Goal: Task Accomplishment & Management: Use online tool/utility

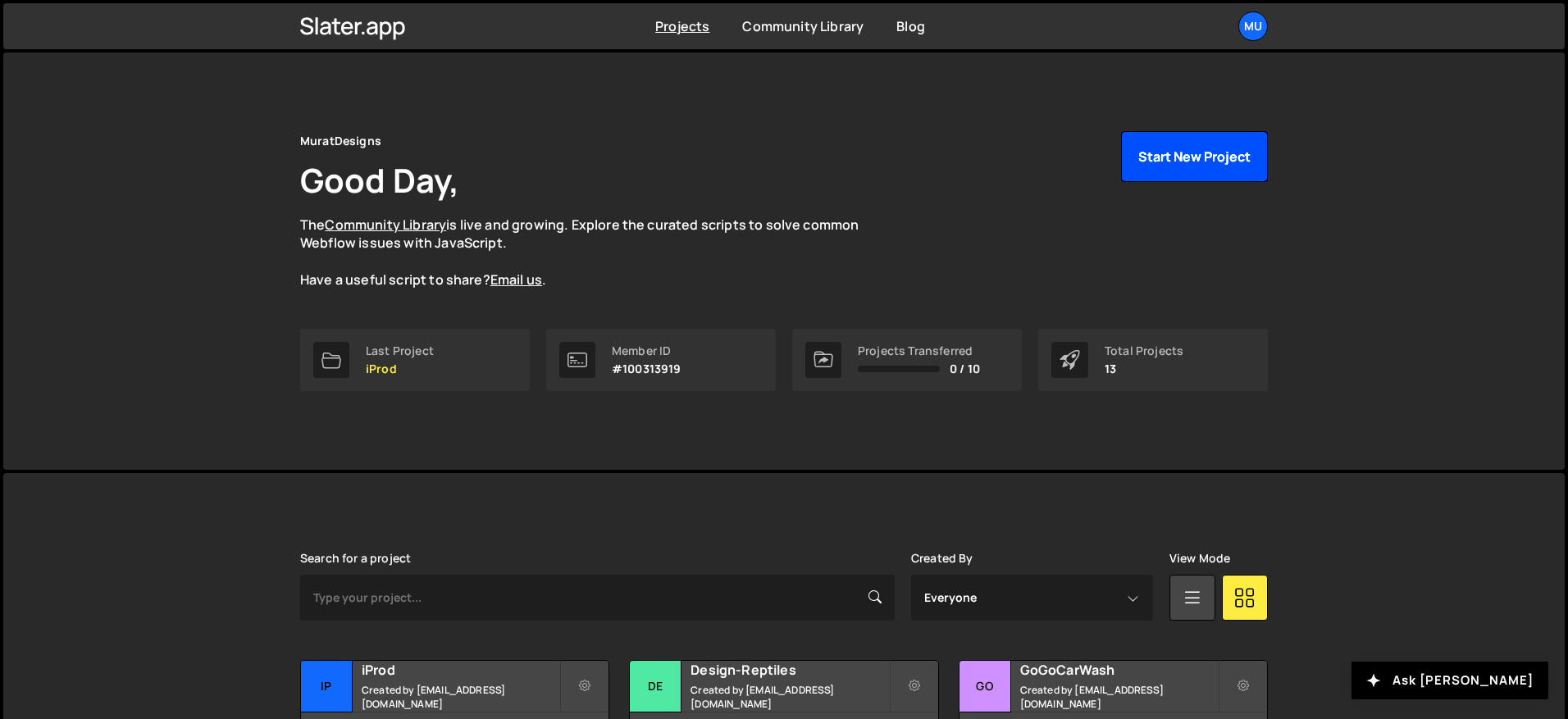
click at [1193, 160] on button "Start New Project" at bounding box center [1194, 156] width 147 height 51
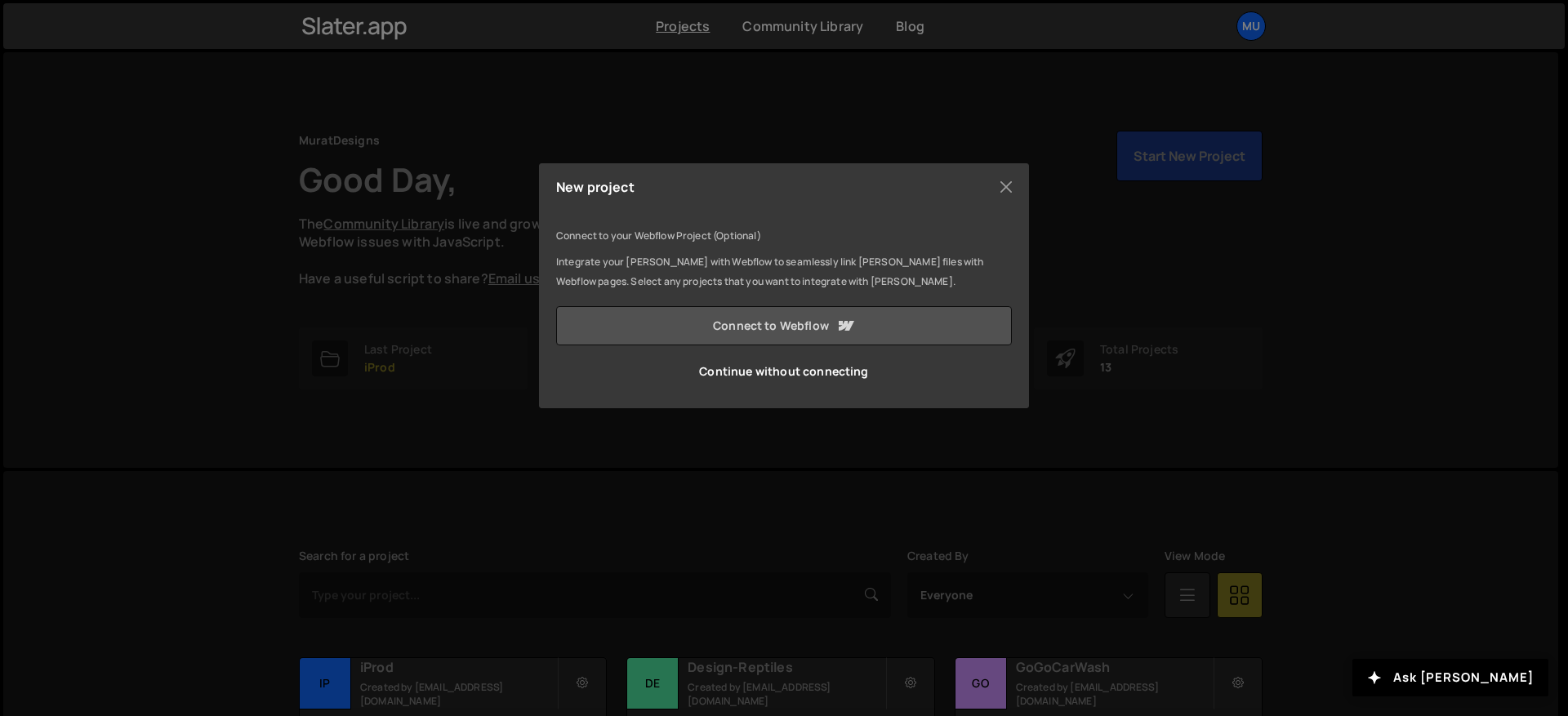
click at [823, 323] on link "Connect to Webflow" at bounding box center [783, 326] width 456 height 39
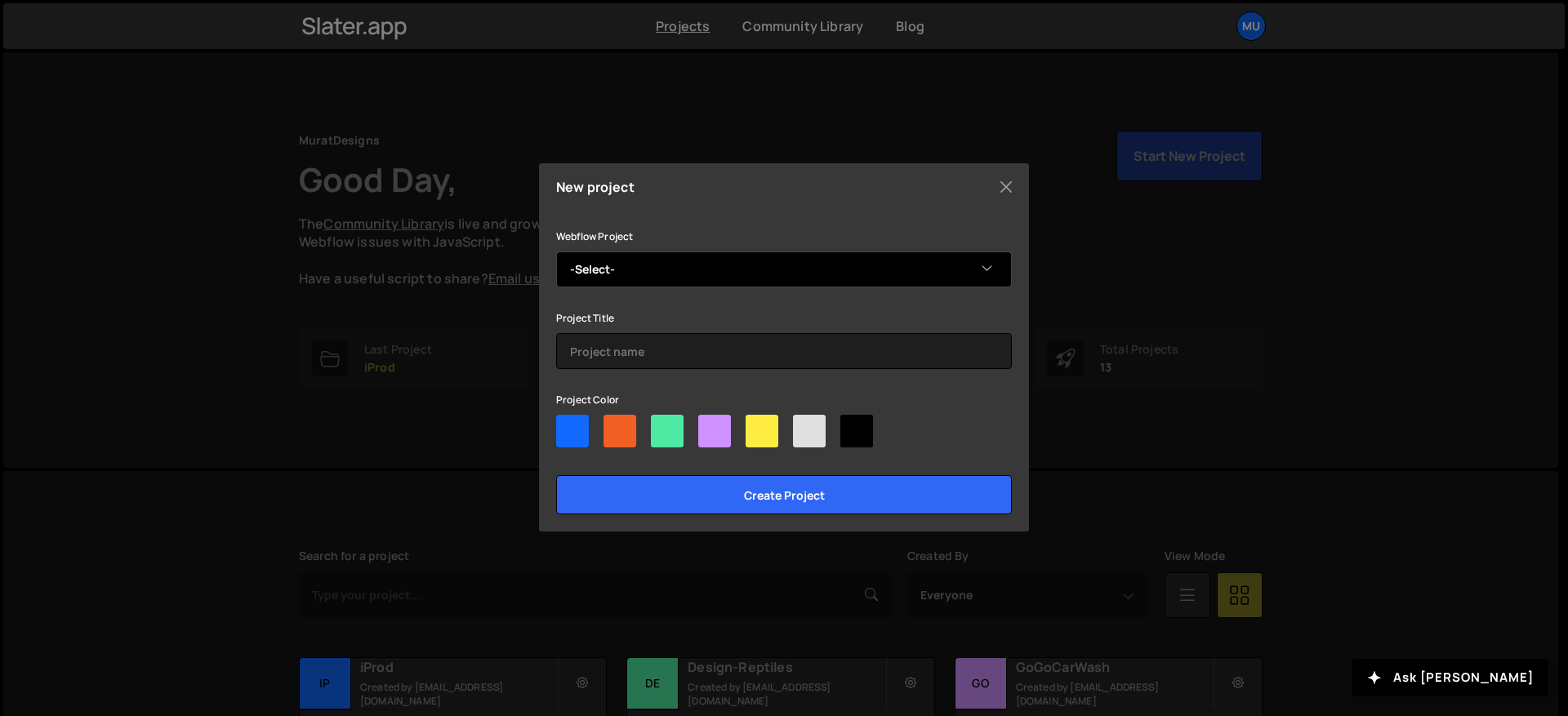
click at [636, 258] on select "-Select- ProVector - La vectorisation manuelle par un graphiste professionnelle…" at bounding box center [783, 269] width 456 height 36
click at [623, 256] on select "-Select- ProVector - La vectorisation manuelle par un graphiste professionnelle…" at bounding box center [783, 269] width 456 height 36
select select "68c42d8ce7722aeaa6f03107"
click at [556, 251] on select "-Select- ProVector - La vectorisation manuelle par un graphiste professionnelle…" at bounding box center [783, 269] width 456 height 36
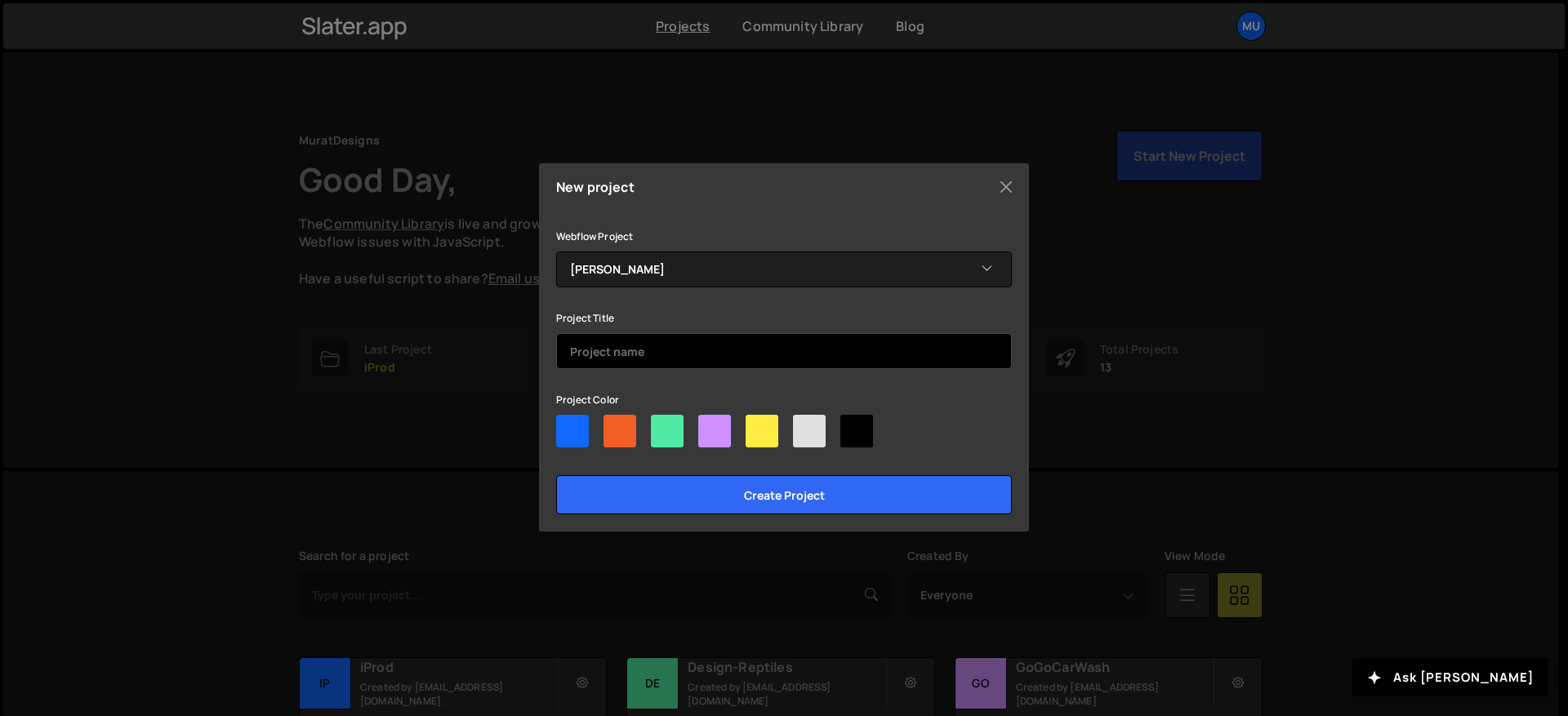
click at [648, 360] on input "text" at bounding box center [783, 351] width 456 height 36
type input "E"
paste input "Erstein-Krafft"
type input "Erstein-Krafft"
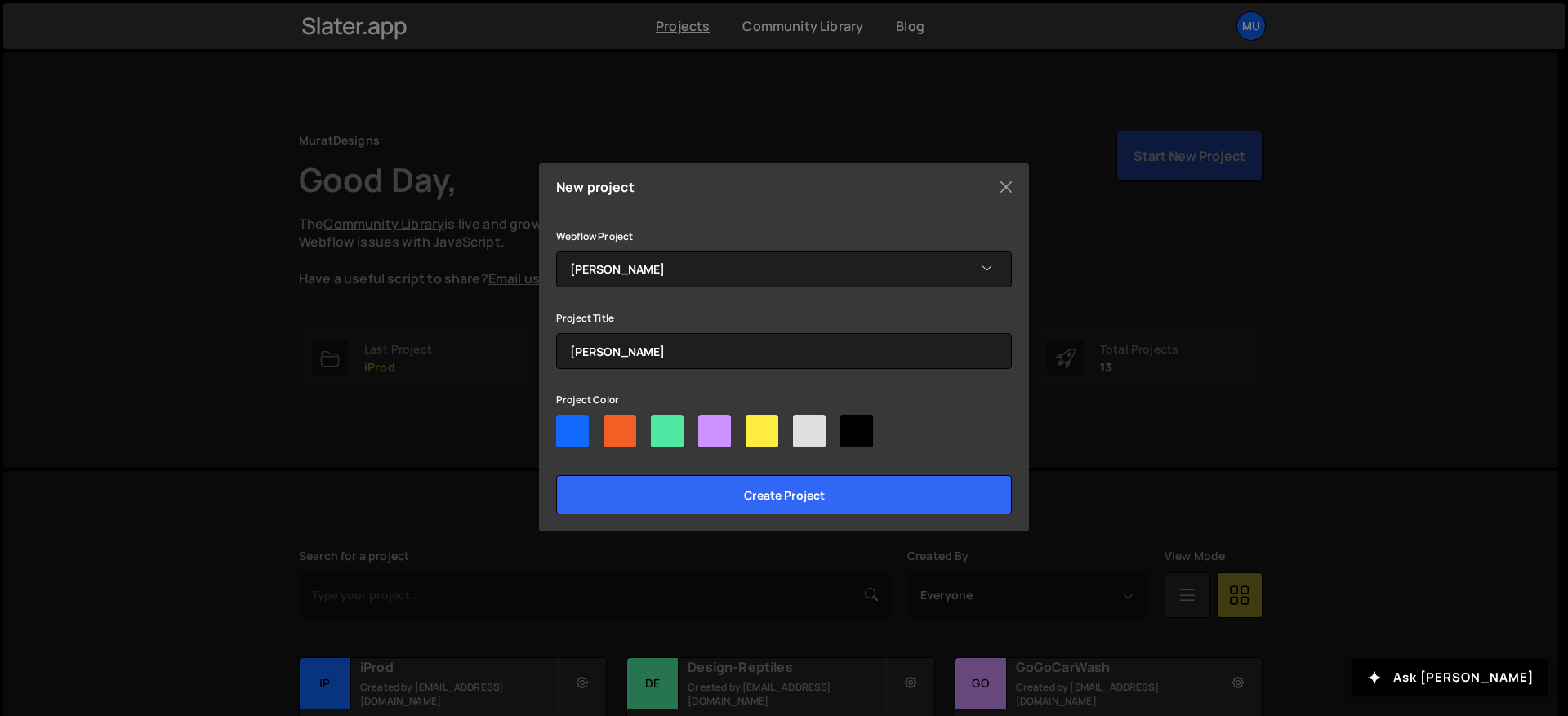
click at [606, 432] on div at bounding box center [619, 430] width 32 height 32
click at [606, 425] on input"] "radio" at bounding box center [608, 419] width 10 height 10
radio input"] "true"
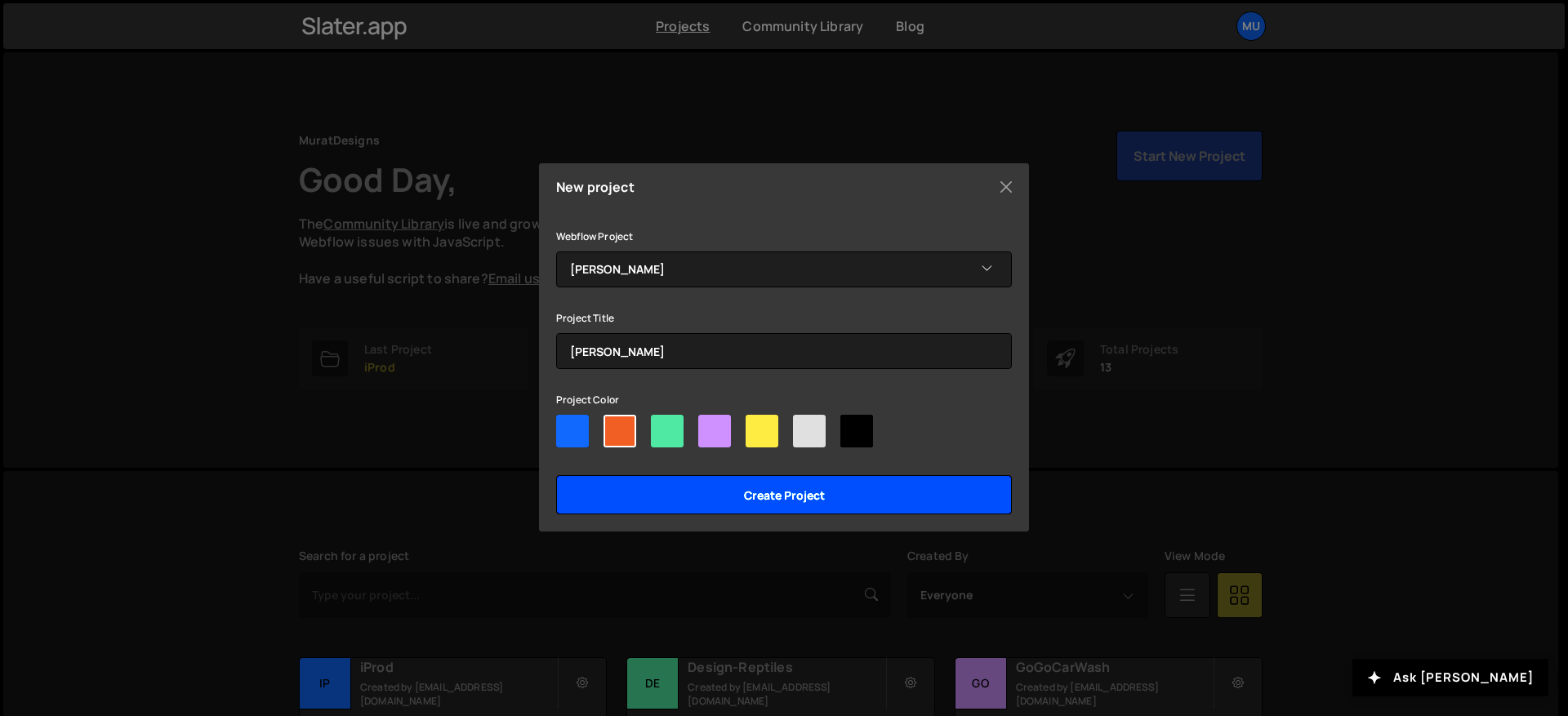
click at [663, 492] on input "Create project" at bounding box center [783, 494] width 456 height 39
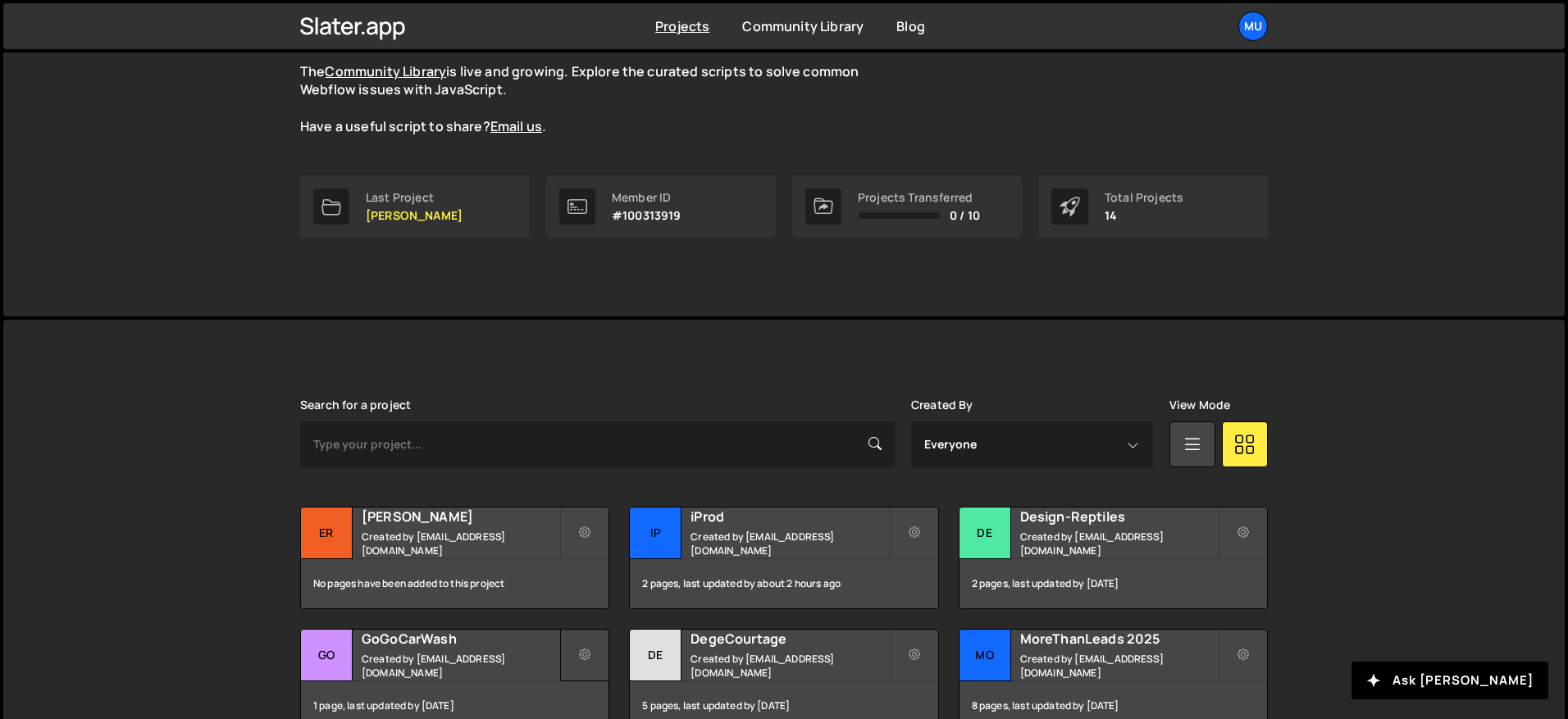
scroll to position [322, 0]
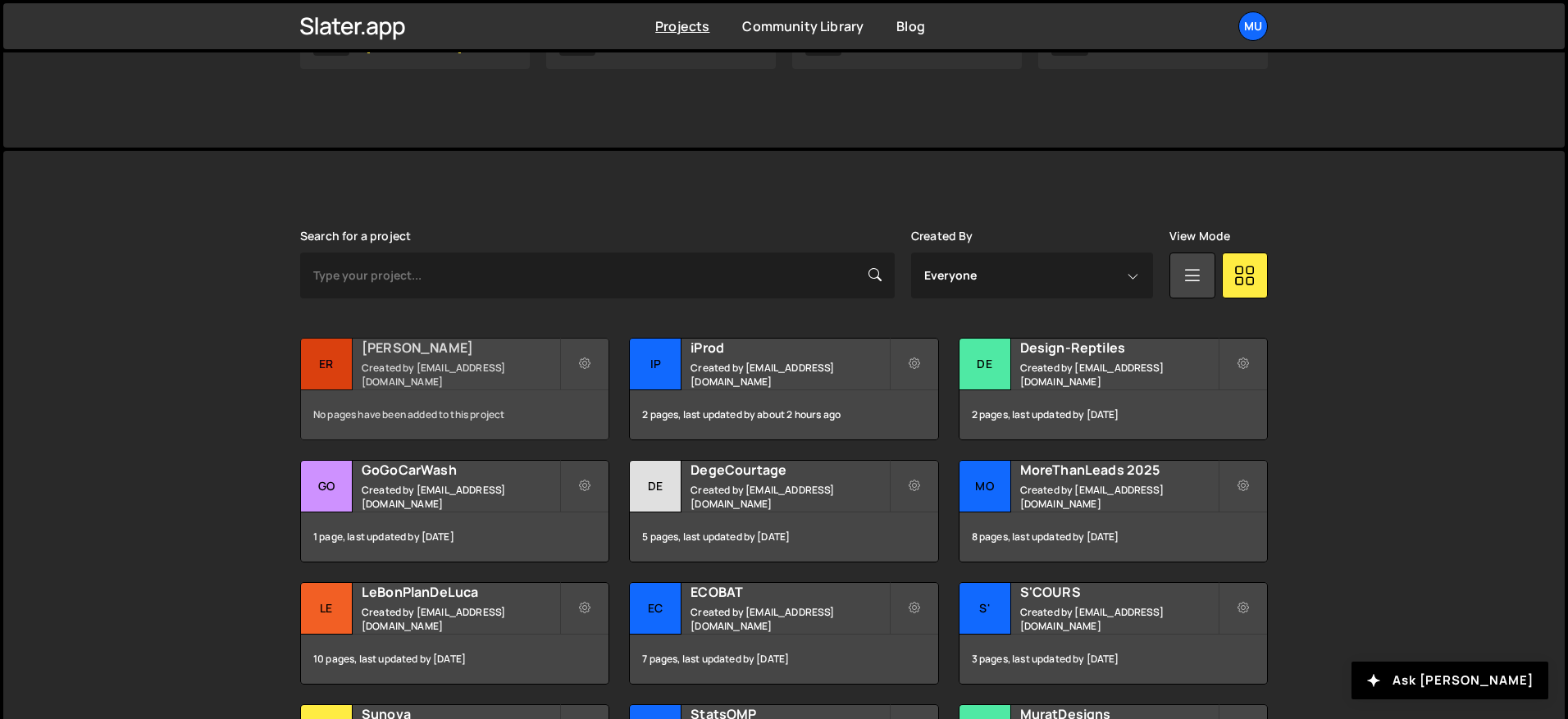
click at [429, 356] on h2 "Erstein-Krafft" at bounding box center [460, 346] width 198 height 18
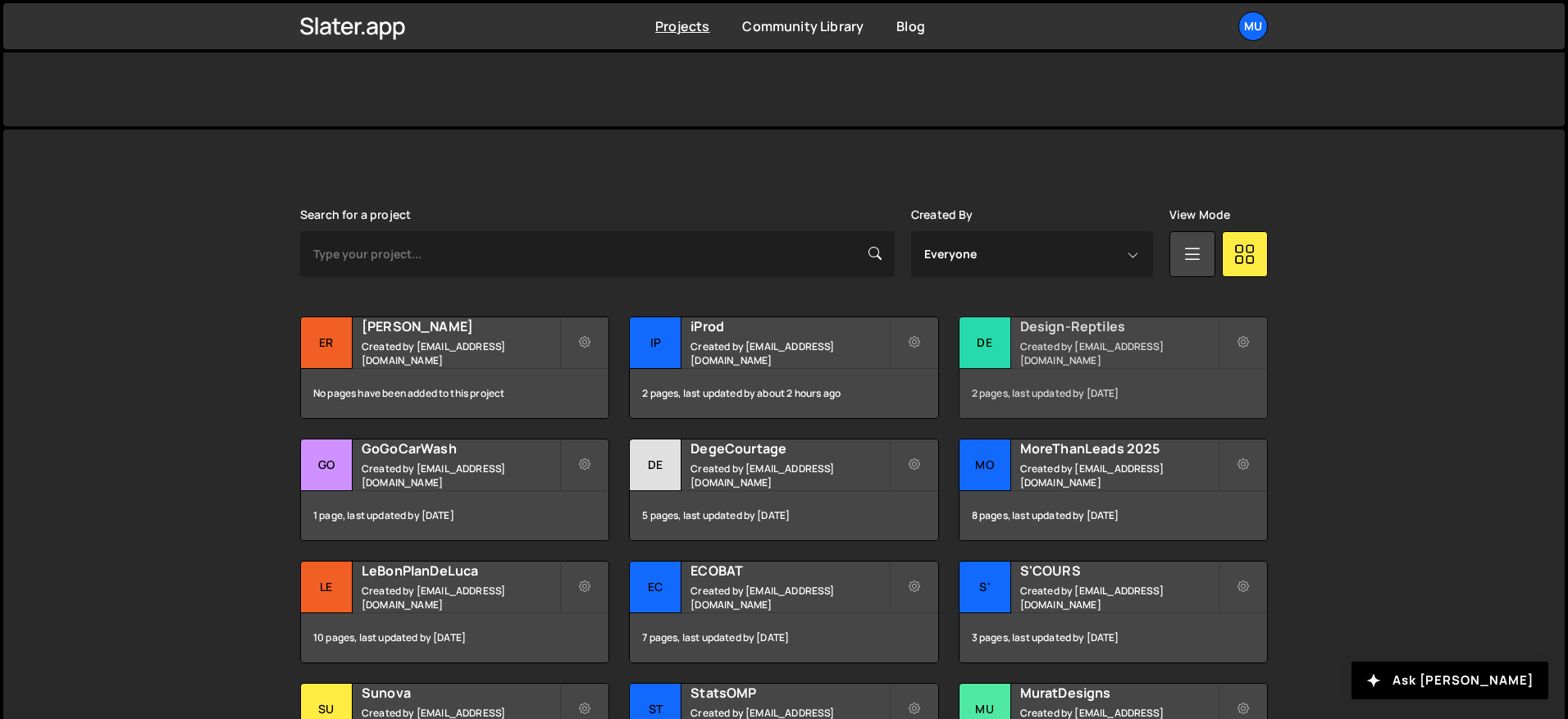
click at [1108, 359] on small "Created by [EMAIL_ADDRESS][DOMAIN_NAME]" at bounding box center [1119, 353] width 198 height 28
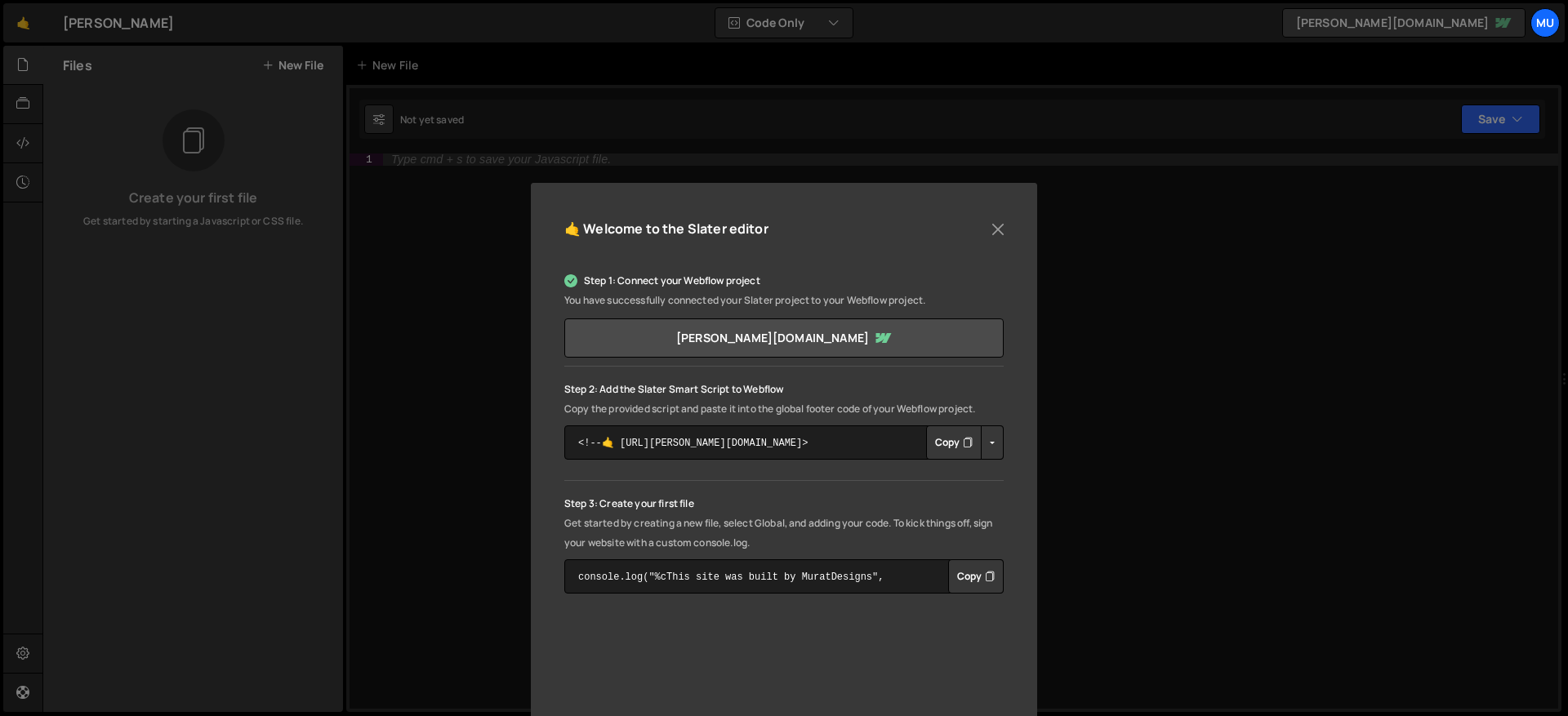
click at [950, 439] on button "Copy" at bounding box center [954, 441] width 56 height 34
click at [790, 137] on div "🤙 Welcome to the Slater editor Step 1: Connect your Webflow project You have su…" at bounding box center [784, 358] width 1568 height 716
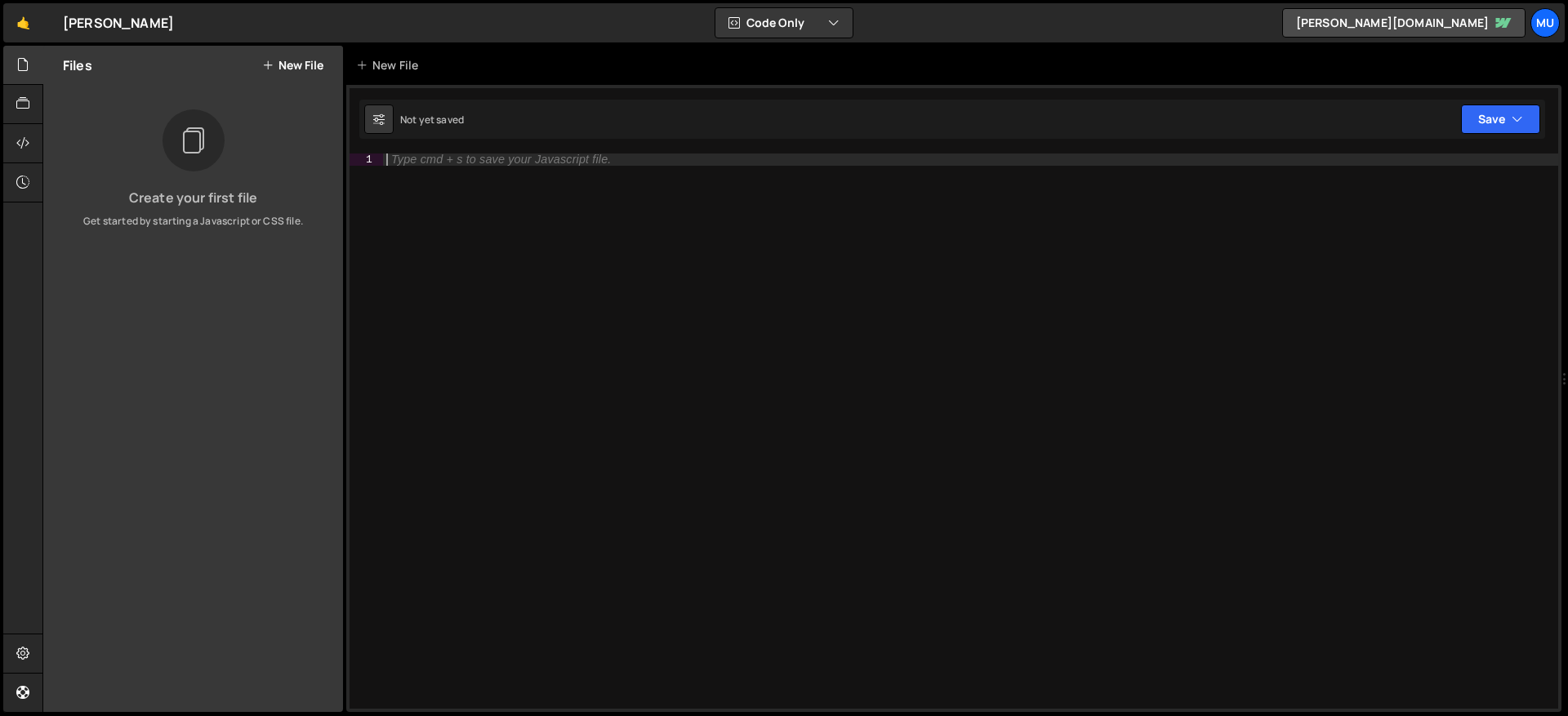
click at [670, 235] on div "Type cmd + s to save your Javascript file." at bounding box center [970, 442] width 1175 height 580
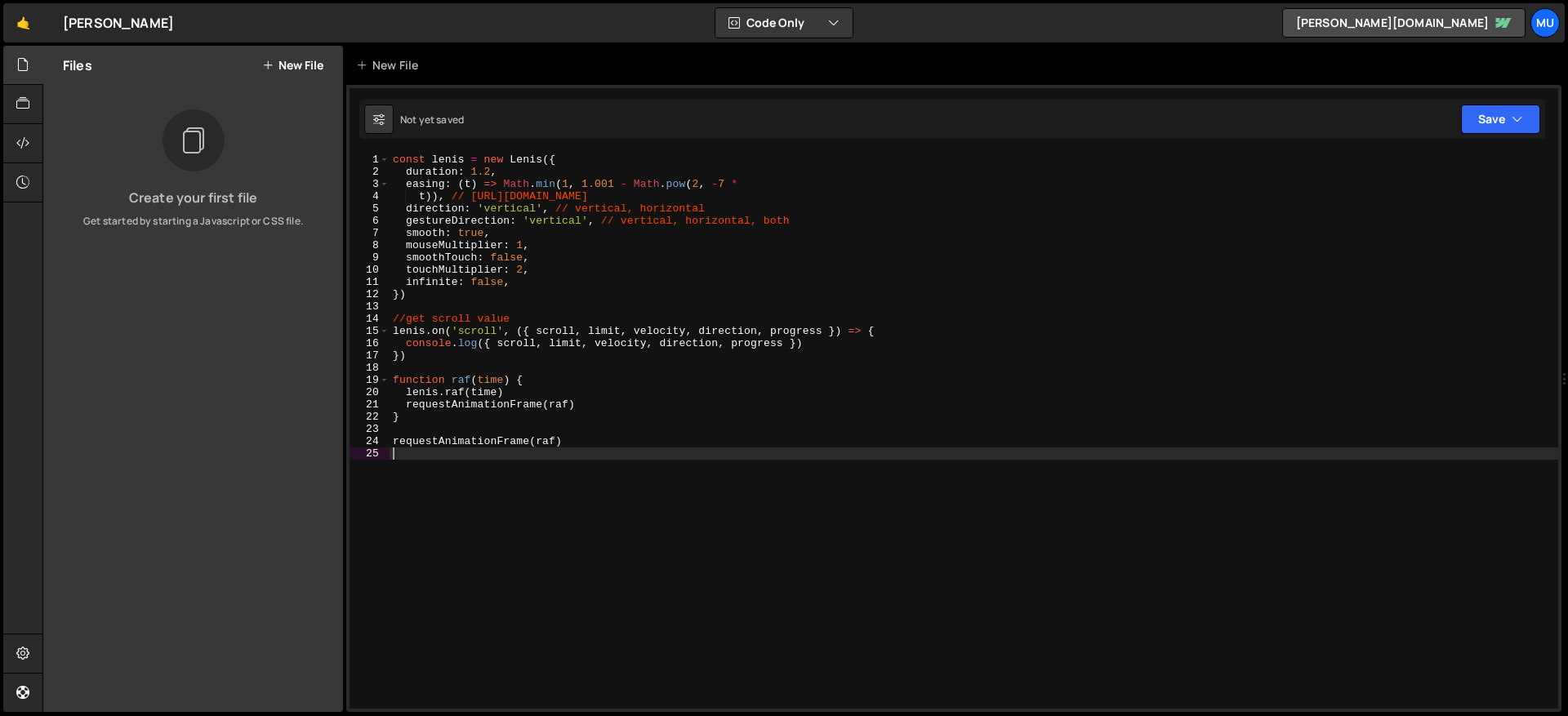
click at [296, 66] on button "New File" at bounding box center [292, 65] width 61 height 13
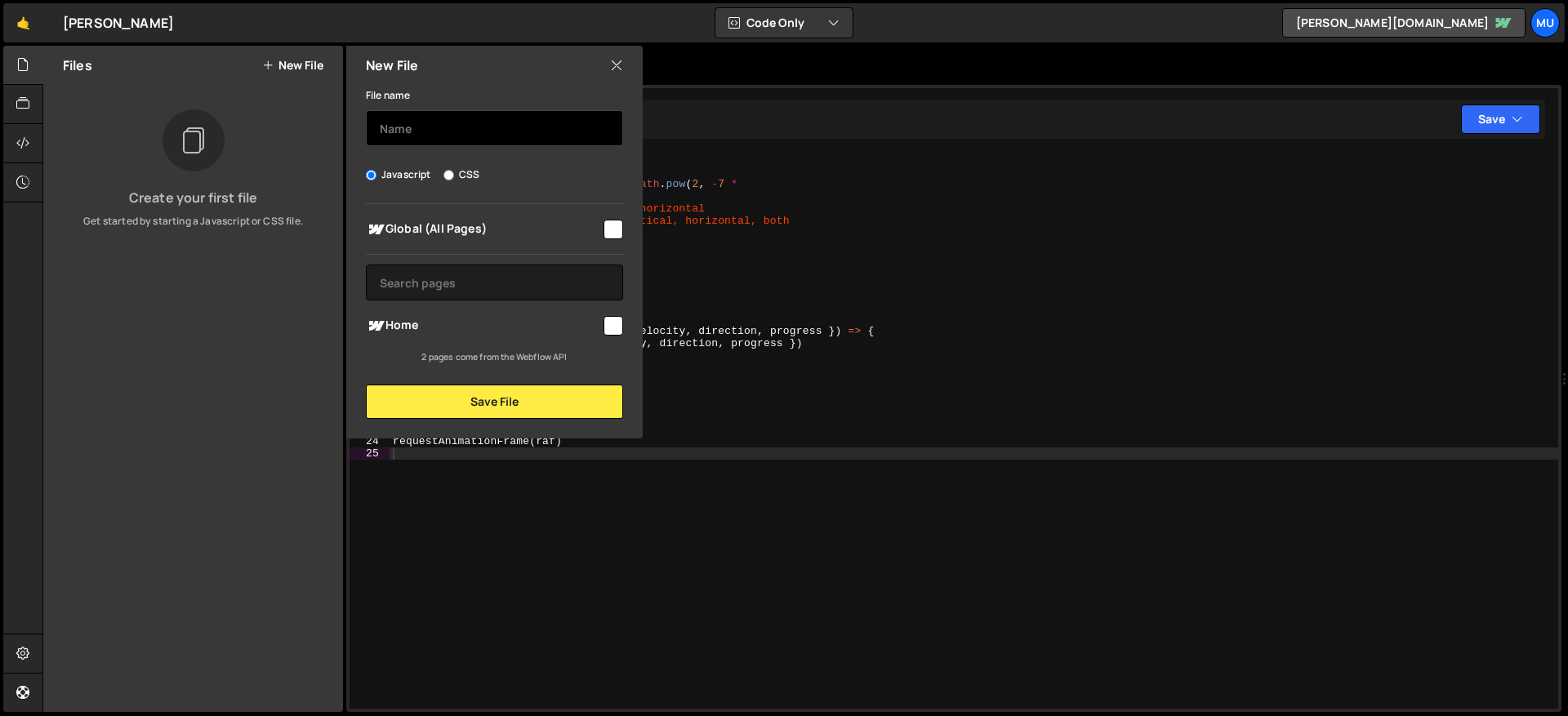
click at [459, 133] on input "text" at bounding box center [494, 128] width 257 height 36
type input "Smooth Scroll"
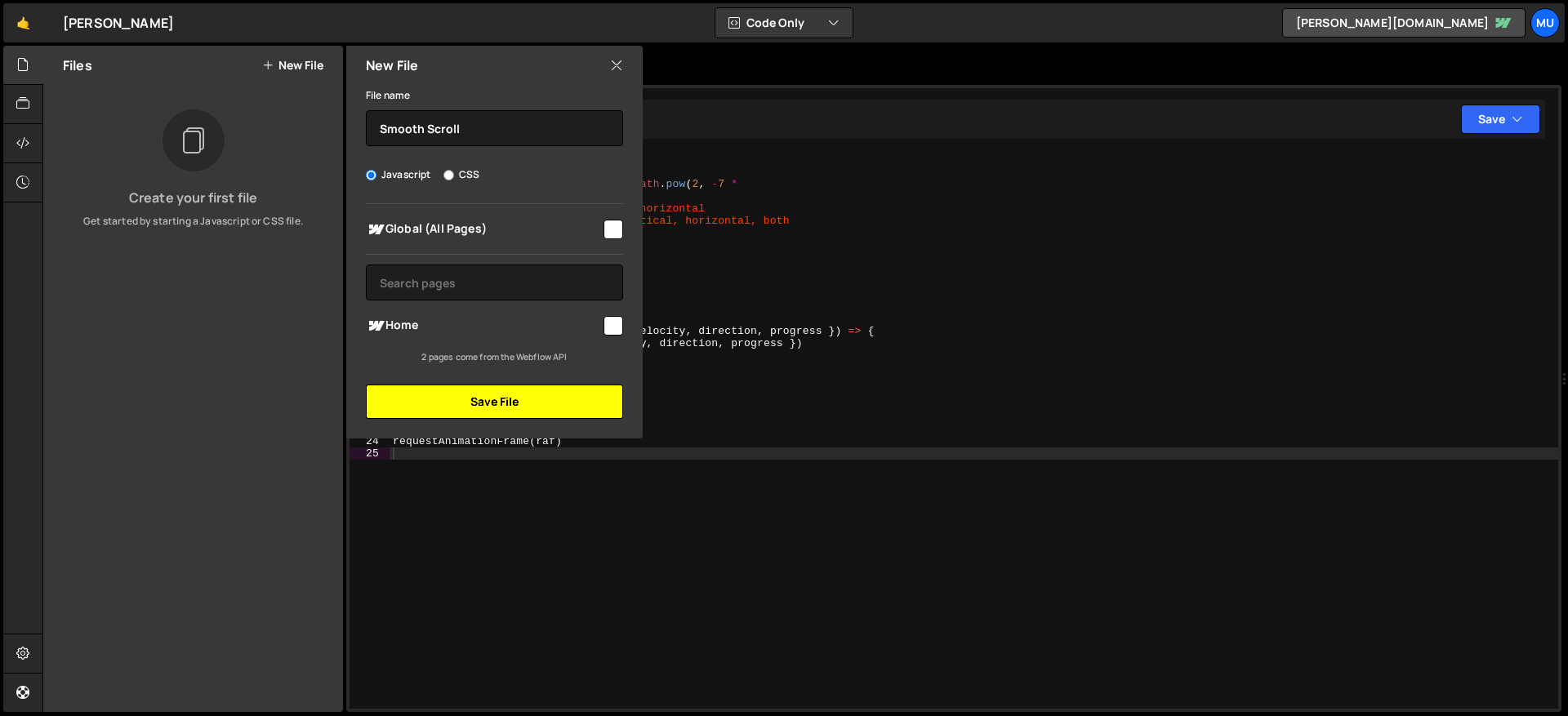
click at [511, 403] on button "Save File" at bounding box center [494, 401] width 257 height 34
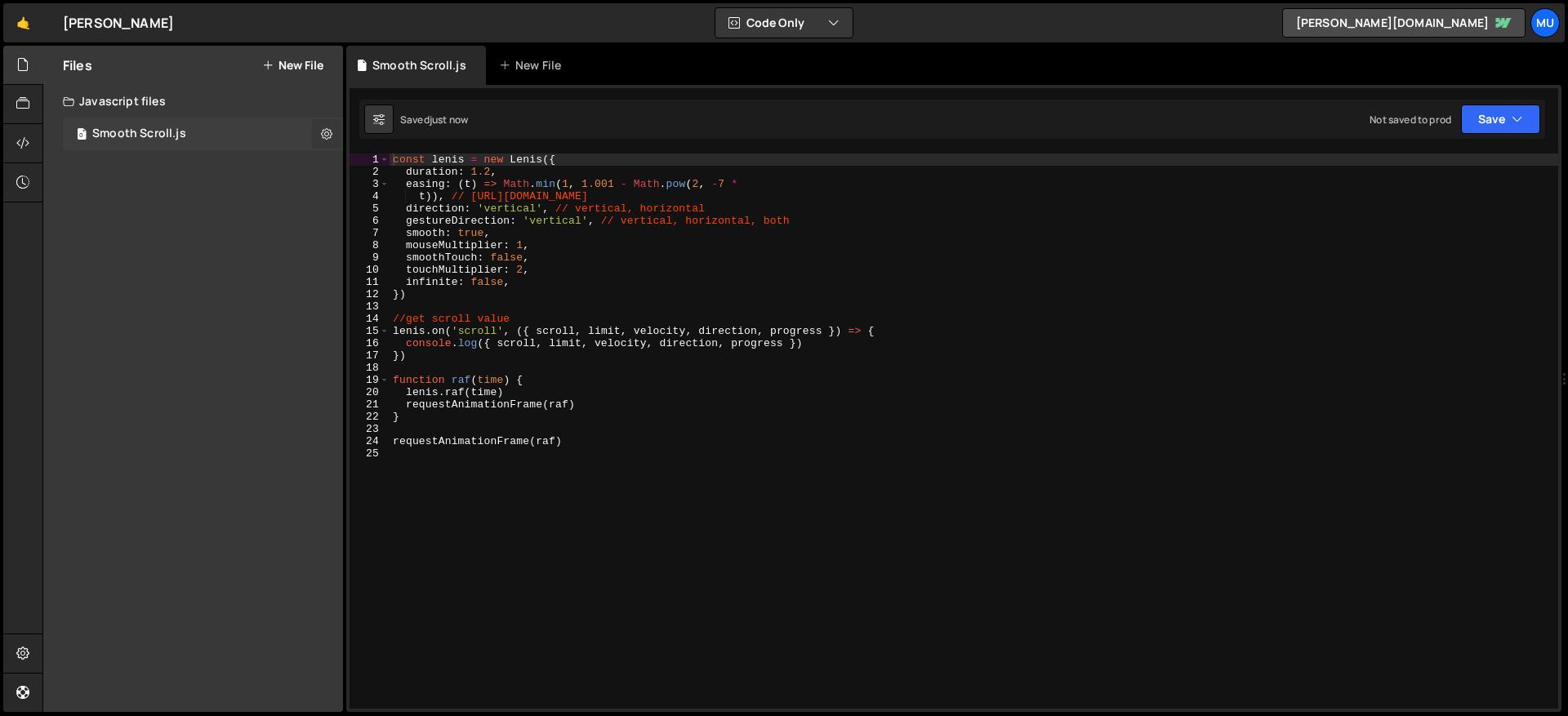
click at [332, 136] on button at bounding box center [327, 134] width 30 height 30
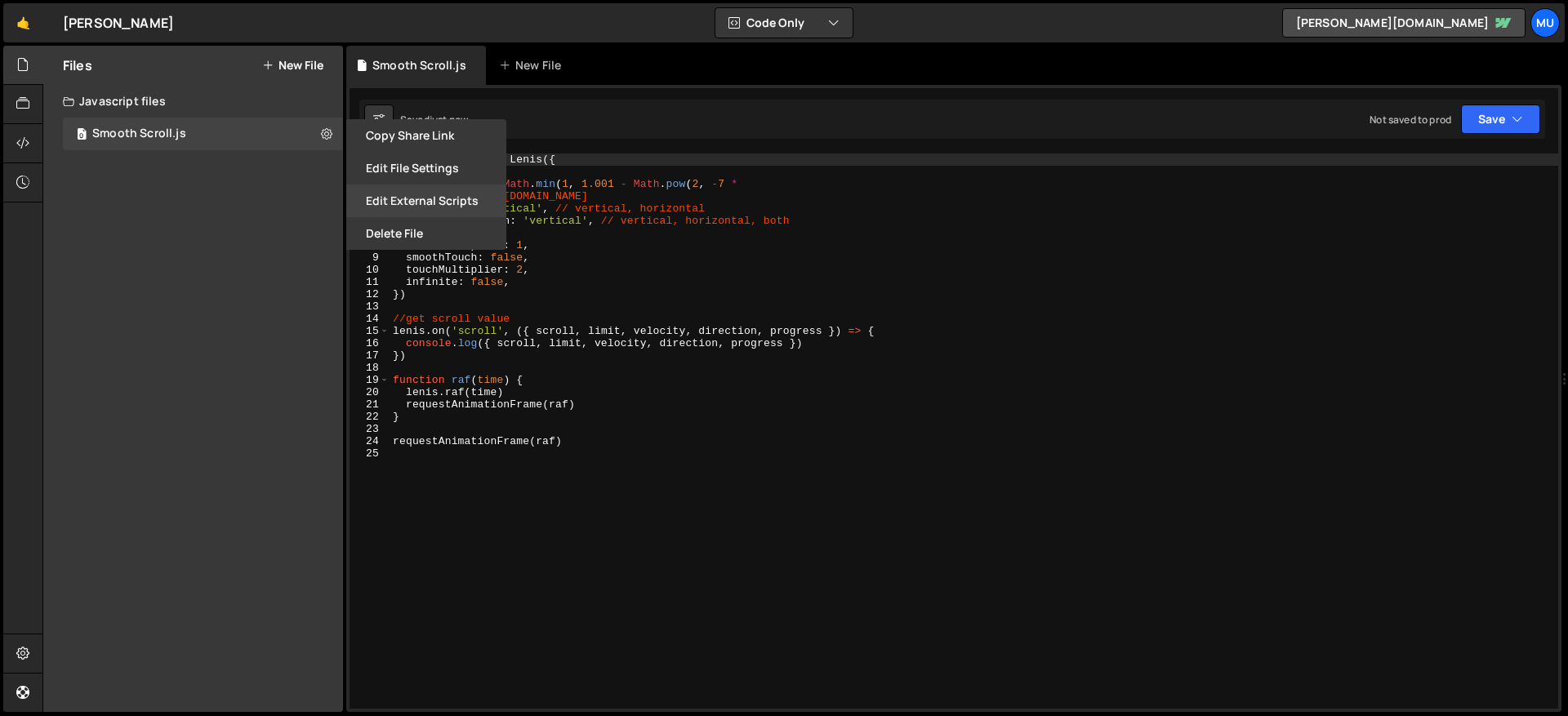
click at [393, 208] on button "Edit External Scripts" at bounding box center [426, 200] width 160 height 32
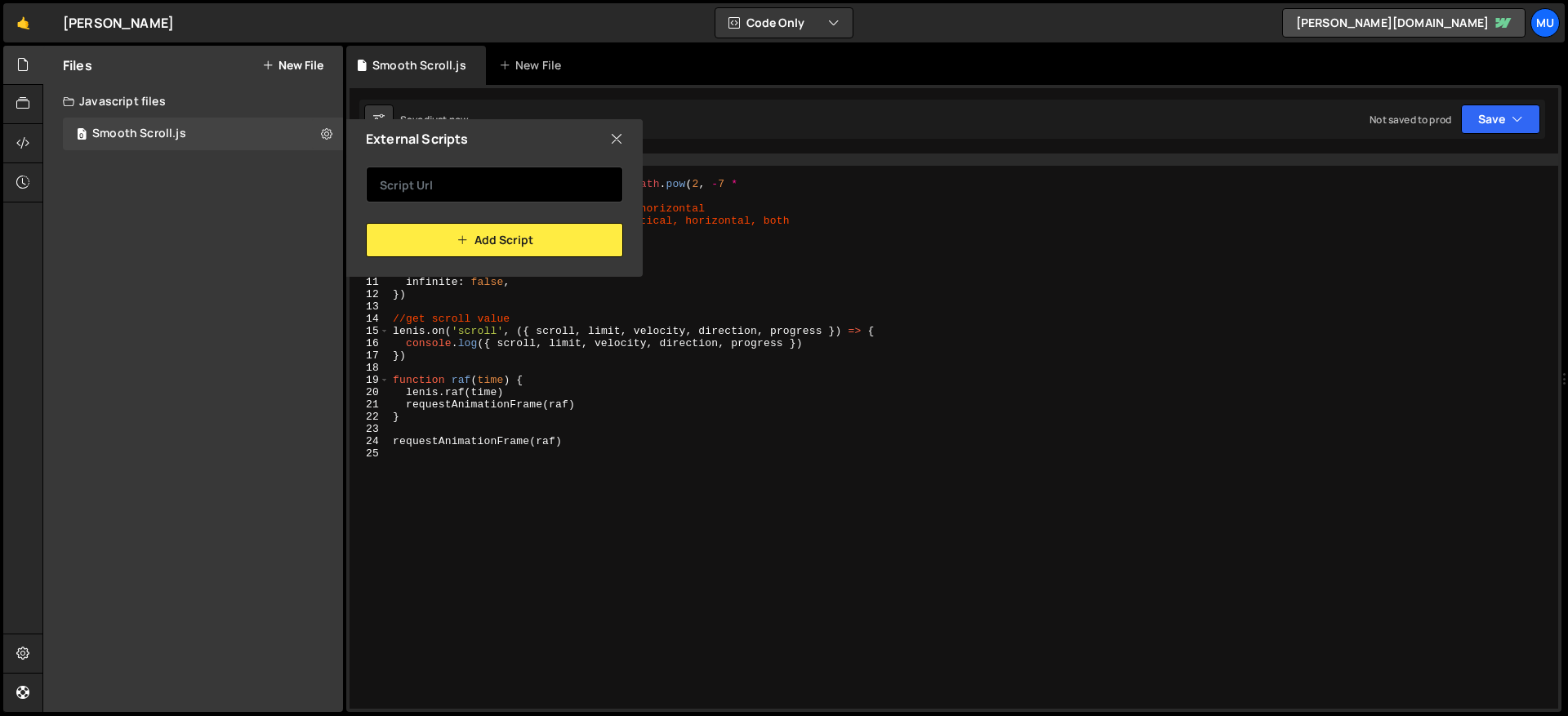
click at [473, 188] on input "text" at bounding box center [494, 185] width 257 height 36
paste input "https://cdn.jsdelivr.net/gh/studio-freight/lenis@0.2.28/bundled/lenis.js"
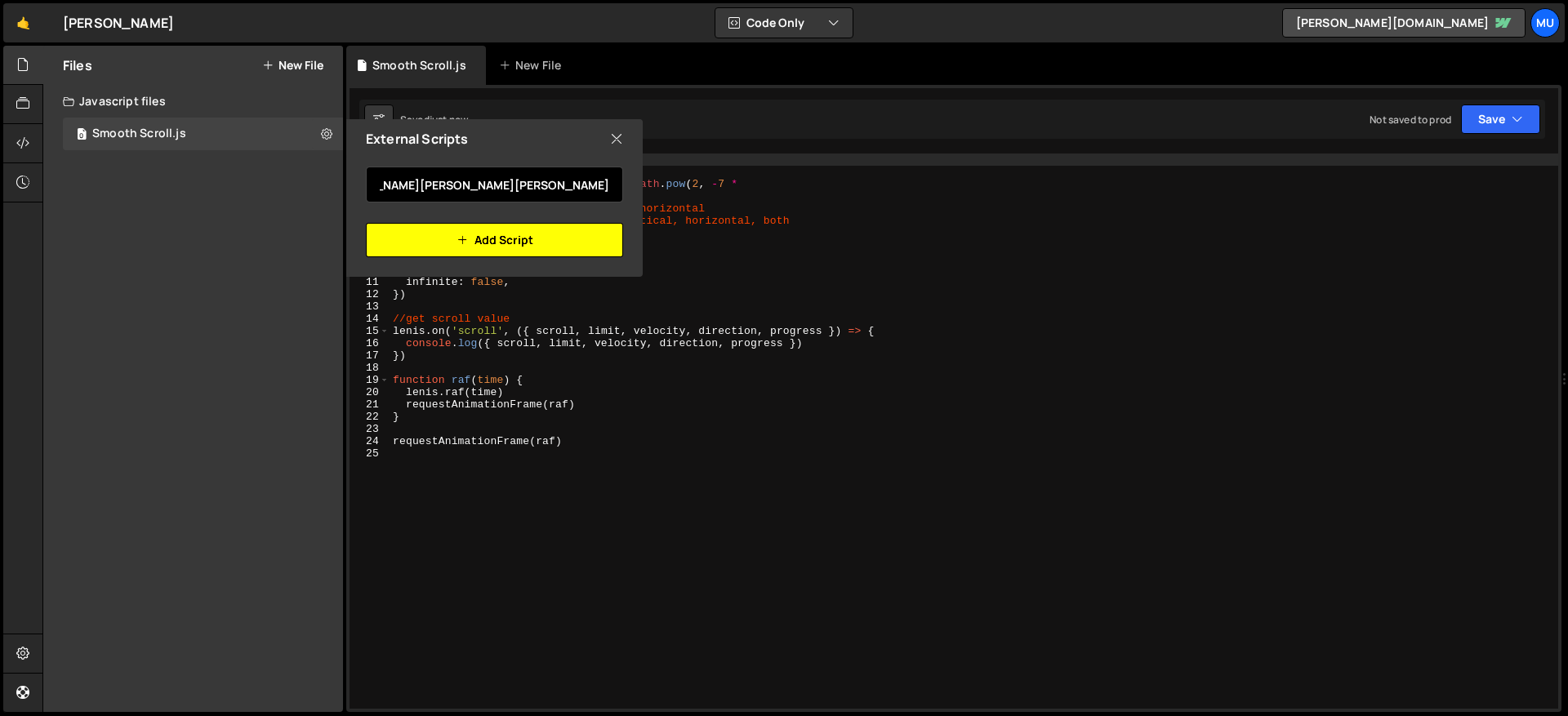
type input "https://cdn.jsdelivr.net/gh/studio-freight/lenis@0.2.28/bundled/lenis.js"
click at [431, 236] on button "Add Script" at bounding box center [494, 239] width 257 height 34
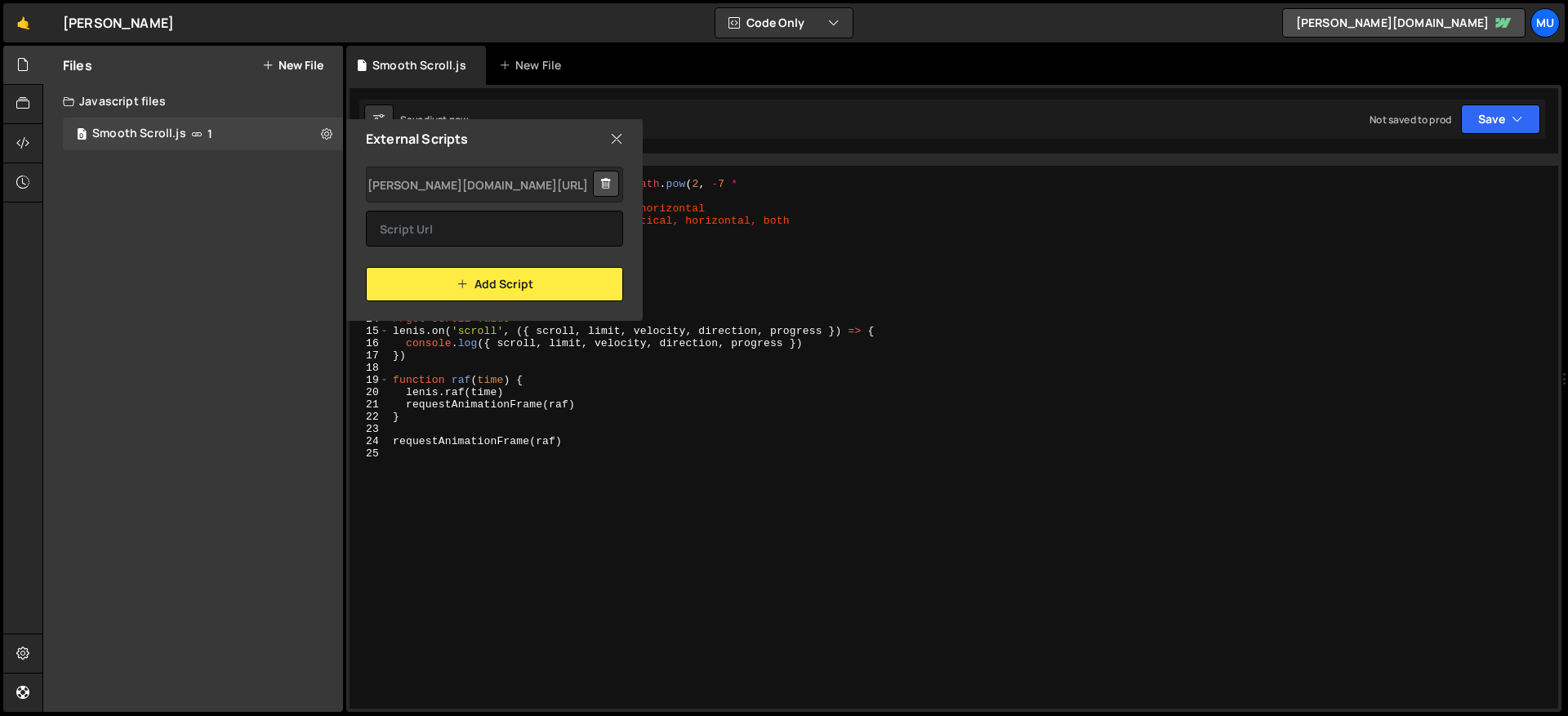
click at [613, 132] on icon at bounding box center [616, 138] width 13 height 18
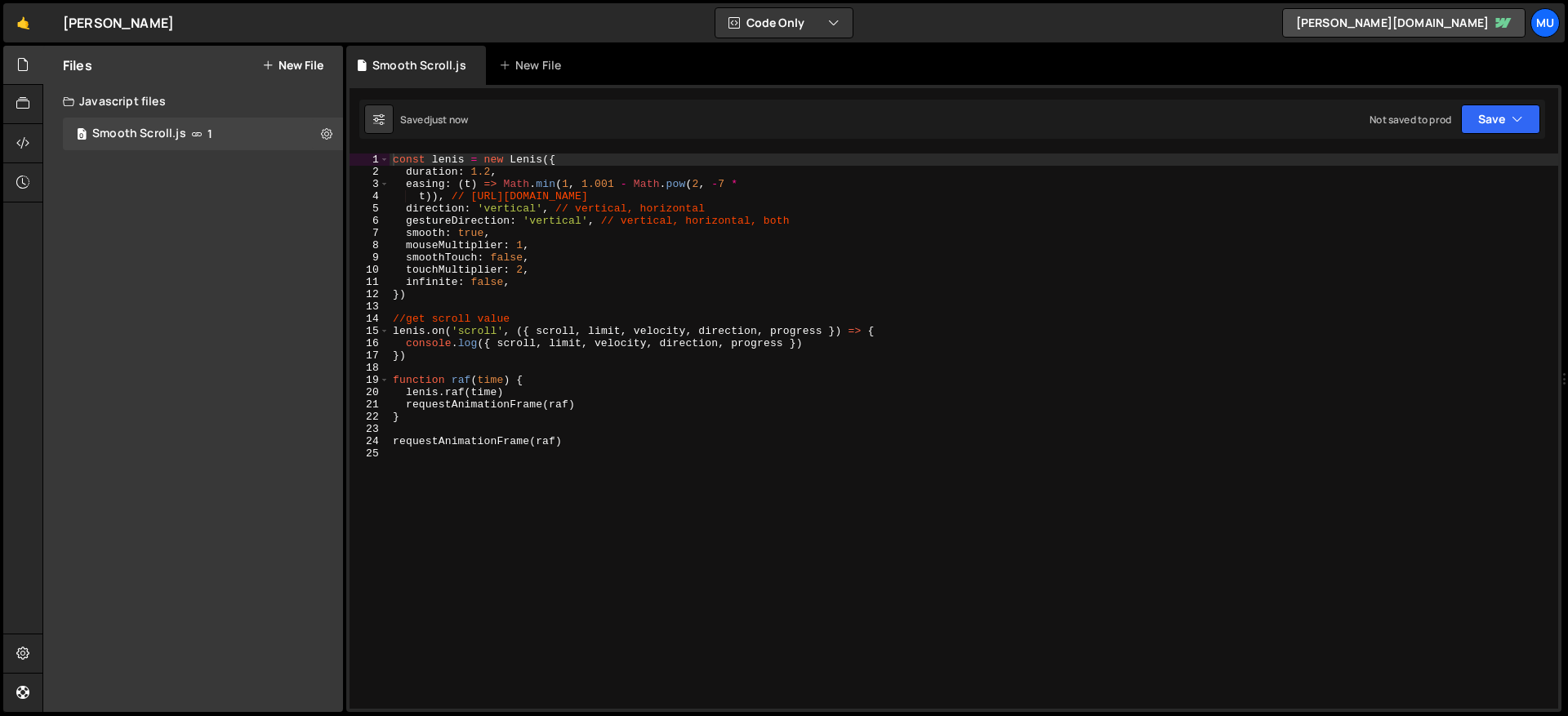
click at [296, 70] on button "New File" at bounding box center [292, 65] width 61 height 13
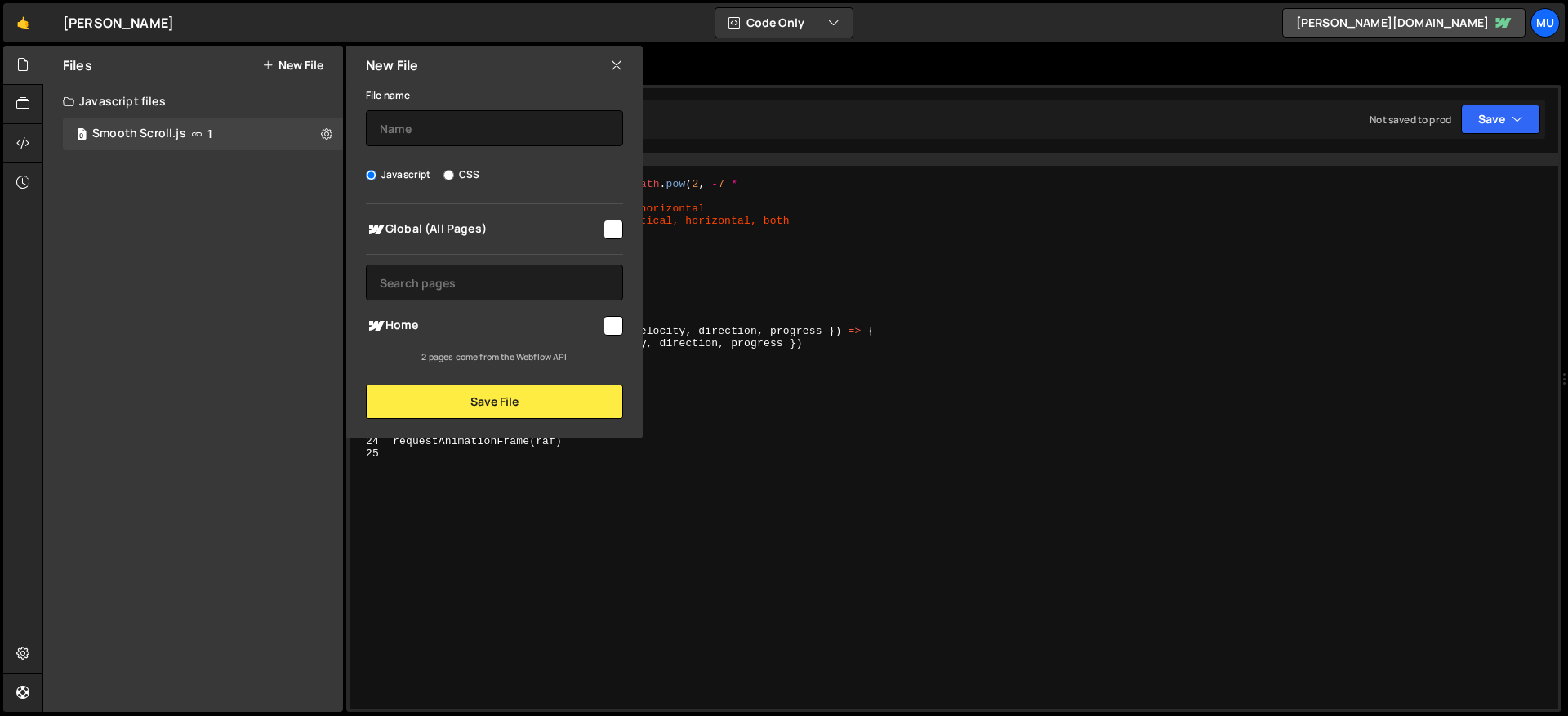
type textarea "smooth: true,"
click at [718, 233] on div "const lenis = new Lenis ({ duration : 1.2 , easing : ( t ) => Math . min ( 1 , …" at bounding box center [973, 442] width 1168 height 580
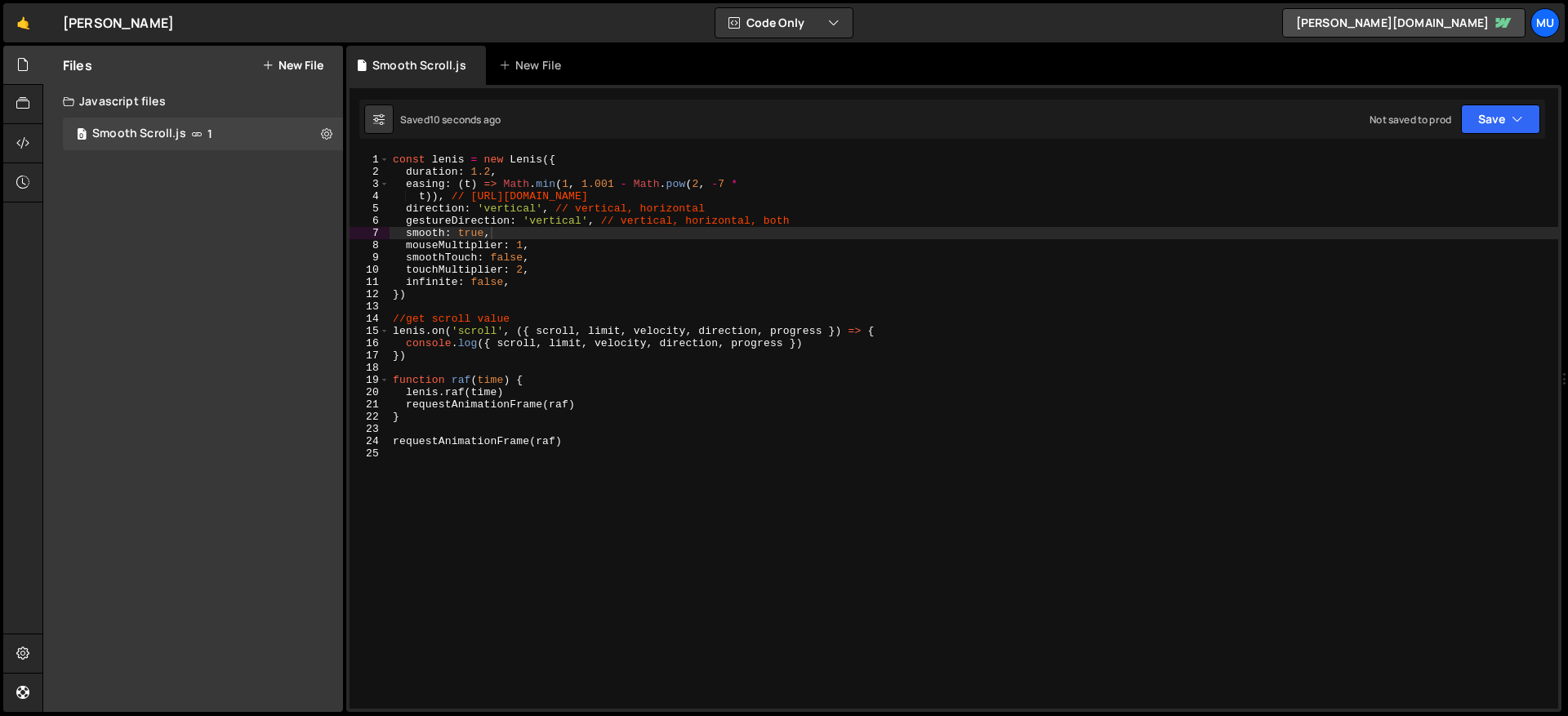
click at [283, 65] on button "New File" at bounding box center [292, 65] width 61 height 13
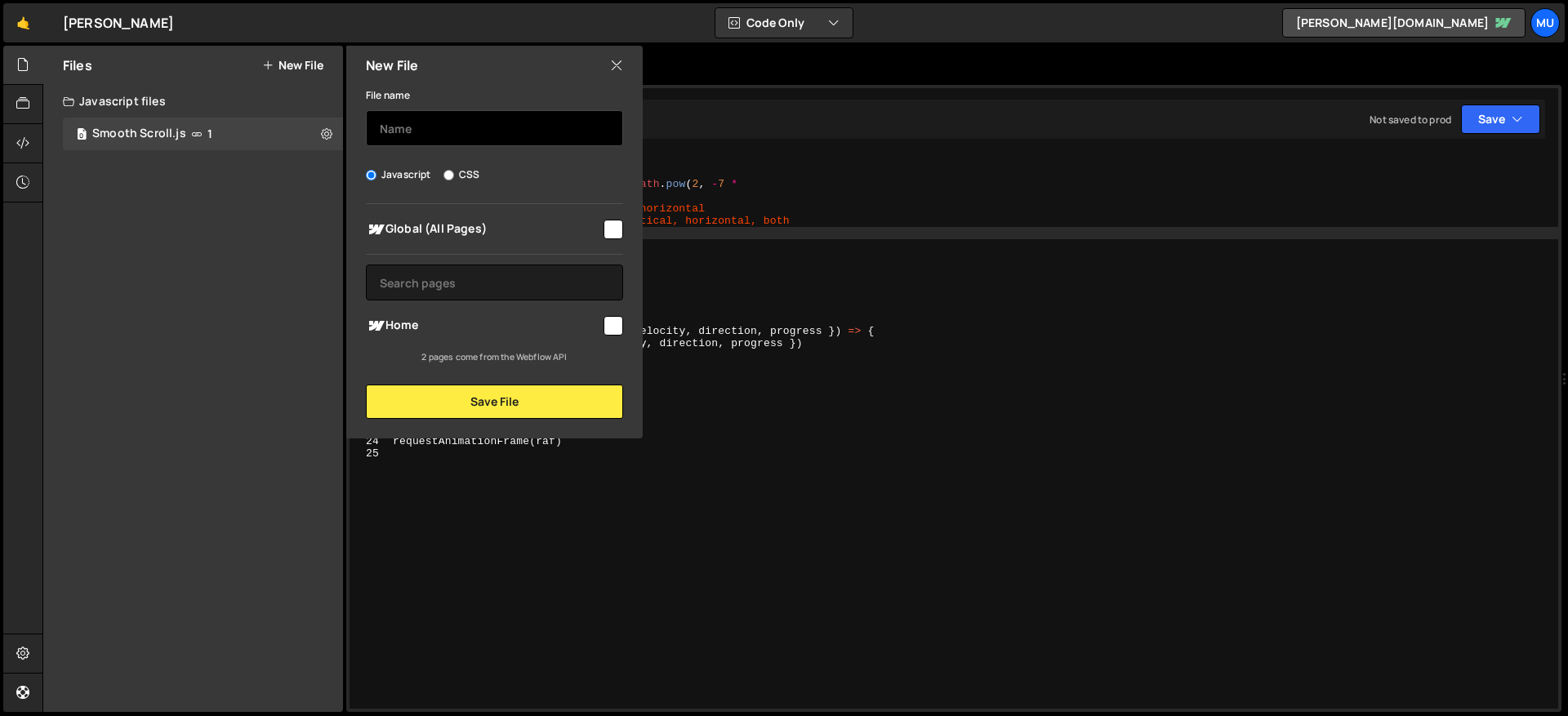
click at [435, 136] on input "text" at bounding box center [494, 128] width 257 height 36
type input "Splide"
click at [456, 235] on span "Global (All Pages)" at bounding box center [482, 229] width 235 height 19
checkbox input "true"
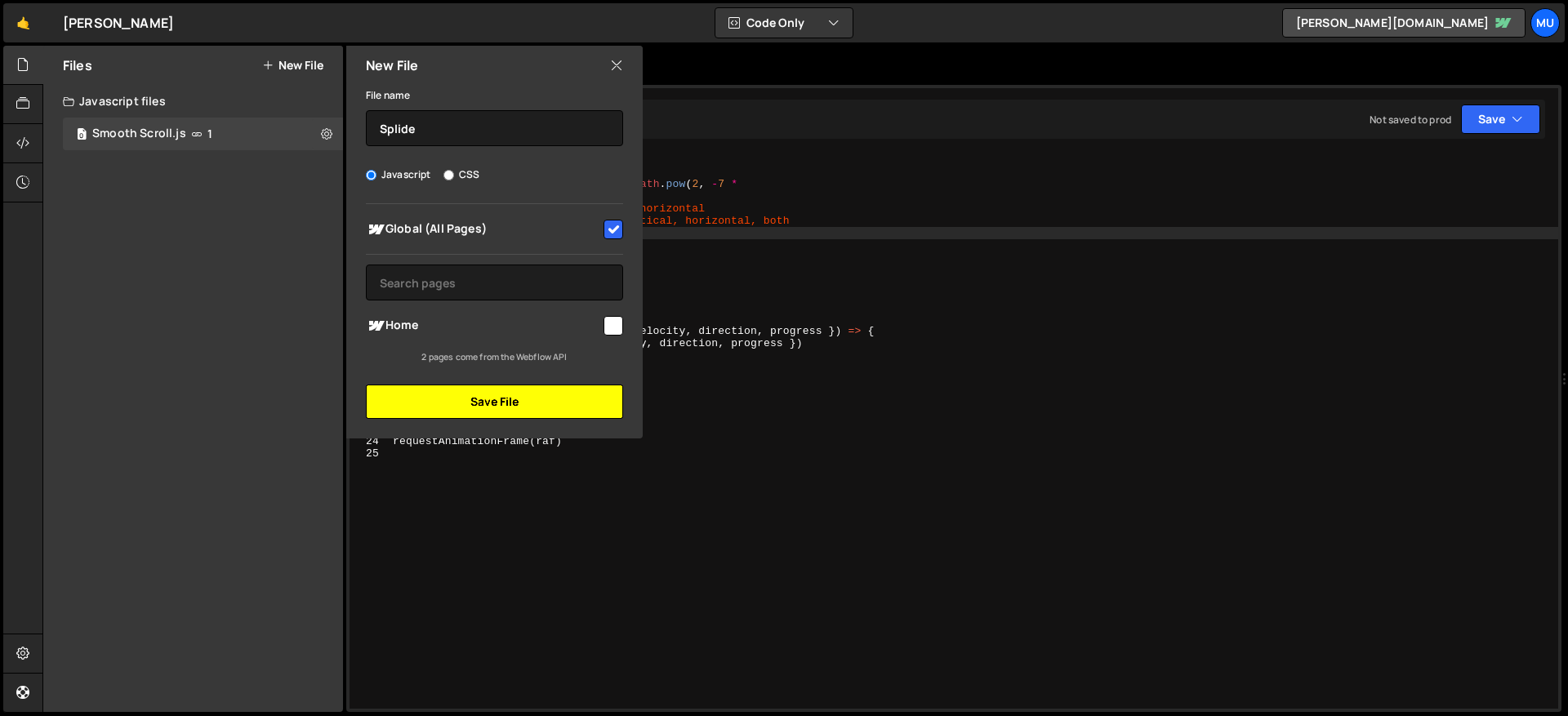
click at [456, 400] on button "Save File" at bounding box center [494, 401] width 257 height 34
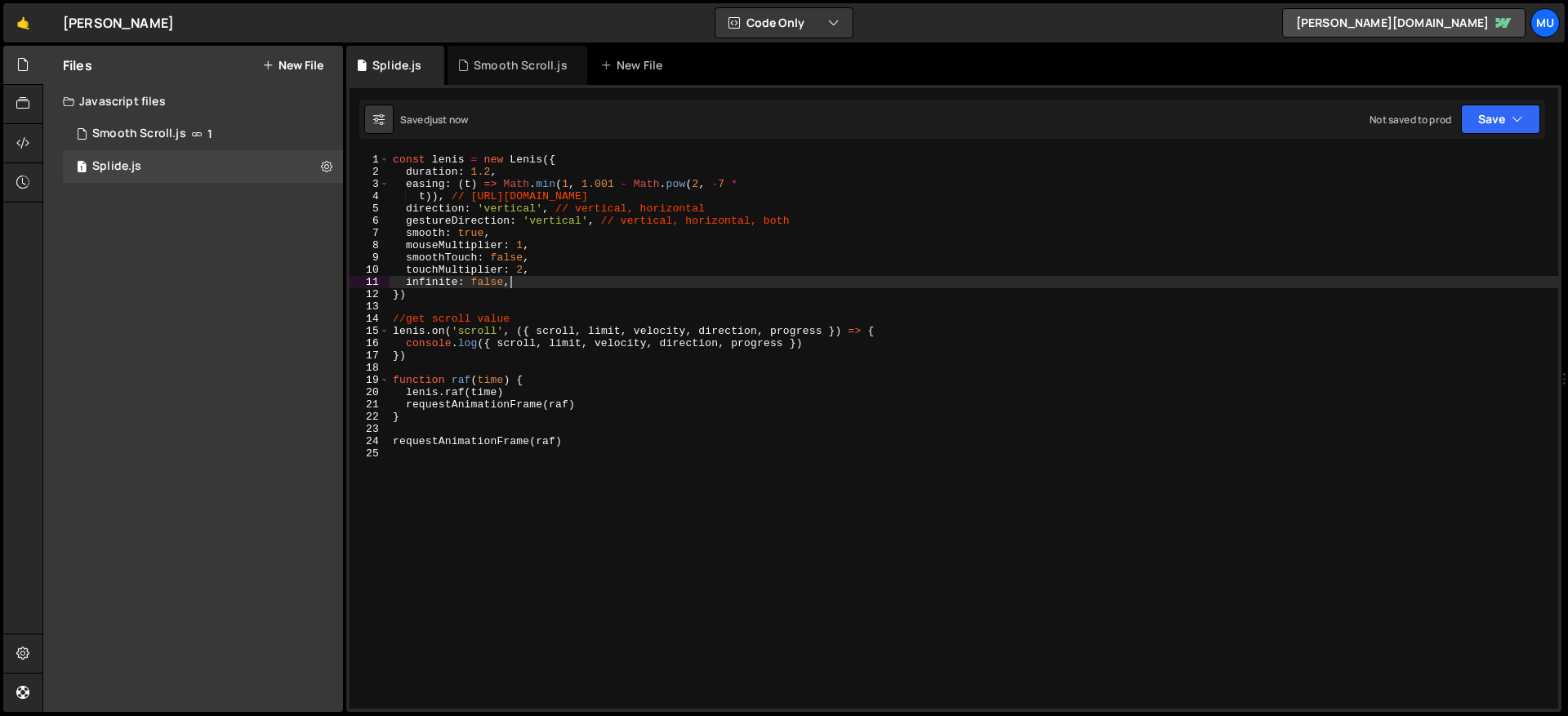
click at [519, 276] on div "const lenis = new Lenis ({ duration : 1.2 , easing : ( t ) => Math . min ( 1 , …" at bounding box center [973, 442] width 1168 height 580
click at [143, 103] on div "Javascript files" at bounding box center [193, 101] width 300 height 32
click at [144, 101] on div "Javascript files" at bounding box center [193, 101] width 300 height 32
click at [135, 143] on div "1 Smooth Scroll.js 1" at bounding box center [206, 134] width 286 height 32
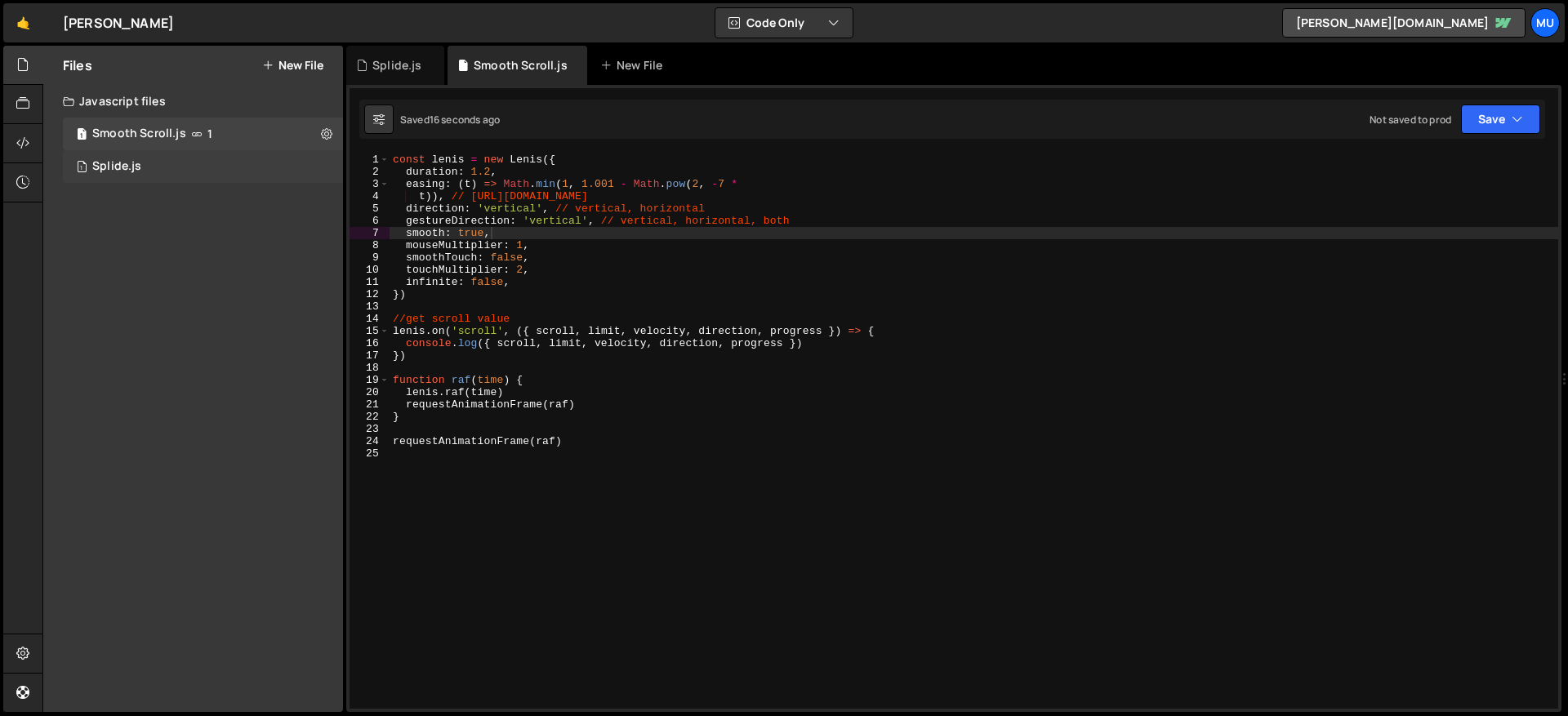
click at [127, 171] on div "Splide.js" at bounding box center [116, 167] width 49 height 15
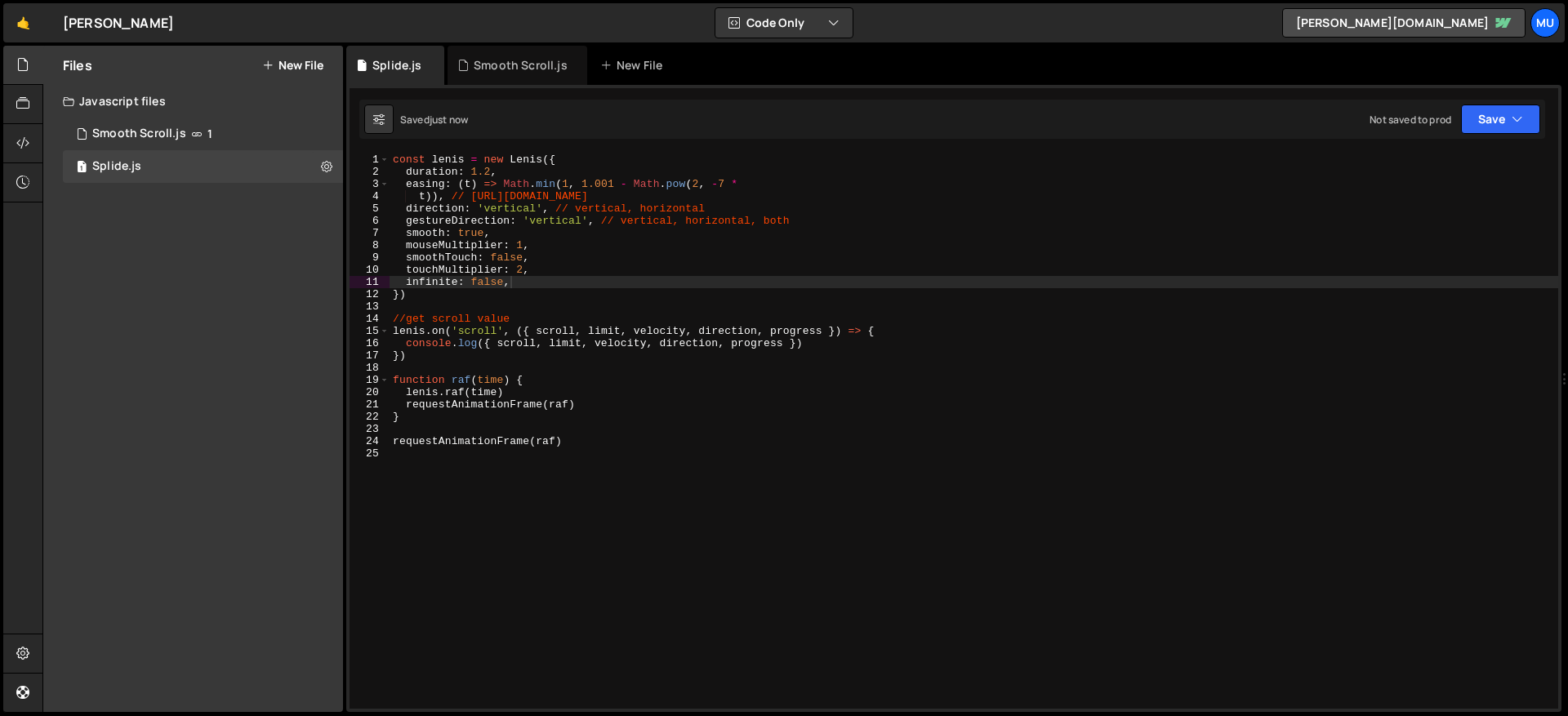
click at [498, 192] on div "const lenis = new Lenis ({ duration : 1.2 , easing : ( t ) => Math . min ( 1 , …" at bounding box center [973, 442] width 1168 height 580
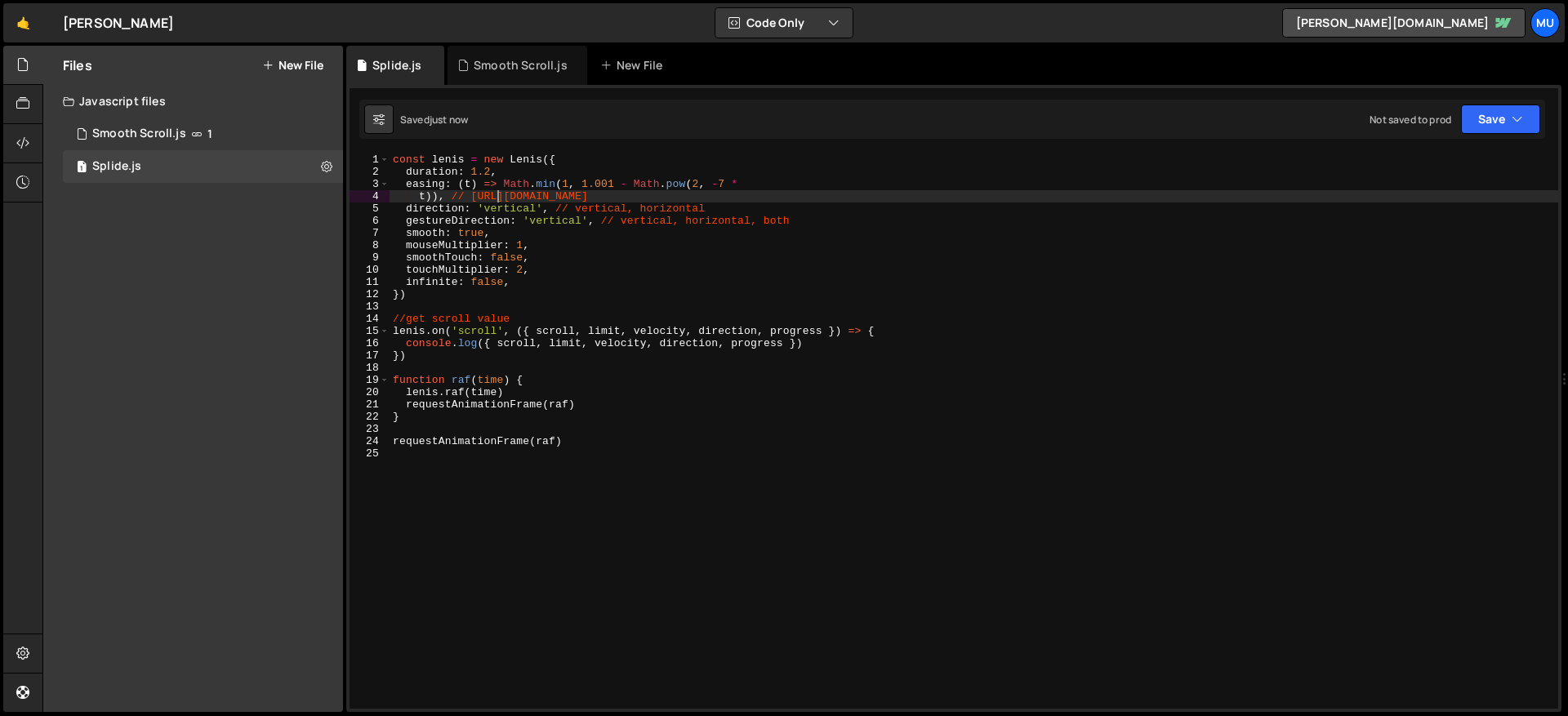
type textarea "requestAnimationFrame(raf)"
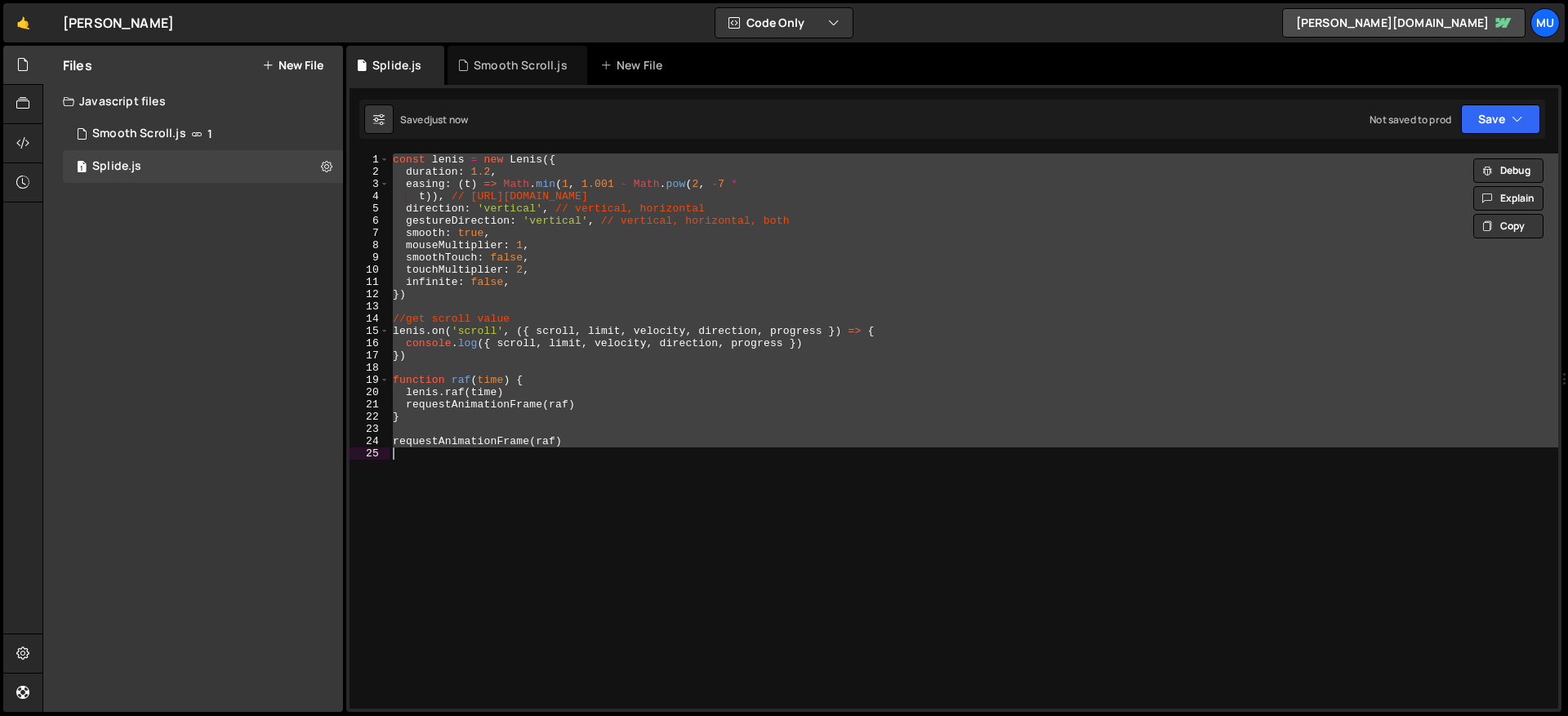
paste textarea
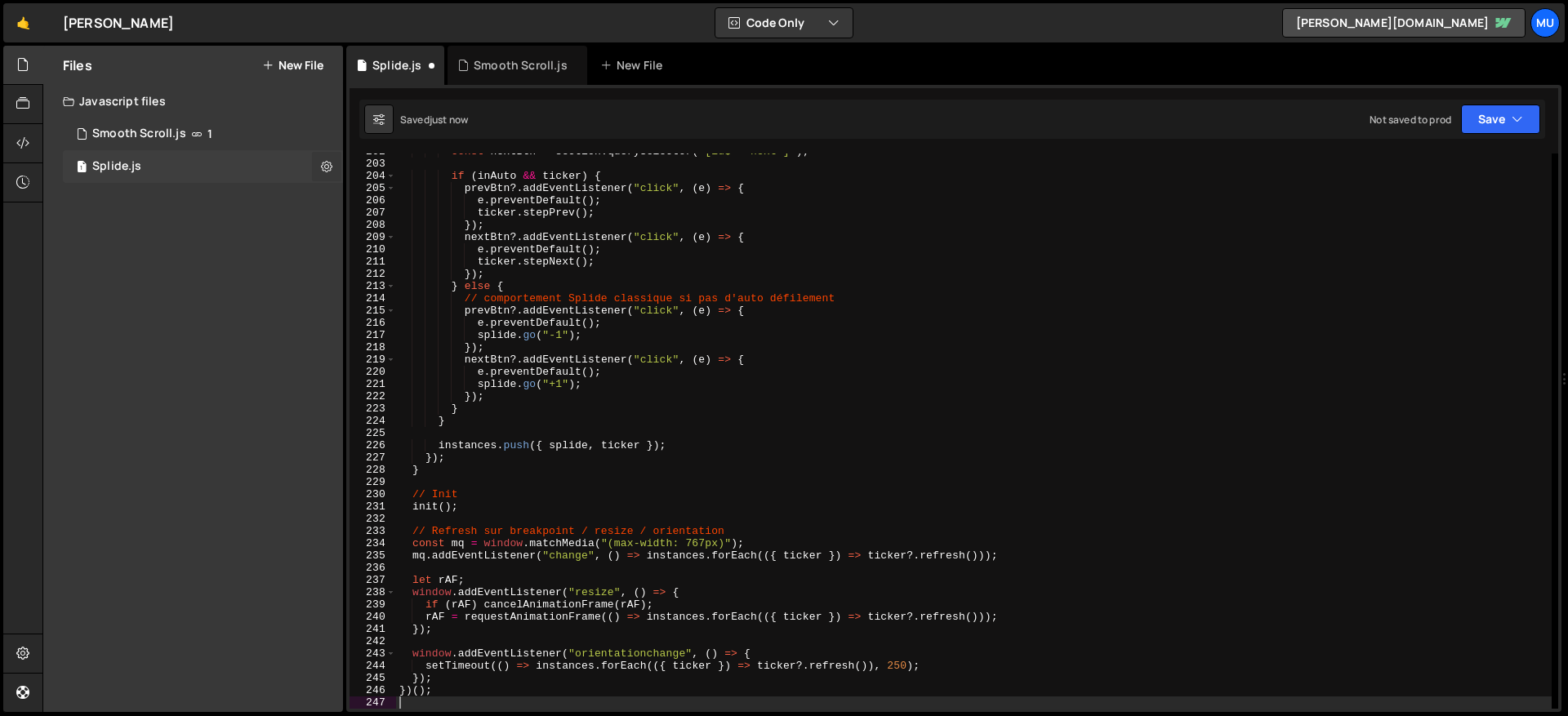
click at [328, 159] on icon at bounding box center [327, 166] width 11 height 16
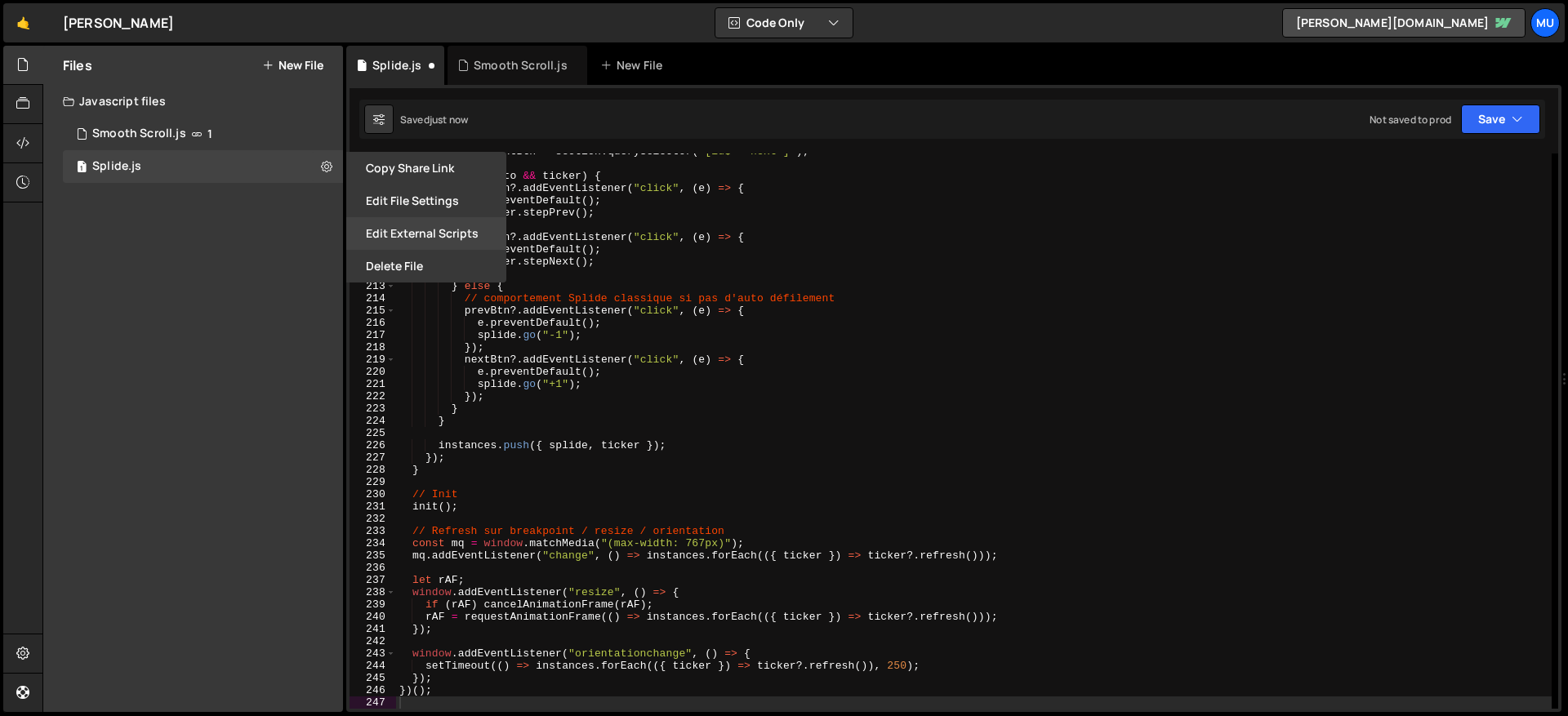
click at [398, 231] on button "Edit External Scripts" at bounding box center [426, 233] width 160 height 32
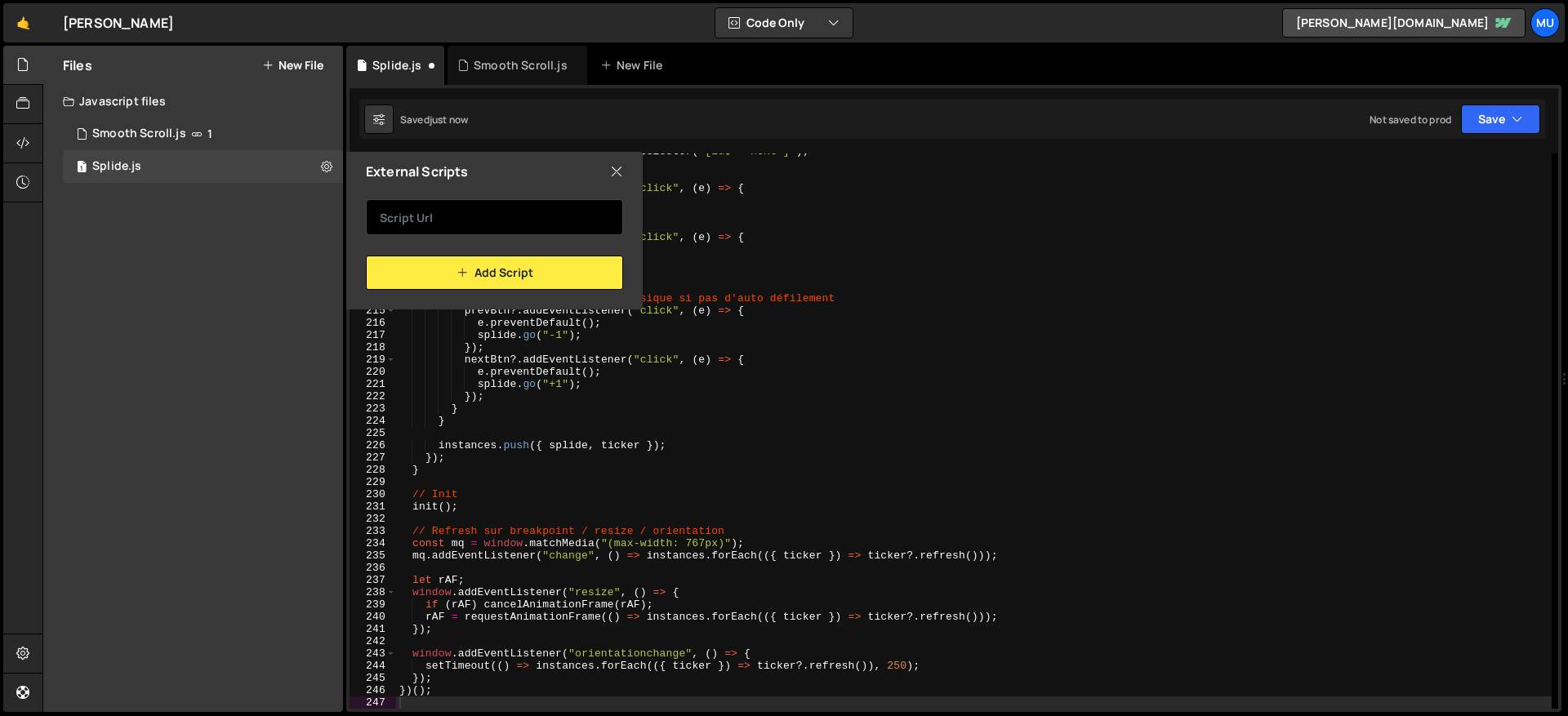
click at [541, 220] on input "text" at bounding box center [494, 217] width 257 height 36
paste input "https://cdn.jsdelivr.net/npm/@splidejs/splide@latest/dist/js/splide.min.js"
type input "https://cdn.jsdelivr.net/npm/@splidejs/splide@latest/dist/js/splide.min.js"
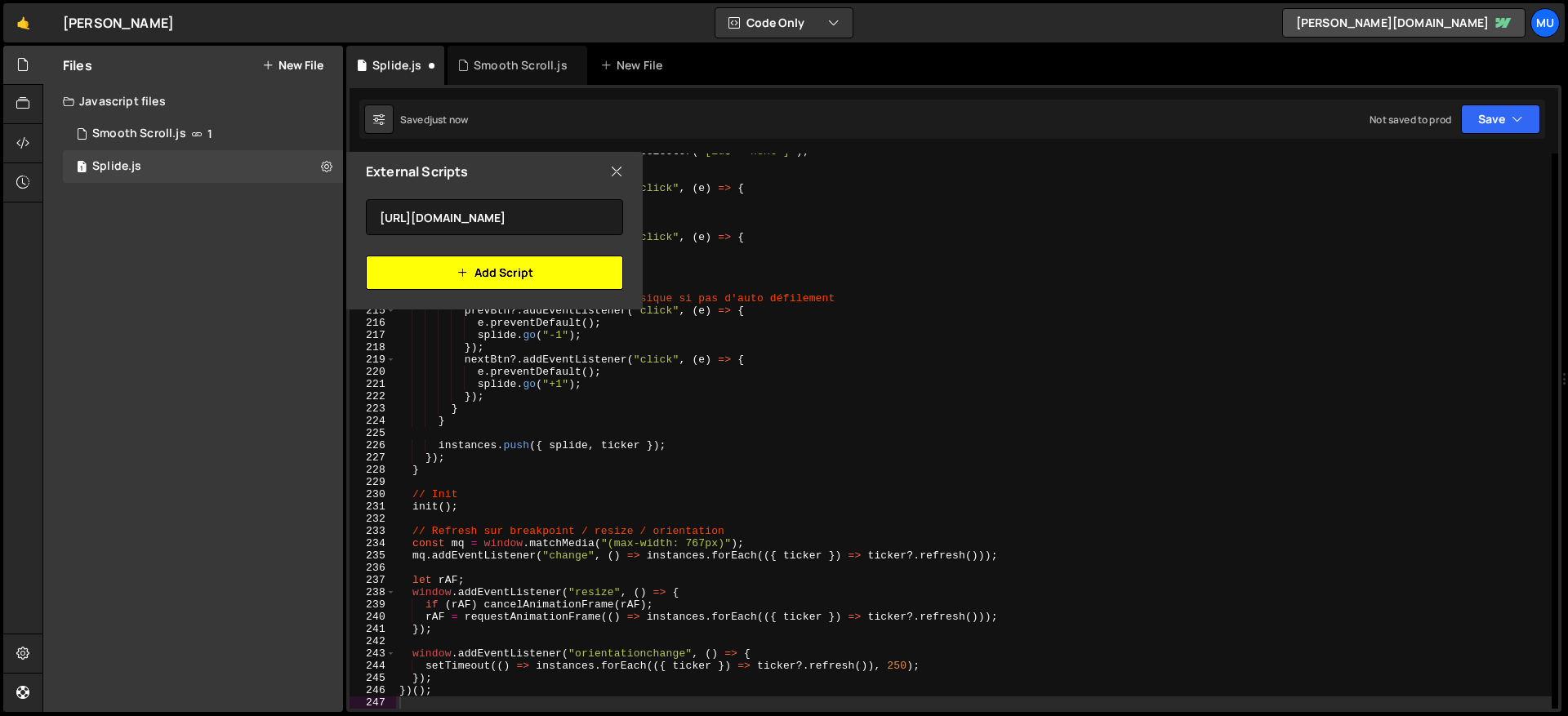
click at [486, 268] on button "Add Script" at bounding box center [494, 272] width 257 height 34
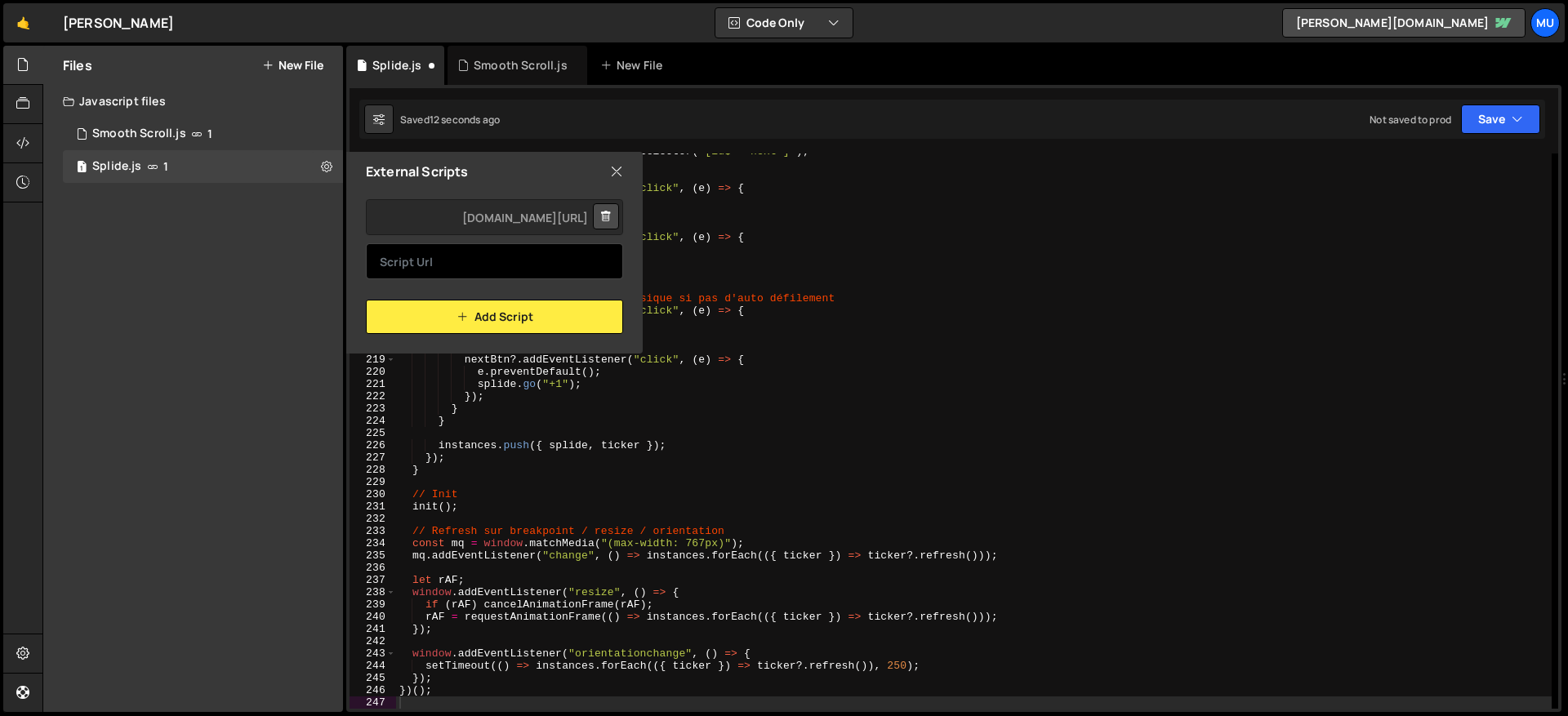
click at [484, 254] on input "text" at bounding box center [494, 261] width 257 height 36
paste input "https://cdn.jsdelivr.net/npm/@splidejs/splide-extension-auto-scroll@latest/dist…"
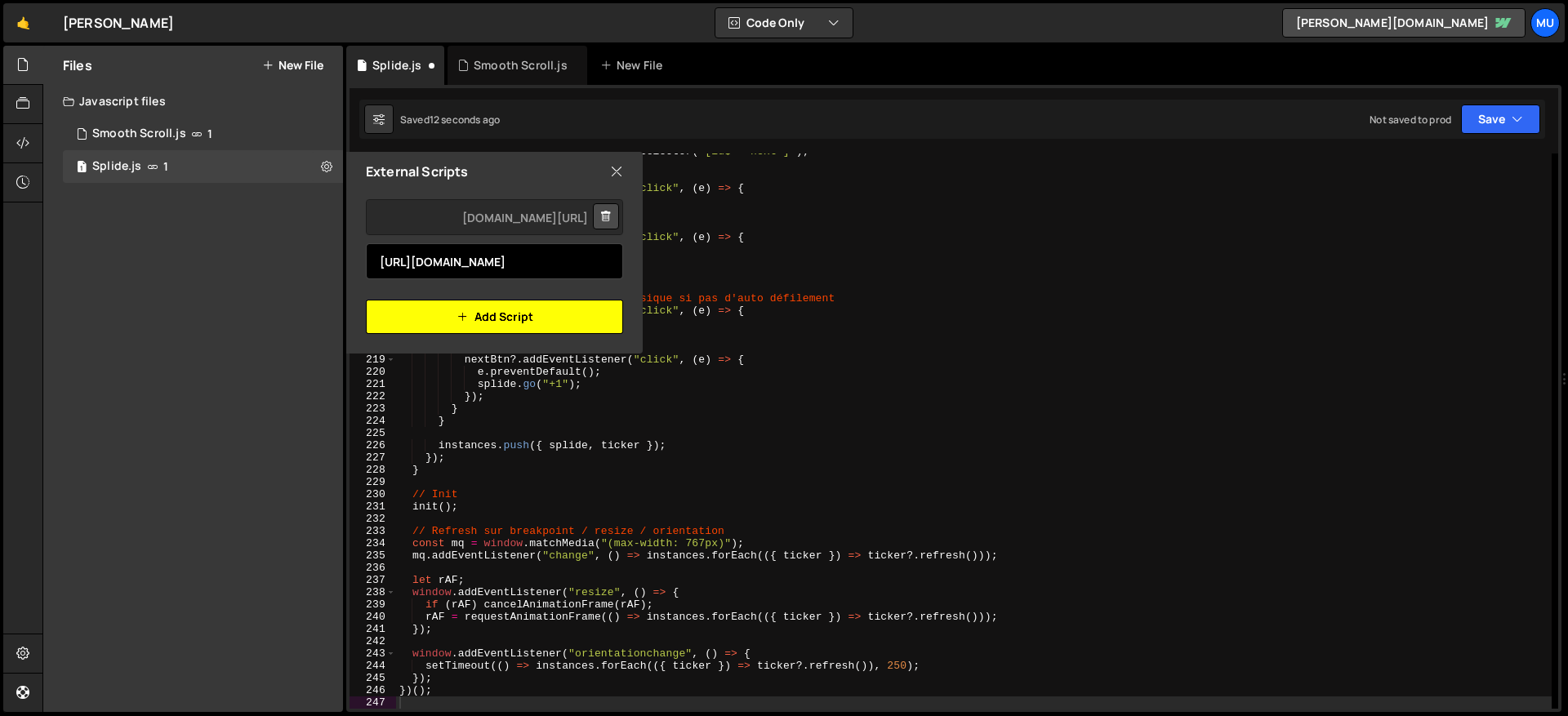
scroll to position [0, 432]
type input "https://cdn.jsdelivr.net/npm/@splidejs/splide-extension-auto-scroll@latest/dist…"
click at [427, 326] on button "Add Script" at bounding box center [494, 316] width 257 height 34
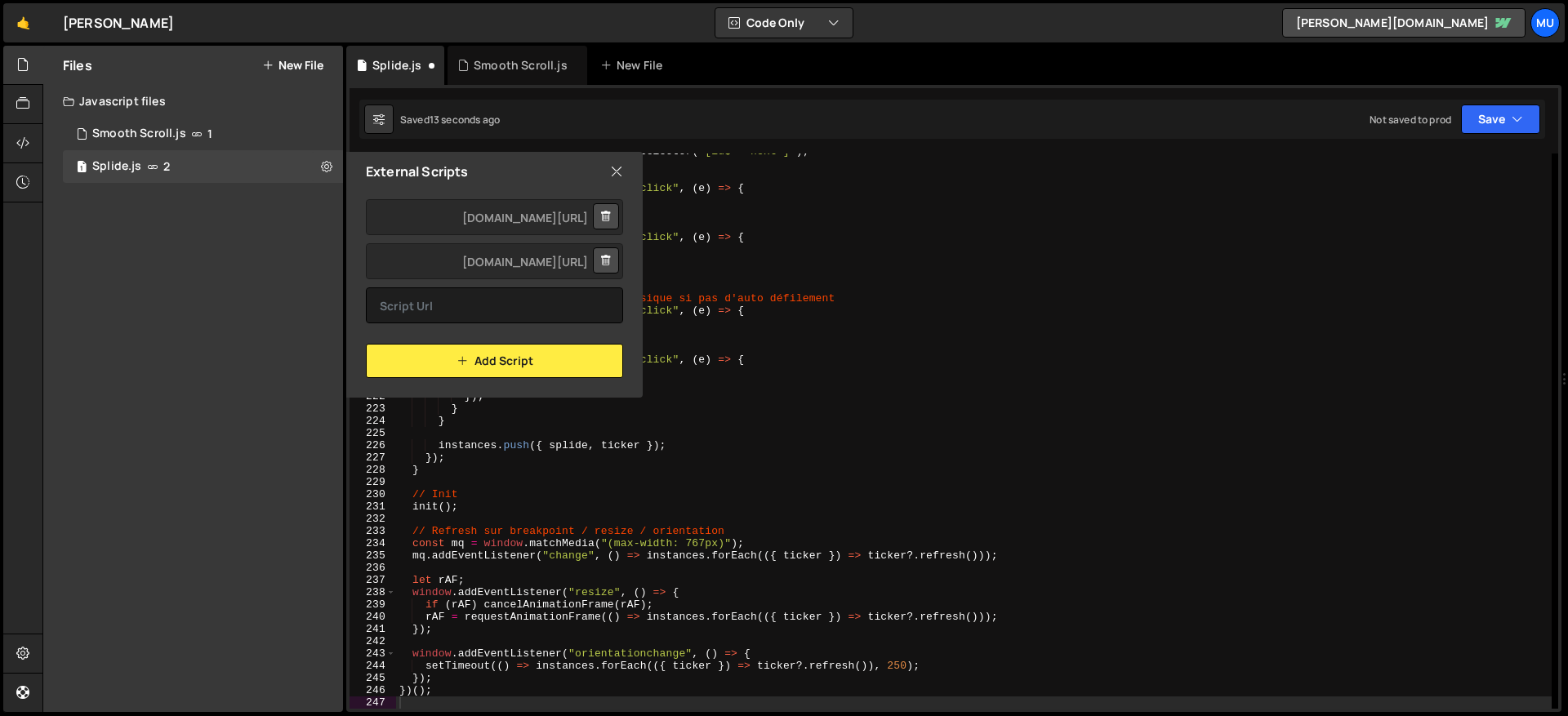
click at [614, 170] on icon at bounding box center [616, 171] width 13 height 18
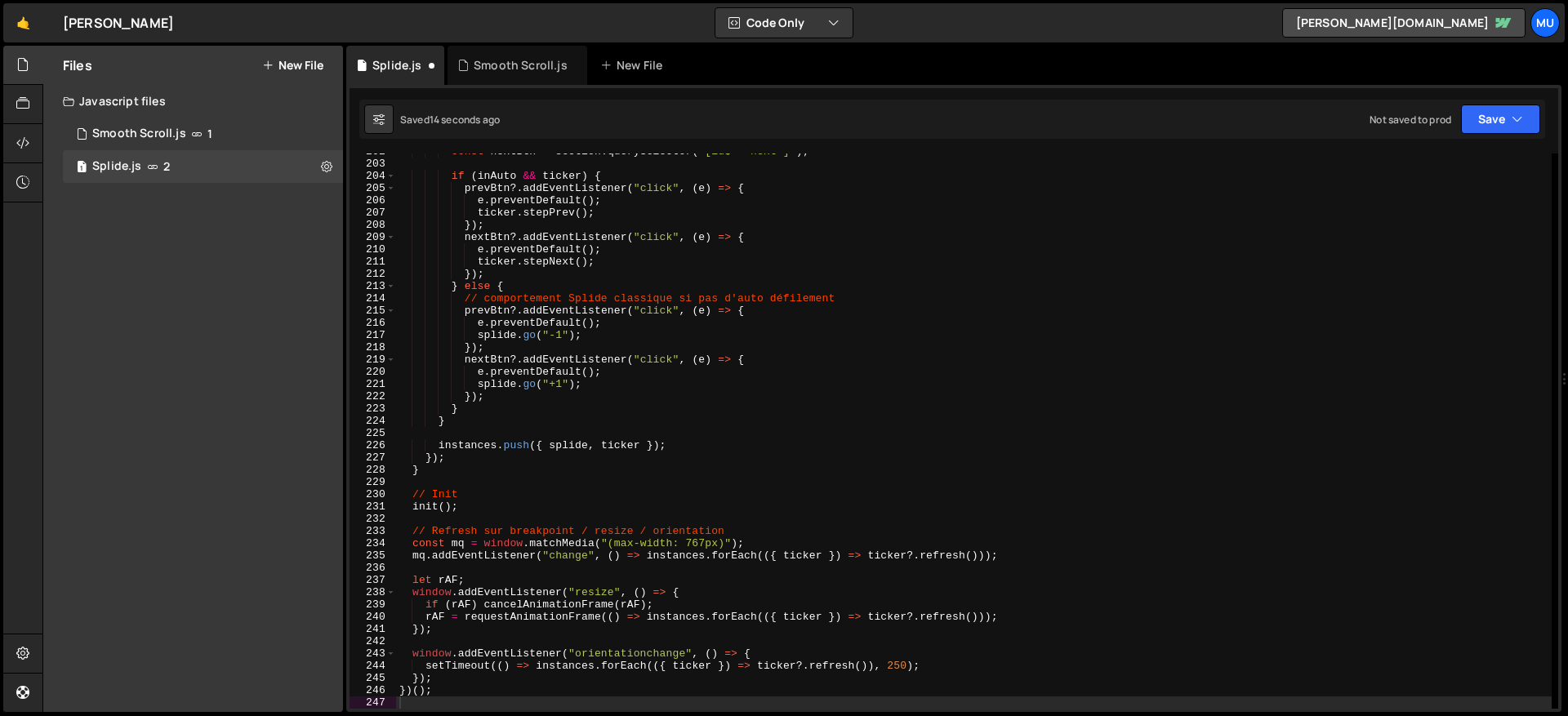
type textarea "});"
click at [688, 274] on div "const nextBtn = section . querySelector ( '[id$="-next"]' ) ; if ( inAuto && ti…" at bounding box center [973, 435] width 1155 height 580
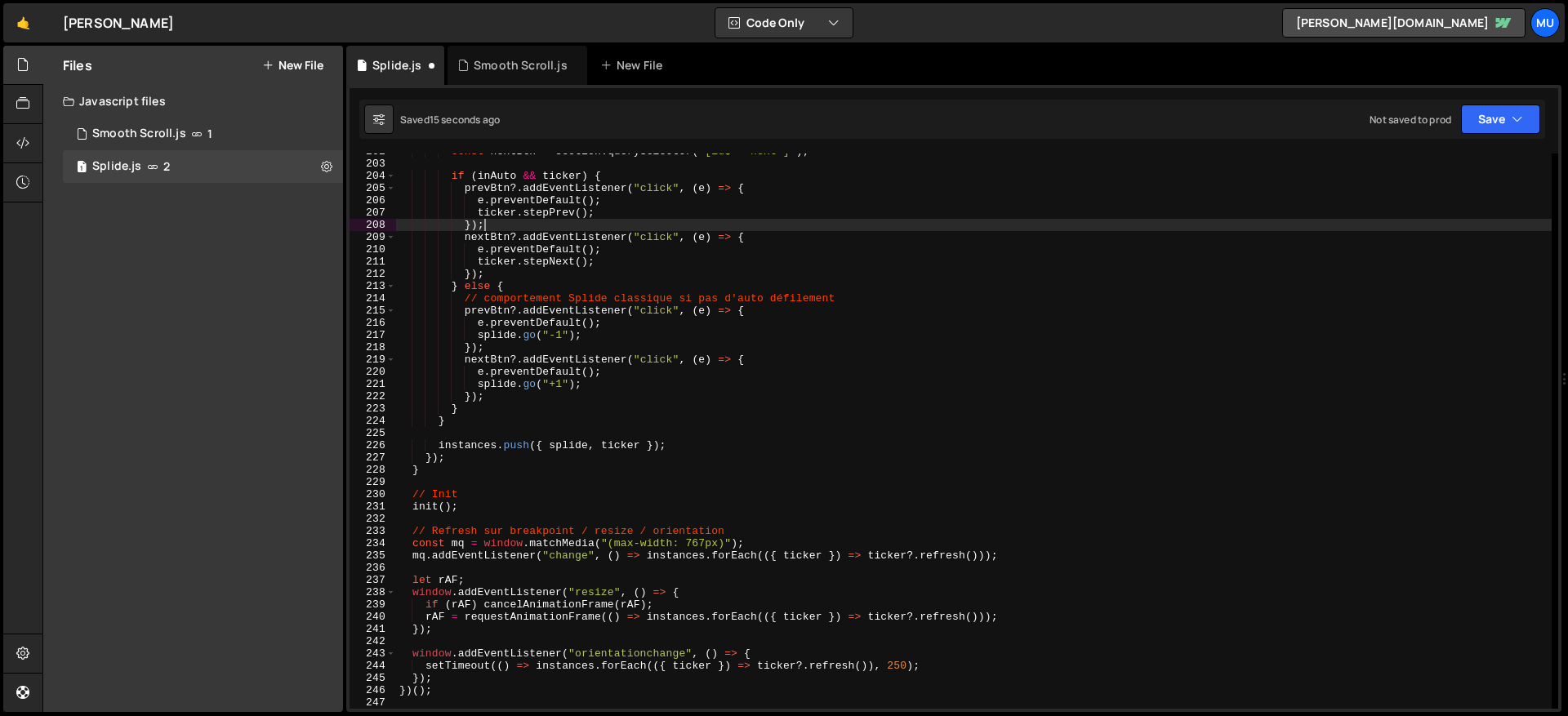
click at [693, 224] on div "const nextBtn = section . querySelector ( '[id$="-next"]' ) ; if ( inAuto && ti…" at bounding box center [973, 435] width 1155 height 580
click at [509, 58] on div "Smooth Scroll.js" at bounding box center [520, 66] width 94 height 17
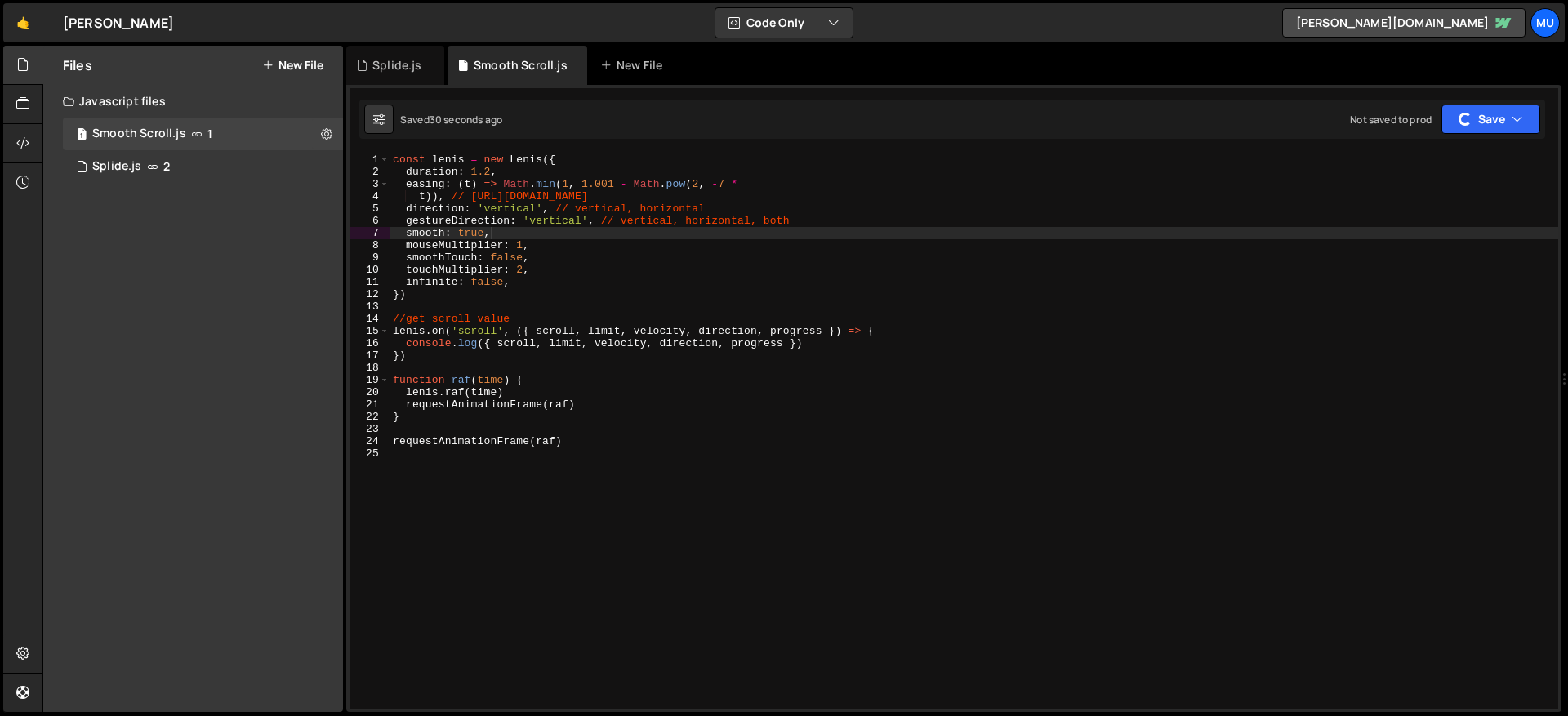
click at [561, 224] on div "const lenis = new Lenis ({ duration : 1.2 , easing : ( t ) => Math . min ( 1 , …" at bounding box center [973, 442] width 1168 height 580
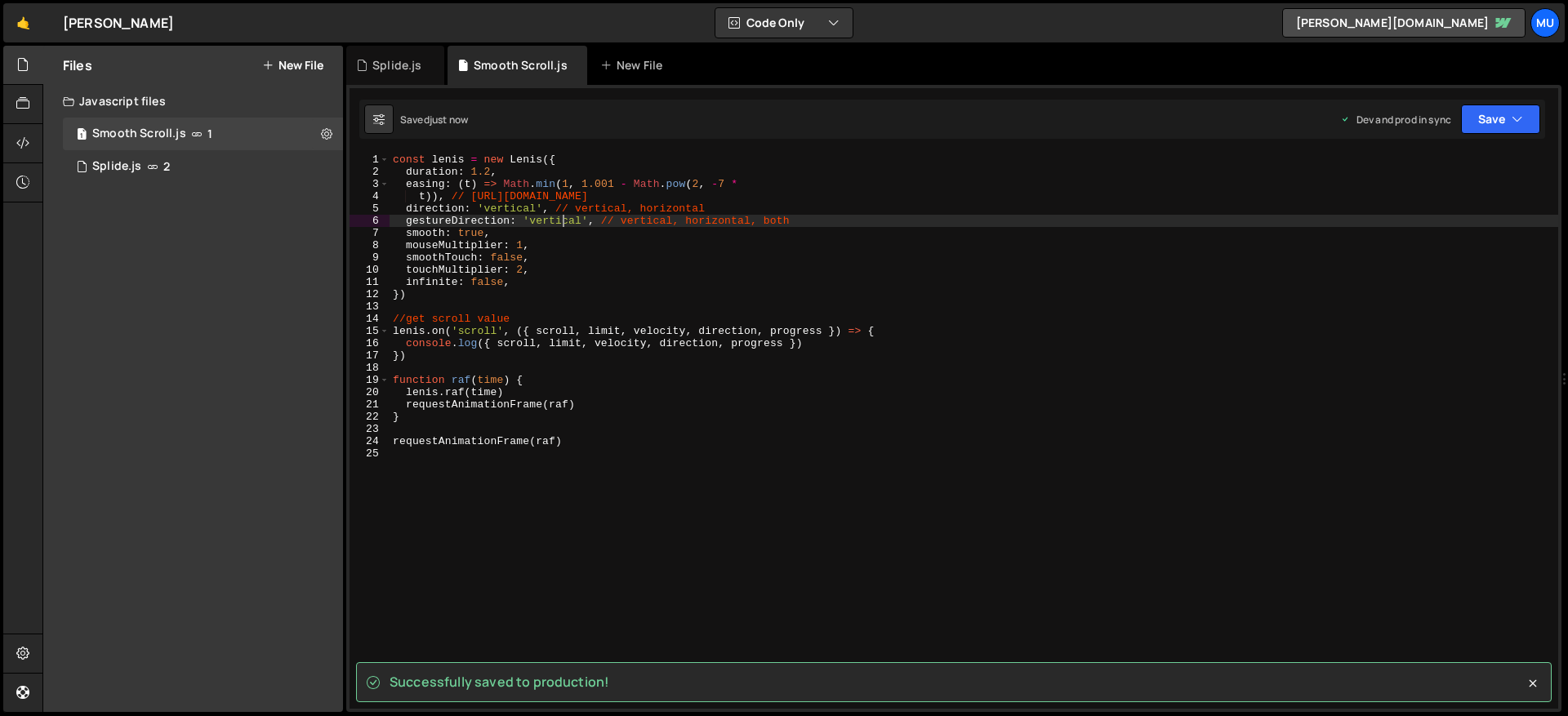
click at [517, 262] on div "const lenis = new Lenis ({ duration : 1.2 , easing : ( t ) => Math . min ( 1 , …" at bounding box center [973, 442] width 1168 height 580
type textarea "smoothTouch: false,"
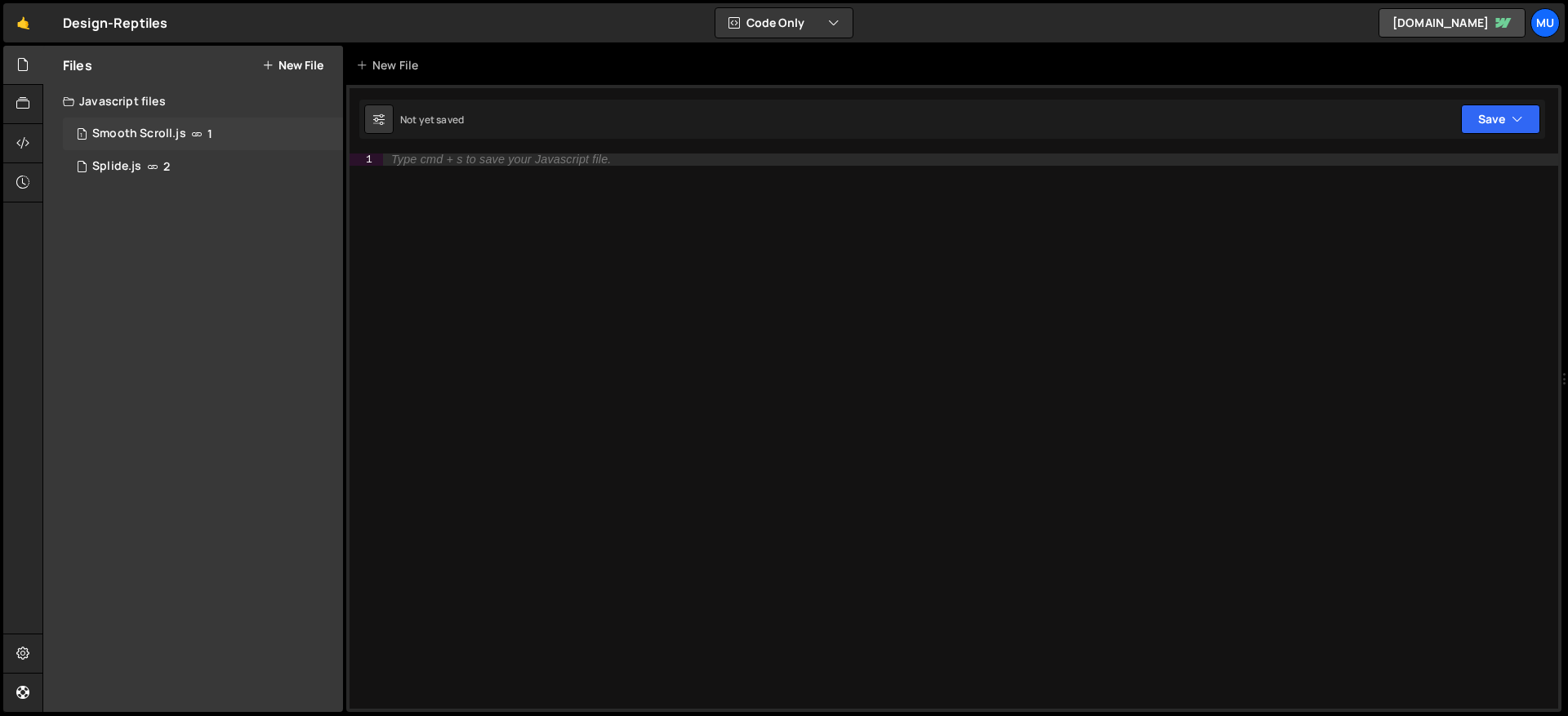
click at [173, 139] on div "Smooth Scroll.js" at bounding box center [138, 134] width 94 height 15
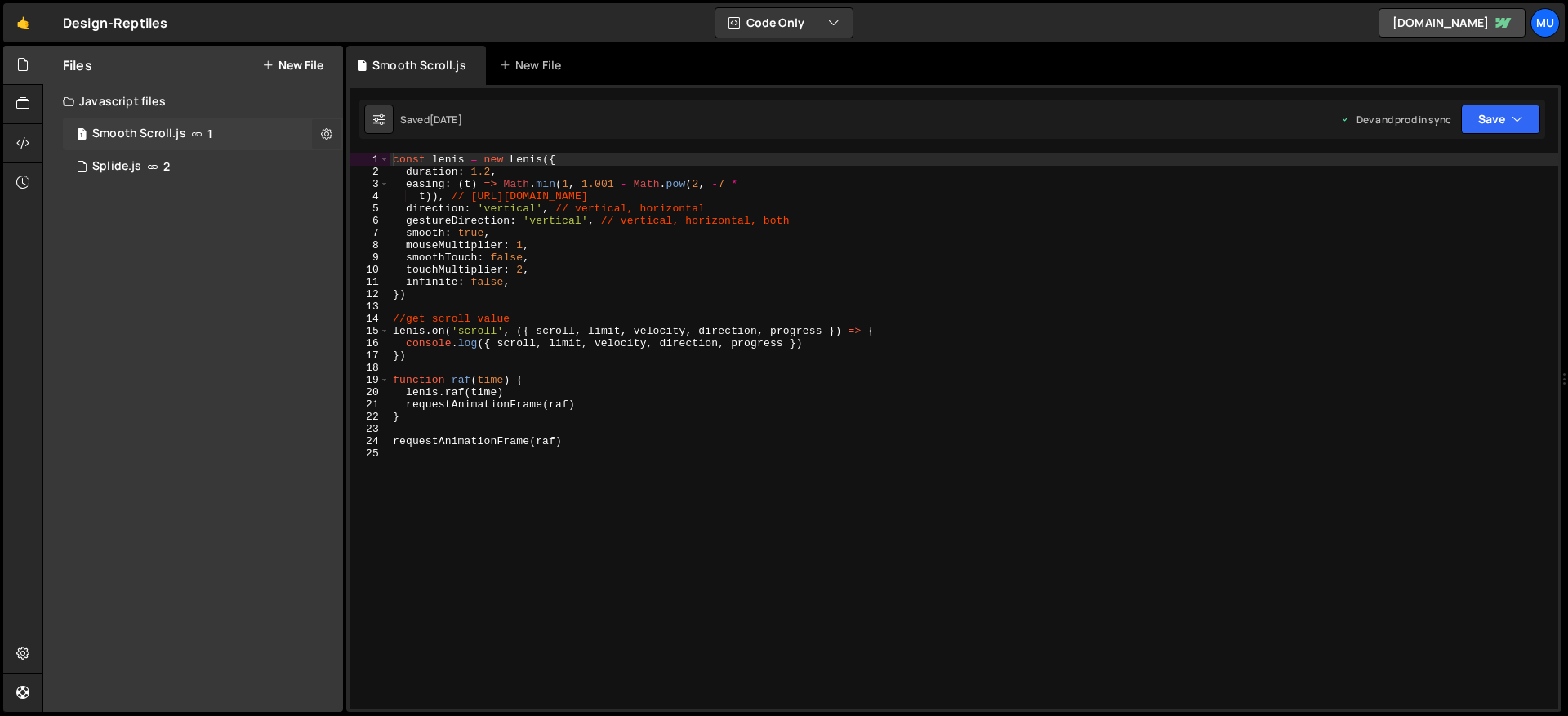
click at [333, 133] on button at bounding box center [327, 134] width 30 height 30
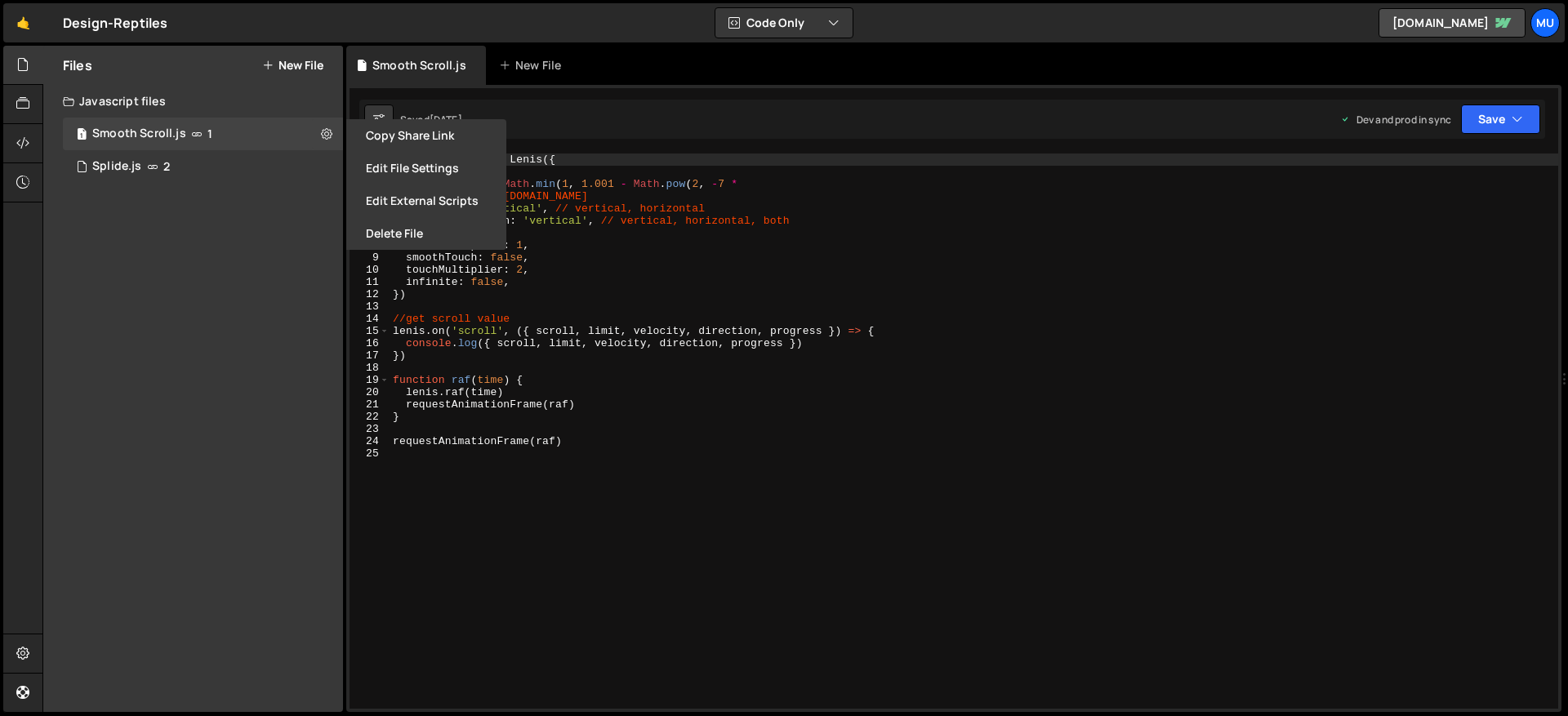
click at [652, 256] on div "const [PERSON_NAME] = new [PERSON_NAME] ({ duration : 1.2 , easing : ( t ) => M…" at bounding box center [973, 442] width 1168 height 580
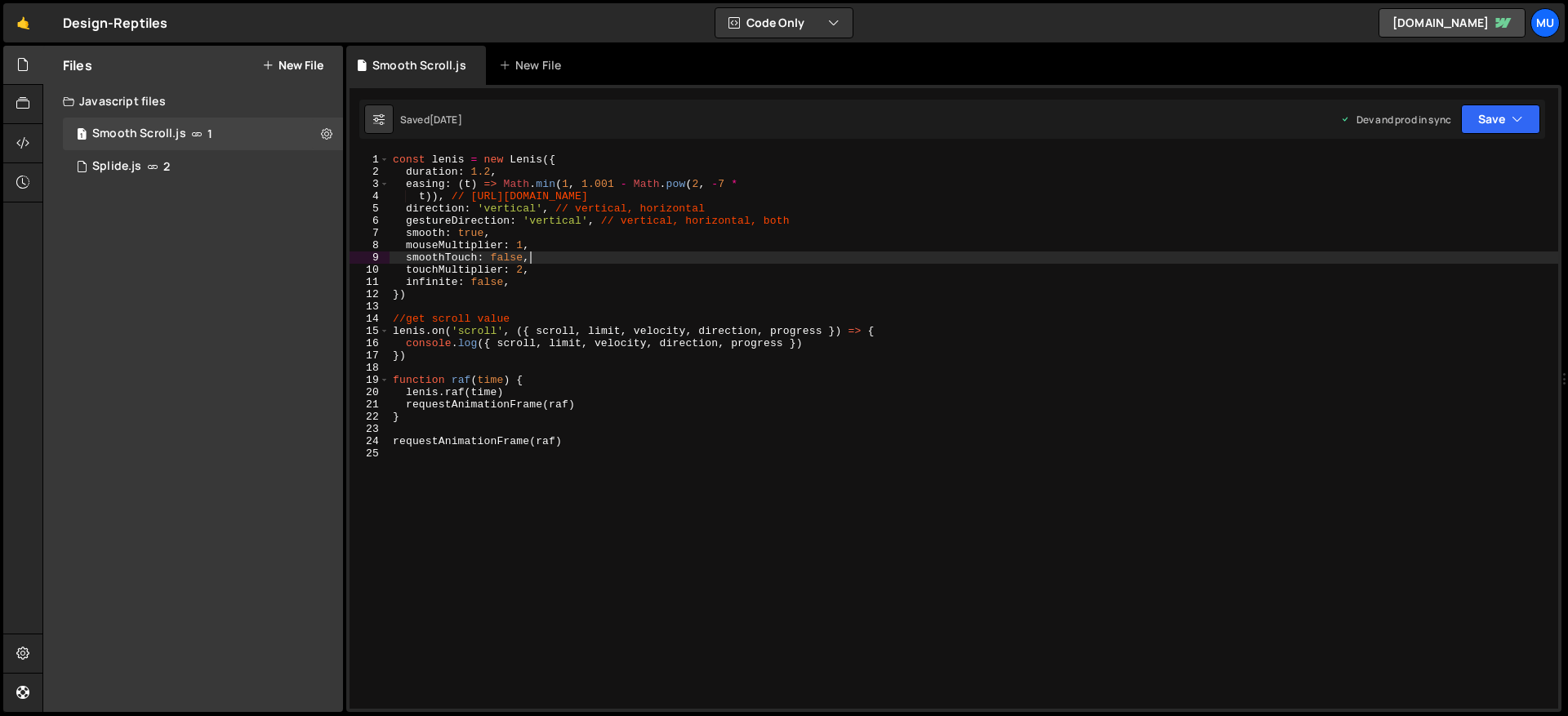
click at [593, 280] on div "const [PERSON_NAME] = new [PERSON_NAME] ({ duration : 1.2 , easing : ( t ) => M…" at bounding box center [973, 442] width 1168 height 580
type textarea "requestAnimationFrame(raf)"
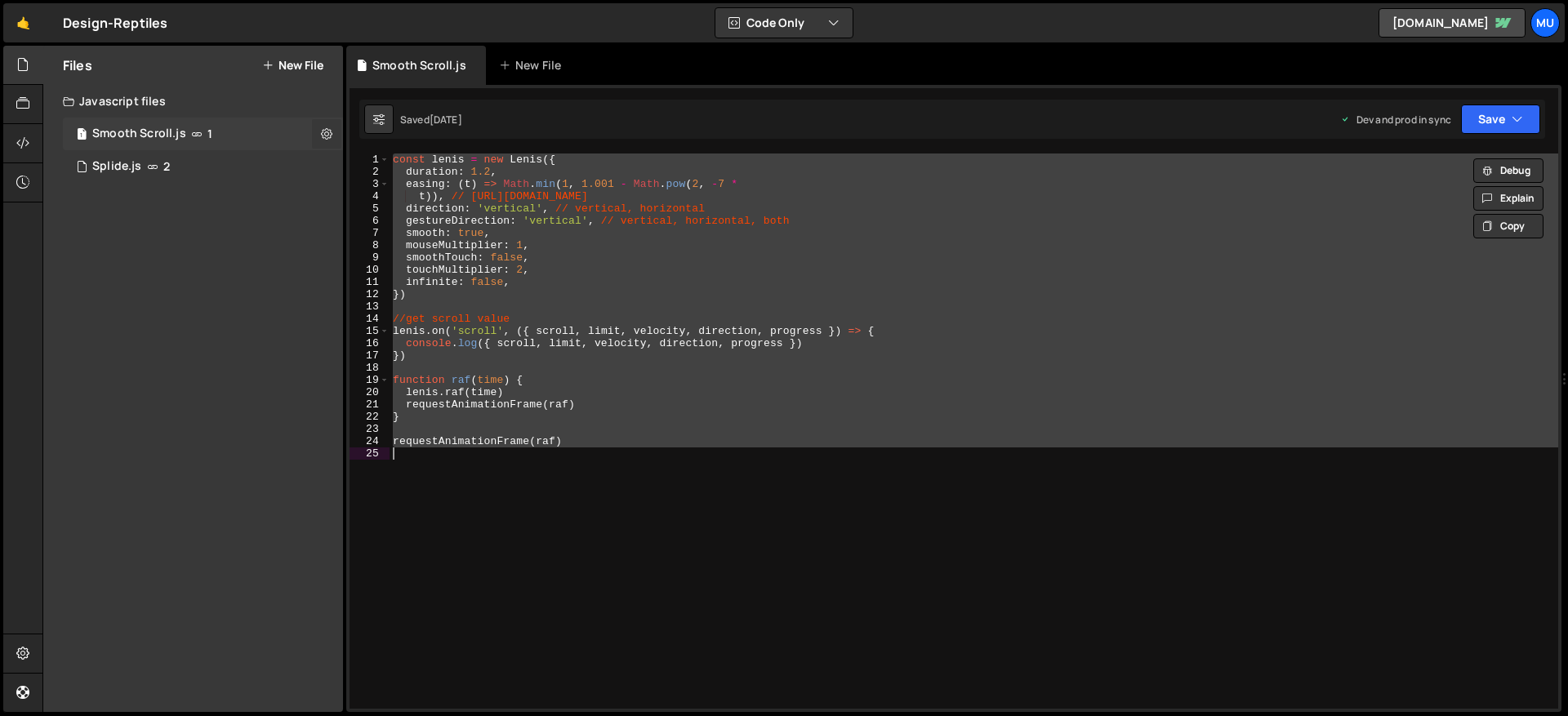
click at [325, 128] on icon at bounding box center [327, 134] width 11 height 16
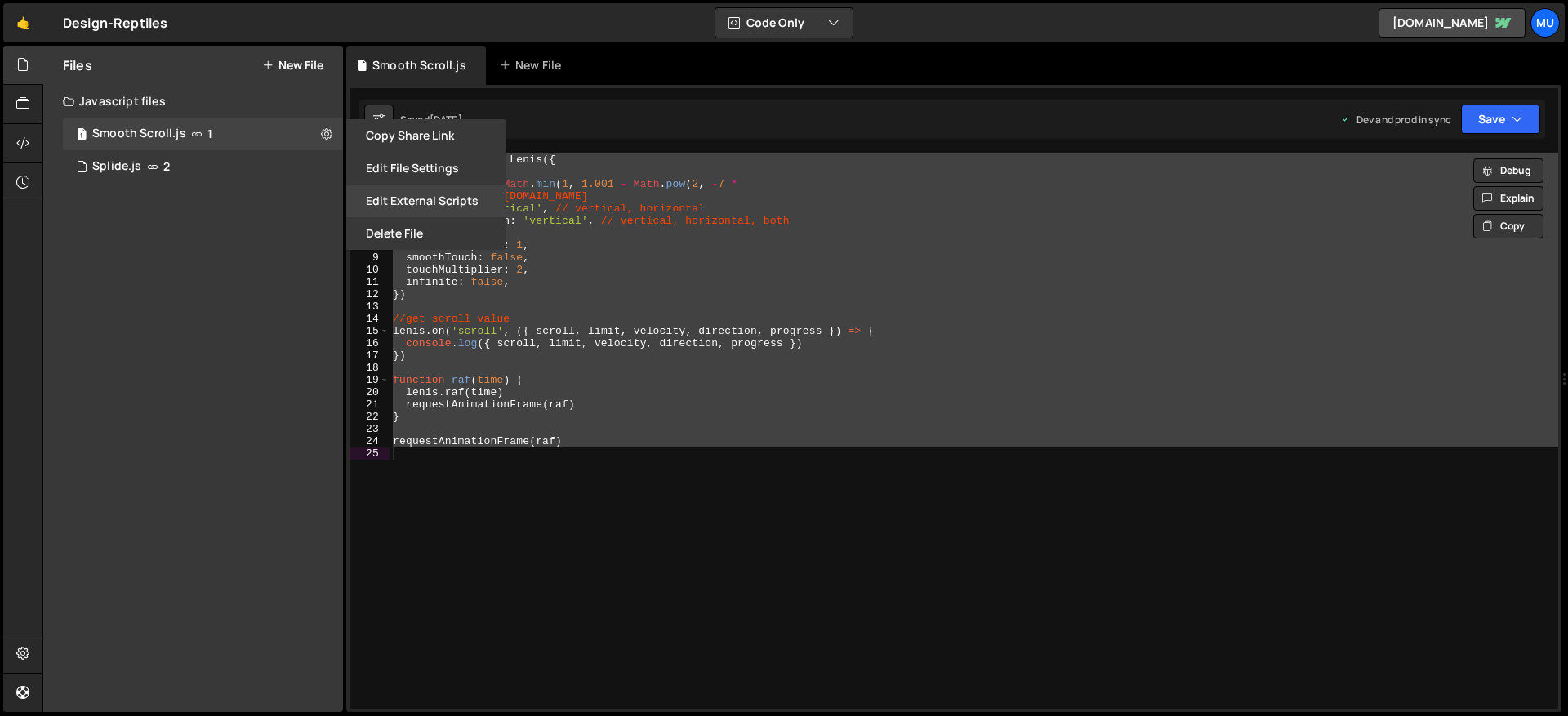
click at [431, 194] on button "Edit External Scripts" at bounding box center [426, 200] width 160 height 32
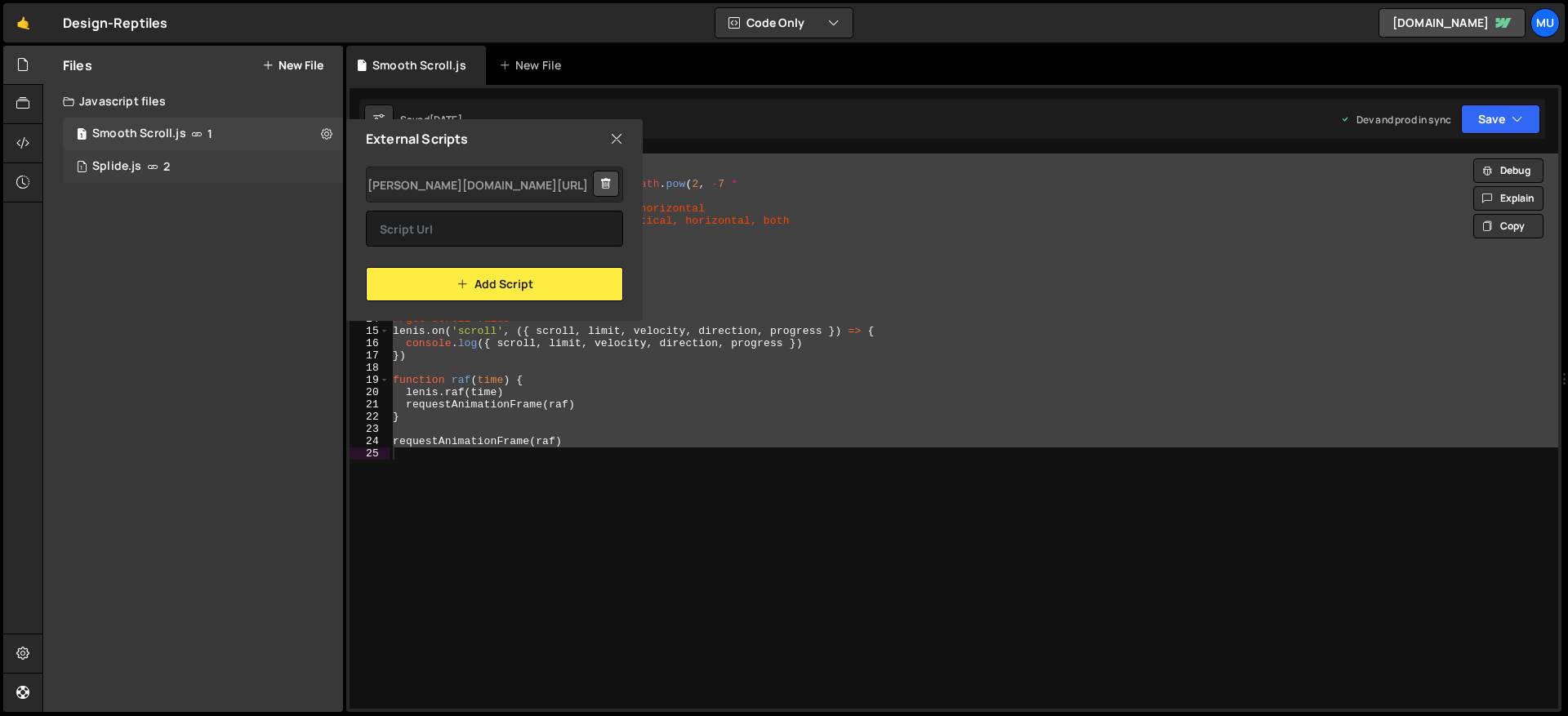
click at [176, 160] on div "1 Splide.js 2" at bounding box center [203, 166] width 280 height 32
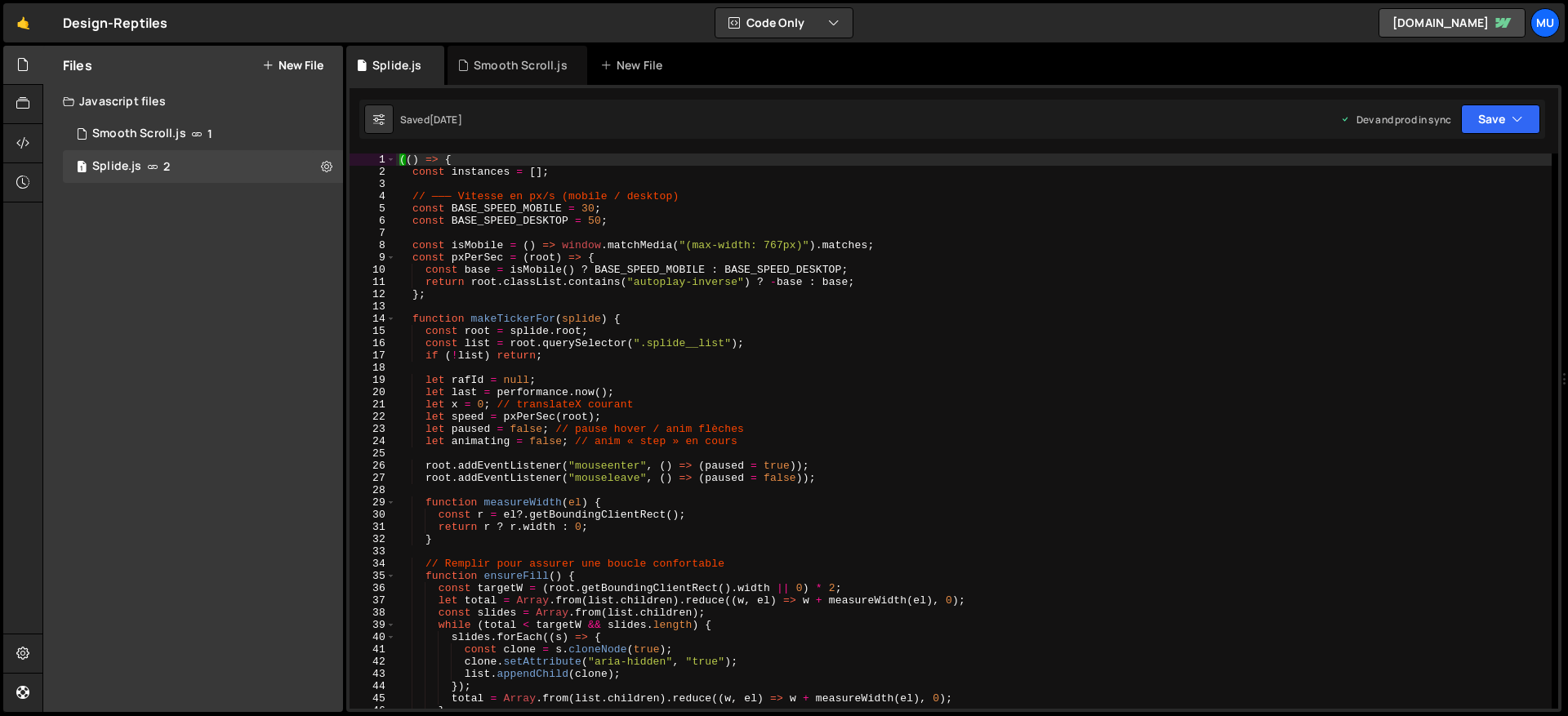
click at [611, 288] on div "(( ) => { const instances = [ ] ; // ——— Vitesse en px/s (mobile / desktop) con…" at bounding box center [973, 442] width 1155 height 580
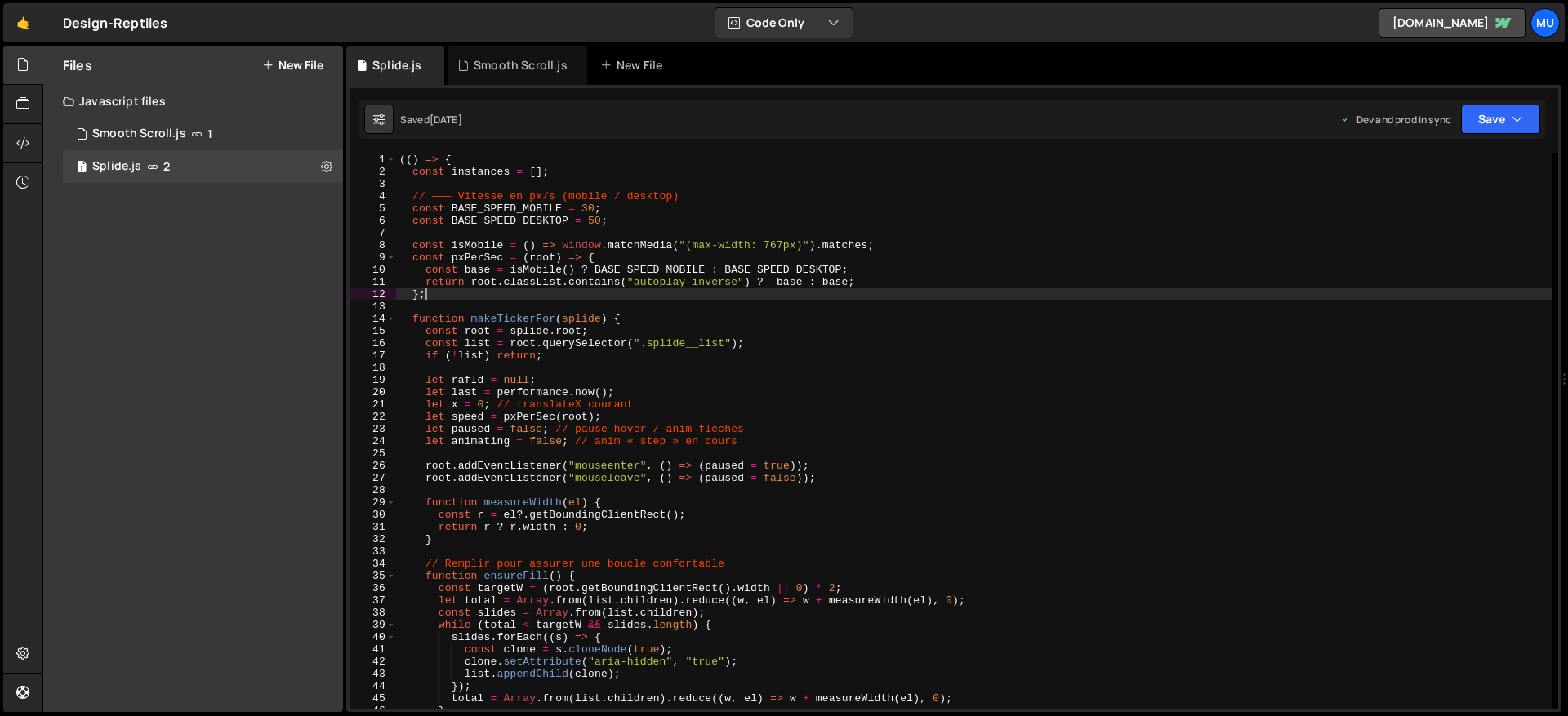
type textarea "})();"
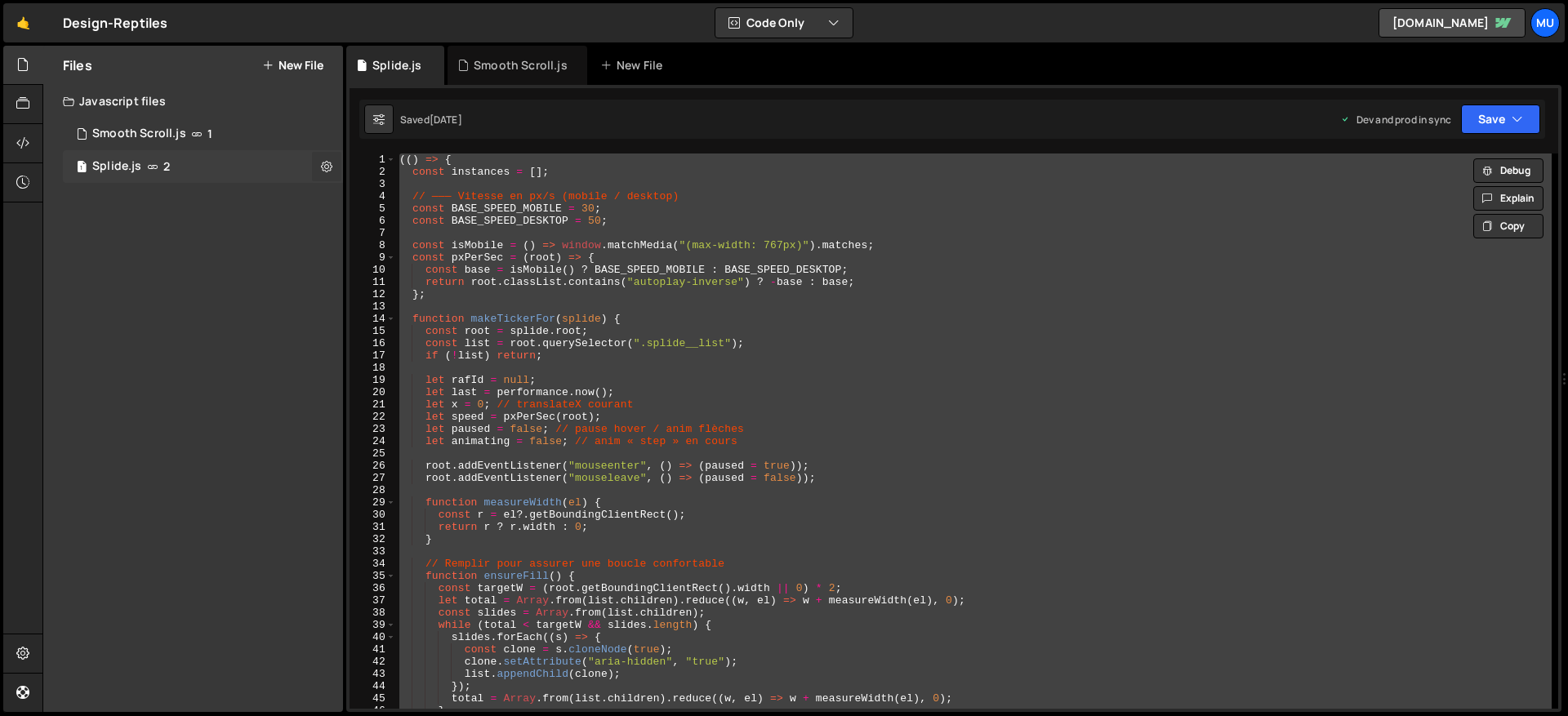
click at [323, 173] on button at bounding box center [327, 167] width 30 height 30
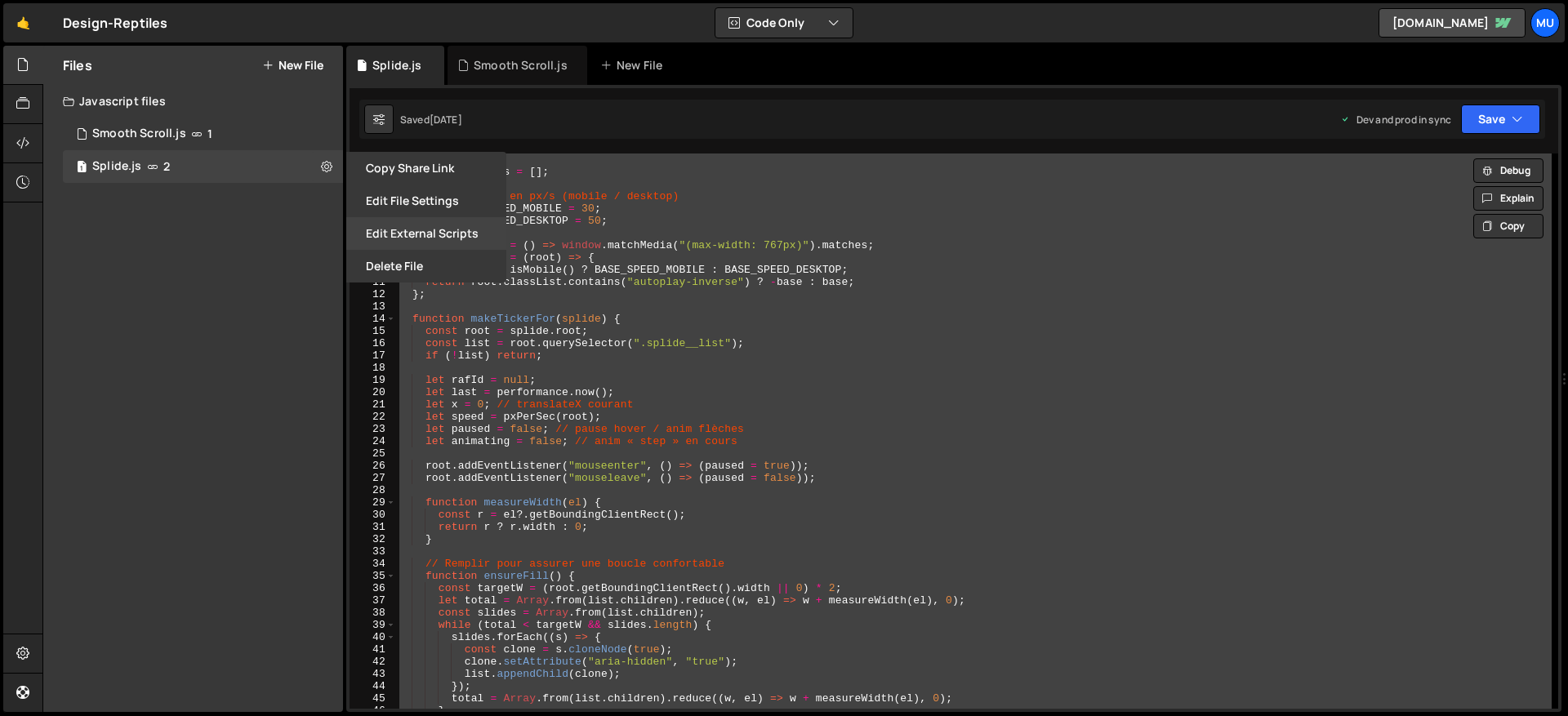
click at [398, 235] on button "Edit External Scripts" at bounding box center [426, 233] width 160 height 32
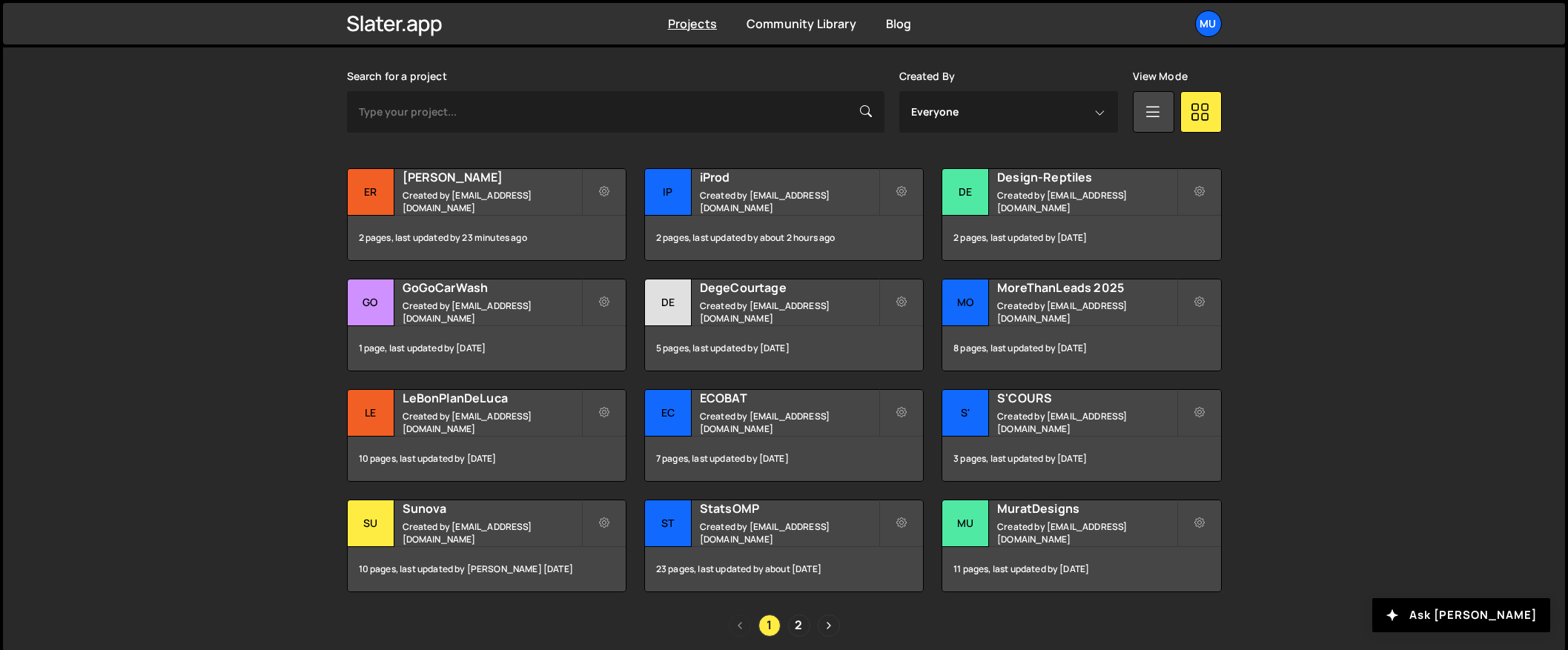
scroll to position [460, 0]
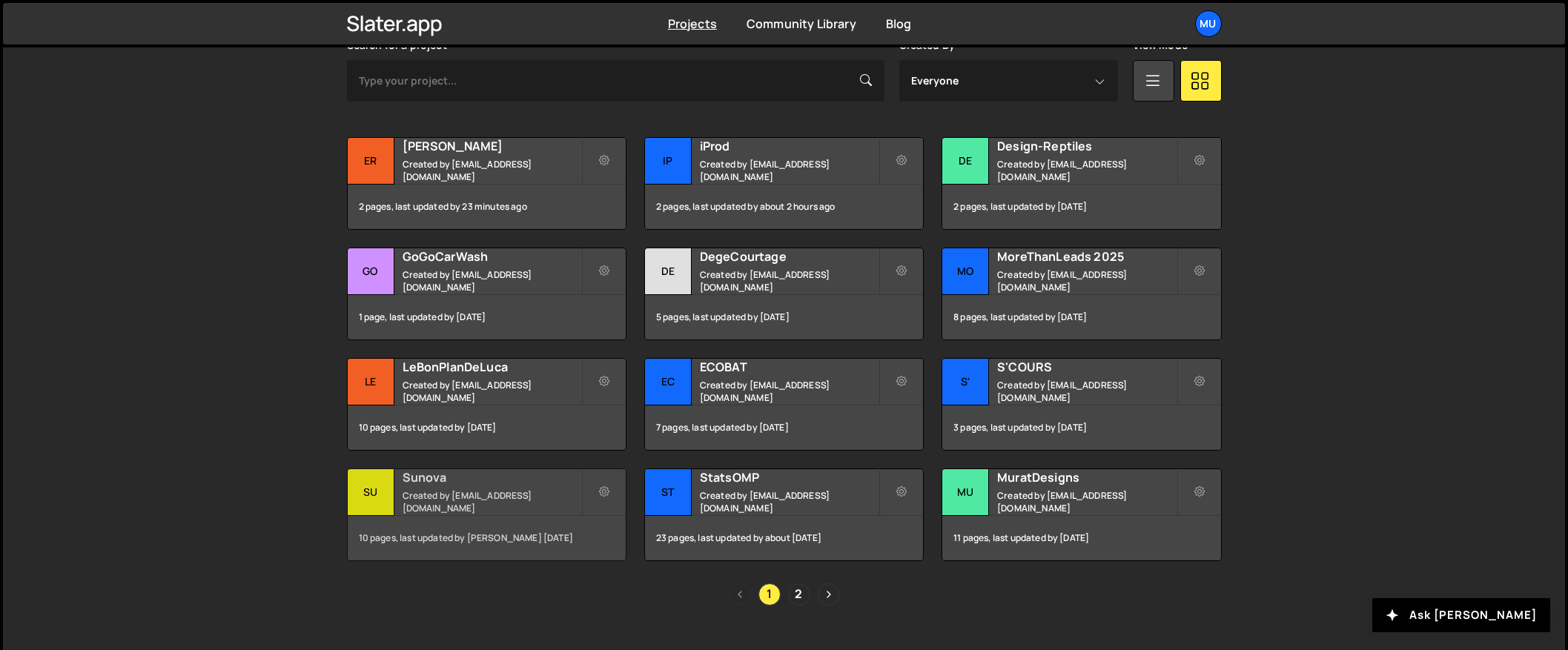
click at [463, 477] on h2 "Sunova" at bounding box center [492, 477] width 179 height 16
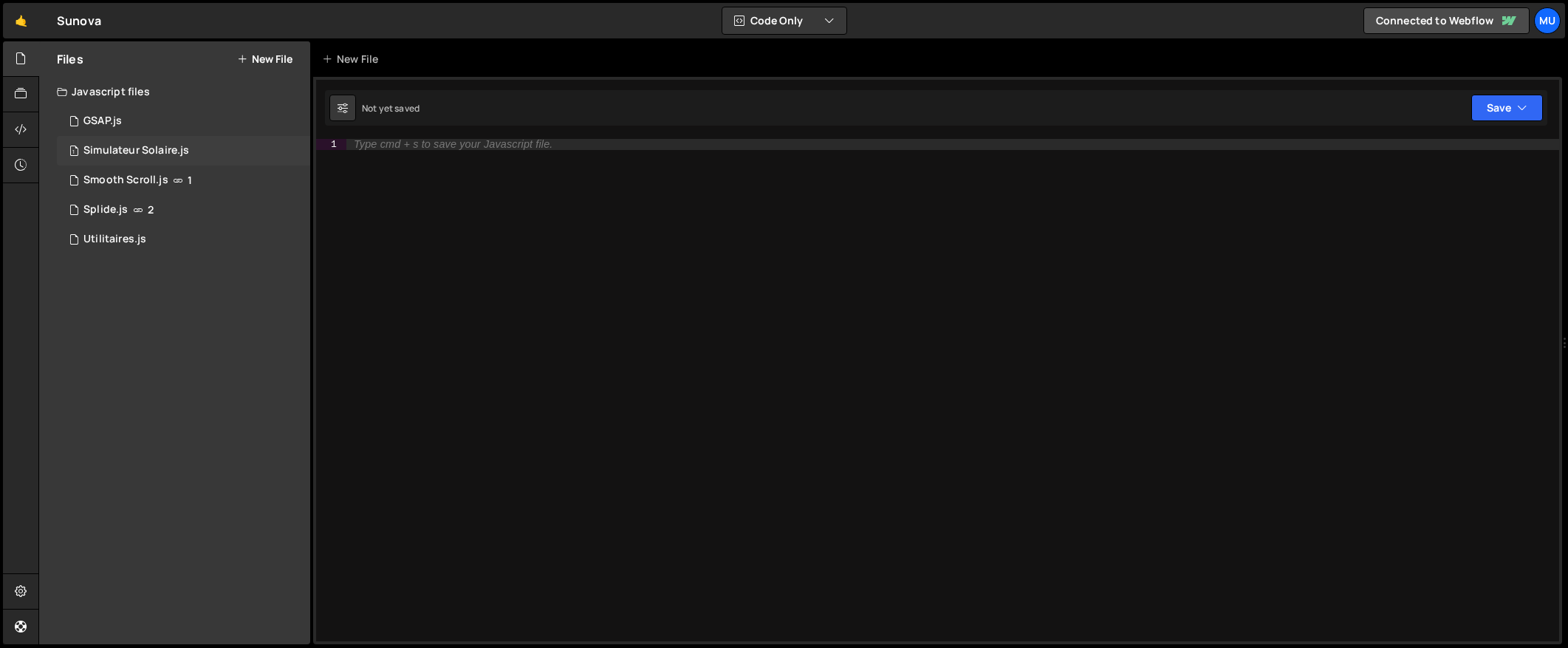
click at [139, 153] on div "Simulateur Solaire.js" at bounding box center [136, 151] width 106 height 13
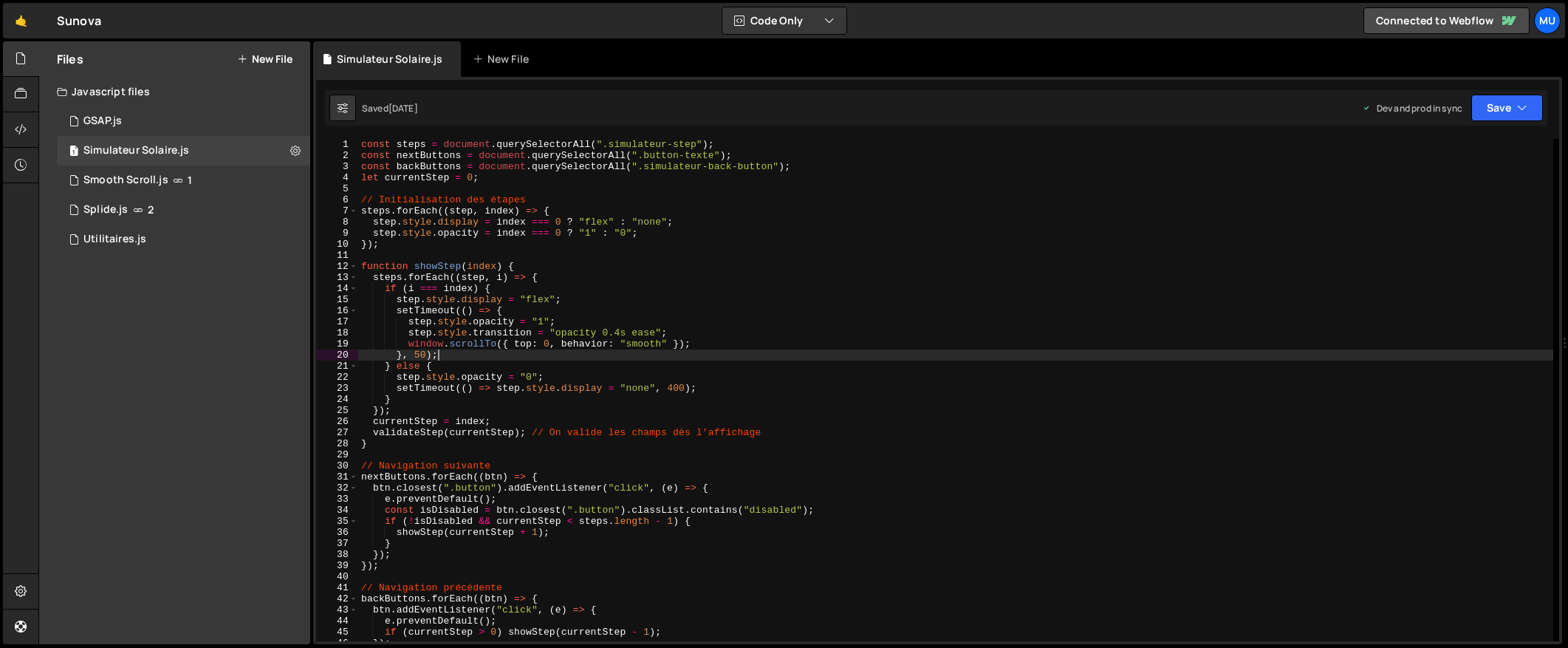
click at [524, 351] on div "const steps = document . querySelectorAll ( ".simulateur-step" ) ; const nextBu…" at bounding box center [956, 400] width 1195 height 525
click at [295, 154] on icon at bounding box center [295, 150] width 10 height 14
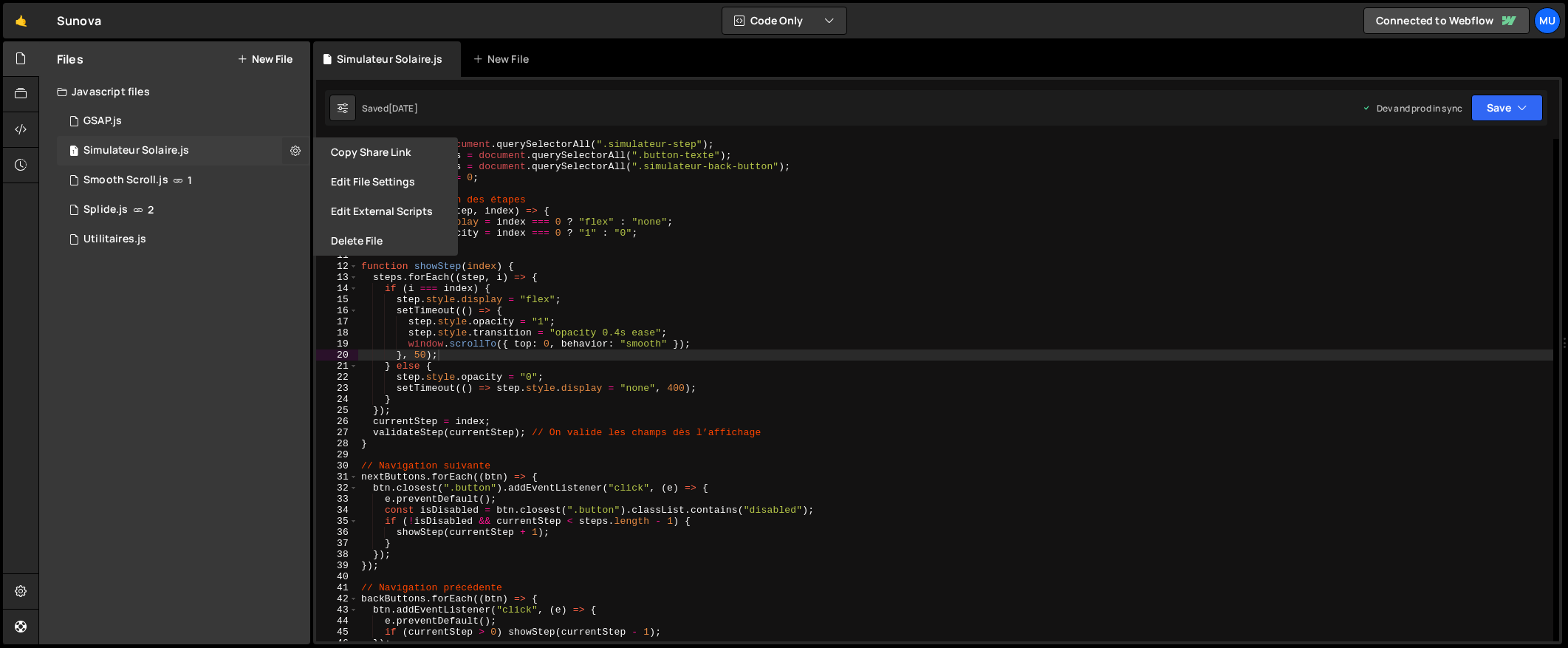
click at [298, 150] on icon at bounding box center [295, 150] width 10 height 14
type textarea "function showStep(index) {"
click at [639, 262] on div "const steps = document . querySelectorAll ( ".simulateur-step" ) ; const nextBu…" at bounding box center [956, 400] width 1195 height 525
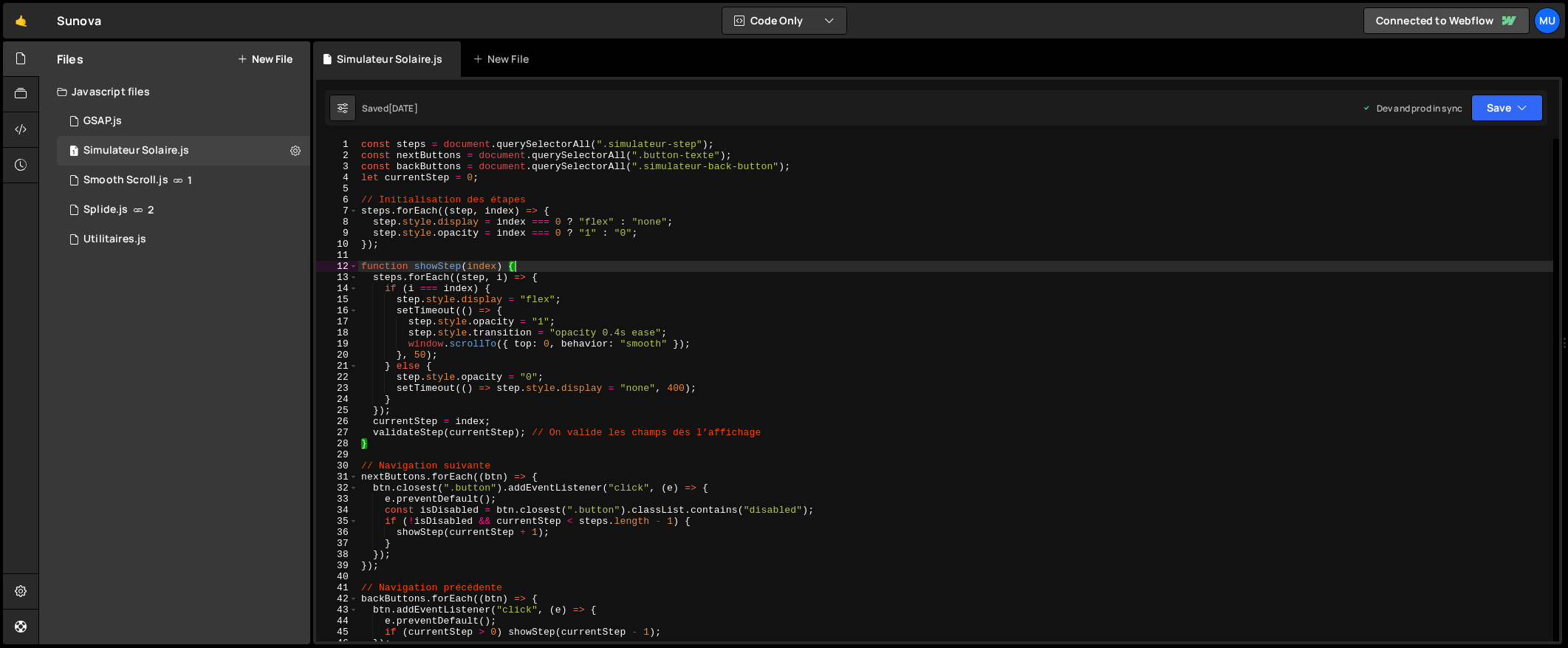
click at [700, 237] on div "const steps = document . querySelectorAll ( ".simulateur-step" ) ; const nextBu…" at bounding box center [956, 400] width 1195 height 525
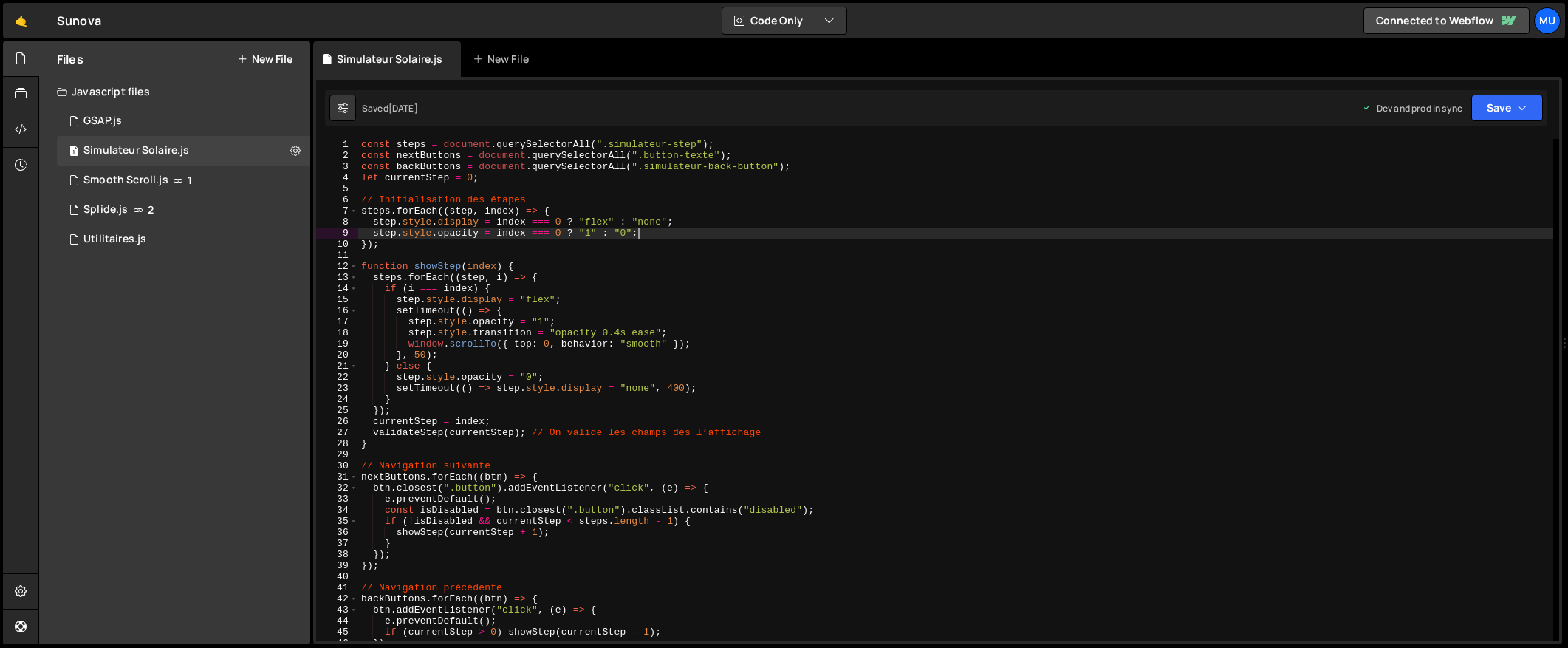
type textarea "validateStep(currentStep);"
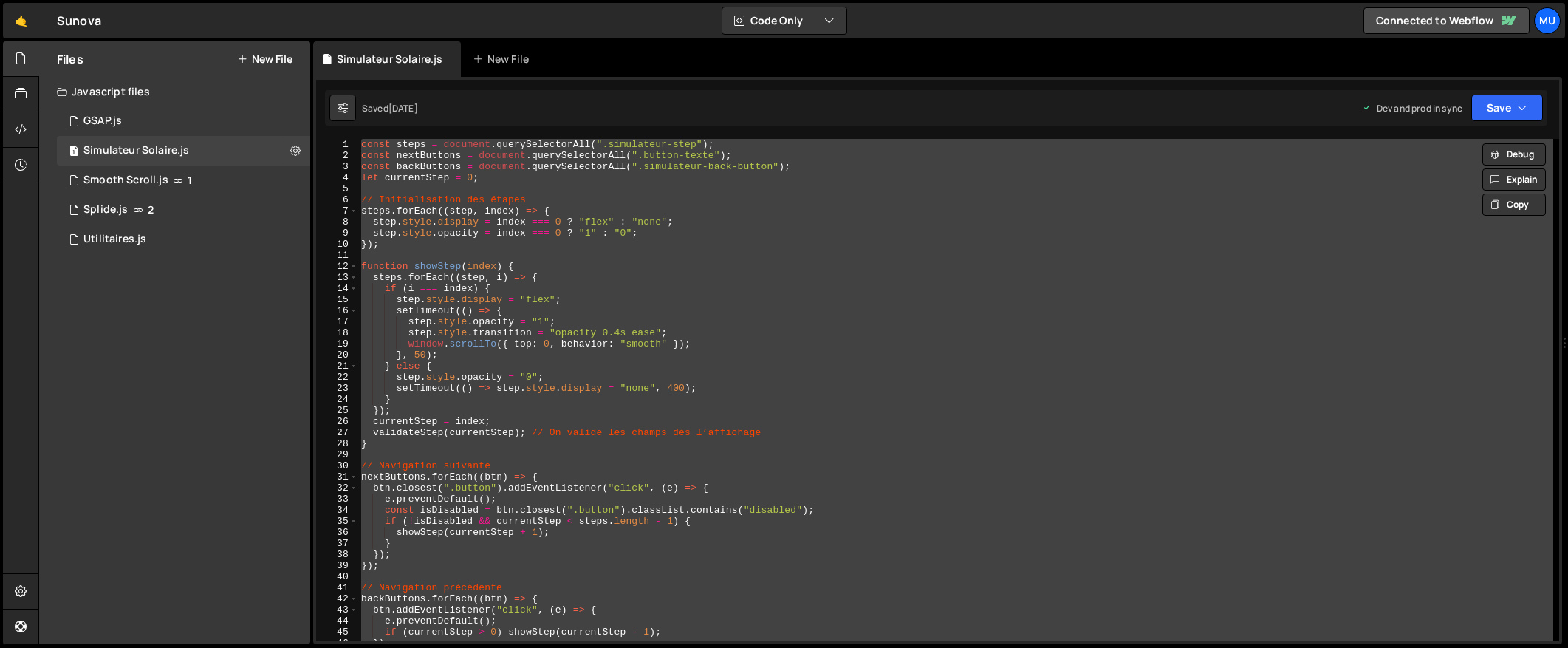
click at [272, 56] on button "New File" at bounding box center [264, 59] width 55 height 12
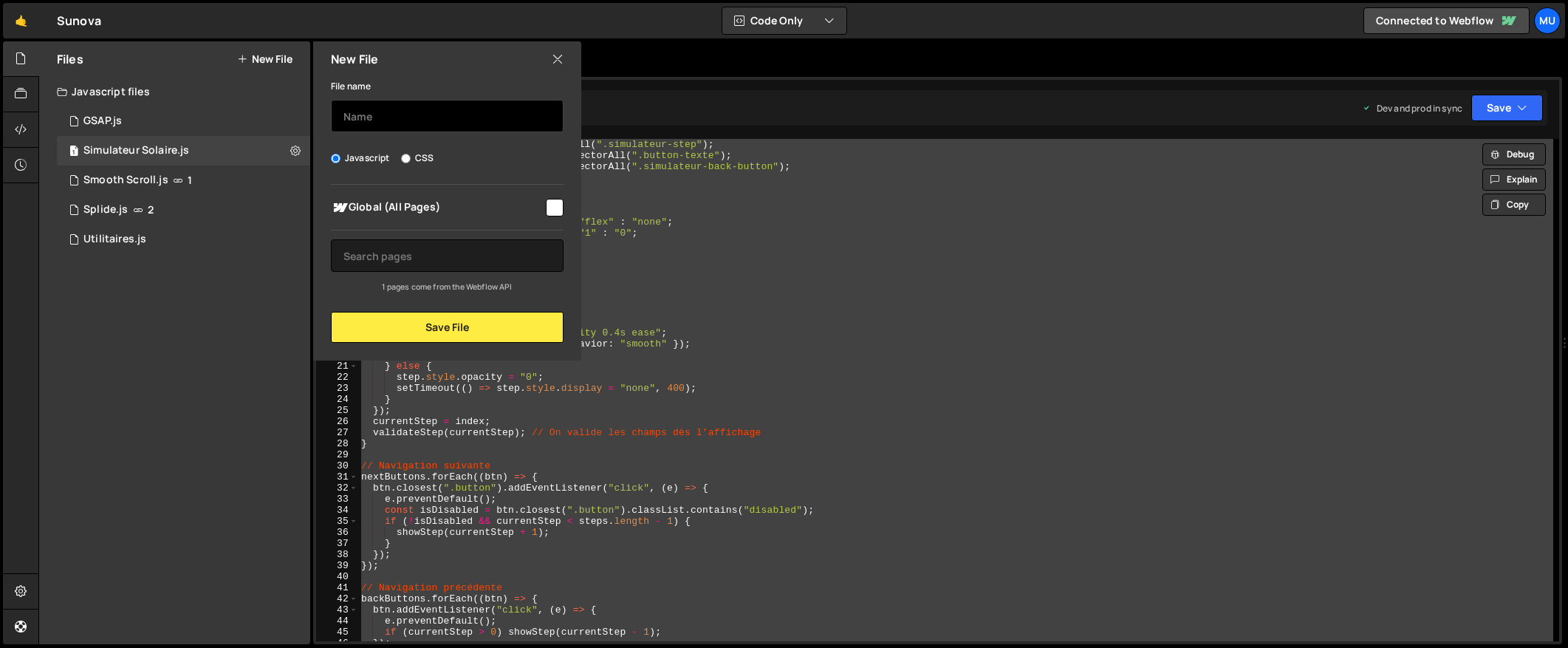
click at [394, 111] on input "text" at bounding box center [447, 116] width 233 height 33
type input "Simulateur Solaire (Pro)"
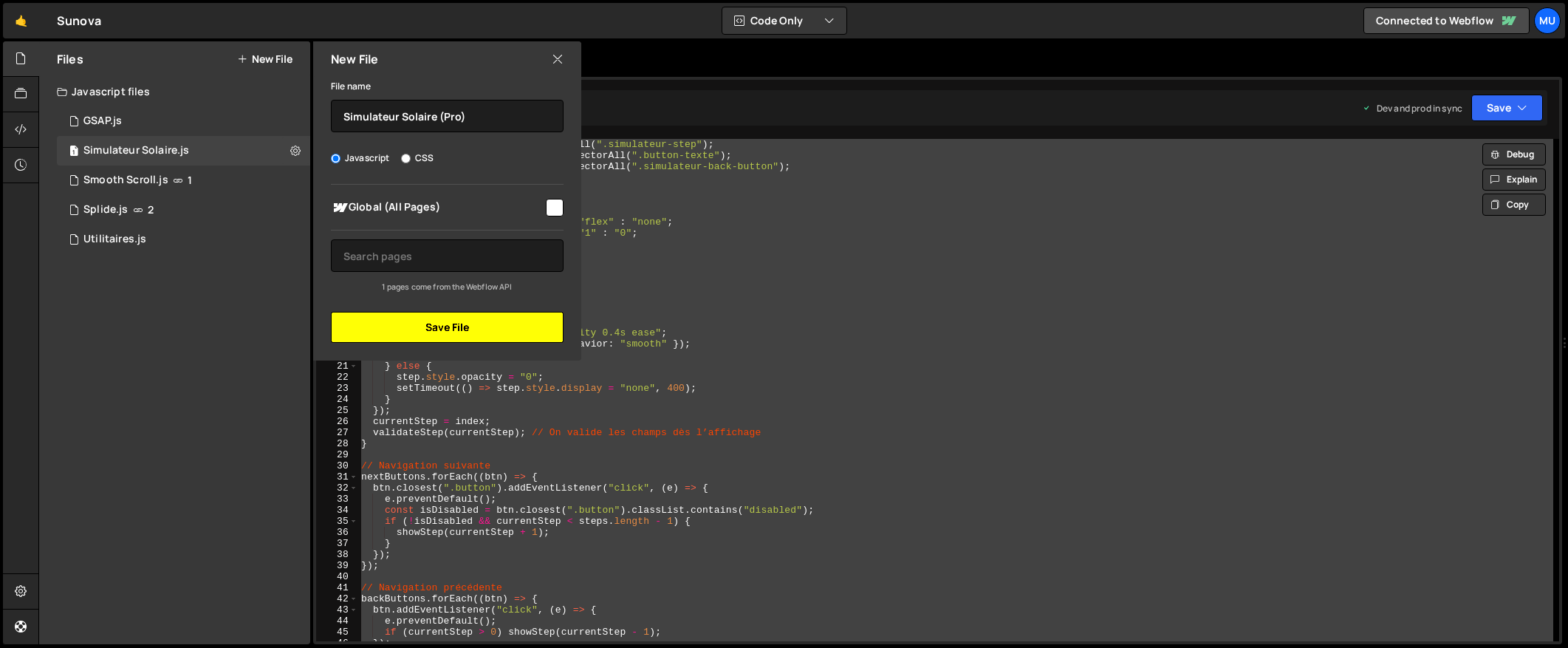
click at [452, 321] on button "Save File" at bounding box center [447, 327] width 233 height 31
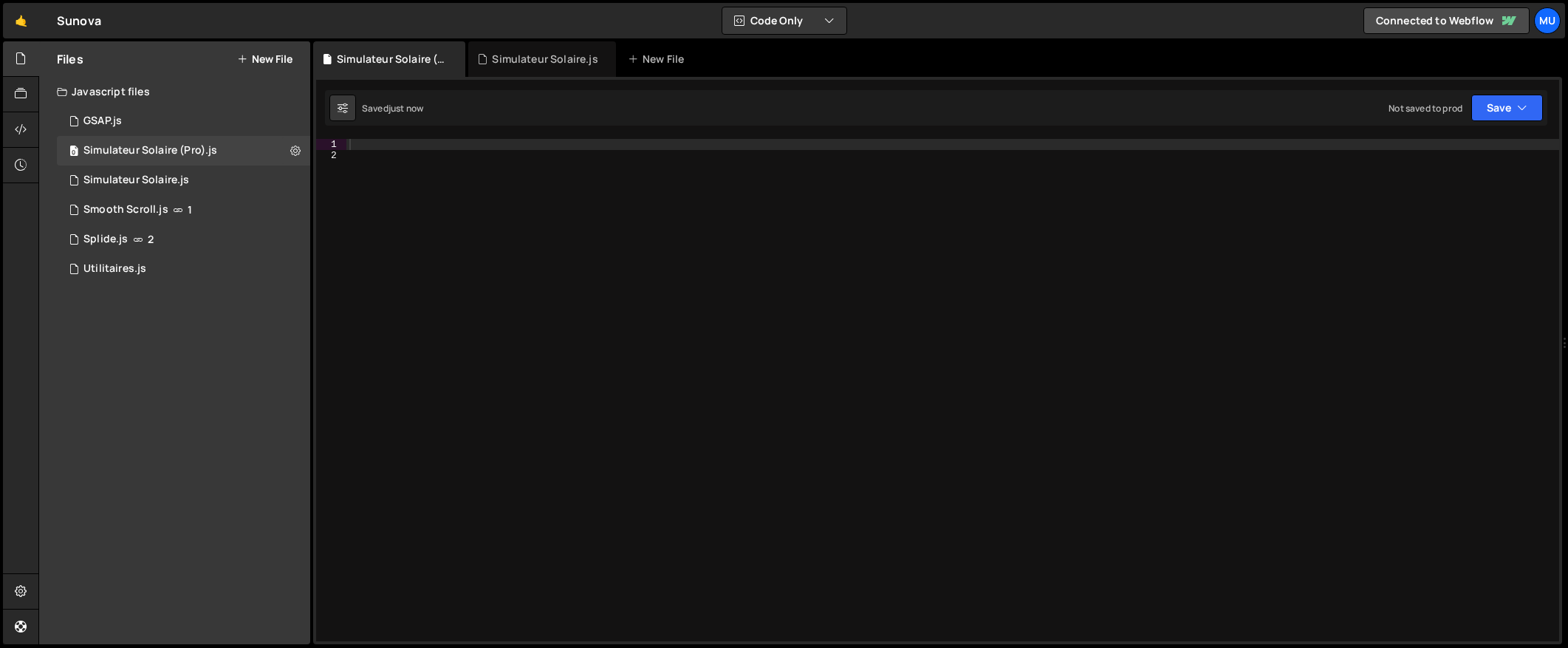
click at [592, 285] on div at bounding box center [953, 400] width 1213 height 525
click at [572, 157] on div at bounding box center [953, 400] width 1213 height 525
click at [583, 138] on div "1 Type cmd + s to save your Javascript file. הההההההההההההההההההההההההההההההההה…" at bounding box center [938, 361] width 1249 height 567
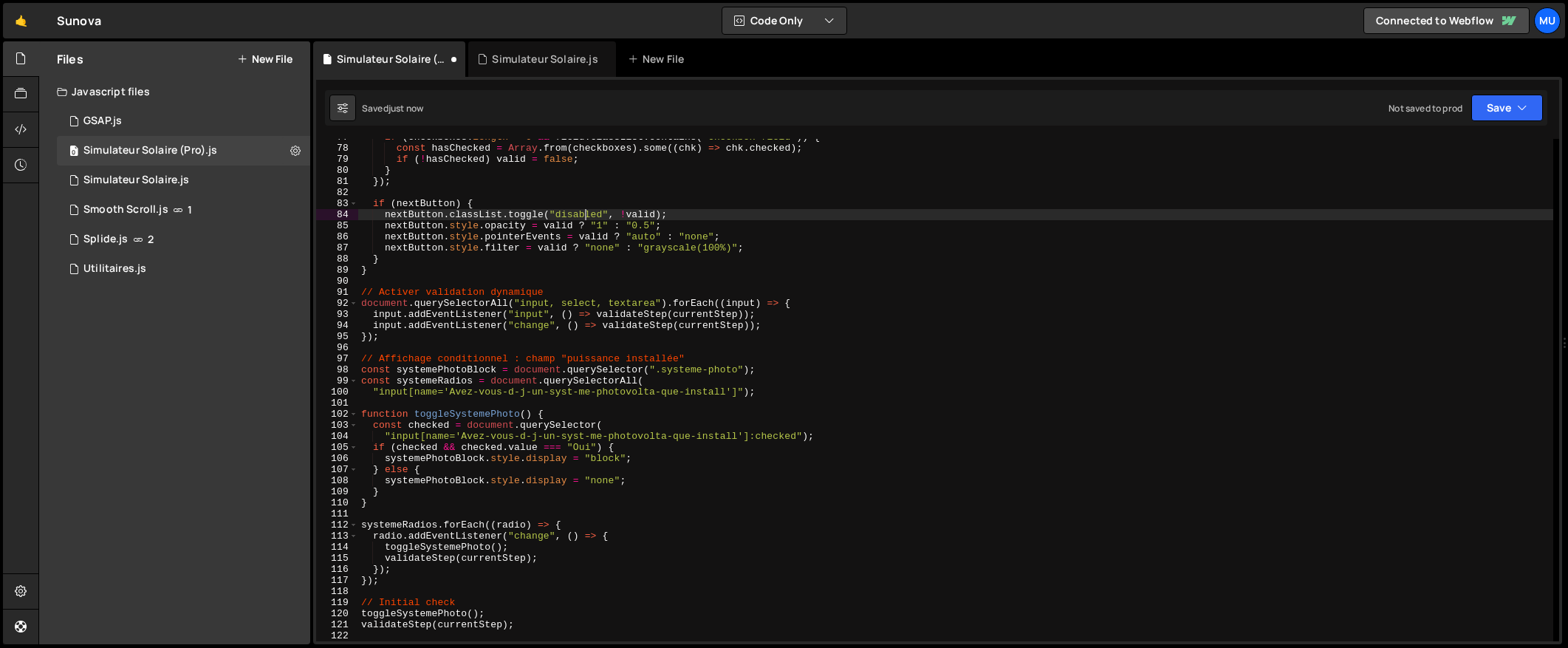
click at [586, 213] on div "if ( checkboxes . length > 0 && field . classList . contains ( "checkbox-field"…" at bounding box center [956, 394] width 1195 height 525
click at [604, 232] on div "if ( checkboxes . length > 0 && field . classList . contains ( "checkbox-field"…" at bounding box center [956, 394] width 1195 height 525
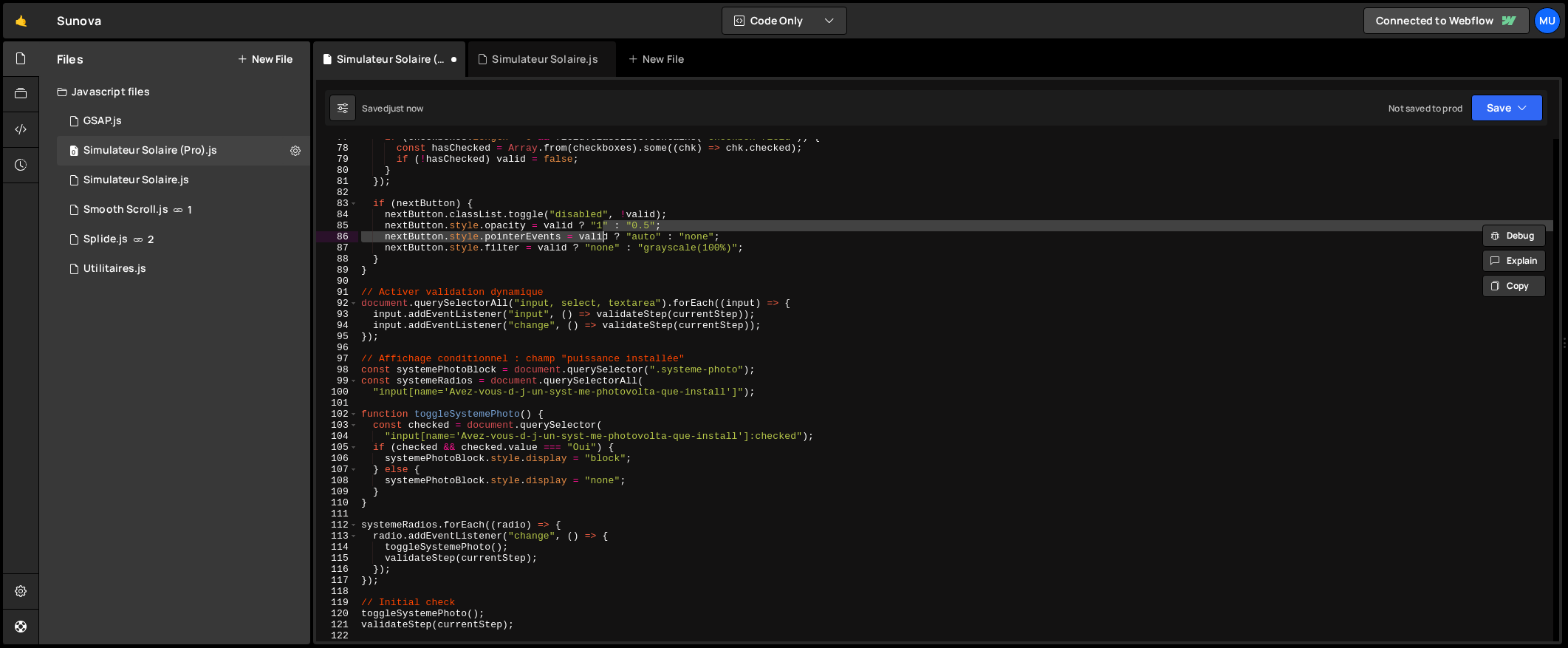
type textarea "validateStep(currentStep);"
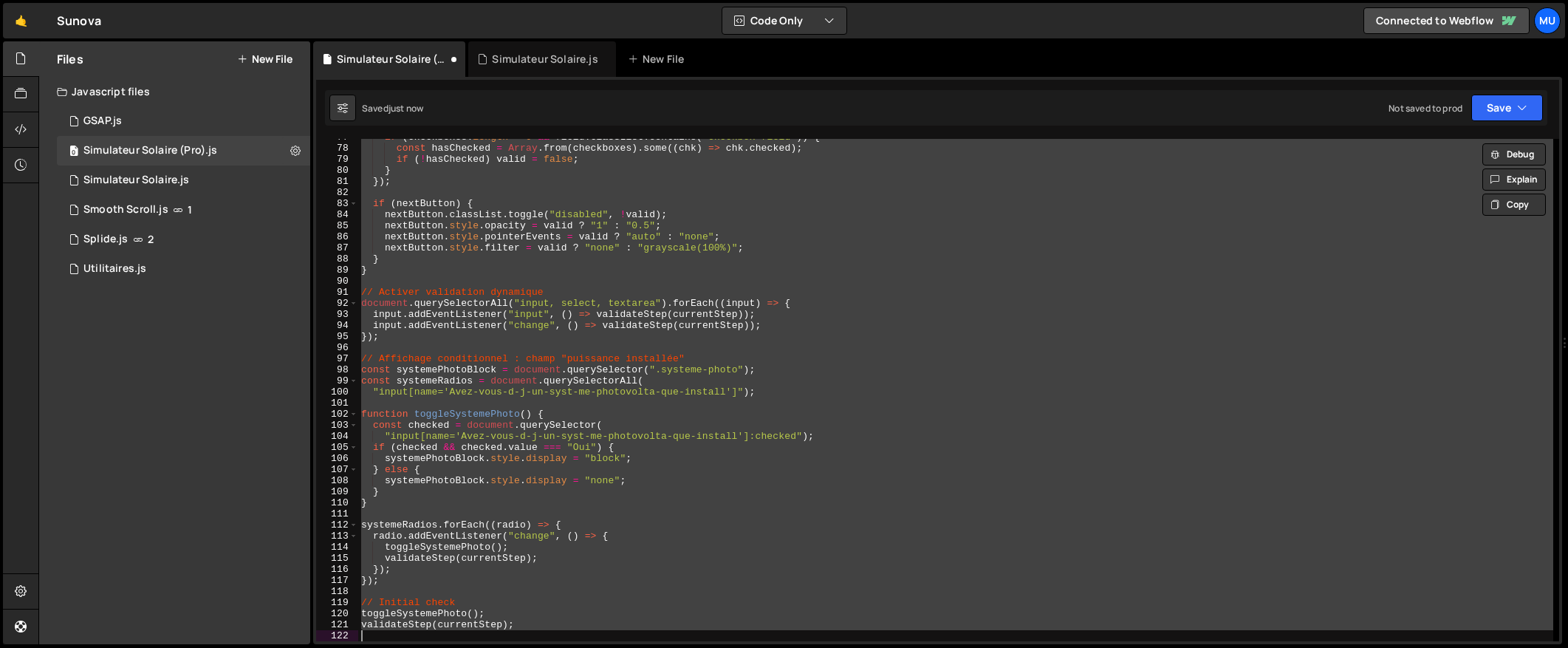
paste textarea
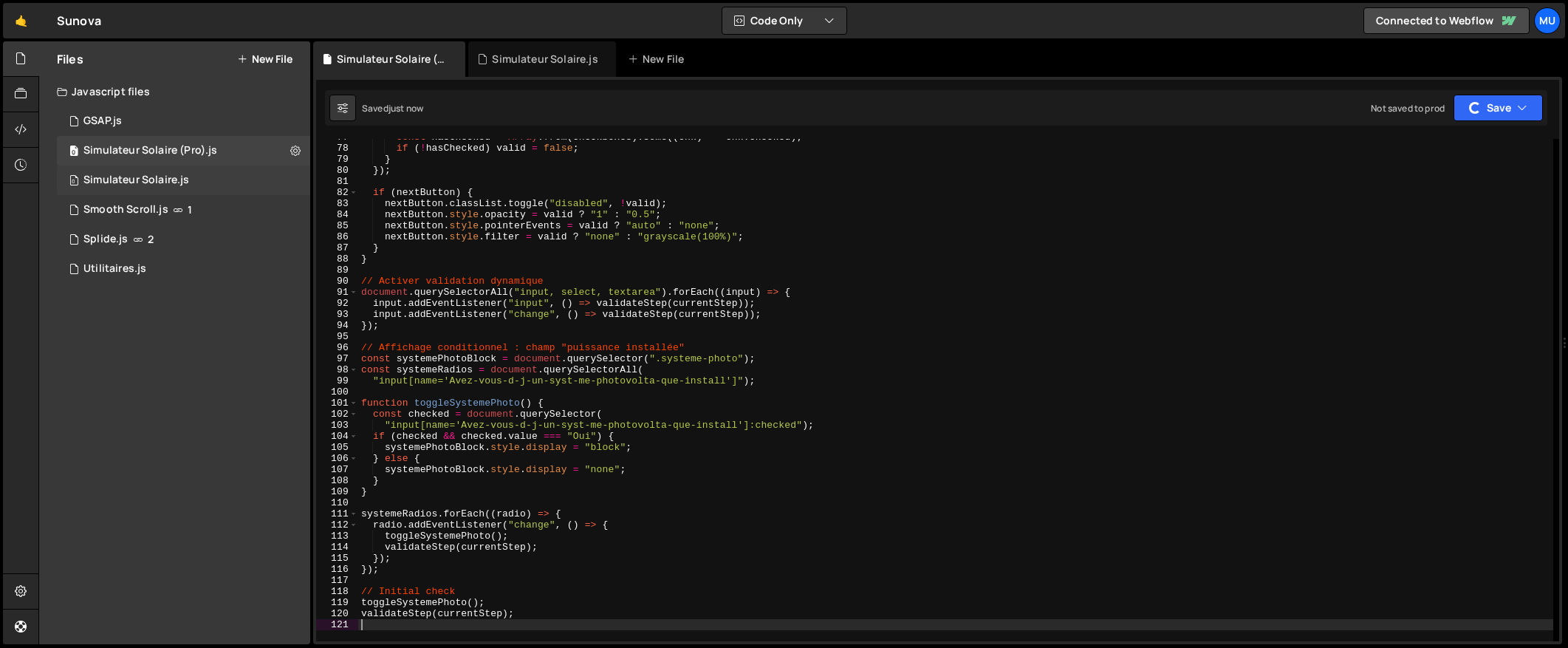
click at [218, 172] on div "0 Simulateur Solaire.js 0" at bounding box center [184, 180] width 253 height 29
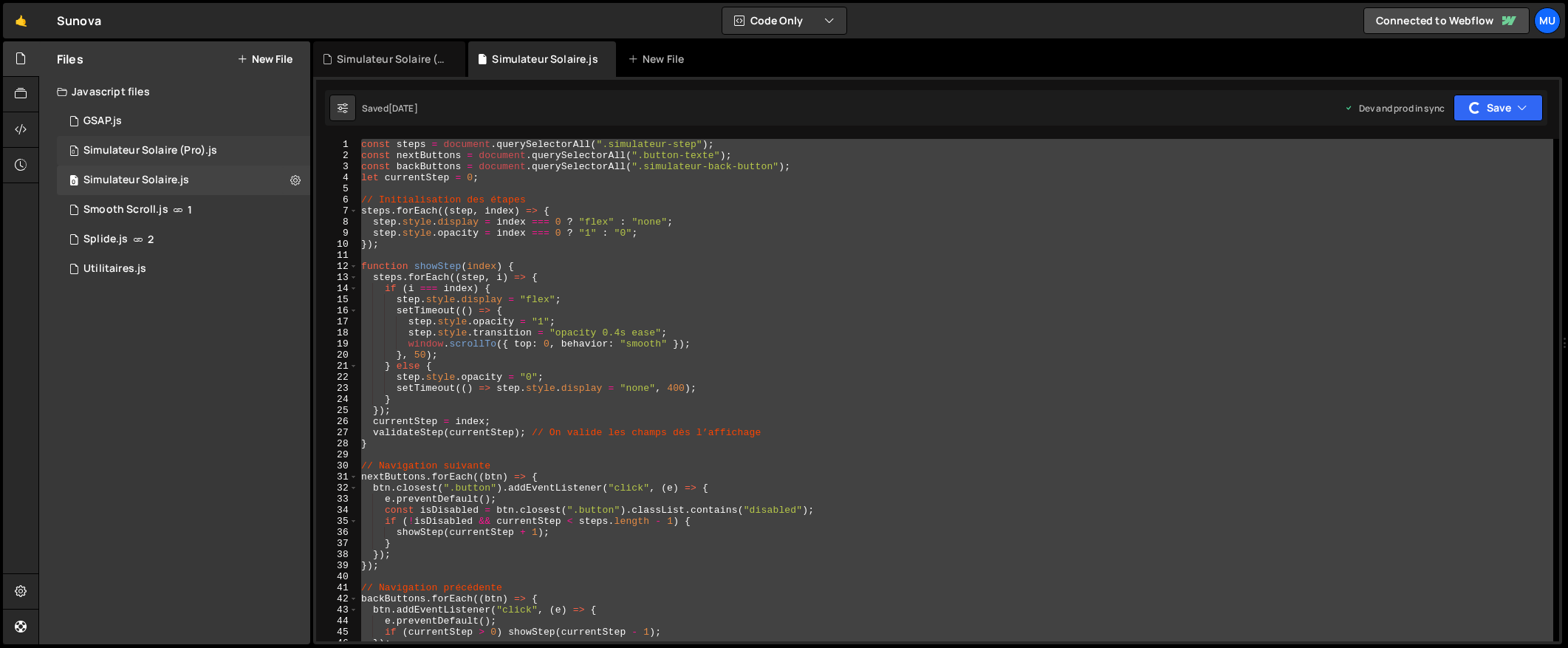
click at [225, 156] on div "0 Simulateur Solaire (Pro).js 0" at bounding box center [184, 150] width 253 height 29
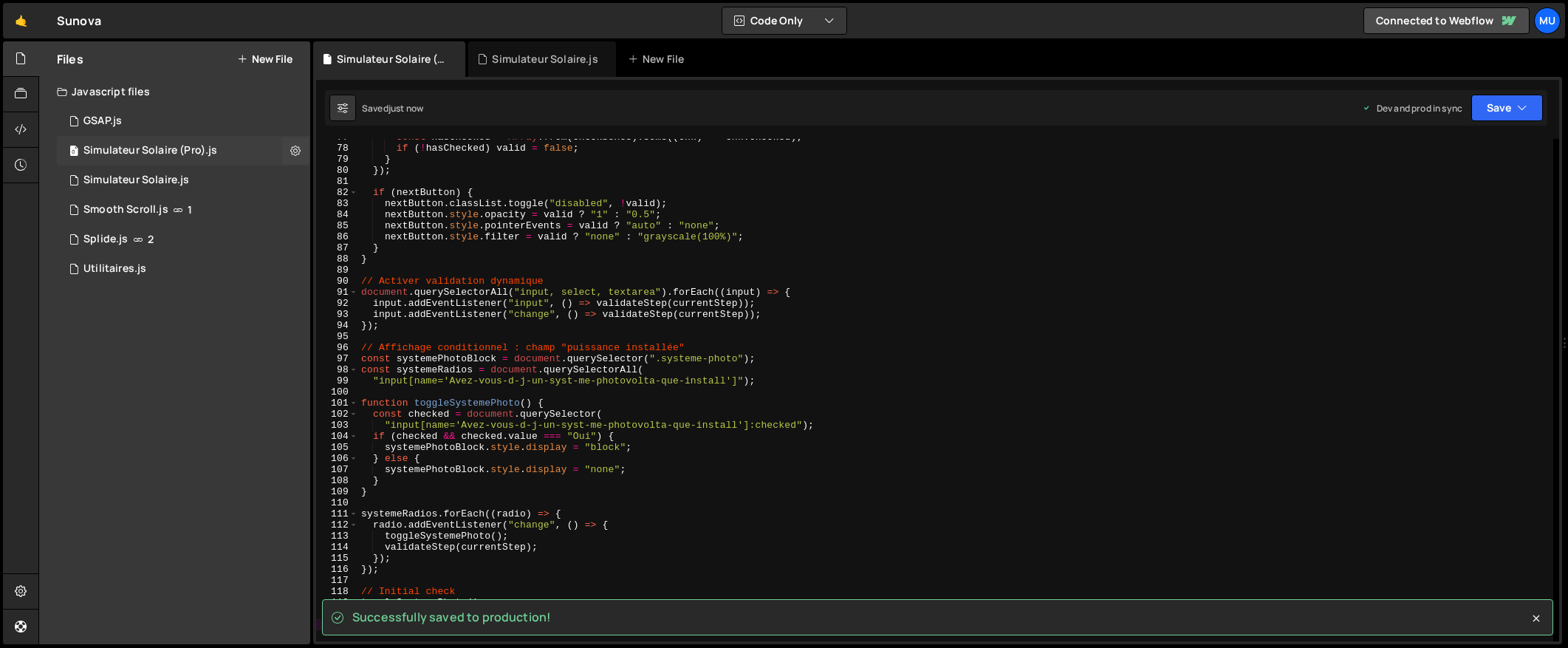
click at [145, 156] on div "Simulateur Solaire (Pro).js" at bounding box center [149, 151] width 133 height 13
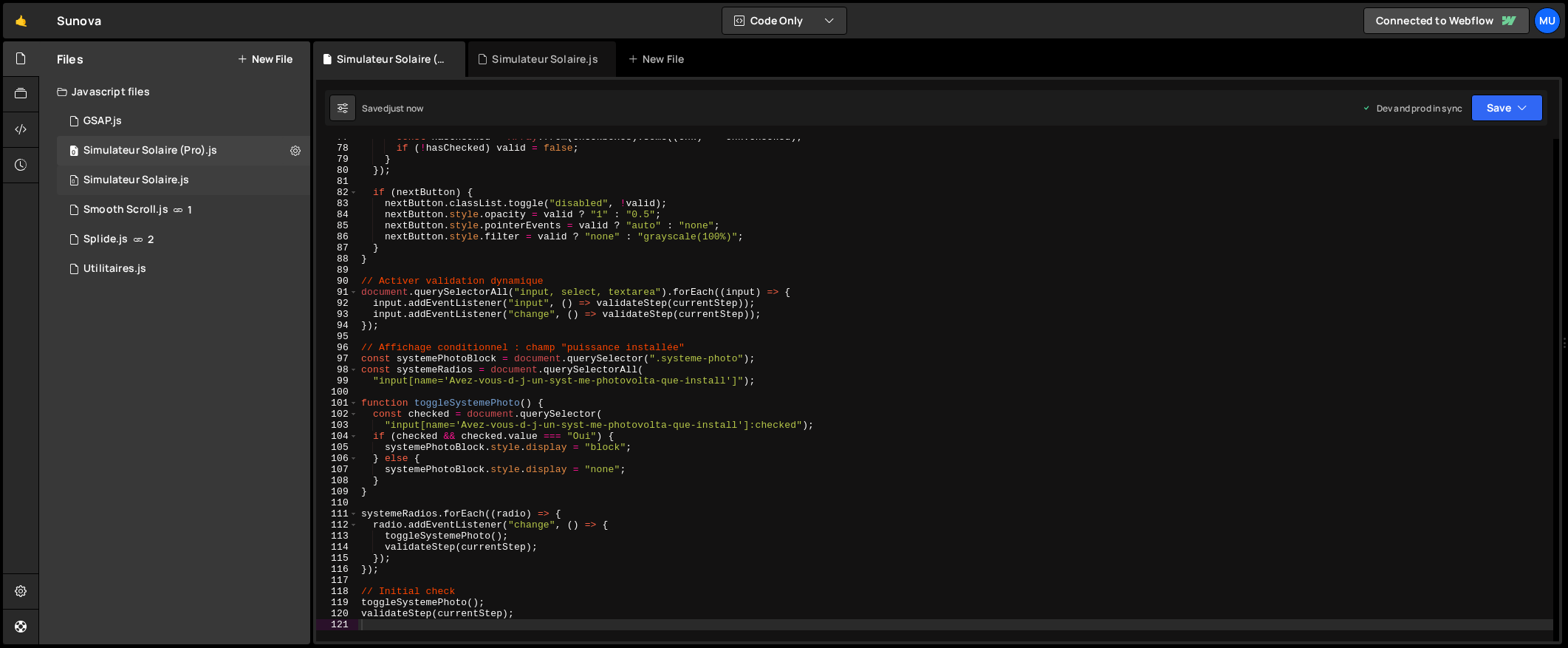
click at [140, 188] on div "0 Simulateur Solaire.js 0" at bounding box center [184, 180] width 253 height 29
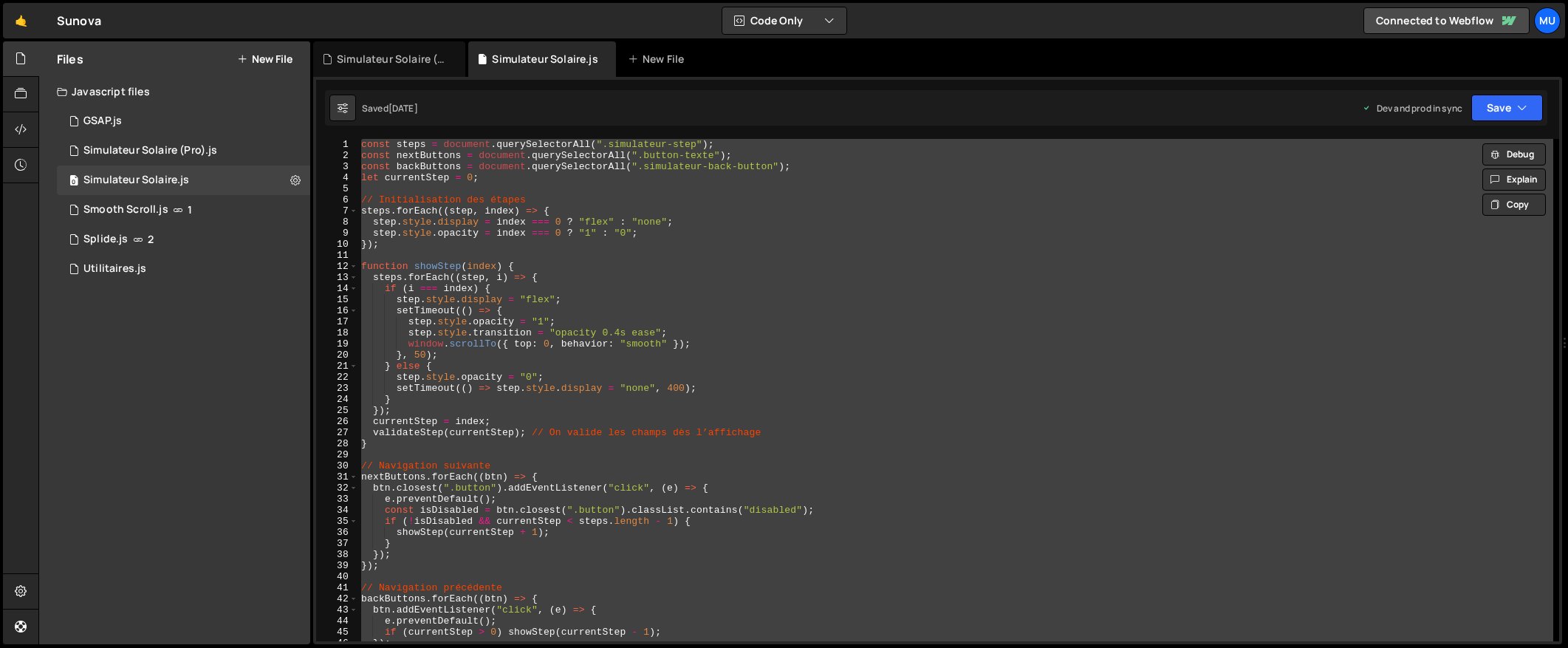
click at [619, 274] on div "const steps = document . querySelectorAll ( ".simulateur-step" ) ; const nextBu…" at bounding box center [956, 389] width 1195 height 502
click at [576, 301] on div "const steps = document . querySelectorAll ( ".simulateur-step" ) ; const nextBu…" at bounding box center [956, 389] width 1195 height 502
type textarea "step.style.display = "flex";"
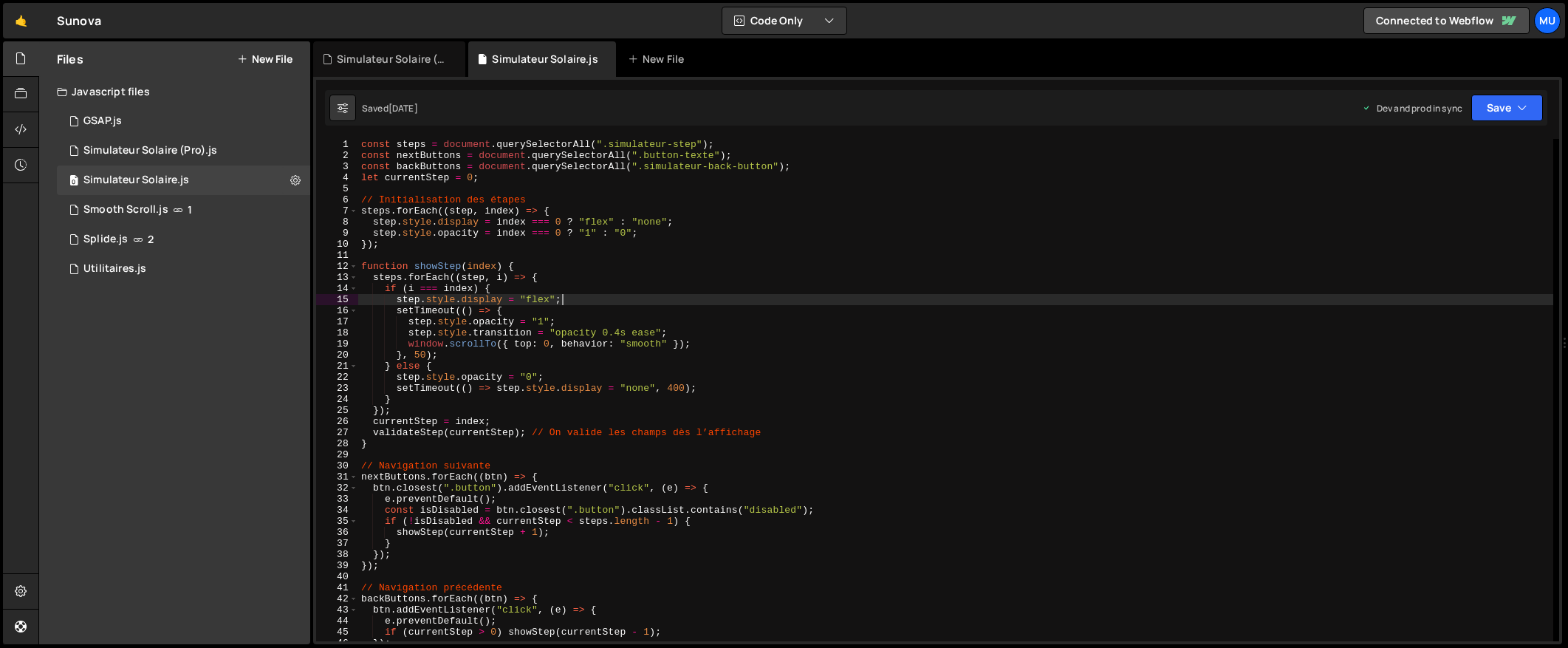
scroll to position [1084, 0]
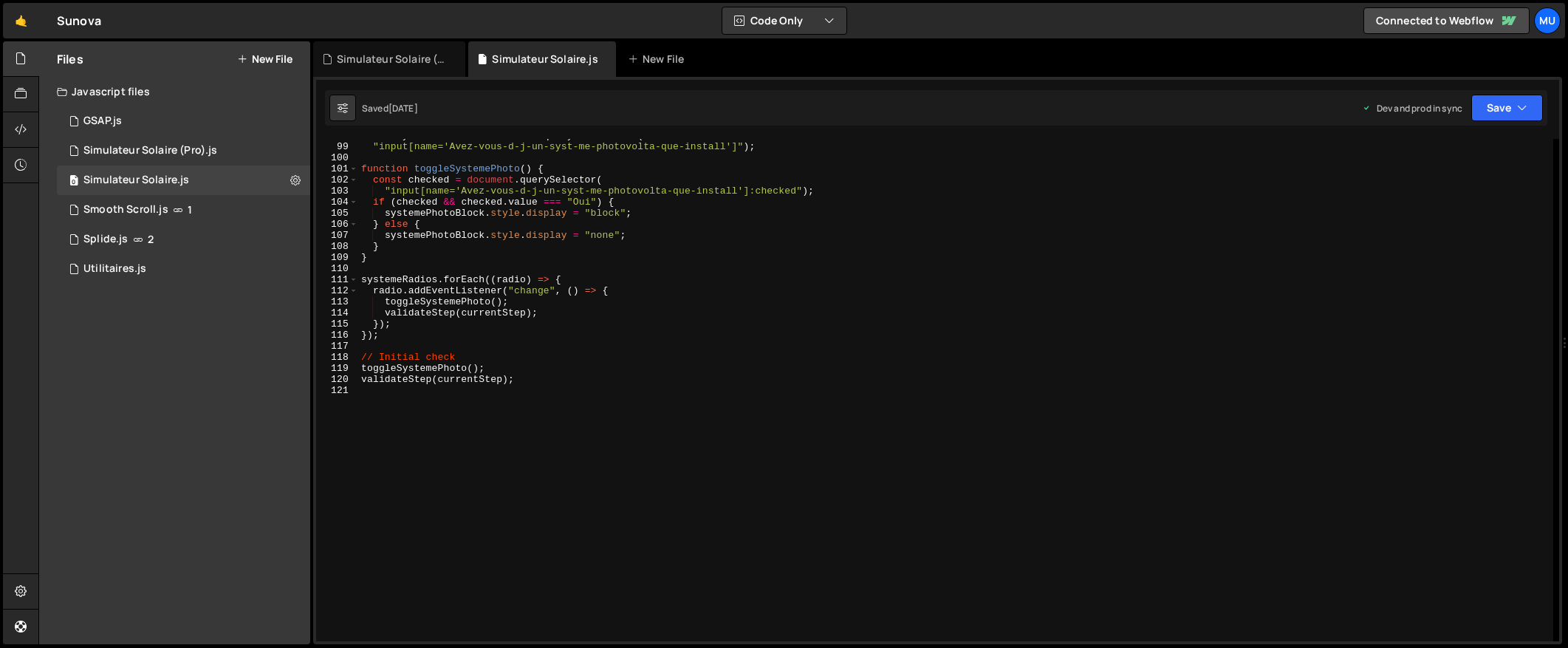
click at [588, 414] on div "const systemeRadios = document . querySelectorAll ( "input[name='Avez-vous-d-j-…" at bounding box center [956, 392] width 1195 height 525
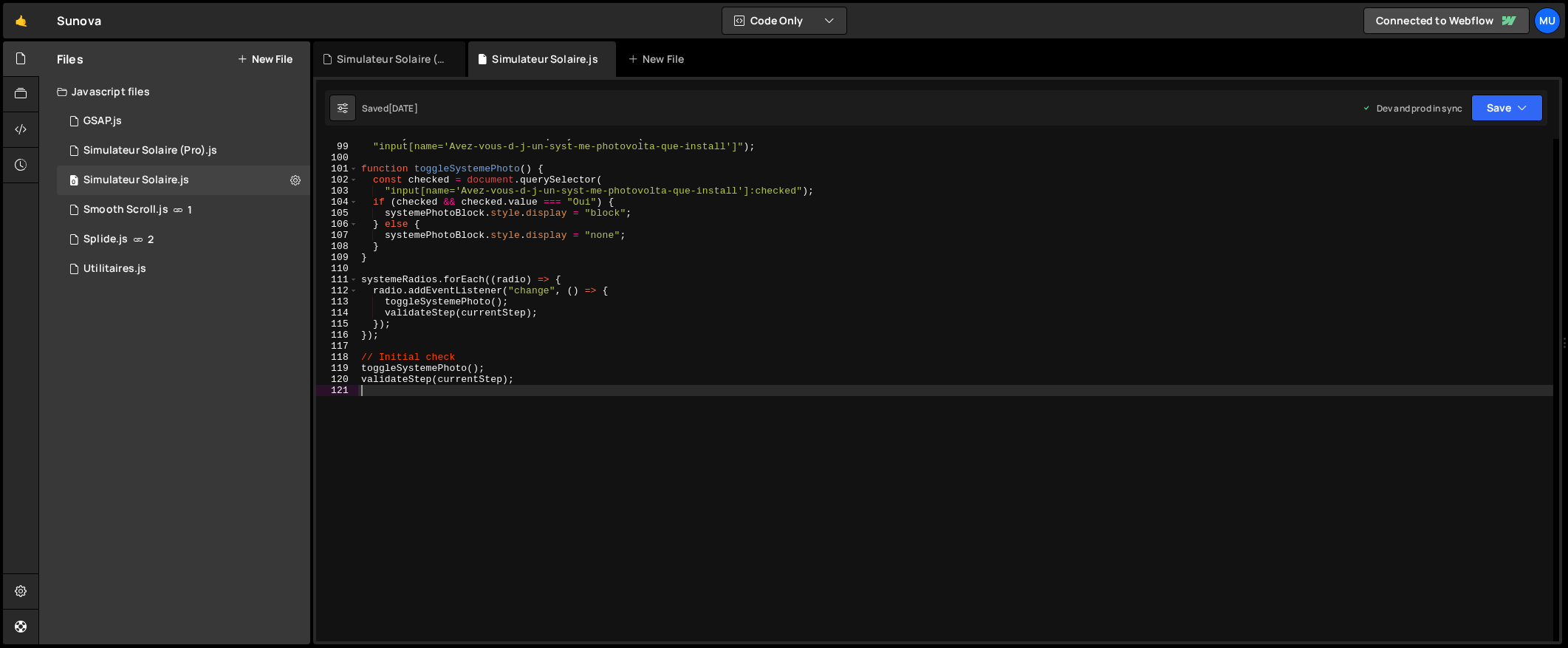
type textarea "validateStep(currentStep);"
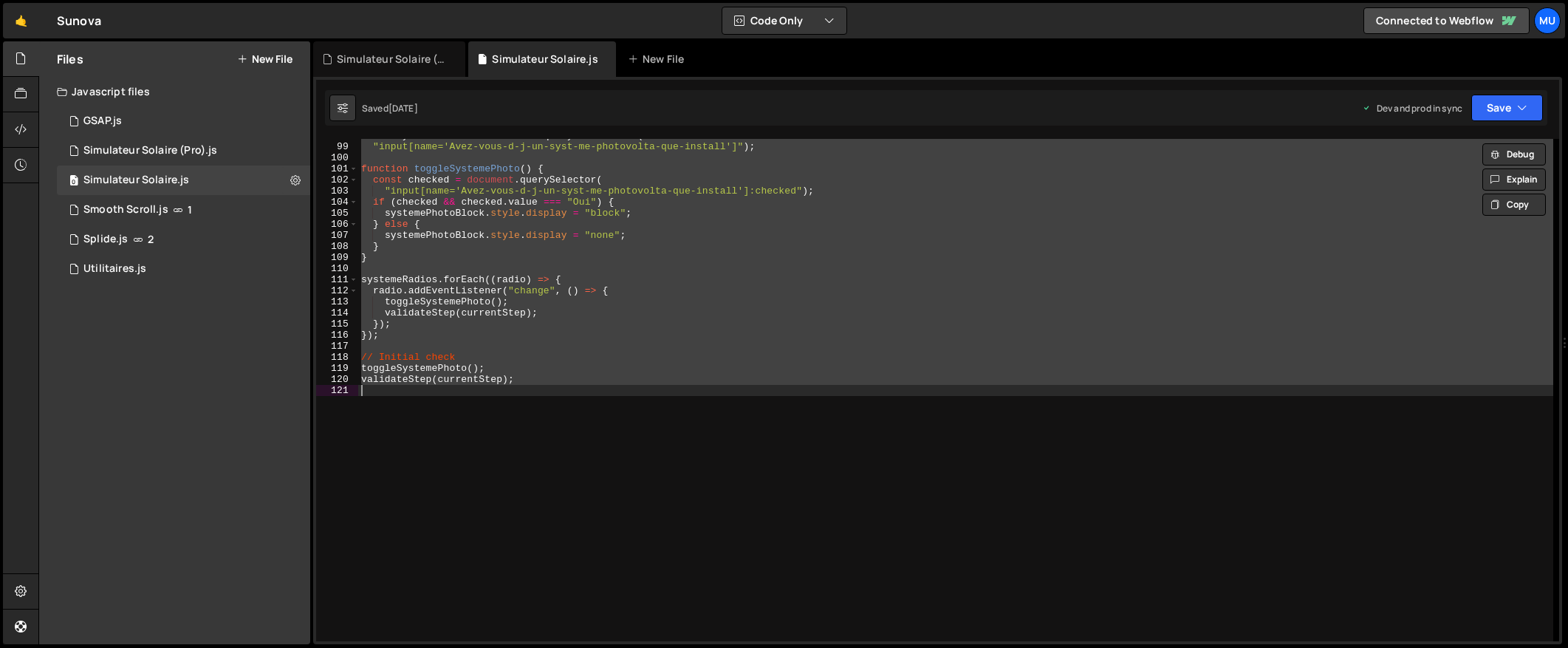
paste textarea
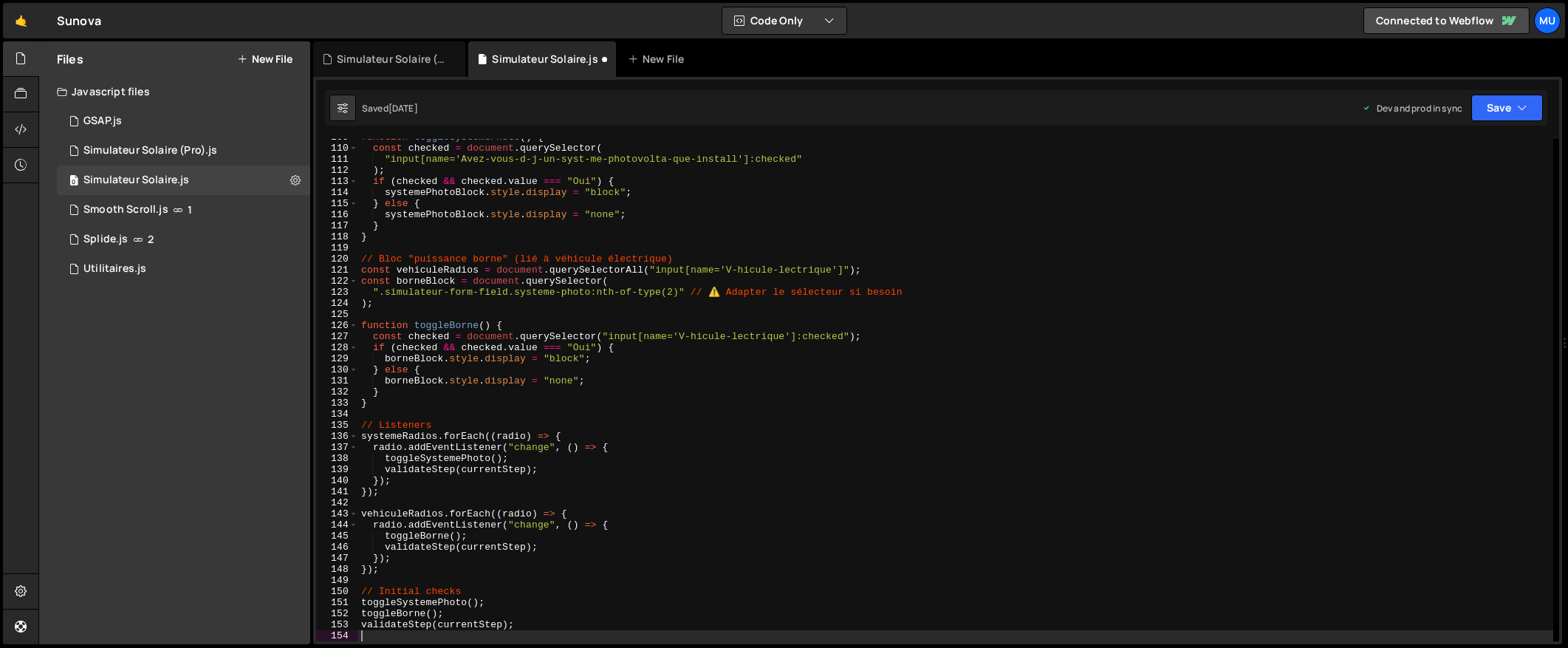
type textarea "validateStep(currentStep);"
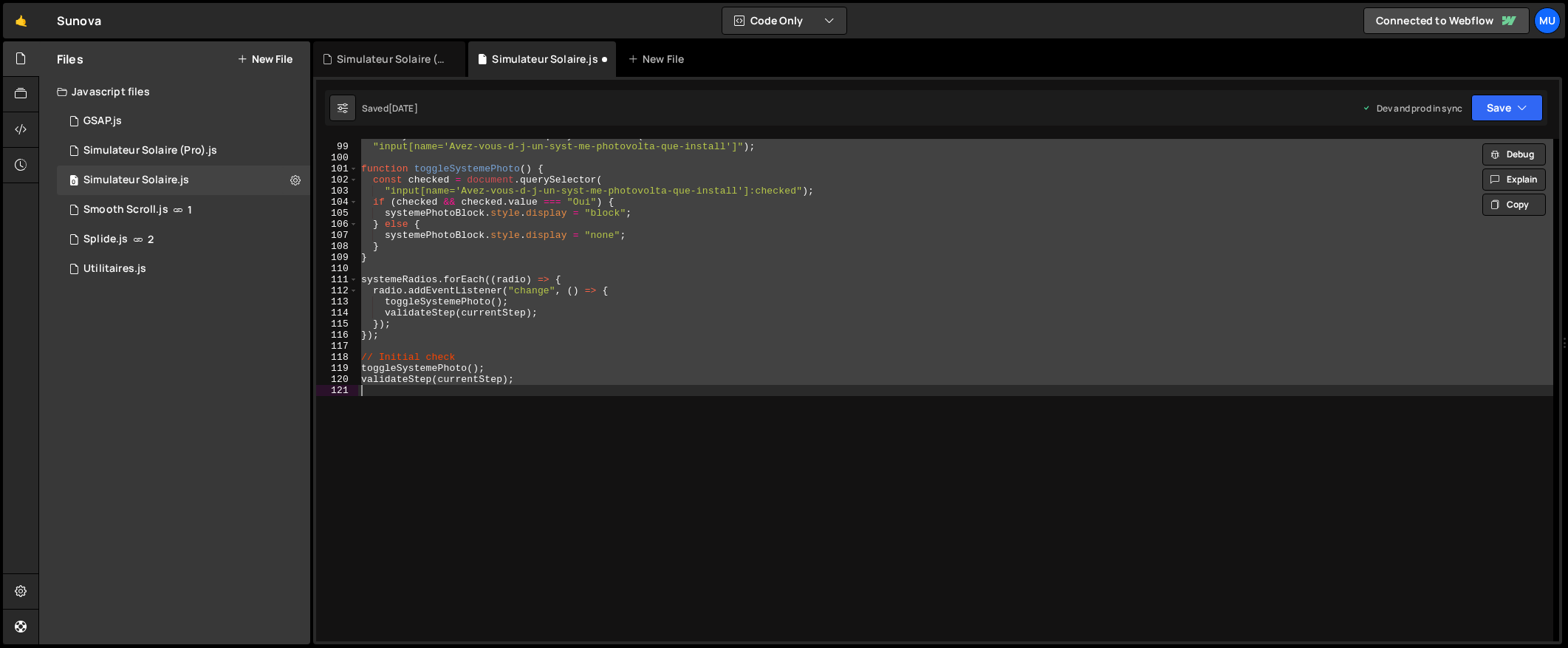
click at [598, 348] on div "const systemeRadios = document . querySelectorAll ( "input[name='Avez-vous-d-j-…" at bounding box center [956, 389] width 1195 height 502
type textarea "validateStep(currentStep);"
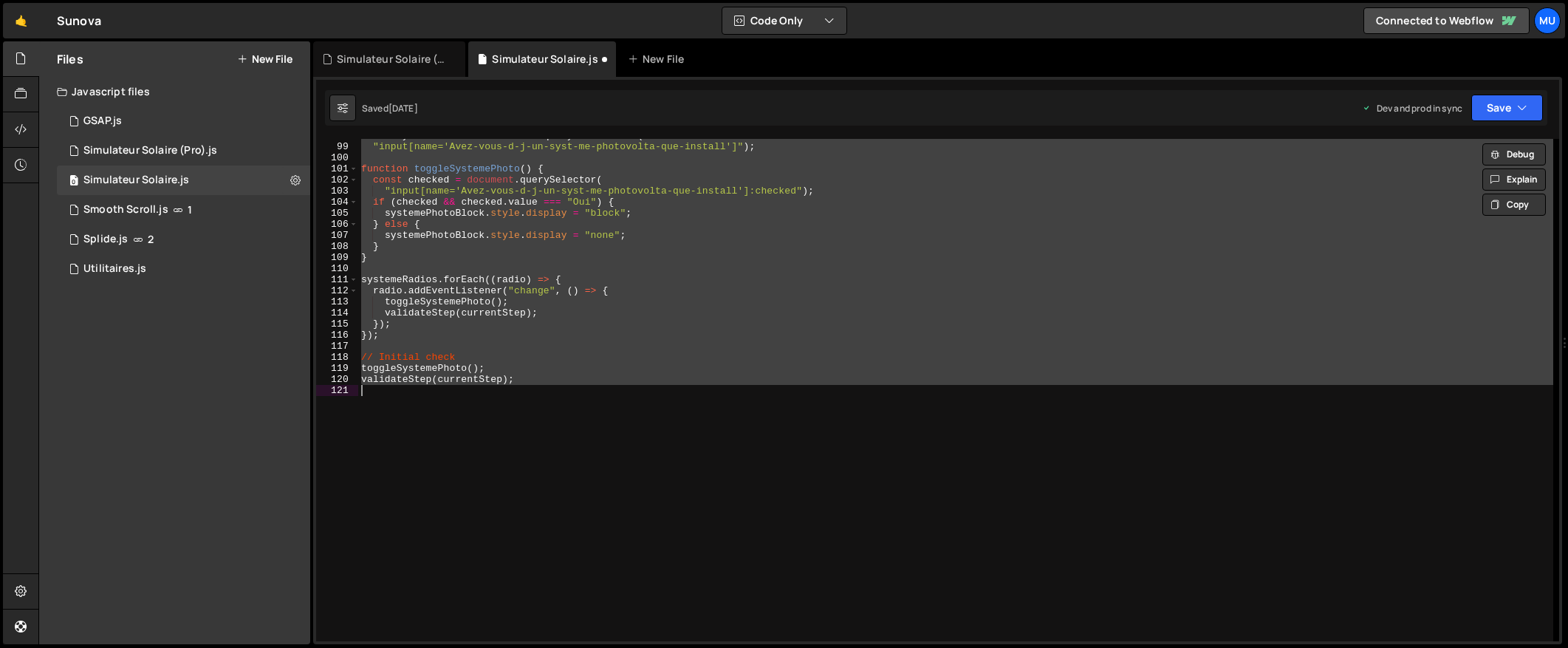
paste textarea
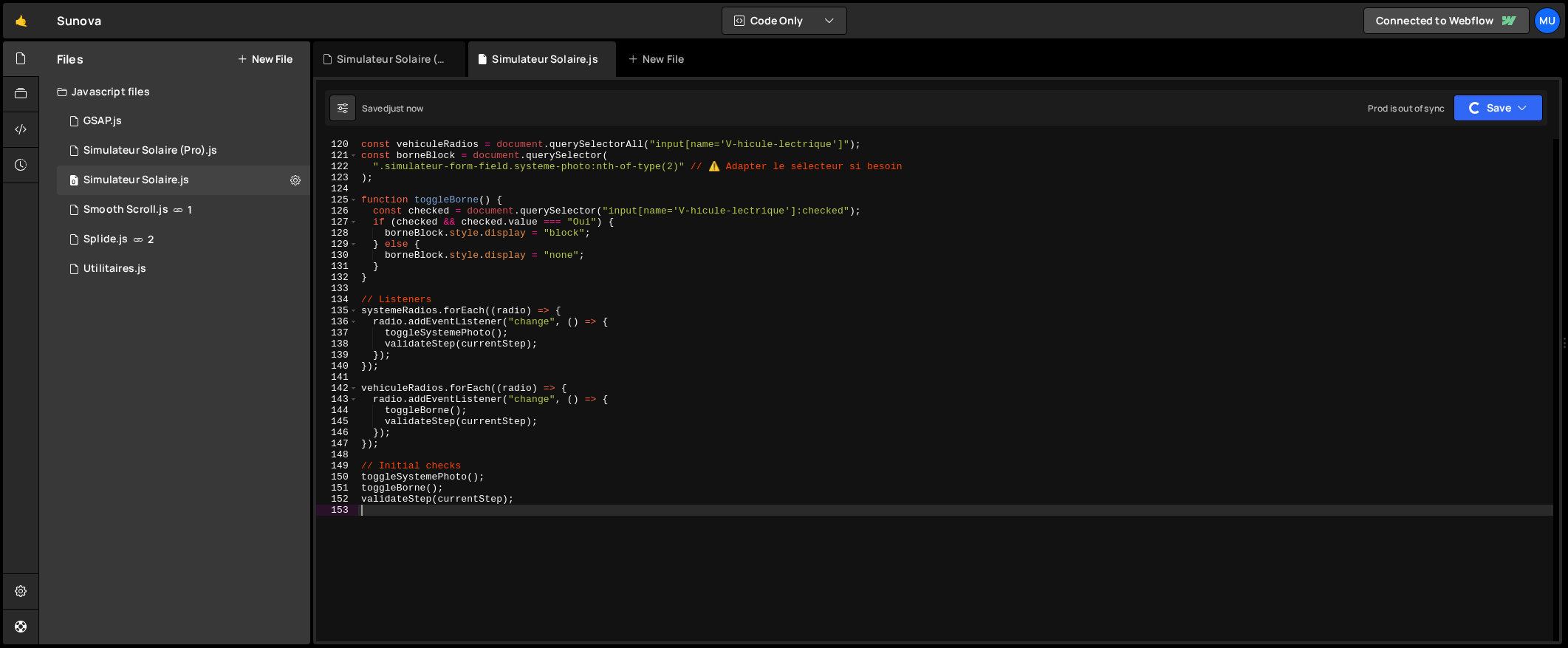
scroll to position [1319, 0]
click at [703, 308] on div "const vehiculeRadios = document . querySelectorAll ( "input[name='V-hicule-lect…" at bounding box center [956, 400] width 1195 height 525
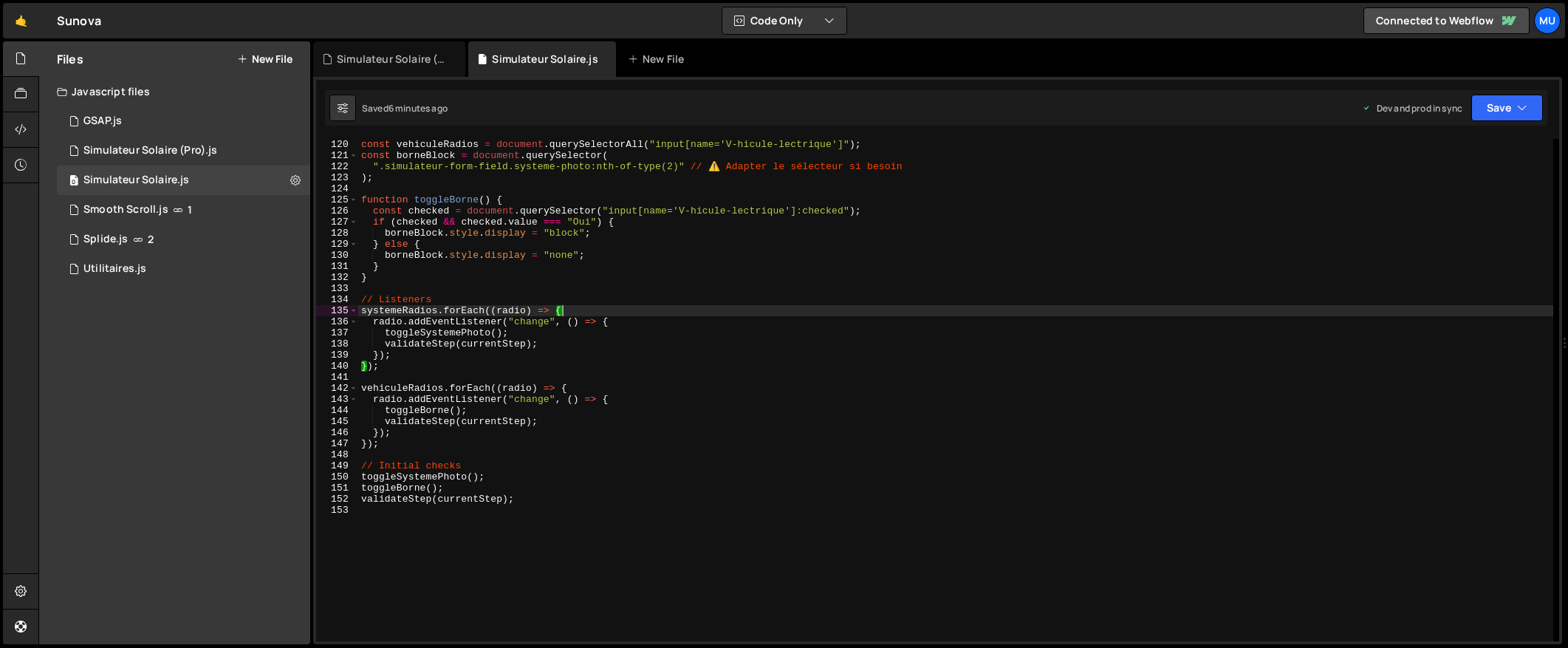
type textarea "validateStep(currentStep);"
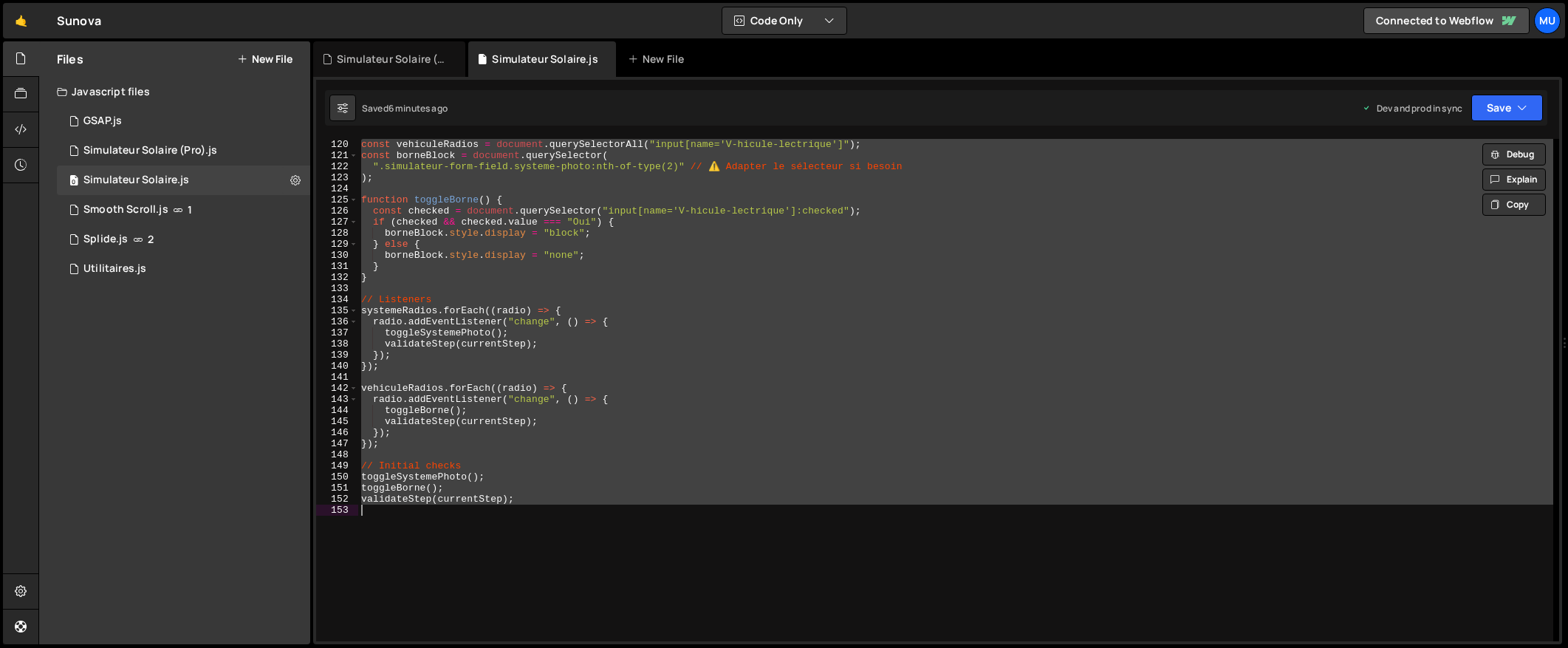
paste textarea
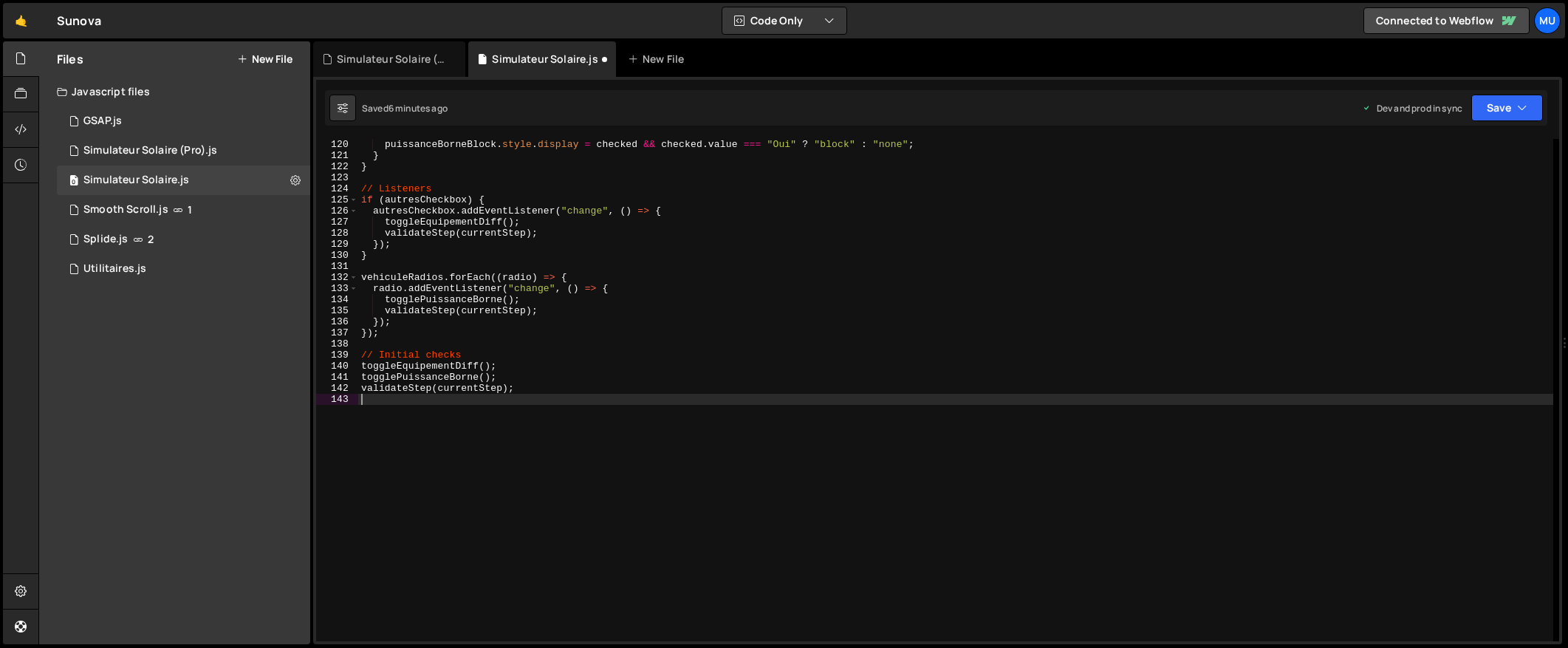
scroll to position [1317, 0]
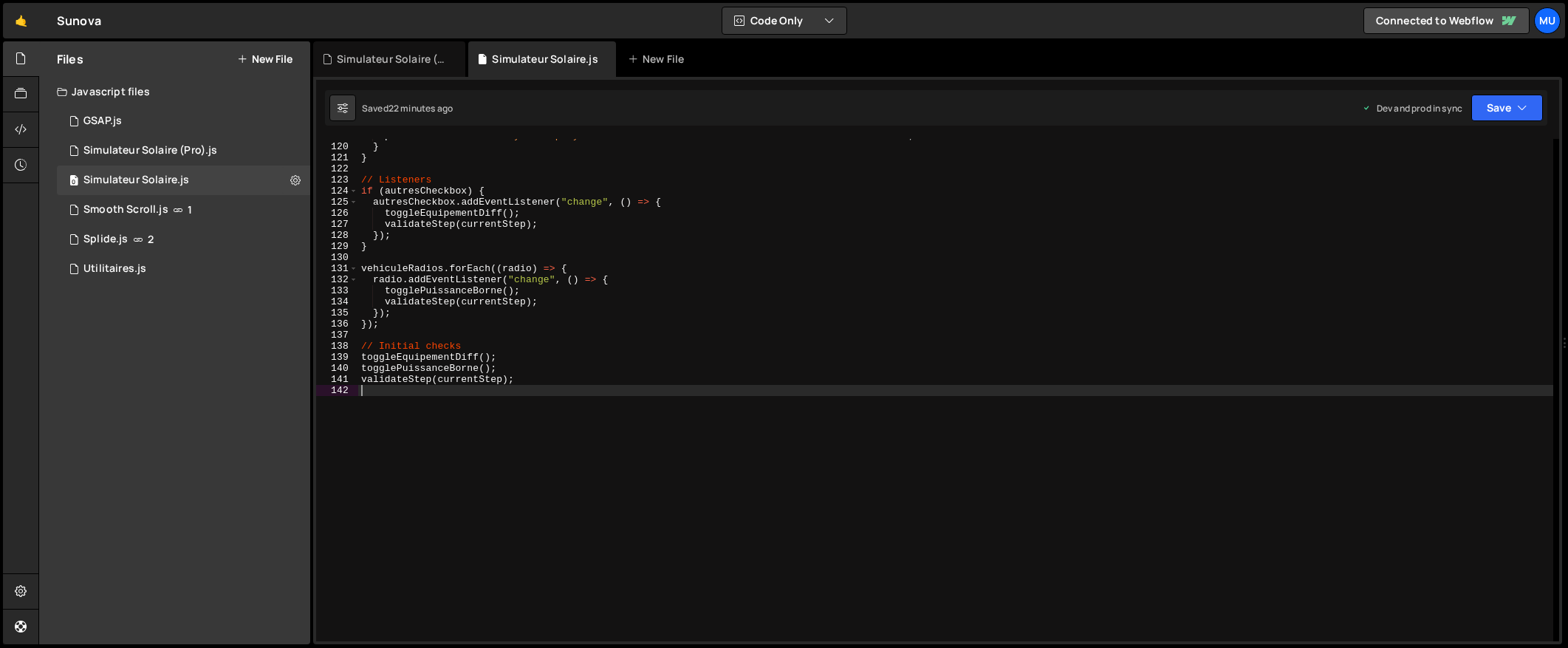
click at [484, 262] on div "puissanceBorneBlock . style . display = checked && checked . value === "Oui" ? …" at bounding box center [956, 392] width 1195 height 525
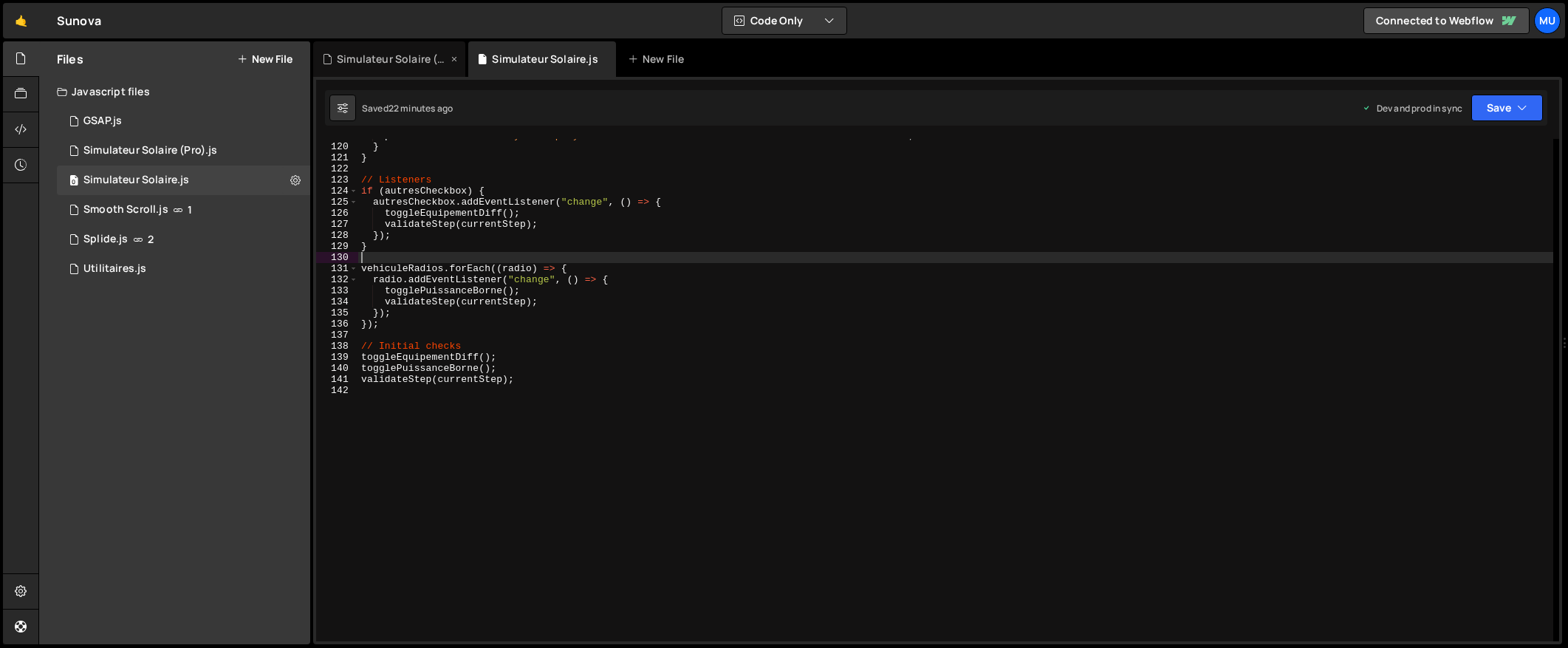
click at [388, 65] on div "Simulateur Solaire (Pro).js" at bounding box center [392, 60] width 111 height 15
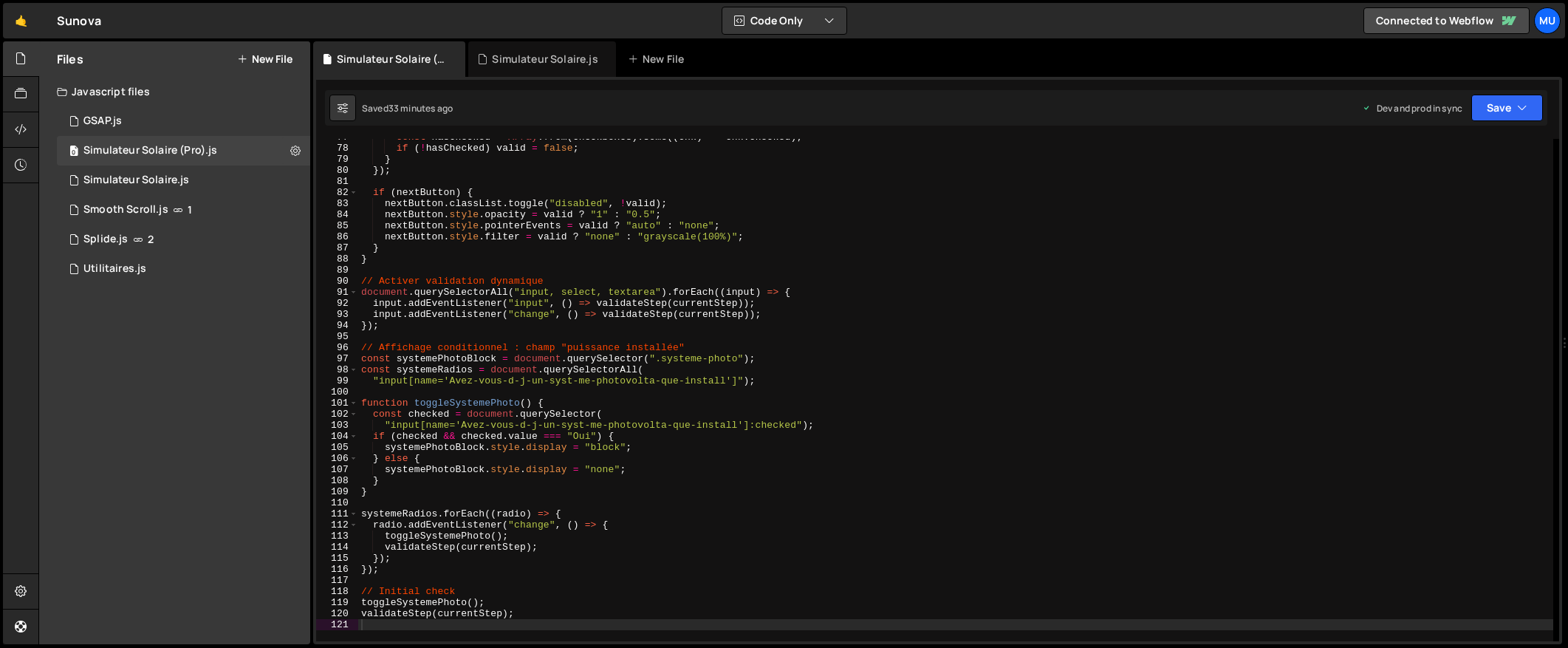
click at [518, 255] on div "const hasChecked = Array . from ( checkboxes ) . some (( chk ) => chk . checked…" at bounding box center [956, 394] width 1195 height 525
type textarea "validateStep(currentStep);"
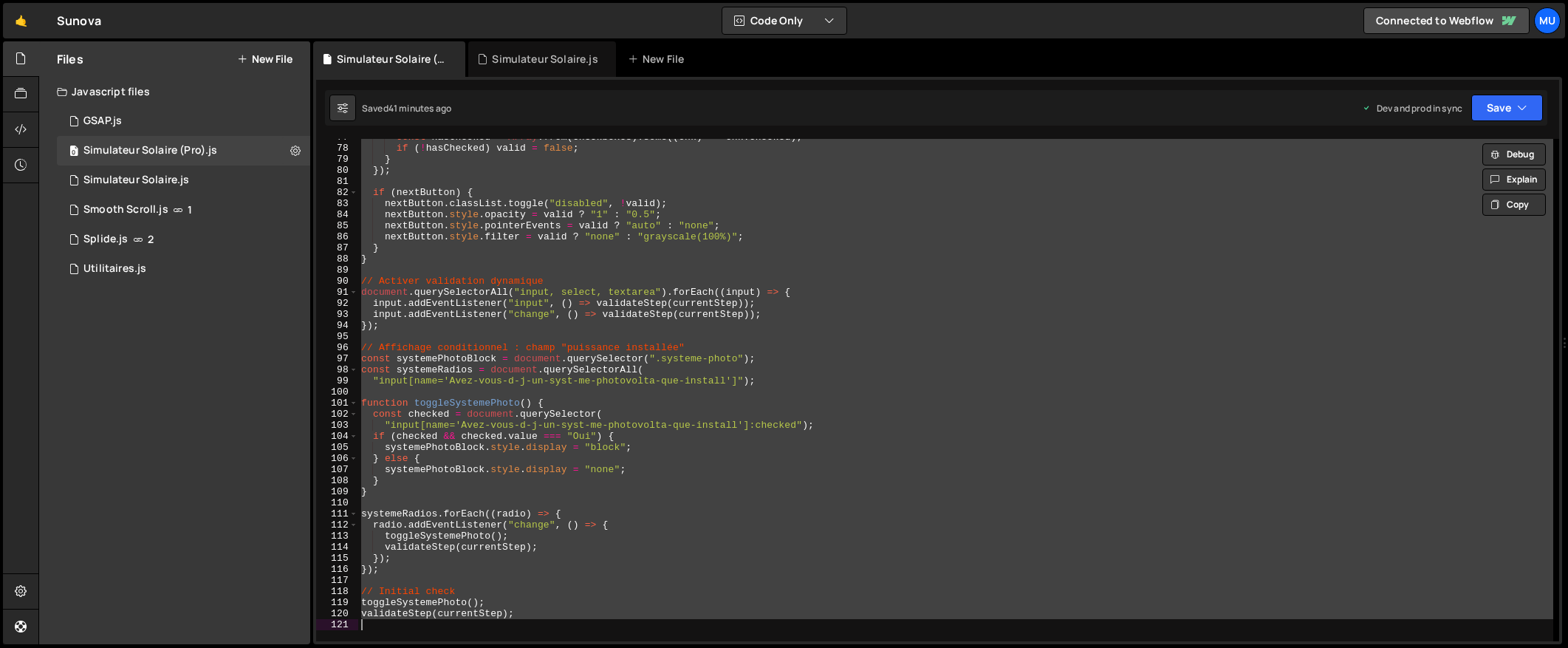
click at [614, 274] on div "const hasChecked = Array . from ( checkboxes ) . some (( chk ) => chk . checked…" at bounding box center [956, 389] width 1195 height 502
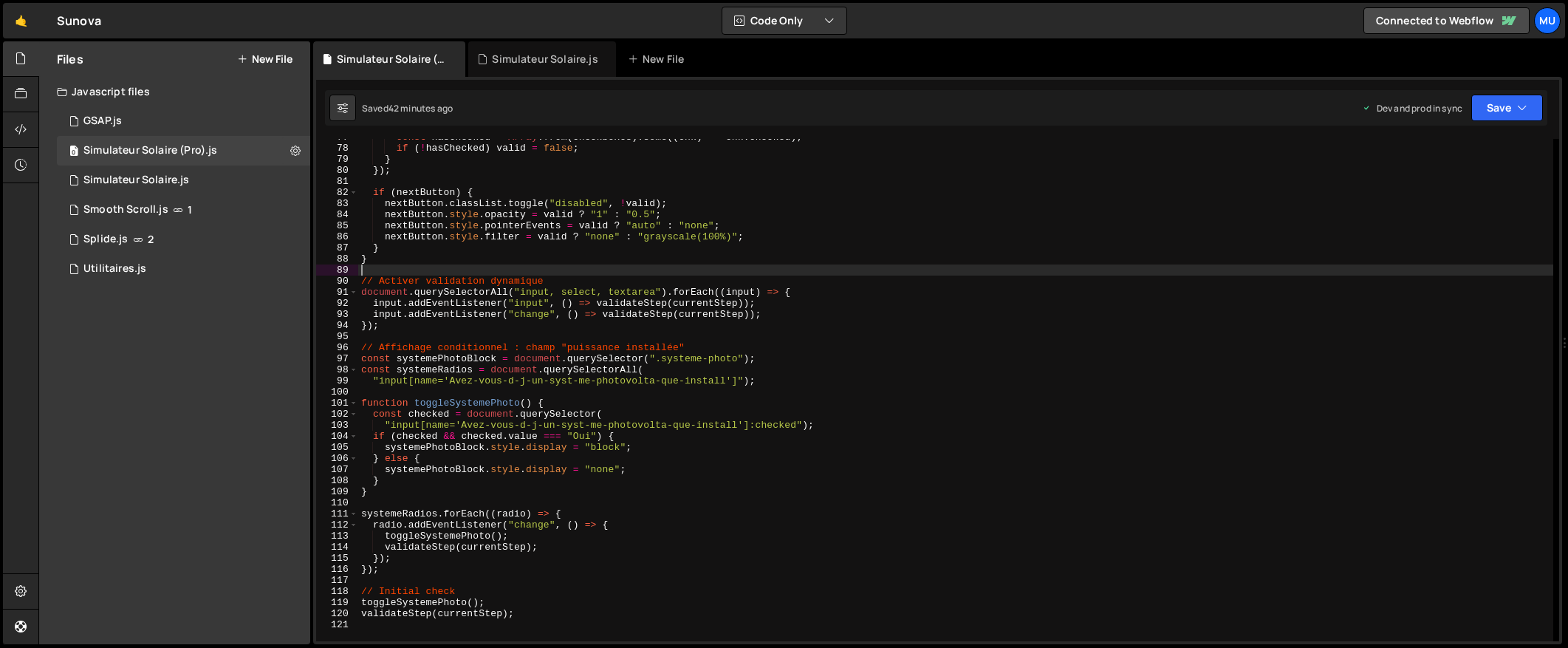
type textarea "validateStep(currentStep);"
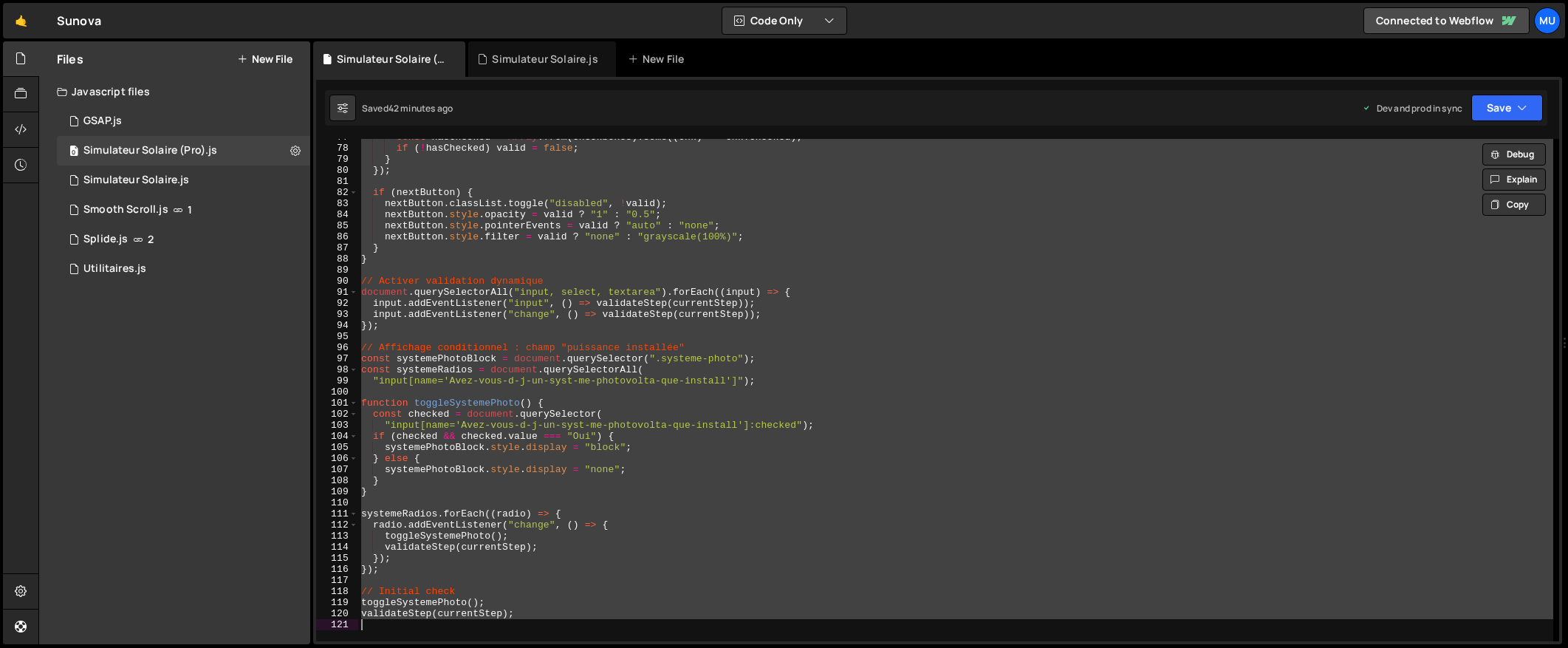
paste textarea
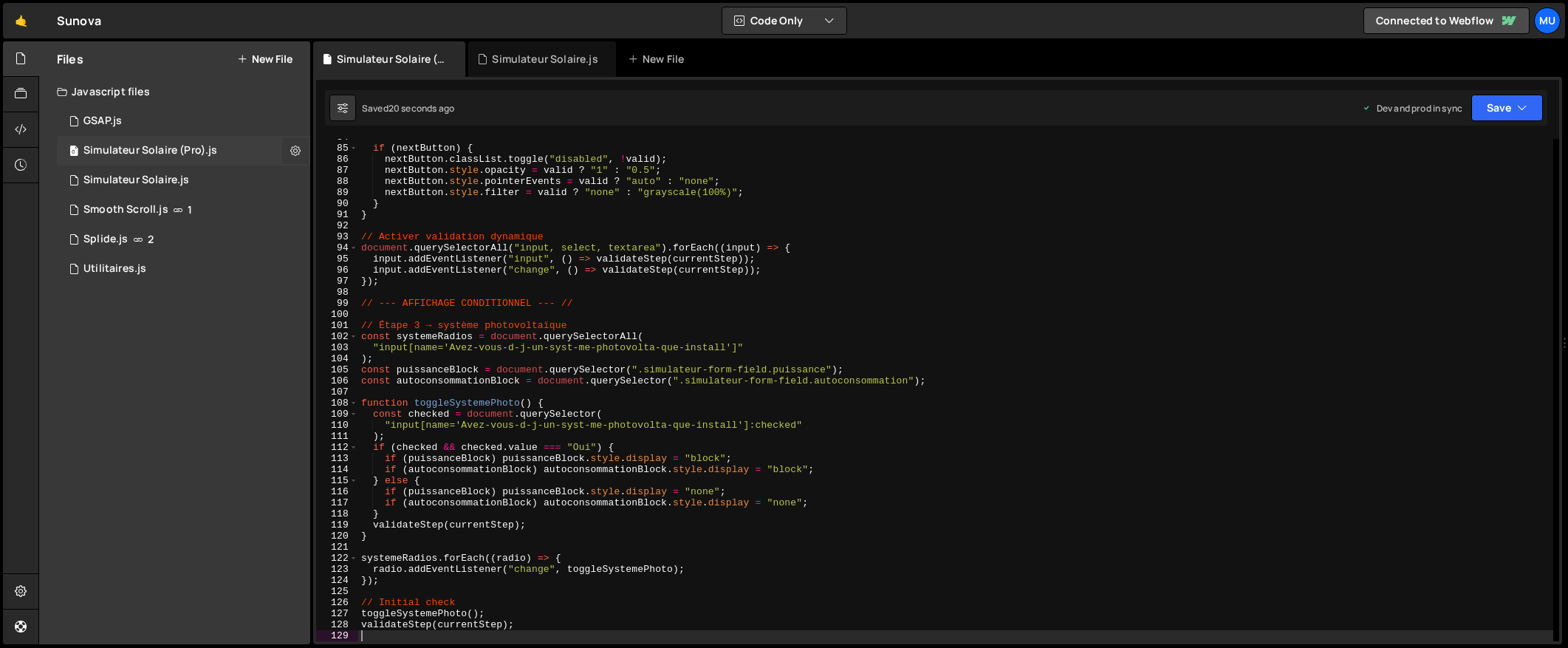
click at [293, 146] on icon at bounding box center [295, 150] width 10 height 14
type input "Simulateur Solaire (Pro)"
radio input "true"
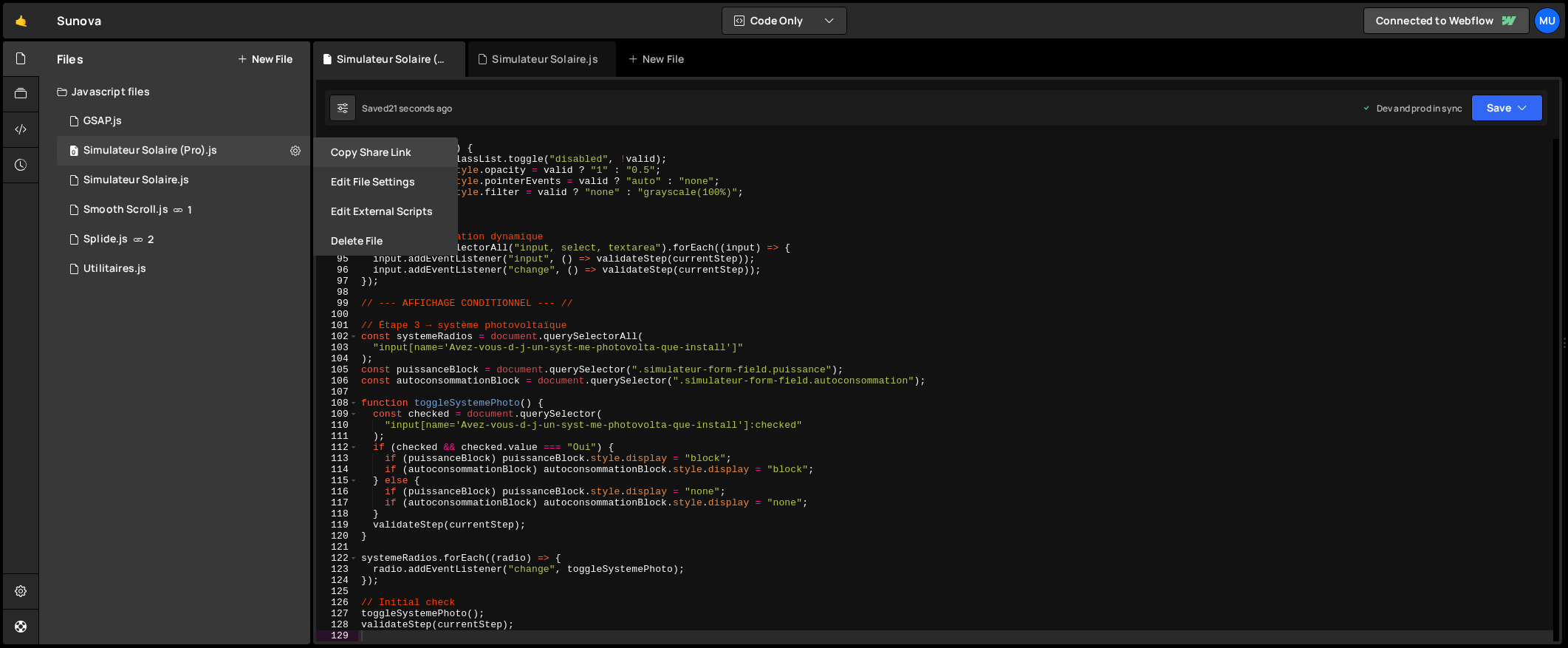
click at [384, 150] on button "Copy share link" at bounding box center [385, 152] width 144 height 29
click at [380, 176] on button "Edit File Settings" at bounding box center [385, 181] width 144 height 29
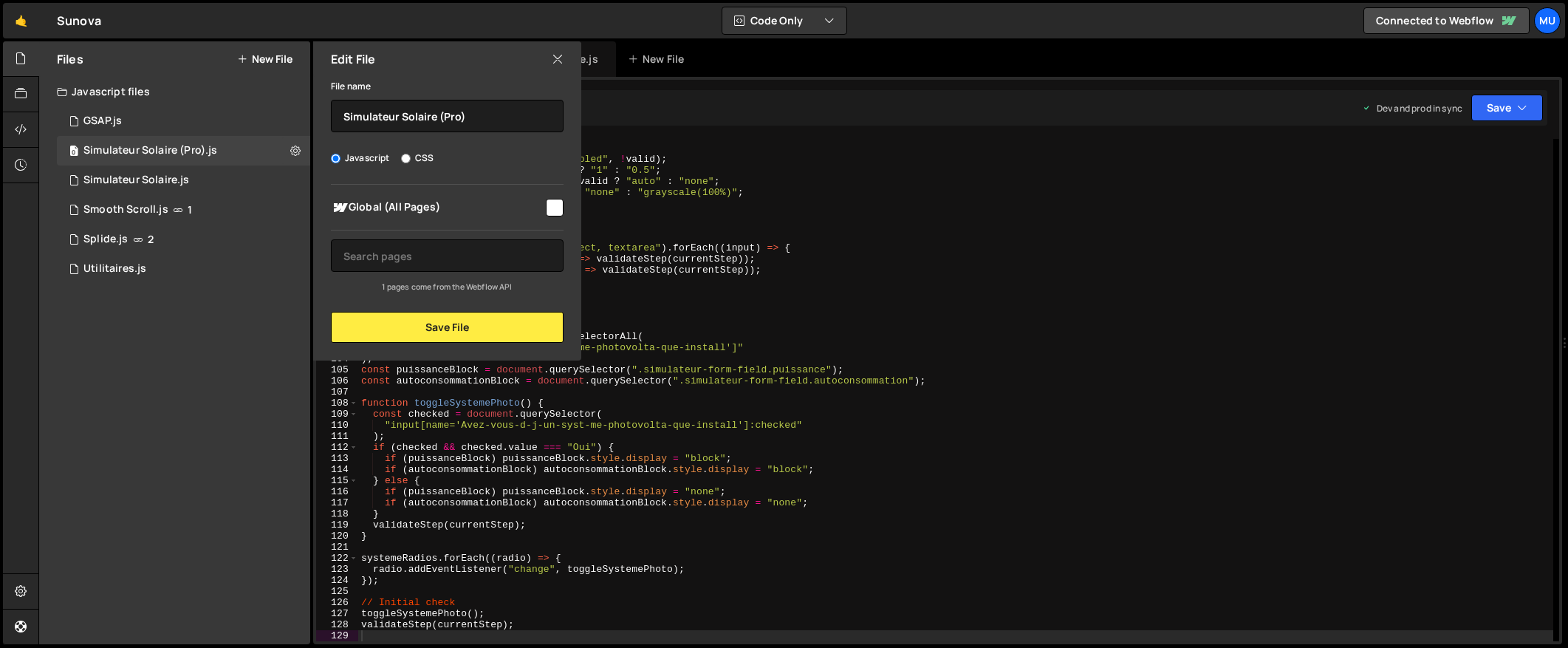
click at [557, 60] on icon at bounding box center [557, 59] width 12 height 16
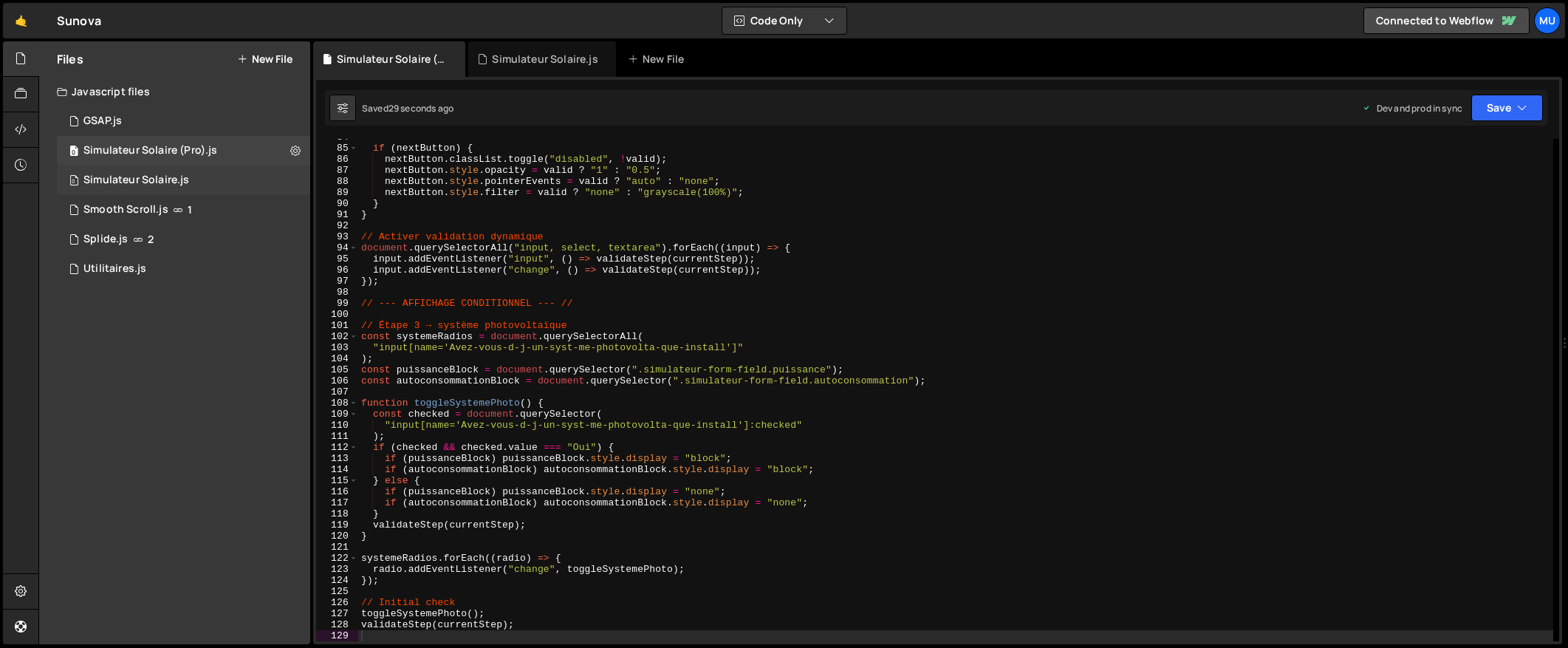
click at [295, 180] on div "0 Simulateur Solaire.js 0" at bounding box center [184, 180] width 253 height 29
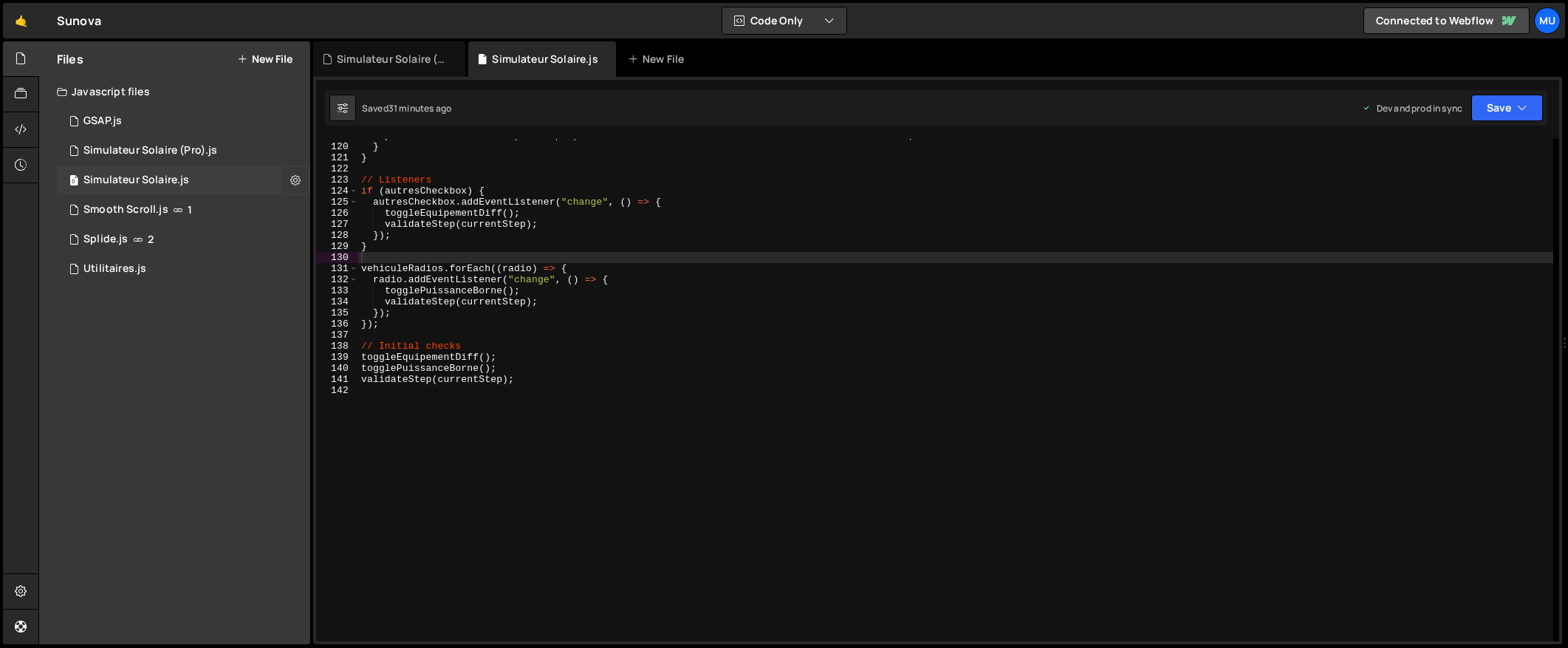
click at [299, 173] on icon at bounding box center [295, 180] width 10 height 14
type input "Simulateur Solaire"
radio input "true"
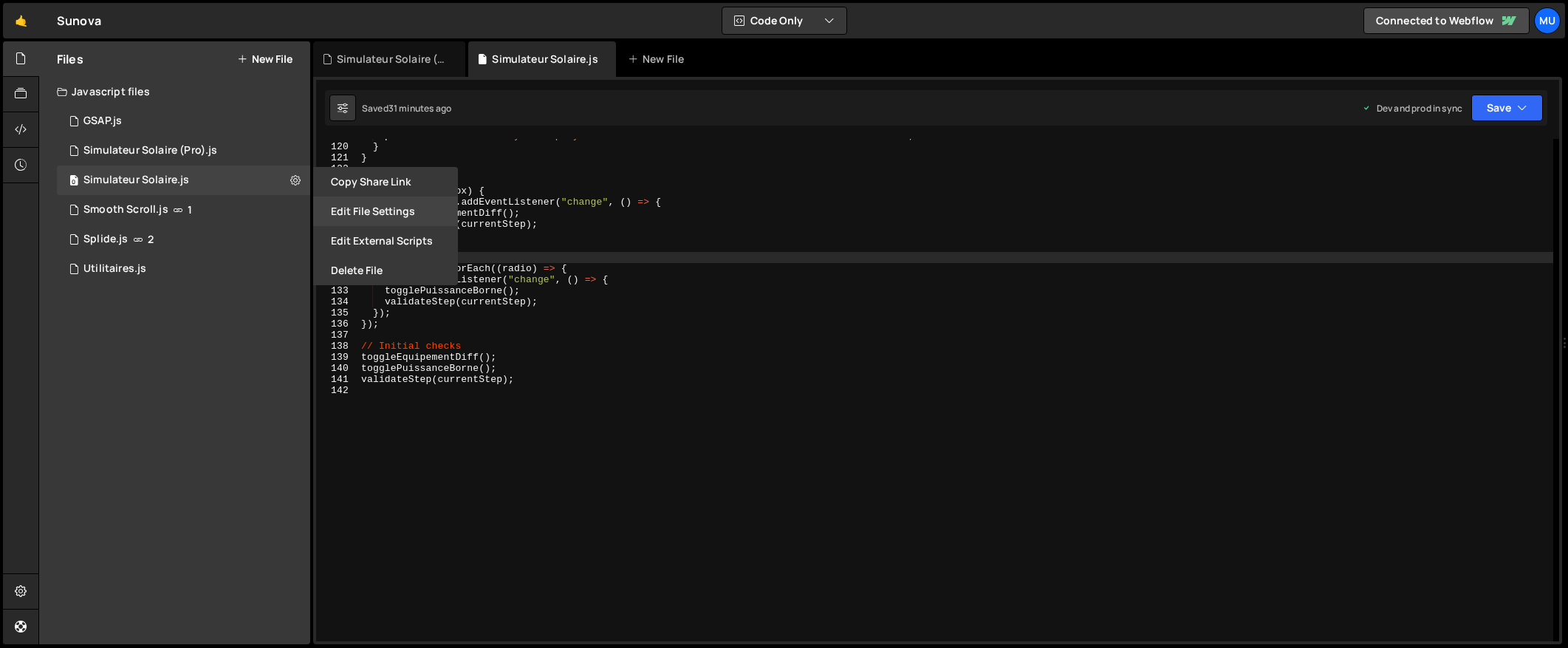
click at [376, 206] on button "Edit File Settings" at bounding box center [385, 211] width 144 height 29
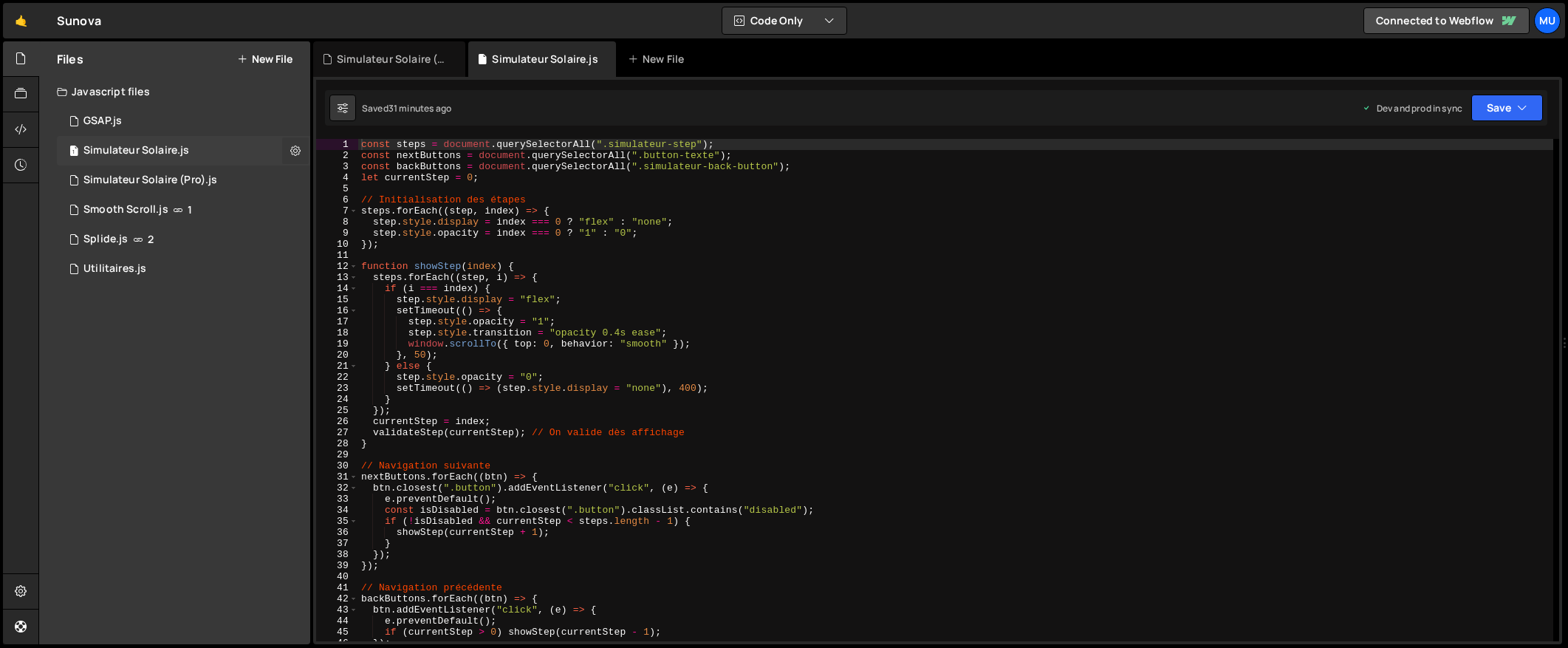
click at [292, 149] on icon at bounding box center [295, 150] width 10 height 14
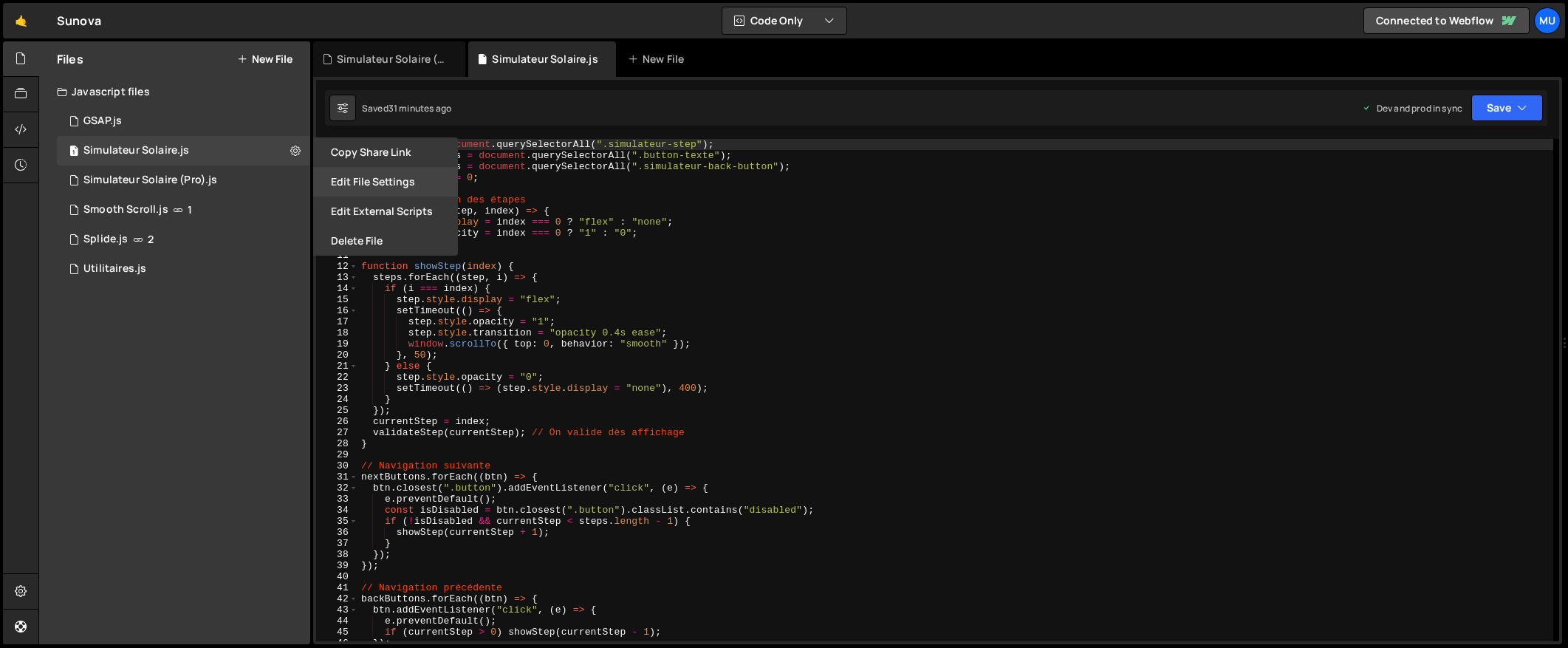
click at [391, 189] on button "Edit File Settings" at bounding box center [385, 181] width 144 height 29
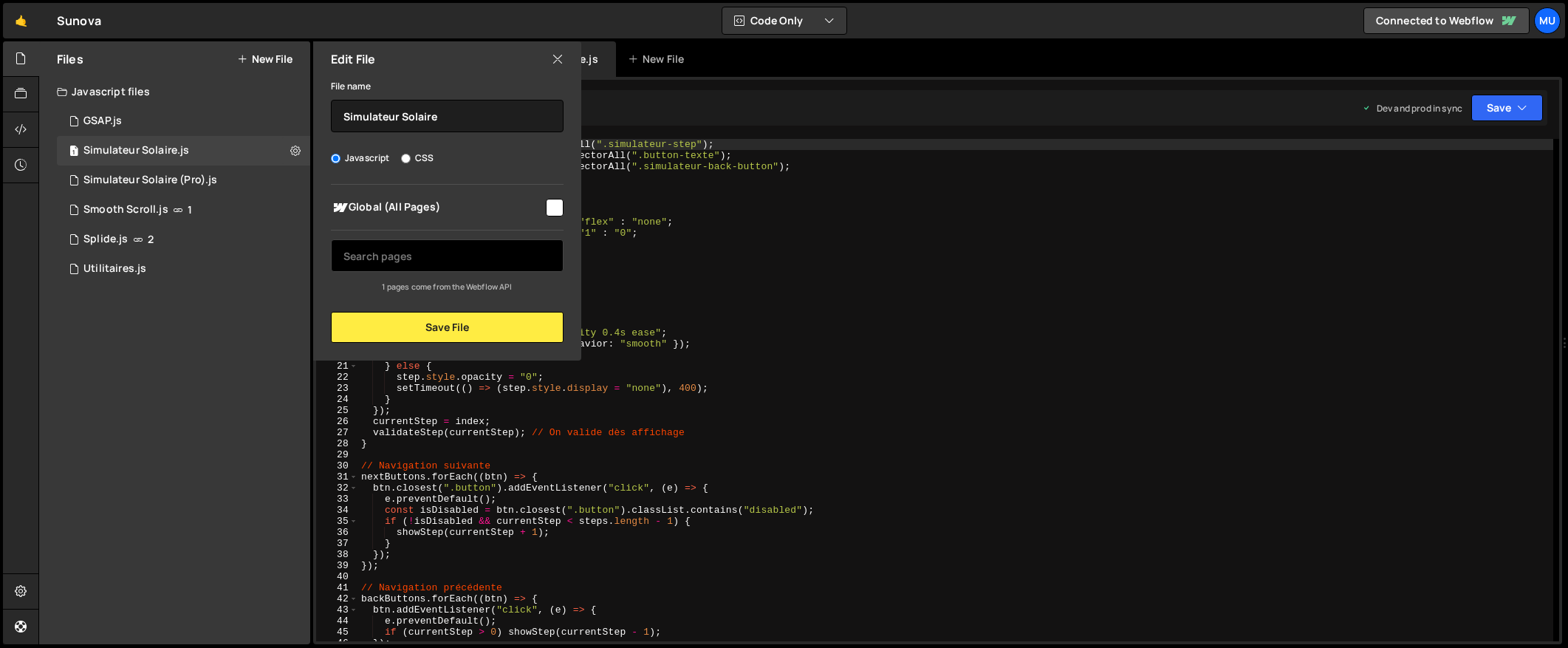
click at [397, 249] on input "text" at bounding box center [447, 255] width 233 height 33
click at [416, 284] on small "1 pages come from the Webflow API" at bounding box center [447, 286] width 130 height 10
click at [559, 59] on icon at bounding box center [557, 59] width 12 height 16
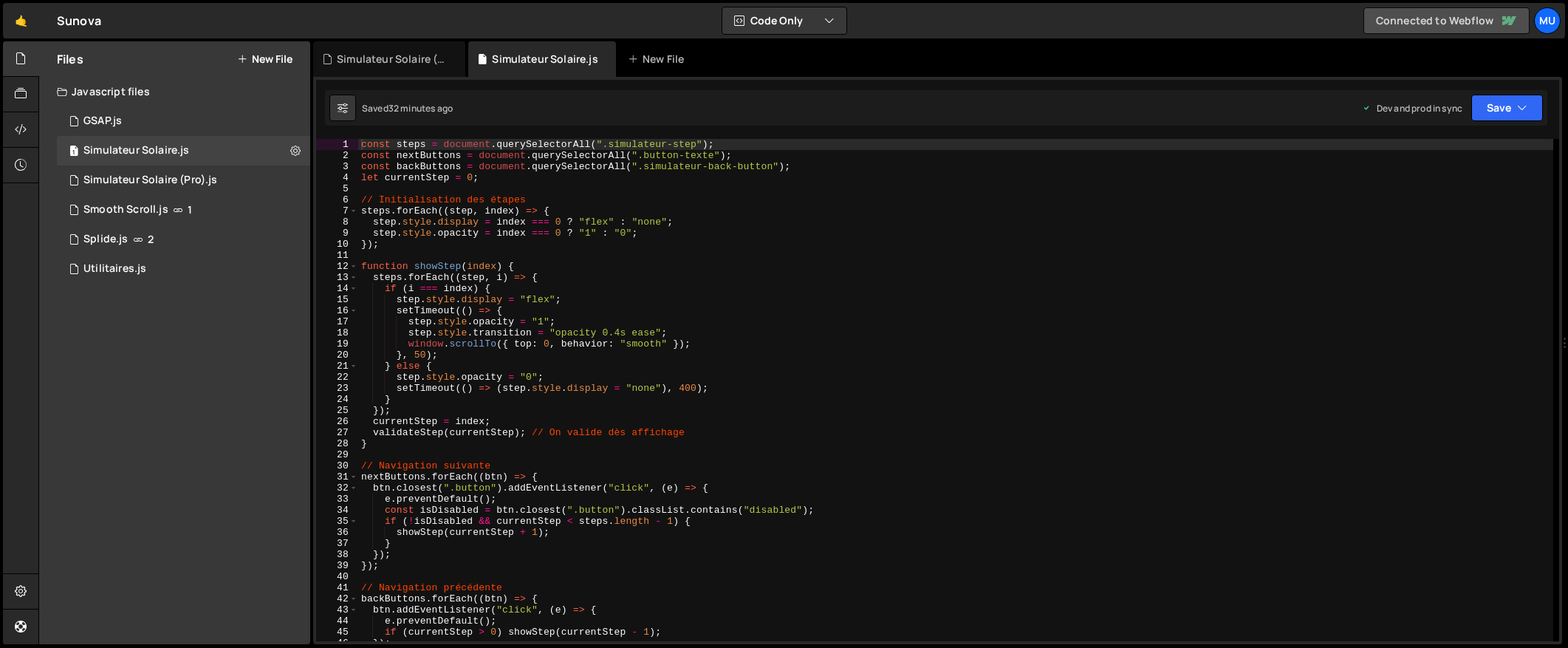
click at [1421, 18] on link "Connected to Webflow" at bounding box center [1446, 21] width 166 height 27
click at [1421, 18] on link "Loading... Sending you to Webflow" at bounding box center [1445, 21] width 169 height 27
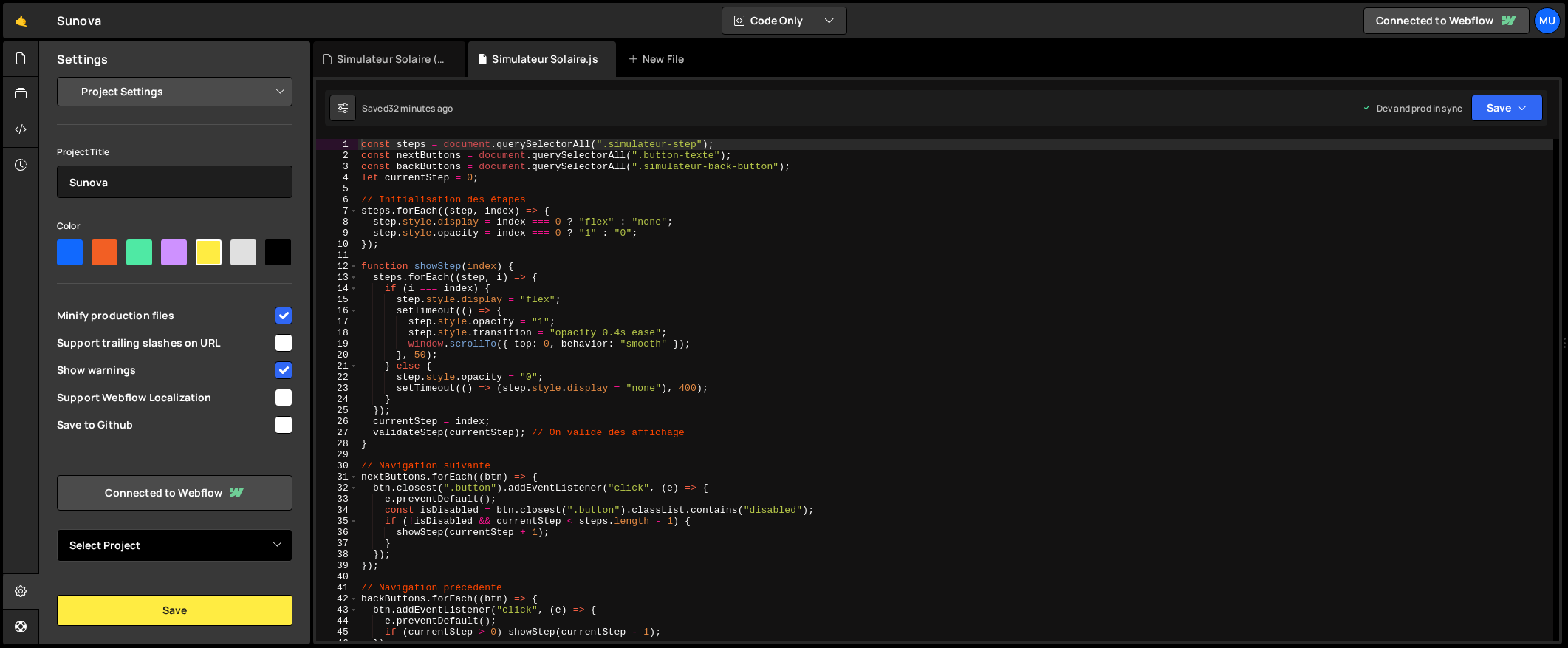
click at [166, 548] on select "Select Project" at bounding box center [175, 545] width 236 height 33
click at [165, 539] on select "Select Project" at bounding box center [175, 545] width 236 height 33
click at [21, 65] on icon at bounding box center [21, 58] width 12 height 16
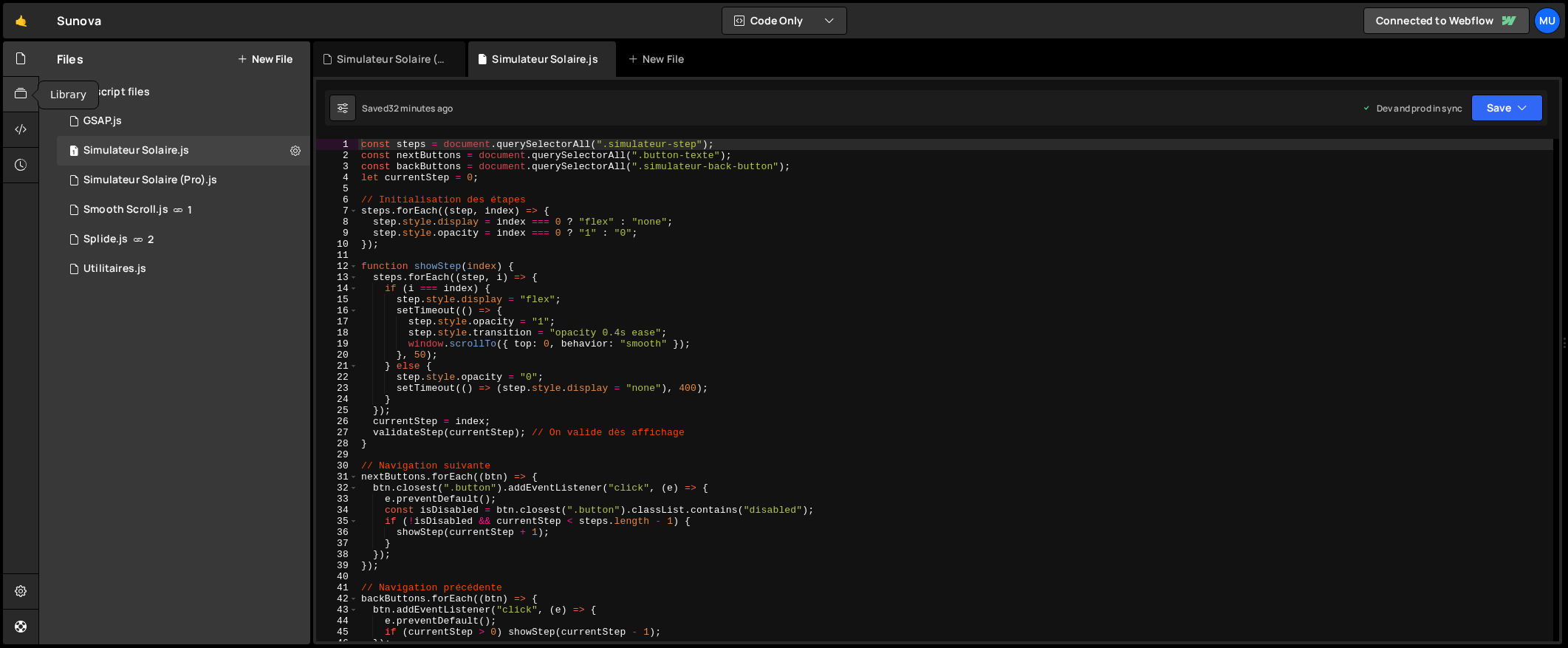
click at [21, 101] on icon at bounding box center [21, 93] width 12 height 16
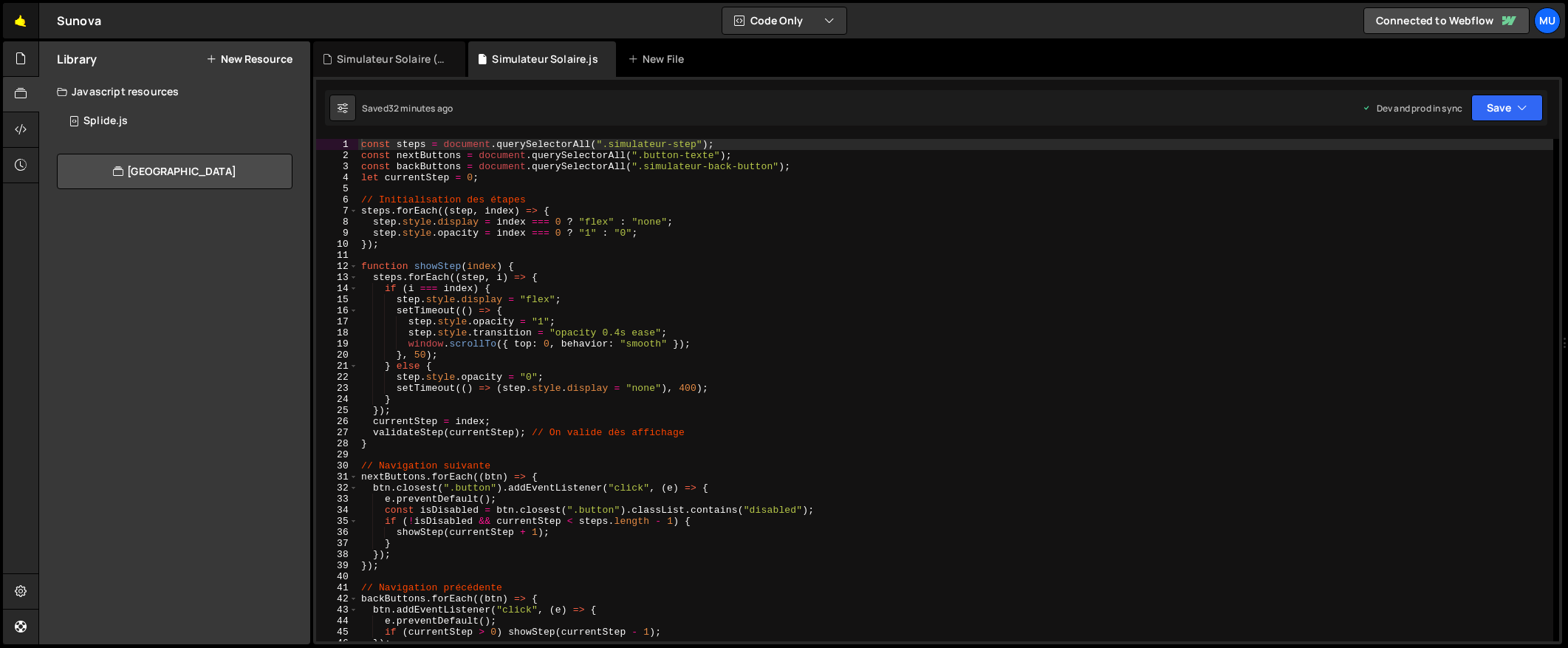
click at [22, 17] on link "🤙" at bounding box center [21, 21] width 36 height 35
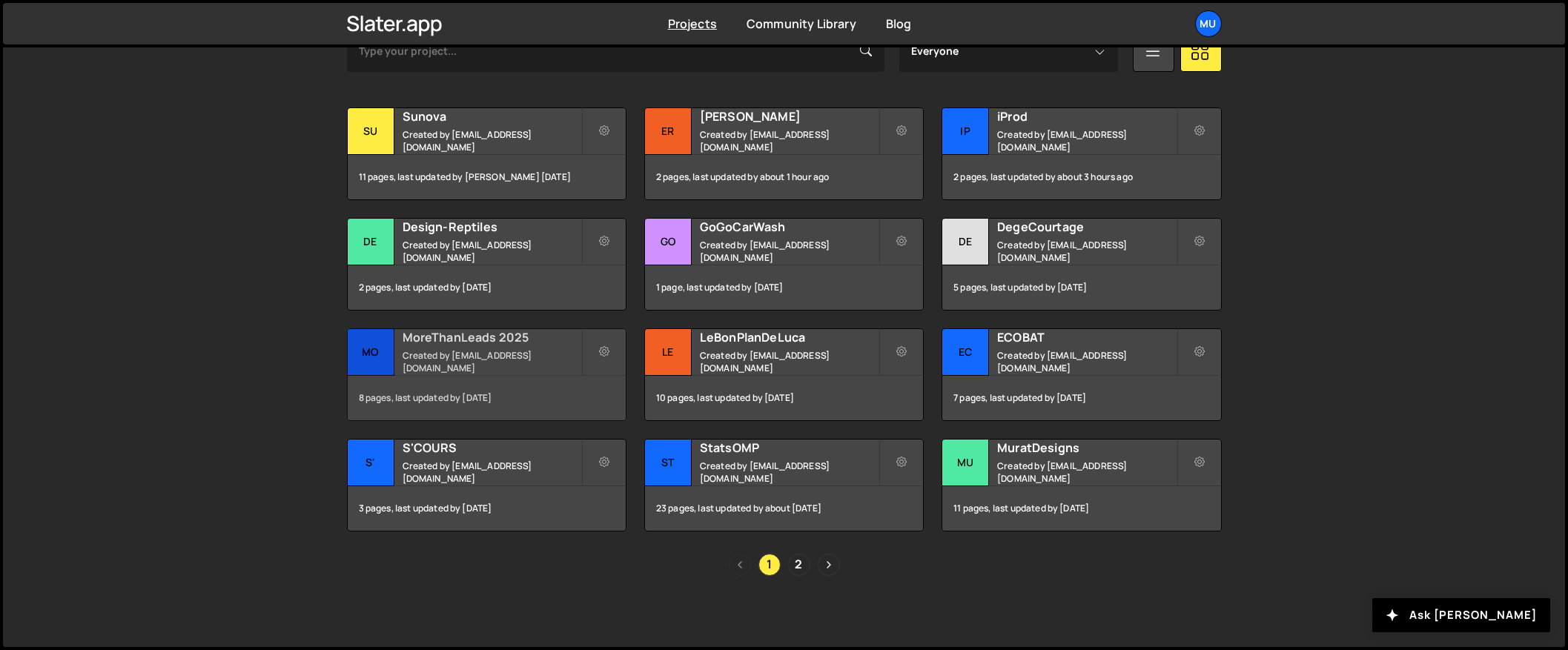
scroll to position [395, 0]
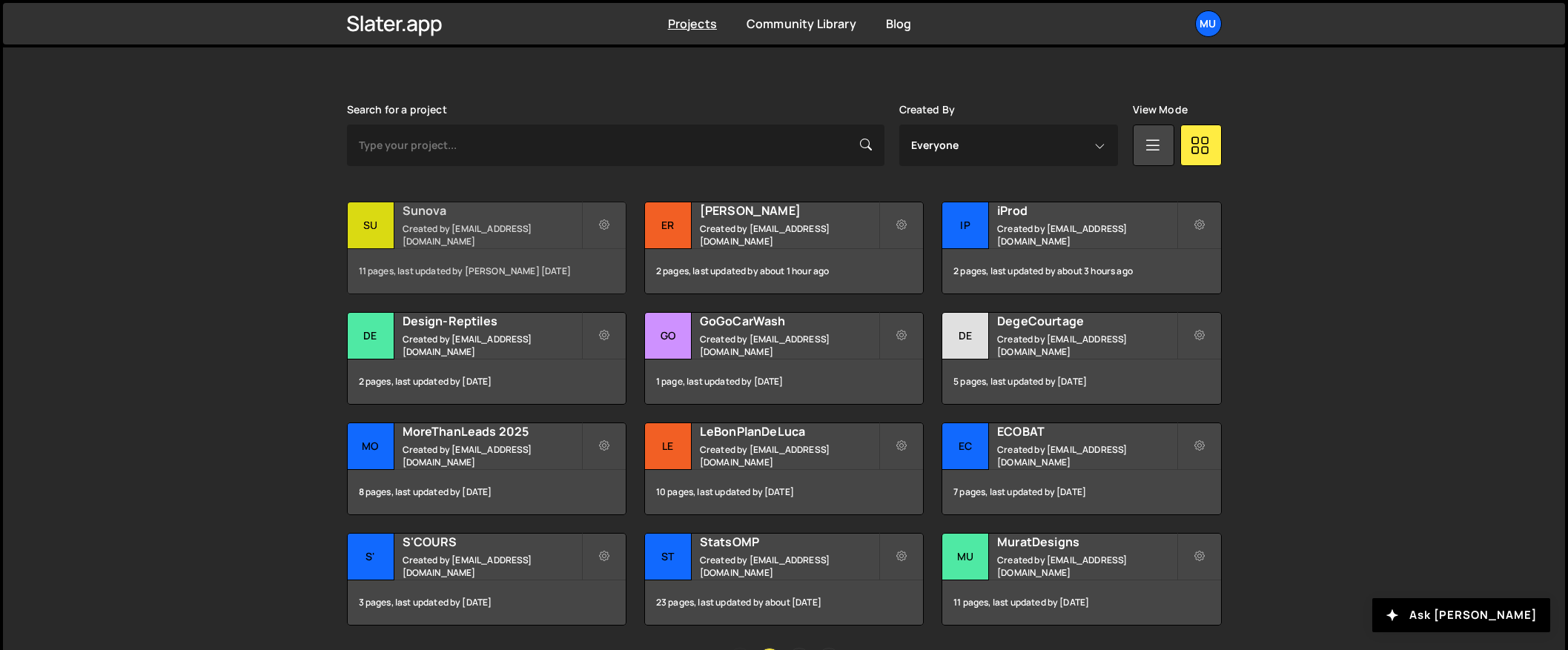
click at [463, 234] on small "Created by [EMAIL_ADDRESS][DOMAIN_NAME]" at bounding box center [492, 235] width 179 height 25
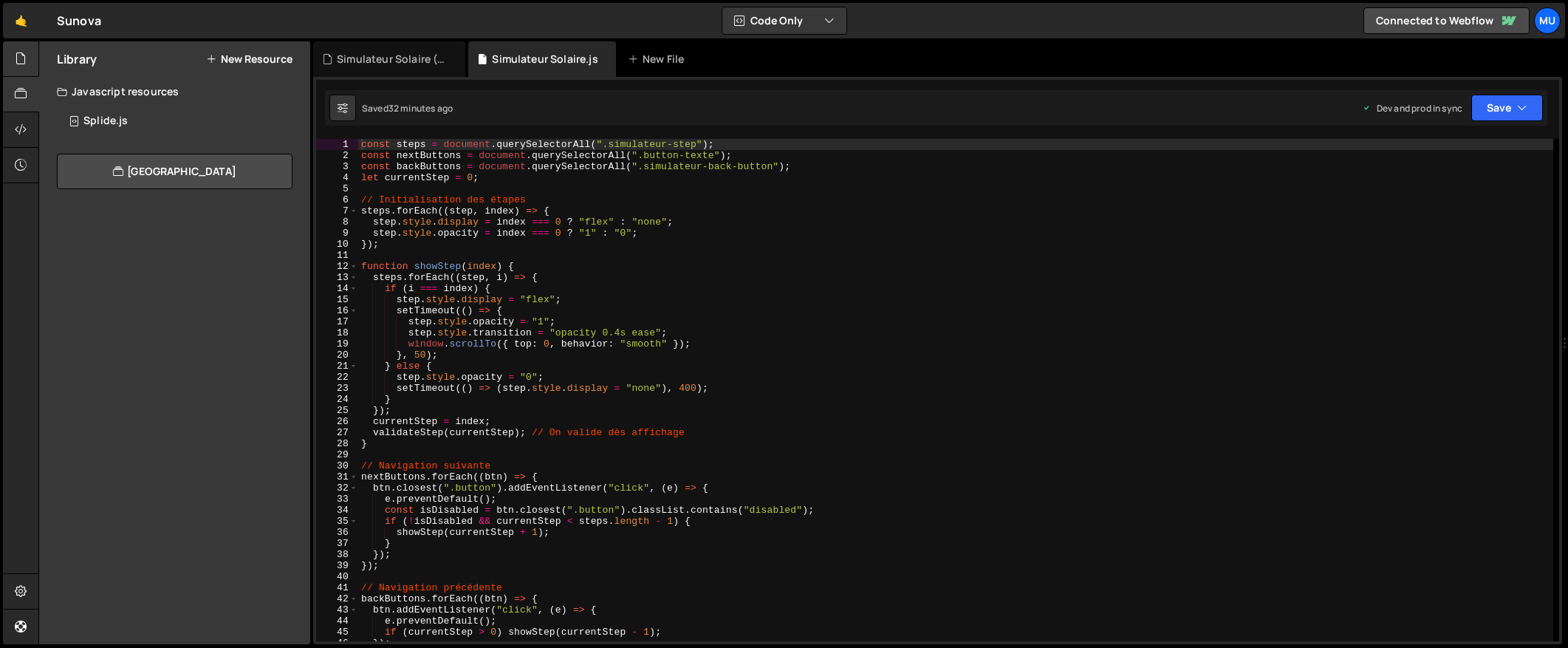
click at [27, 60] on icon at bounding box center [21, 58] width 12 height 16
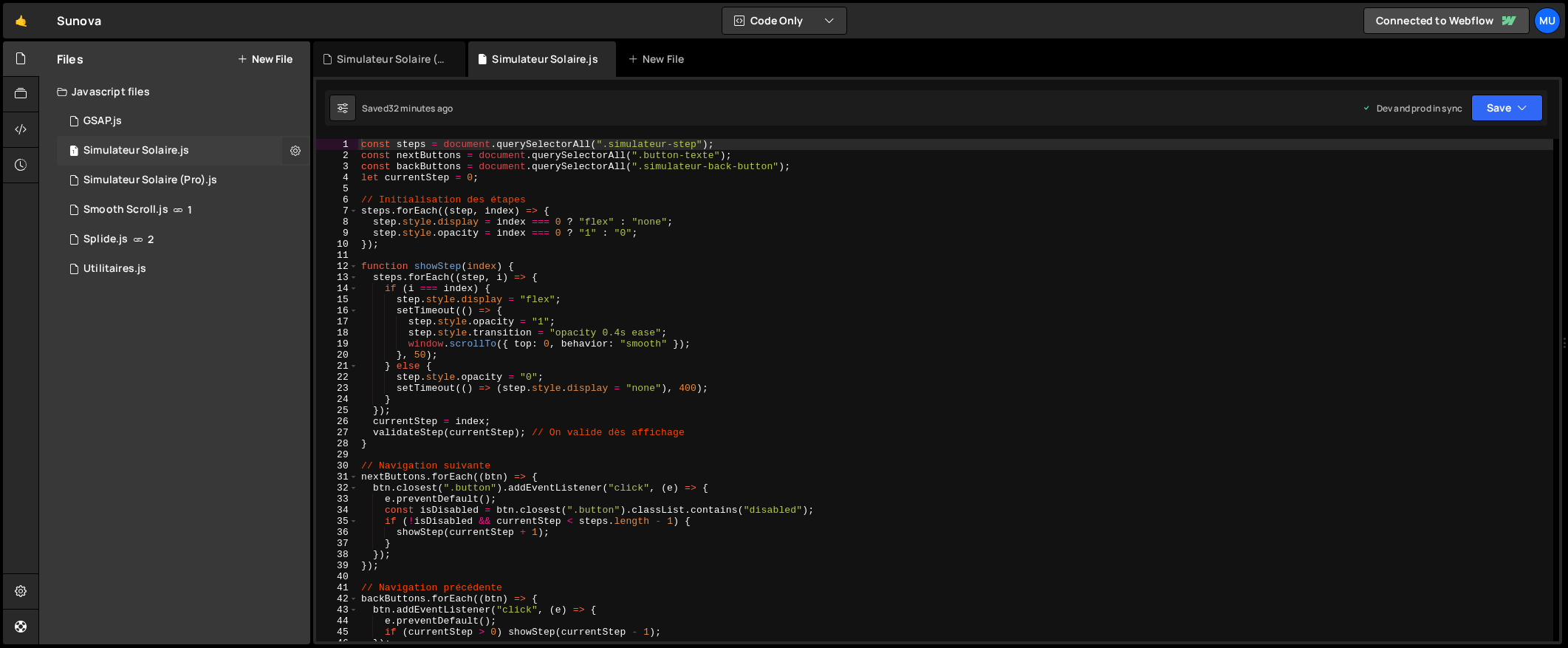
click at [297, 149] on icon at bounding box center [295, 150] width 10 height 14
type input "Simulateur Solaire"
radio input "true"
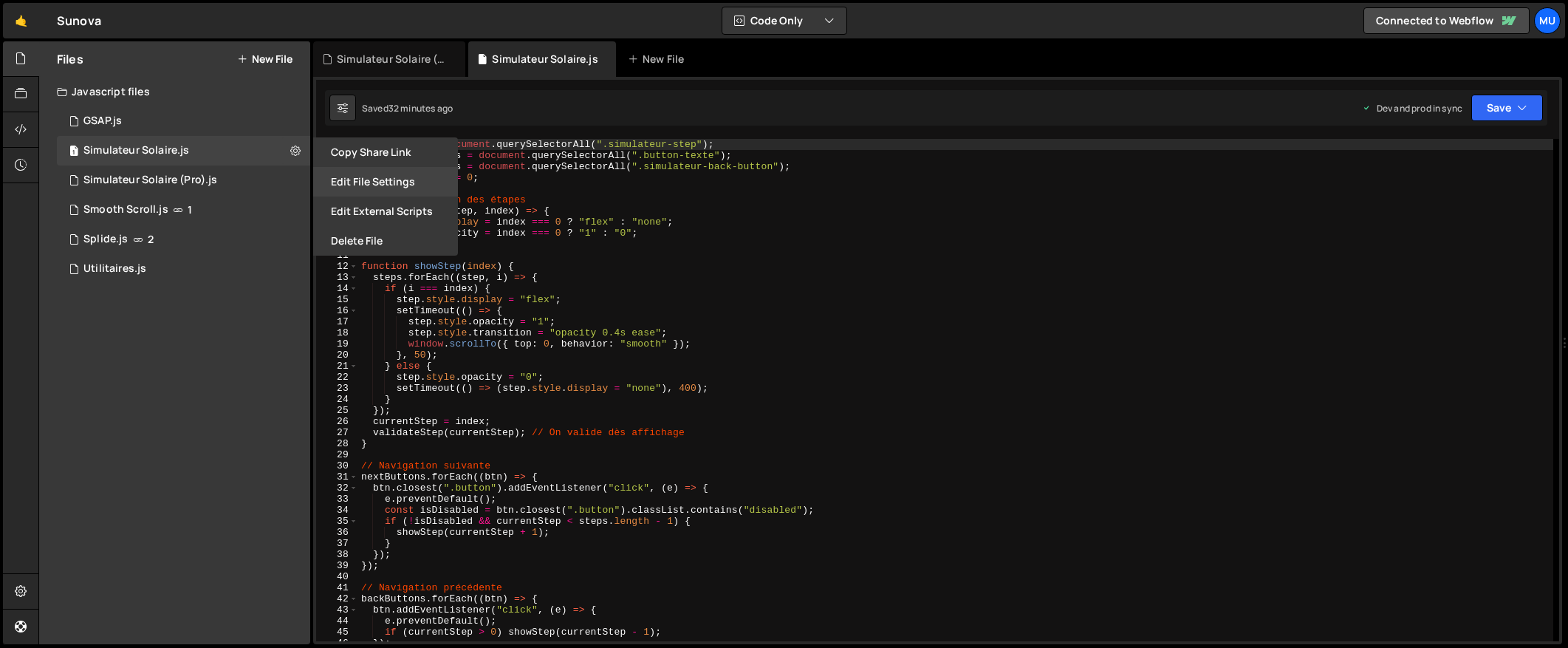
click at [386, 183] on button "Edit File Settings" at bounding box center [385, 181] width 144 height 29
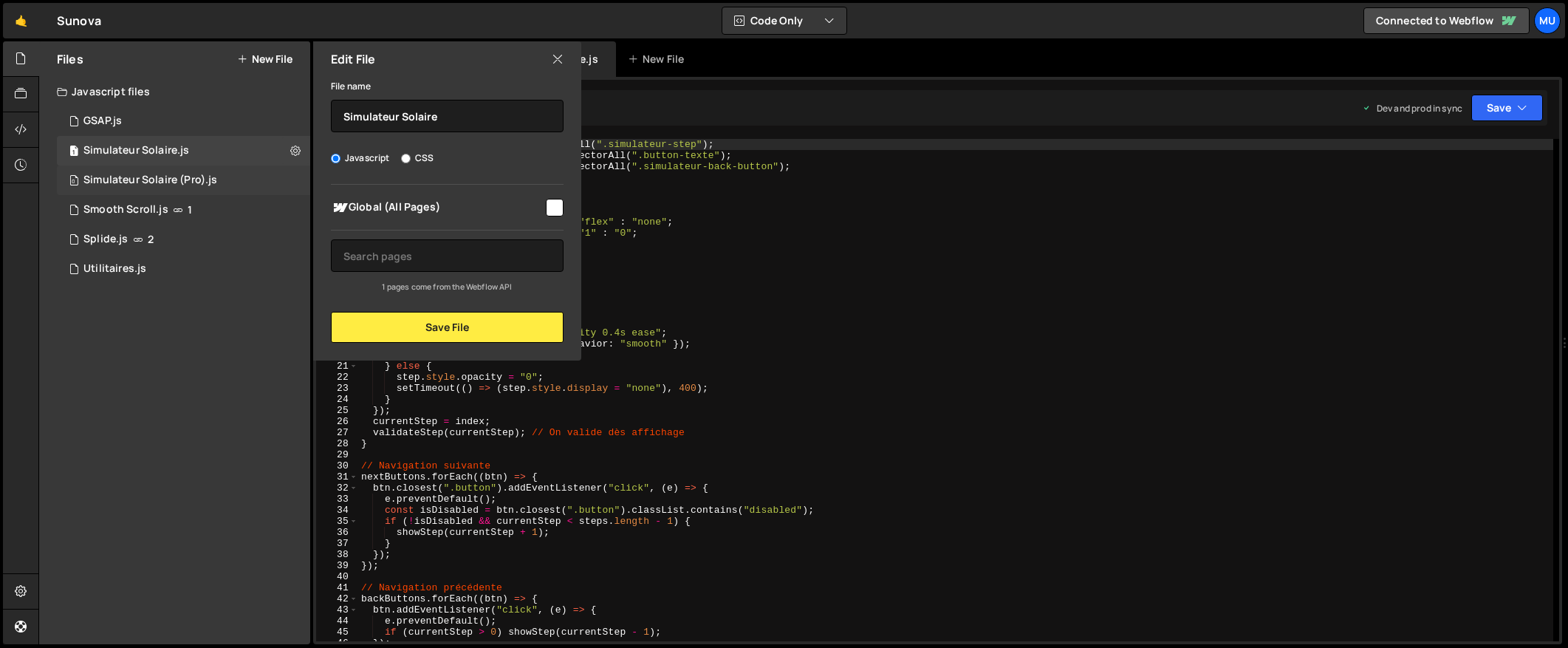
click at [300, 170] on div "0 Simulateur Solaire (Pro).js 0" at bounding box center [184, 180] width 253 height 29
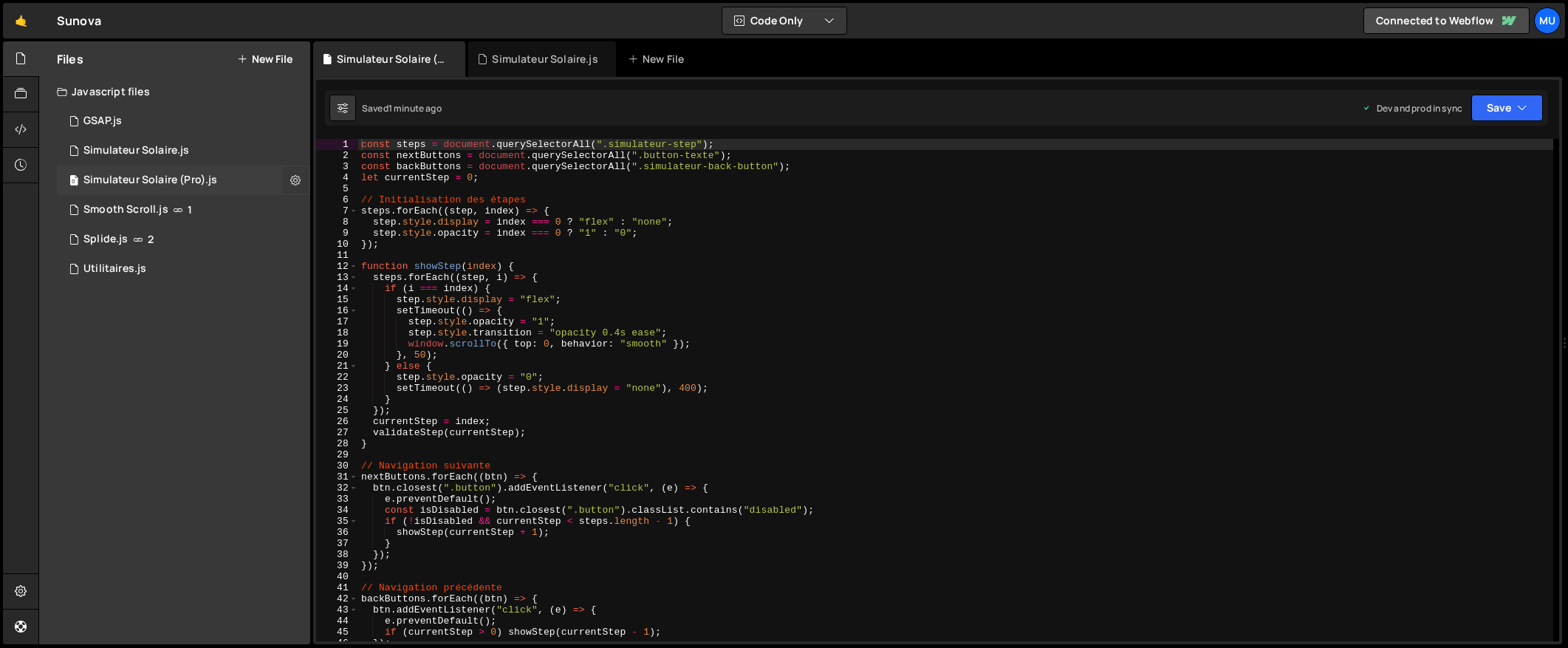
click at [295, 175] on icon at bounding box center [295, 180] width 10 height 14
type input "Simulateur Solaire (Pro)"
radio input "true"
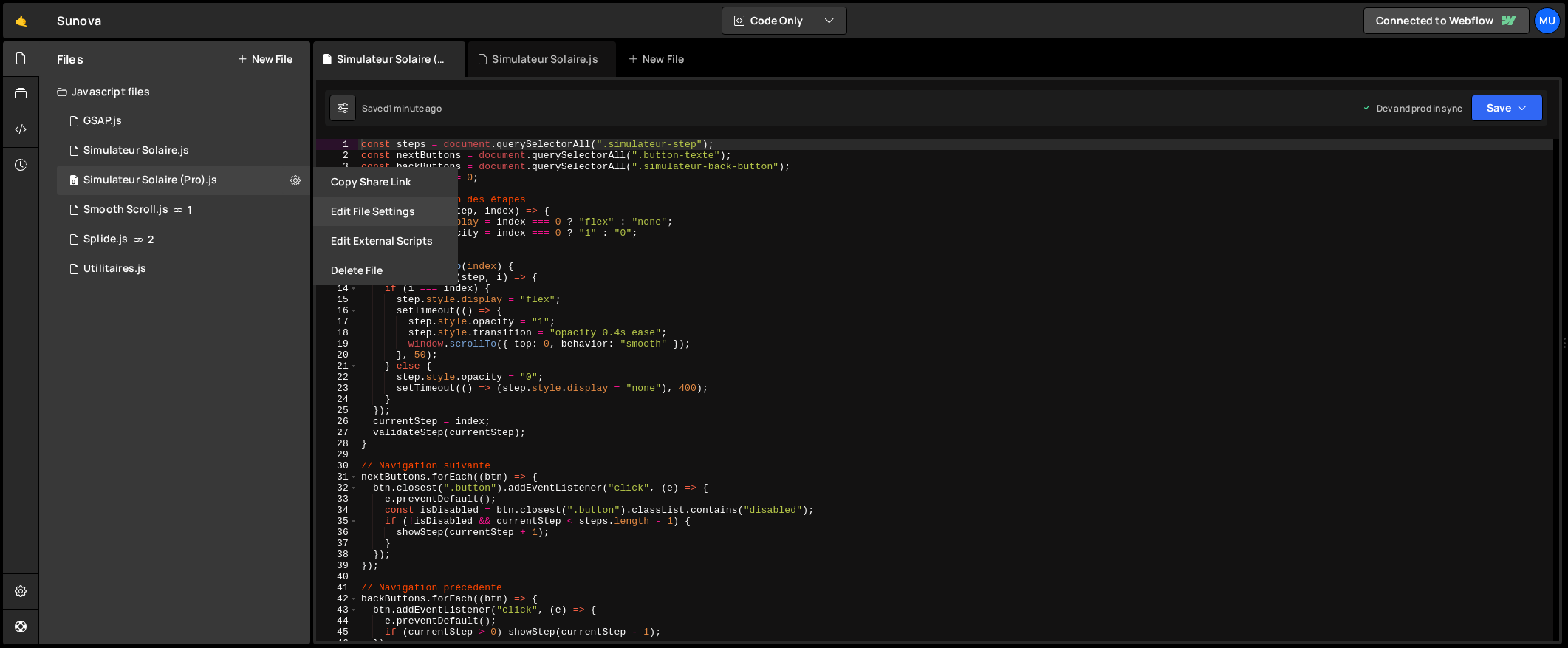
click at [368, 202] on button "Edit File Settings" at bounding box center [385, 211] width 144 height 29
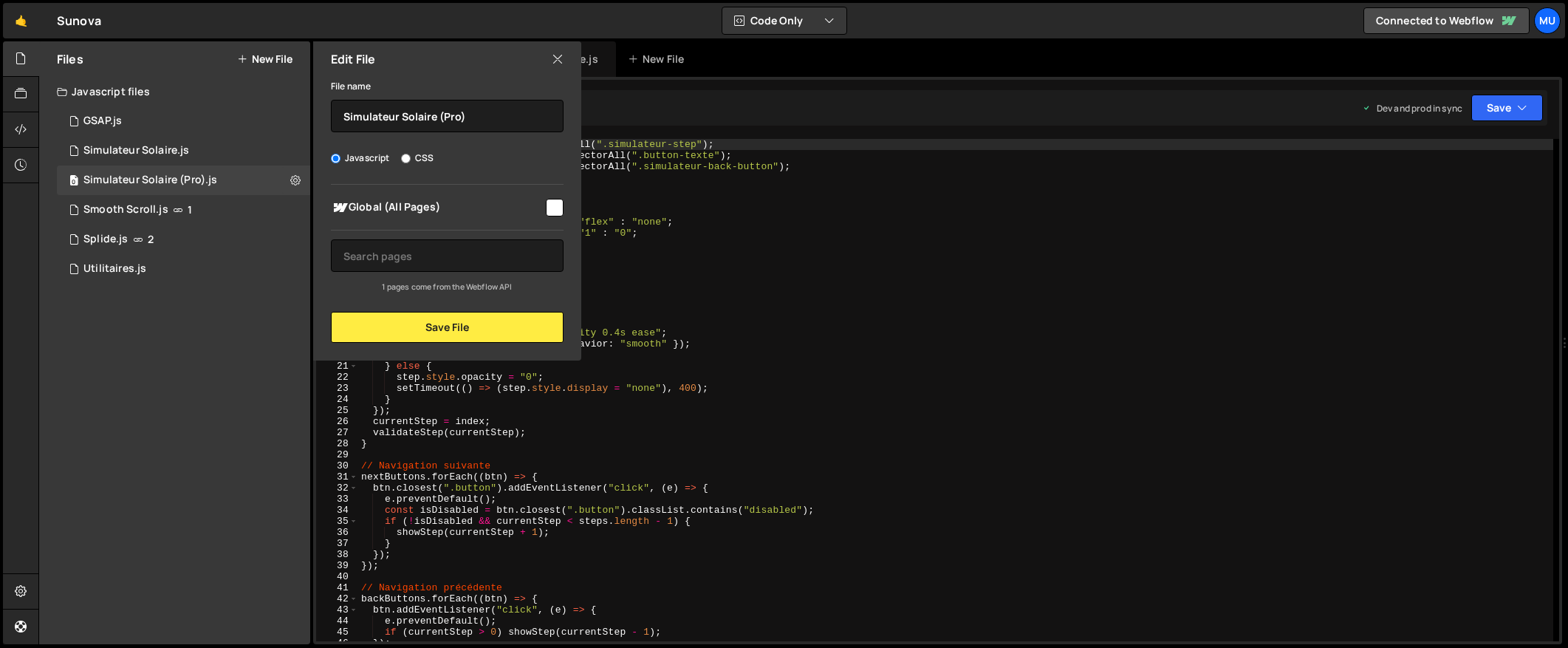
click at [557, 60] on icon at bounding box center [557, 59] width 12 height 16
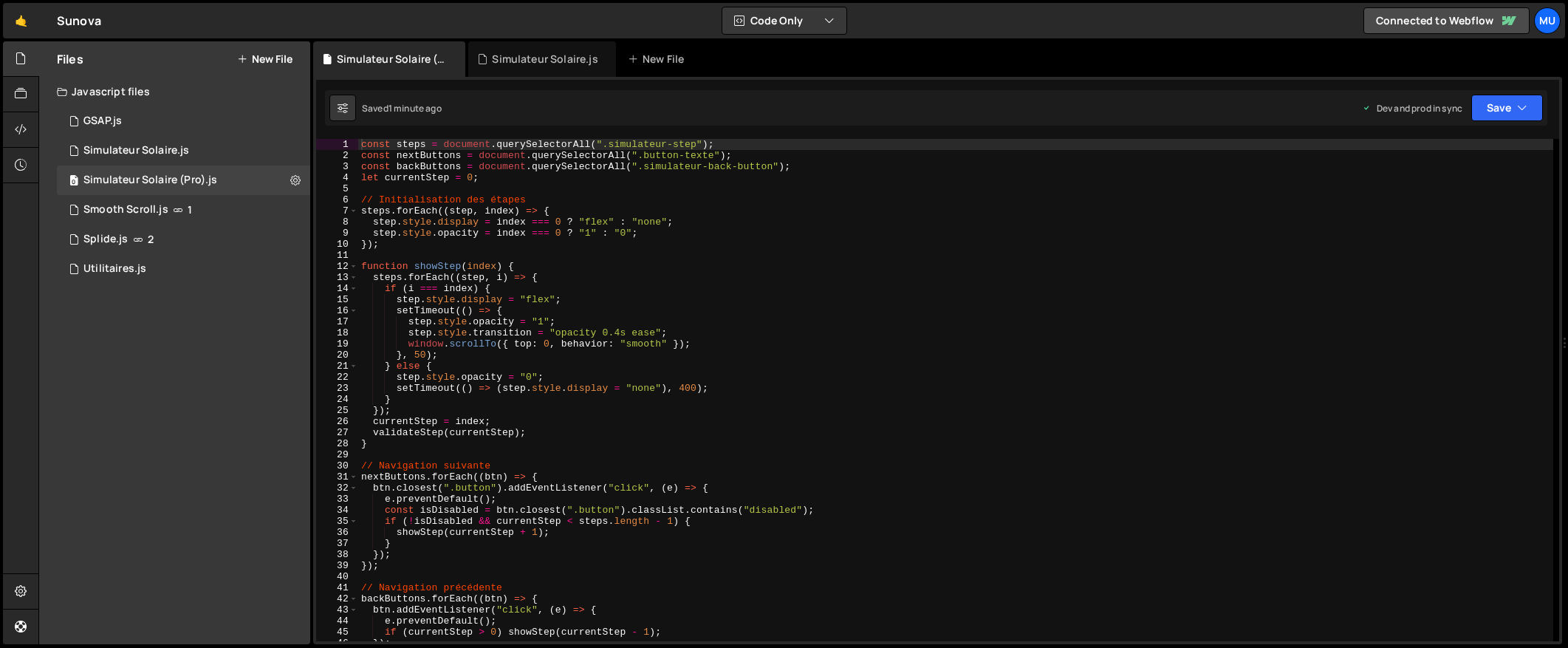
click at [544, 191] on div "const steps = document . querySelectorAll ( ".simulateur-step" ) ; const nextBu…" at bounding box center [956, 400] width 1195 height 525
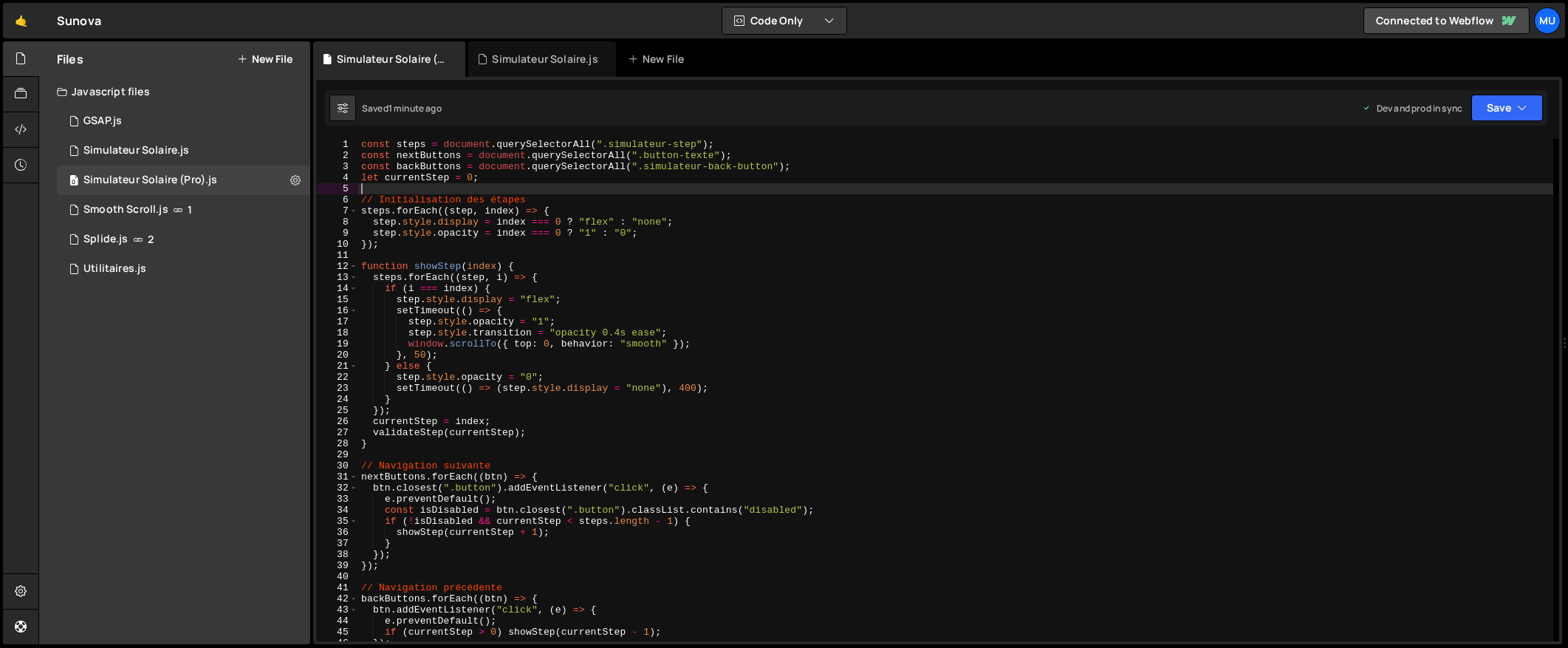
click at [244, 46] on div "Files New File" at bounding box center [175, 59] width 271 height 35
click at [253, 55] on button "New File" at bounding box center [264, 59] width 55 height 12
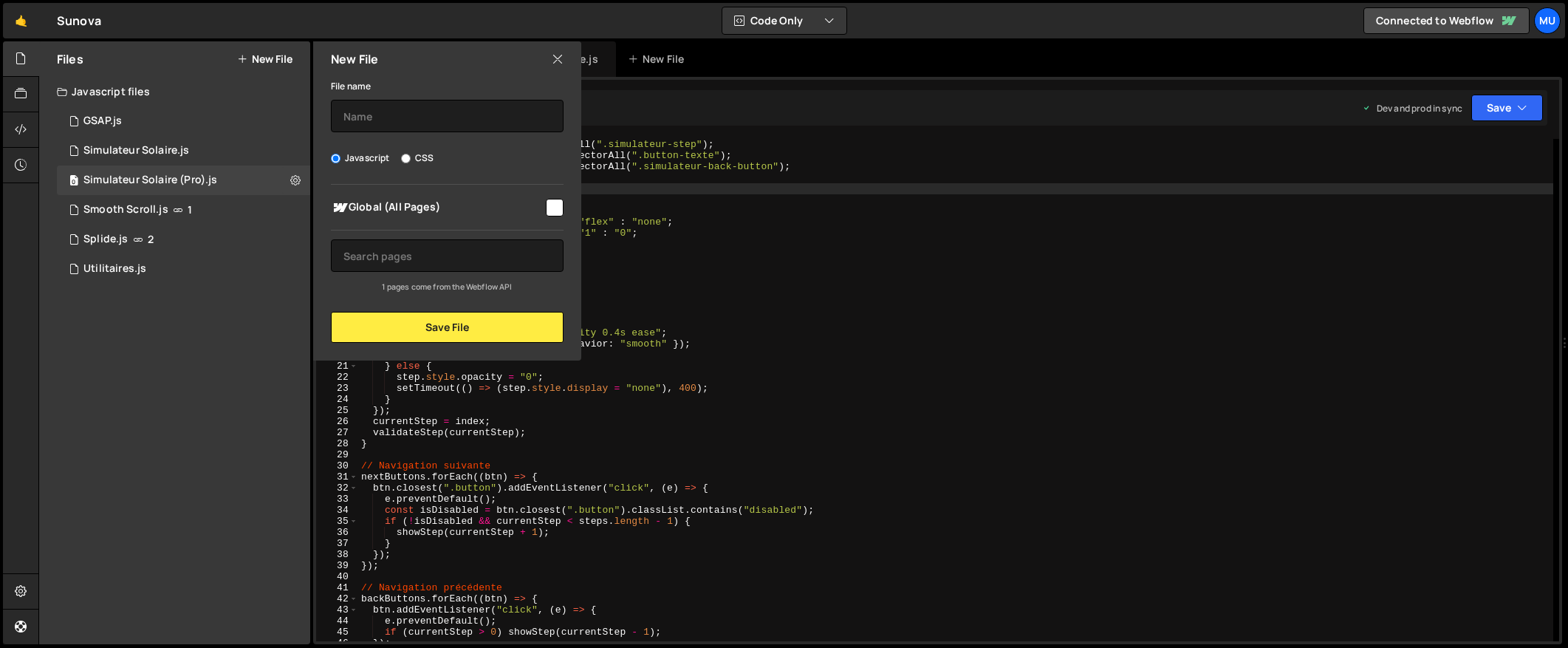
click at [562, 59] on icon at bounding box center [557, 59] width 12 height 16
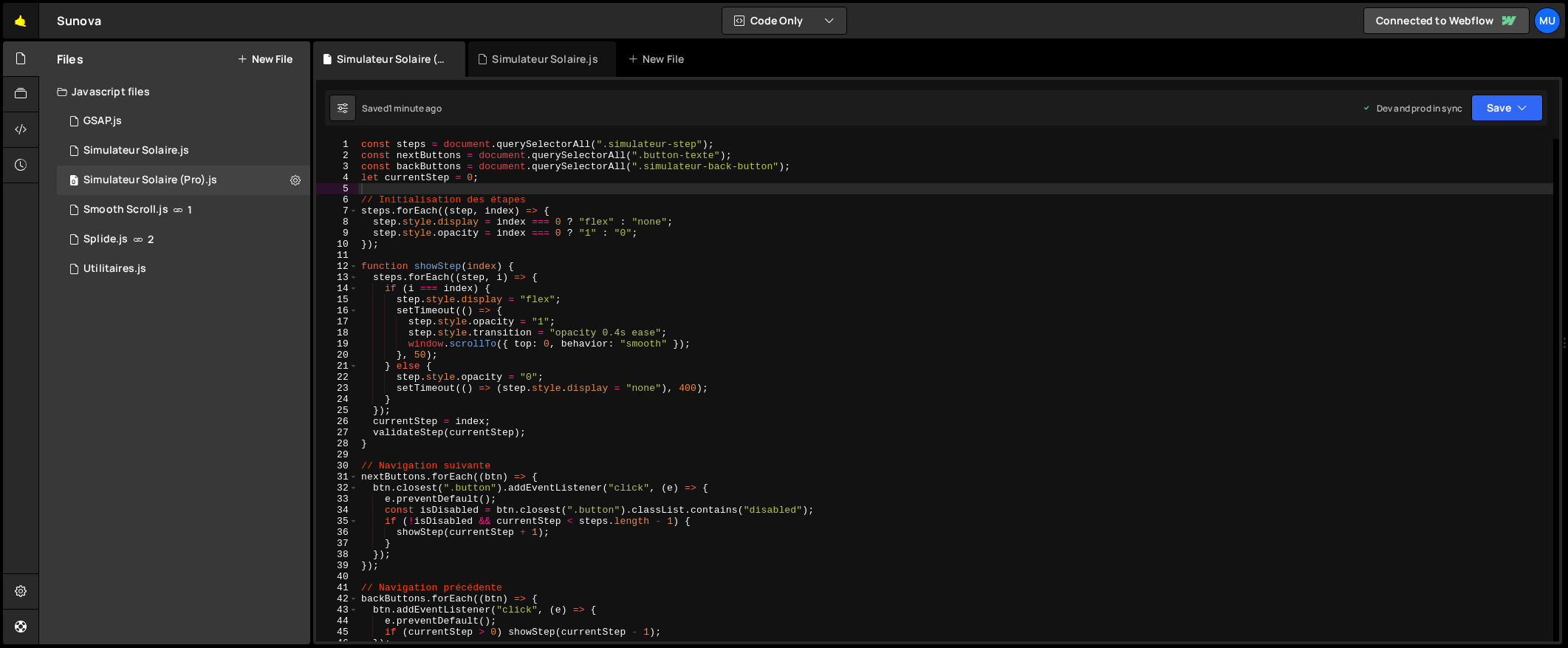
click at [19, 23] on link "🤙" at bounding box center [21, 21] width 36 height 35
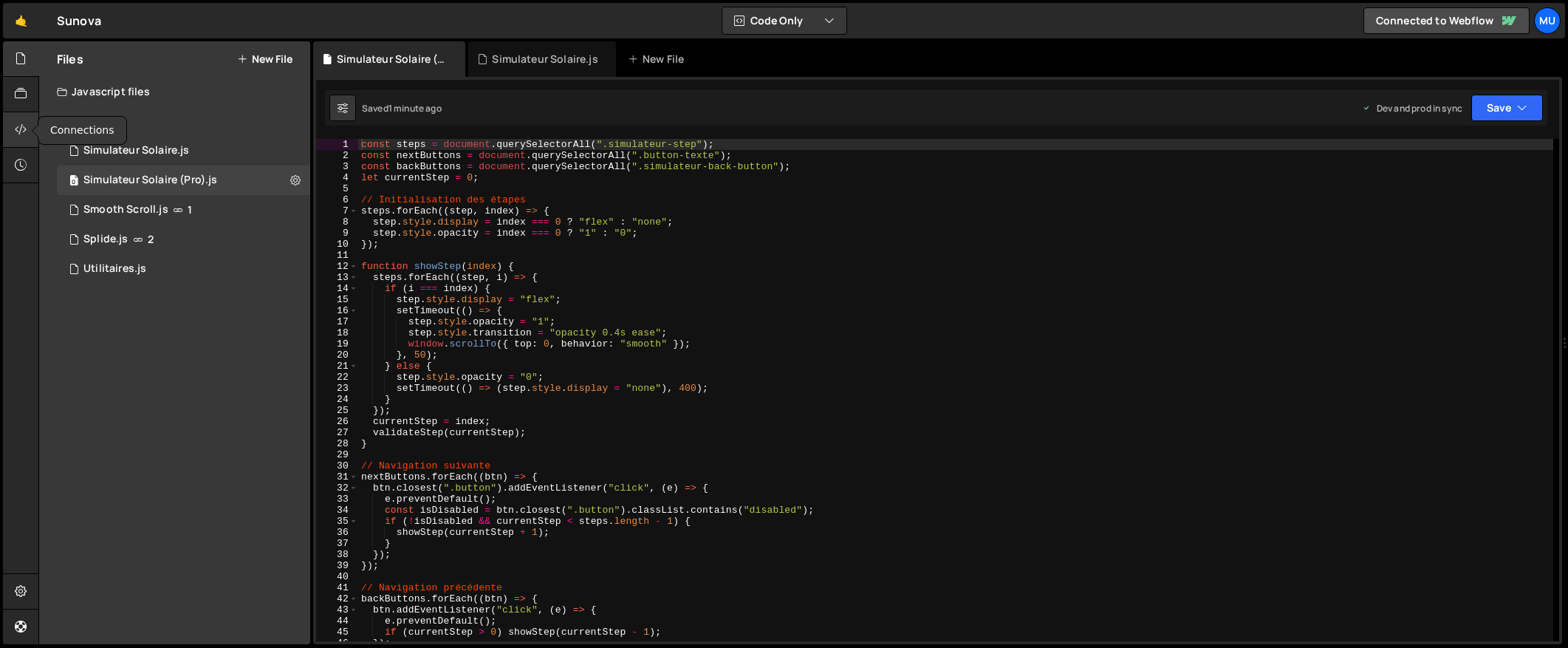
click at [9, 127] on div at bounding box center [21, 130] width 36 height 35
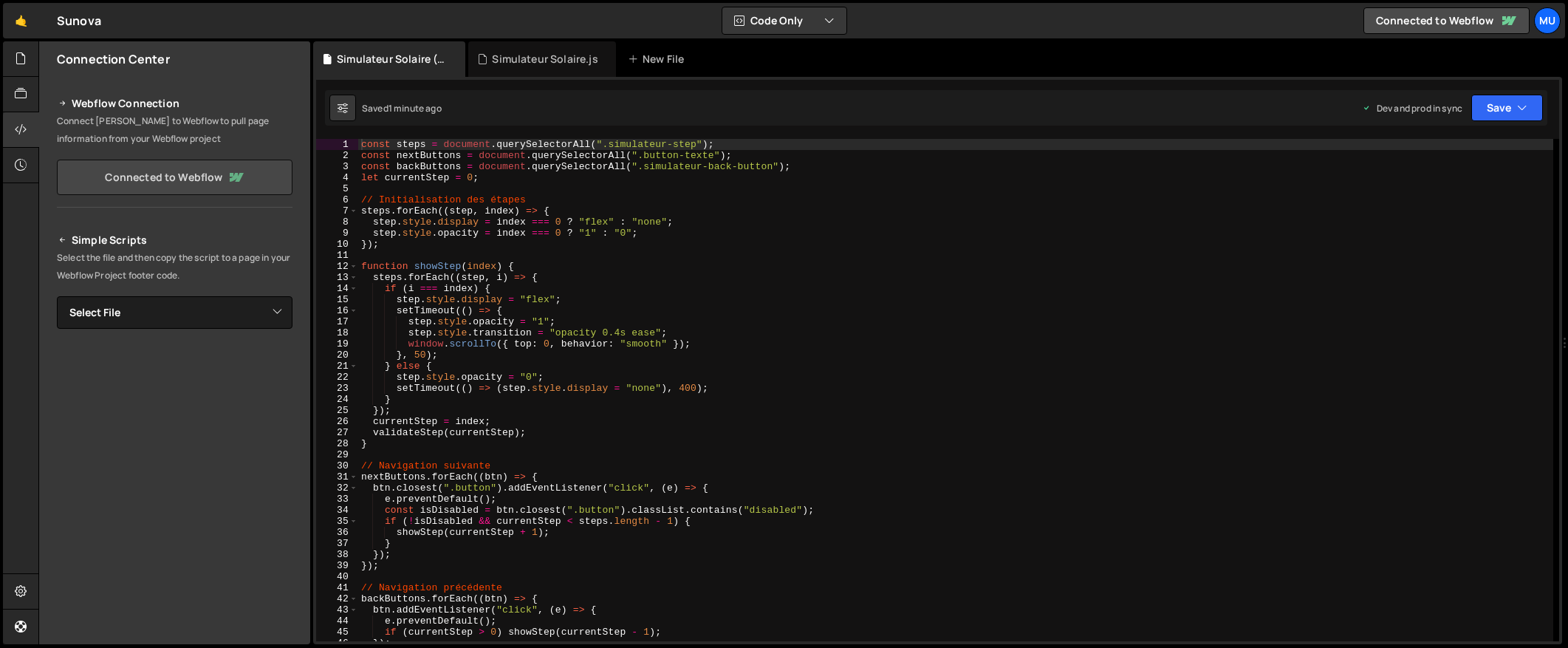
click at [172, 181] on link "Connected to Webflow" at bounding box center [175, 177] width 236 height 35
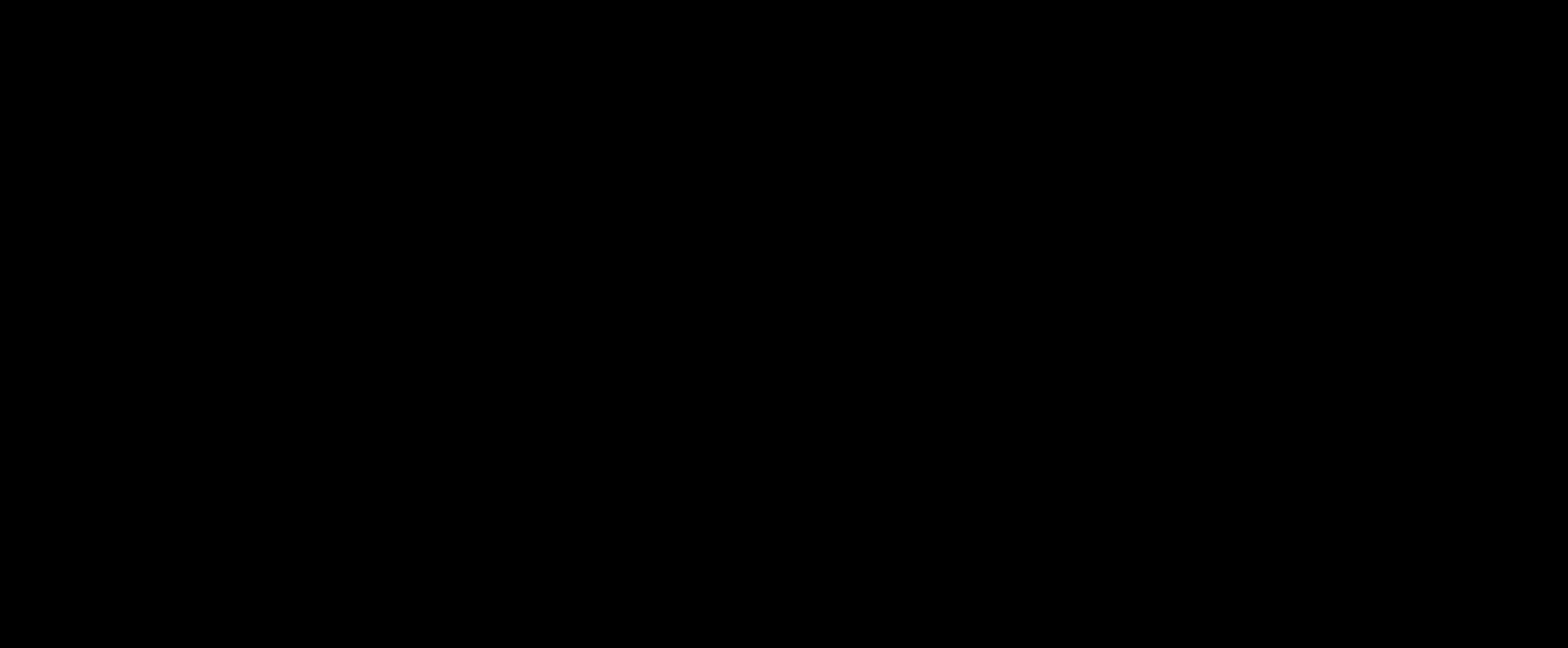
select select "689451c19dd4e55838261c9e"
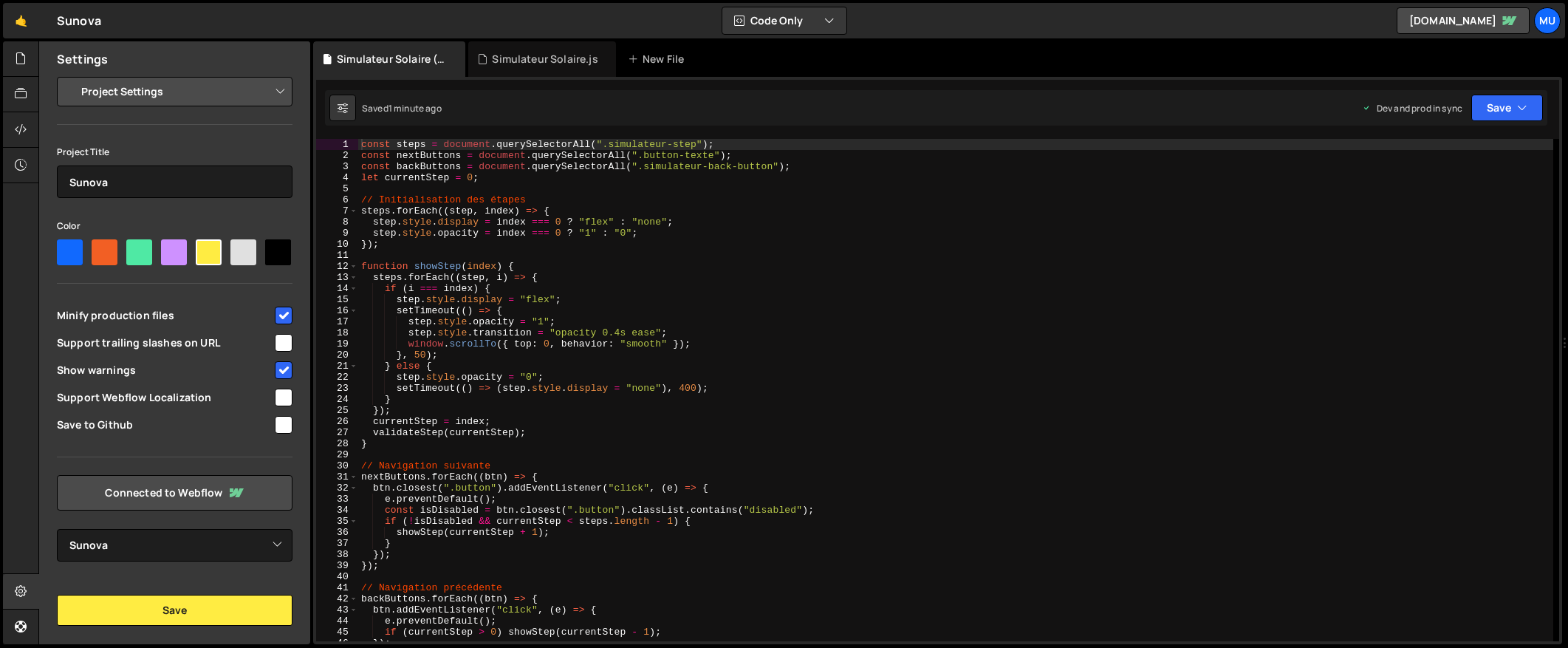
click at [160, 93] on select "Project Settings Code Editor Settings Chat Settings" at bounding box center [178, 91] width 217 height 33
click at [177, 541] on select "Select Project Sunova" at bounding box center [175, 545] width 236 height 33
click at [57, 529] on select "Select Project Sunova" at bounding box center [175, 545] width 236 height 33
click at [172, 610] on button "Save" at bounding box center [175, 609] width 236 height 31
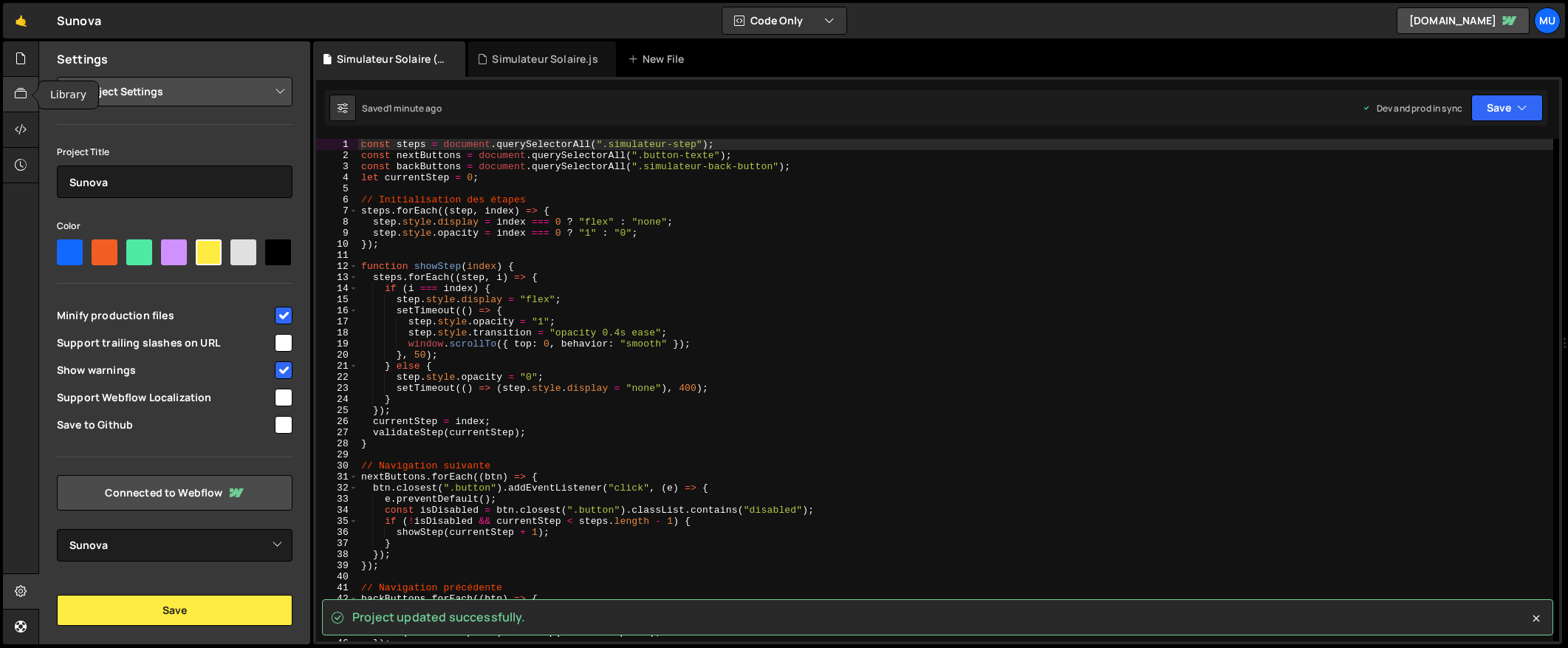
click at [24, 91] on icon at bounding box center [21, 93] width 12 height 16
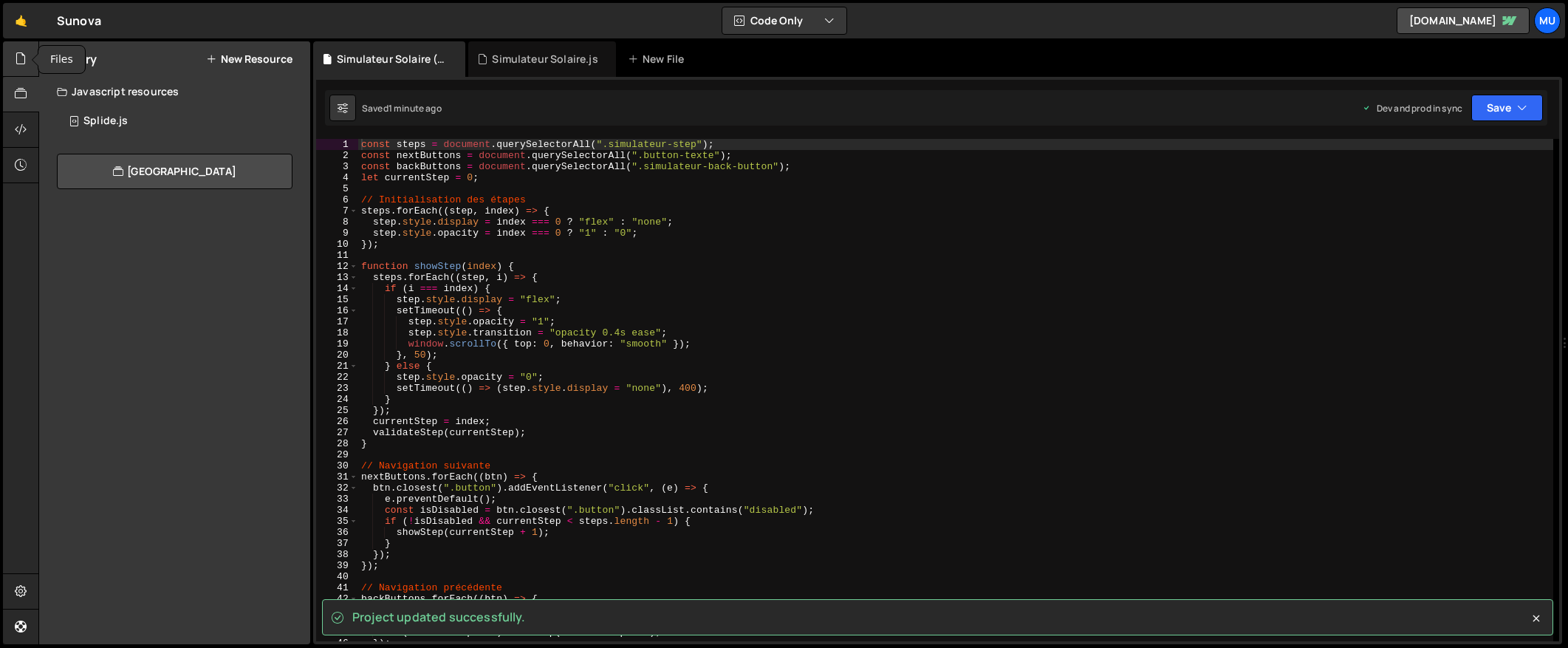
click at [22, 62] on icon at bounding box center [21, 58] width 12 height 16
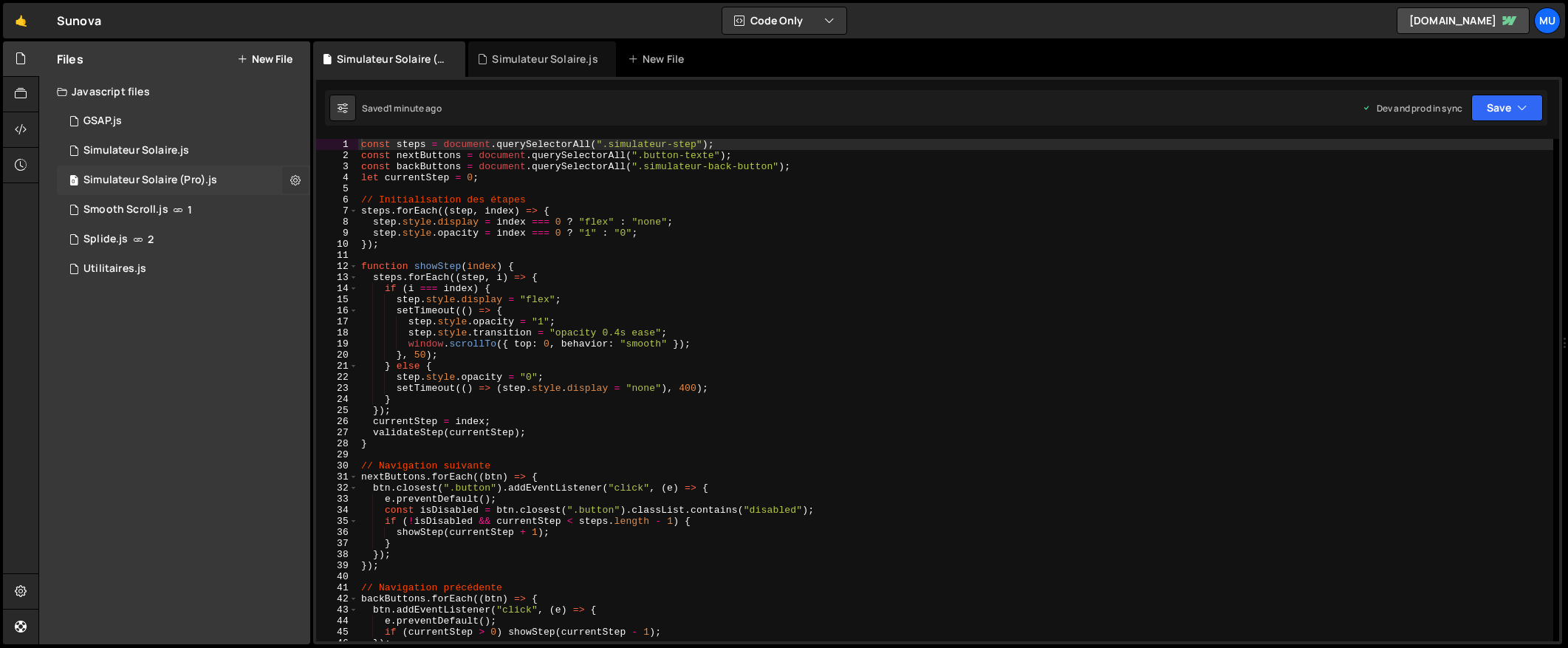
click at [299, 177] on icon at bounding box center [295, 180] width 10 height 14
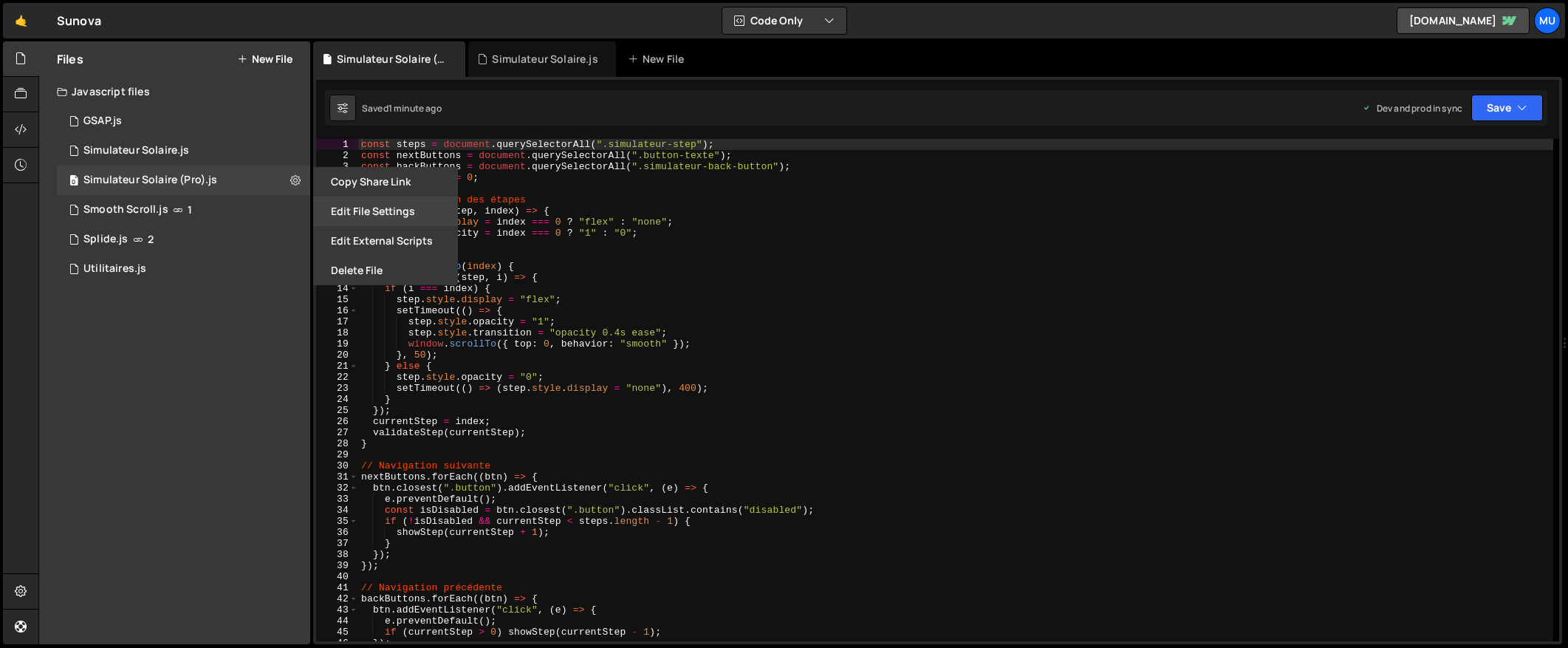
click at [388, 212] on button "Edit File Settings" at bounding box center [385, 211] width 144 height 29
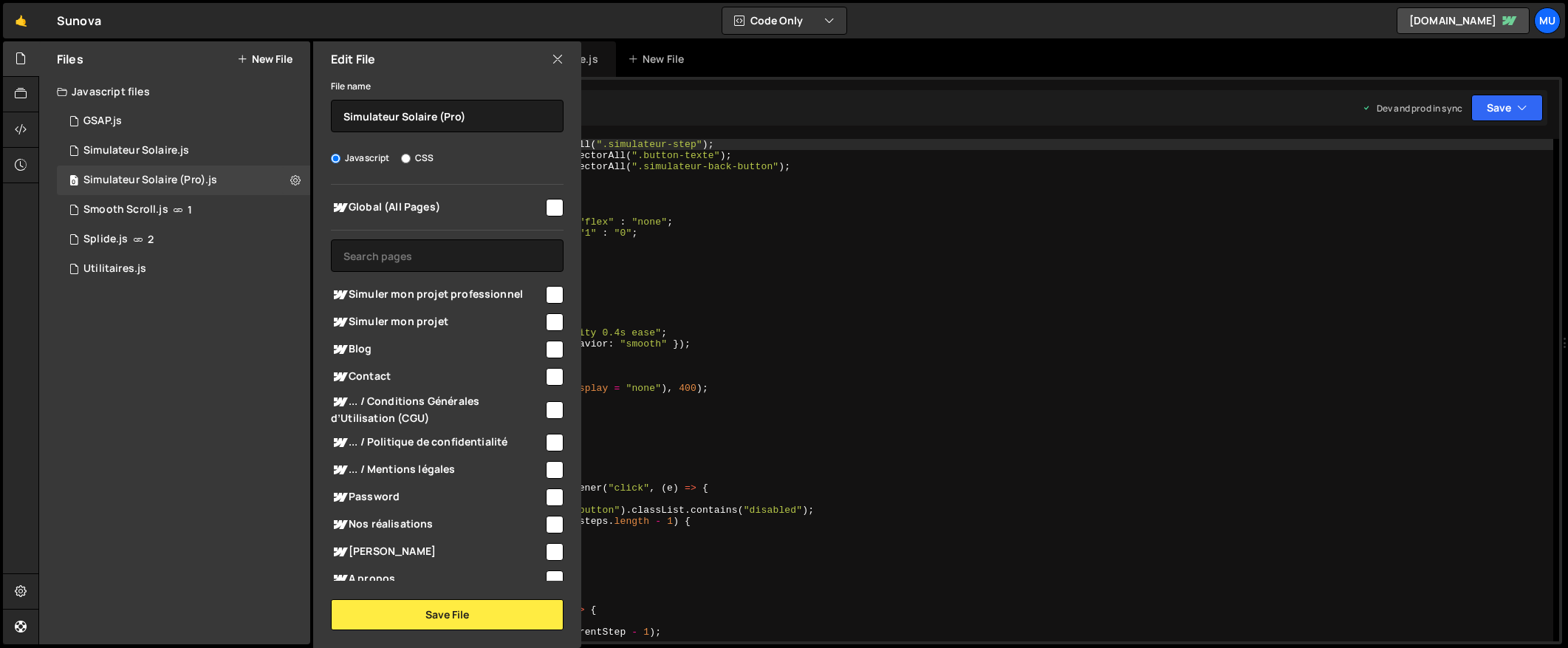
click at [418, 285] on div "Simuler mon projet professionnel" at bounding box center [447, 294] width 233 height 28
click at [421, 296] on span "Simuler mon projet professionnel" at bounding box center [436, 295] width 212 height 18
checkbox input "true"
click at [437, 613] on button "Save File" at bounding box center [447, 614] width 233 height 31
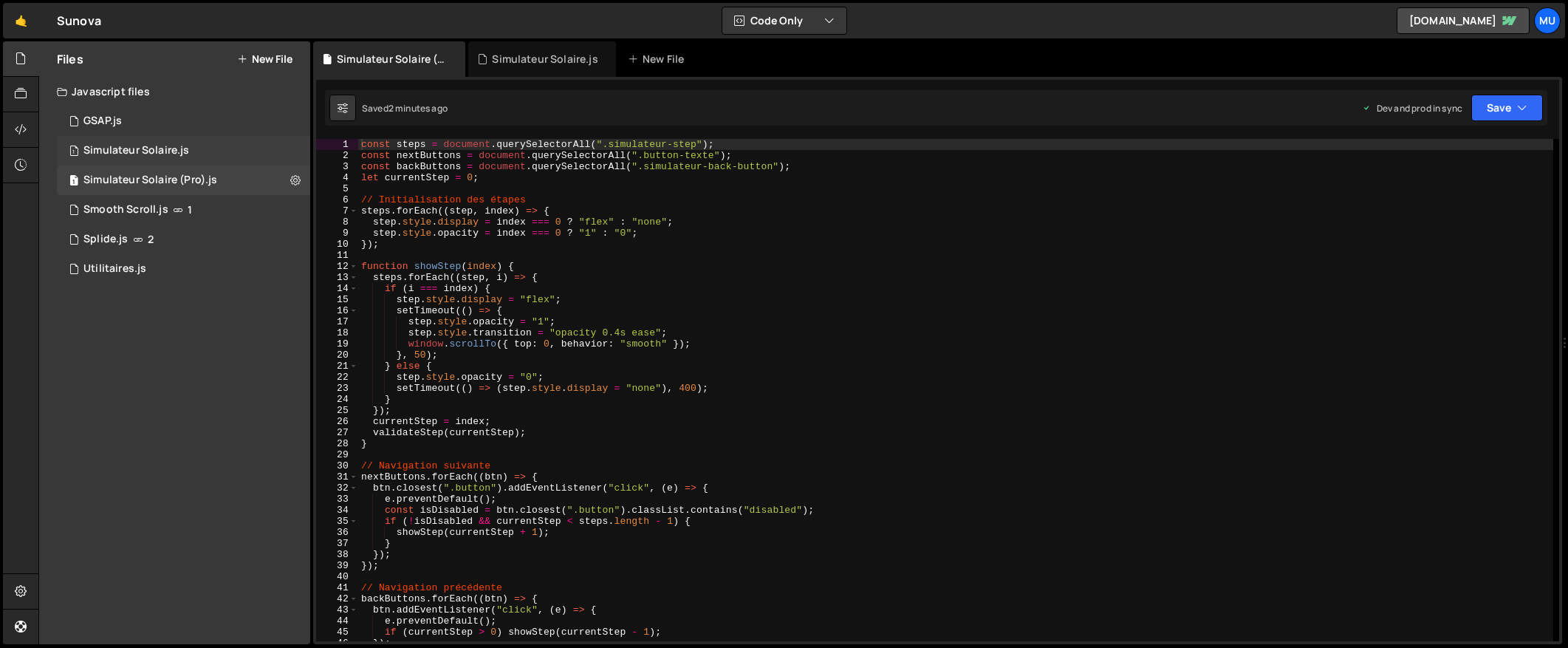
click at [285, 144] on div "1 Simulateur Solaire.js 0" at bounding box center [184, 150] width 253 height 29
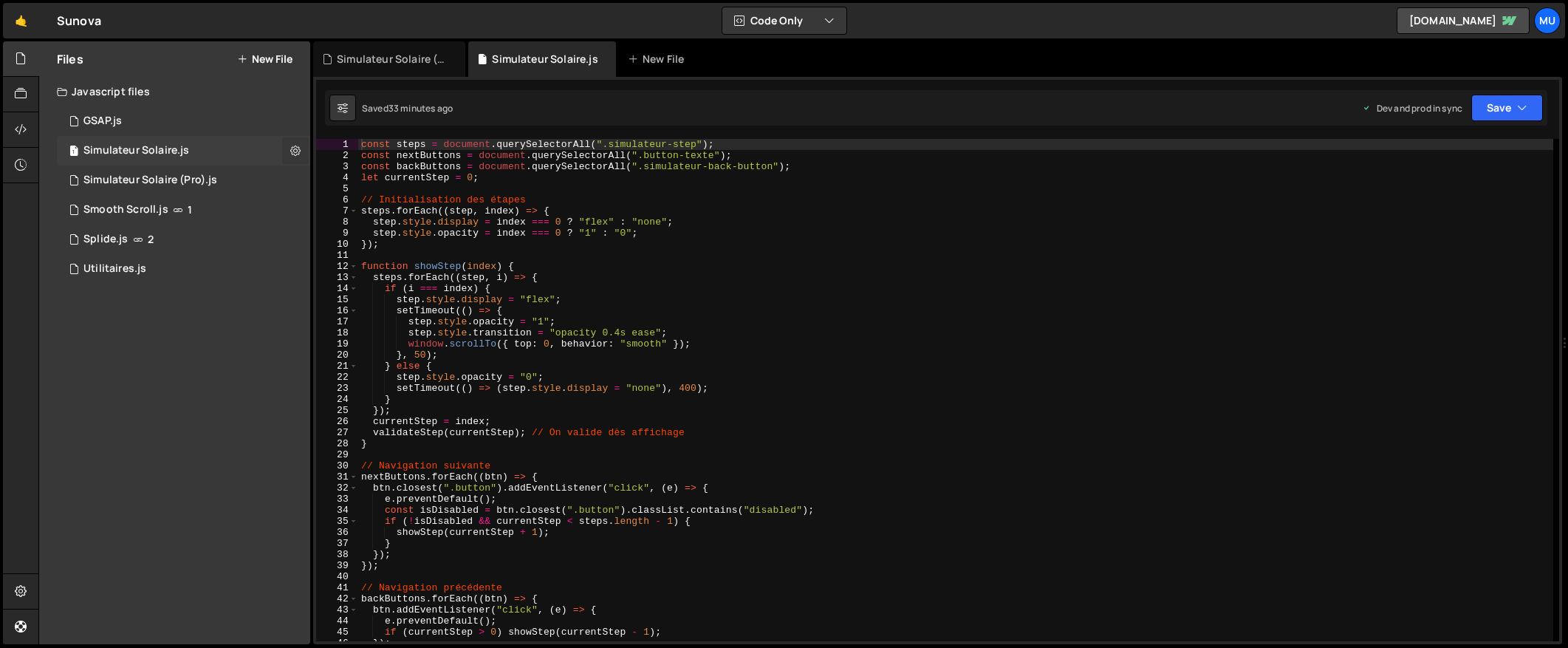
drag, startPoint x: 290, startPoint y: 145, endPoint x: 292, endPoint y: 157, distance: 12.2
click at [290, 145] on icon at bounding box center [295, 150] width 10 height 14
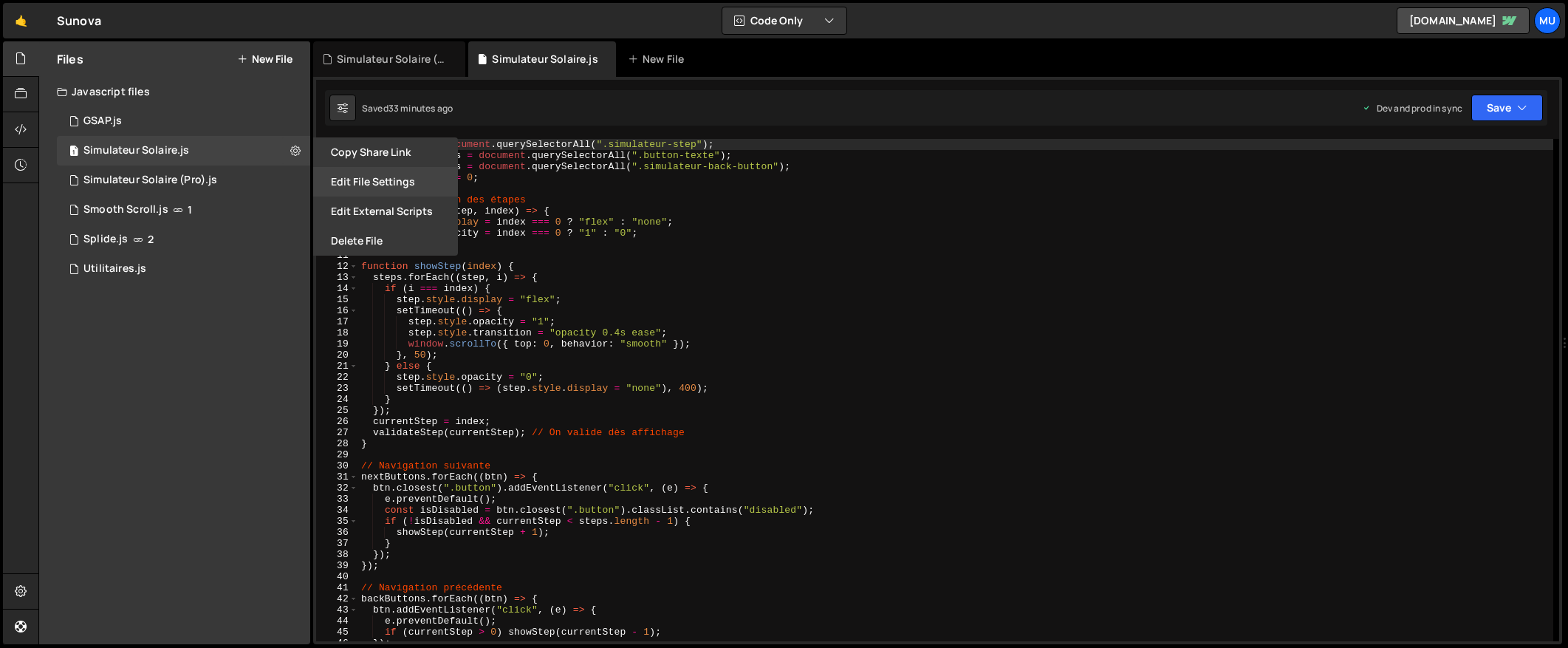
click at [377, 184] on button "Edit File Settings" at bounding box center [385, 181] width 144 height 29
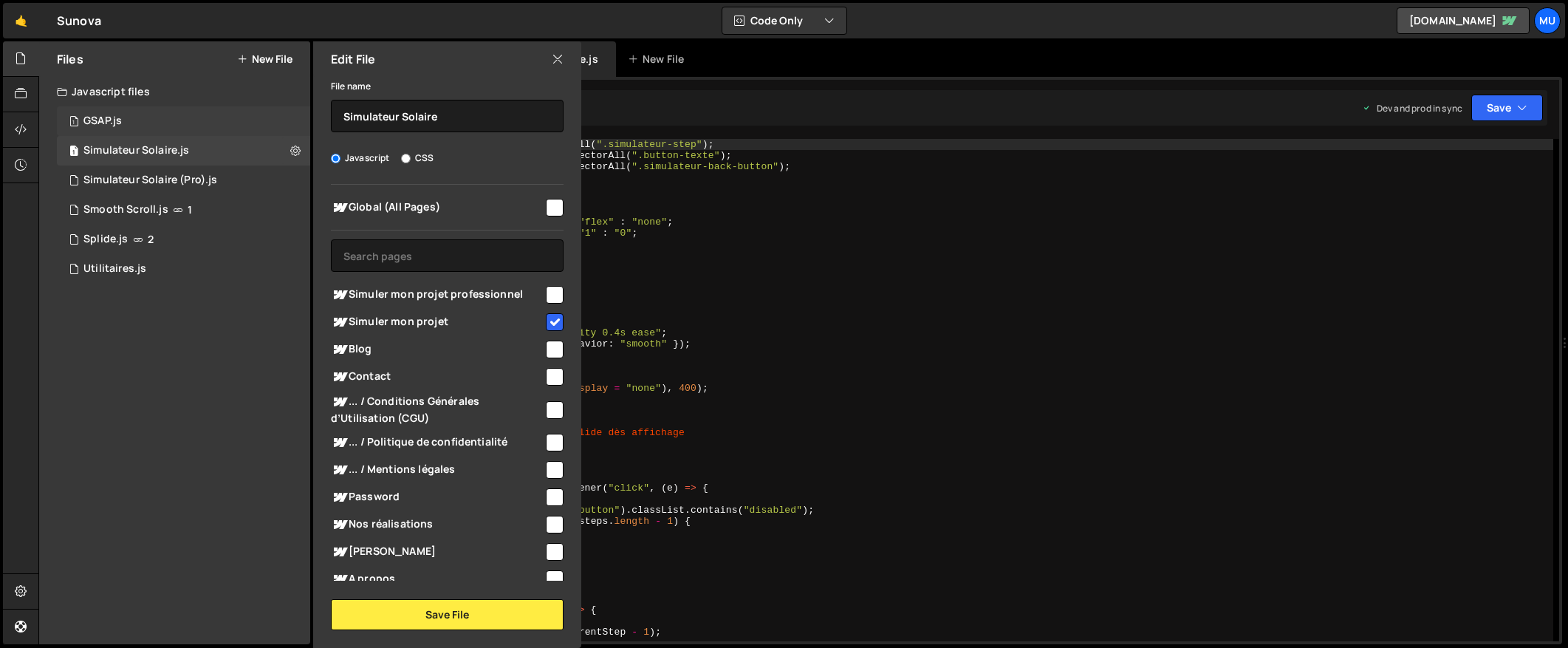
click at [280, 118] on div "1 GSAP.js 0" at bounding box center [184, 121] width 253 height 29
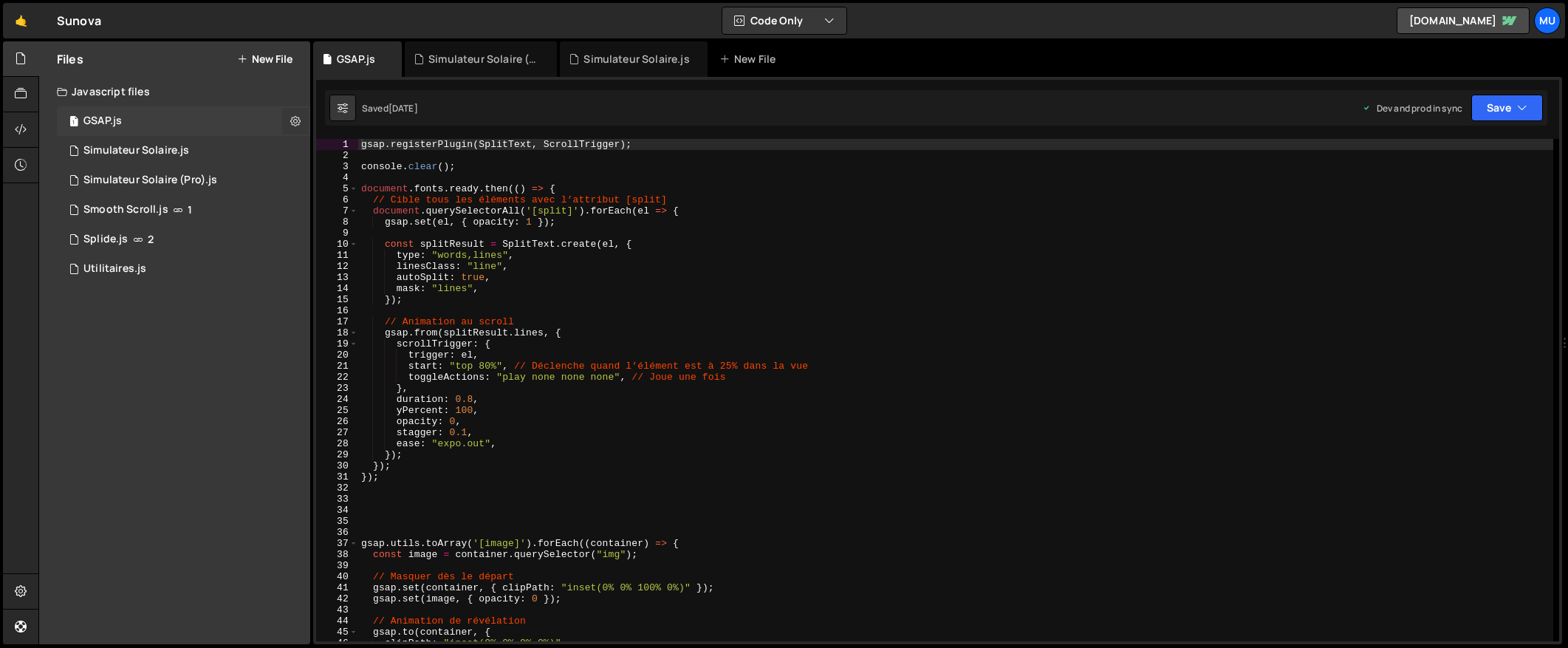
click at [292, 118] on icon at bounding box center [295, 121] width 10 height 14
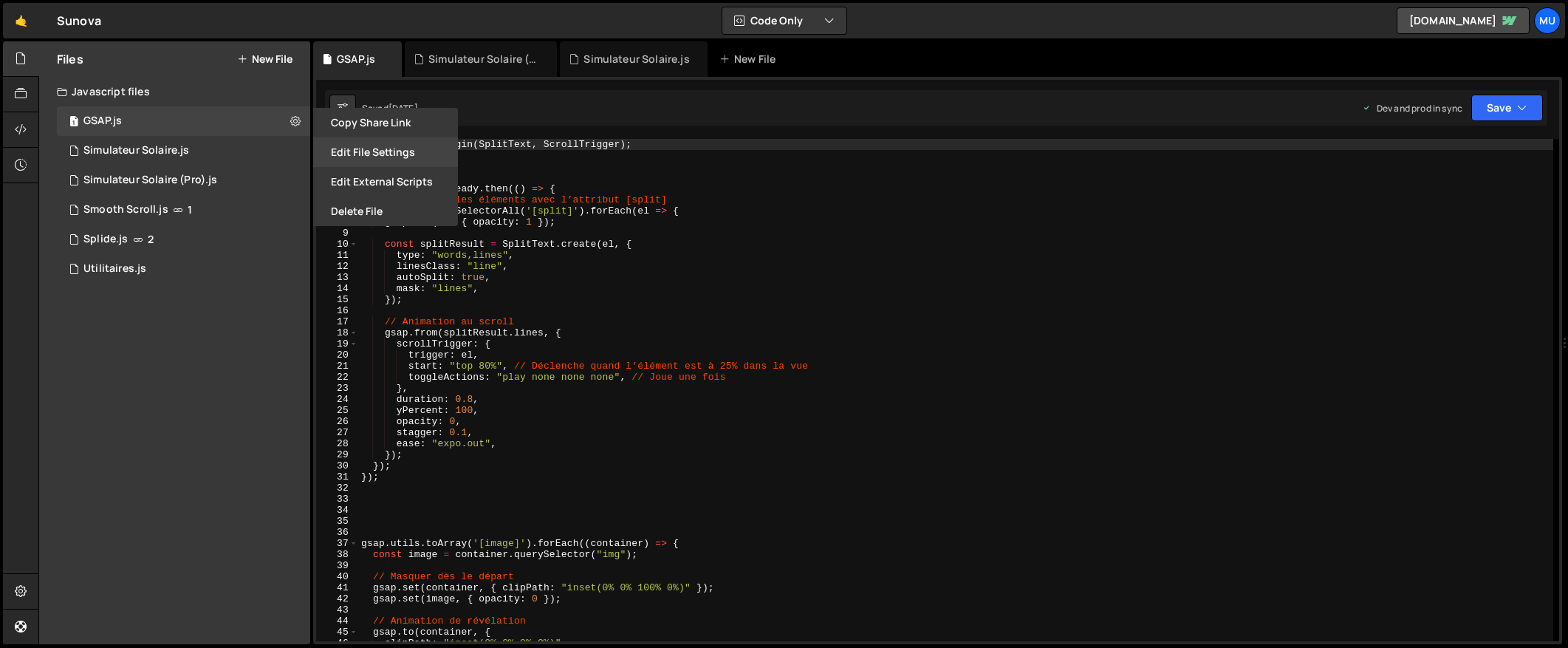
click at [365, 156] on button "Edit File Settings" at bounding box center [385, 152] width 144 height 29
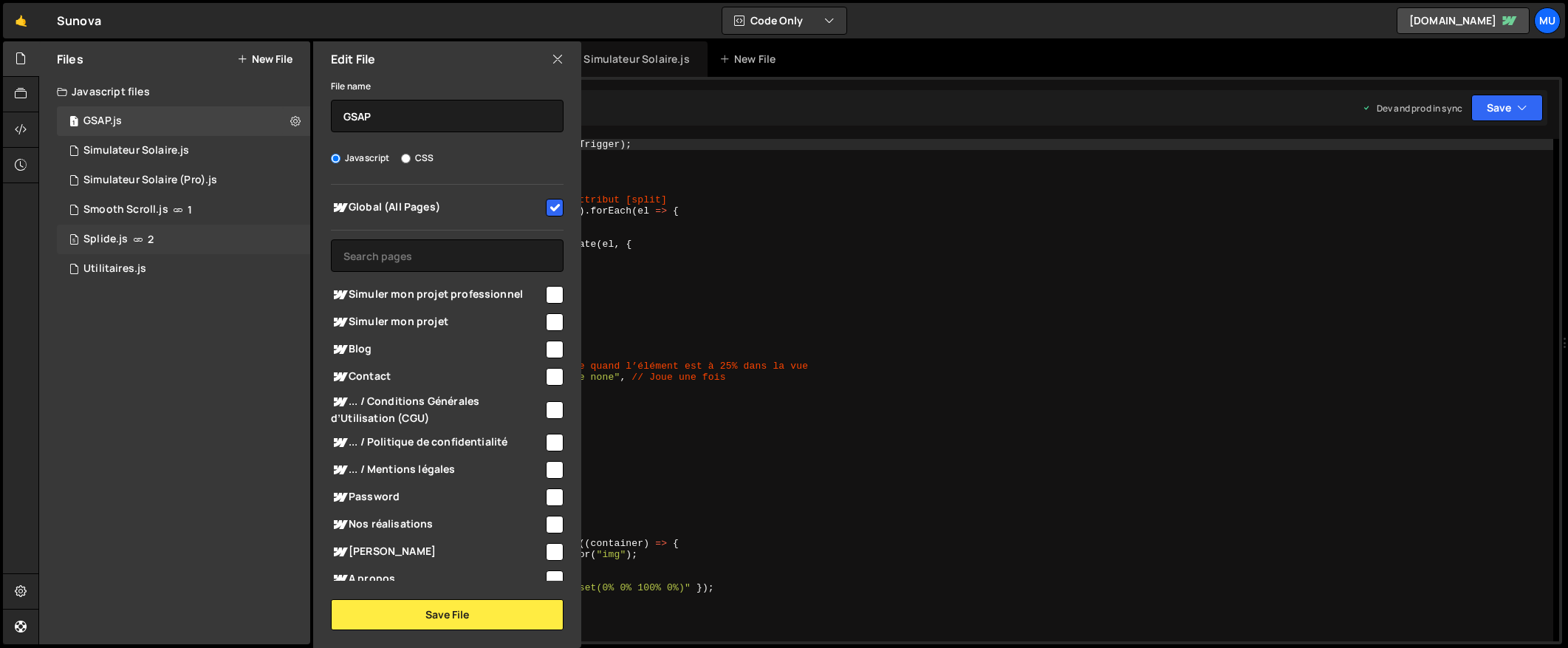
click at [255, 235] on div "5 Splide.js 2" at bounding box center [184, 239] width 253 height 29
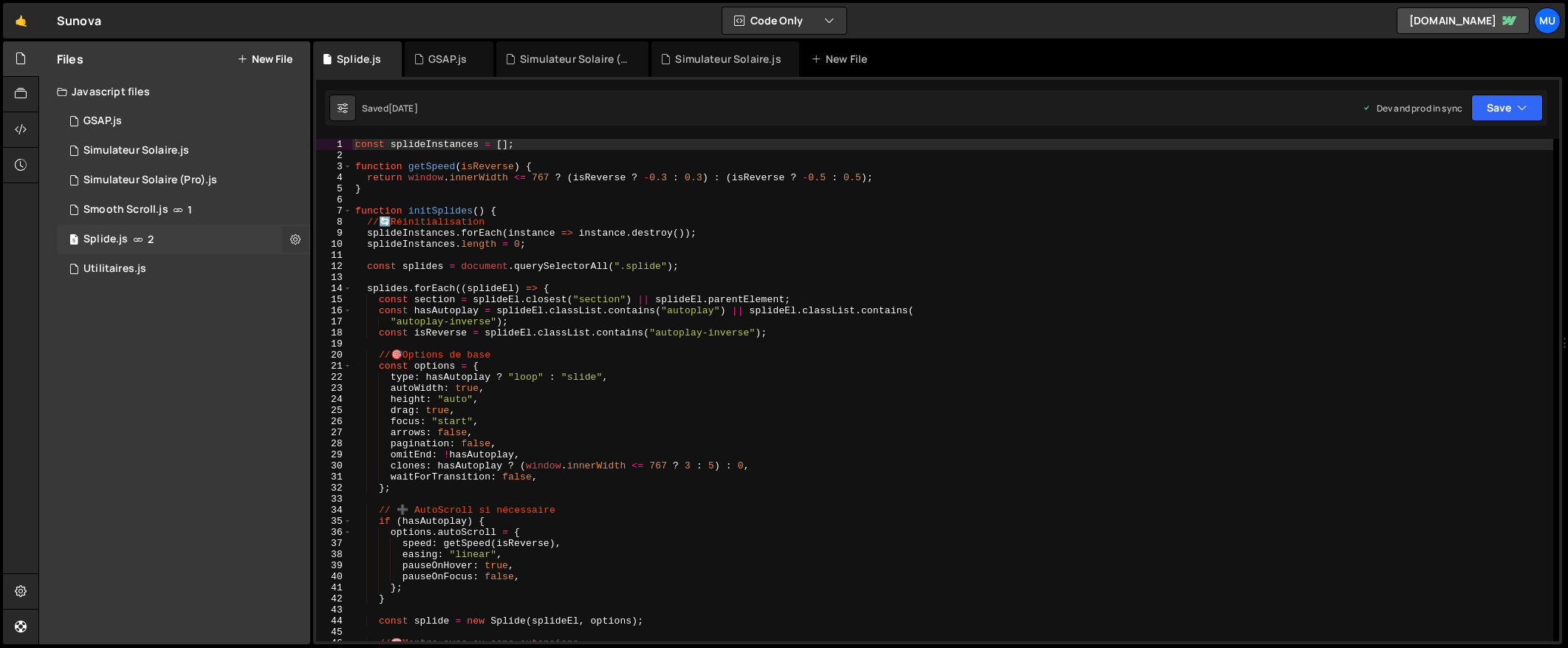
click at [289, 235] on button at bounding box center [295, 239] width 27 height 27
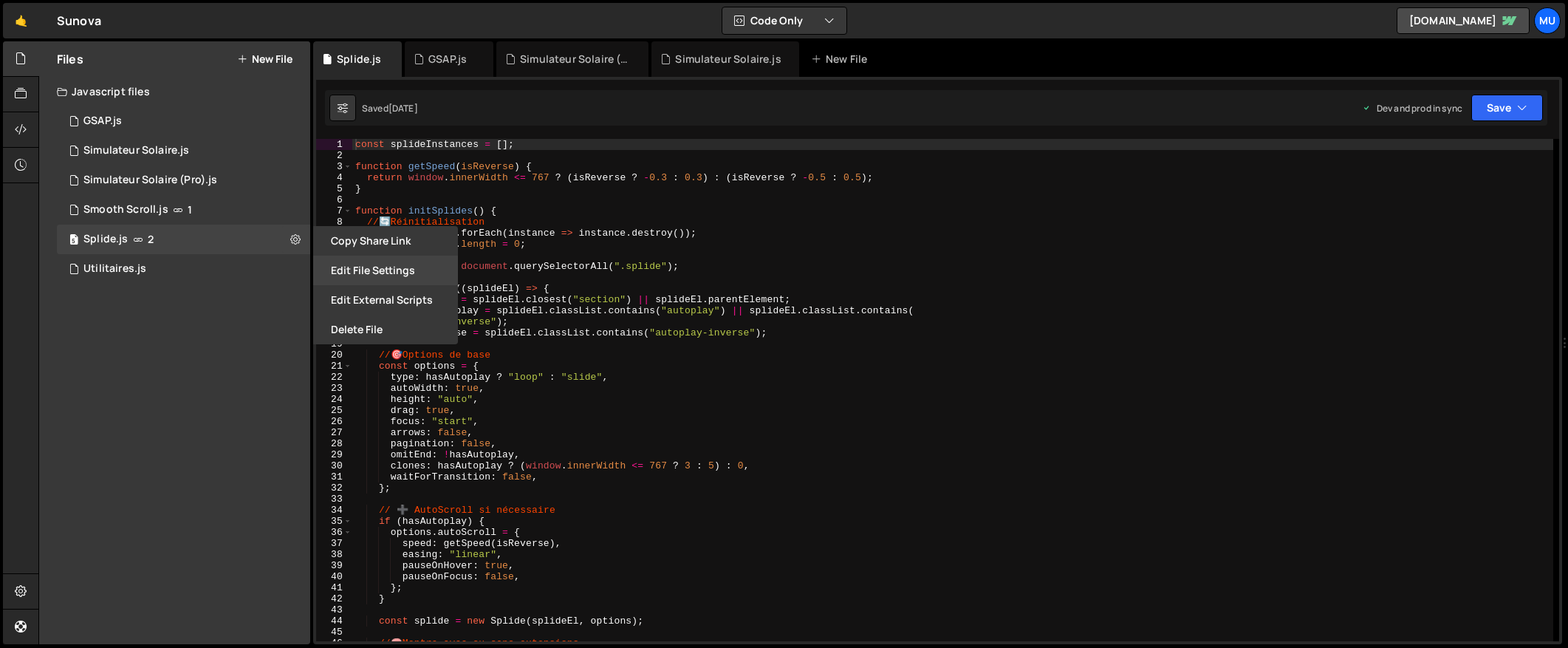
click at [341, 269] on button "Edit File Settings" at bounding box center [385, 269] width 144 height 29
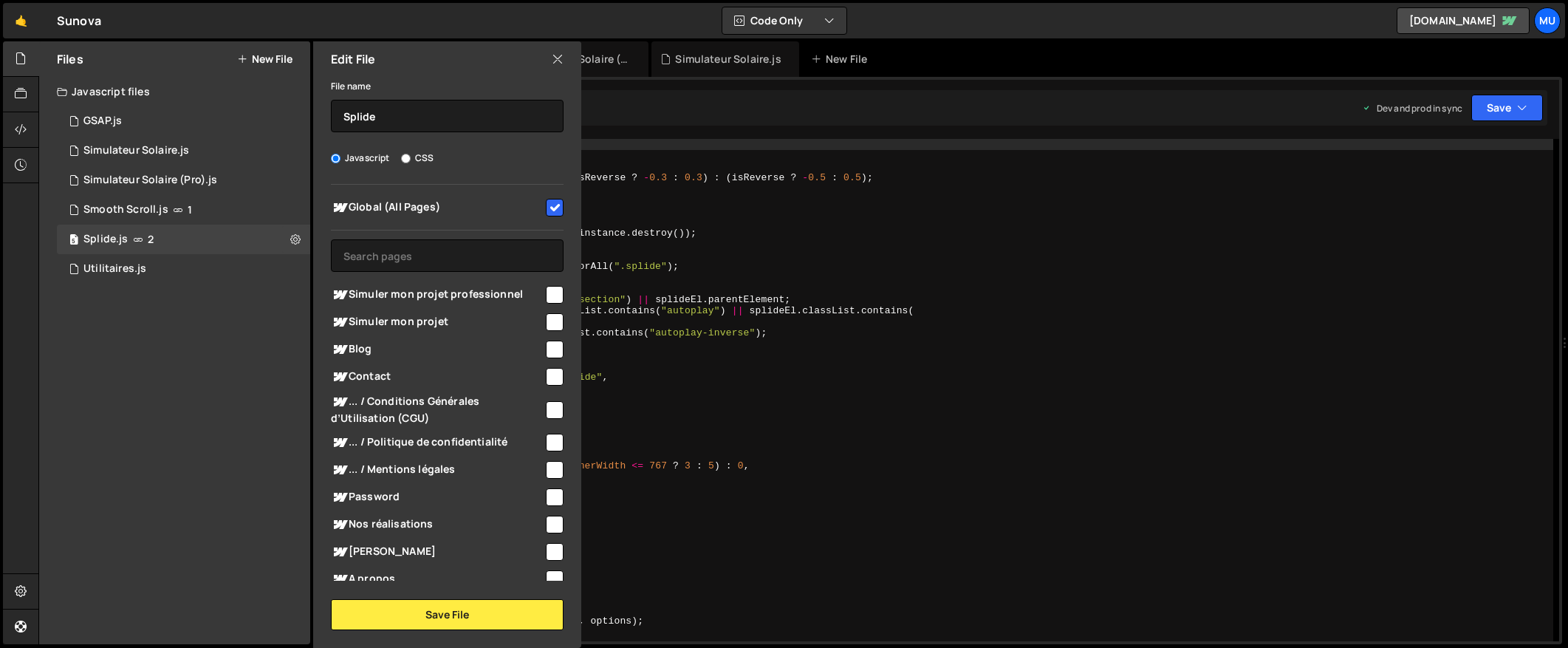
drag, startPoint x: 962, startPoint y: 348, endPoint x: 640, endPoint y: 91, distance: 412.0
click at [962, 348] on div "const splideInstances = [ ] ; function getSpeed ( isReverse ) { return window .…" at bounding box center [953, 400] width 1201 height 525
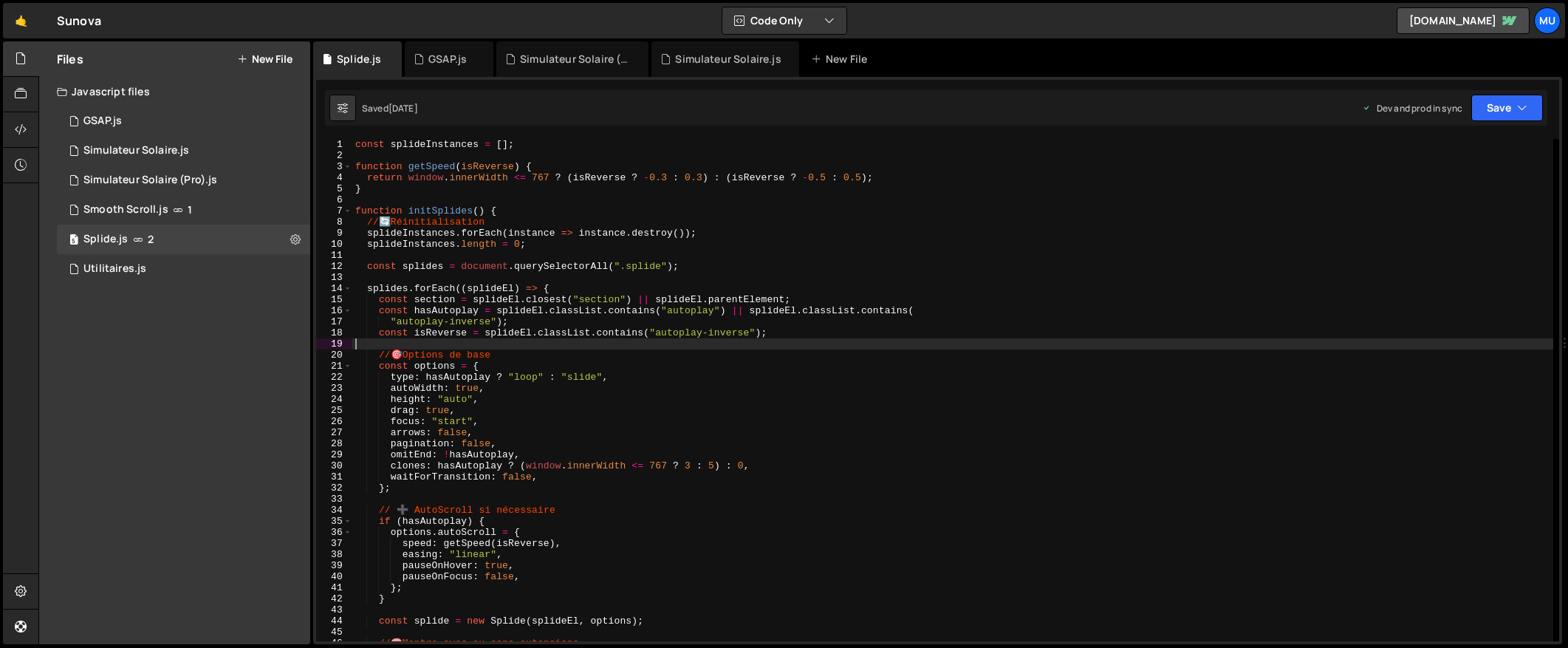
click at [751, 288] on div "const splideInstances = [ ] ; function getSpeed ( isReverse ) { return window .…" at bounding box center [953, 400] width 1201 height 525
type textarea "splides.forEach((splideEl) => {"
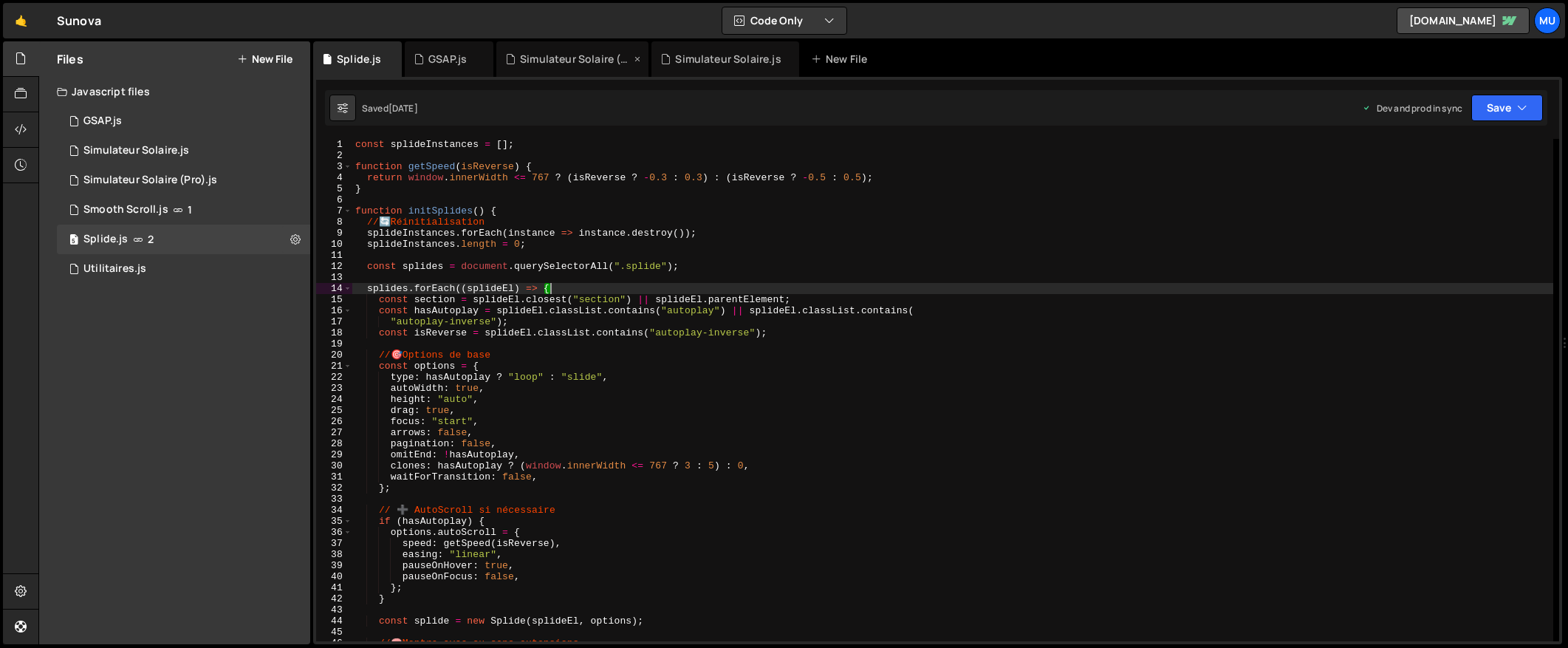
click at [557, 60] on div "Simulateur Solaire (Pro).js" at bounding box center [576, 60] width 111 height 15
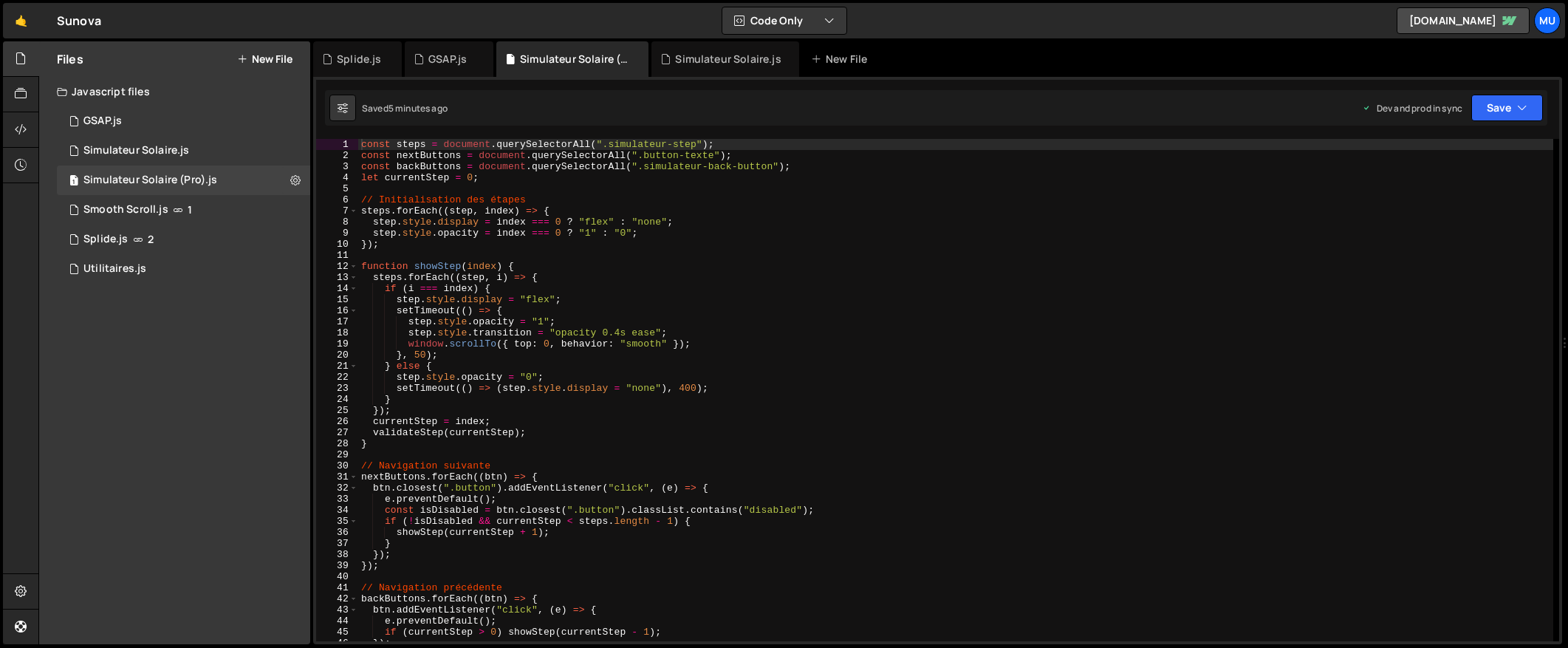
click at [712, 252] on div "const steps = document . querySelectorAll ( ".simulateur-step" ) ; const nextBu…" at bounding box center [956, 400] width 1195 height 525
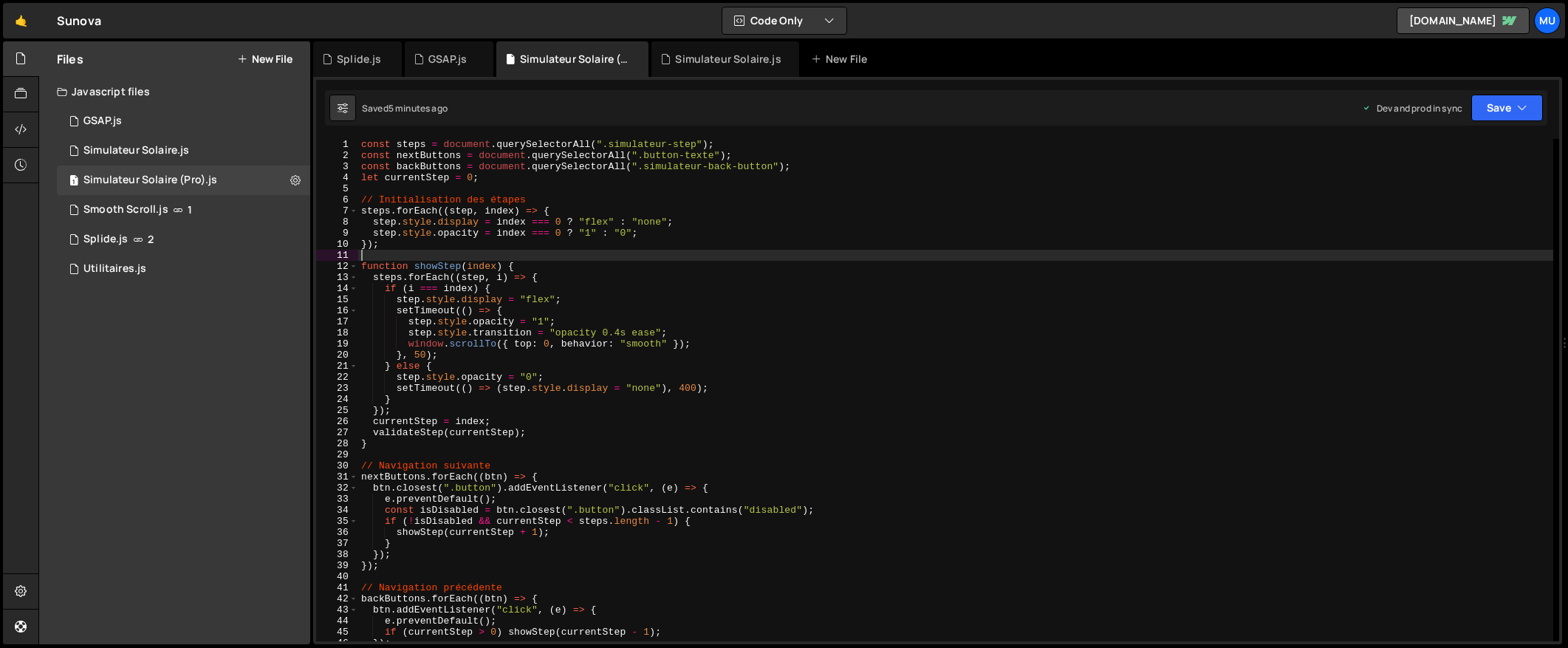
type textarea "validateStep(currentStep);"
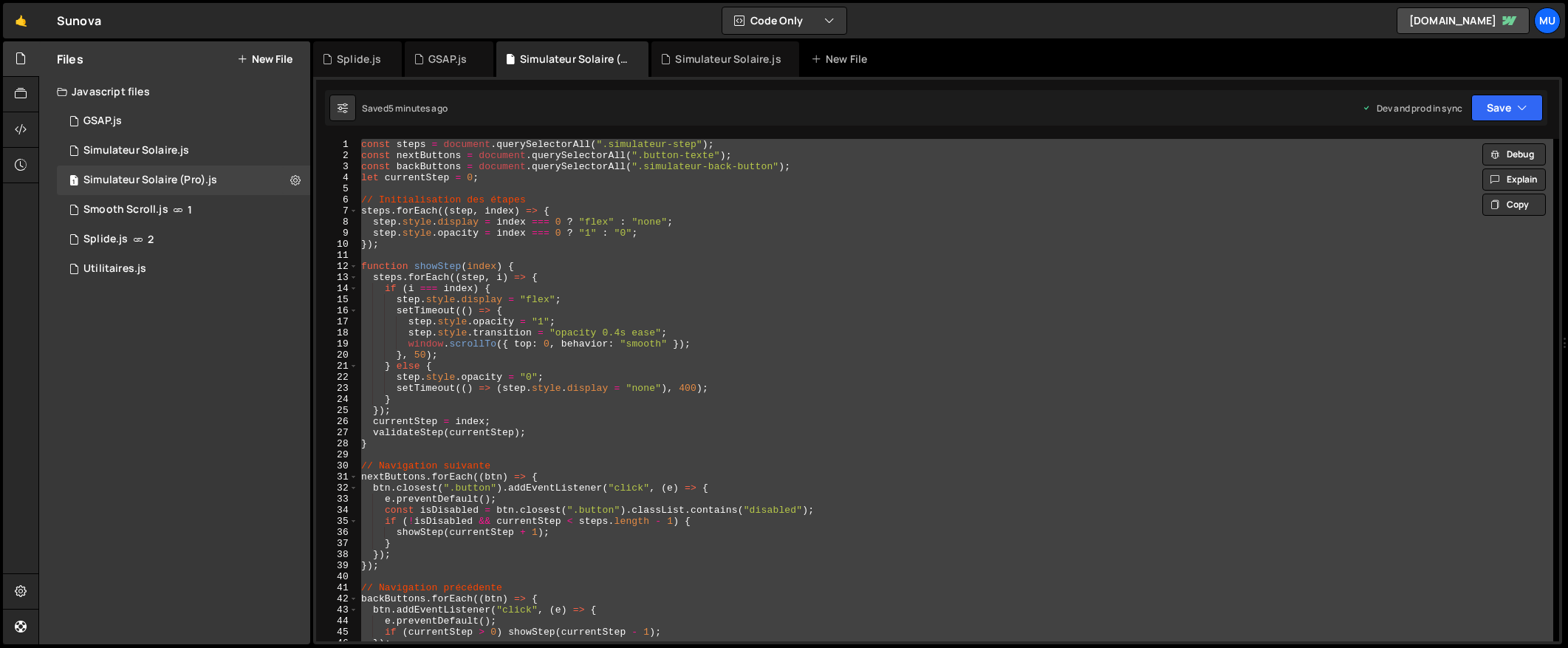
paste textarea
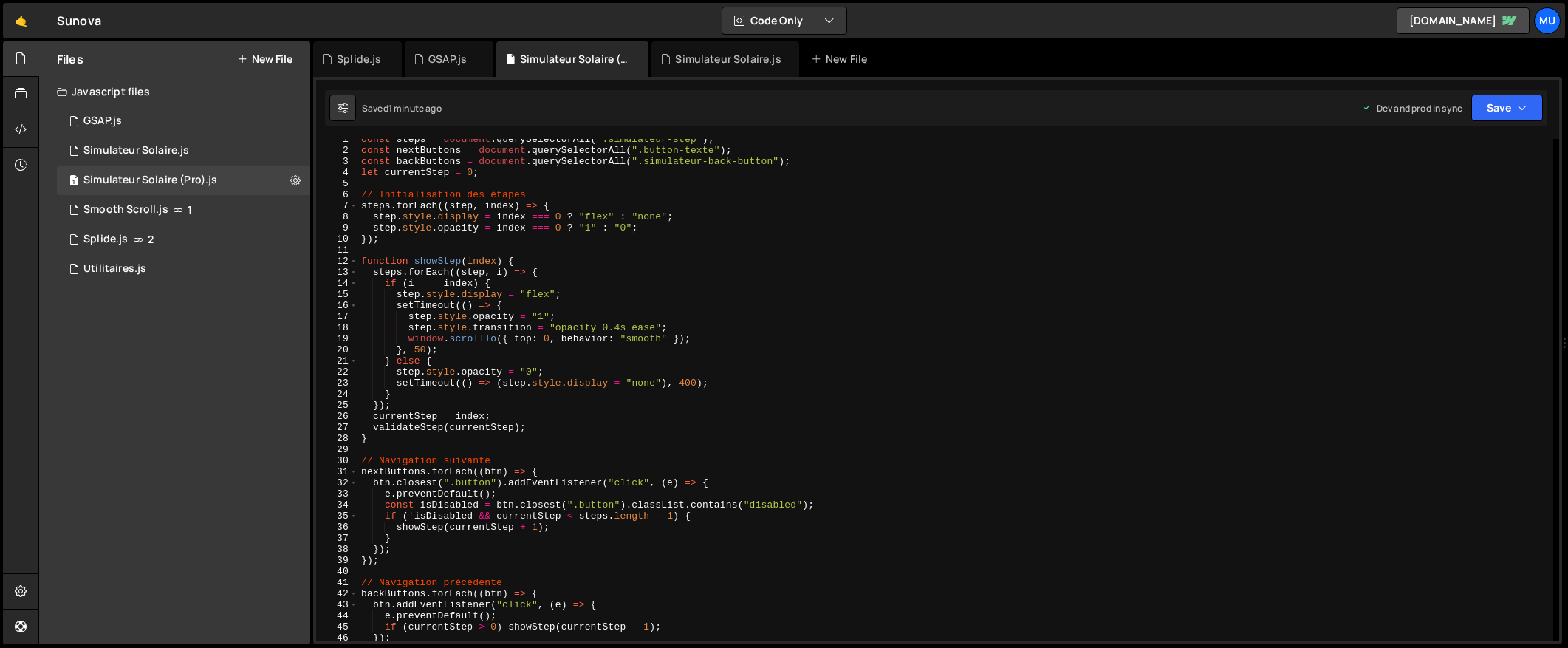
scroll to position [173, 0]
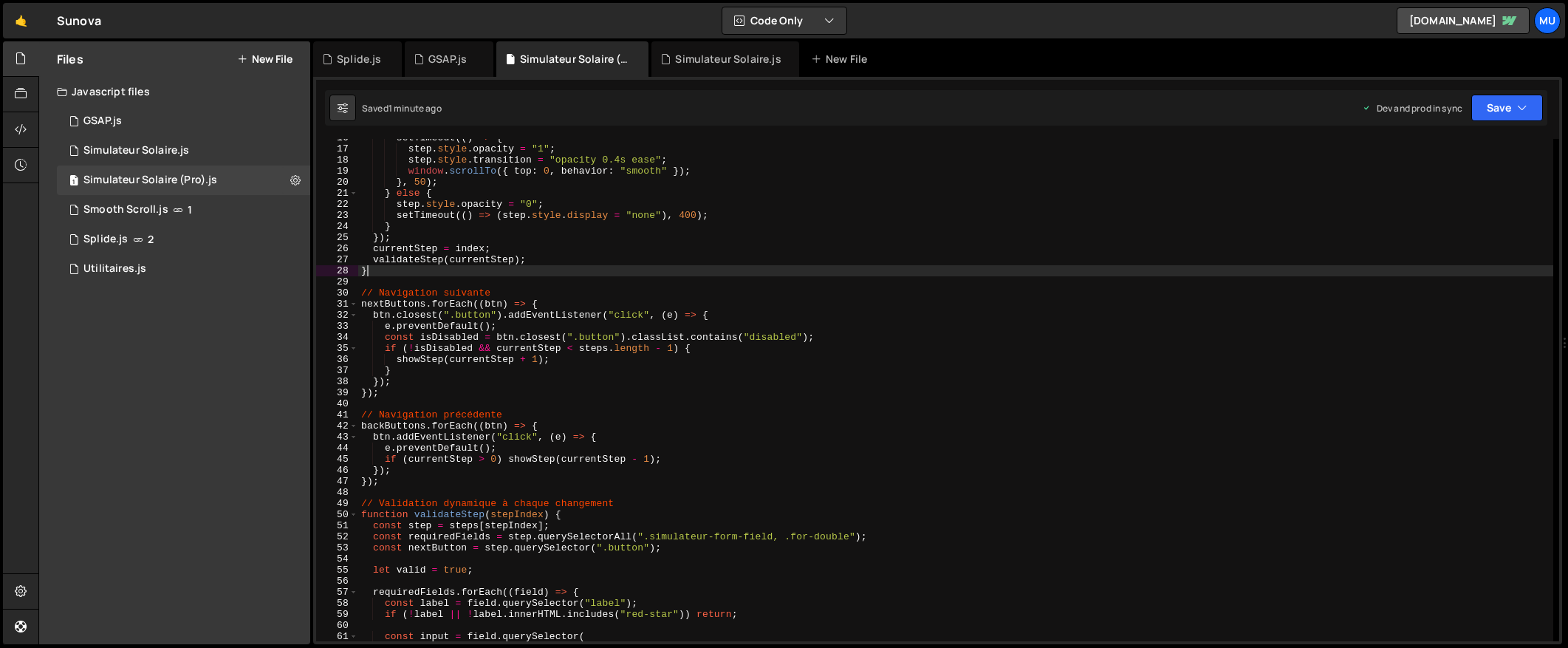
click at [873, 266] on div "setTimeout (( ) => { step . style . opacity = "1" ; step . style . transition =…" at bounding box center [956, 395] width 1195 height 525
type textarea "validateStep(currentStep);"
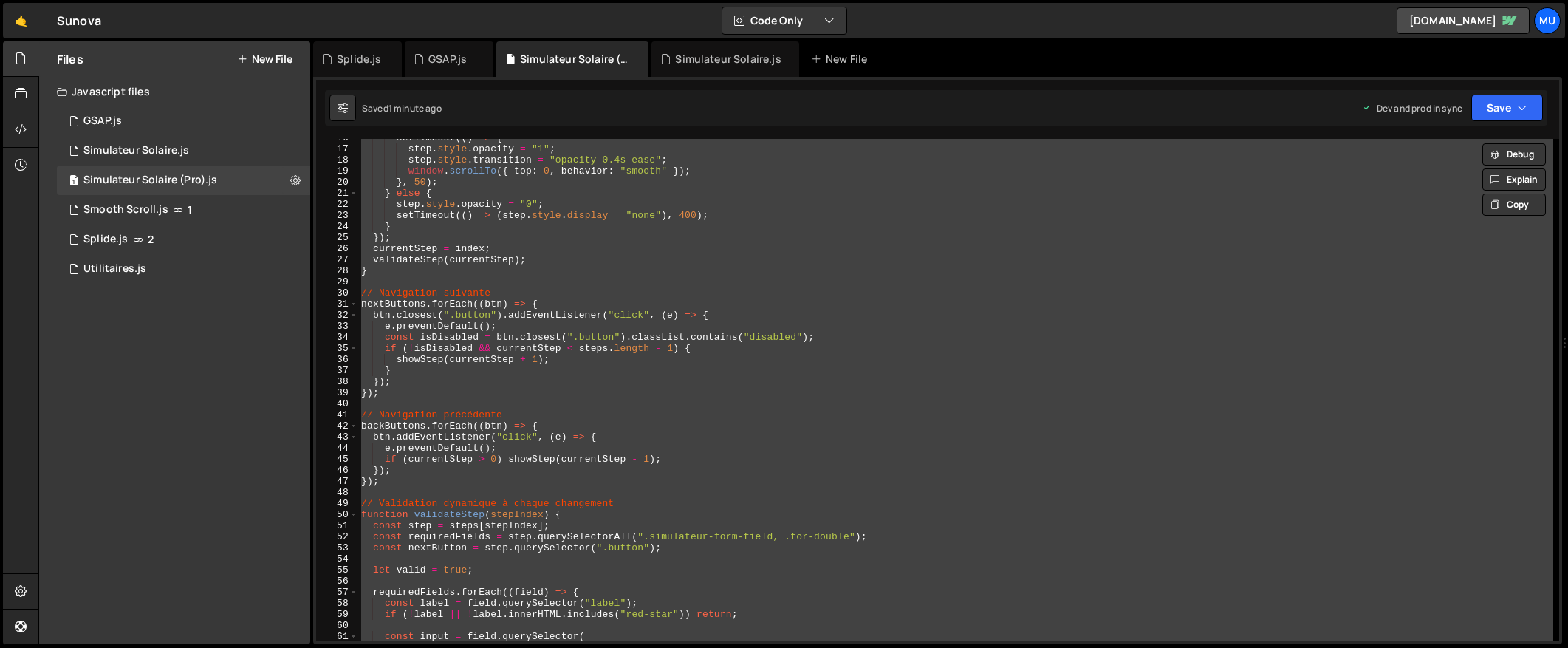
paste textarea
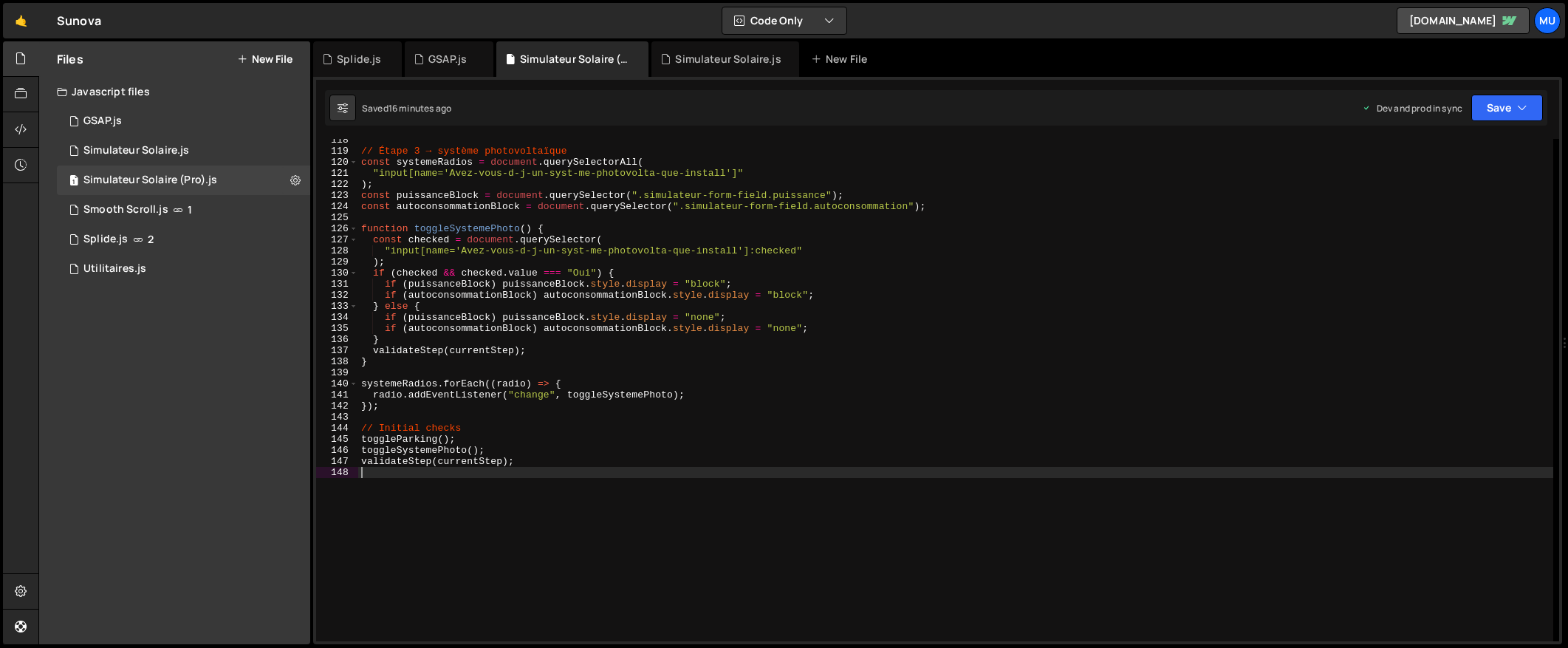
scroll to position [1383, 0]
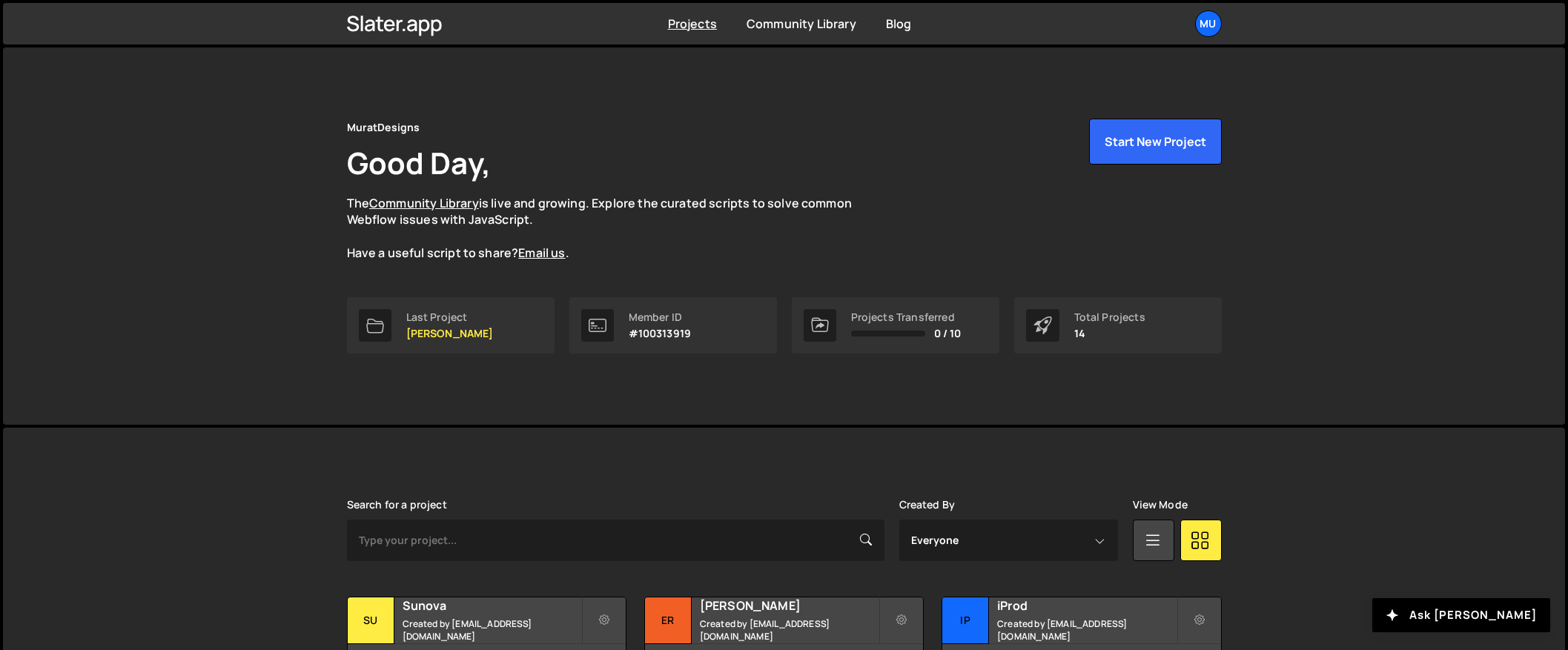
scroll to position [313, 0]
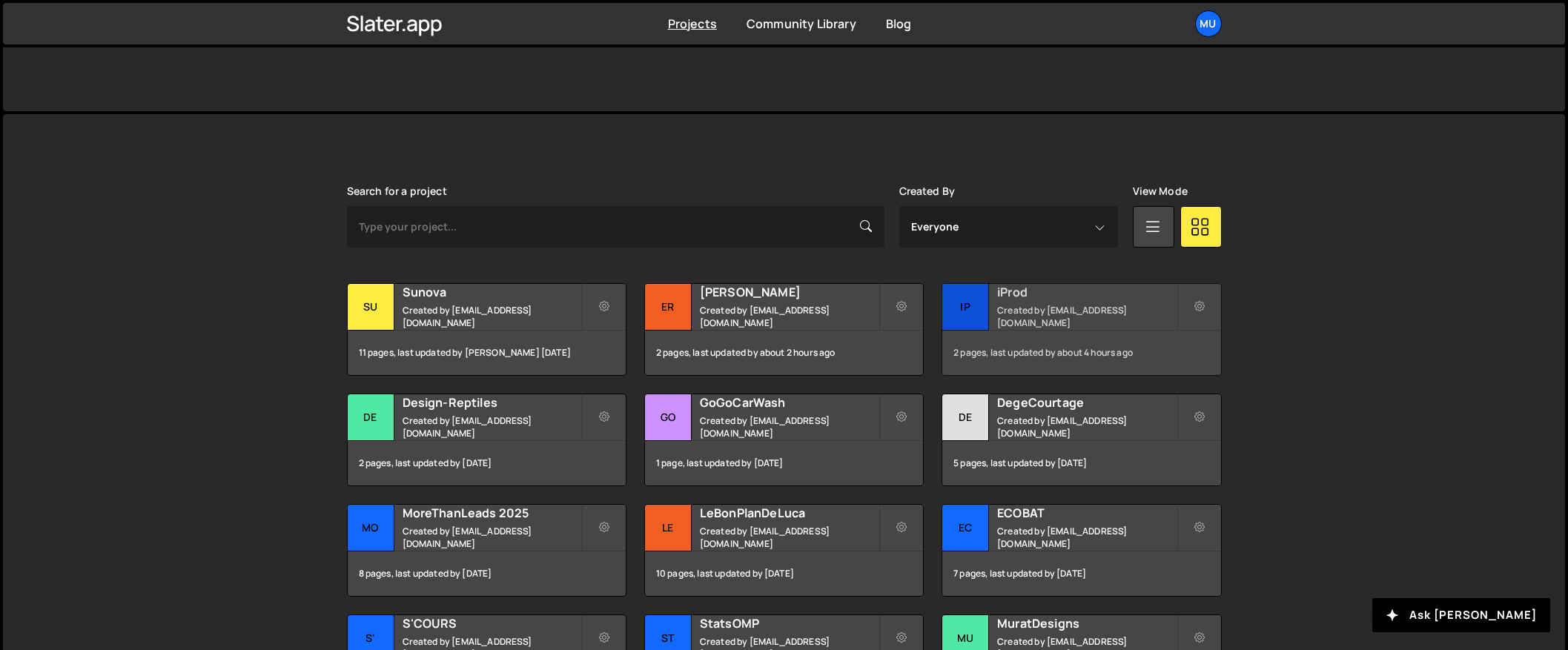
click at [1017, 314] on small "Created by [EMAIL_ADDRESS][DOMAIN_NAME]" at bounding box center [1087, 317] width 179 height 25
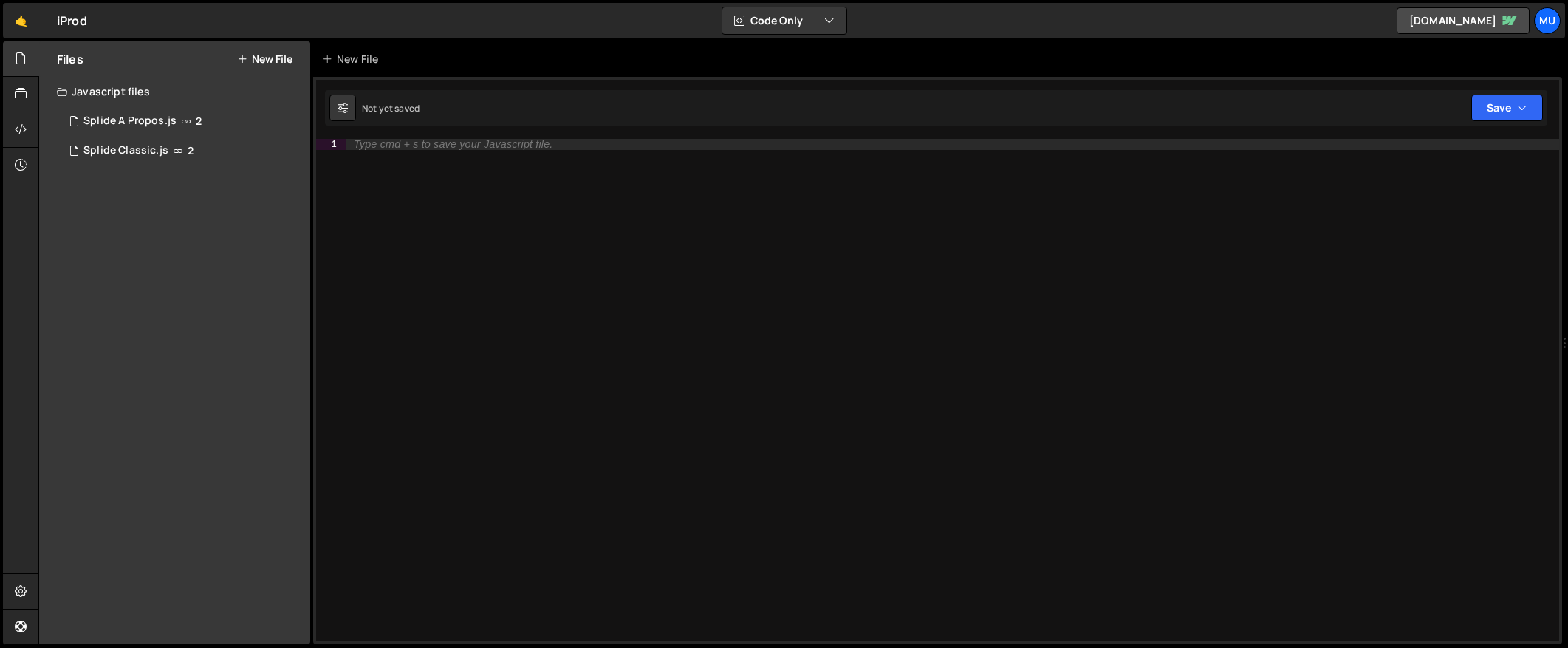
click at [464, 238] on div "Type cmd + s to save your Javascript file." at bounding box center [953, 400] width 1213 height 525
click at [138, 138] on div "15 Splide Classic.js 2" at bounding box center [184, 150] width 253 height 29
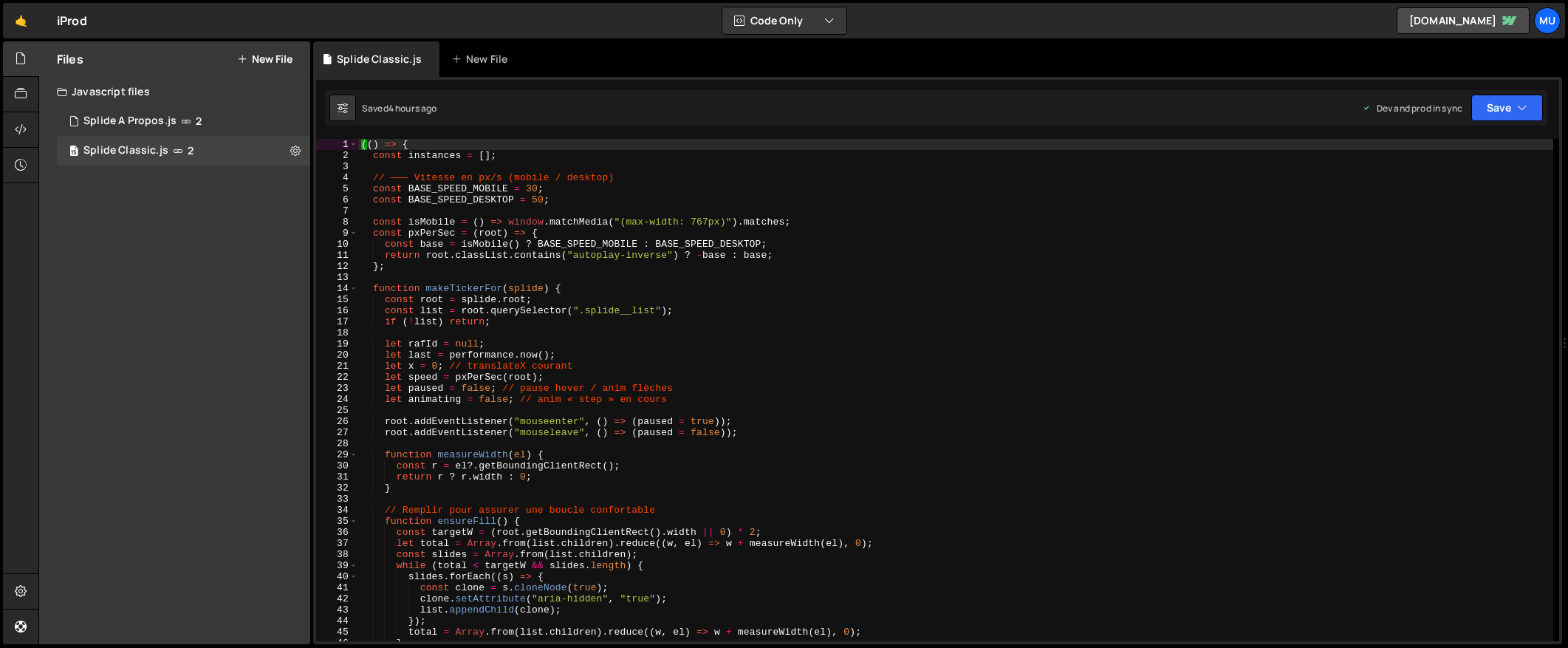
click at [488, 217] on div "(( ) => { const instances = [ ] ; // ——— Vitesse en px/s (mobile / desktop) con…" at bounding box center [956, 400] width 1195 height 525
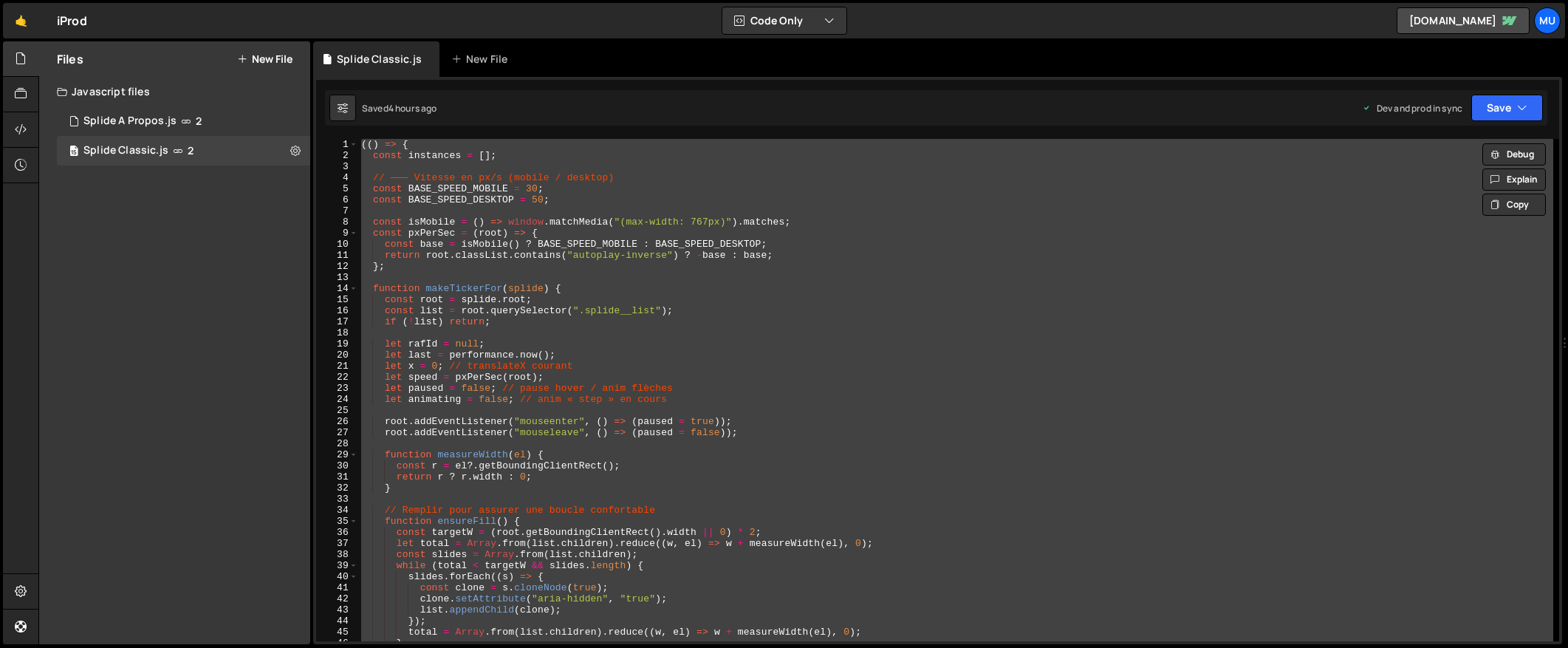
click at [423, 293] on div "(( ) => { const instances = [ ] ; // ——— Vitesse en px/s (mobile / desktop) con…" at bounding box center [956, 389] width 1195 height 502
type textarea "function makeTickerFor(splide) {"
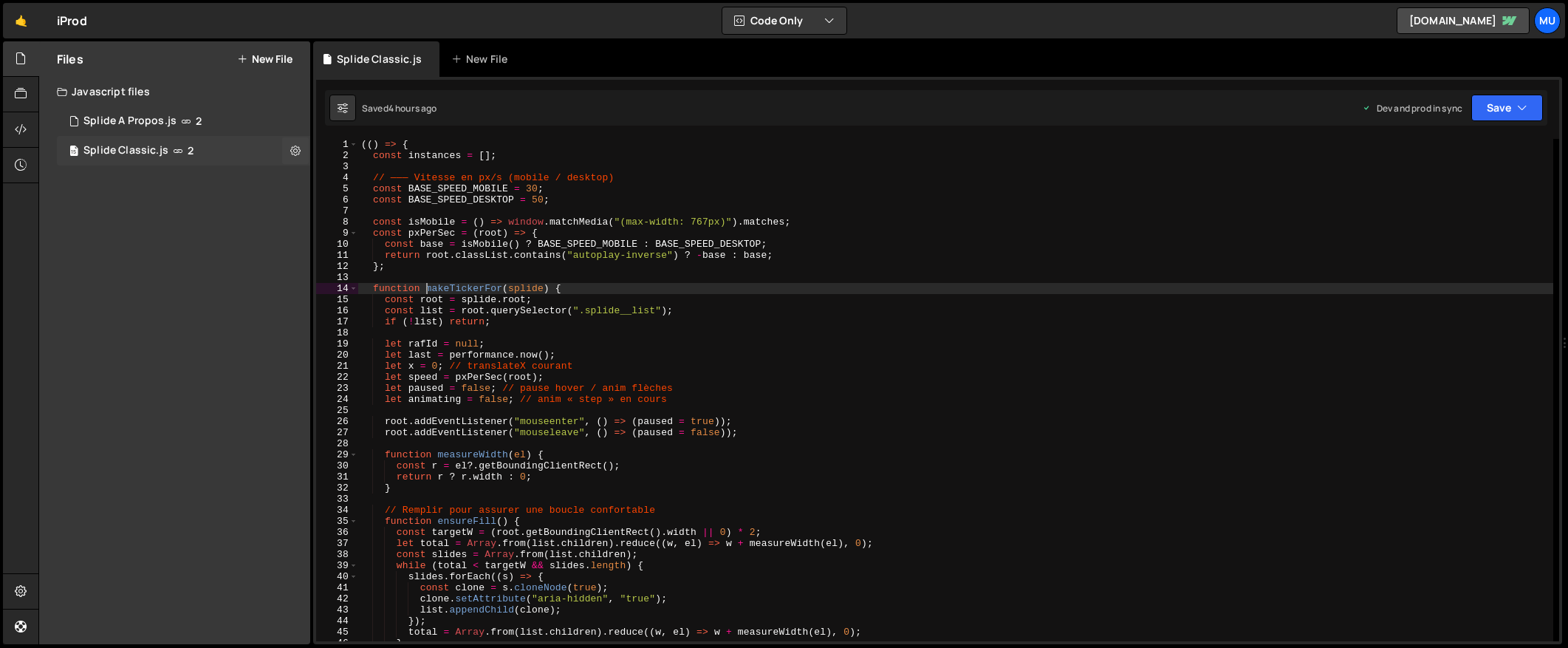
click at [186, 138] on div "15 Splide Classic.js 2" at bounding box center [184, 150] width 253 height 29
click at [286, 147] on button at bounding box center [295, 151] width 27 height 27
type input "Splide Classic"
radio input "true"
checkbox input "true"
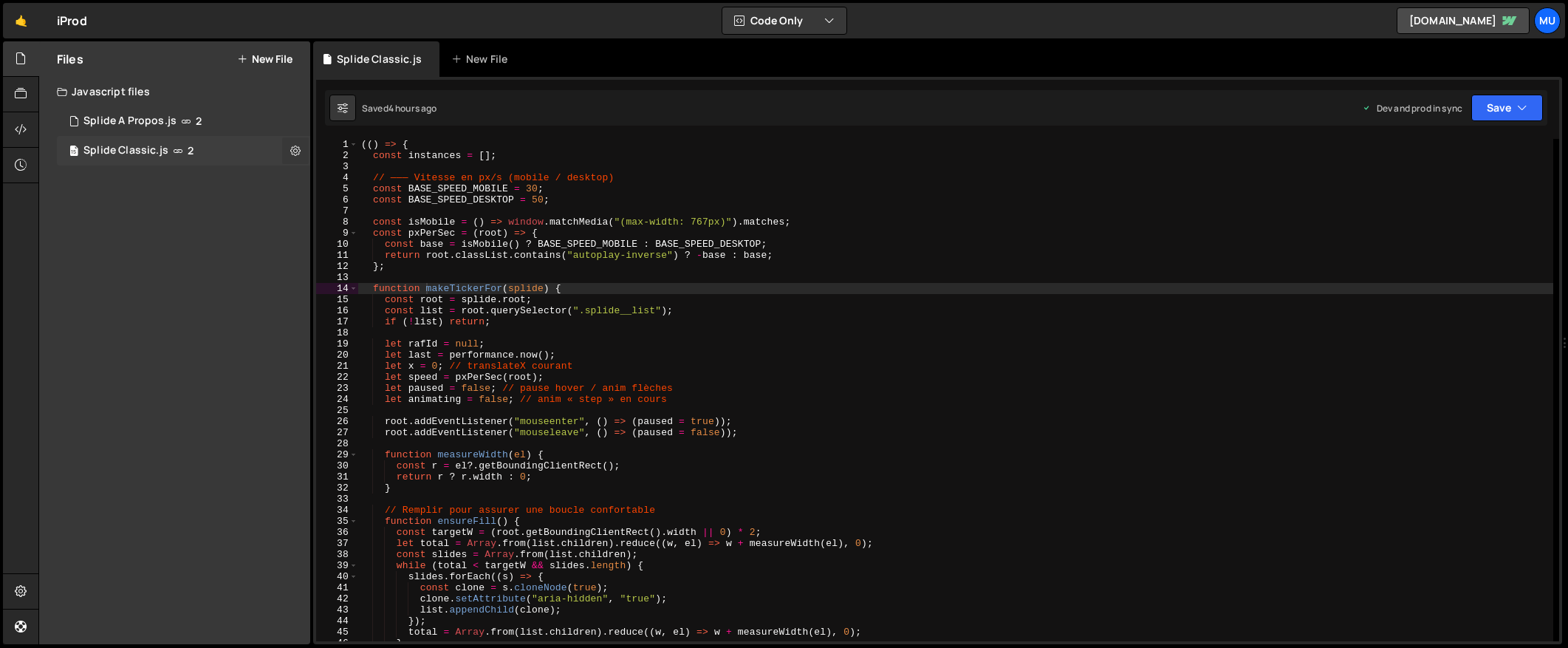
checkbox input "true"
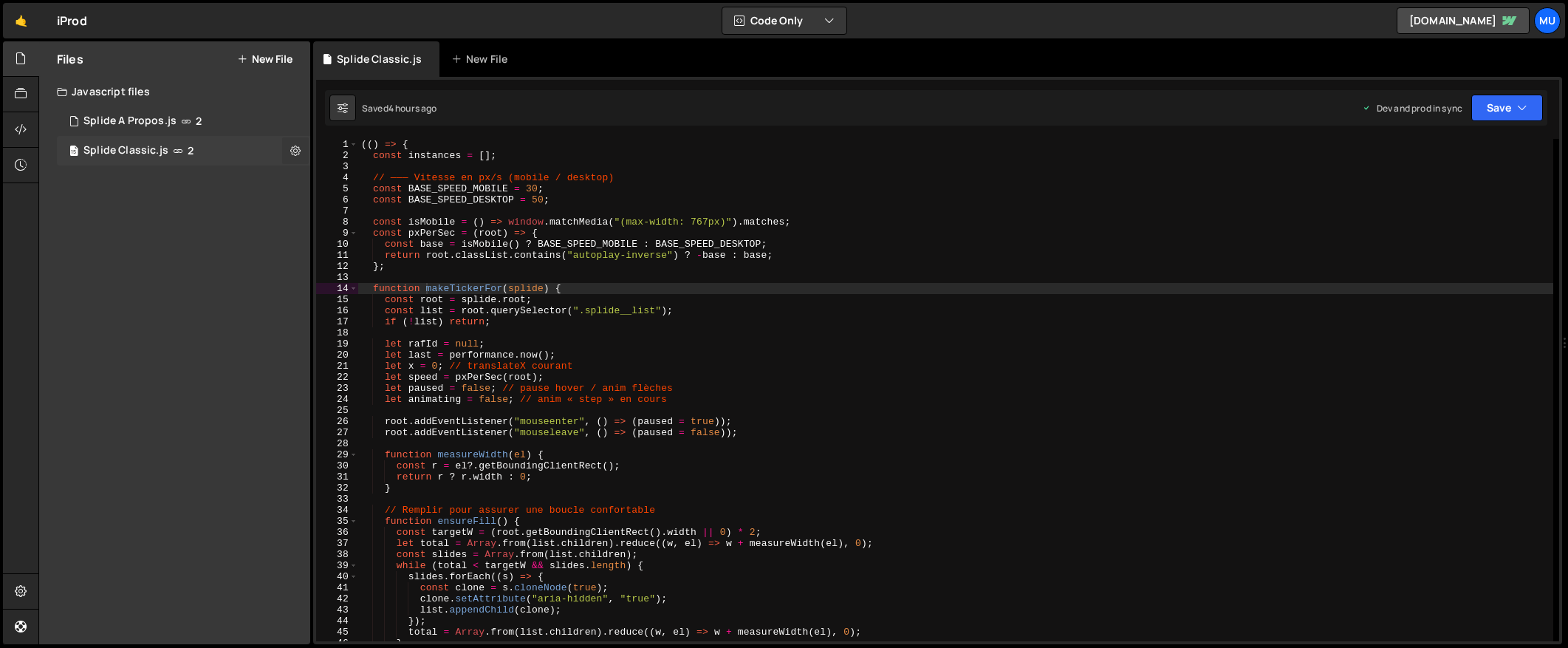
checkbox input "true"
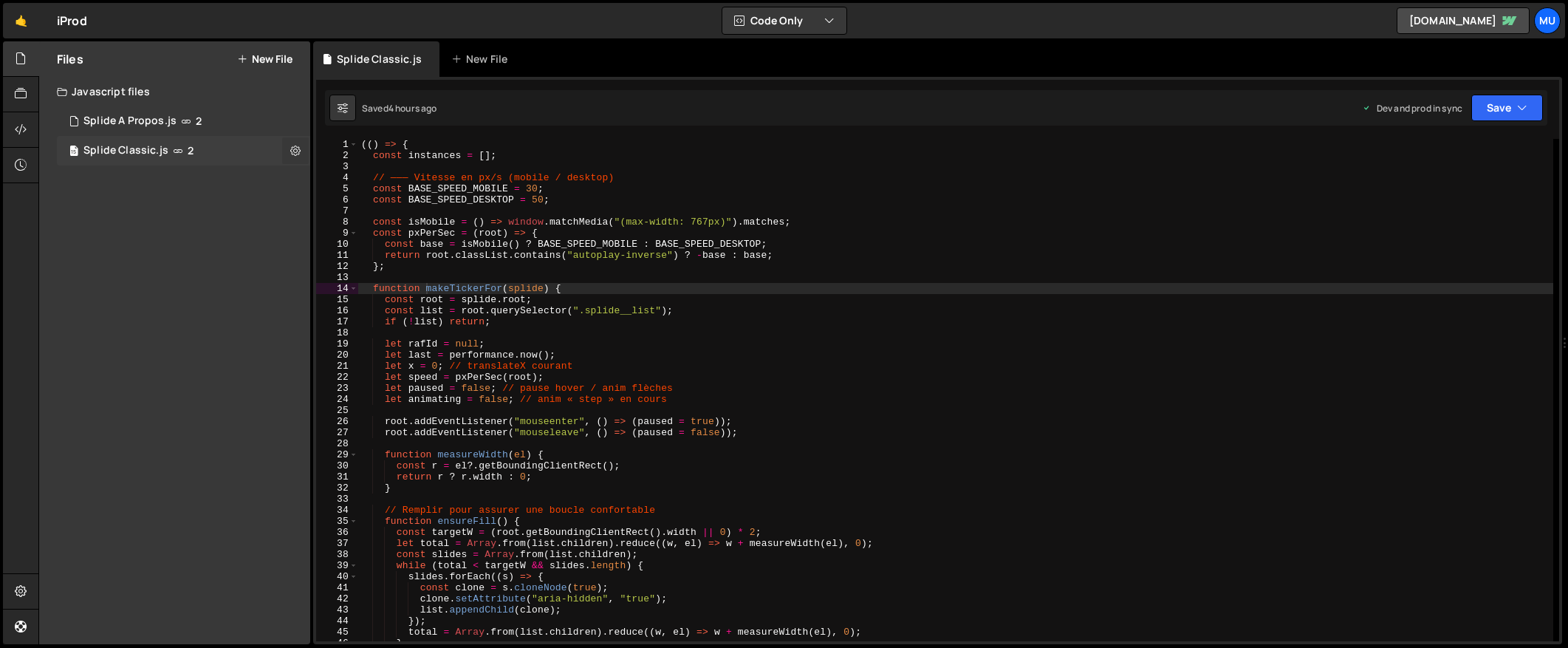
checkbox input "true"
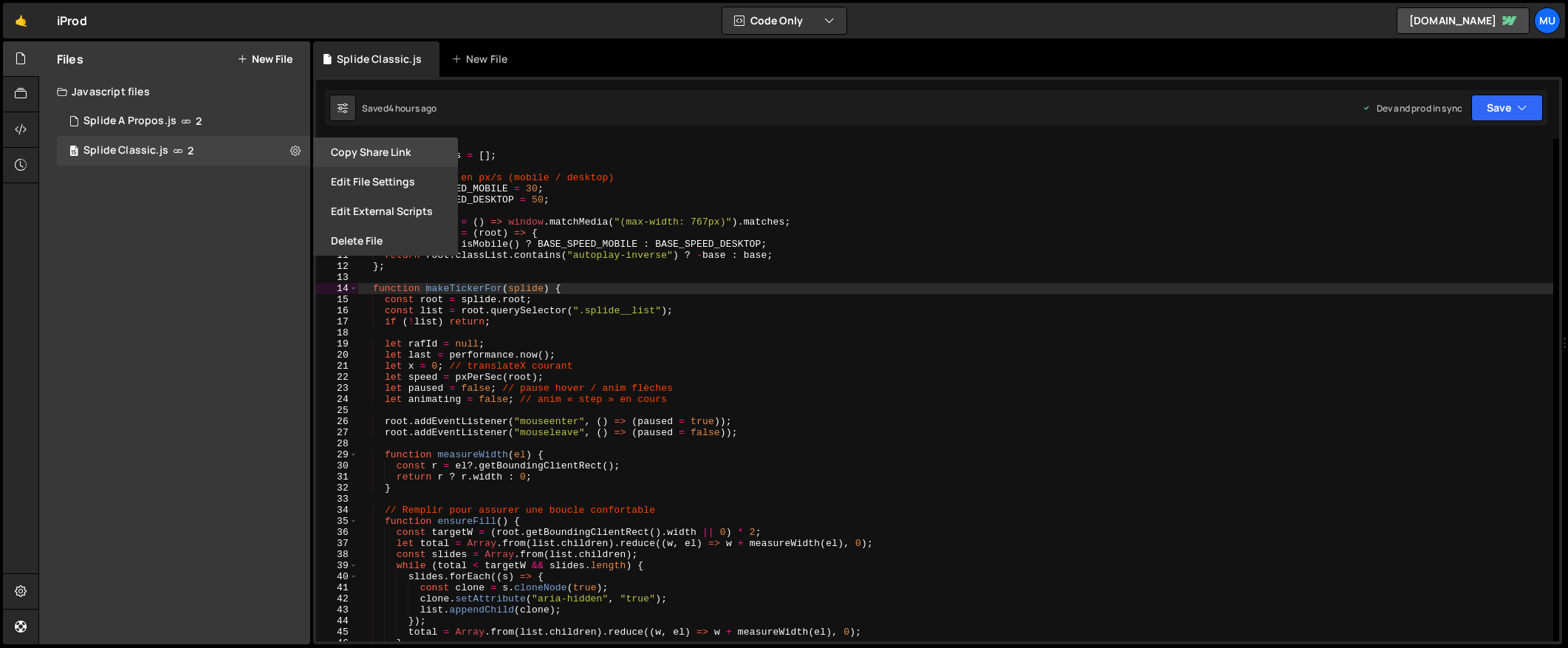
click at [356, 154] on button "Copy share link" at bounding box center [385, 152] width 144 height 29
click at [358, 170] on button "Edit File Settings" at bounding box center [385, 181] width 144 height 29
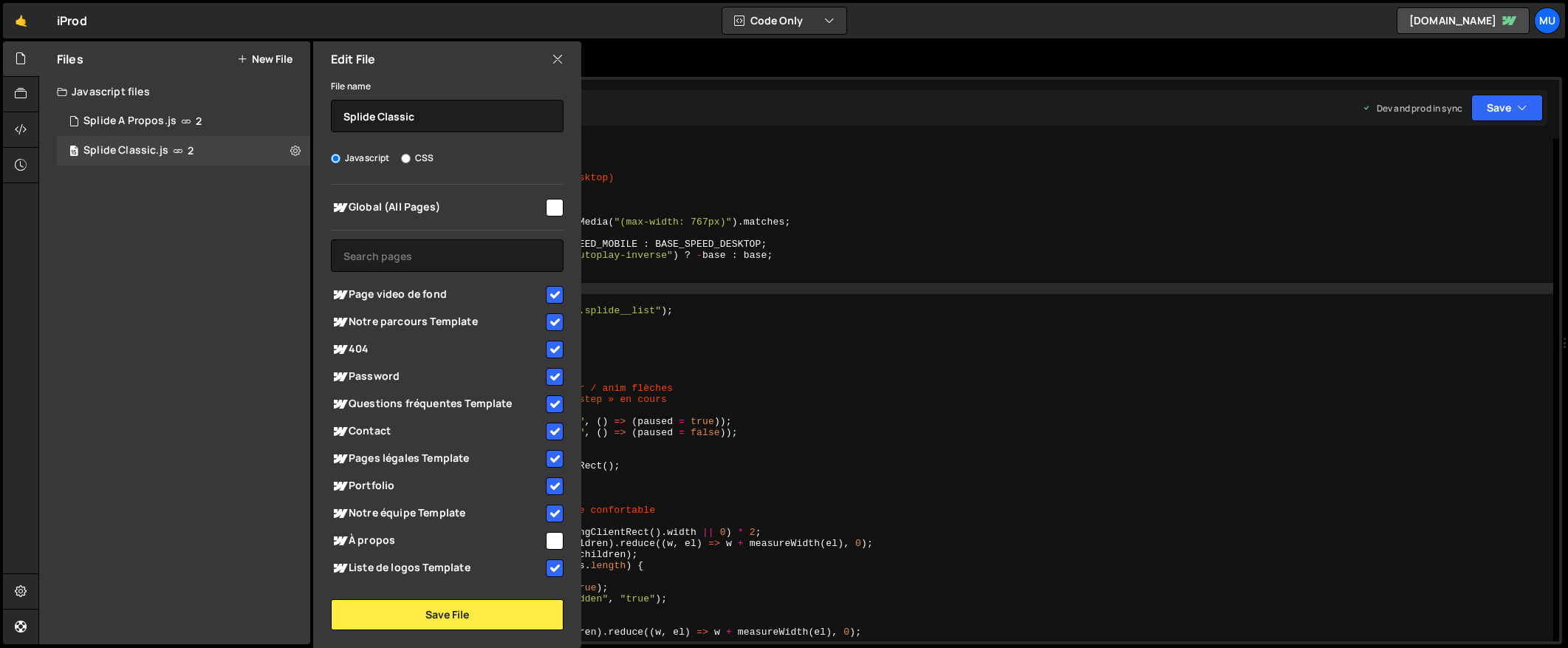
scroll to position [159, 0]
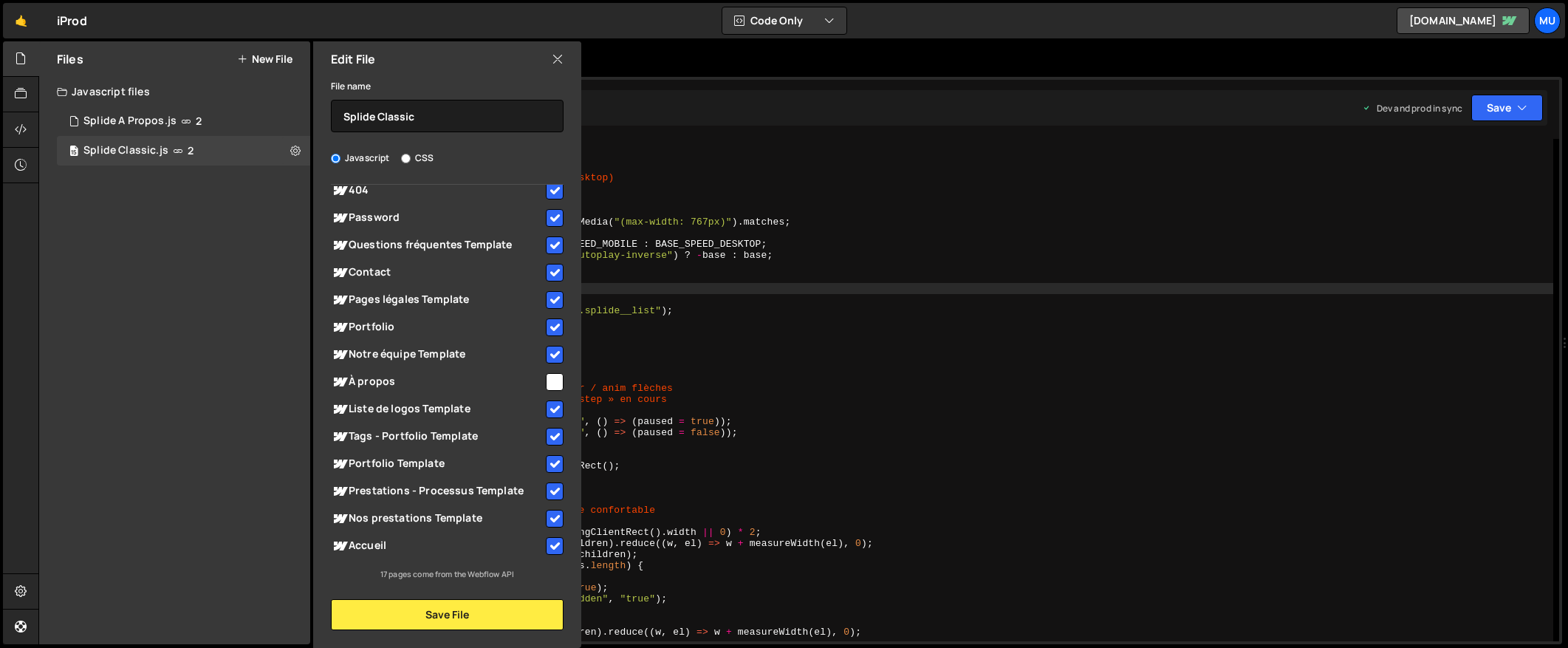
click at [395, 548] on span "Accueil" at bounding box center [436, 546] width 212 height 18
checkbox input "false"
click at [427, 619] on button "Save File" at bounding box center [447, 614] width 233 height 31
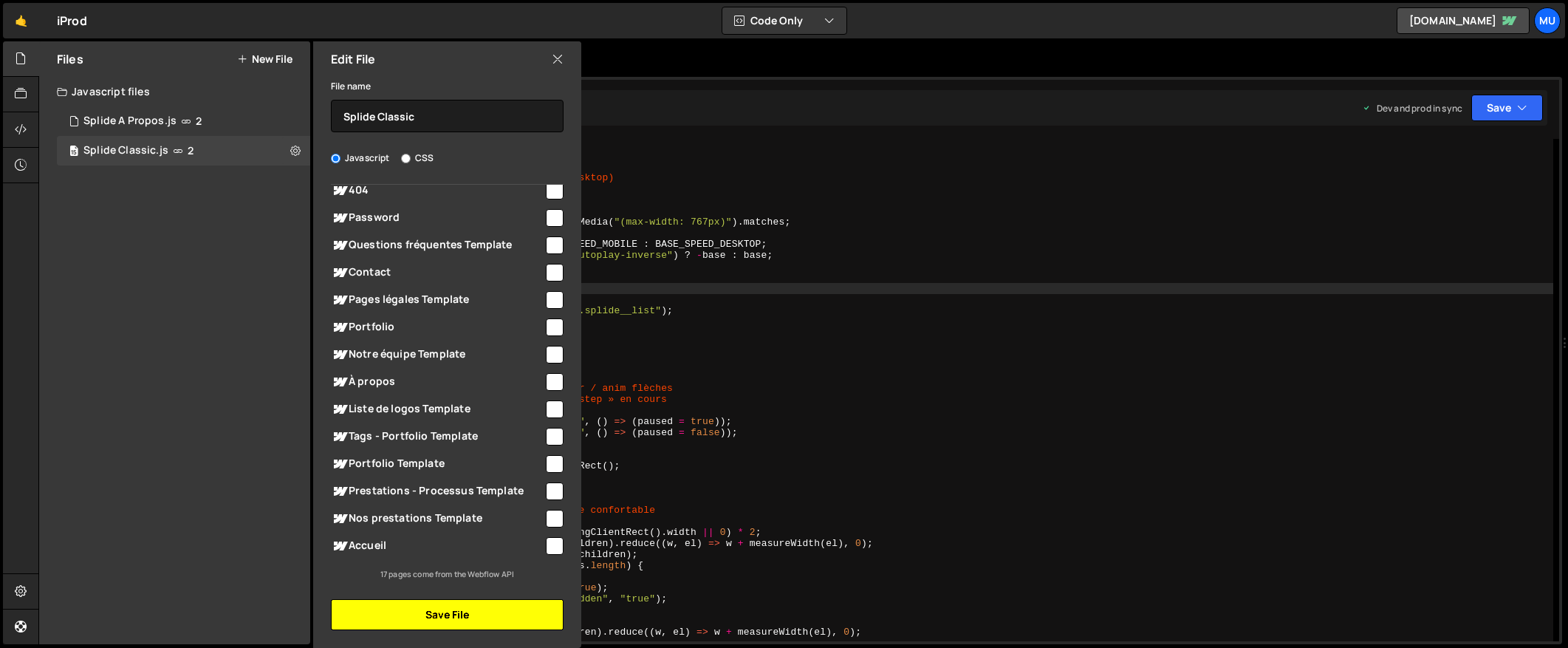
checkbox input "false"
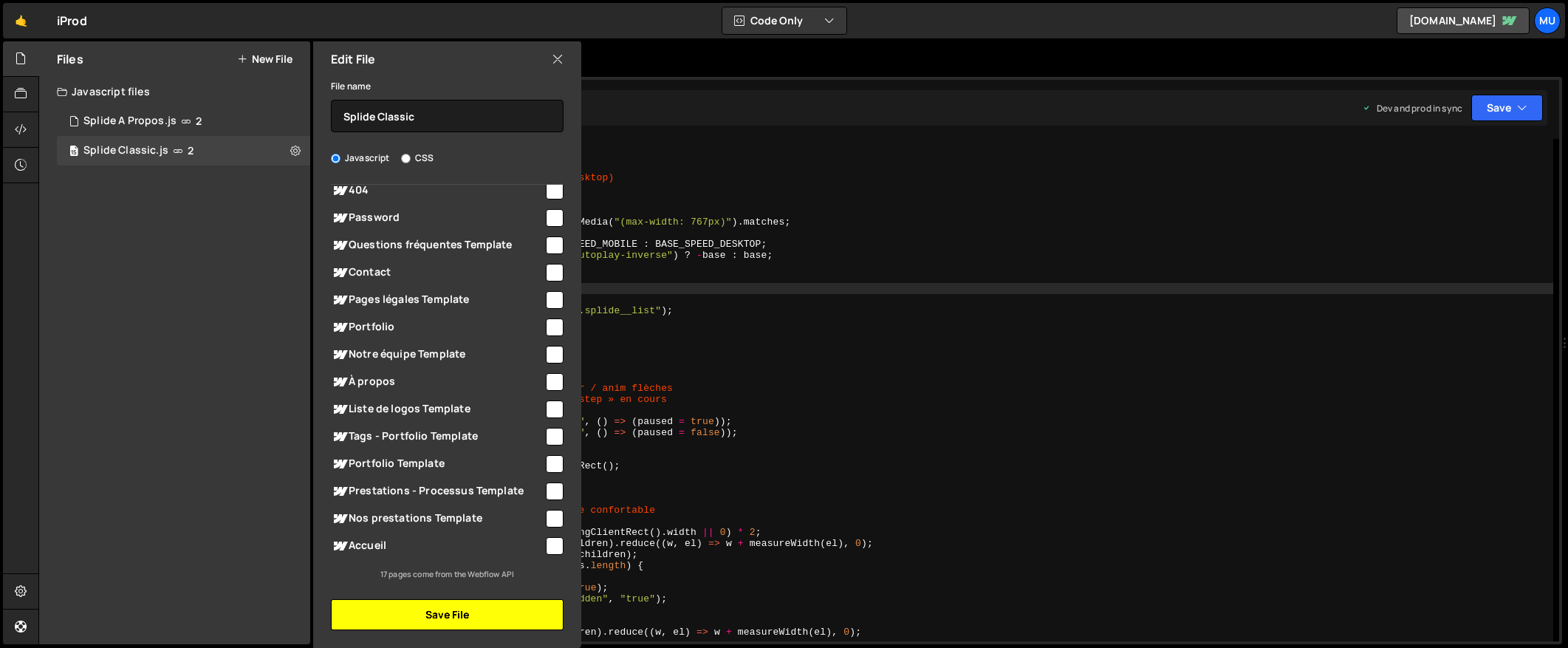
checkbox input "false"
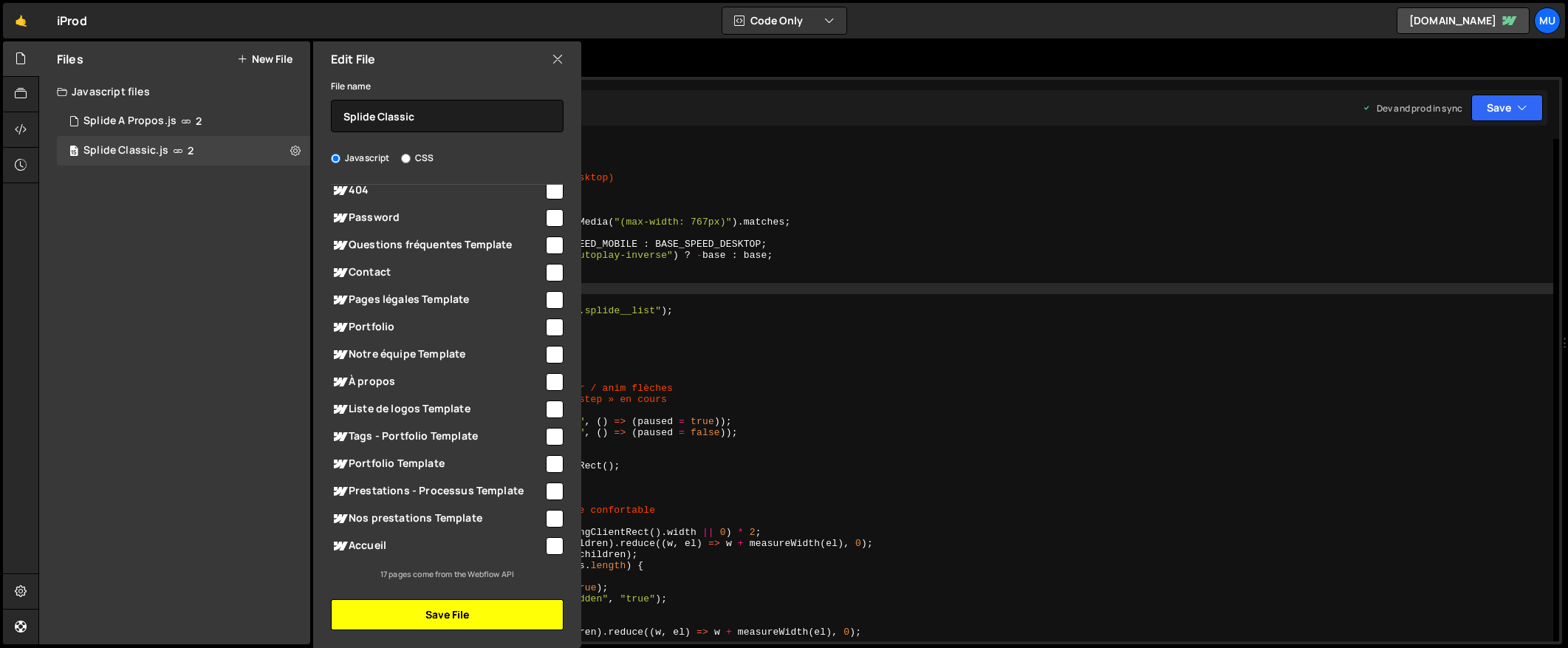
checkbox input "false"
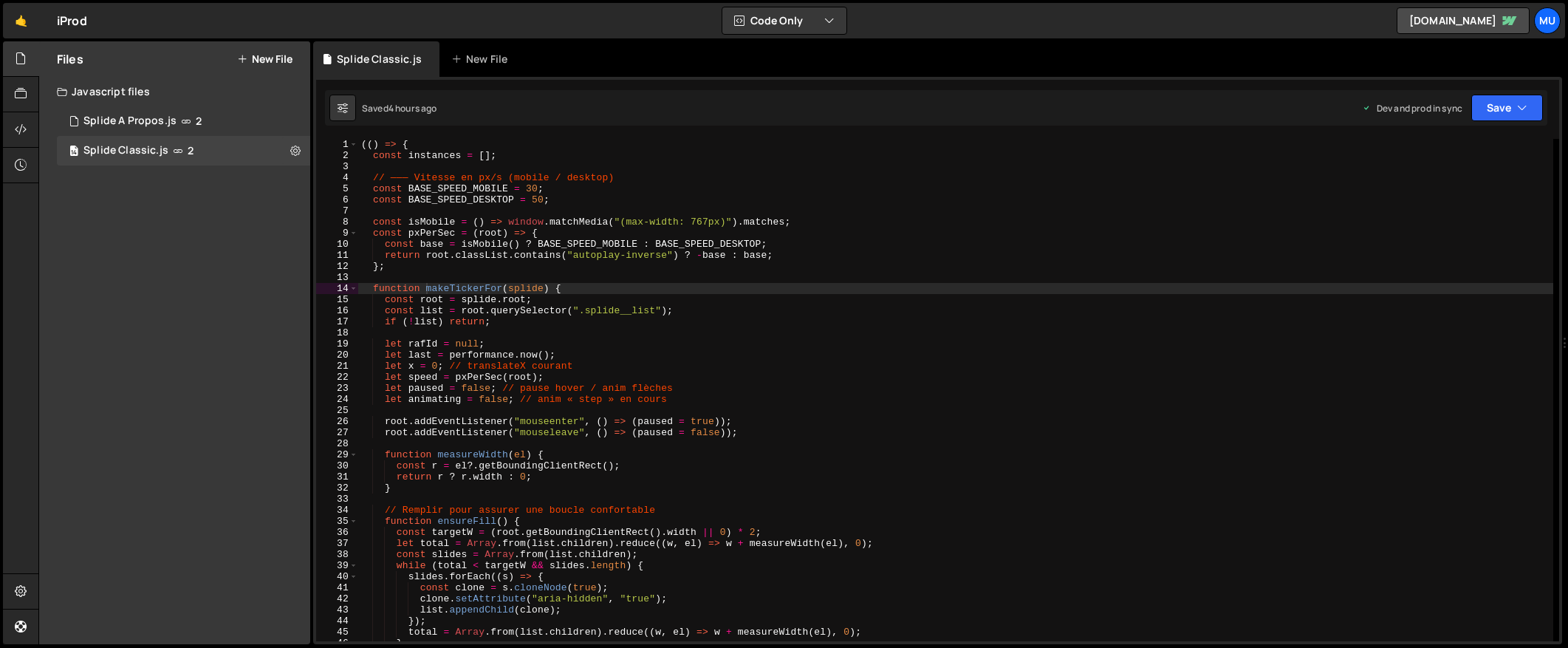
click at [269, 60] on button "New File" at bounding box center [264, 59] width 55 height 12
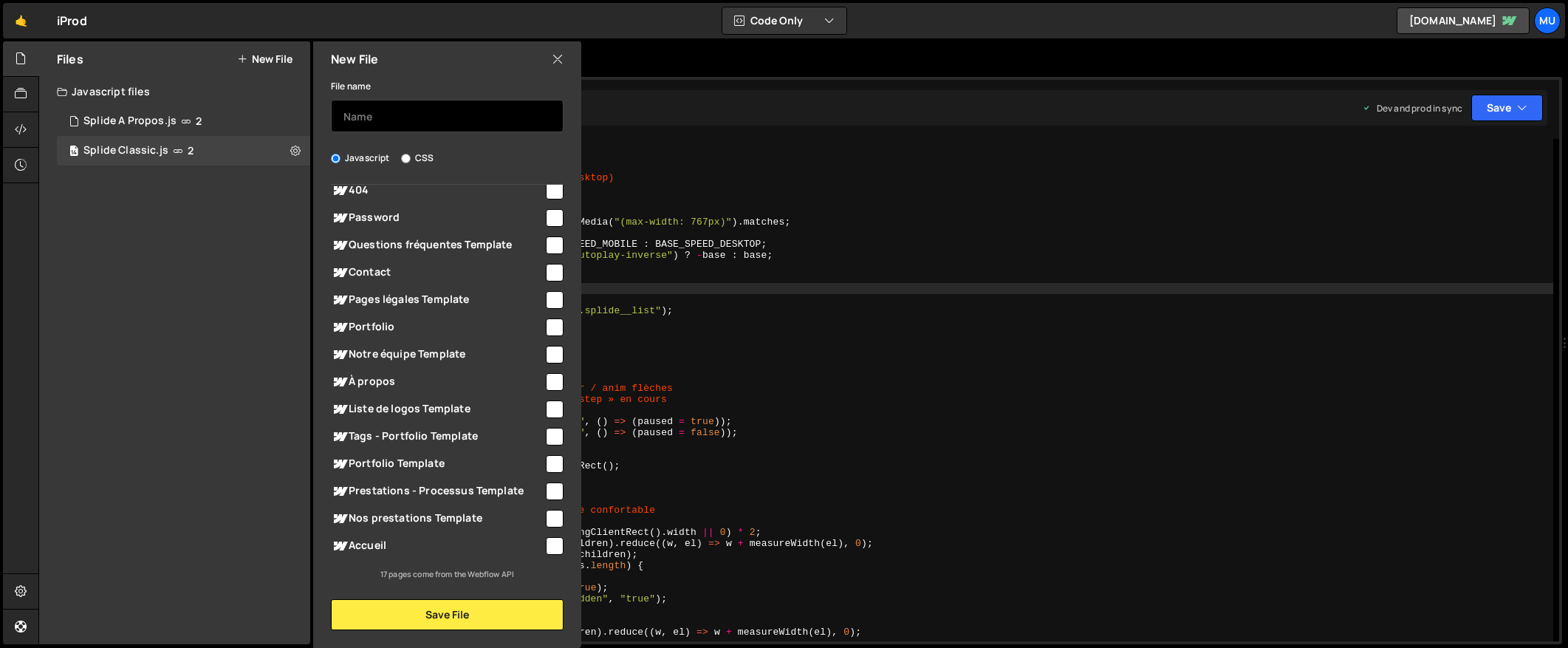
click at [441, 122] on input "text" at bounding box center [447, 116] width 233 height 33
type input "Splide Home"
click at [547, 554] on input "checkbox" at bounding box center [554, 546] width 18 height 18
checkbox input "true"
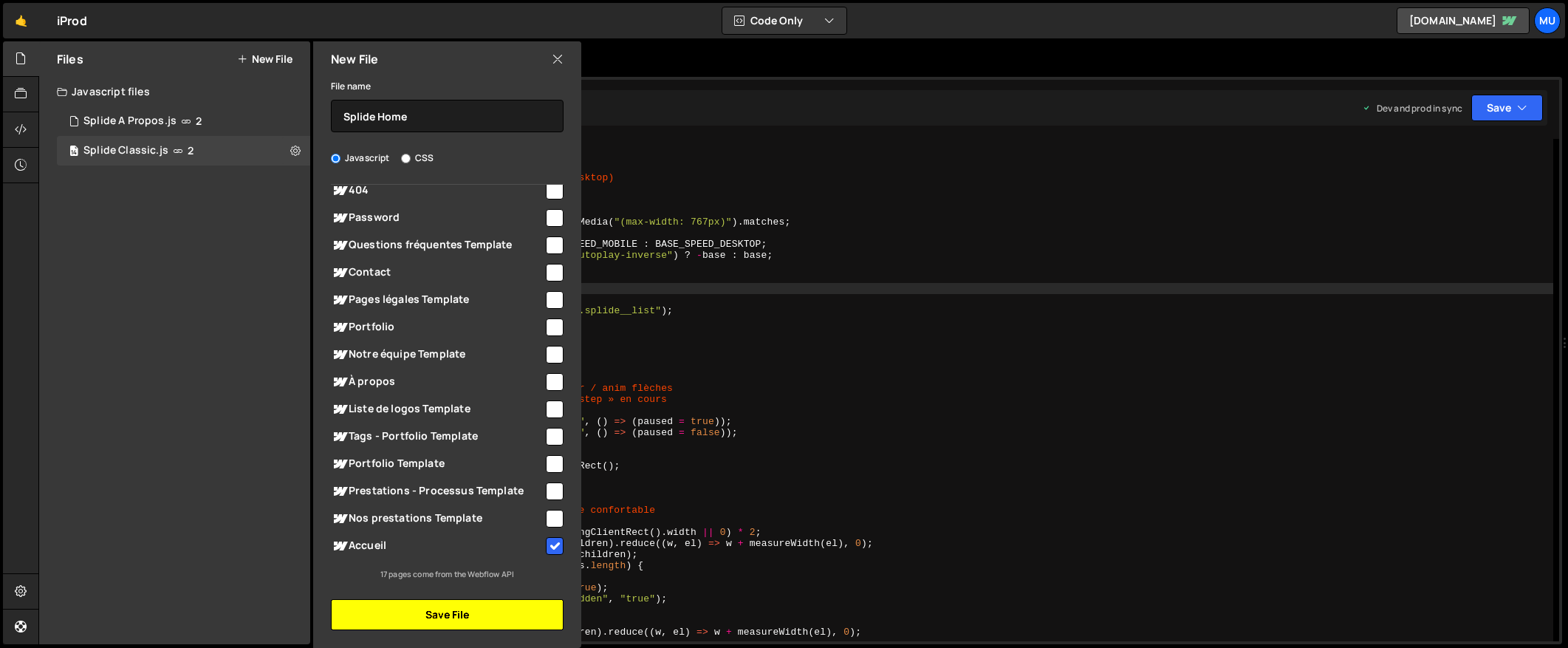
click at [517, 611] on button "Save File" at bounding box center [447, 614] width 233 height 31
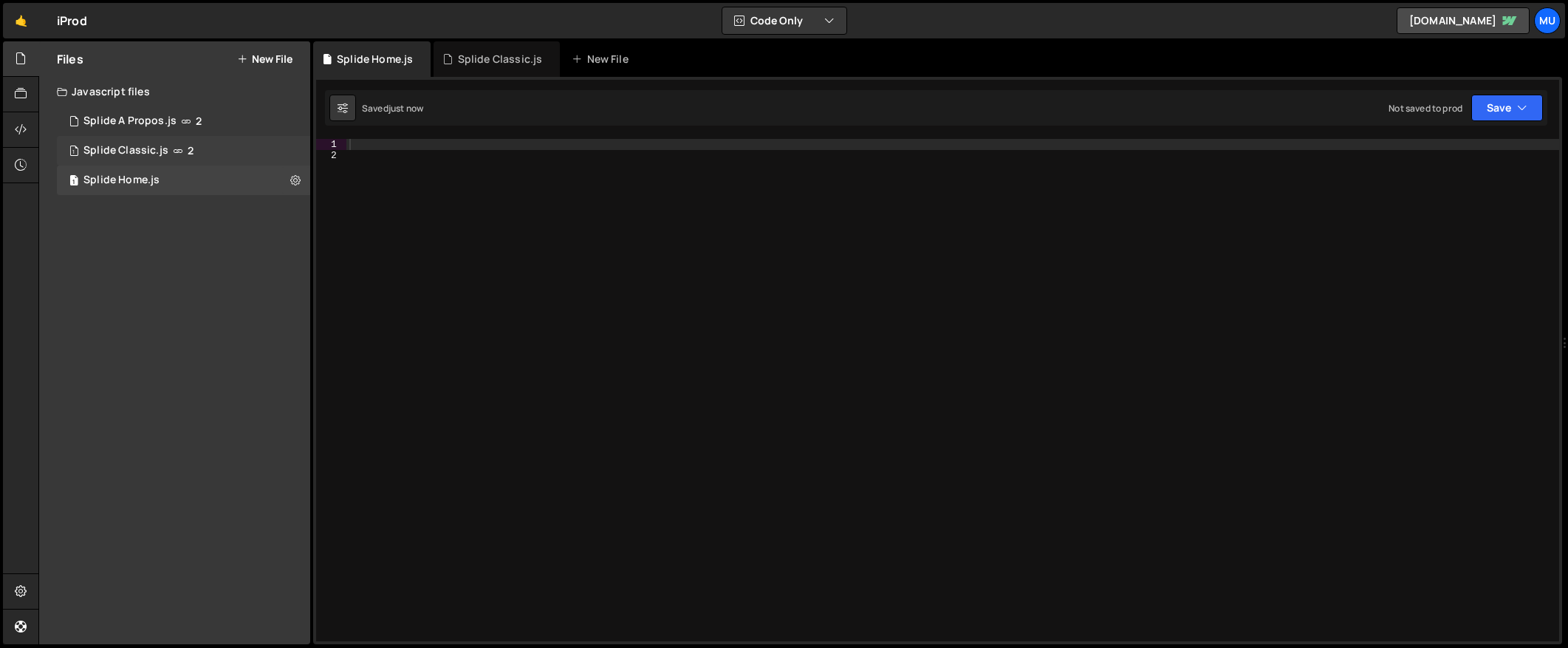
click at [299, 145] on div "1 Splide Classic.js 2" at bounding box center [184, 150] width 253 height 29
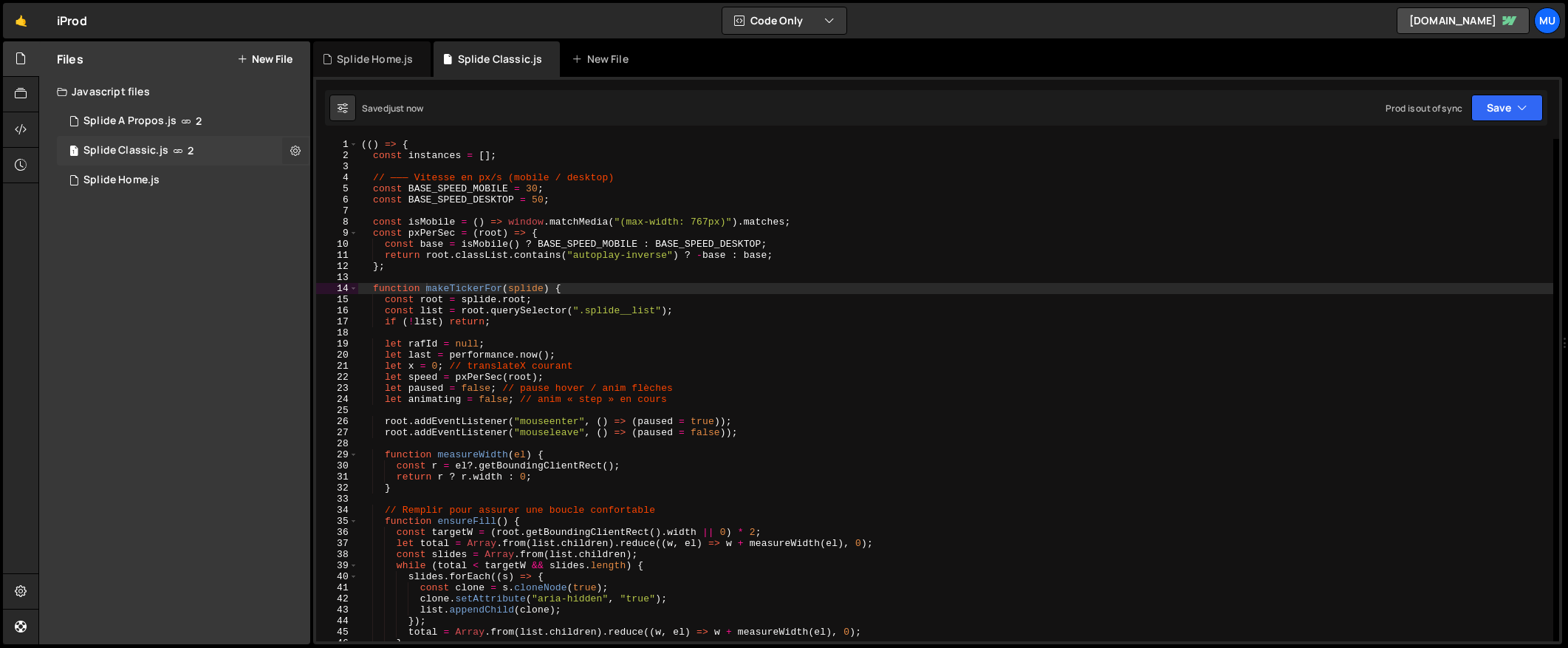
click at [298, 151] on icon at bounding box center [295, 150] width 10 height 14
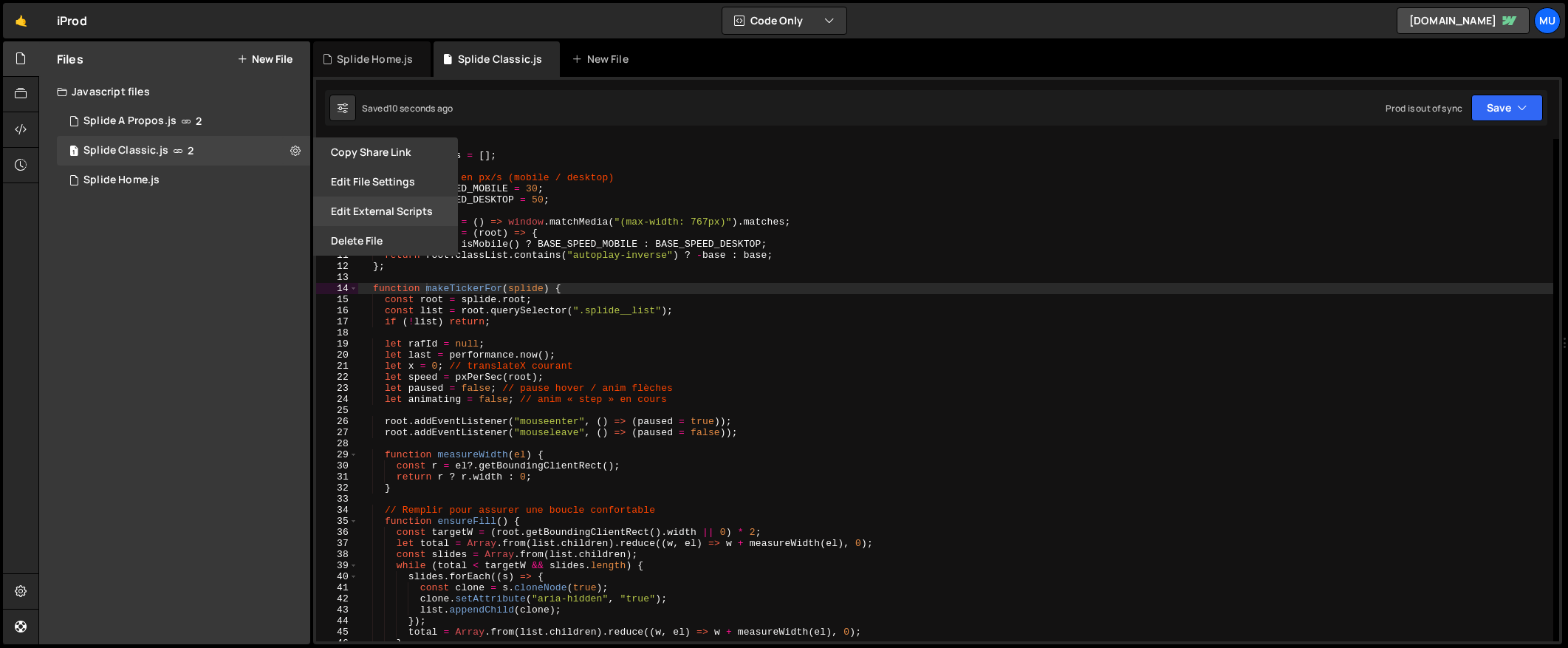
click at [353, 212] on button "Edit External Scripts" at bounding box center [385, 211] width 144 height 29
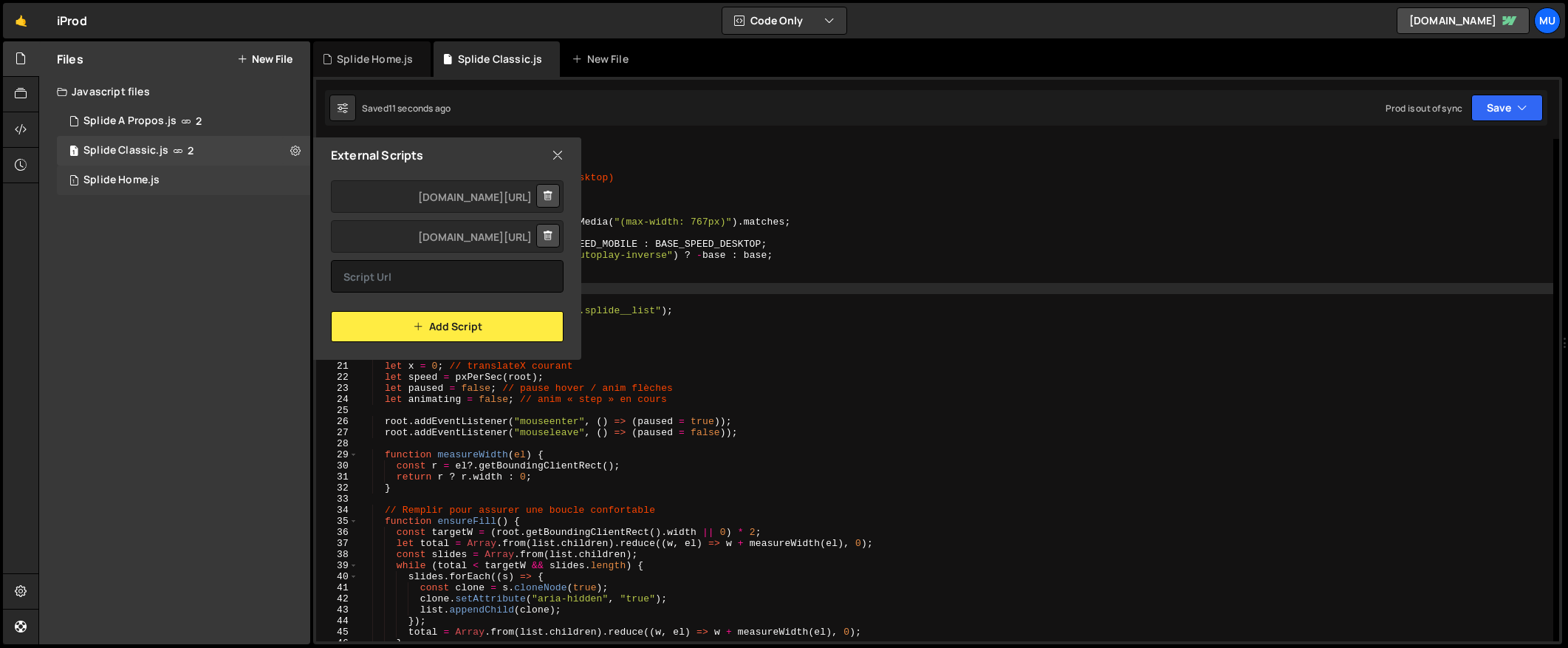
click at [288, 173] on div "1 Splide Home.js 0" at bounding box center [184, 180] width 253 height 29
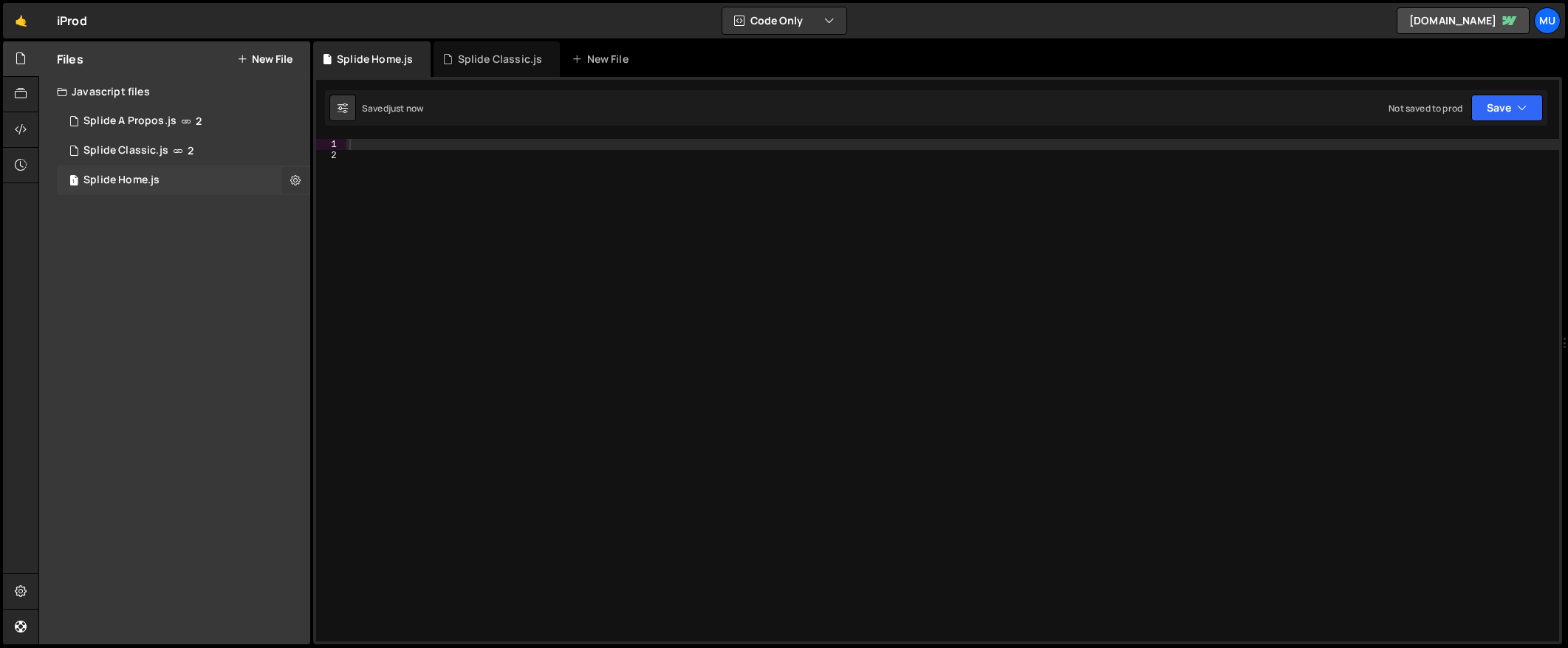
drag, startPoint x: 297, startPoint y: 180, endPoint x: 304, endPoint y: 193, distance: 14.8
click at [297, 180] on icon at bounding box center [295, 180] width 10 height 14
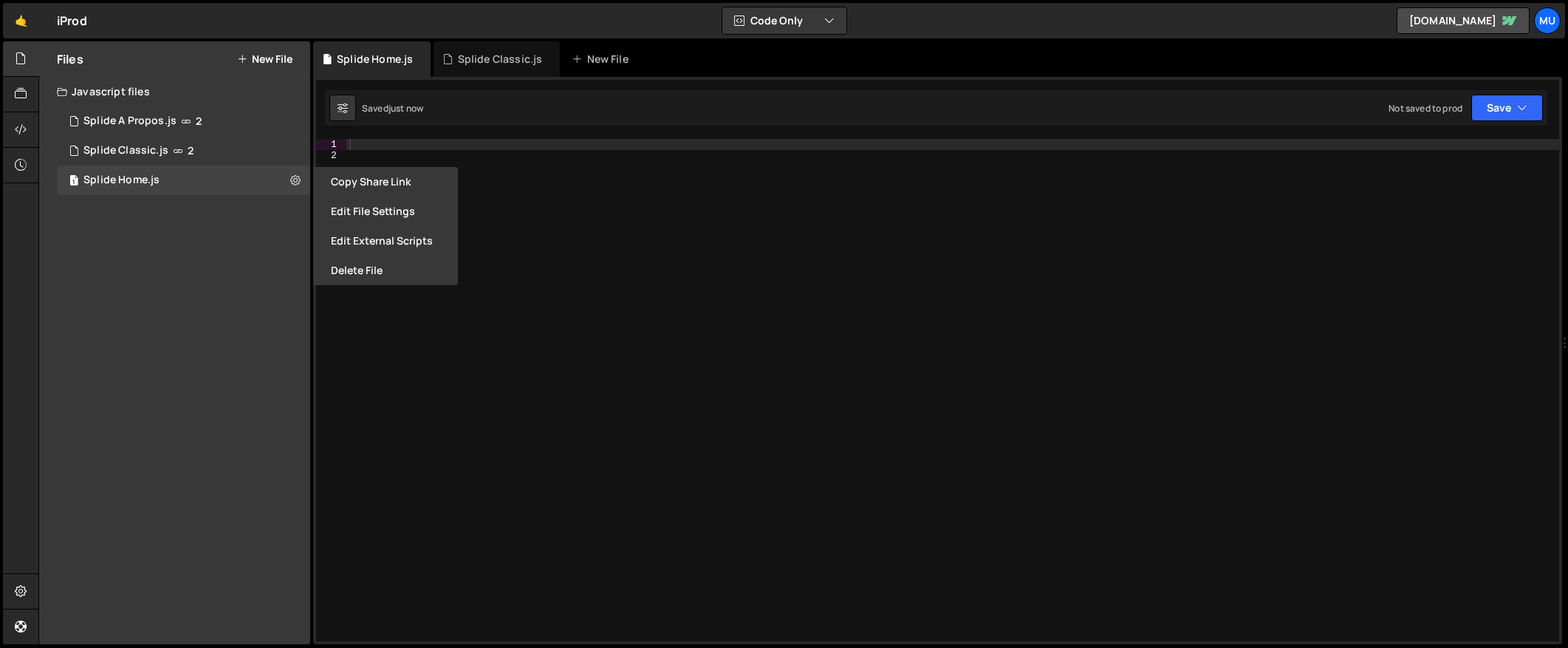
drag, startPoint x: 366, startPoint y: 244, endPoint x: 401, endPoint y: 233, distance: 36.7
click at [366, 244] on button "Edit External Scripts" at bounding box center [385, 240] width 144 height 29
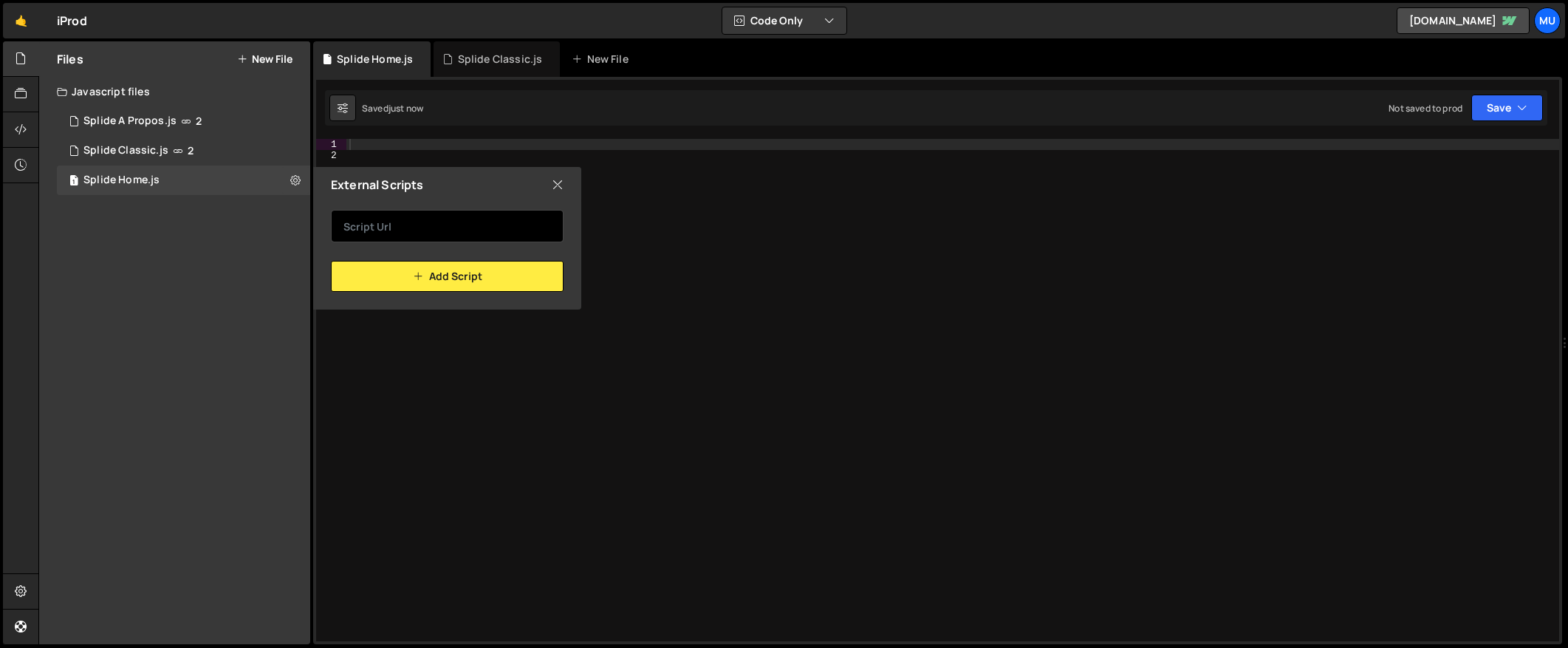
click at [452, 224] on input "text" at bounding box center [447, 226] width 233 height 33
paste input "https://cdn.jsdelivr.net/npm/@splidejs/splide@latest/dist/js/splide.min.js"
type input "https://cdn.jsdelivr.net/npm/@splidejs/splide@latest/dist/js/splide.min.js"
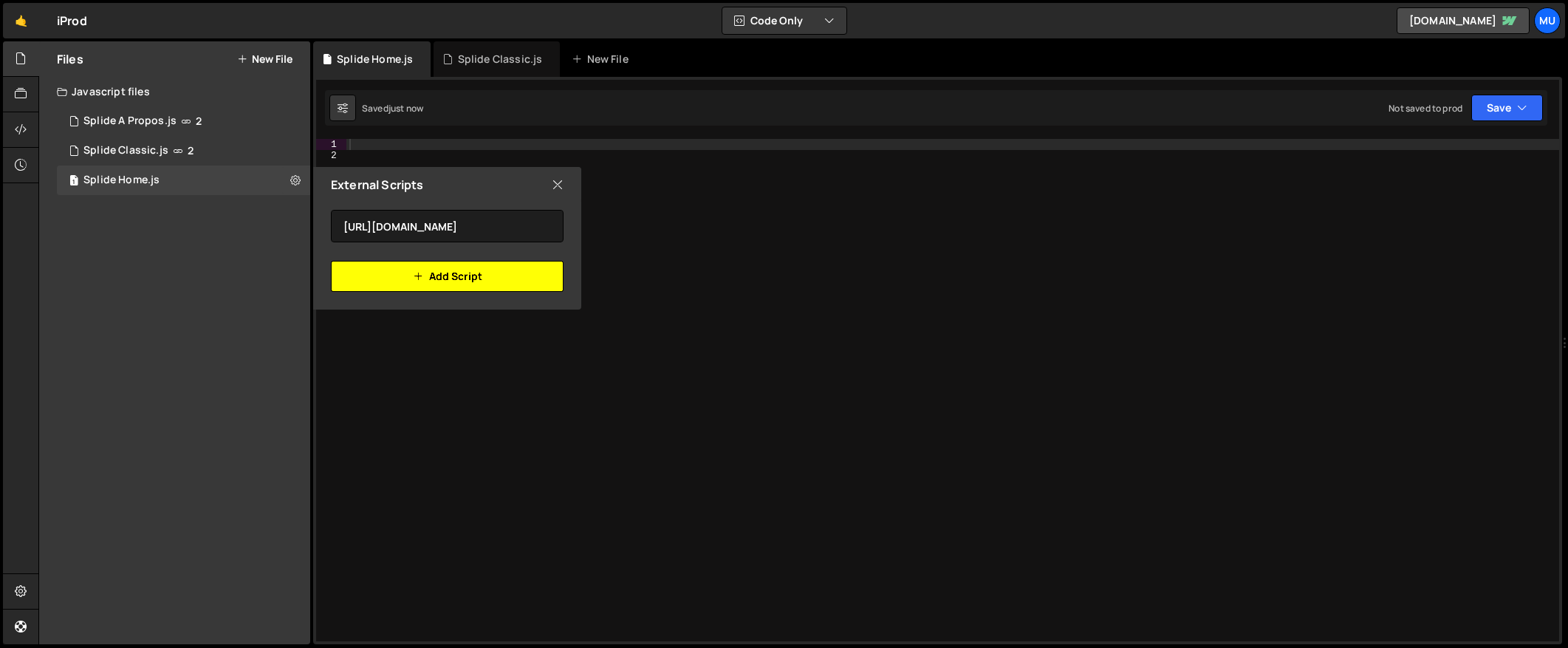
click at [401, 280] on button "Add Script" at bounding box center [447, 276] width 233 height 31
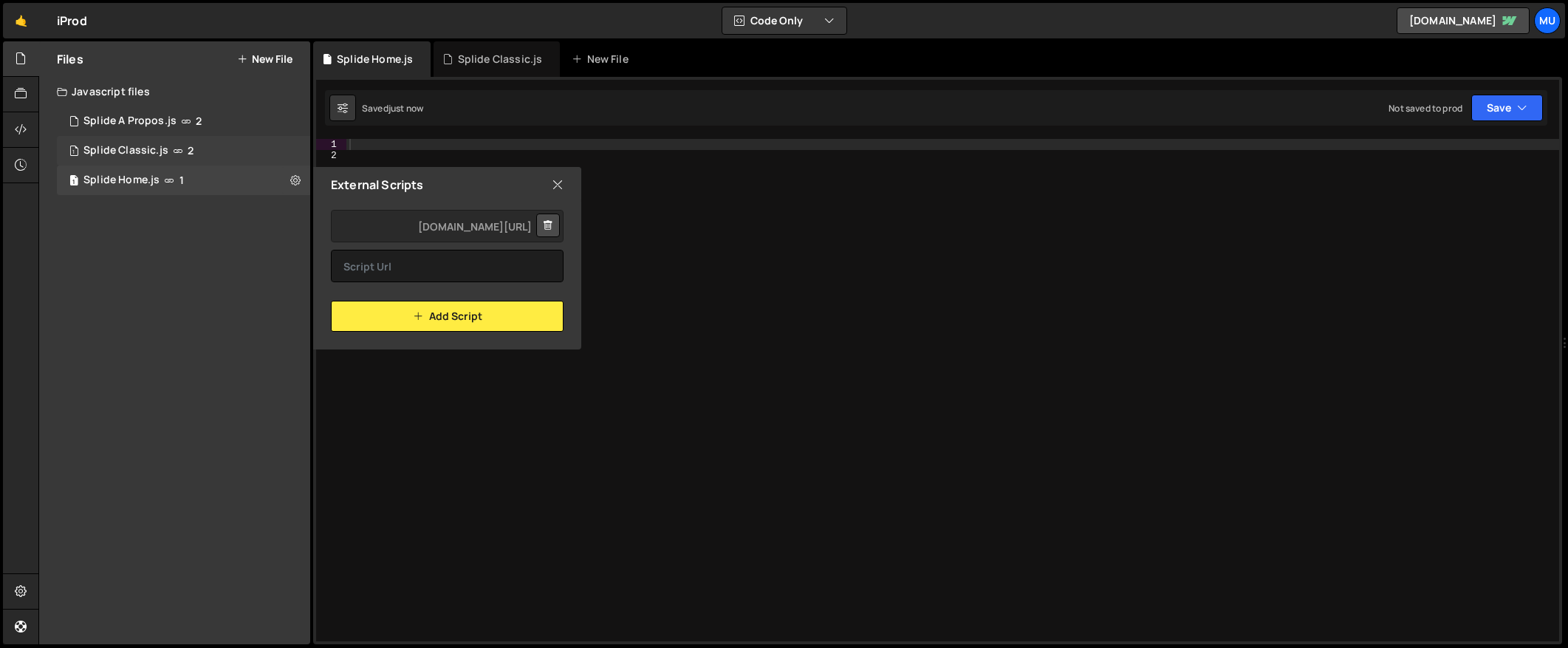
click at [296, 143] on div "1 Splide Classic.js 2" at bounding box center [184, 150] width 253 height 29
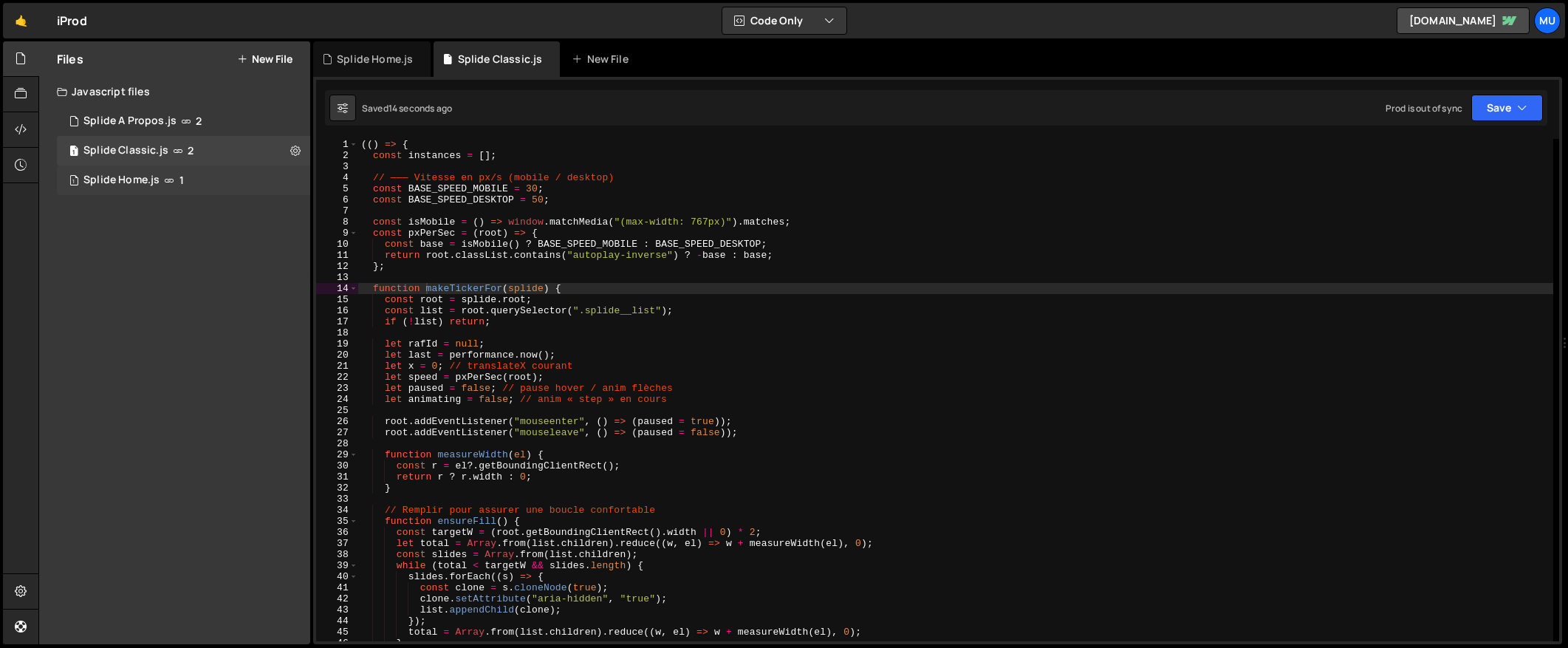
drag, startPoint x: 292, startPoint y: 149, endPoint x: 293, endPoint y: 171, distance: 22.0
click at [293, 149] on icon at bounding box center [295, 150] width 10 height 14
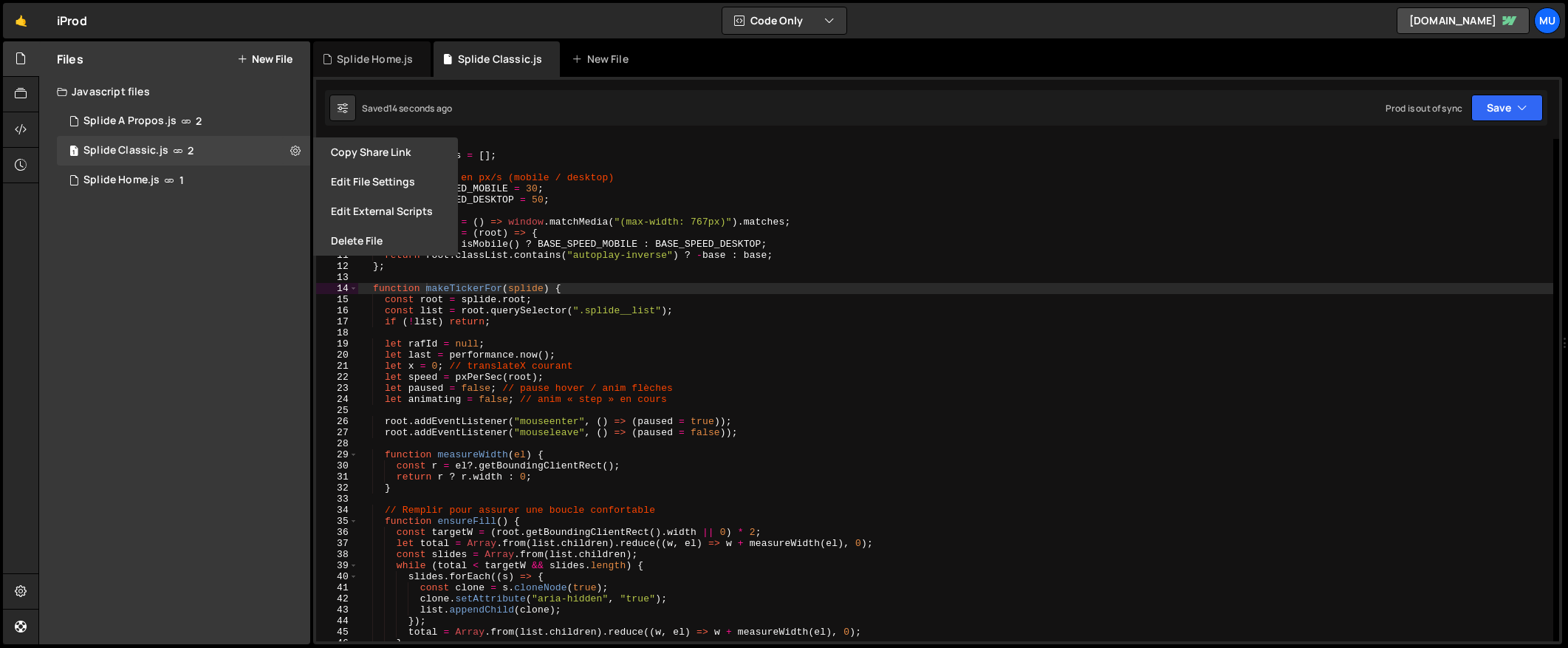
click at [348, 212] on button "Edit External Scripts" at bounding box center [385, 211] width 144 height 29
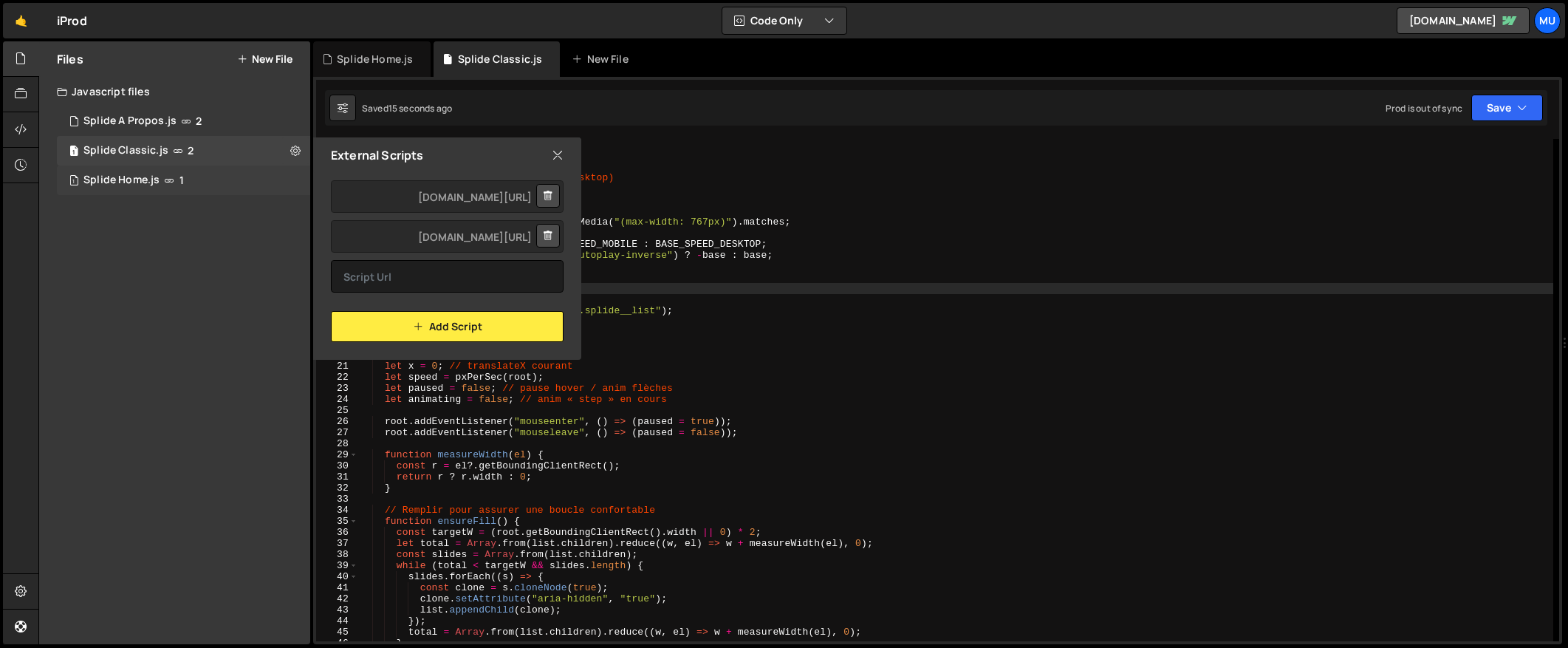
click at [276, 165] on div "1 Splide Home.js 1" at bounding box center [184, 180] width 253 height 29
click at [0, 0] on button at bounding box center [0, 0] width 0 height 0
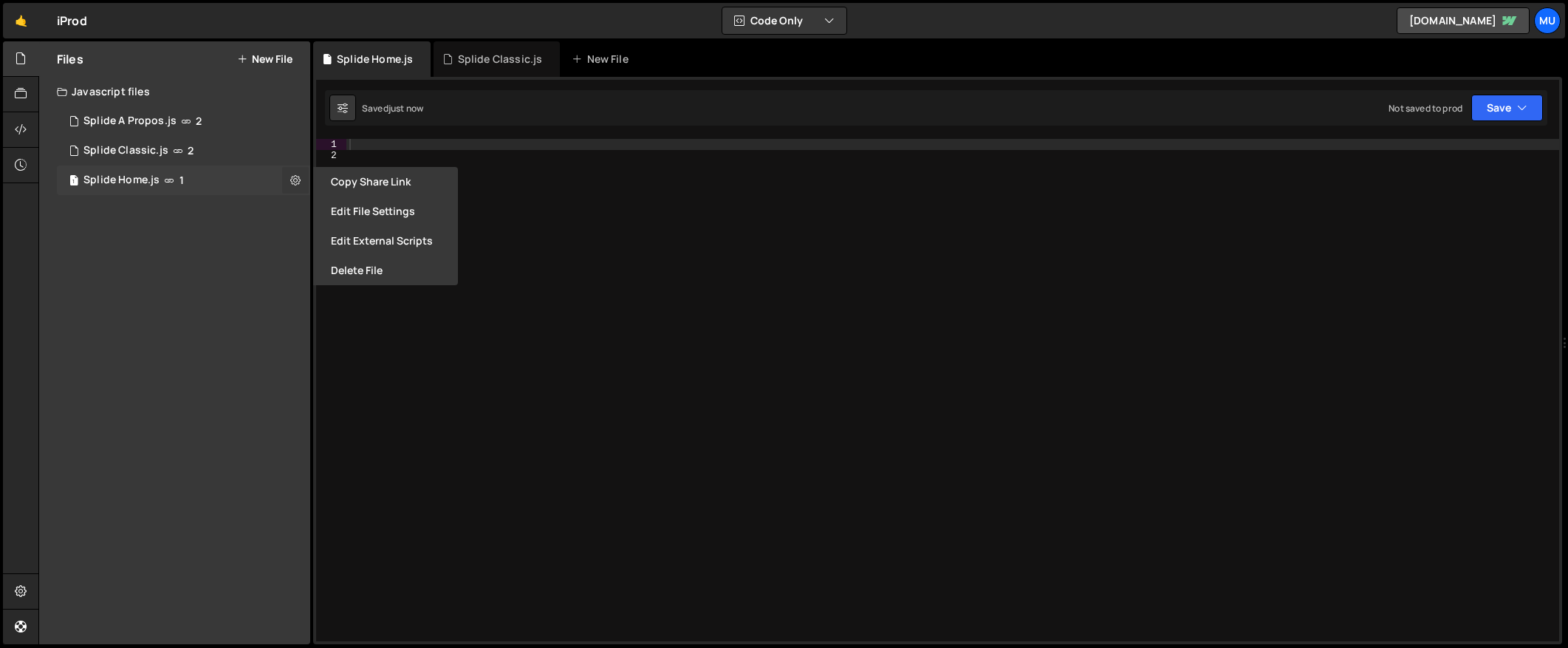
click at [295, 181] on icon at bounding box center [295, 180] width 10 height 14
click at [369, 240] on button "Edit External Scripts" at bounding box center [385, 240] width 144 height 29
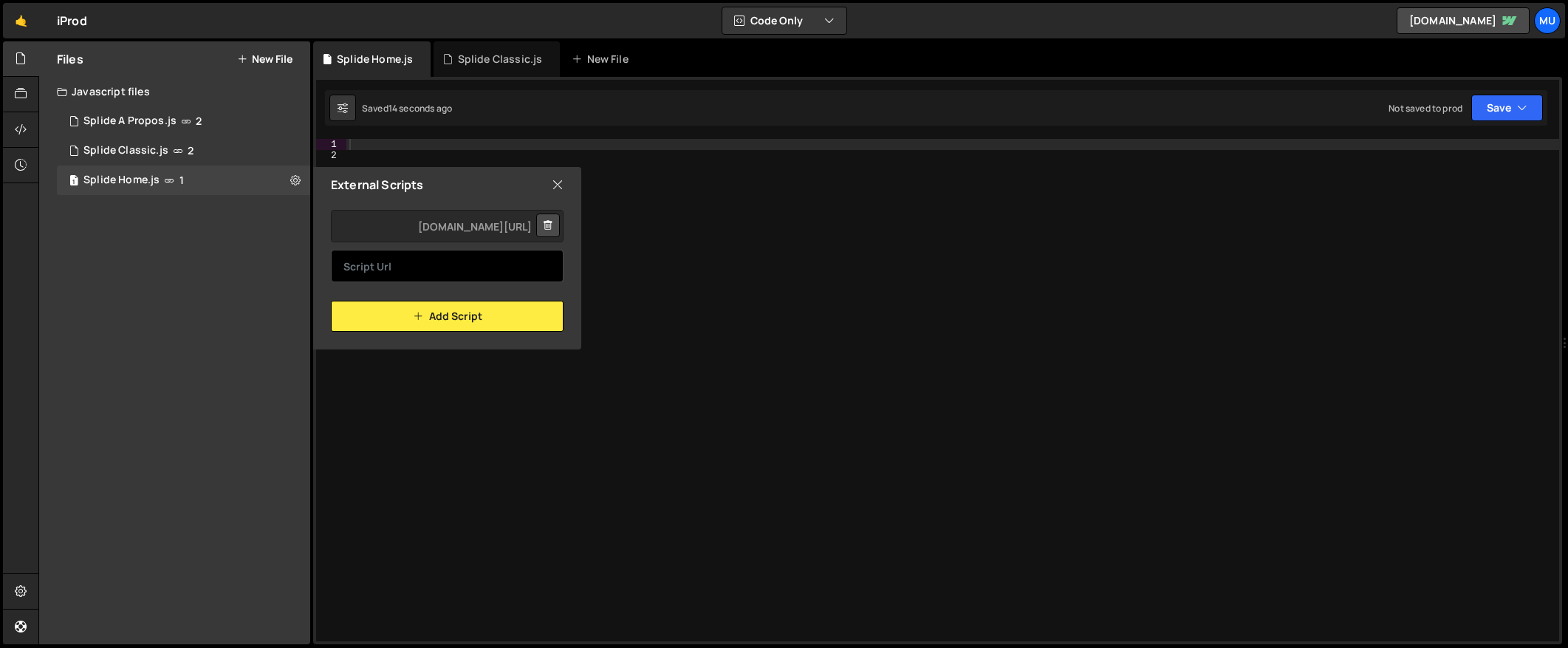
click at [396, 264] on input "text" at bounding box center [447, 265] width 233 height 33
paste input "https://cdn.jsdelivr.net/npm/@splidejs/splide-extension-auto-scroll@latest/dist…"
type input "https://cdn.jsdelivr.net/npm/@splidejs/splide-extension-auto-scroll@latest/dist…"
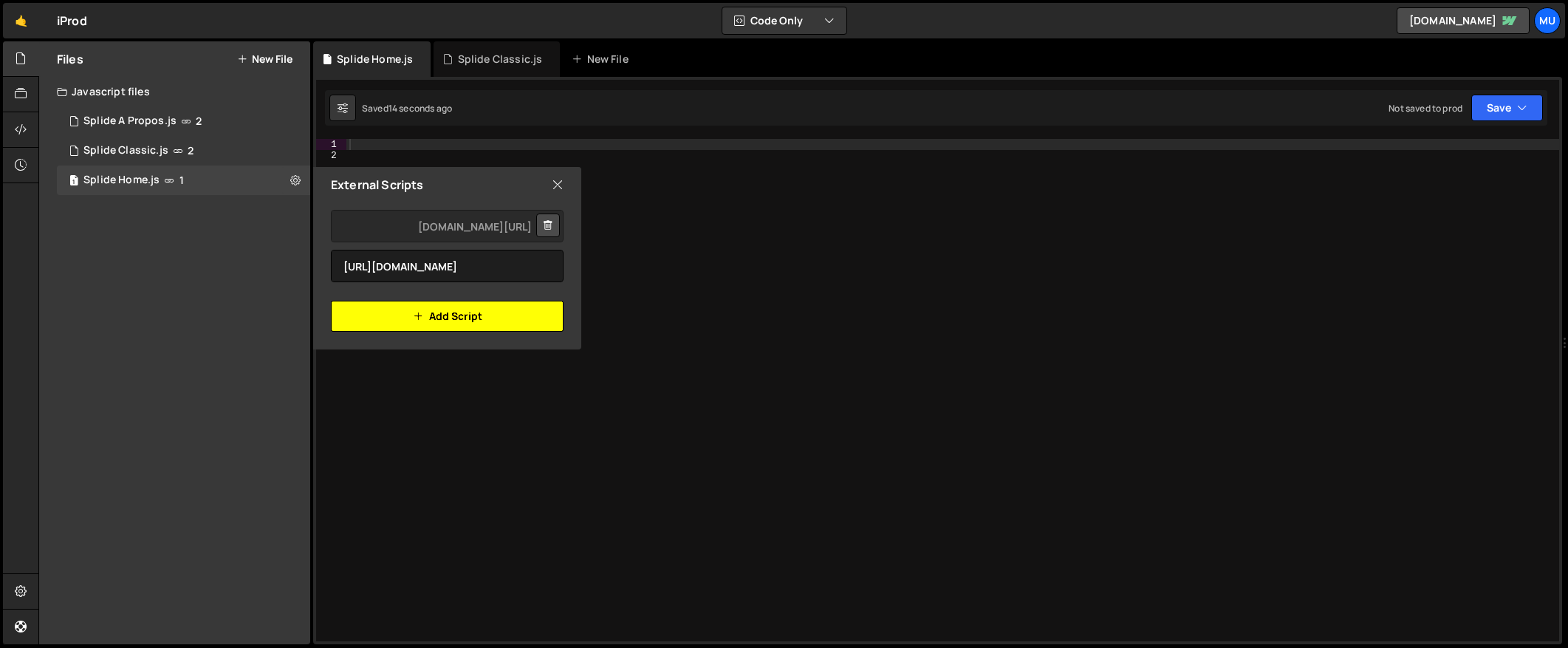
click at [416, 322] on icon "button" at bounding box center [418, 316] width 10 height 18
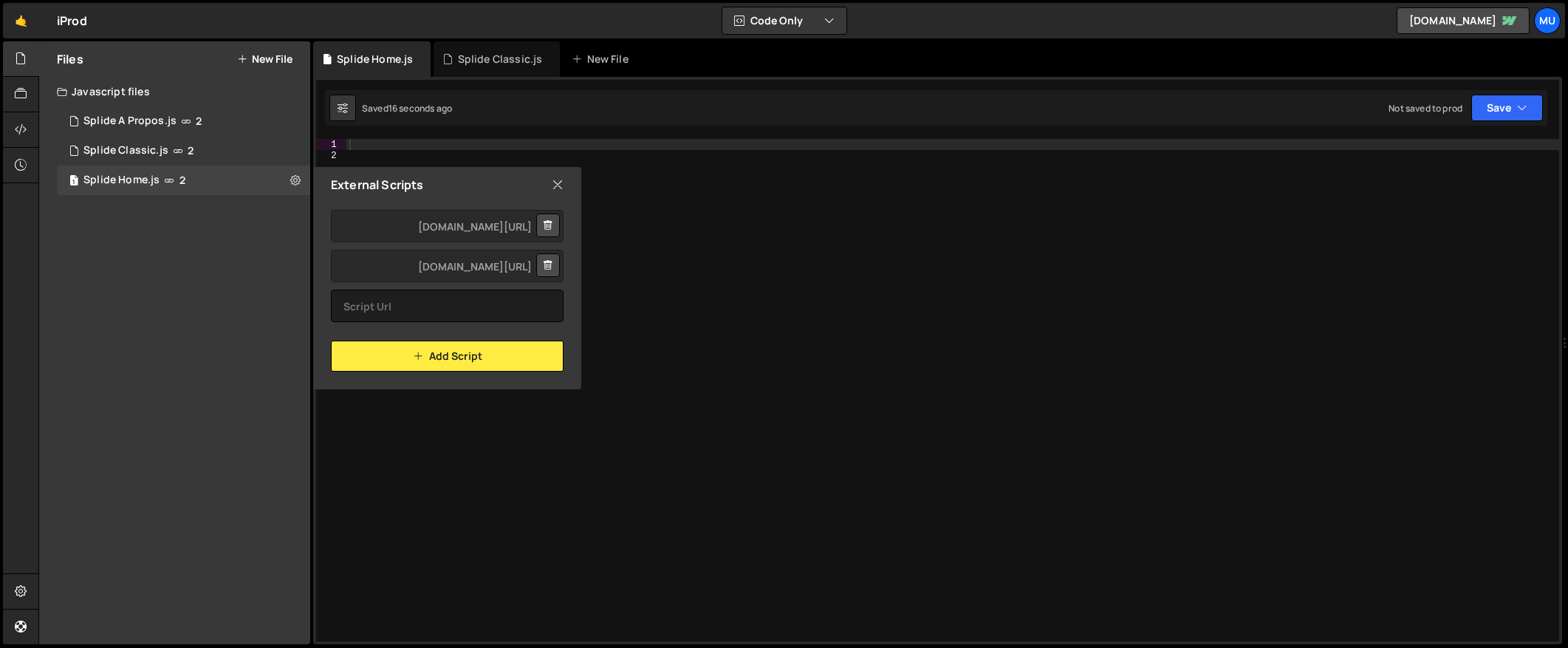
click at [554, 181] on icon at bounding box center [557, 184] width 12 height 16
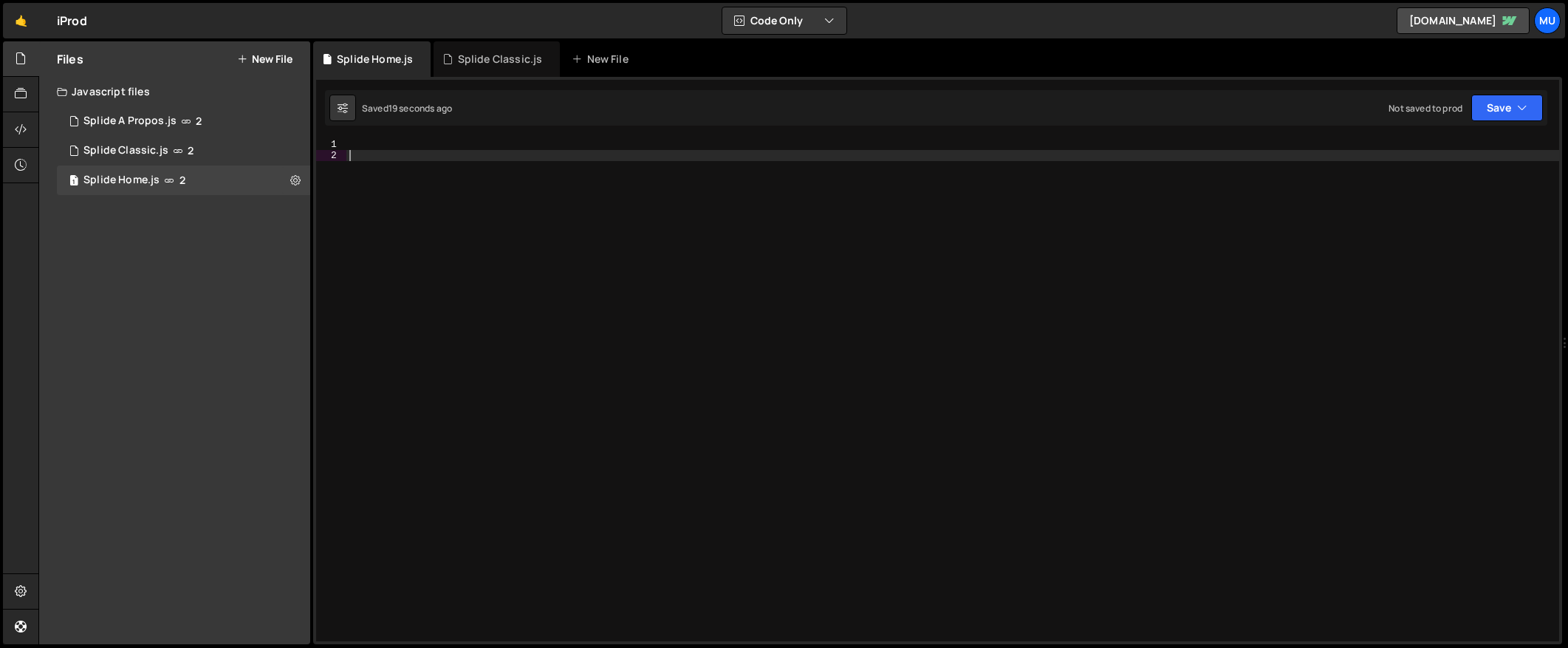
click at [1042, 185] on div at bounding box center [953, 400] width 1213 height 525
paste textarea "})();"
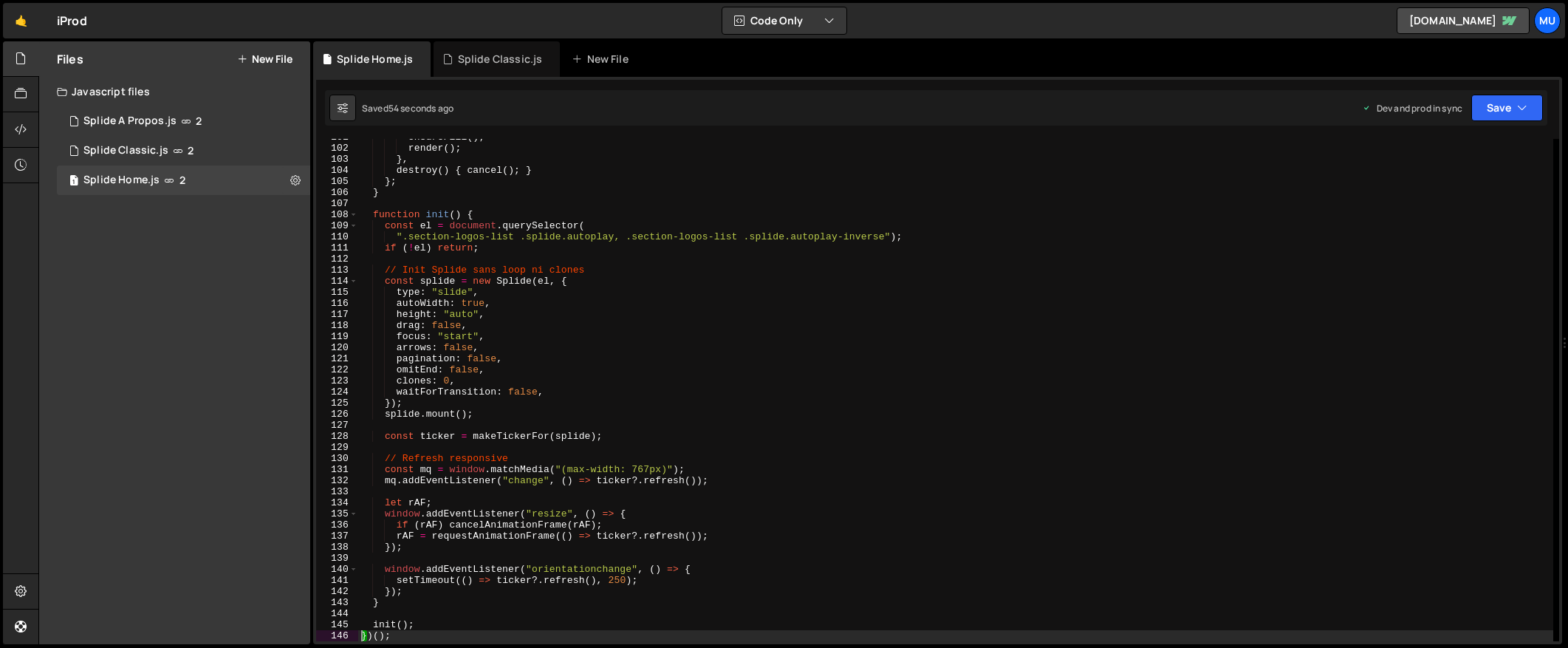
click at [613, 342] on div "ensureFill ( ) ; render ( ) ; } , destroy ( ) { cancel ( ) ; } } ; } function i…" at bounding box center [956, 394] width 1195 height 525
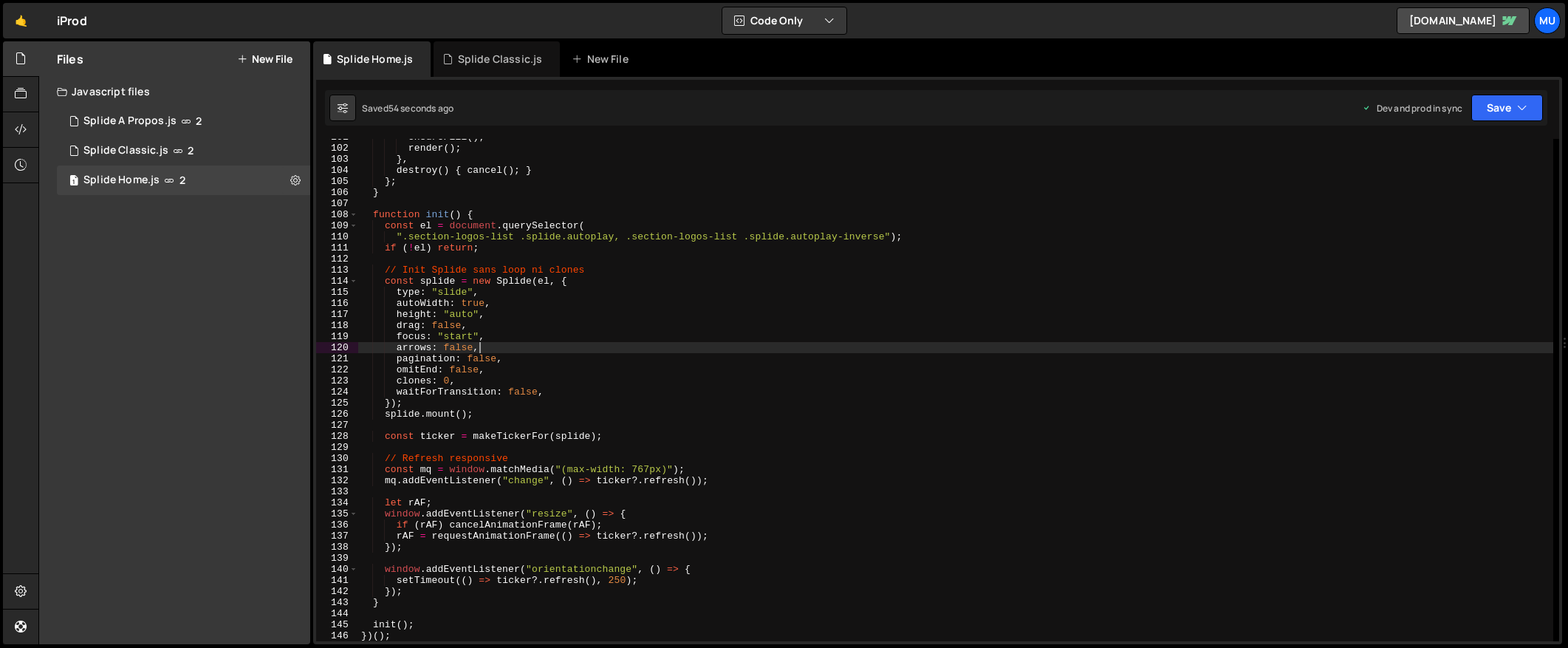
type textarea "})();"
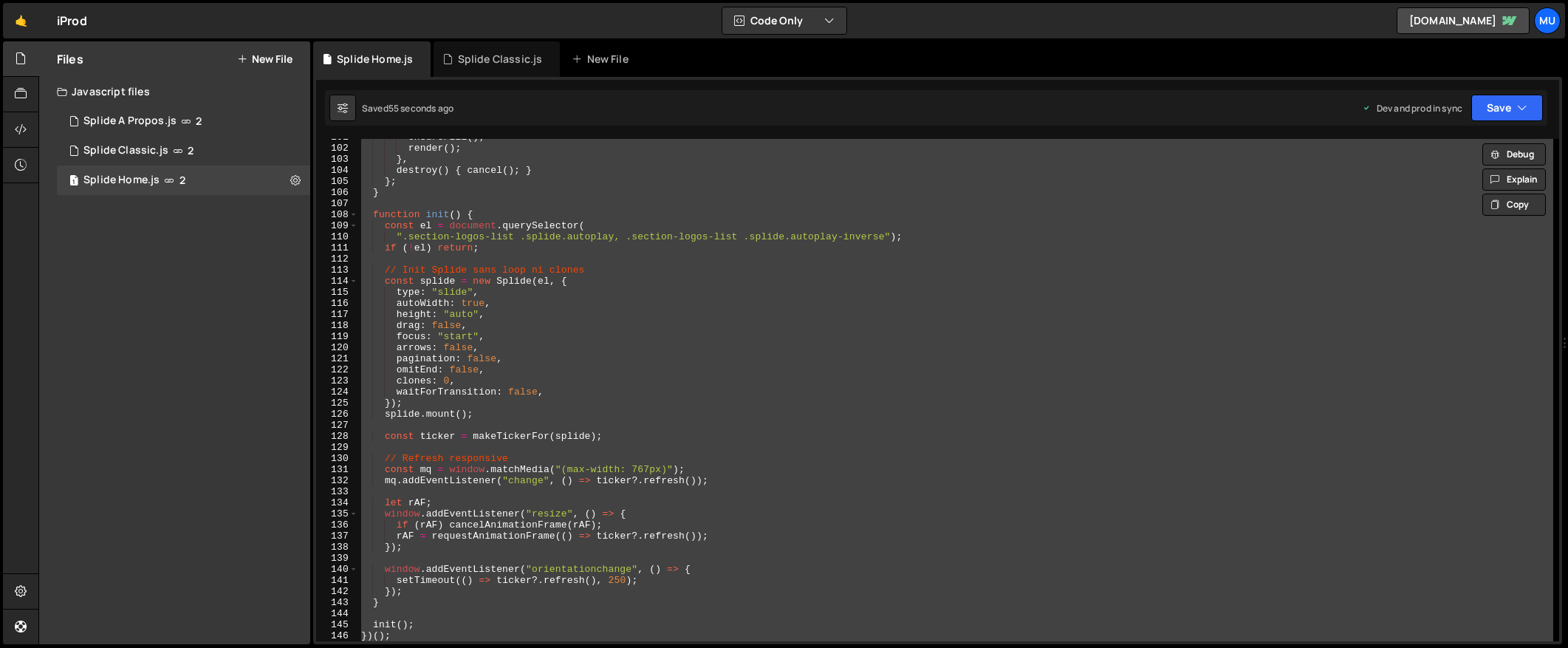
paste textarea
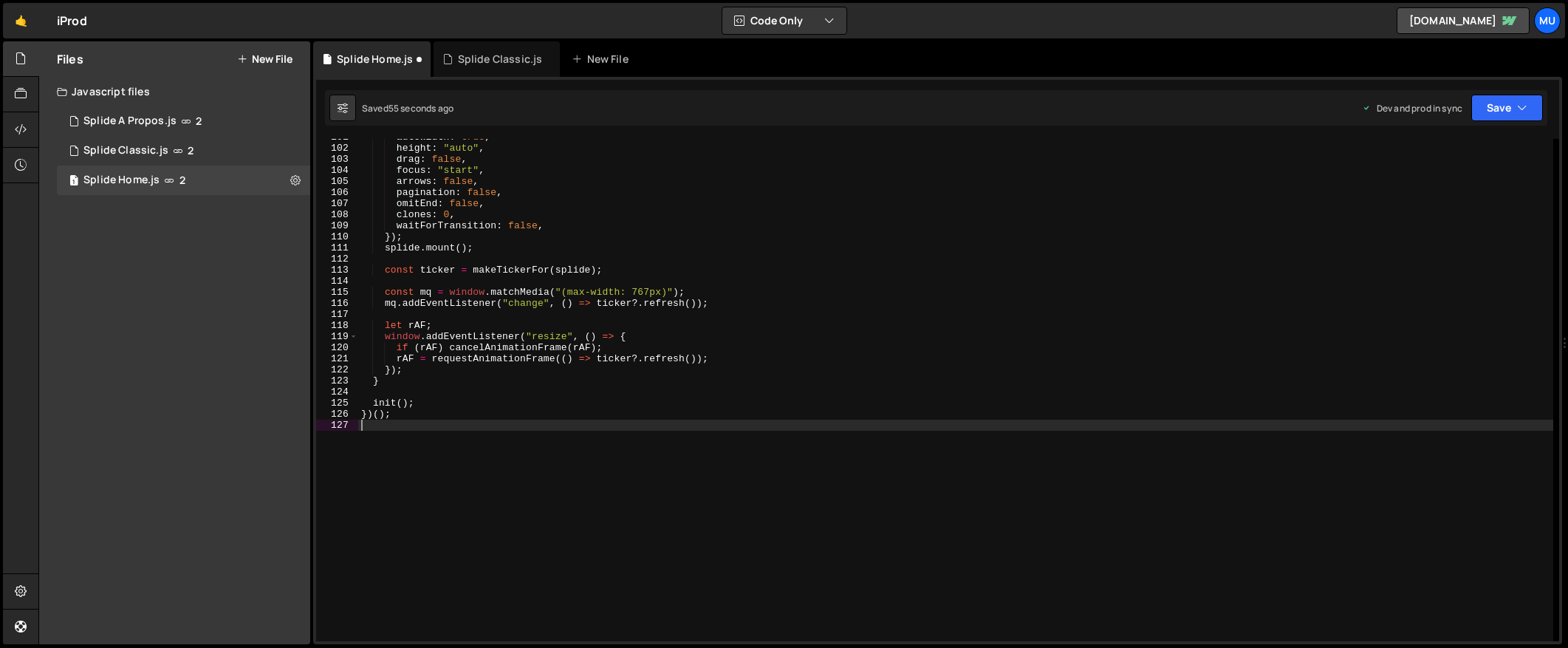
type textarea "if (rAF) cancelAnimationFrame(rAF);"
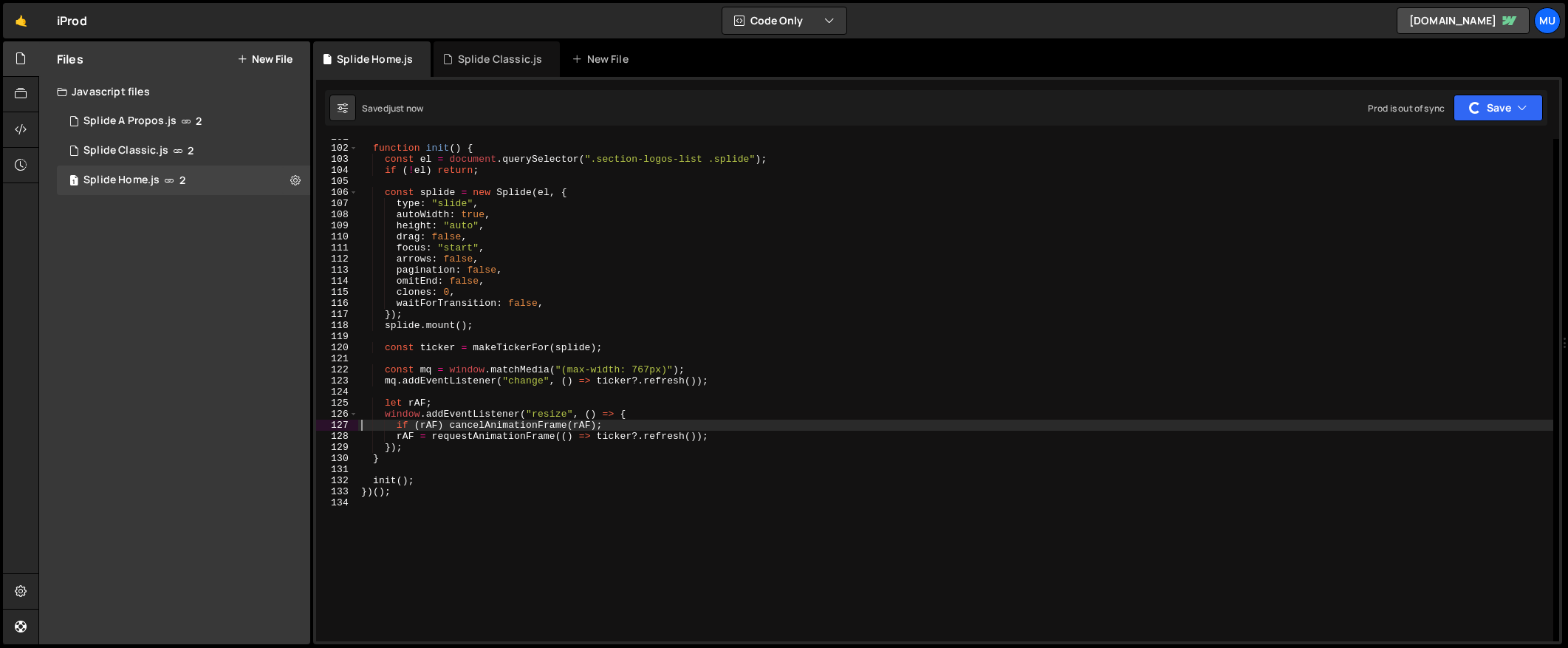
click at [268, 59] on button "New File" at bounding box center [264, 59] width 55 height 12
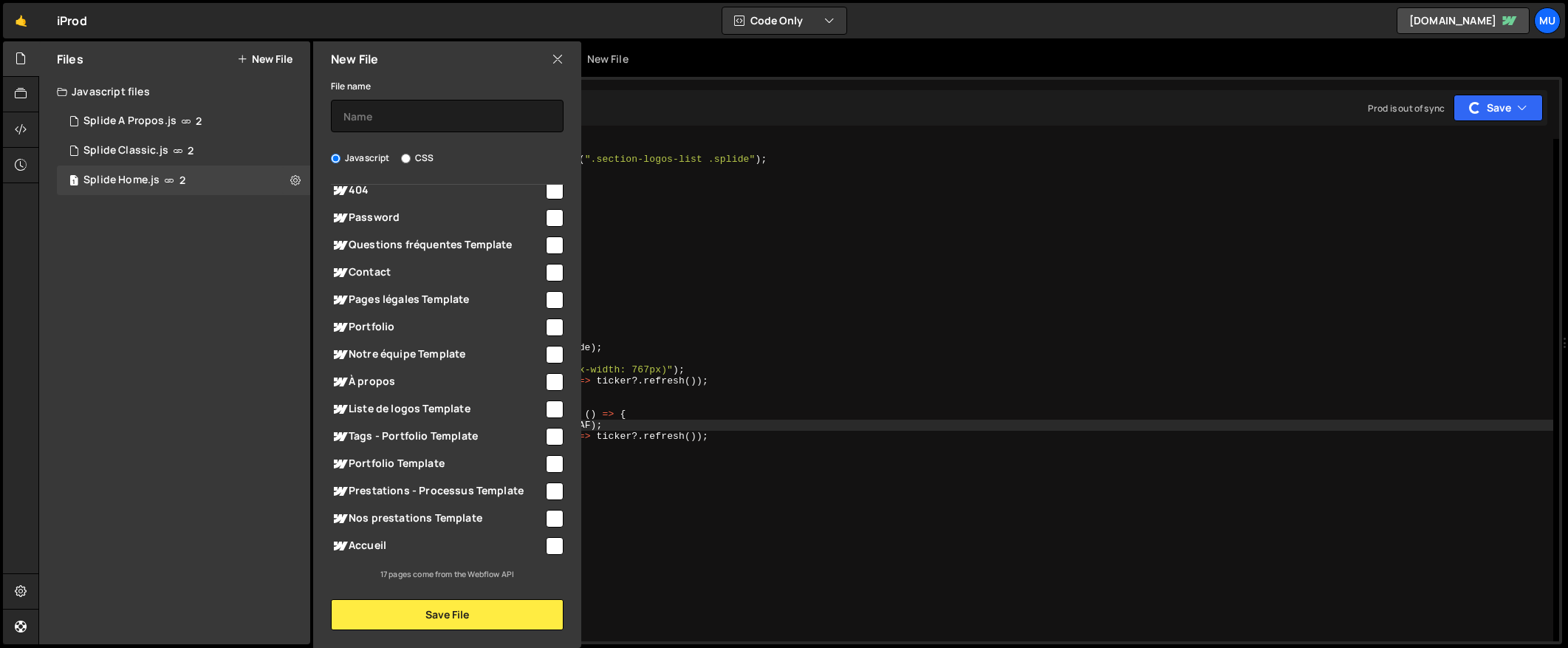
click at [405, 154] on input "CSS" at bounding box center [405, 158] width 9 height 9
radio input "true"
click at [404, 157] on input "CSS" at bounding box center [405, 158] width 9 height 9
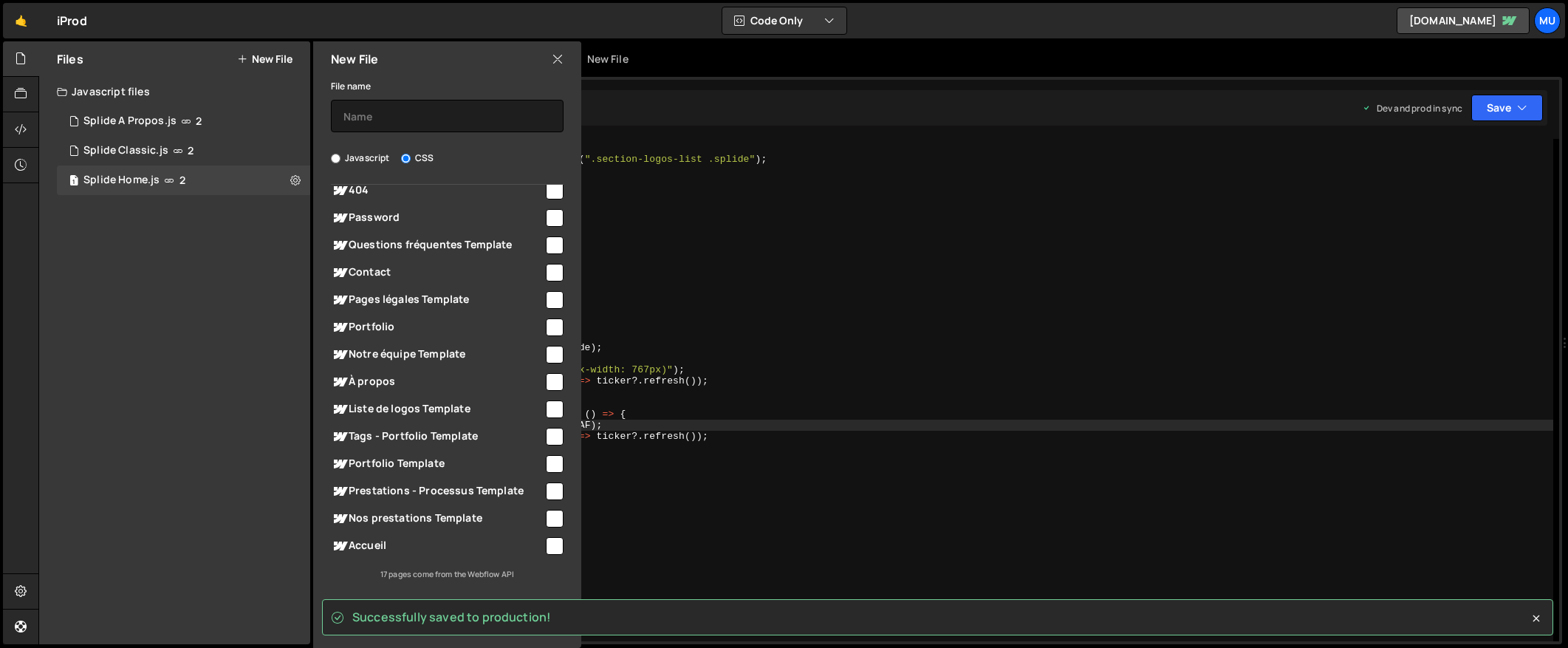
click at [446, 551] on span "Accueil" at bounding box center [436, 546] width 212 height 18
checkbox input "true"
click at [427, 123] on input "text" at bounding box center [447, 116] width 233 height 33
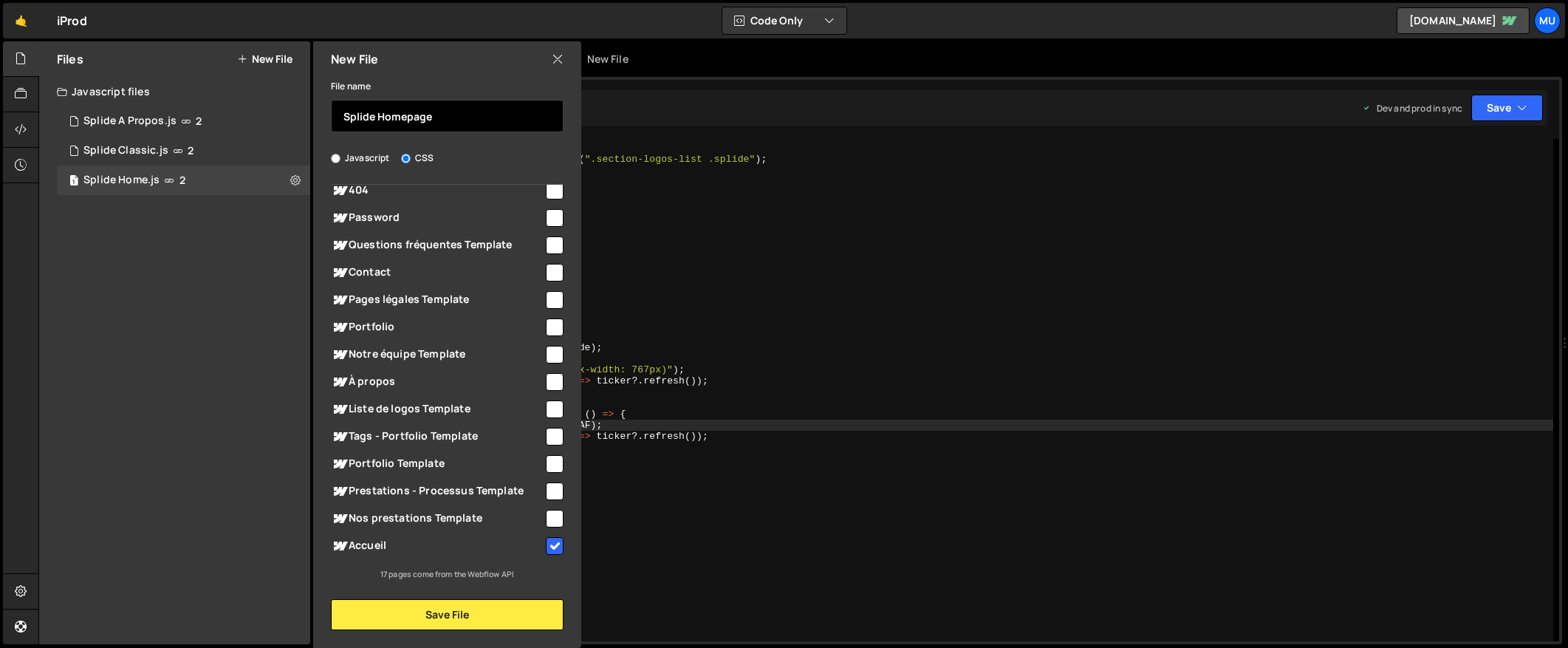
type input "Splide Homepage"
click at [474, 631] on div "New File File name Splide Homepage Javascript CSS Global (All Pages)" at bounding box center [446, 344] width 271 height 606
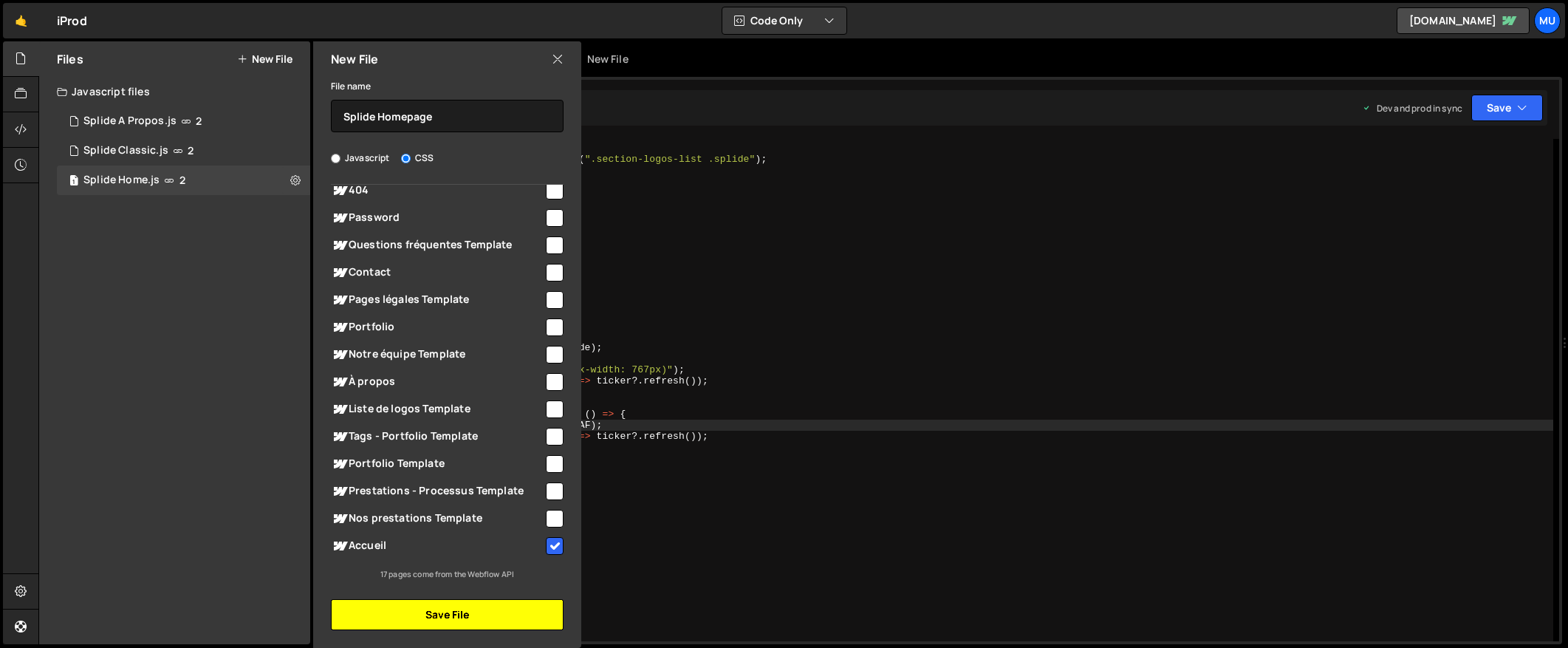
click at [485, 619] on button "Save File" at bounding box center [447, 614] width 233 height 31
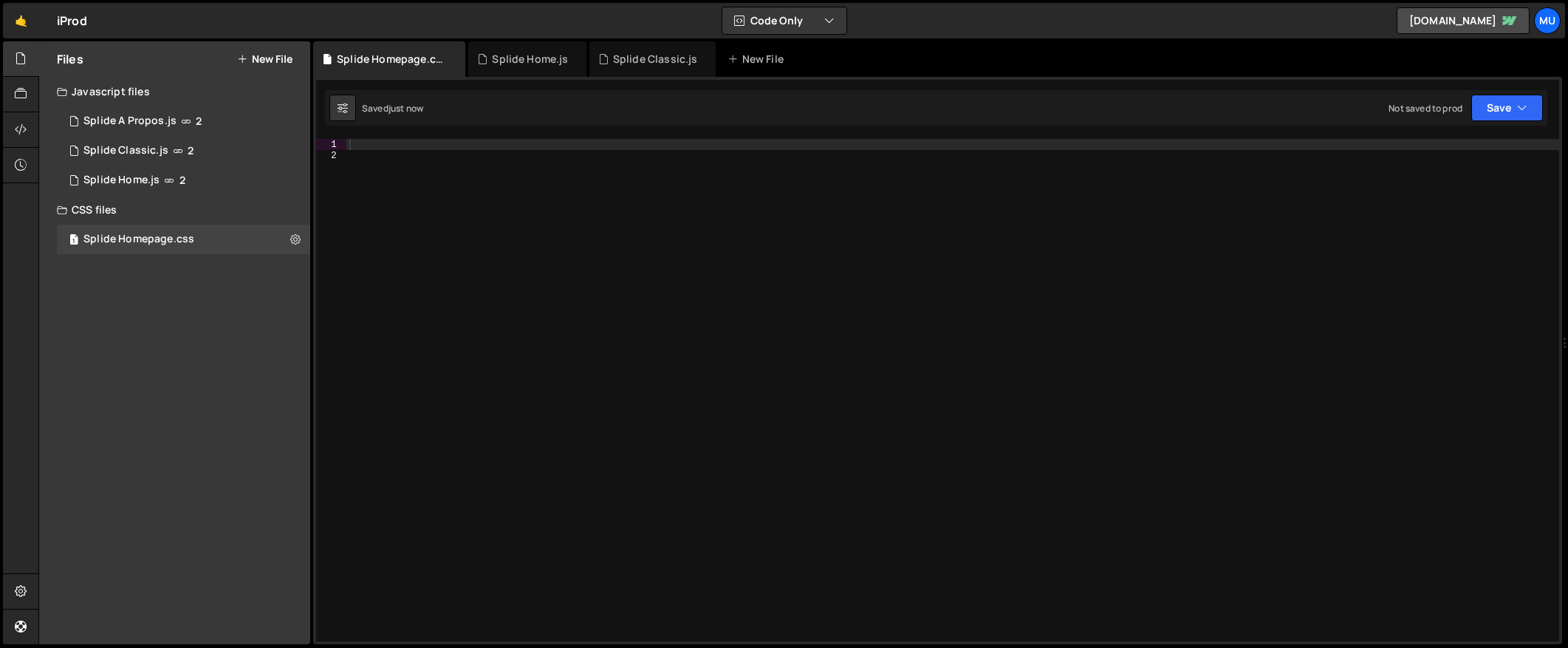
click at [813, 175] on div at bounding box center [953, 400] width 1213 height 525
click at [662, 150] on div at bounding box center [953, 400] width 1213 height 525
click at [664, 138] on div at bounding box center [953, 400] width 1213 height 525
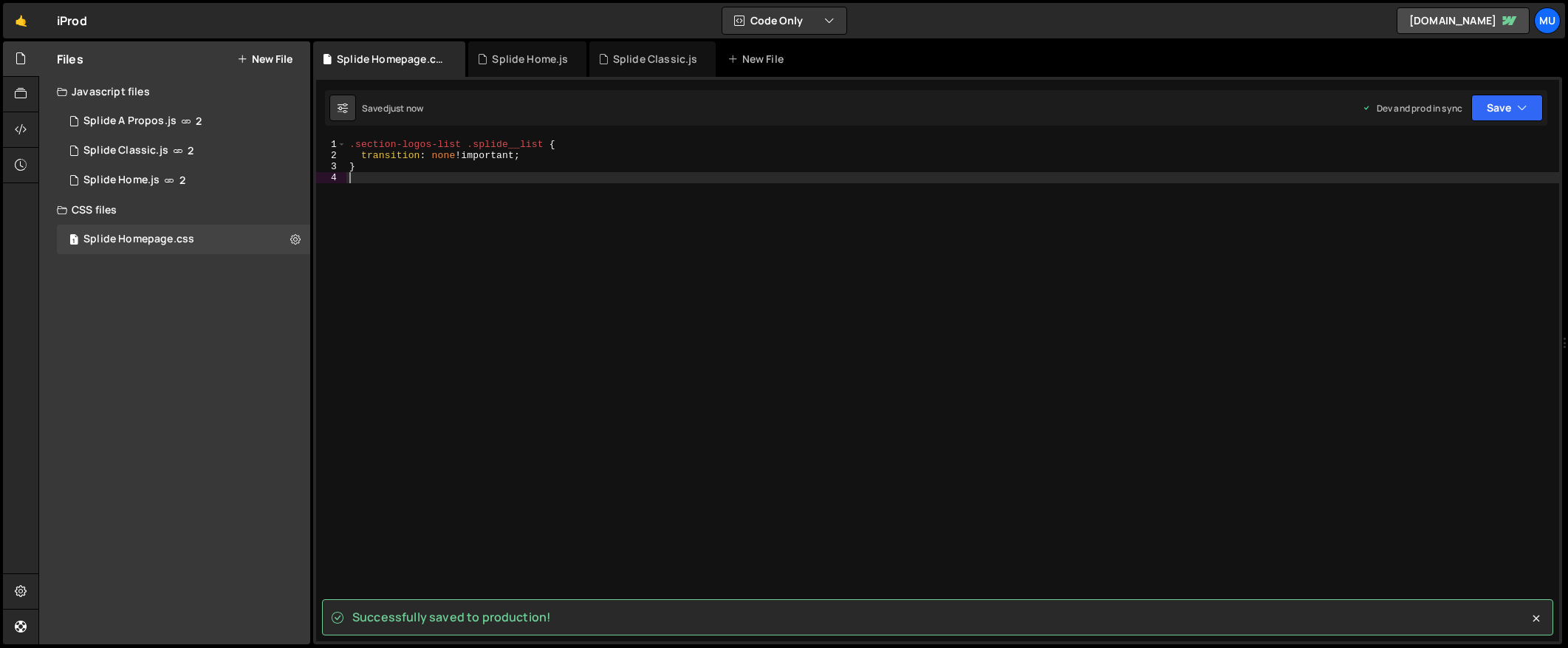
drag, startPoint x: 293, startPoint y: 241, endPoint x: 383, endPoint y: 382, distance: 167.3
click at [294, 241] on icon at bounding box center [295, 238] width 10 height 14
type input "Splide Homepage"
radio input "false"
radio input "true"
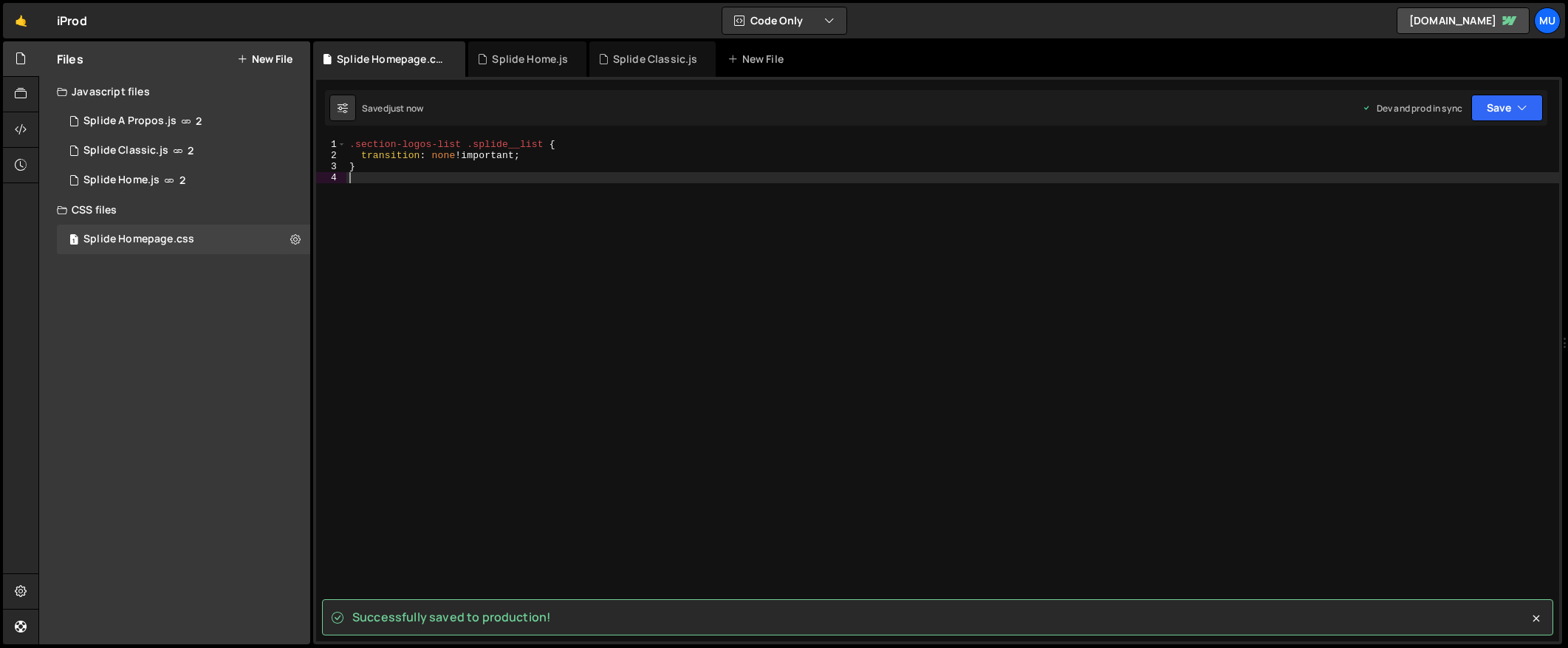
checkbox input "true"
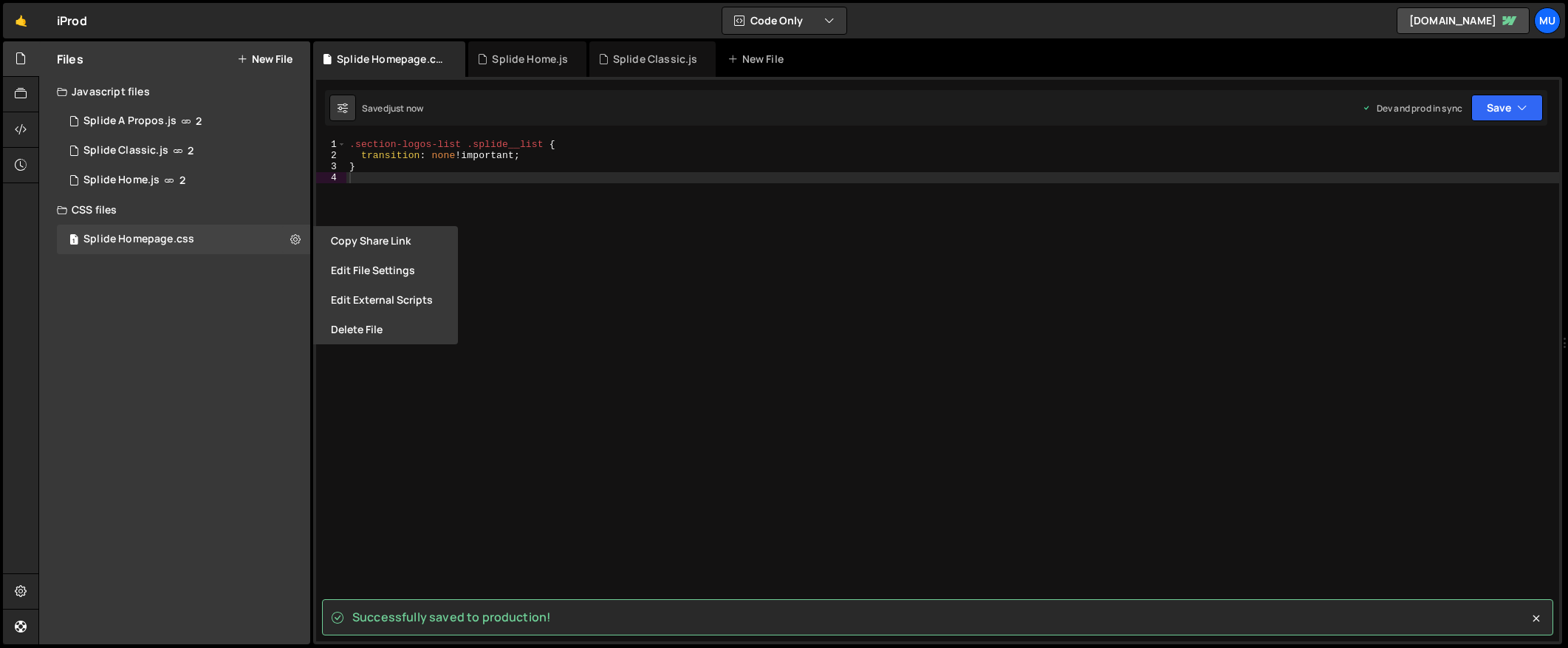
drag, startPoint x: 379, startPoint y: 268, endPoint x: 382, endPoint y: 257, distance: 11.4
click at [379, 268] on button "Edit File Settings" at bounding box center [385, 269] width 144 height 29
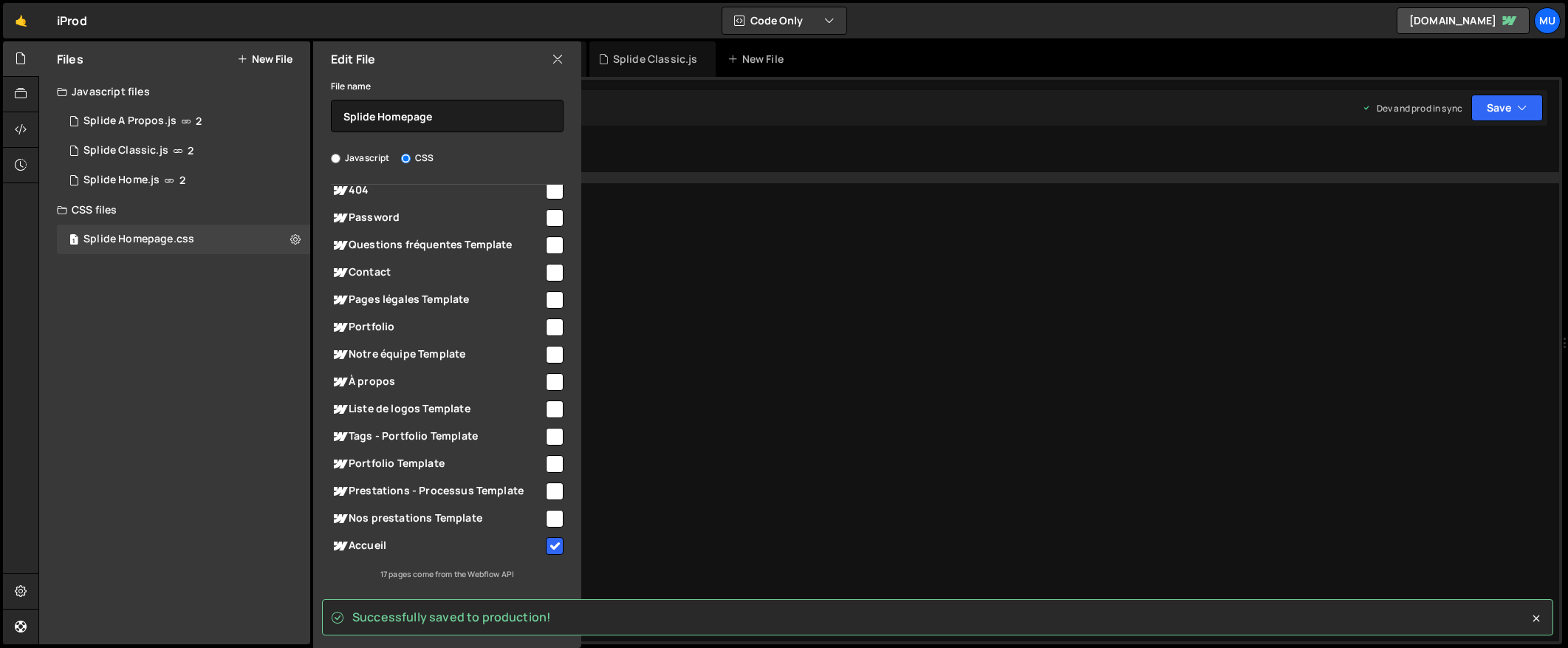
drag, startPoint x: 239, startPoint y: 204, endPoint x: 251, endPoint y: 200, distance: 12.6
click at [240, 204] on div "CSS files" at bounding box center [175, 209] width 271 height 29
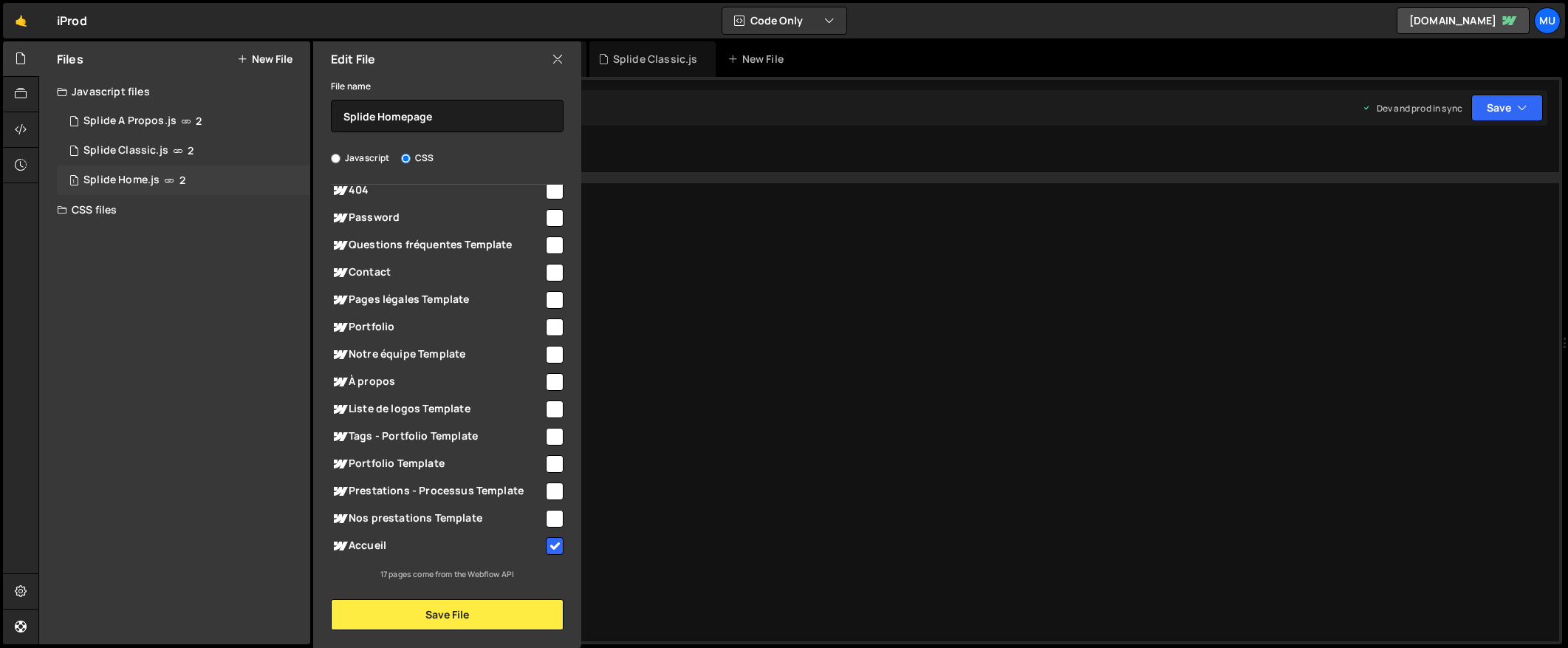
click at [257, 188] on div "1 Splide Home.js 2" at bounding box center [184, 180] width 253 height 29
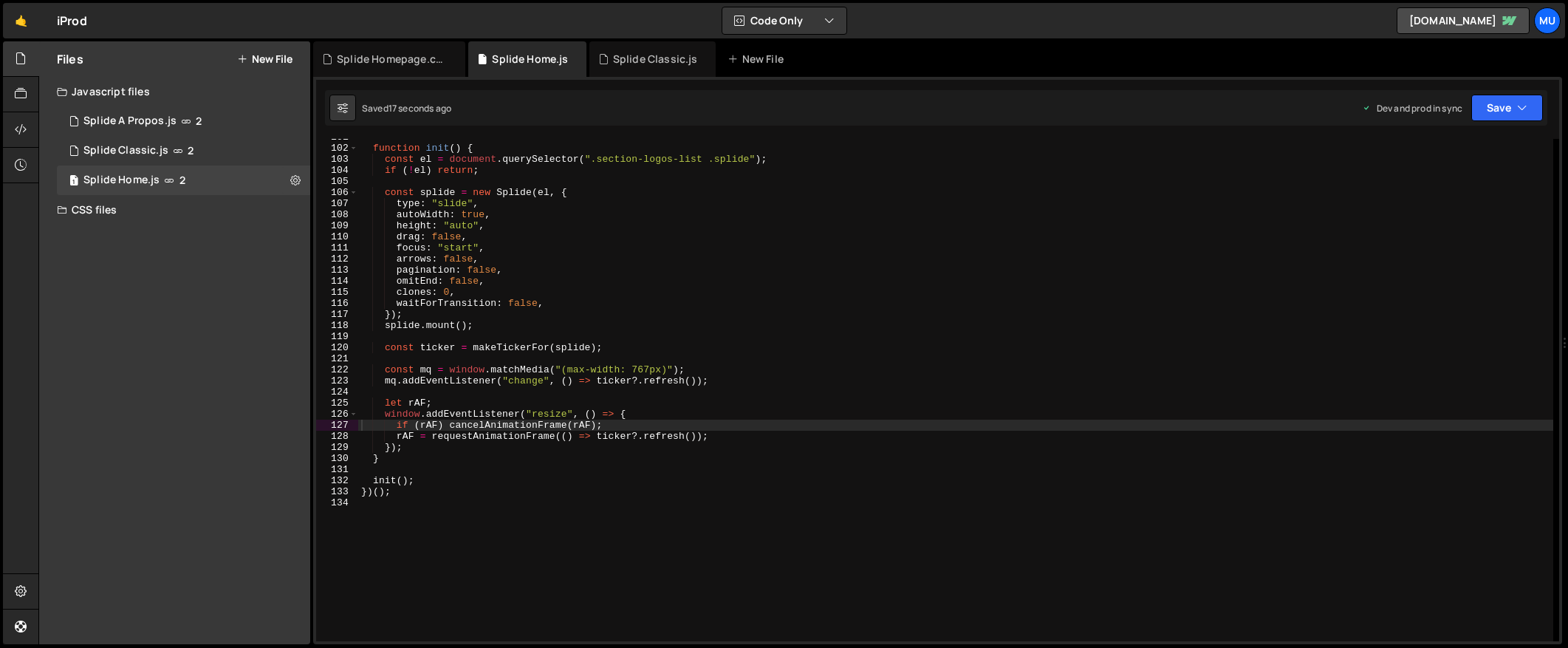
click at [973, 357] on div "function init ( ) { const el = document . querySelector ( ".section-logos-list …" at bounding box center [956, 394] width 1195 height 525
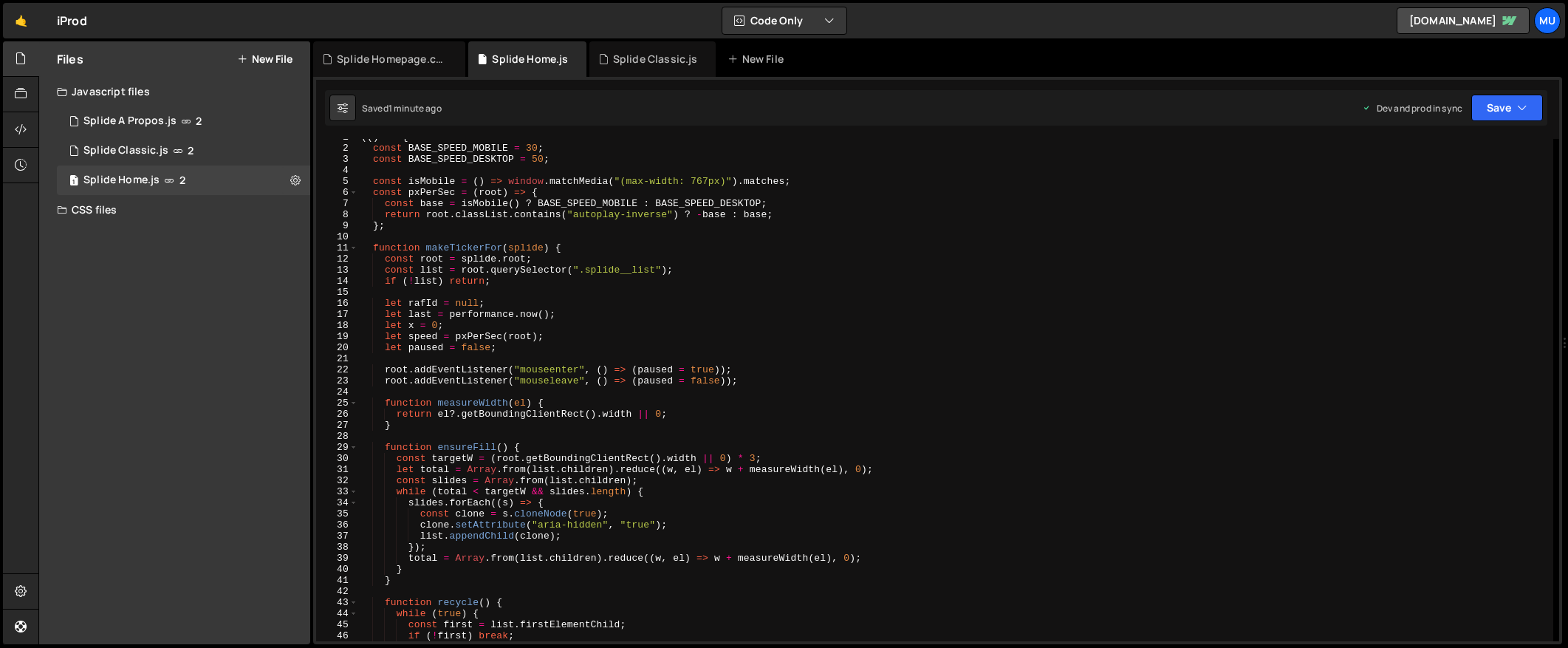
scroll to position [0, 0]
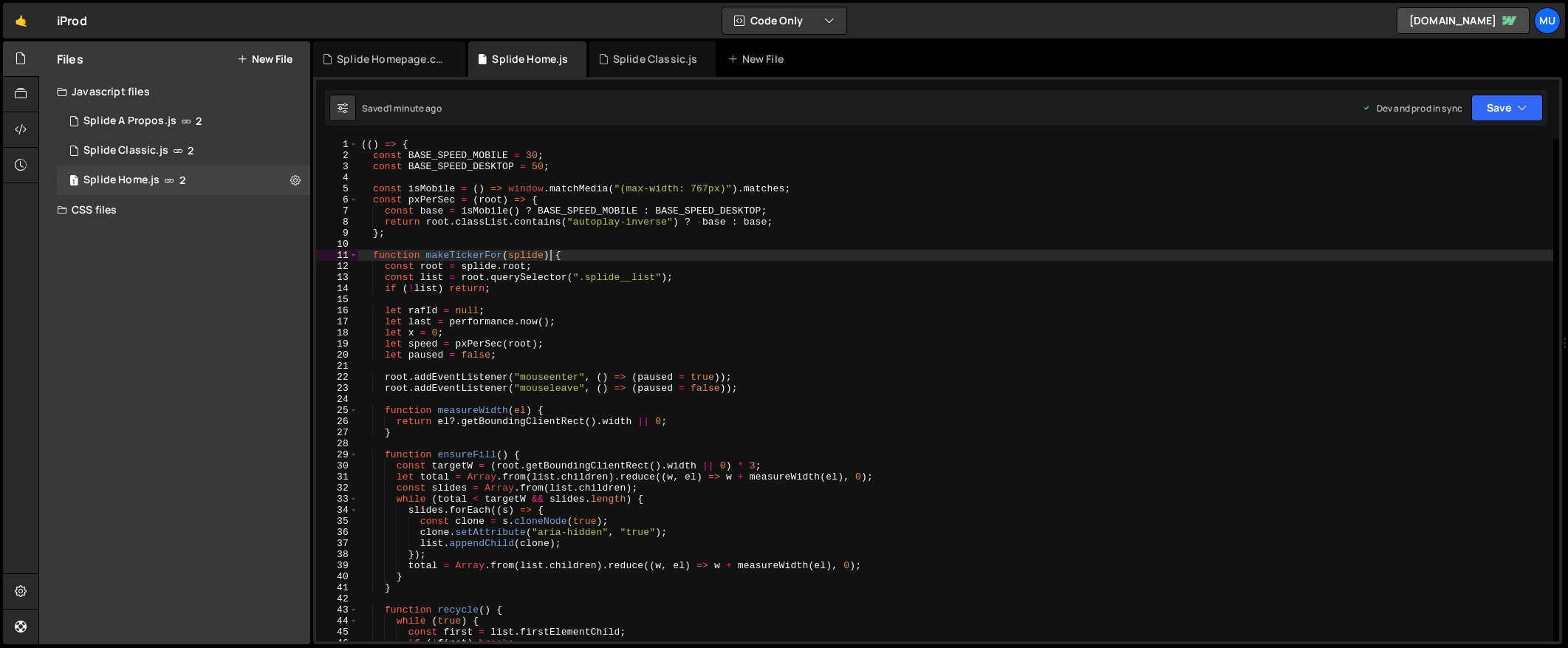
click at [548, 255] on div "(( ) => { const BASE_SPEED_MOBILE = 30 ; const BASE_SPEED_DESKTOP = 50 ; const …" at bounding box center [956, 400] width 1195 height 525
type textarea "function makeTickerFor(splide) {"
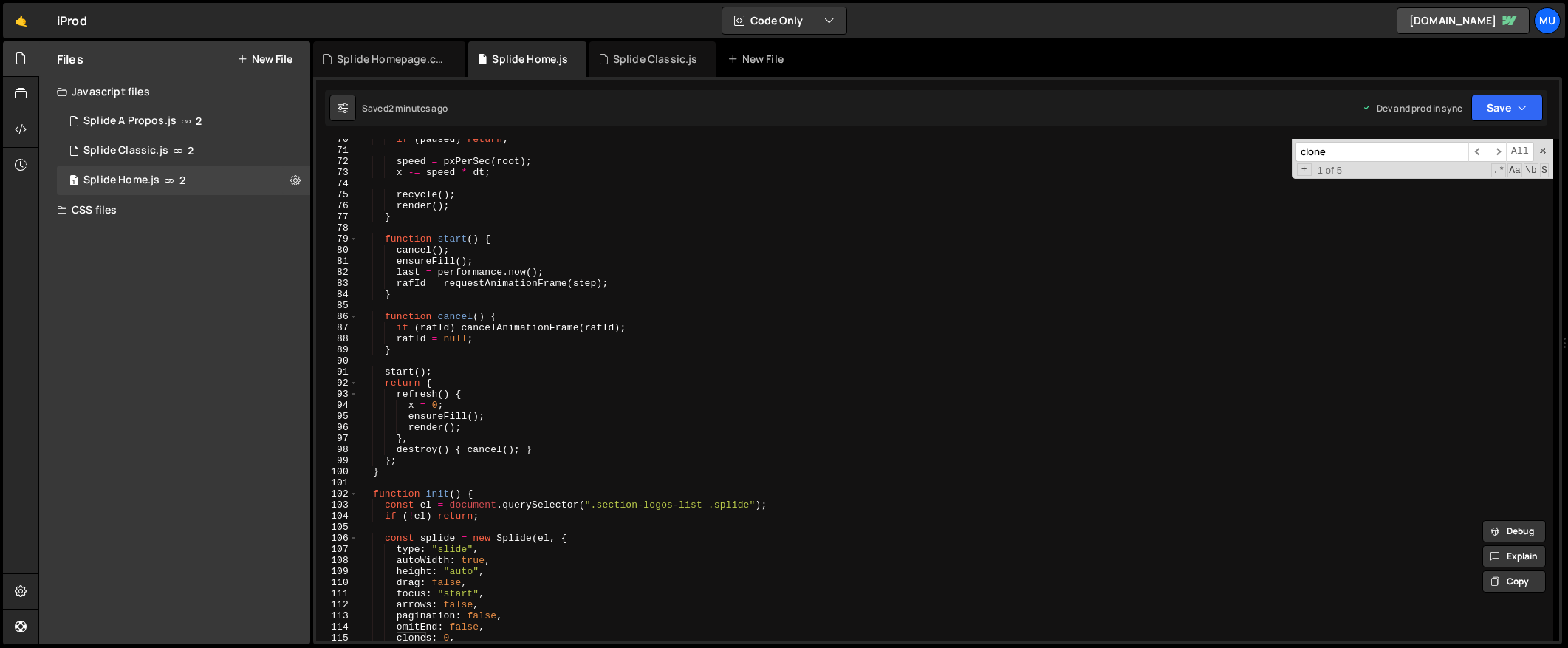
scroll to position [958, 0]
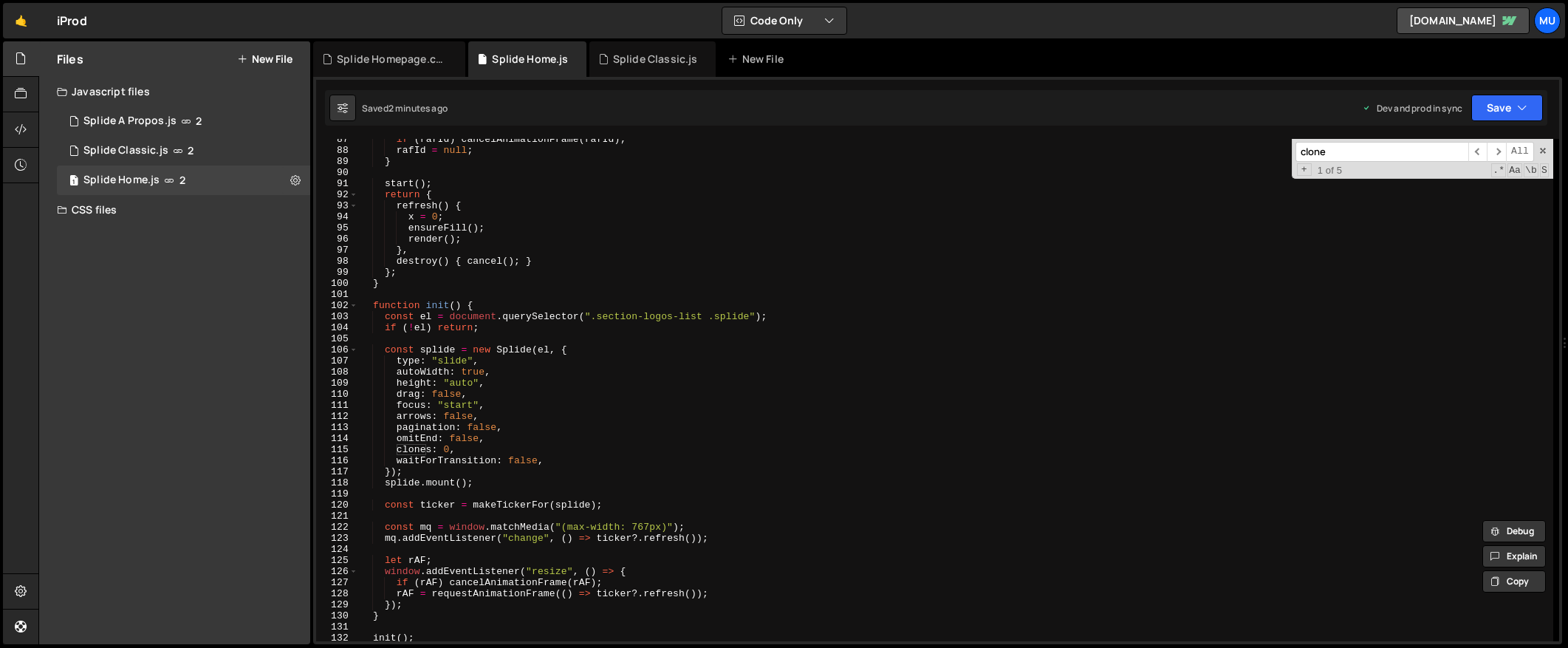
type input "clone"
click at [855, 327] on div "if ( rafId ) cancelAnimationFrame ( rafId ) ; rafId = null ; } start ( ) ; retu…" at bounding box center [956, 395] width 1195 height 525
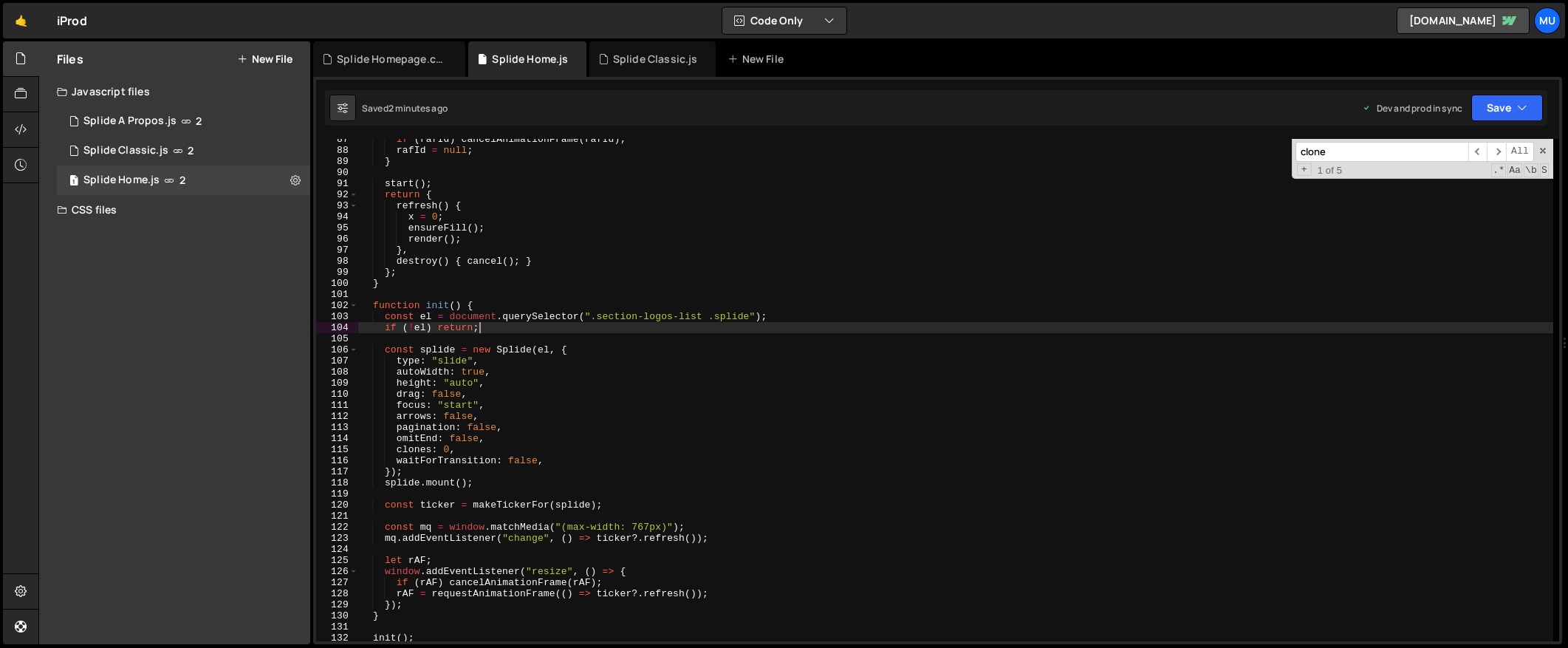
click at [855, 327] on div "if ( rafId ) cancelAnimationFrame ( rafId ) ; rafId = null ; } start ( ) ; retu…" at bounding box center [956, 395] width 1195 height 525
drag, startPoint x: 581, startPoint y: 277, endPoint x: 552, endPoint y: 258, distance: 34.7
click at [581, 277] on div "if ( rafId ) cancelAnimationFrame ( rafId ) ; rafId = null ; } start ( ) ; retu…" at bounding box center [956, 395] width 1195 height 525
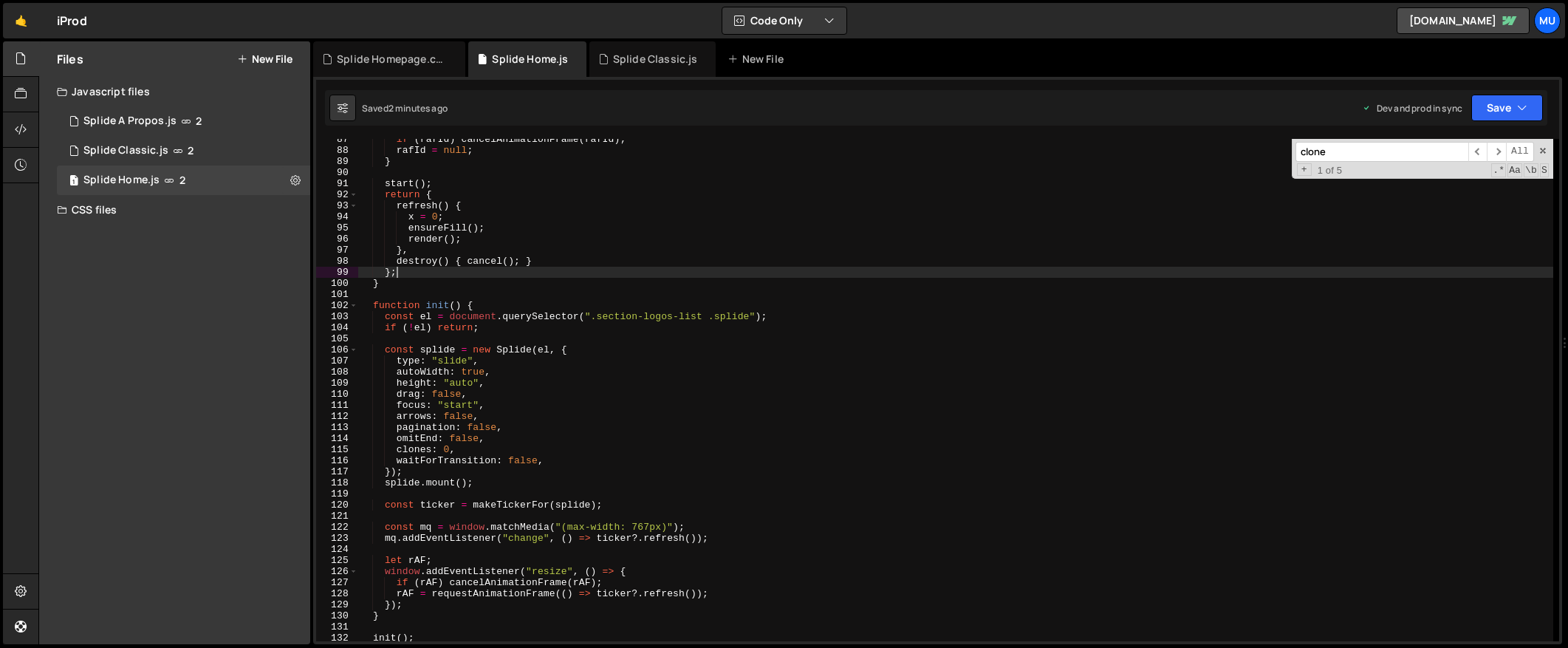
click at [502, 237] on div "if ( rafId ) cancelAnimationFrame ( rafId ) ; rafId = null ; } start ( ) ; retu…" at bounding box center [956, 395] width 1195 height 525
type textarea "render();"
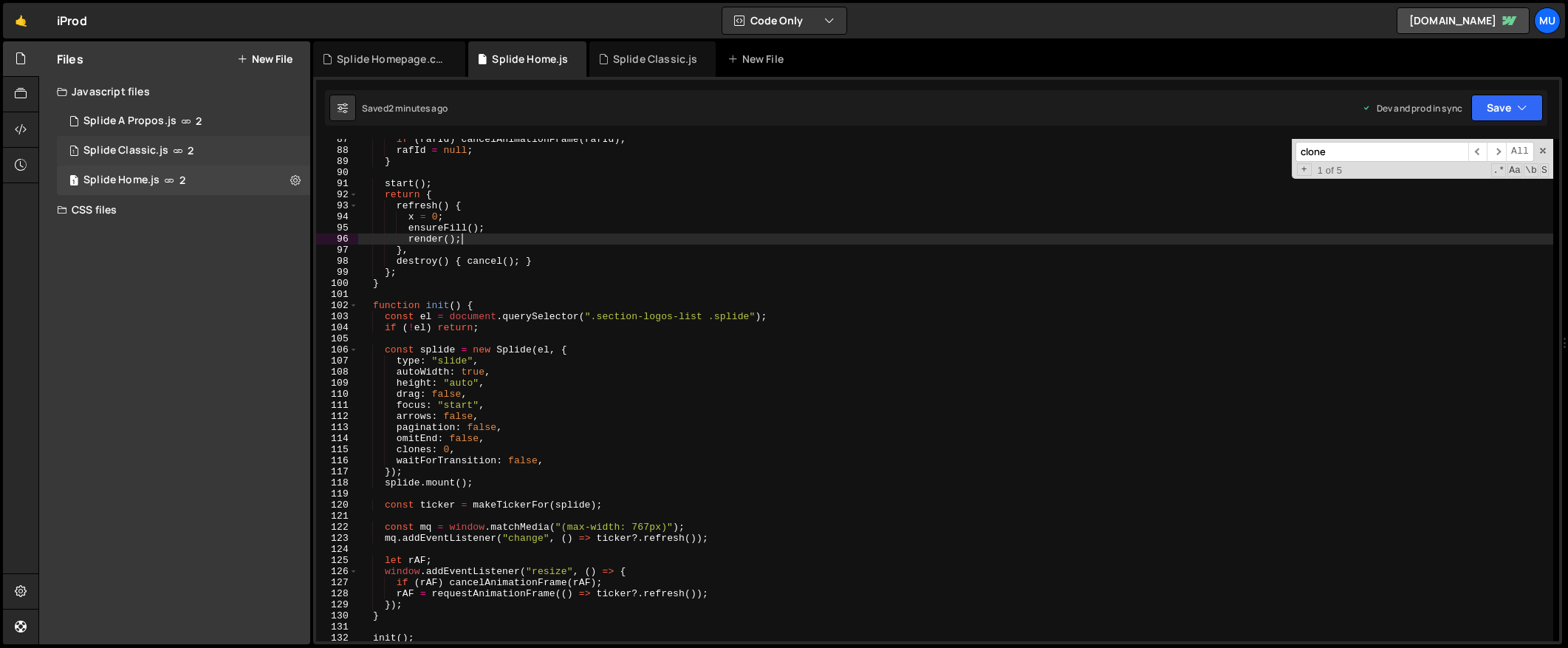
click at [216, 152] on div "1 Splide Classic.js 2" at bounding box center [184, 150] width 253 height 29
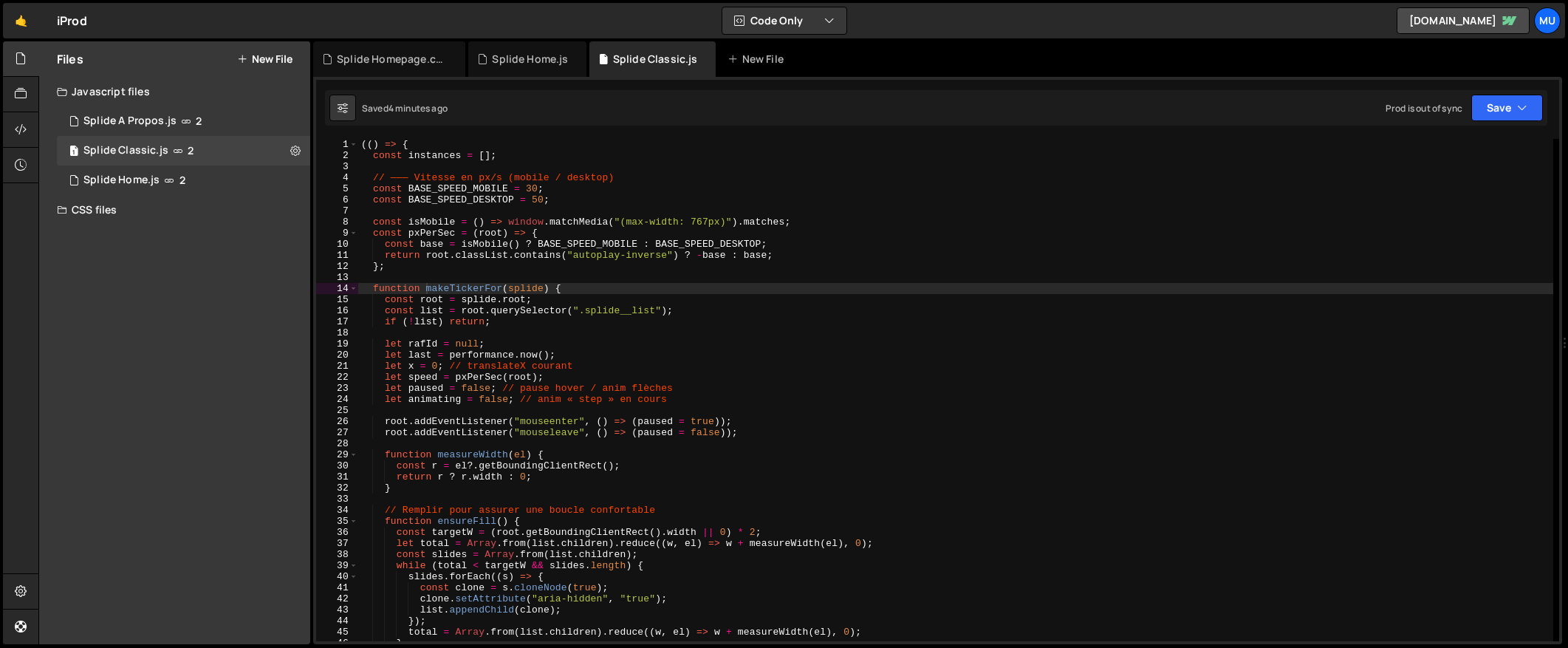
click at [614, 259] on div "(( ) => { const instances = [ ] ; // ——— Vitesse en px/s (mobile / desktop) con…" at bounding box center [956, 400] width 1195 height 525
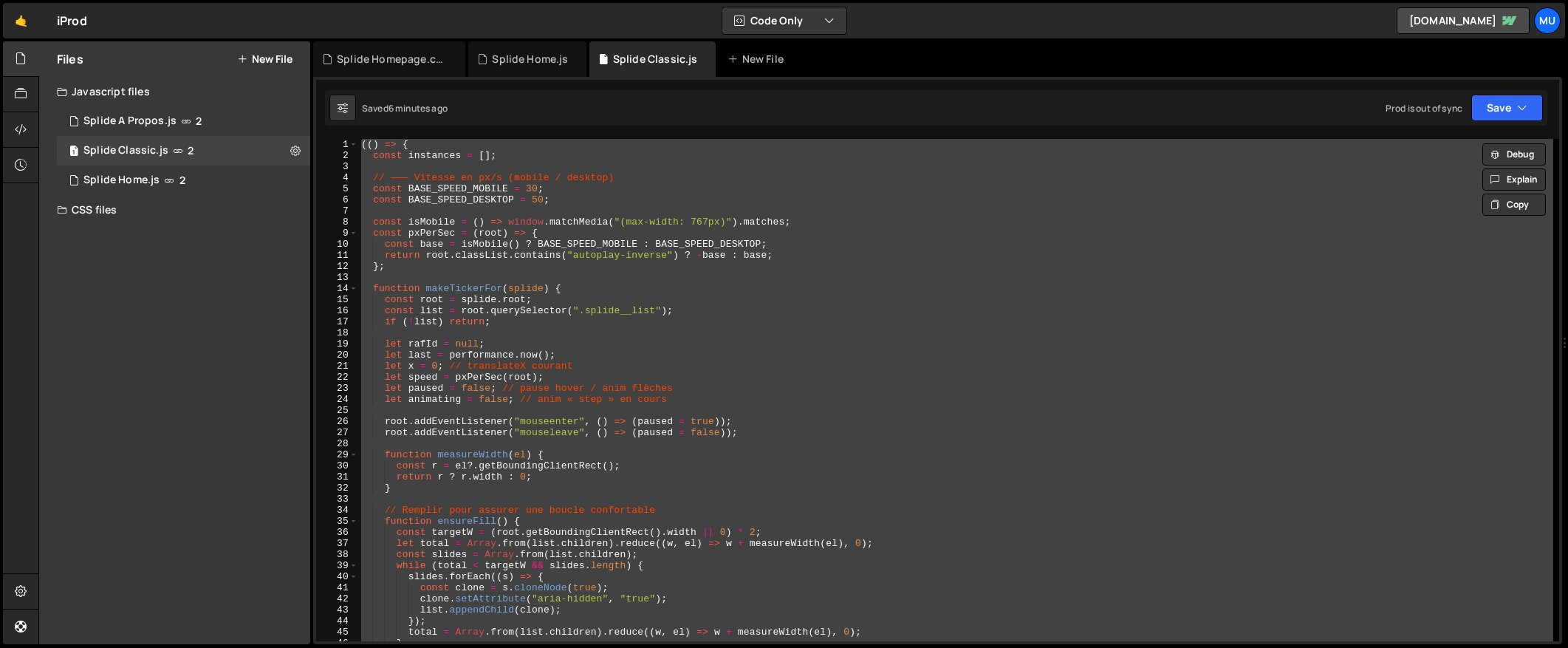
click at [808, 342] on div "(( ) => { const instances = [ ] ; // ——— Vitesse en px/s (mobile / desktop) con…" at bounding box center [956, 389] width 1195 height 502
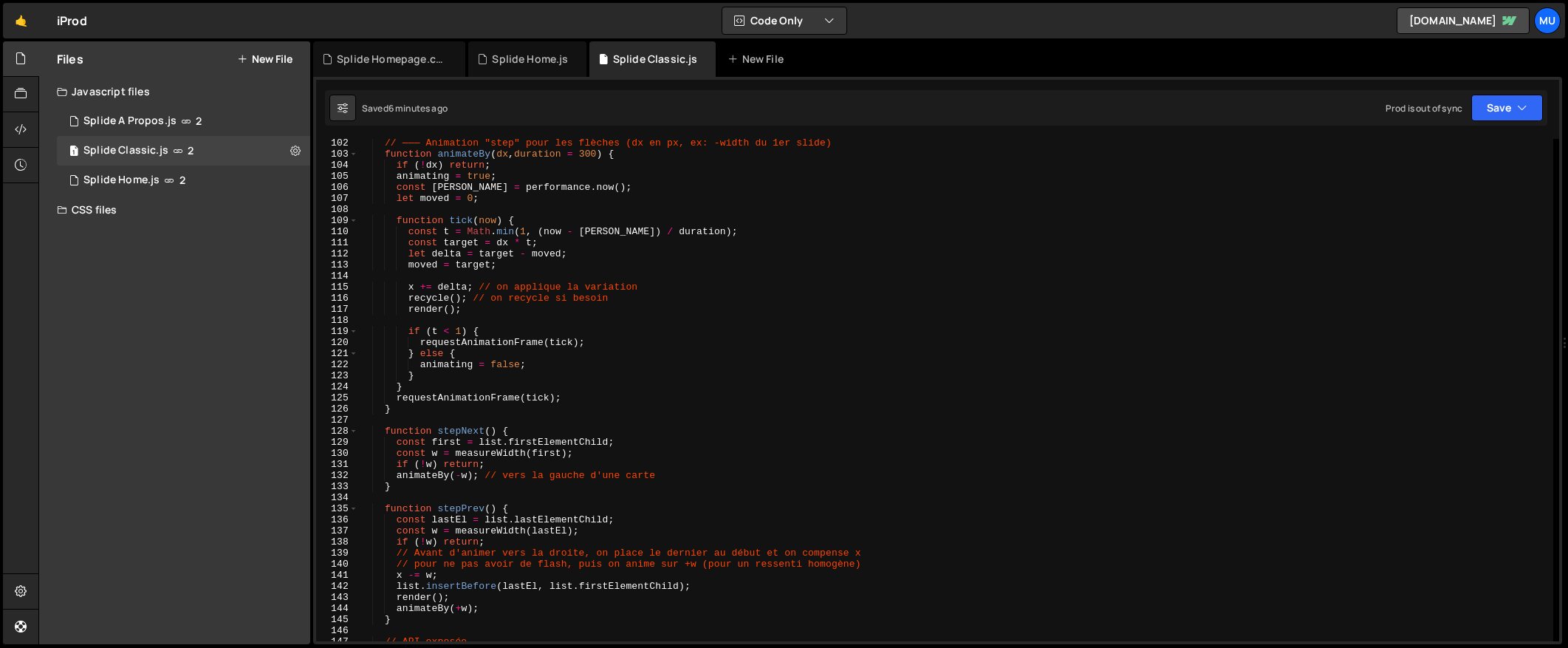
scroll to position [1440, 0]
click at [672, 451] on div "// ——— Animation "step" pour les flèches (dx en px, ex: -width du 1er slide) fu…" at bounding box center [956, 400] width 1195 height 525
type textarea "destroy() { cancel(); },"
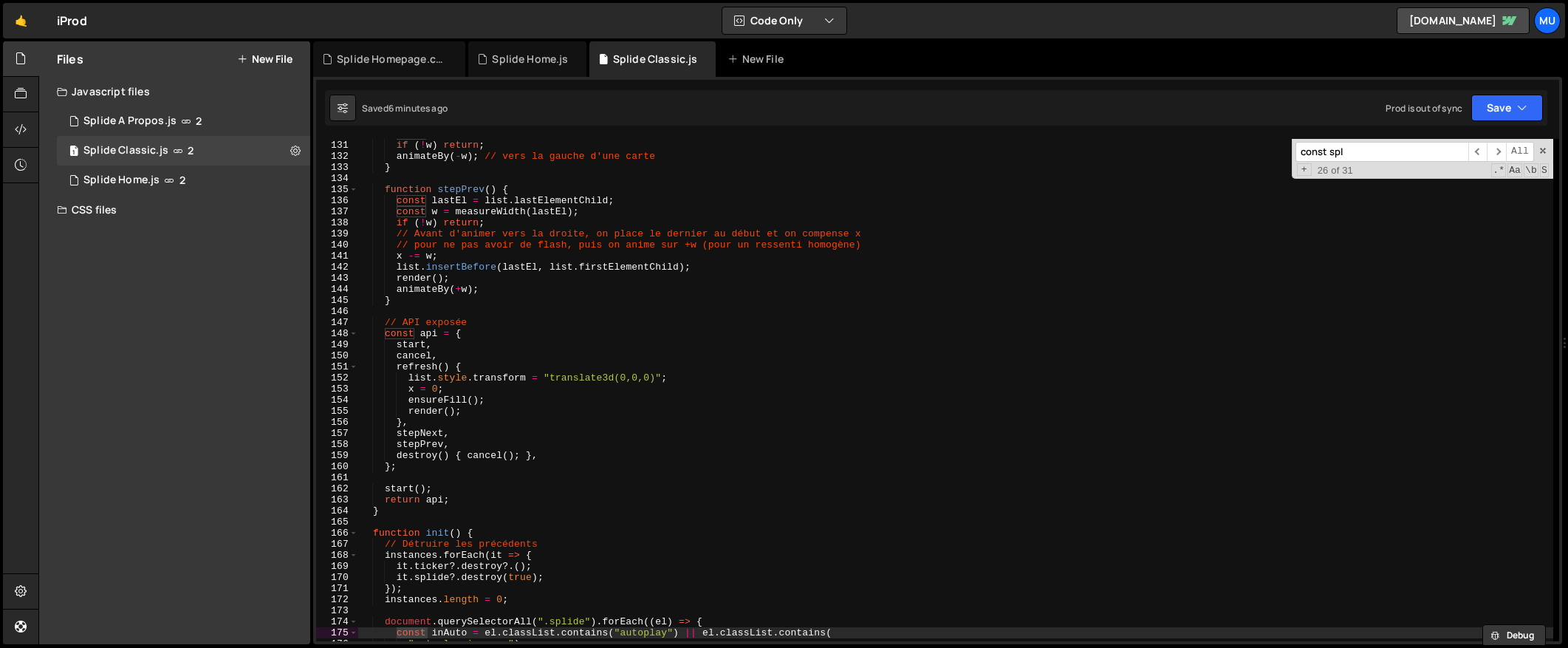
scroll to position [1732, 0]
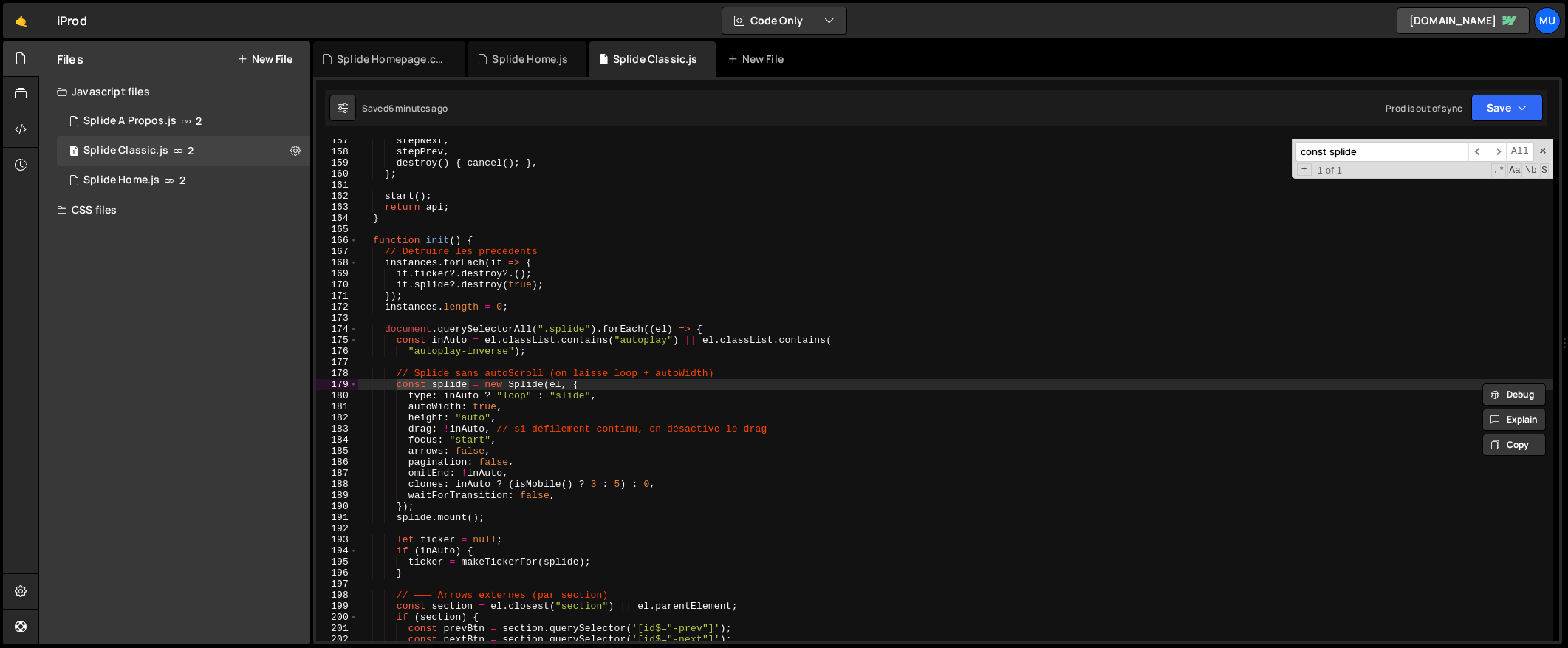
type input "const splide"
click at [400, 383] on div "stepNext , stepPrev , destroy ( ) { cancel ( ) ; } , } ; start ( ) ; return api…" at bounding box center [956, 389] width 1195 height 502
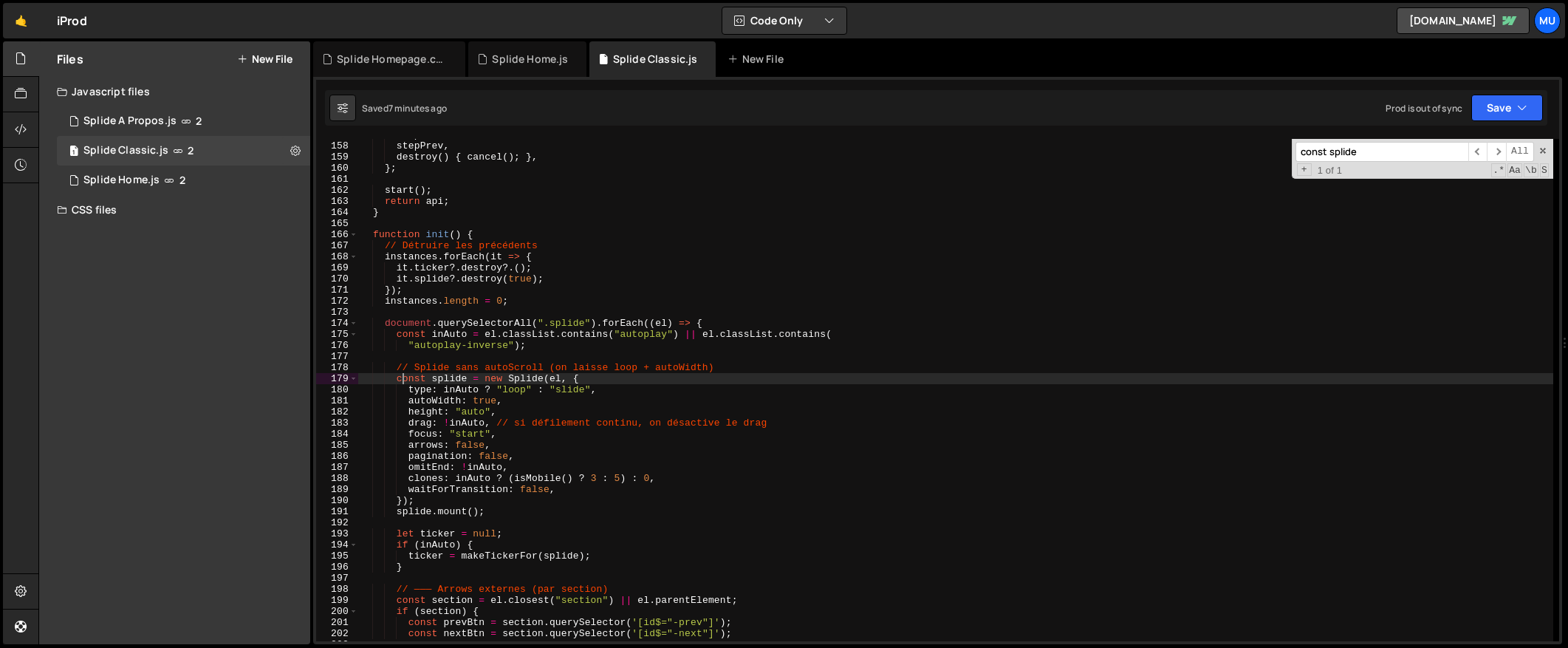
scroll to position [1744, 0]
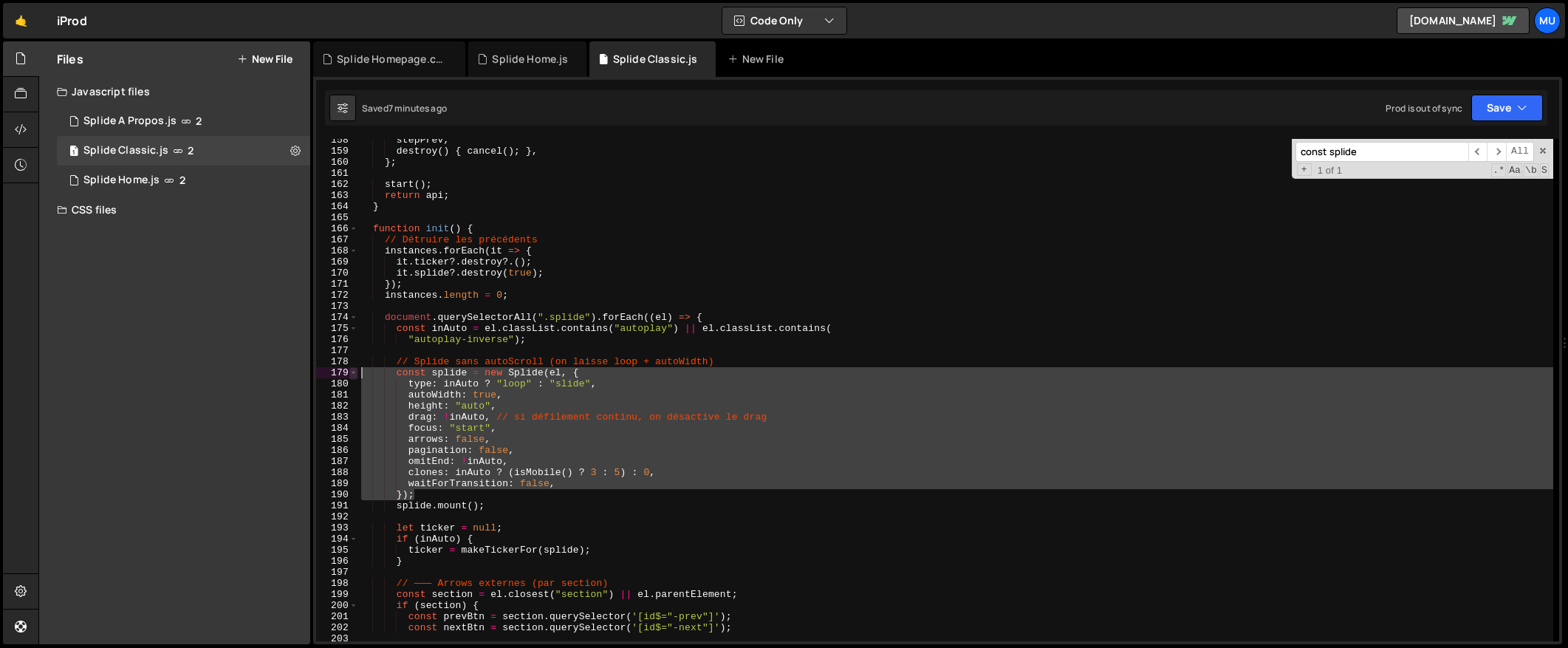
drag, startPoint x: 421, startPoint y: 492, endPoint x: 352, endPoint y: 375, distance: 135.8
click at [352, 375] on div "const splide = new Splide(el, { 158 159 160 161 162 163 164 165 166 167 168 169…" at bounding box center [938, 389] width 1243 height 502
type textarea "const splide = new Splide(el, { type: inAuto ? "loop" : "slide","
paste textarea
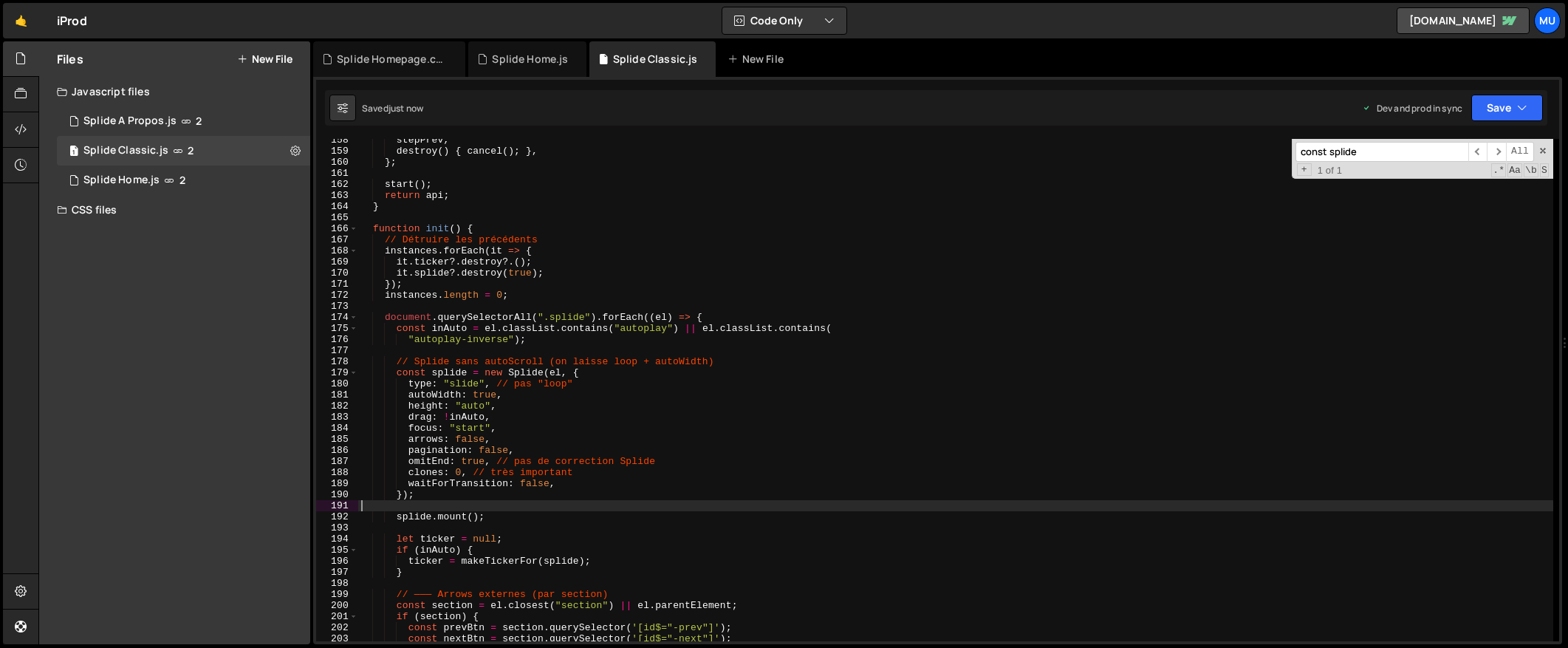
type textarea "})();"
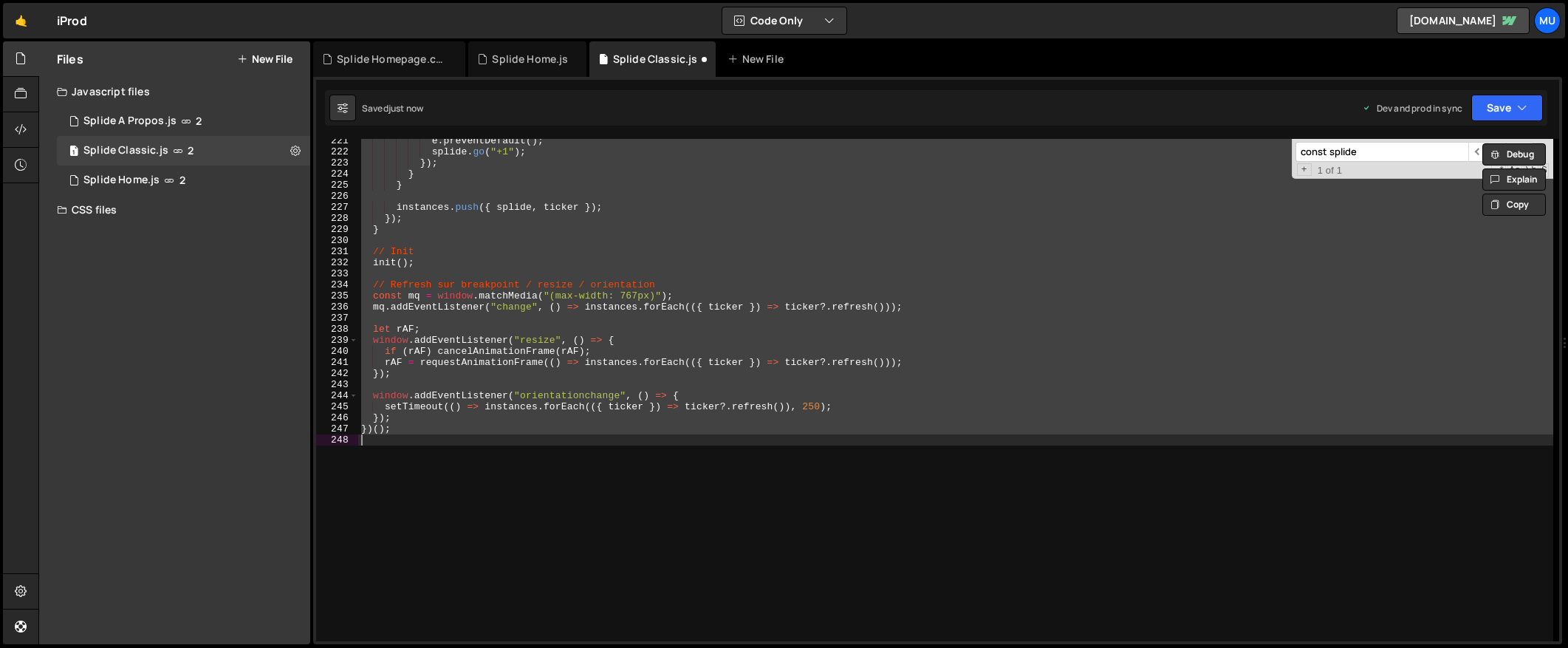
scroll to position [2350, 0]
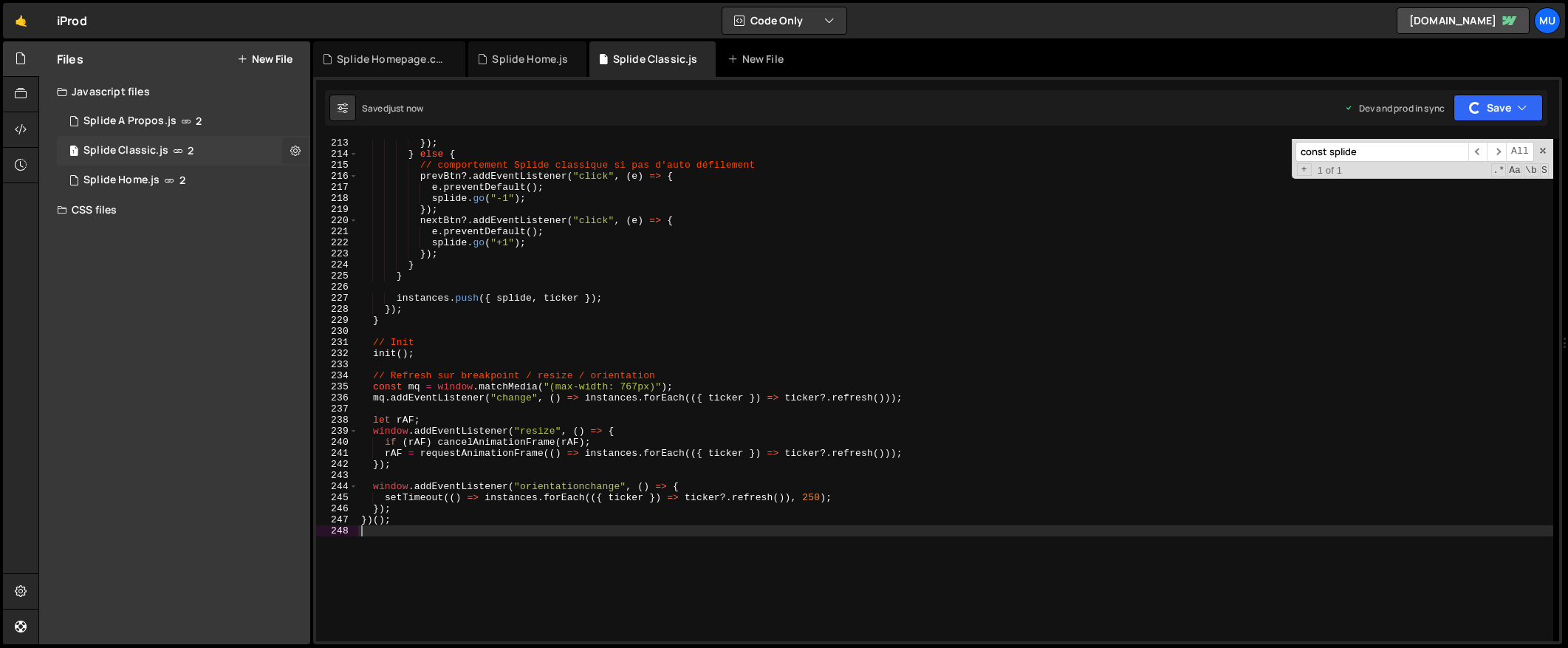
click at [296, 149] on icon at bounding box center [295, 150] width 10 height 14
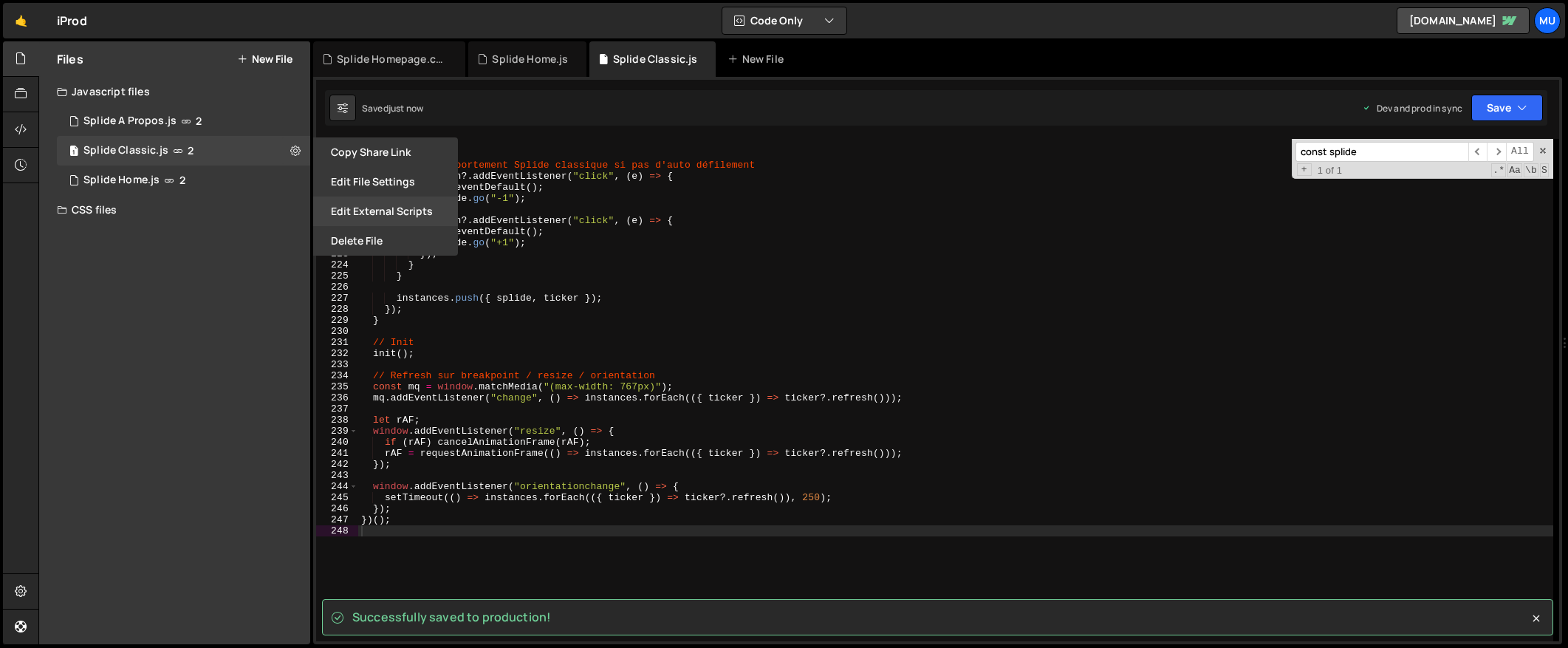
click at [384, 212] on button "Edit External Scripts" at bounding box center [385, 211] width 144 height 29
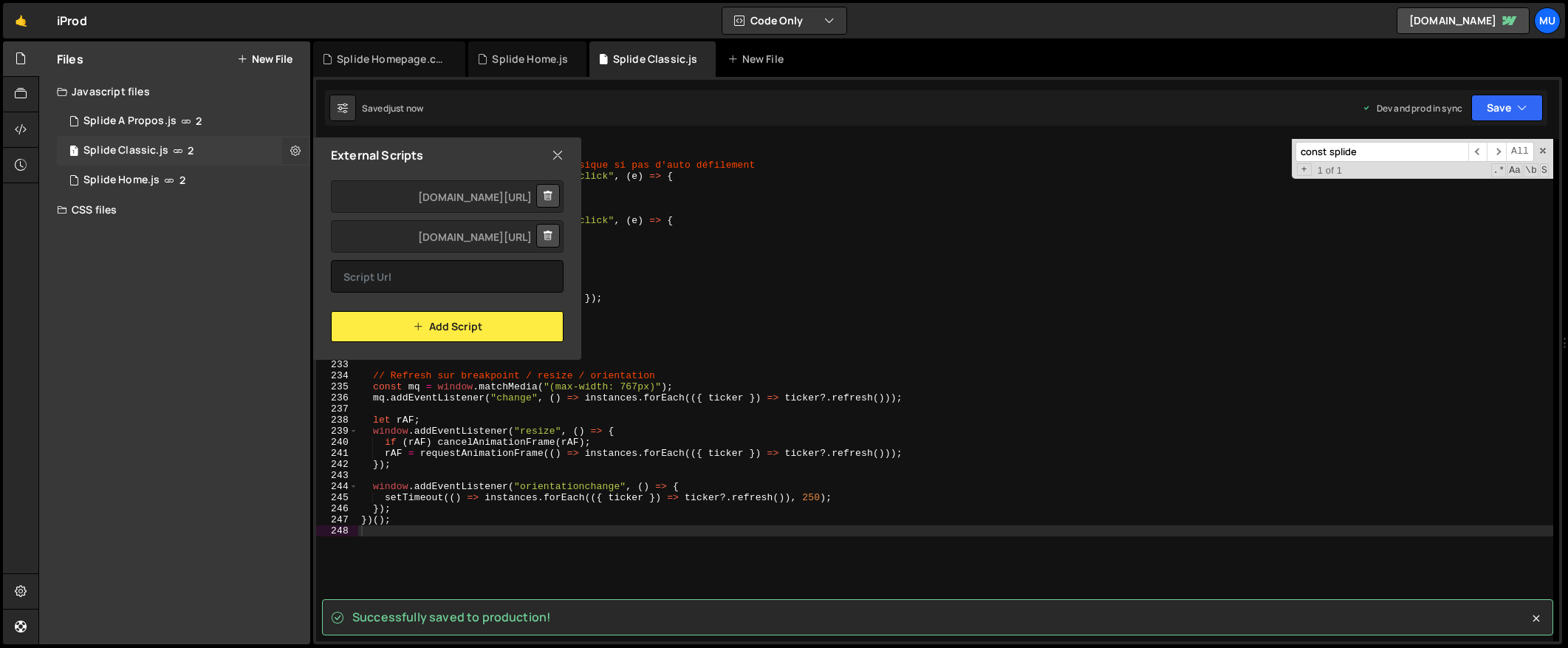
click at [294, 154] on icon at bounding box center [295, 150] width 10 height 14
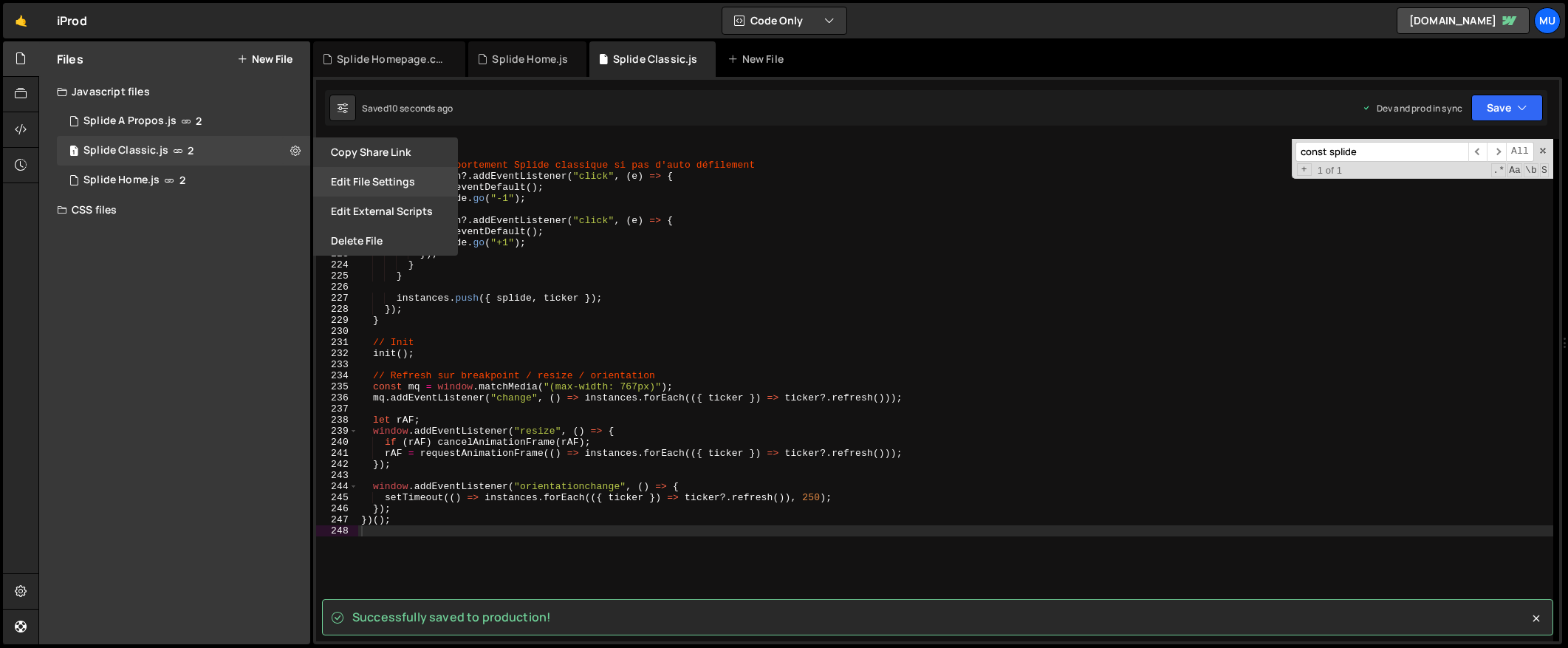
click at [352, 177] on button "Edit File Settings" at bounding box center [385, 181] width 144 height 29
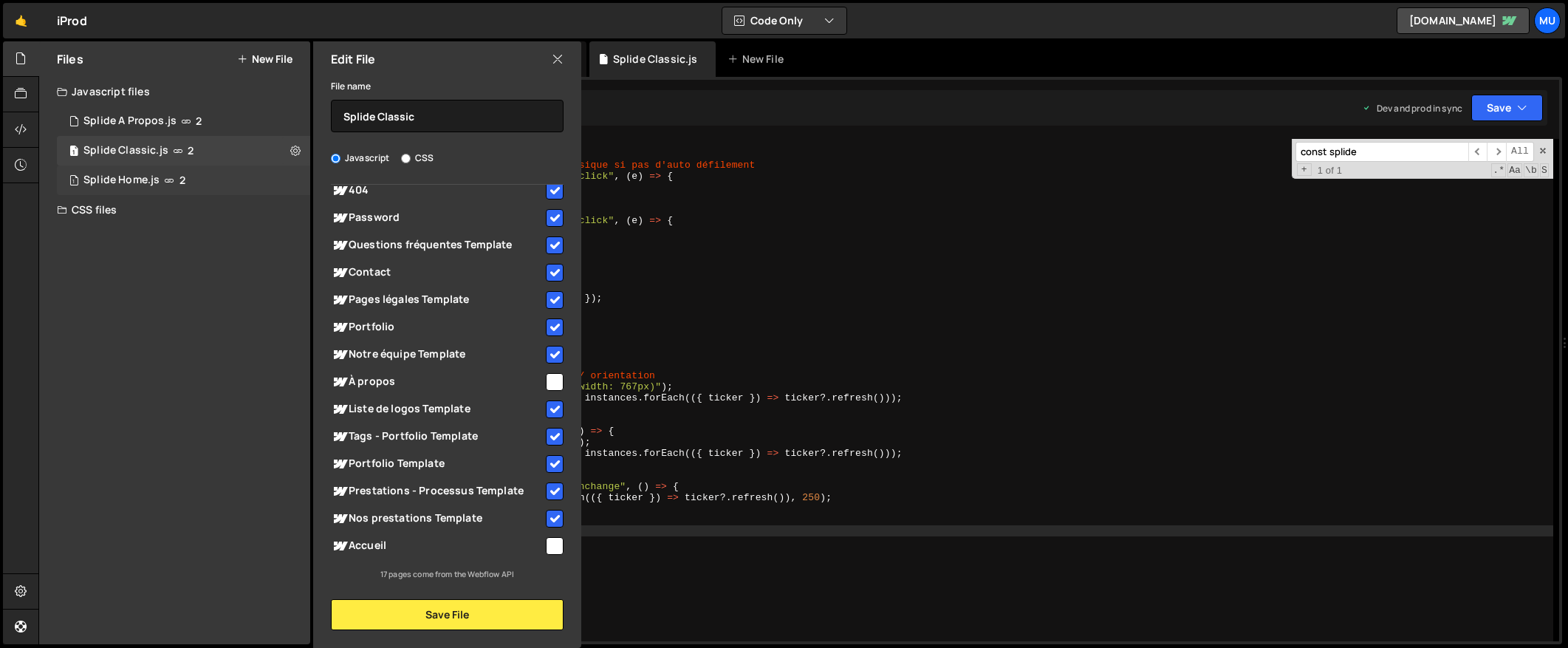
click at [197, 174] on div "1 Splide Home.js 2" at bounding box center [184, 180] width 253 height 29
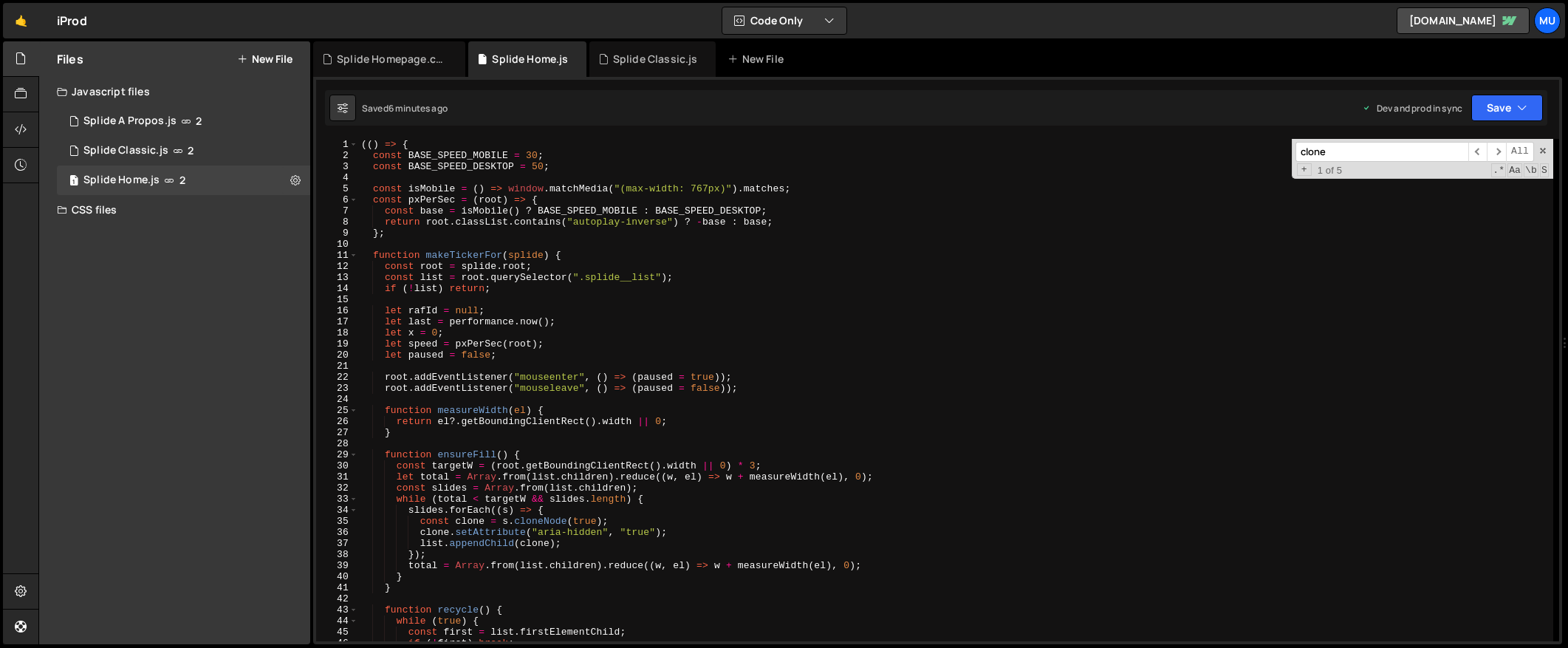
scroll to position [0, 0]
click at [255, 146] on div "1 Splide Classic.js 2" at bounding box center [184, 150] width 253 height 29
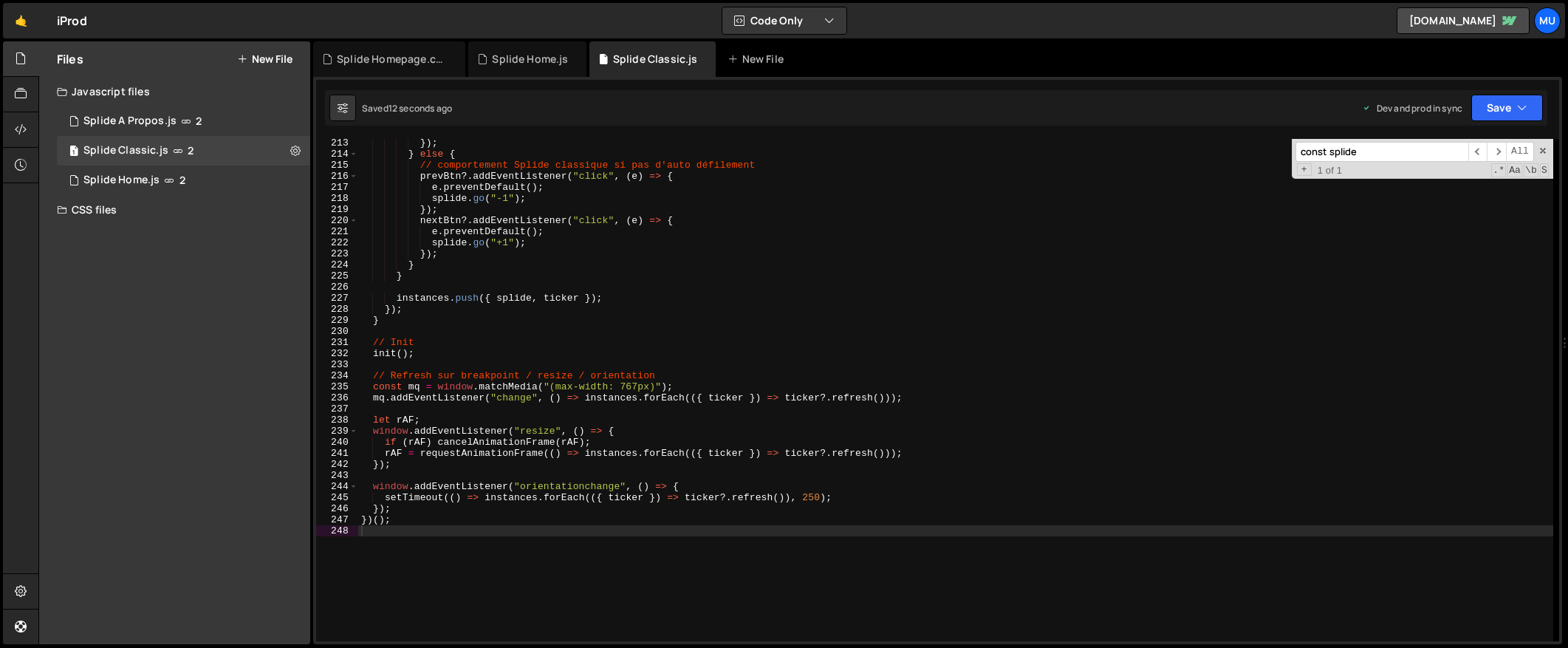
click at [520, 262] on div "}) ; } else { // comportement Splide classique si pas d'auto défilement prevBtn…" at bounding box center [956, 400] width 1195 height 525
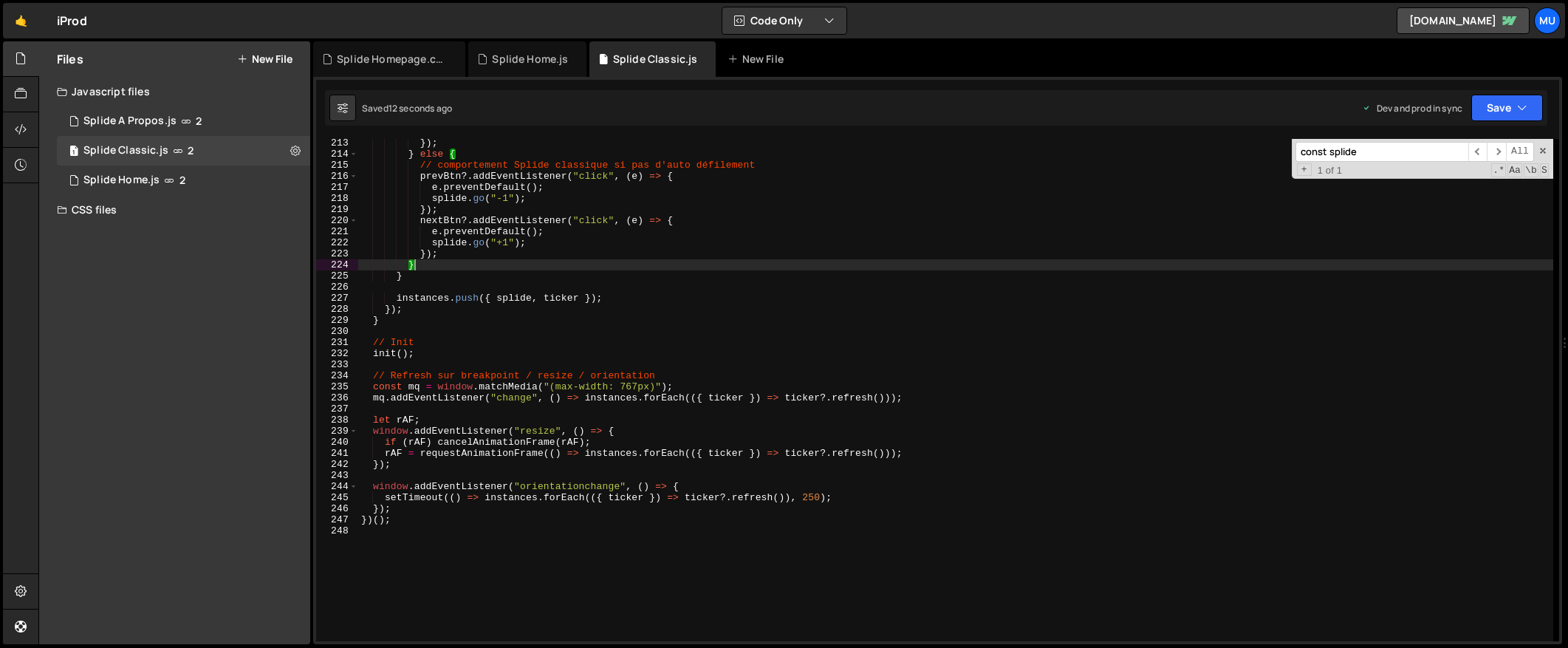
type textarea "})();"
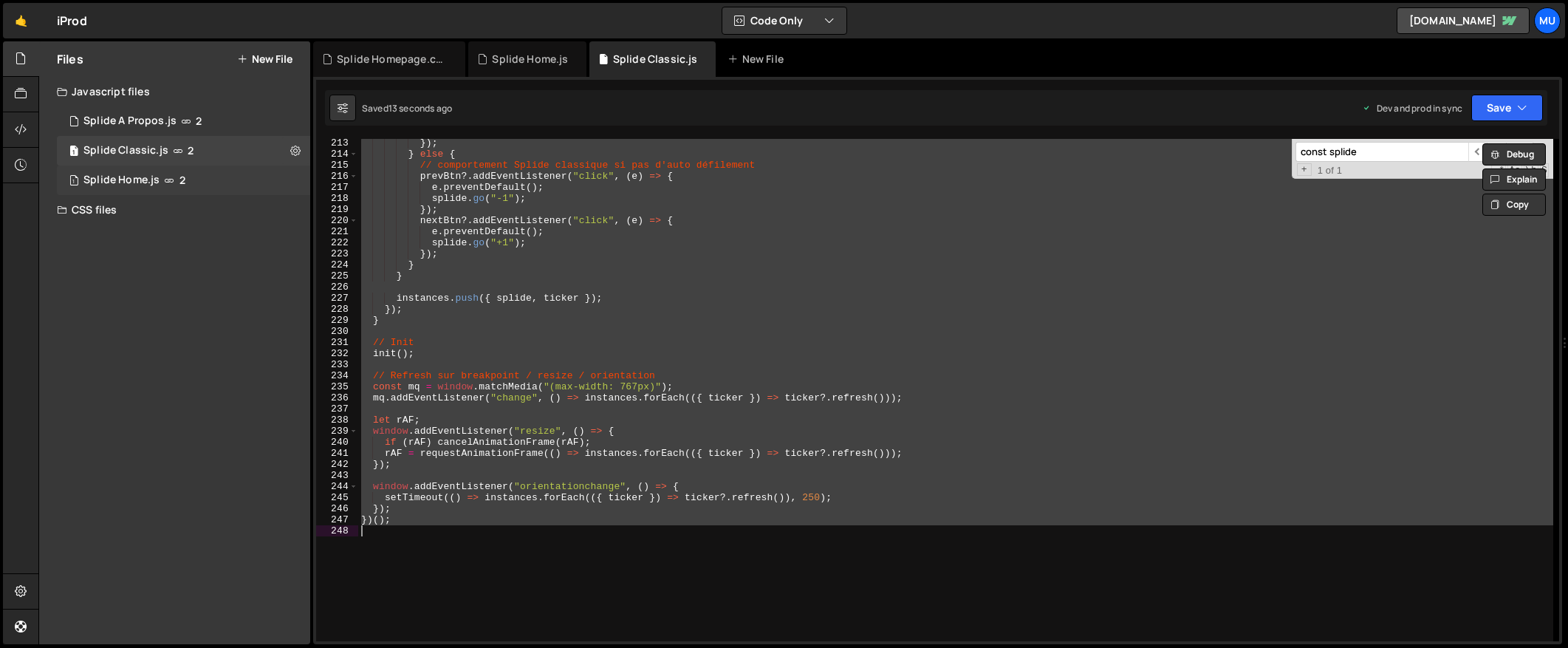
click at [201, 168] on div "1 Splide Home.js 2" at bounding box center [184, 180] width 253 height 29
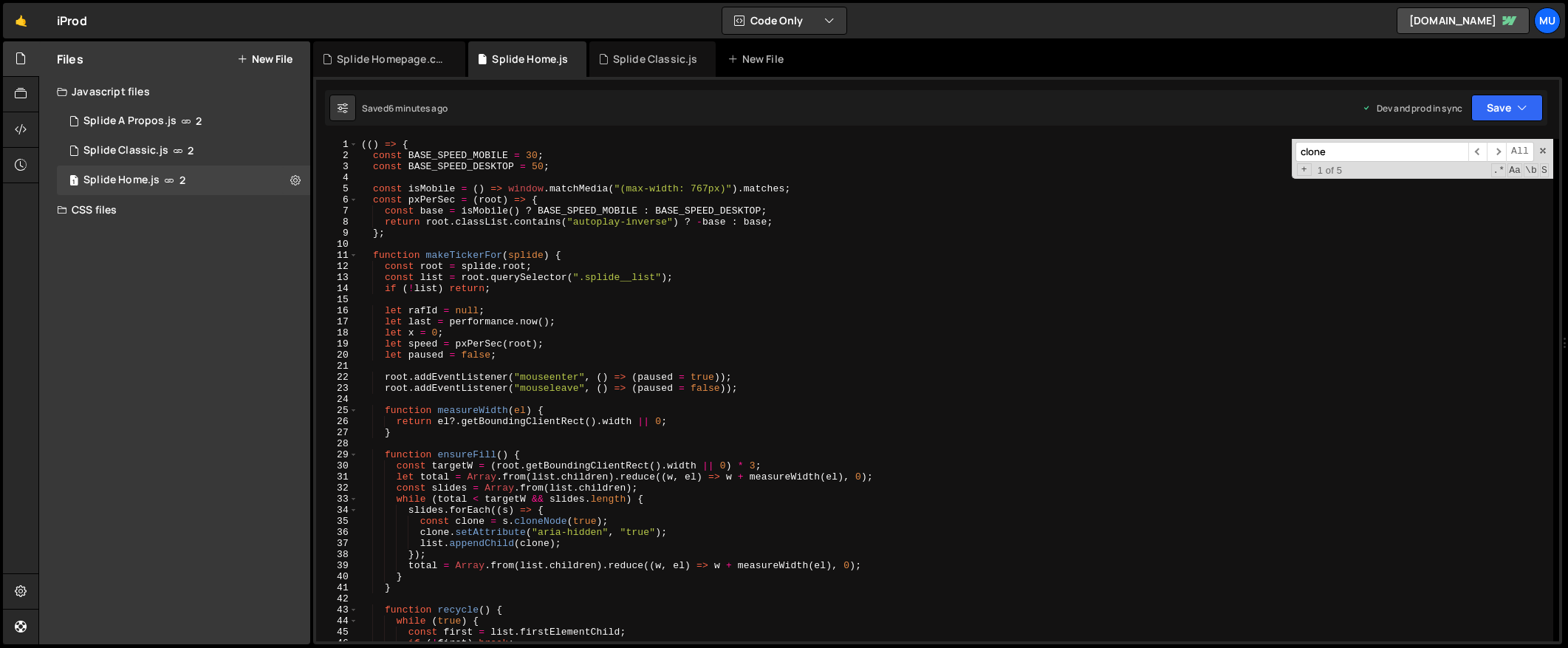
click at [585, 345] on div "(( ) => { const BASE_SPEED_MOBILE = 30 ; const BASE_SPEED_DESKTOP = 50 ; const …" at bounding box center [956, 400] width 1195 height 525
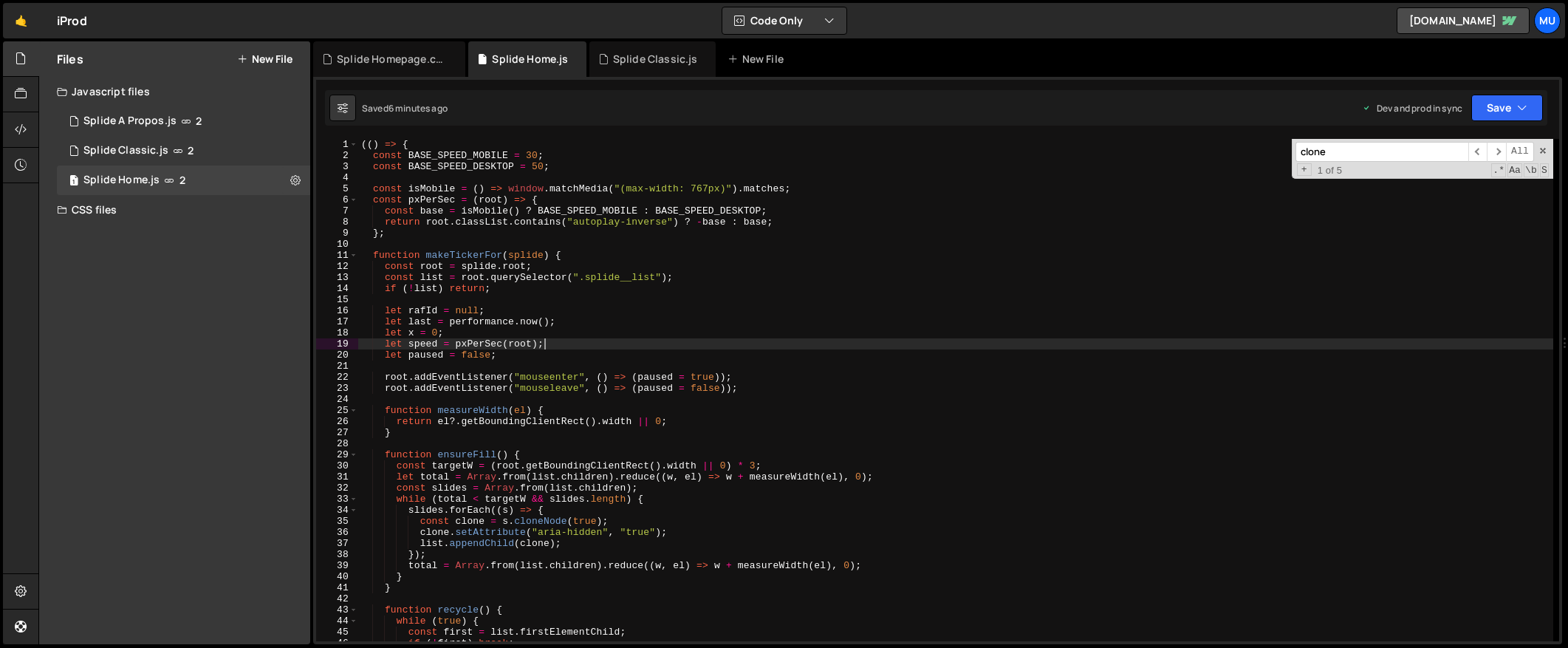
type textarea "})();"
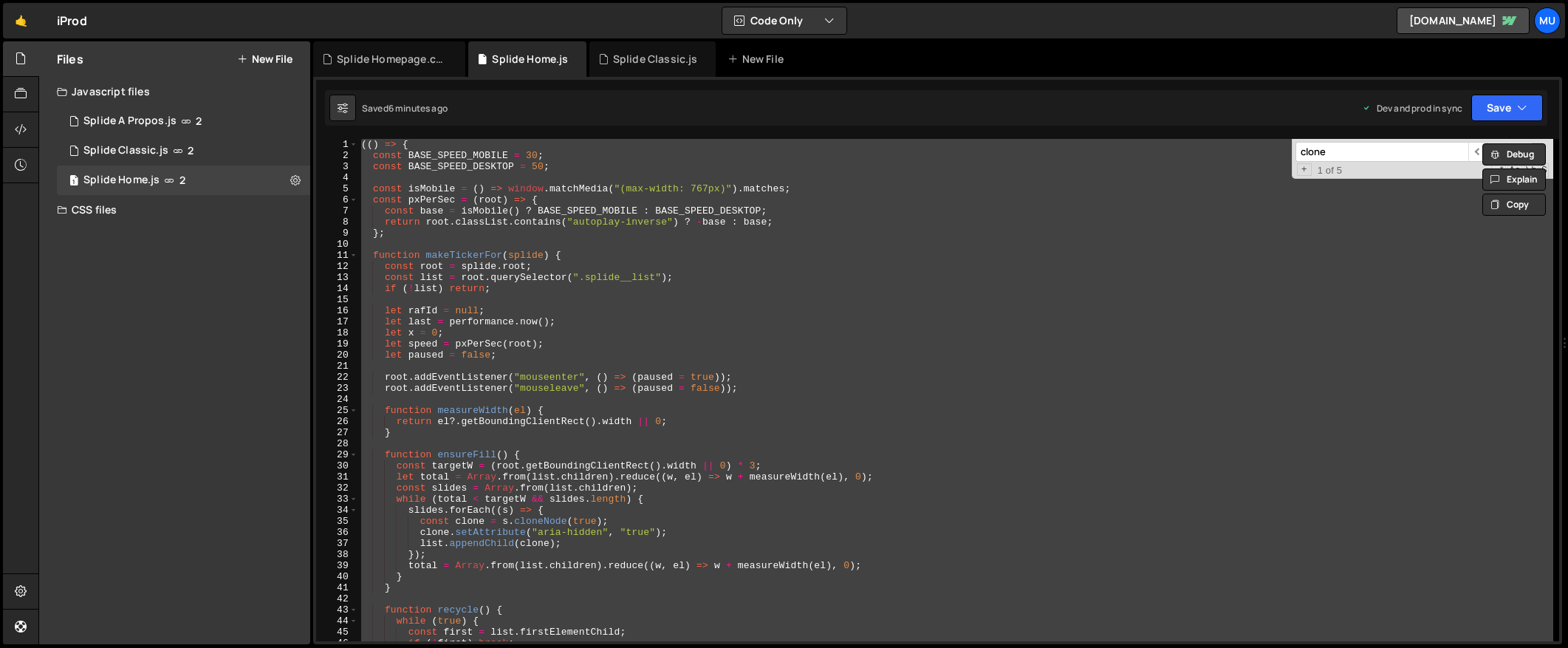
paste textarea
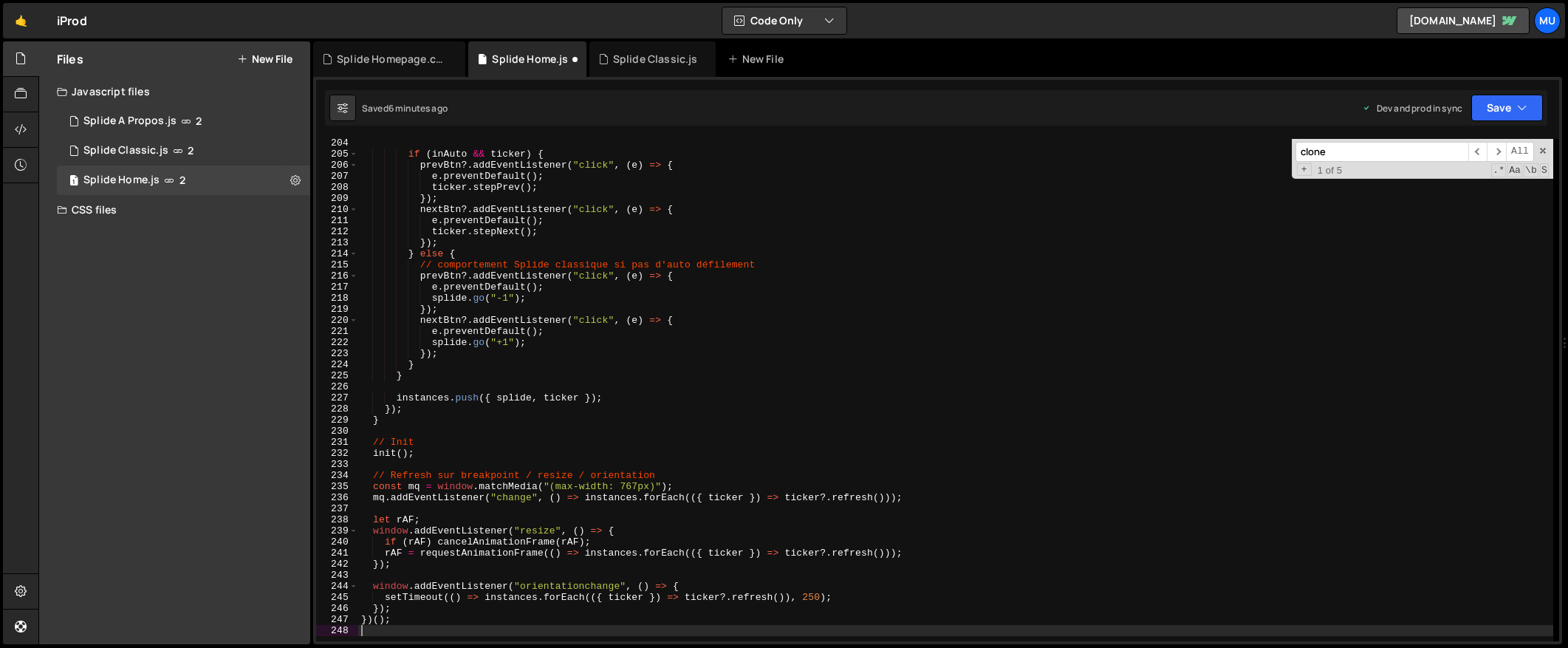
scroll to position [2250, 0]
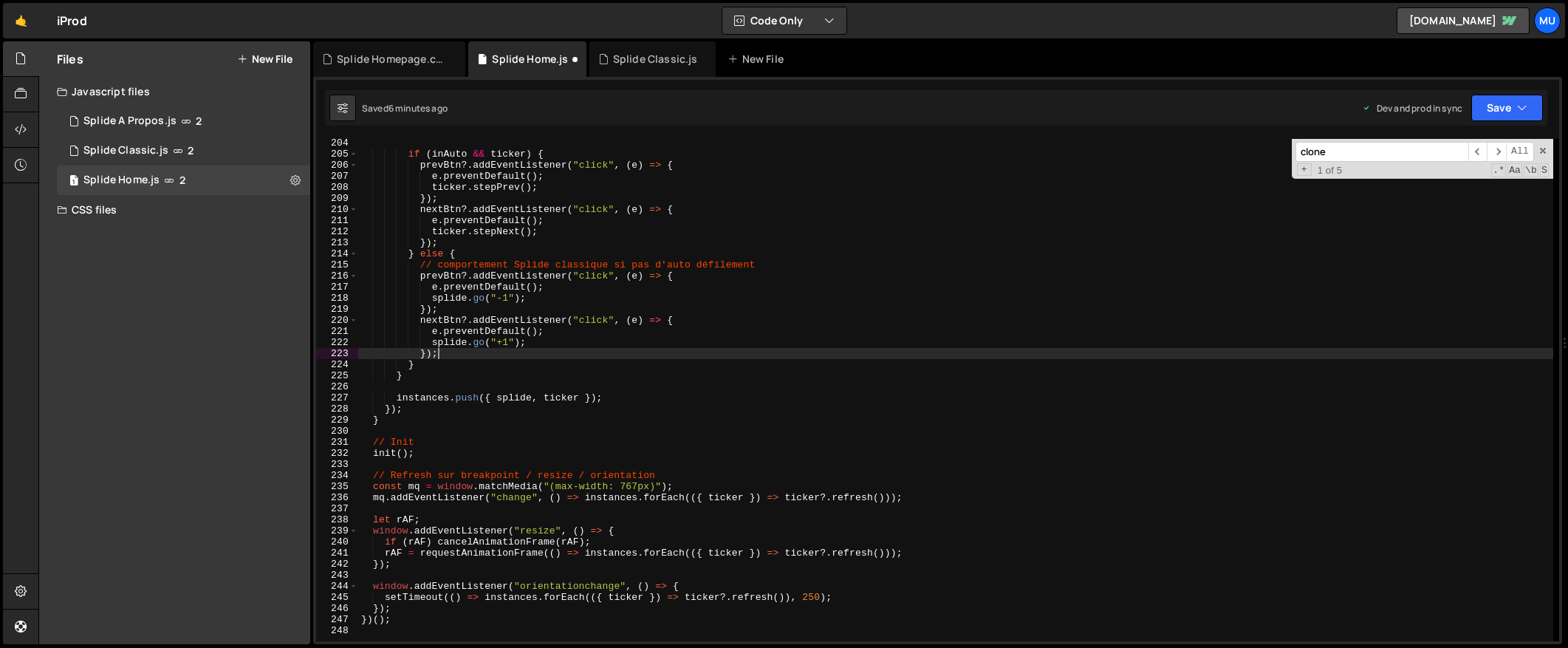
click at [773, 351] on div "if ( inAuto && ticker ) { prevBtn ?. addEventListener ( "click" , ( e ) => { e …" at bounding box center [956, 400] width 1195 height 525
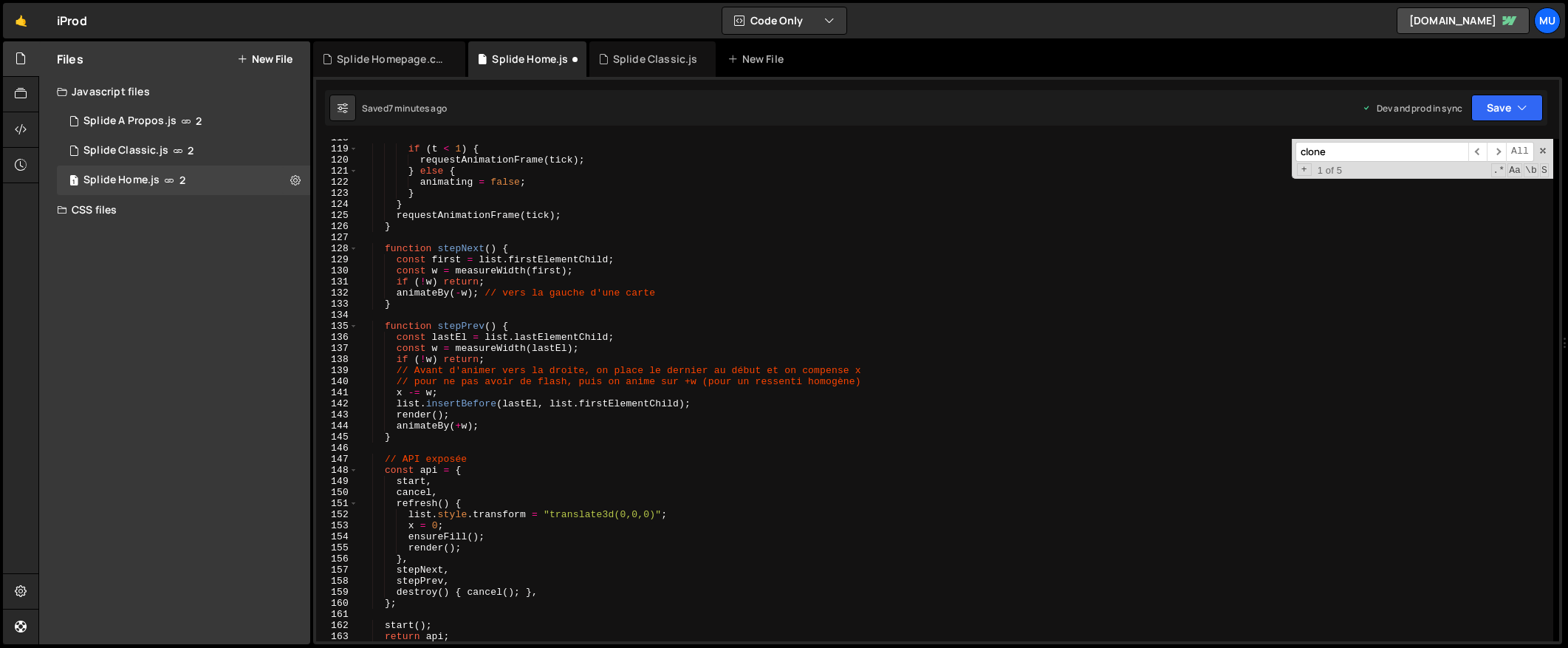
scroll to position [1014, 0]
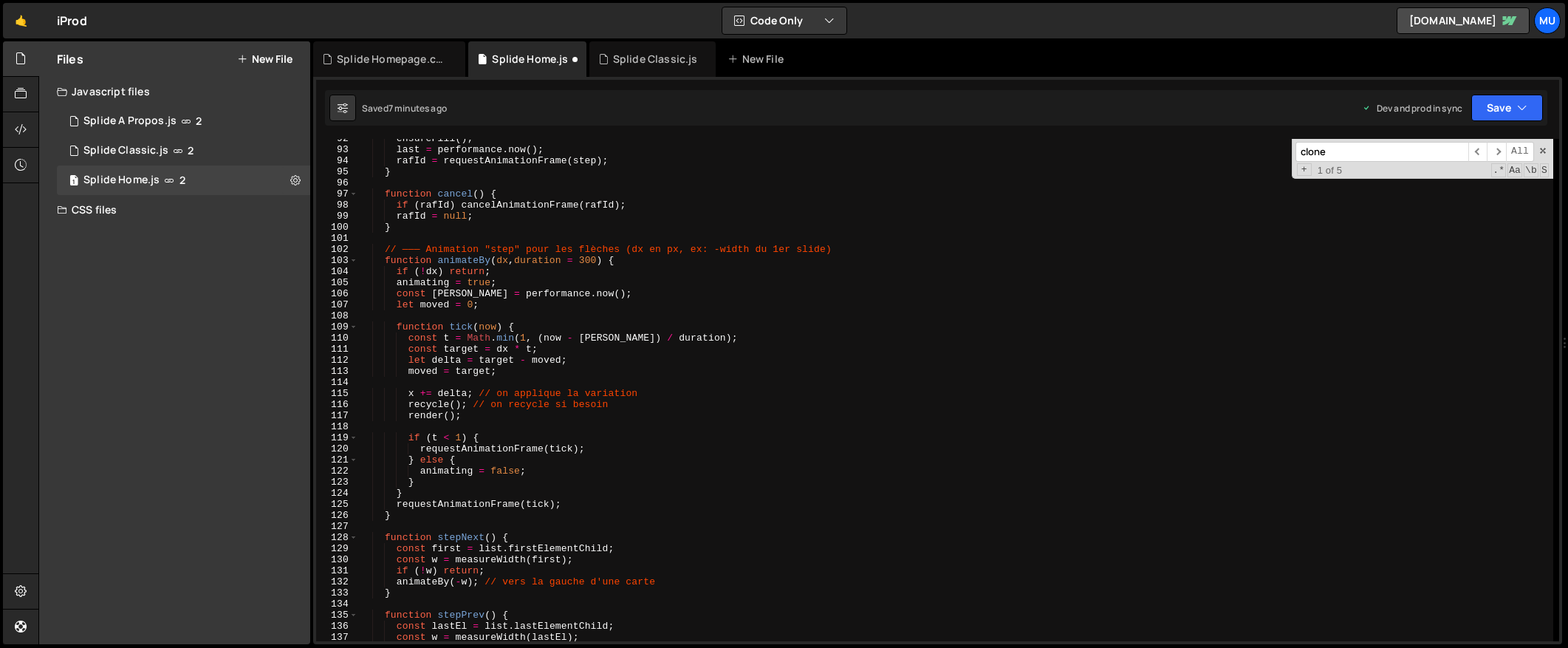
click at [519, 416] on div "ensureFill ( ) ; last = performance . now ( ) ; rafId = requestAnimationFrame (…" at bounding box center [956, 395] width 1195 height 525
type textarea "render();"
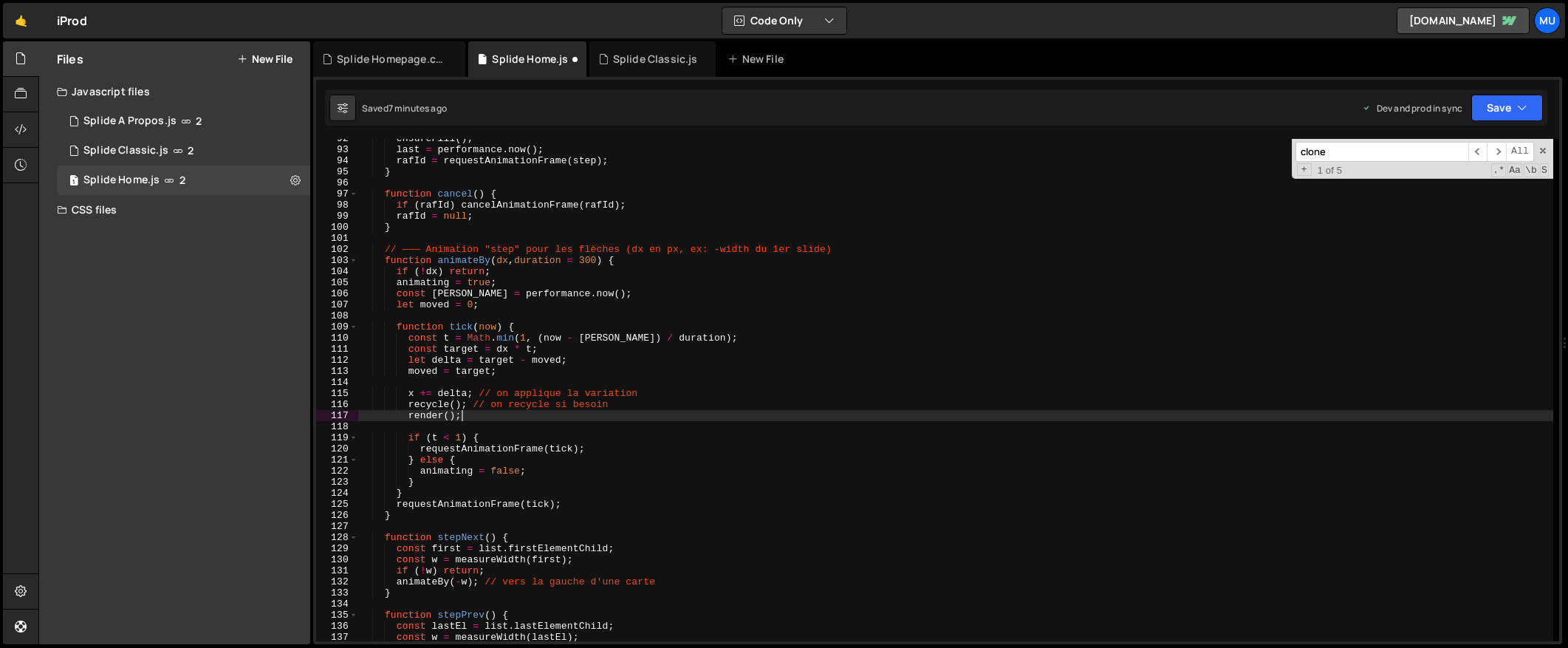
click at [1398, 151] on input "clone" at bounding box center [1382, 152] width 173 height 20
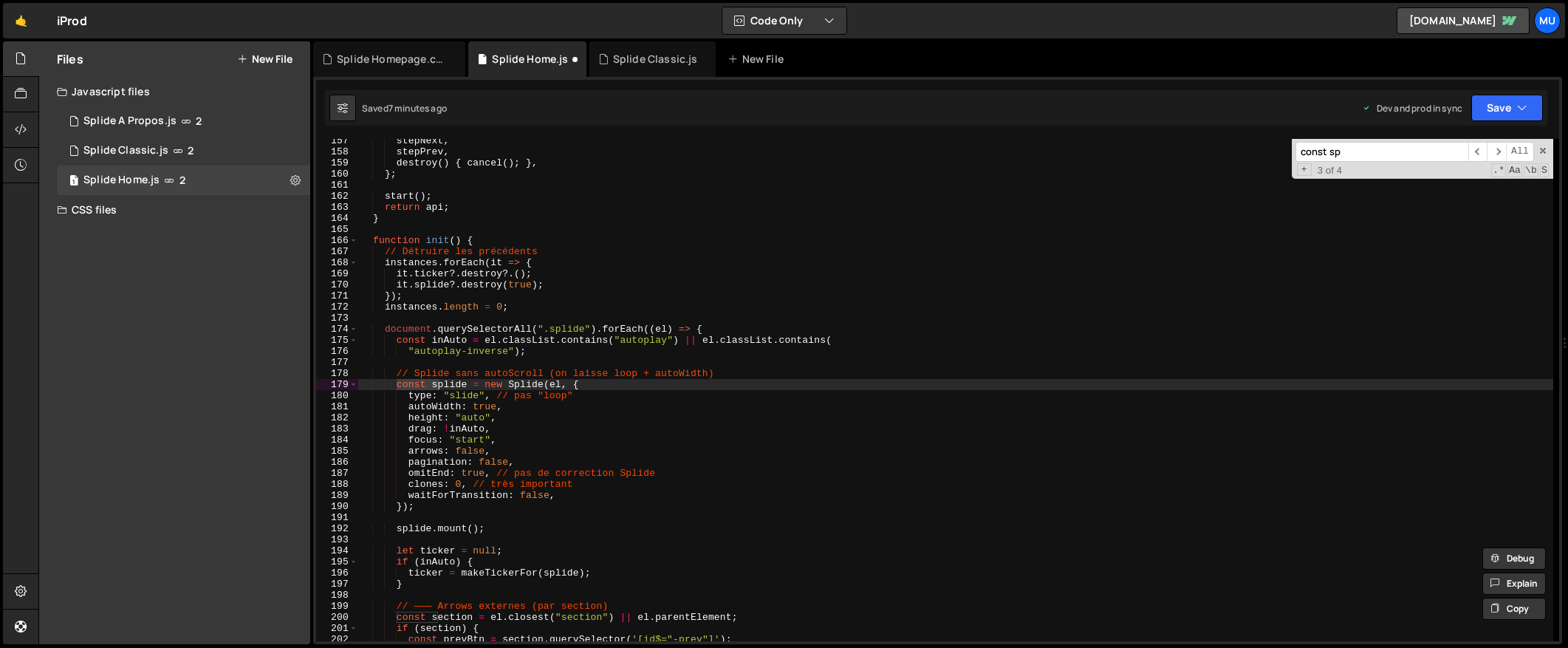
scroll to position [1732, 0]
type input "const splid"
drag, startPoint x: 529, startPoint y: 500, endPoint x: 445, endPoint y: 509, distance: 84.5
click at [514, 503] on div "stepNext , stepPrev , destroy ( ) { cancel ( ) ; } , } ; start ( ) ; return api…" at bounding box center [956, 397] width 1195 height 525
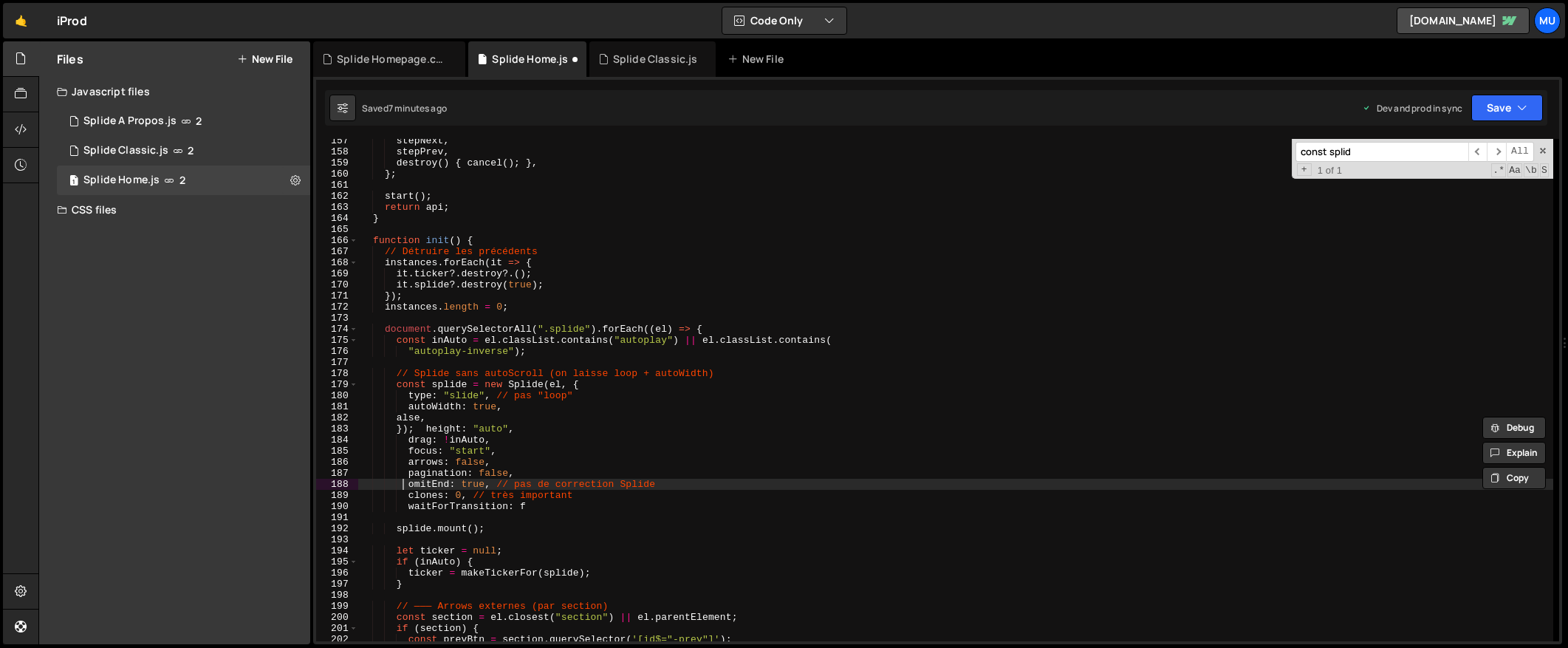
drag, startPoint x: 405, startPoint y: 488, endPoint x: 404, endPoint y: 505, distance: 17.0
click at [405, 488] on div "stepNext , stepPrev , destroy ( ) { cancel ( ) ; } , } ; start ( ) ; return api…" at bounding box center [956, 397] width 1195 height 525
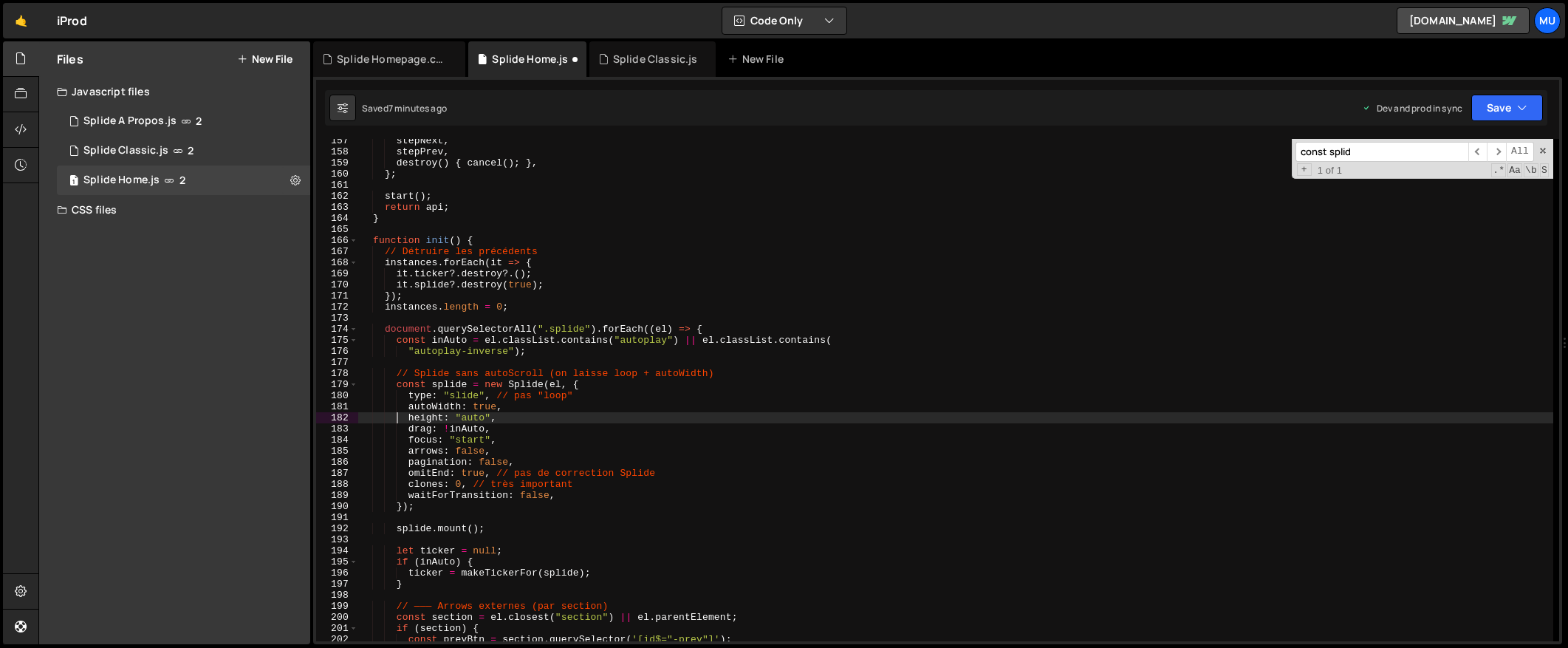
click at [429, 523] on div "stepNext , stepPrev , destroy ( ) { cancel ( ) ; } , } ; start ( ) ; return api…" at bounding box center [956, 397] width 1195 height 525
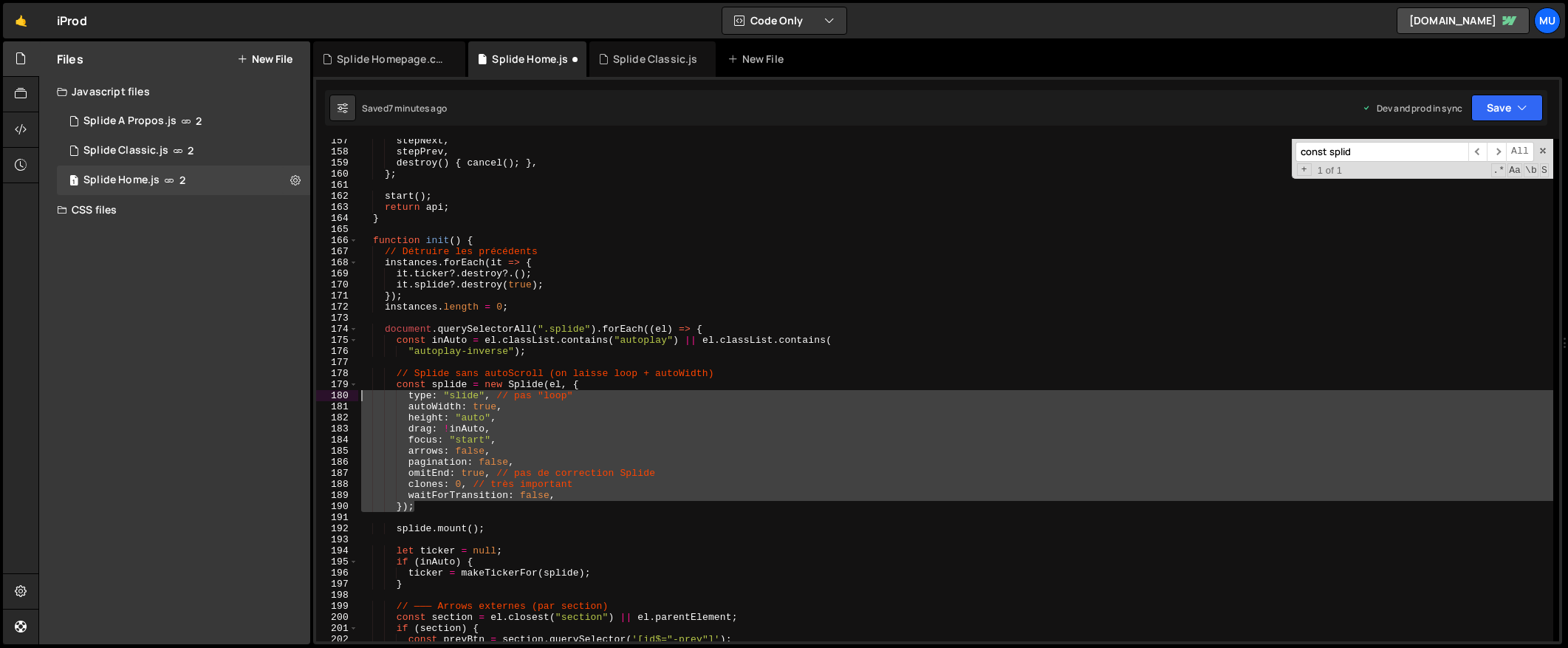
drag, startPoint x: 418, startPoint y: 510, endPoint x: 351, endPoint y: 389, distance: 138.3
click at [351, 389] on div "splide.mount(); 157 158 159 160 161 162 163 164 165 166 167 168 169 170 171 172…" at bounding box center [938, 389] width 1243 height 502
type textarea "const splide = new Splide(el, { type: "slide", // pas "loop""
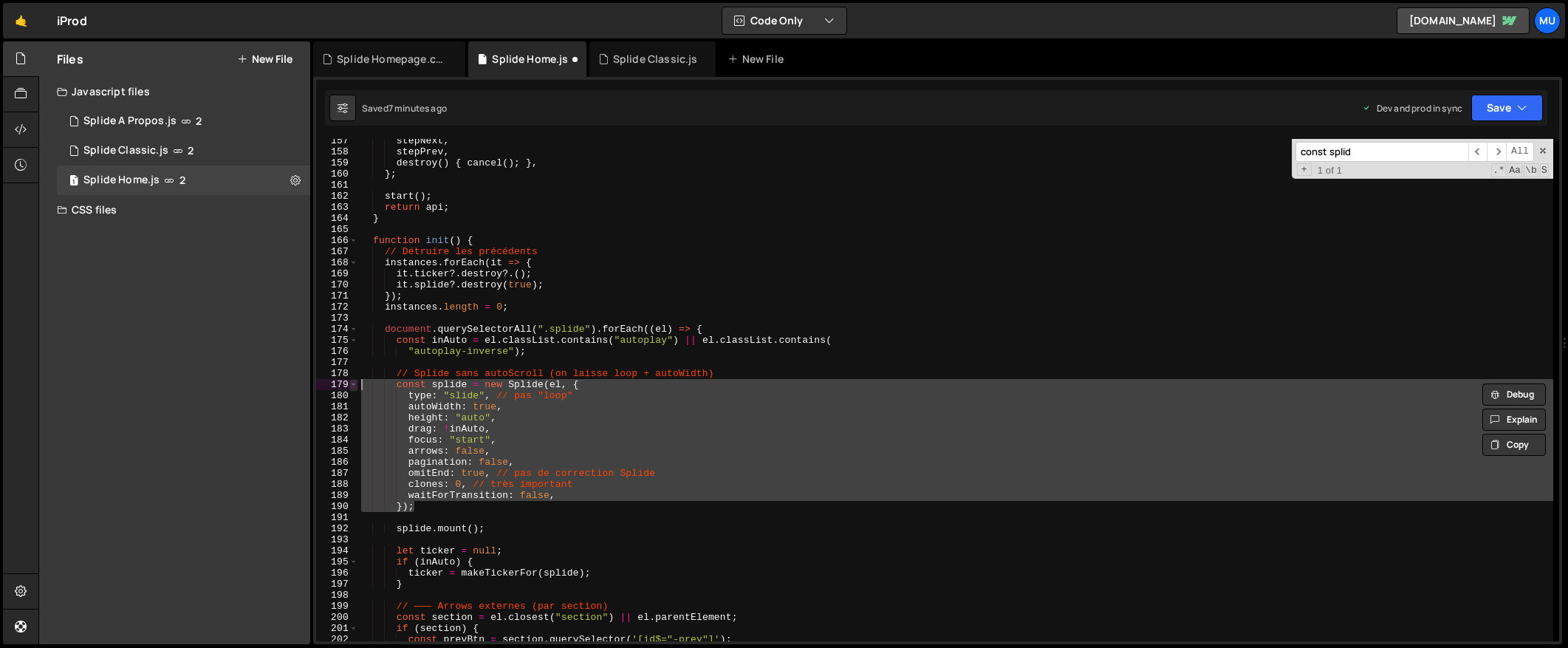
paste textarea
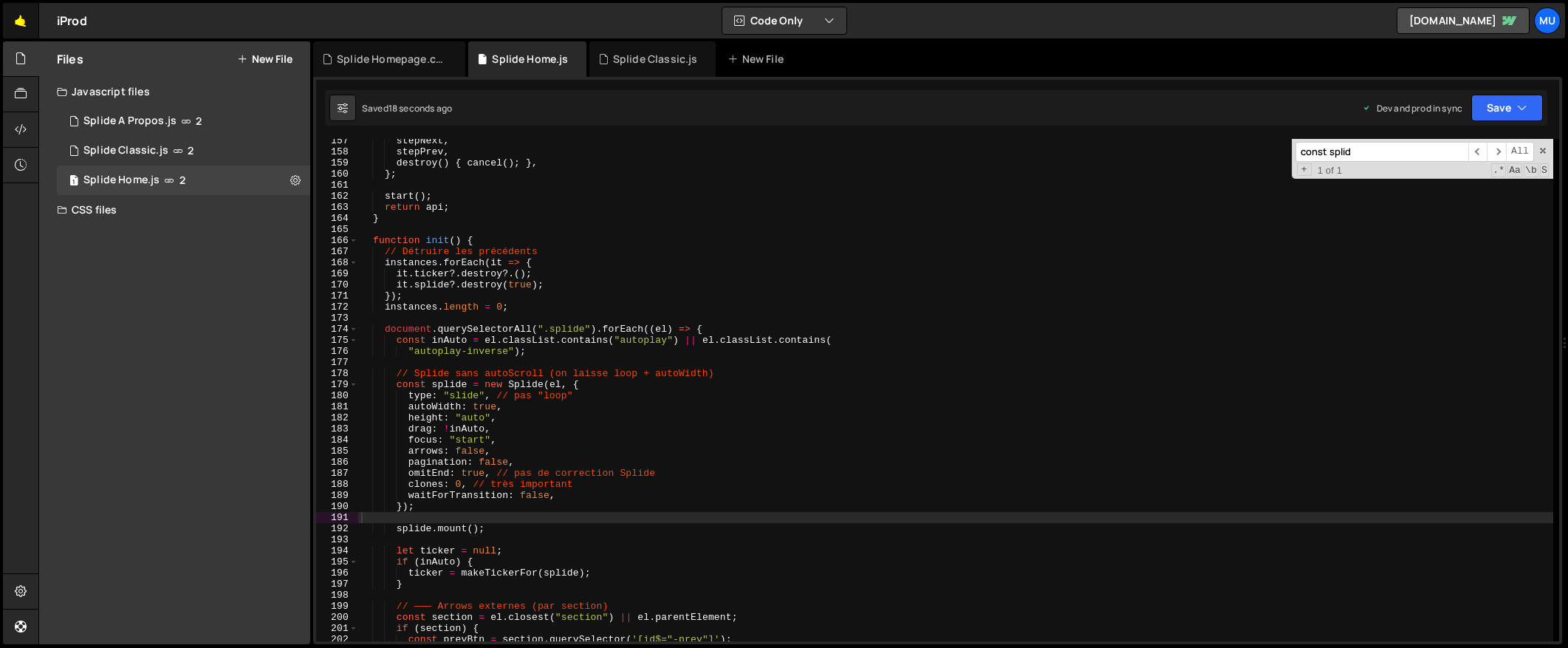
click at [24, 18] on link "🤙" at bounding box center [21, 21] width 36 height 35
click at [661, 306] on div "stepNext , stepPrev , destroy ( ) { cancel ( ) ; } , } ; start ( ) ; return api…" at bounding box center [956, 397] width 1195 height 525
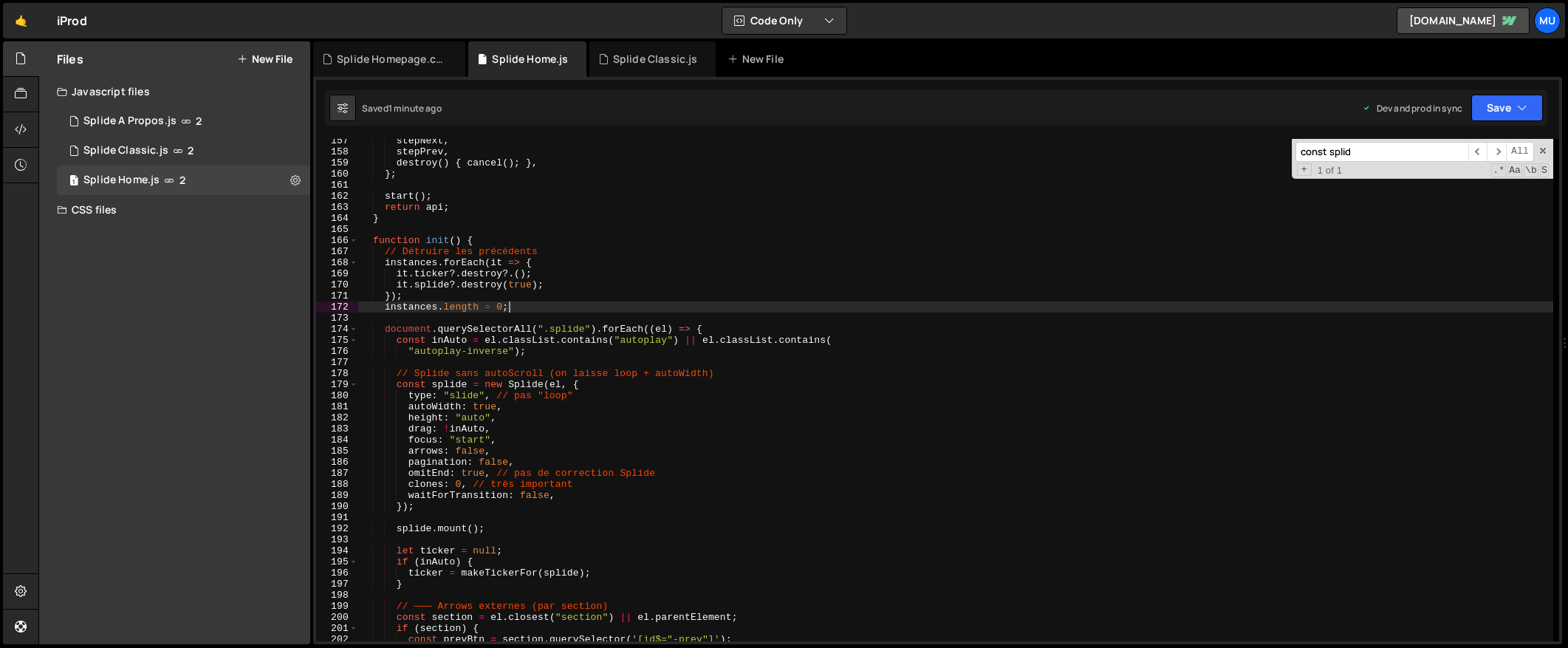
click at [623, 252] on div "stepNext , stepPrev , destroy ( ) { cancel ( ) ; } , } ; start ( ) ; return api…" at bounding box center [956, 397] width 1195 height 525
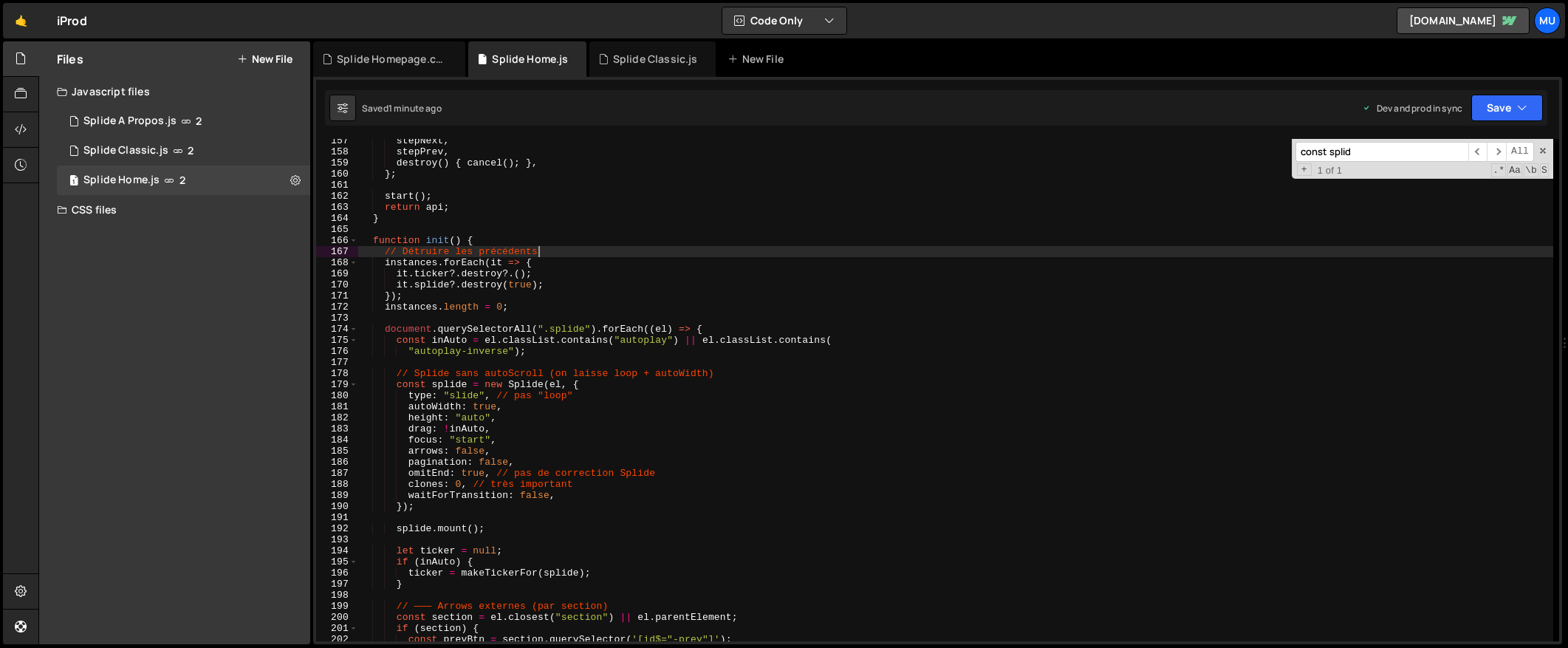
type textarea "})();"
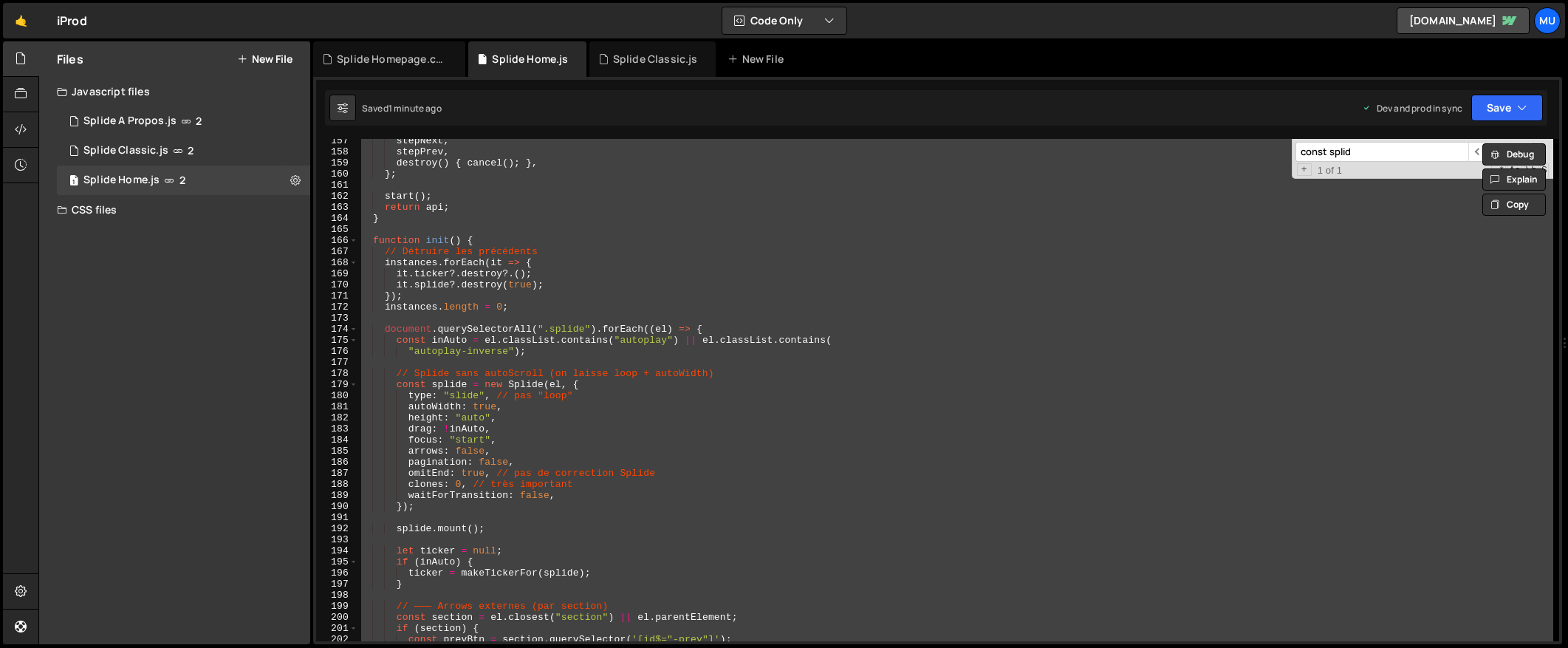
paste textarea
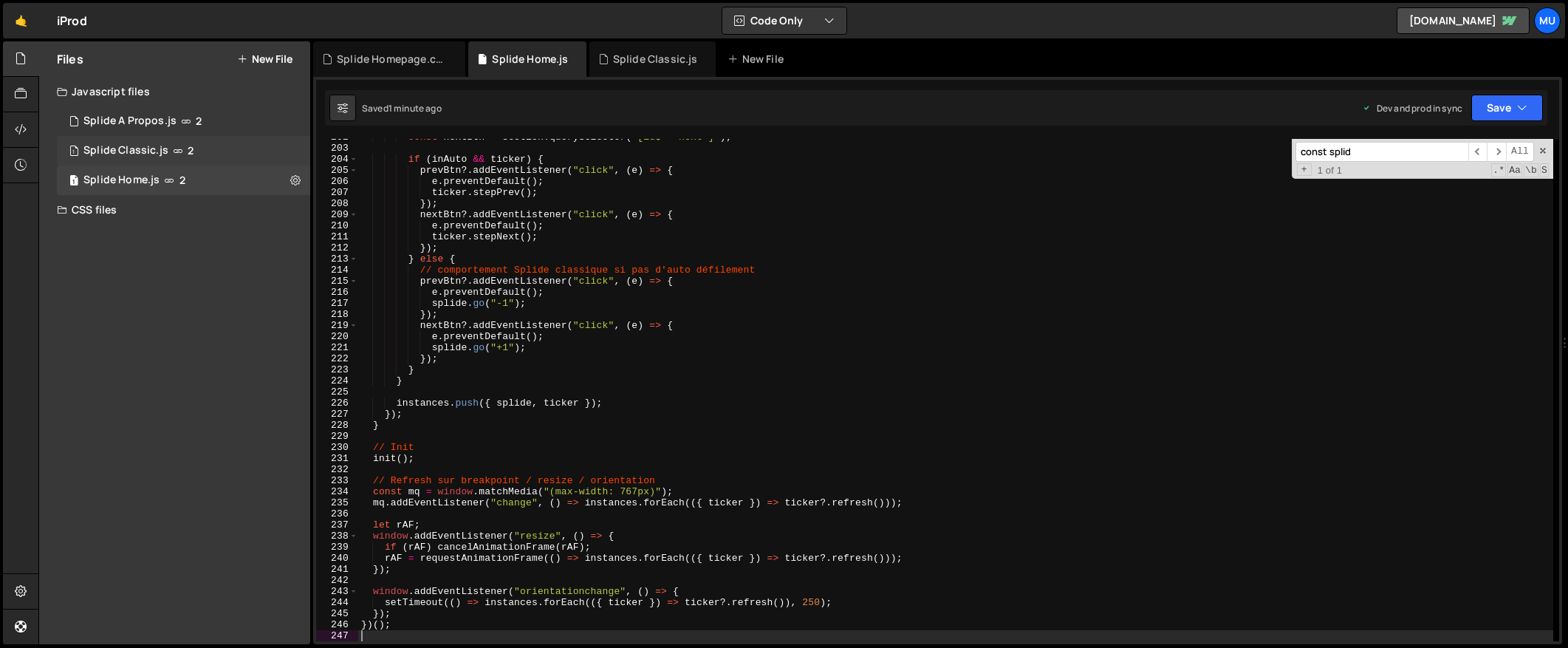
click at [287, 151] on div "1 Splide Classic.js 2" at bounding box center [184, 150] width 253 height 29
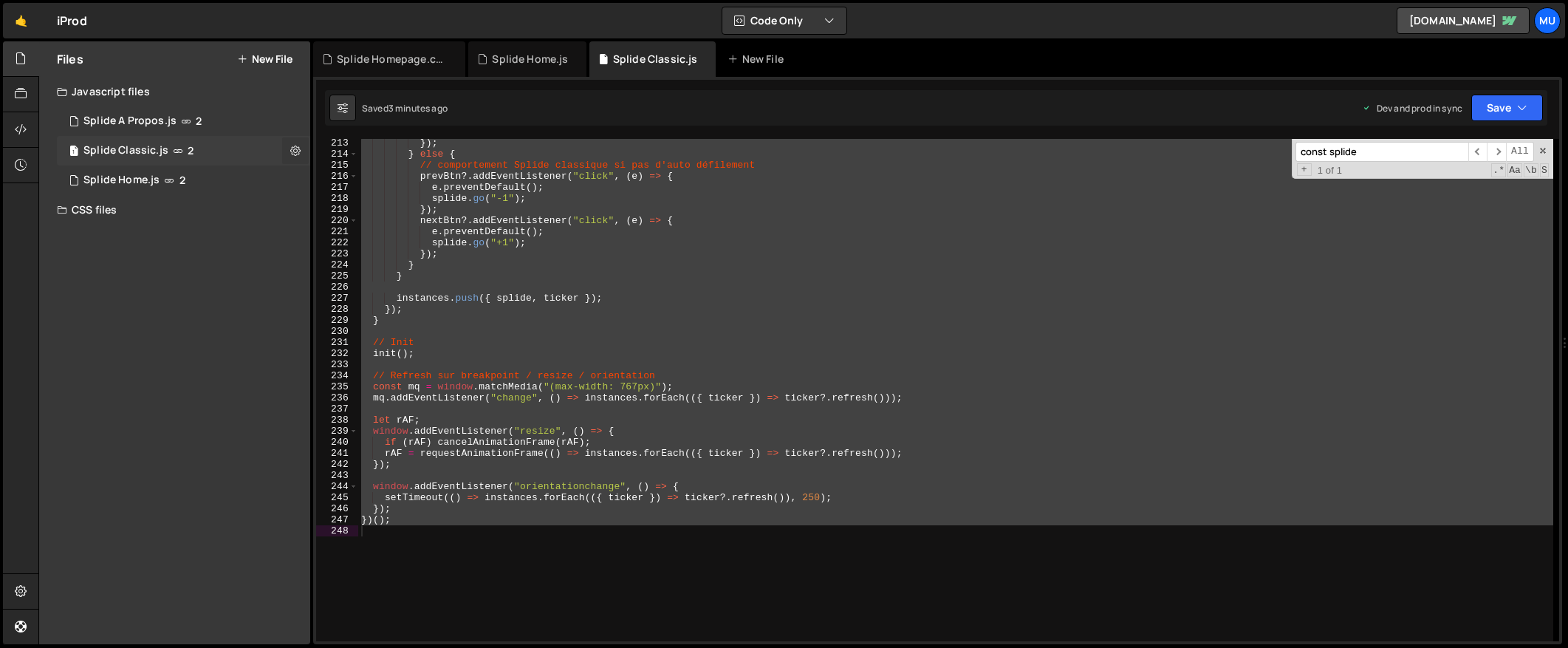
click at [294, 149] on icon at bounding box center [295, 150] width 10 height 14
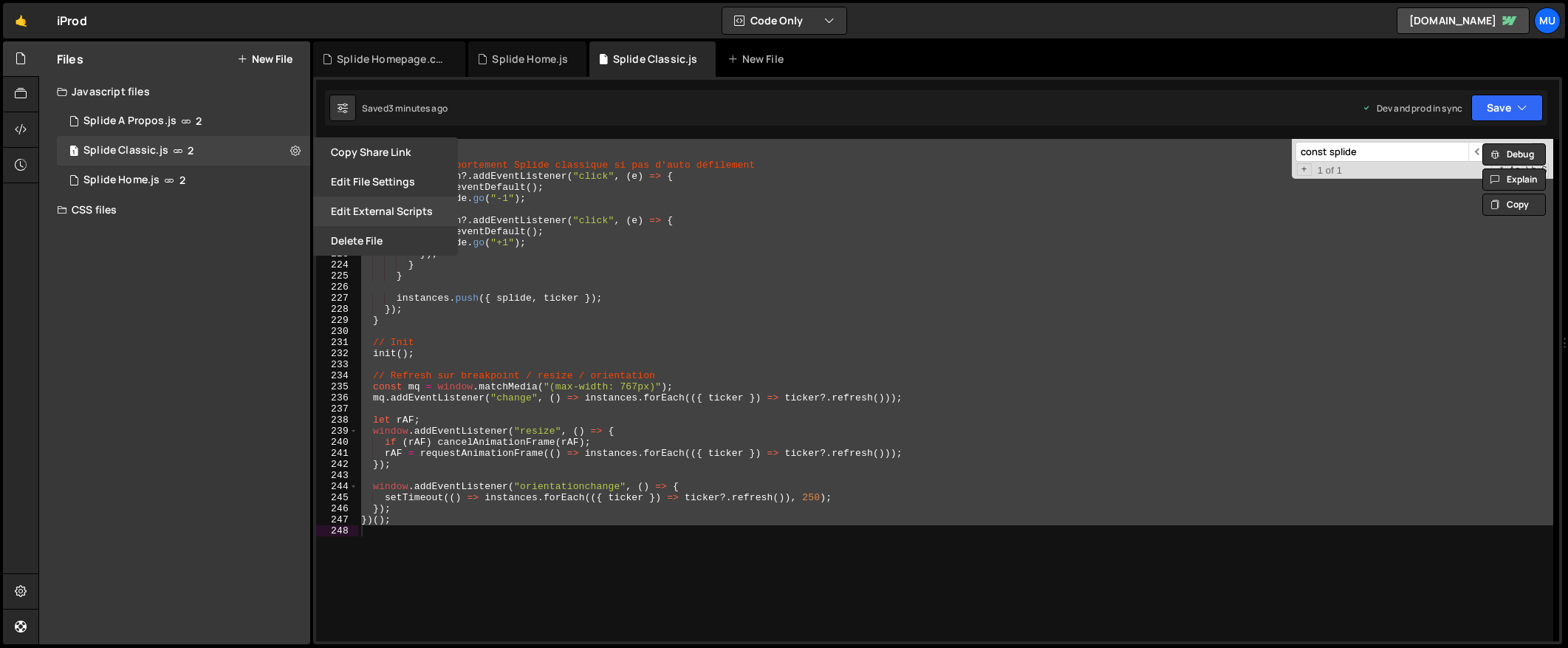
click at [379, 205] on button "Edit External Scripts" at bounding box center [385, 211] width 144 height 29
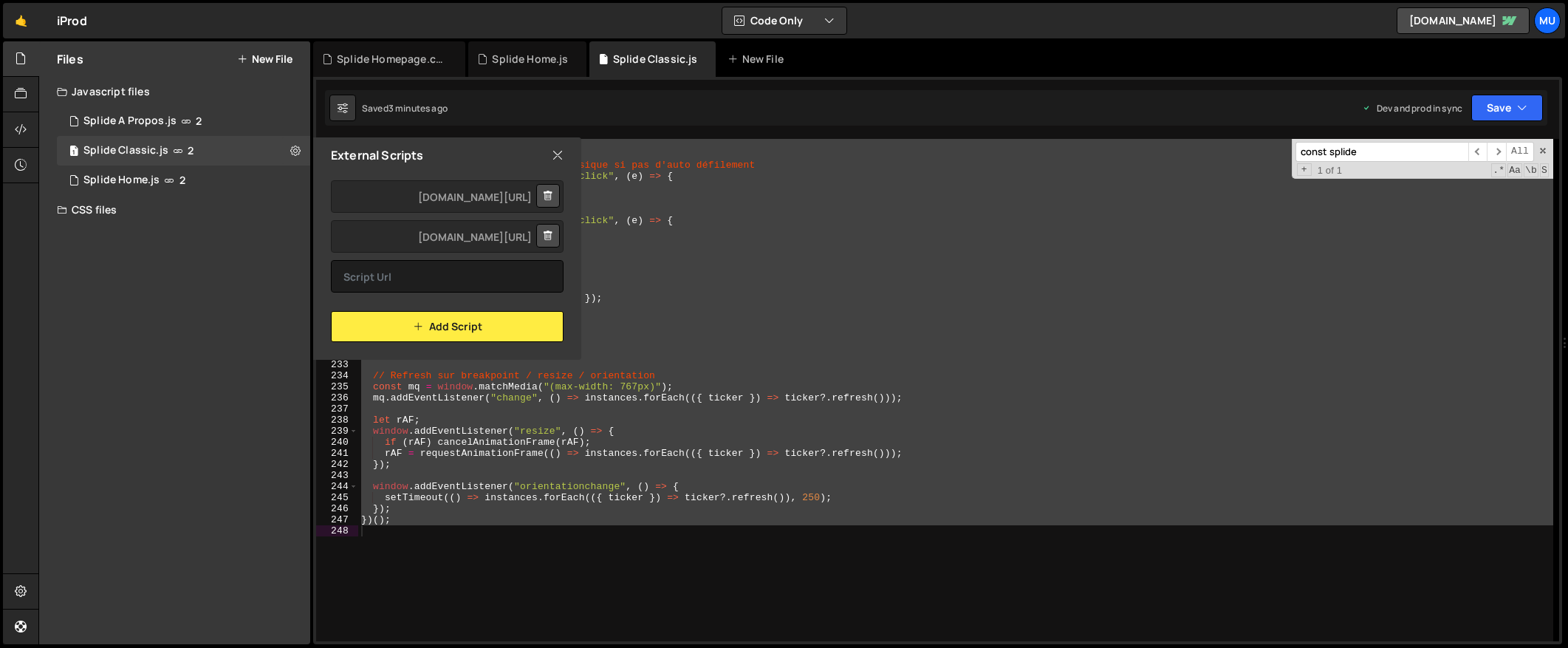
click at [553, 154] on icon at bounding box center [557, 154] width 12 height 16
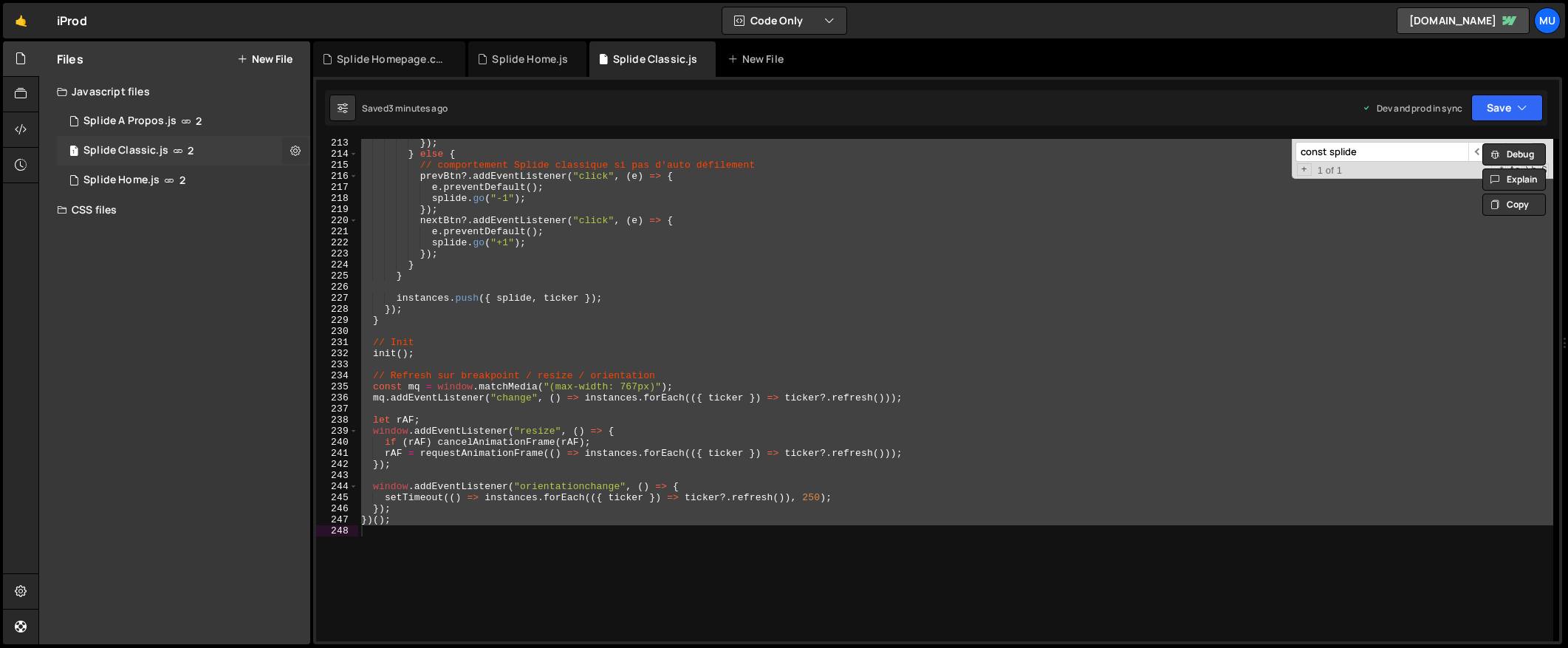
click at [290, 150] on button at bounding box center [295, 151] width 27 height 27
click at [374, 176] on button "Edit File Settings" at bounding box center [385, 181] width 144 height 29
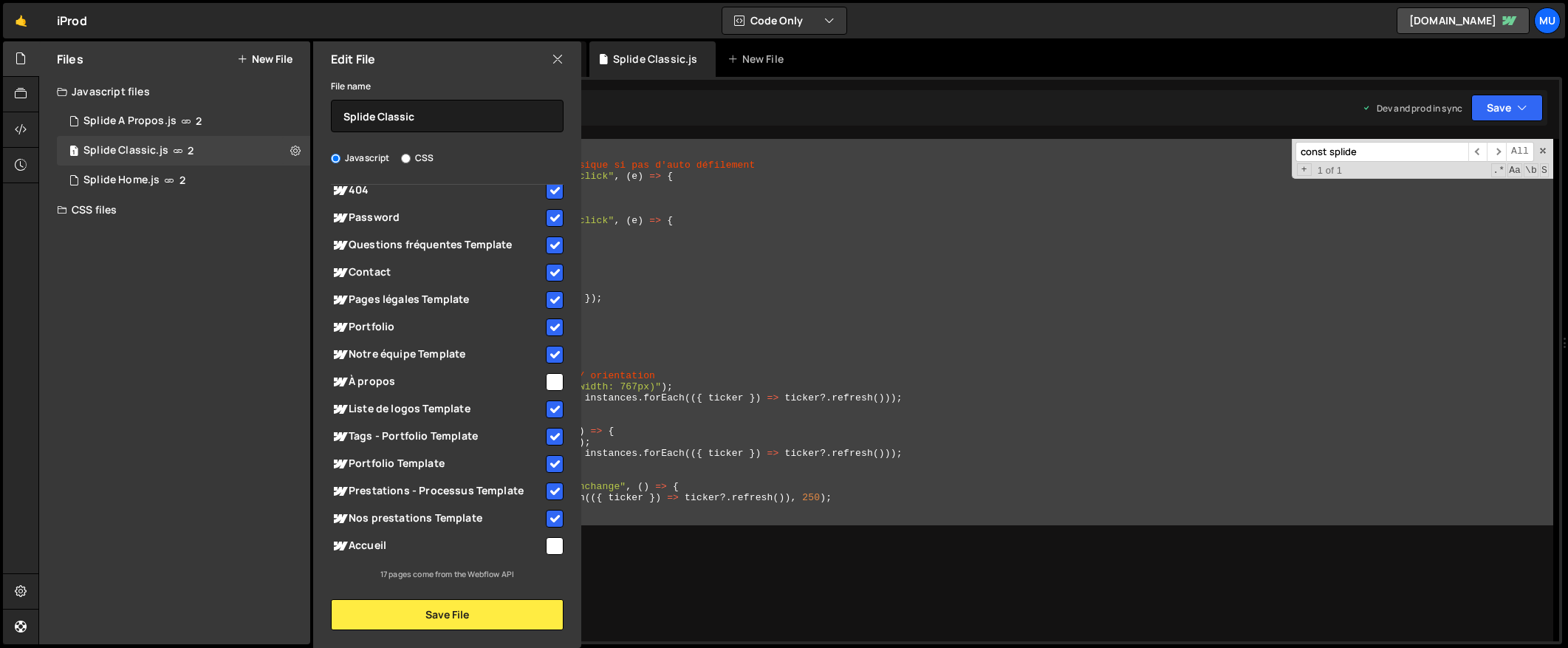
click at [557, 64] on icon at bounding box center [557, 59] width 12 height 16
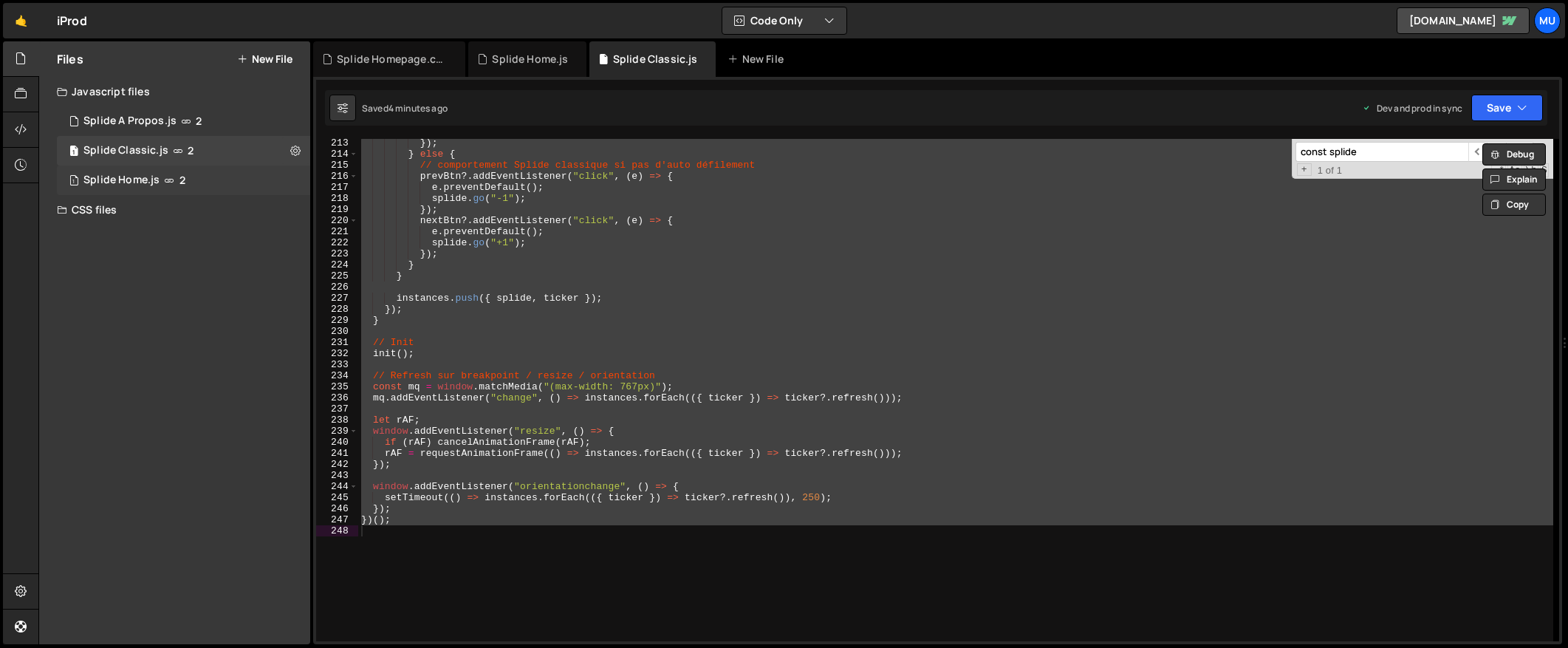
click at [247, 189] on div "1 Splide Home.js 2" at bounding box center [184, 180] width 253 height 29
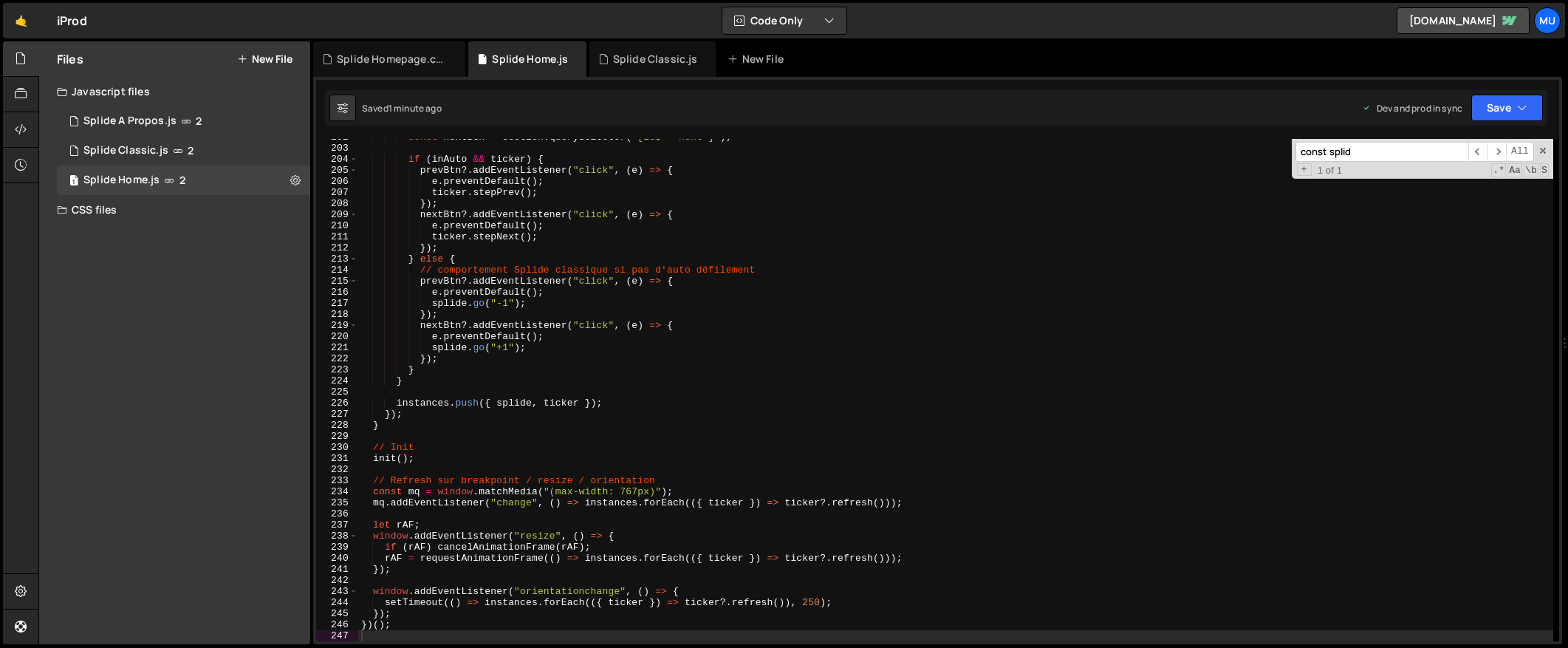
type textarea "nextBtn?.addEventListener("click", (e) => {"
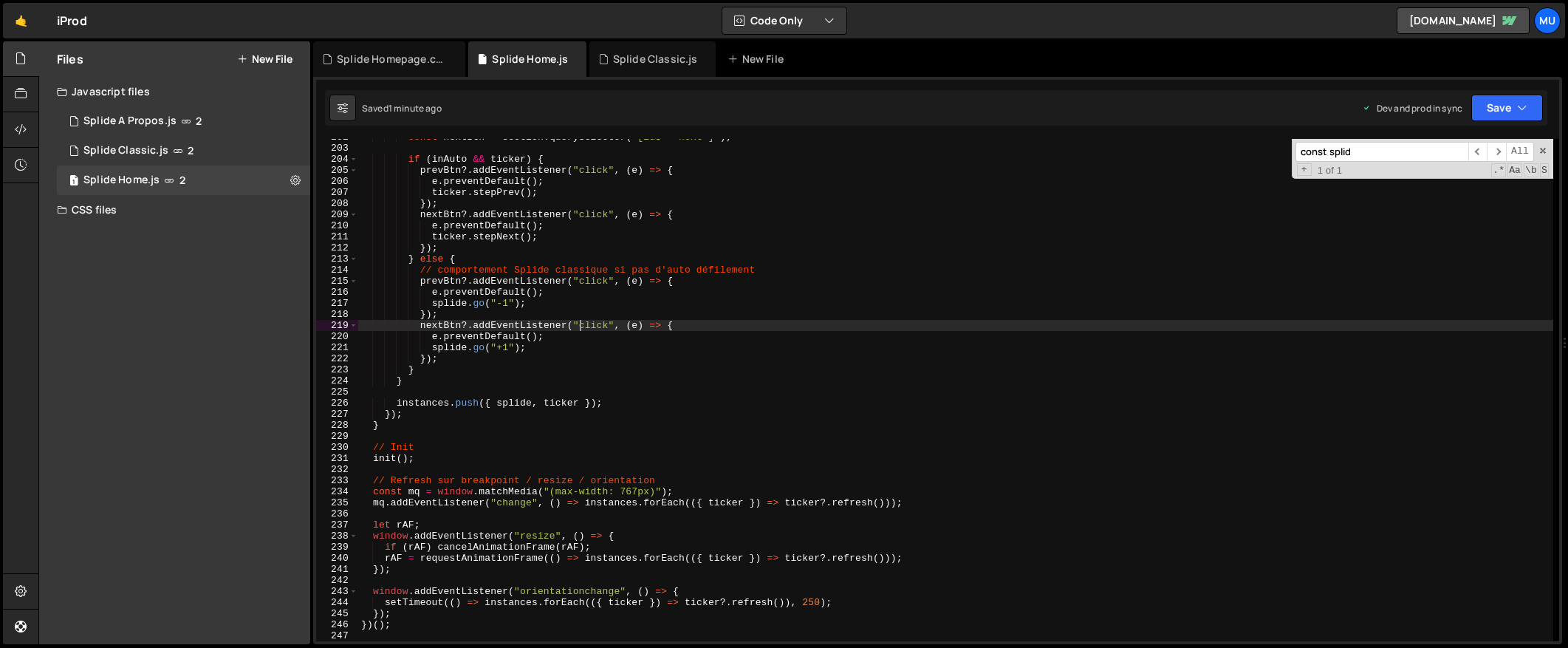
click at [582, 323] on div "const nextBtn = section . querySelector ( '[id$="-next"]' ) ; if ( inAuto && ti…" at bounding box center [956, 394] width 1195 height 525
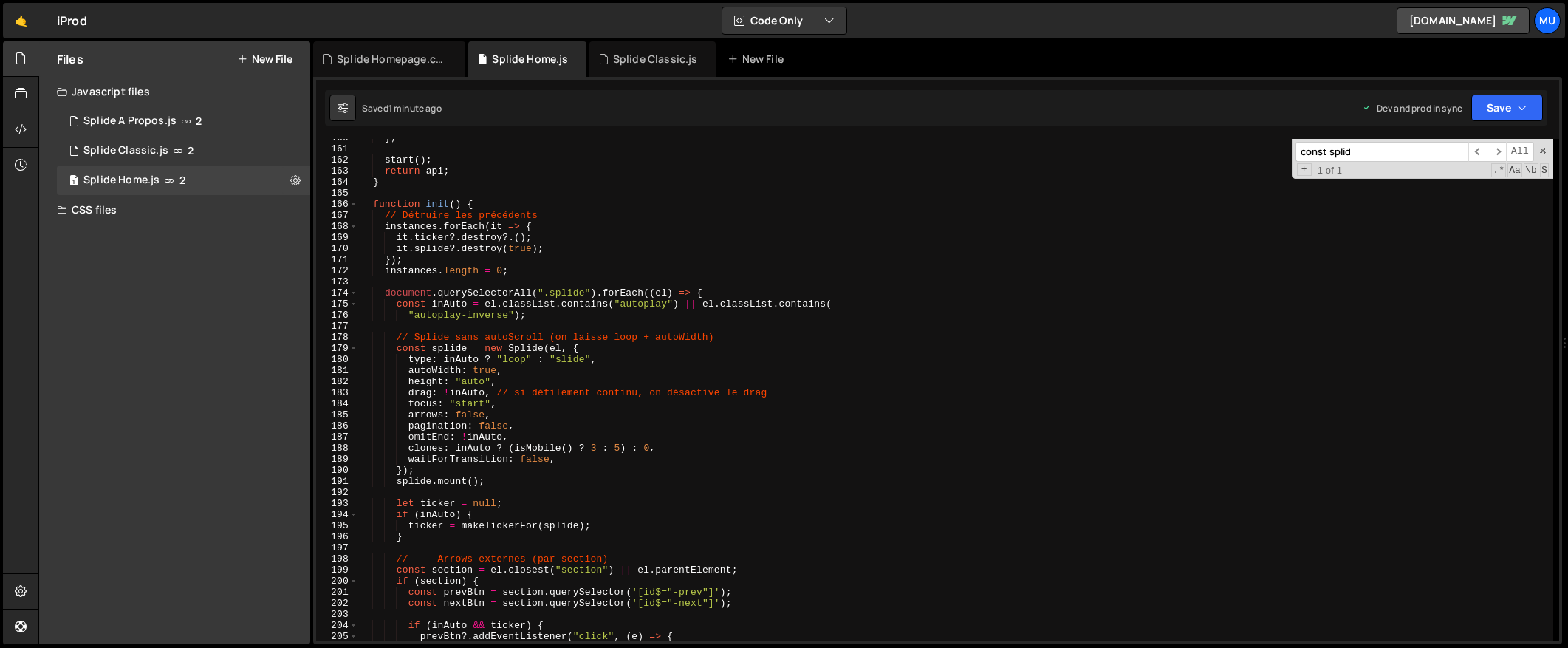
scroll to position [1586, 0]
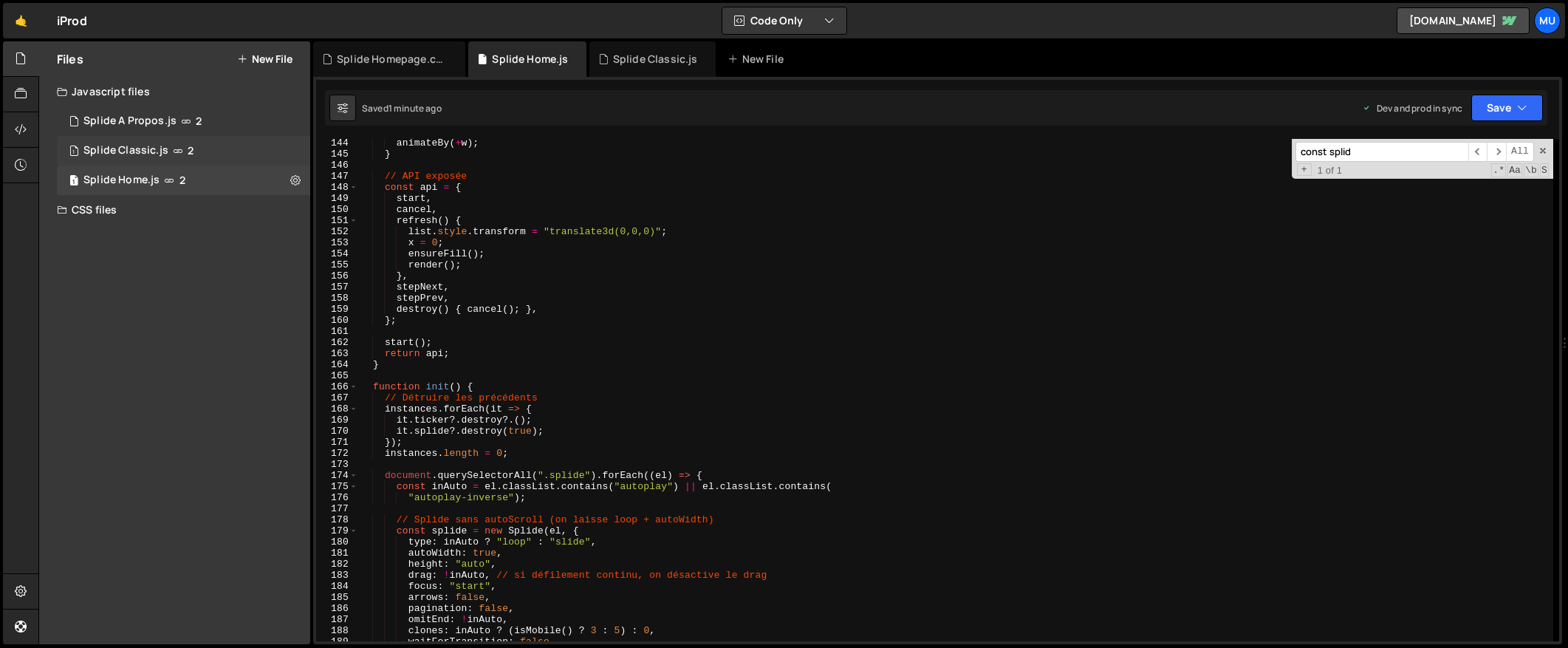
click at [175, 151] on icon at bounding box center [178, 150] width 10 height 12
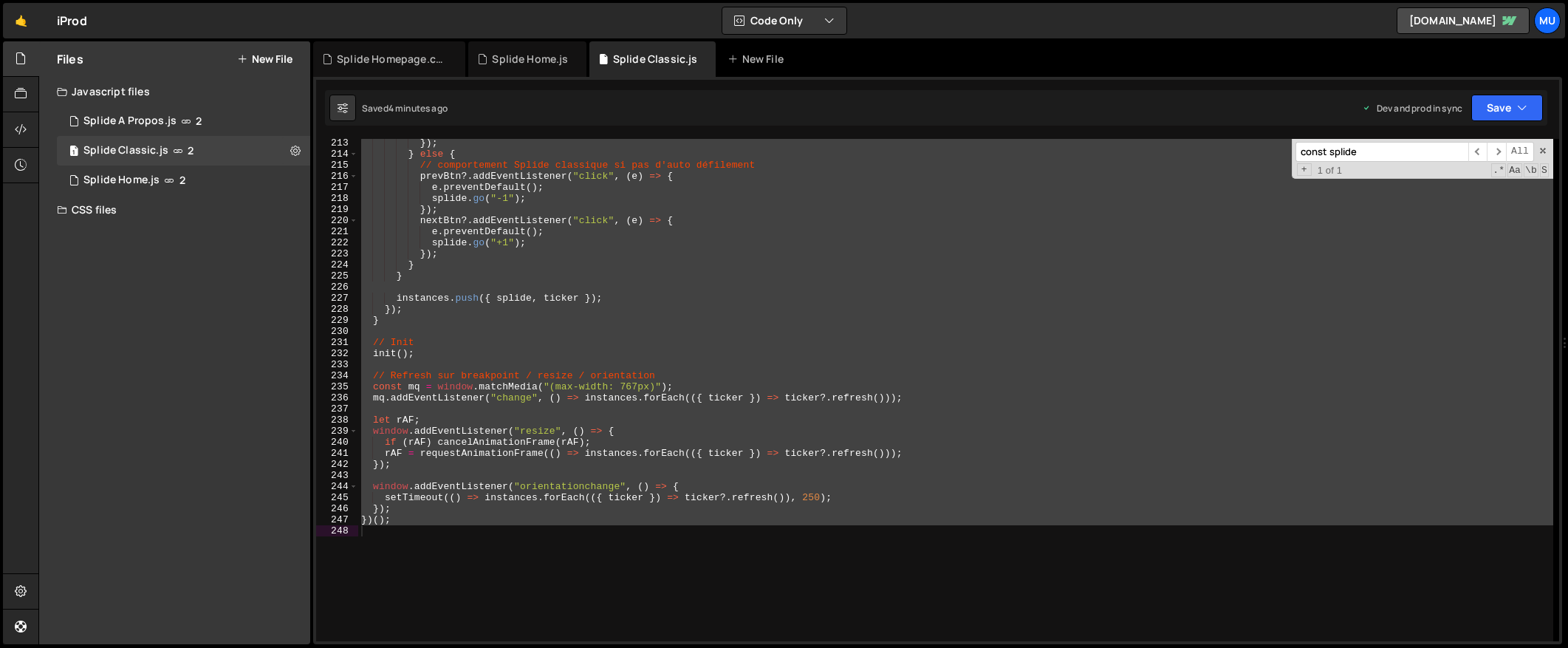
click at [554, 378] on div "}) ; } else { // comportement Splide classique si pas d'auto défilement prevBtn…" at bounding box center [956, 389] width 1195 height 502
type textarea "// Refresh sur breakpoint / resize / orientation"
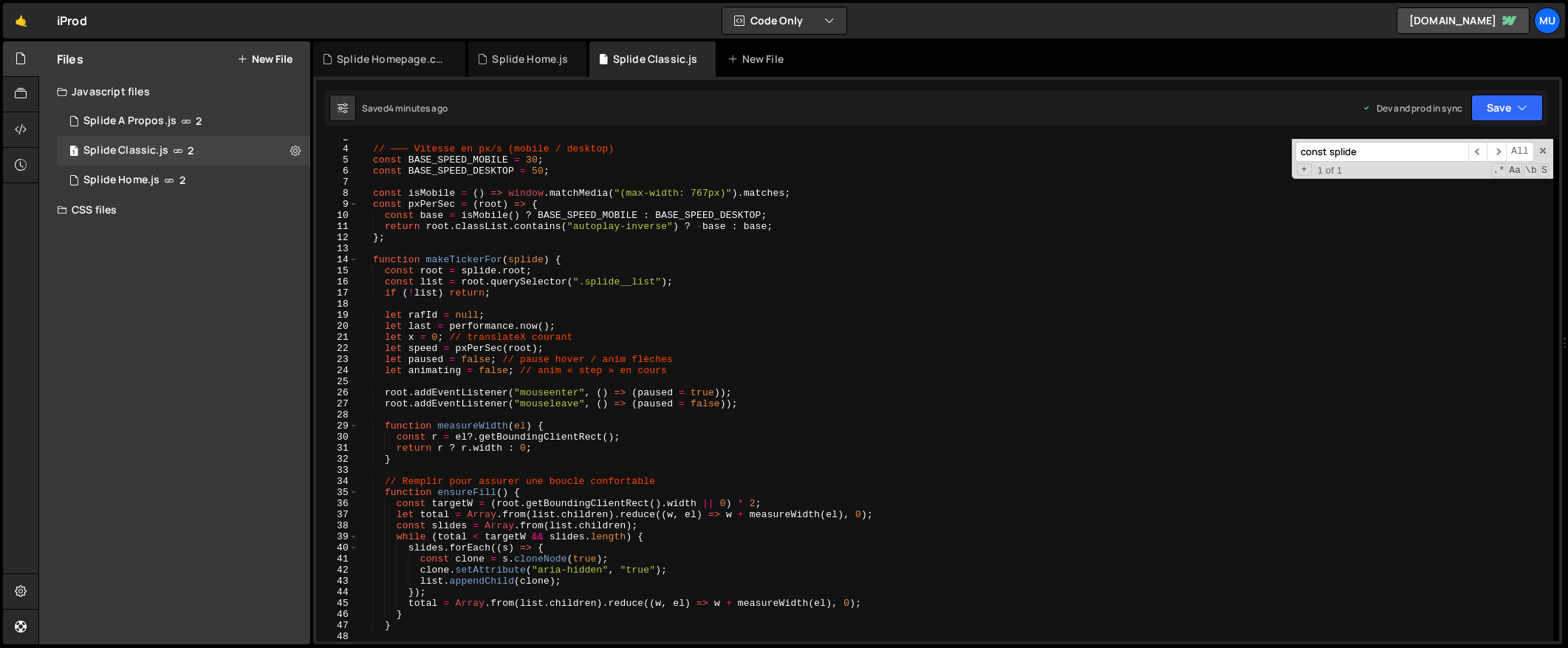
scroll to position [0, 0]
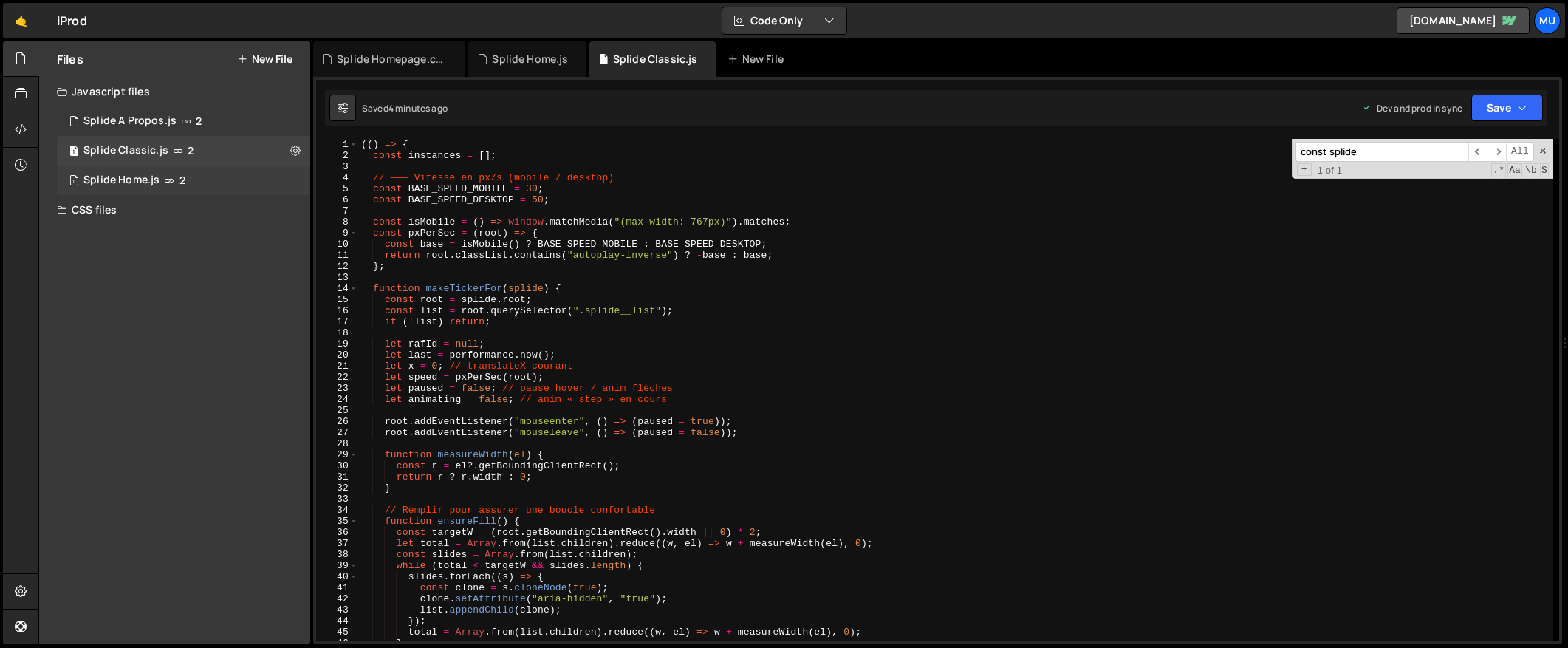
click at [170, 177] on icon at bounding box center [169, 180] width 10 height 12
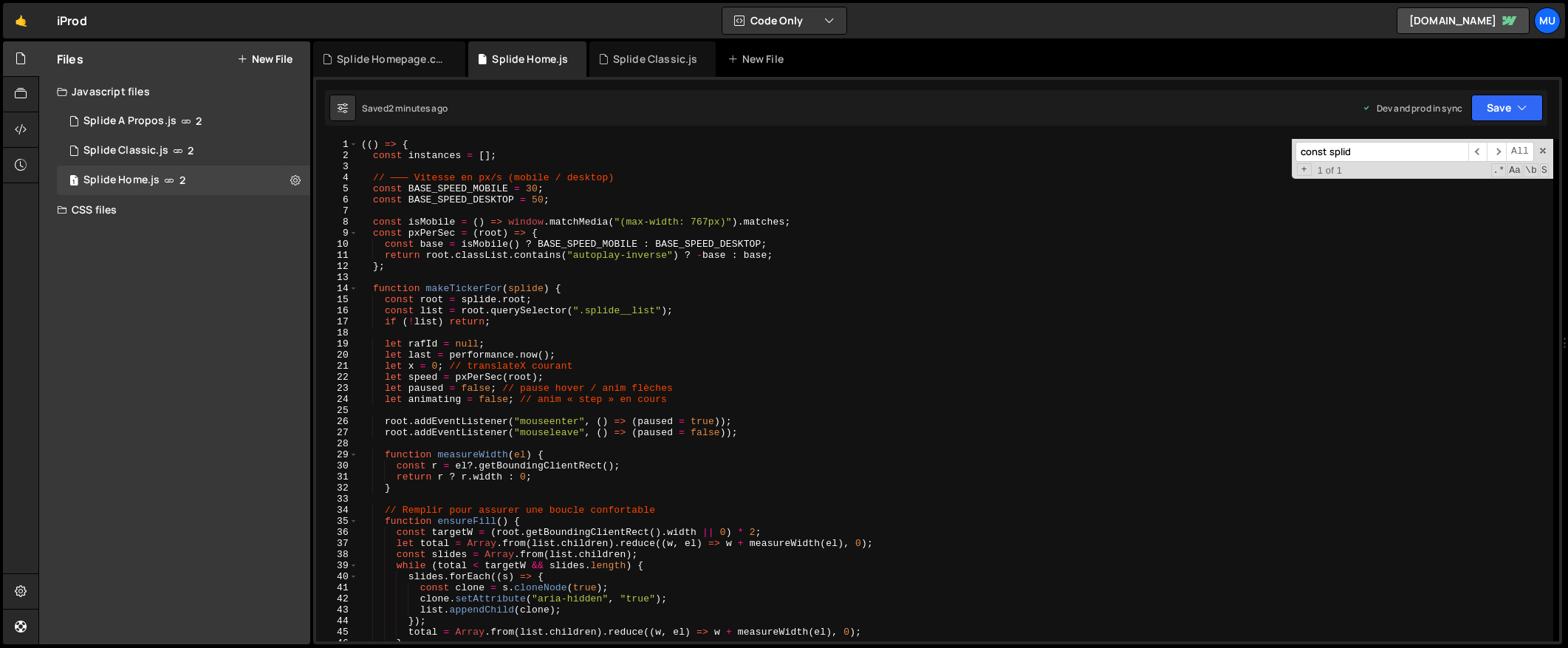
click at [715, 394] on div "(( ) => { const instances = [ ] ; // ——— Vitesse en px/s (mobile / desktop) con…" at bounding box center [956, 400] width 1195 height 525
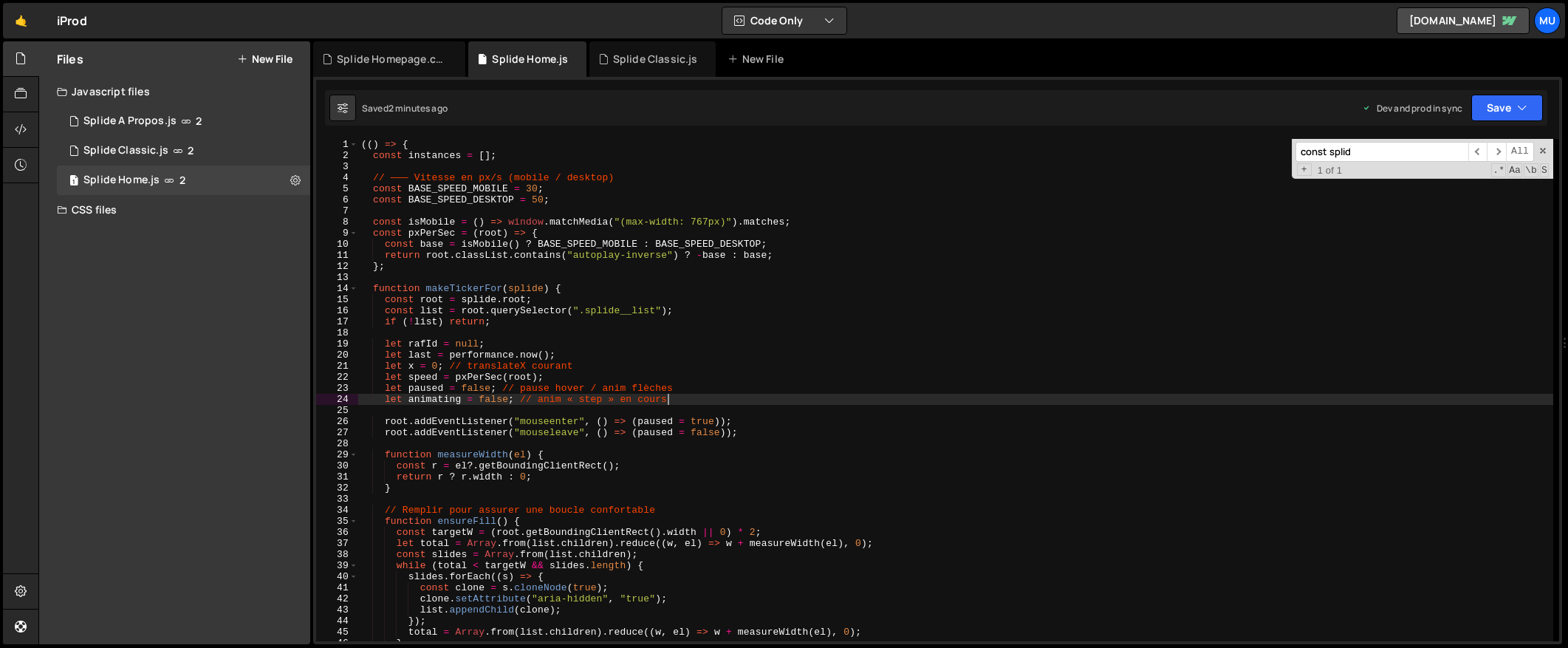
click at [713, 386] on div "(( ) => { const instances = [ ] ; // ——— Vitesse en px/s (mobile / desktop) con…" at bounding box center [956, 400] width 1195 height 525
type textarea "let paused = false; // pause hover / anim flèches"
click at [199, 157] on div "1 Splide Classic.js 2" at bounding box center [184, 150] width 253 height 29
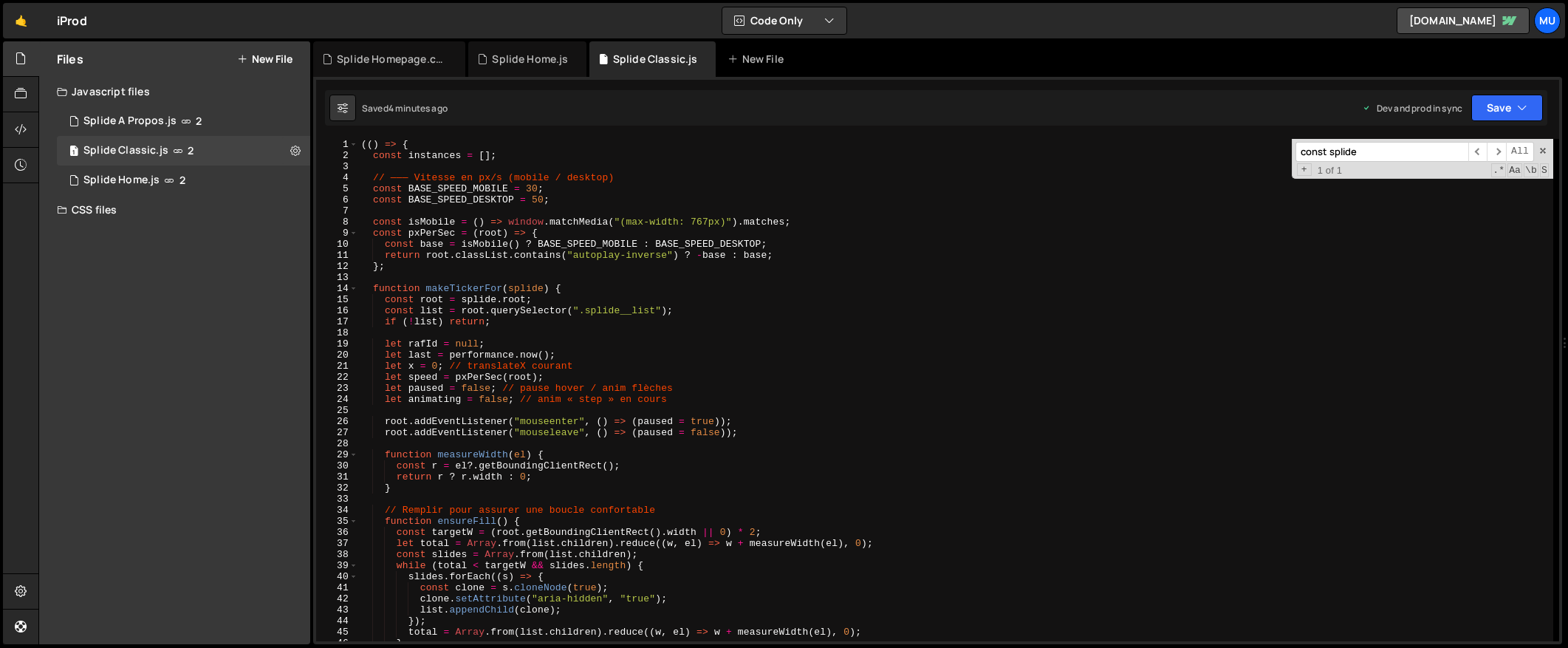
click at [568, 282] on div "(( ) => { const instances = [ ] ; // ——— Vitesse en px/s (mobile / desktop) con…" at bounding box center [956, 400] width 1195 height 525
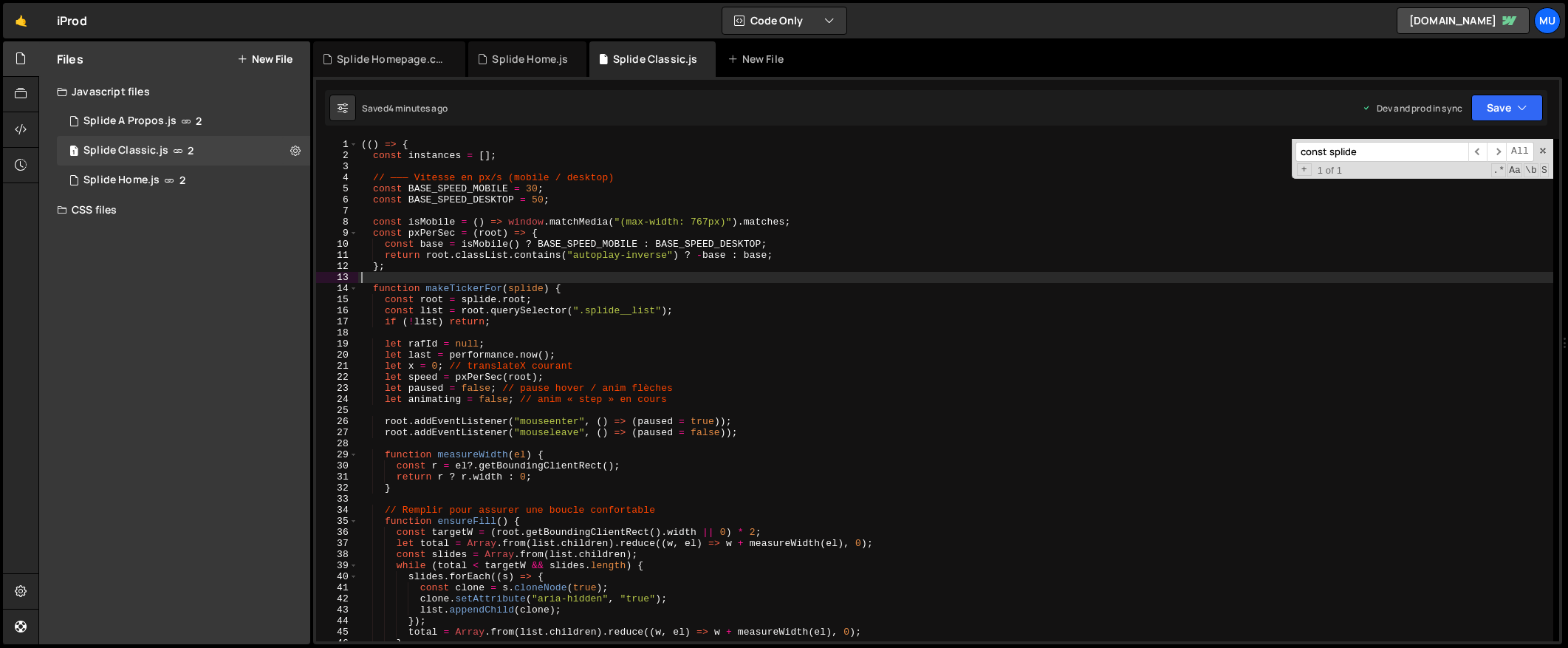
type textarea "})();"
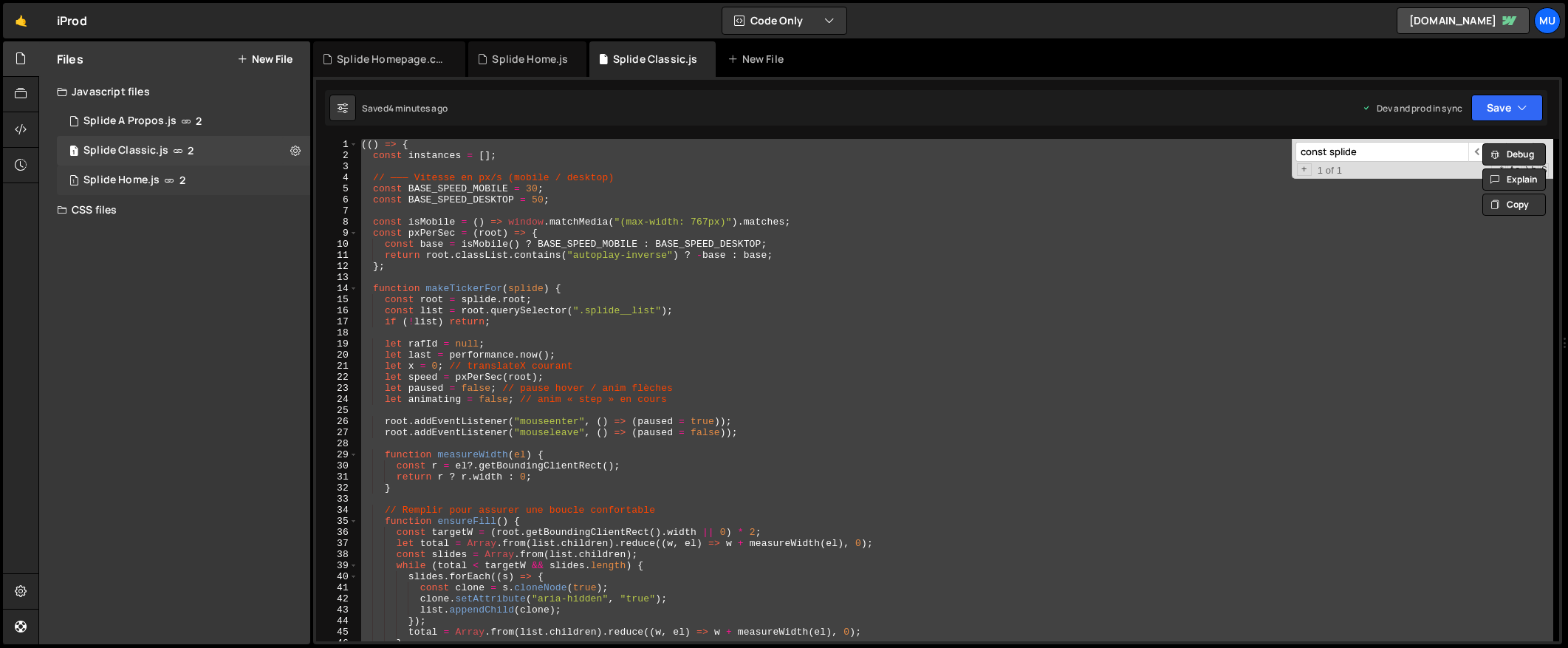
click at [217, 181] on div "1 Splide Home.js 2" at bounding box center [184, 180] width 253 height 29
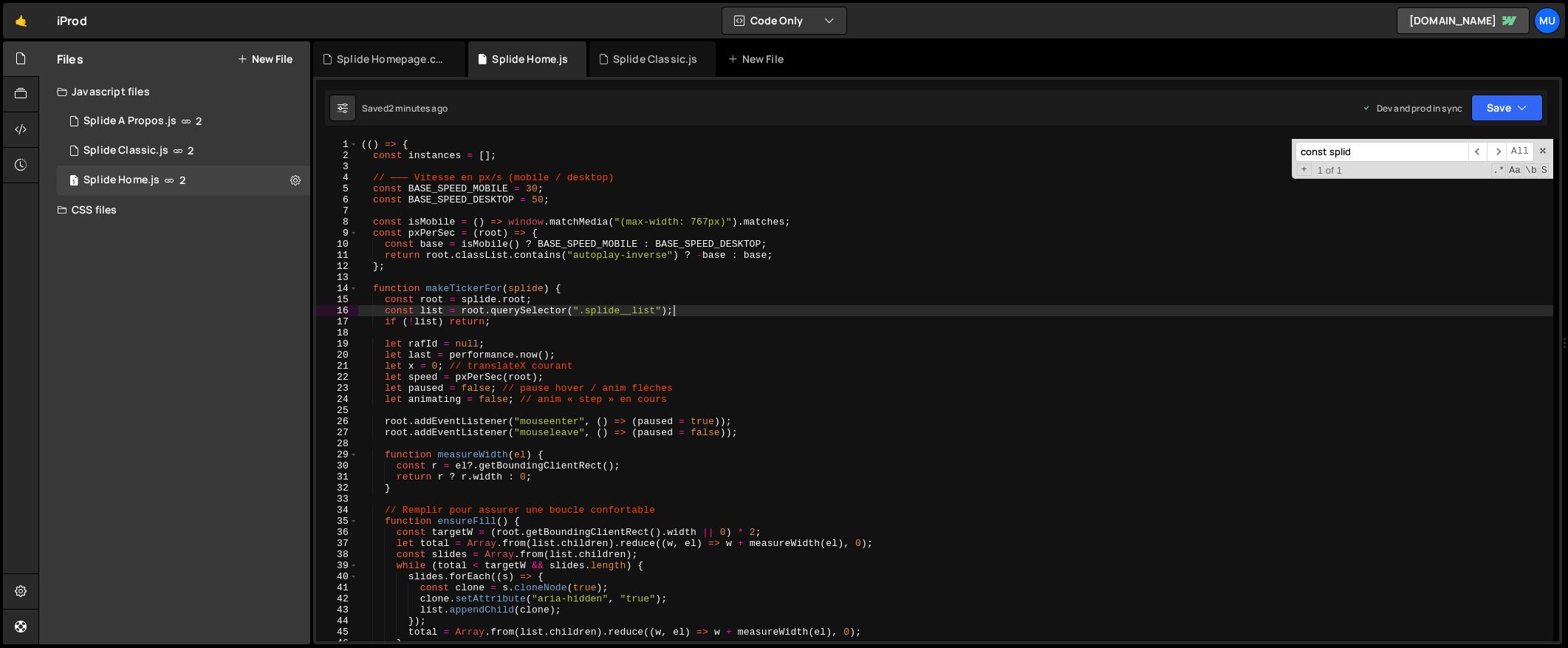
click at [677, 313] on div "(( ) => { const instances = [ ] ; // ——— Vitesse en px/s (mobile / desktop) con…" at bounding box center [956, 400] width 1195 height 525
type textarea "})();"
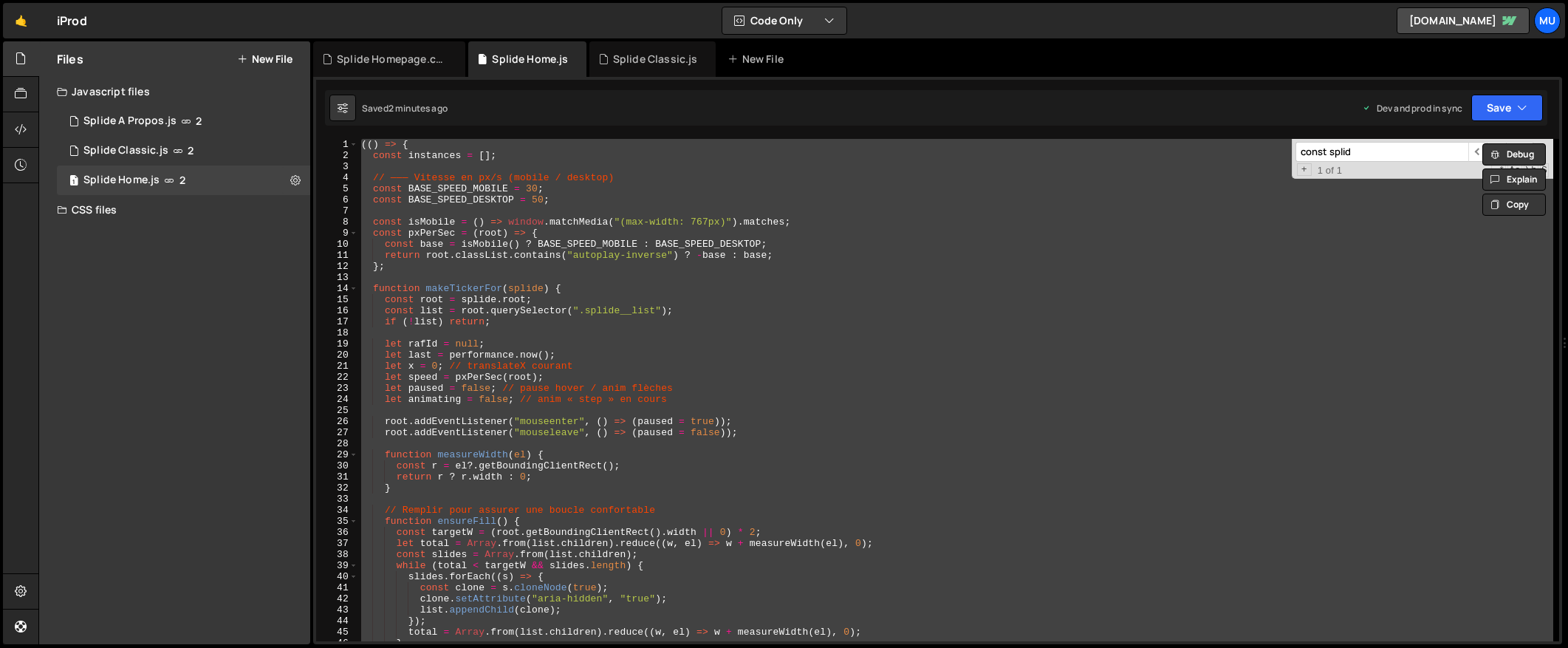
paste textarea
click at [862, 359] on div "(( ) => { const instances = [ ] ; // ——— Vitesse en px/s (mobile / desktop) con…" at bounding box center [956, 389] width 1195 height 502
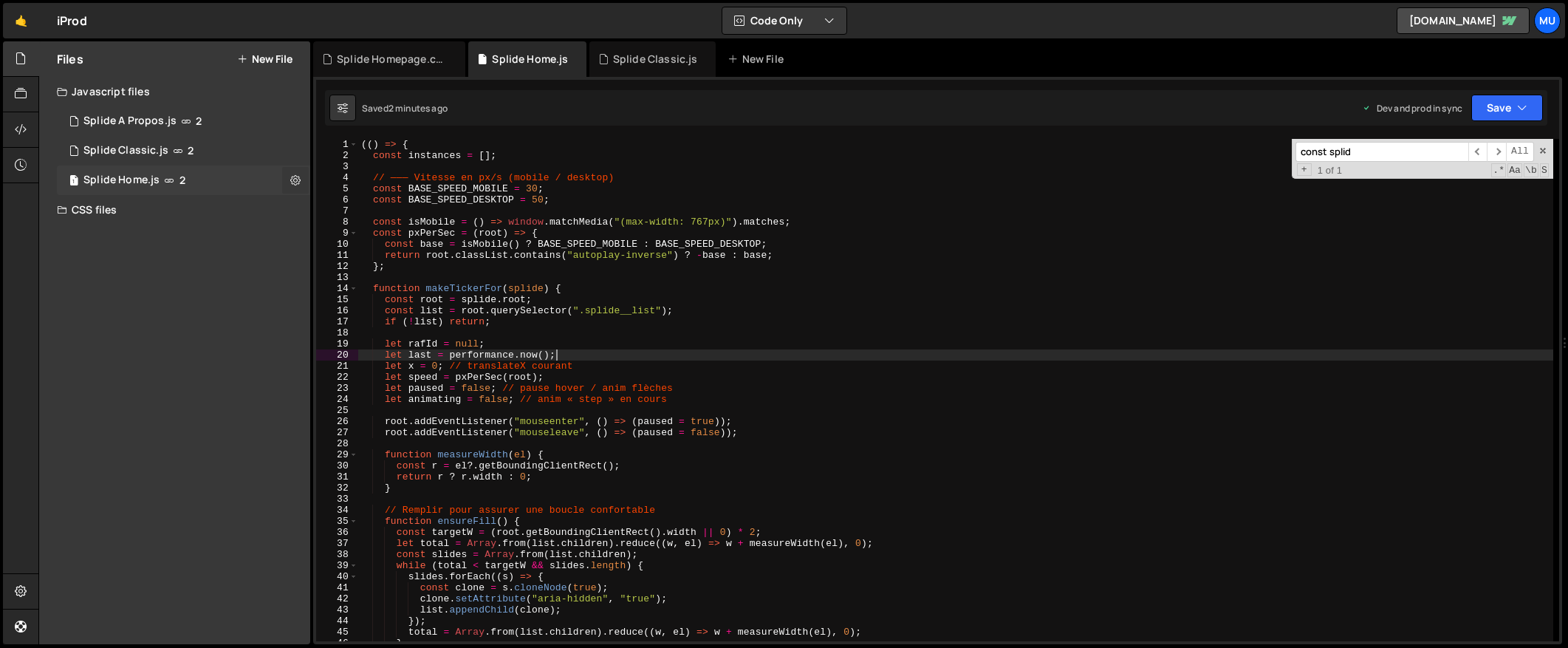
click at [284, 179] on button at bounding box center [295, 180] width 27 height 27
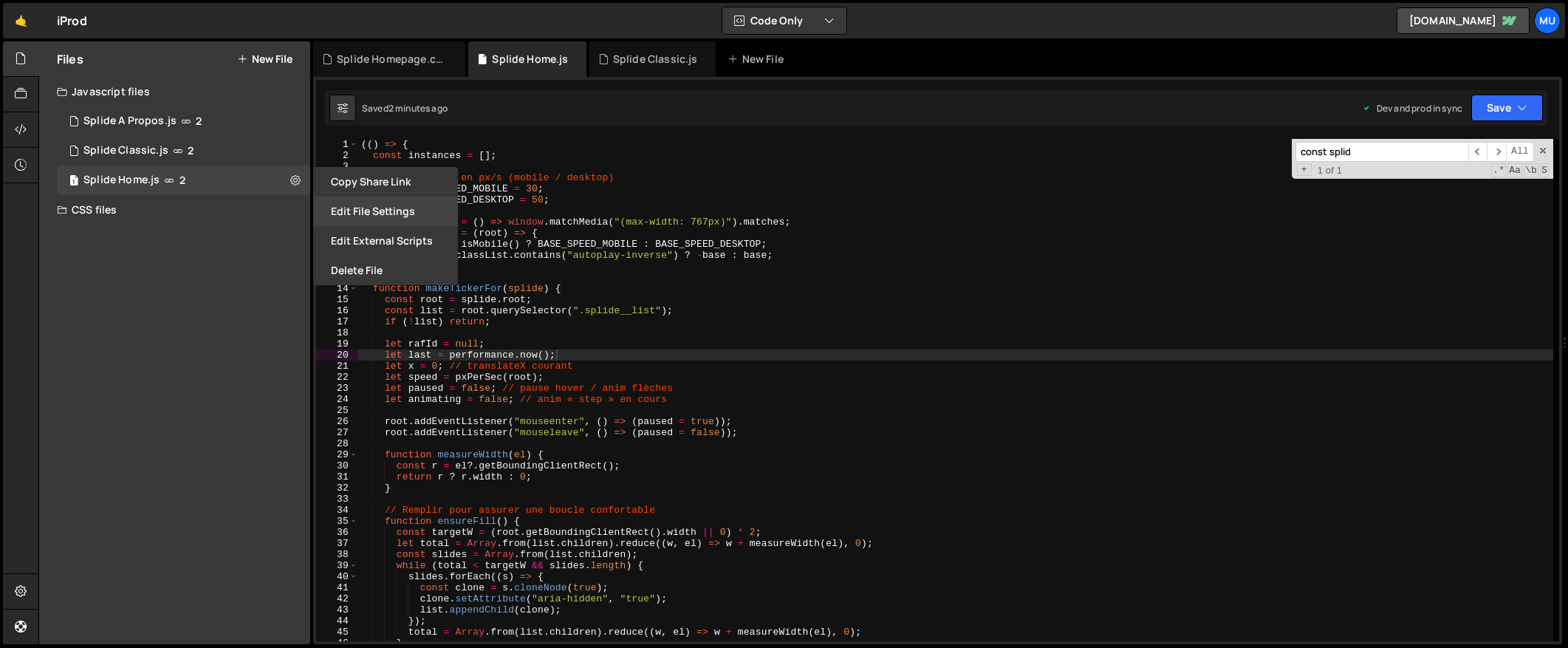
click at [402, 206] on button "Edit File Settings" at bounding box center [385, 211] width 144 height 29
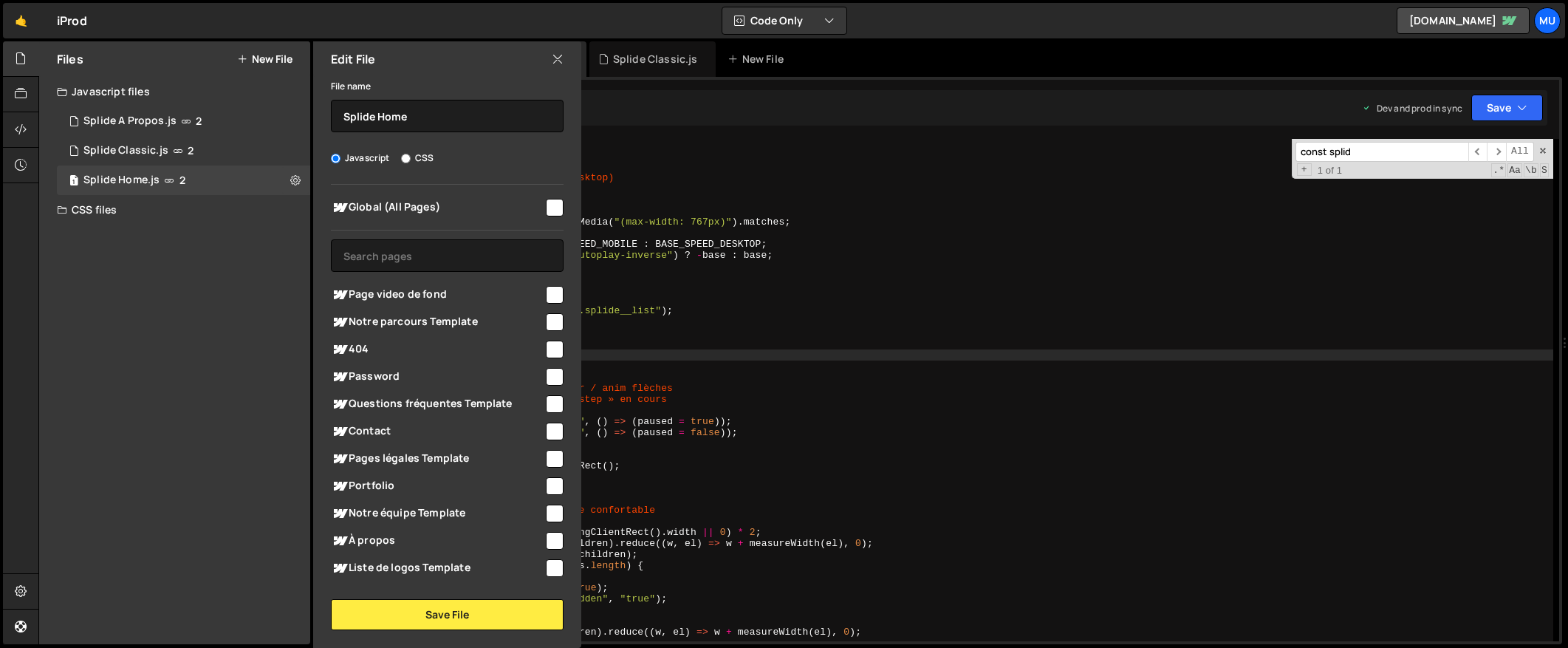
scroll to position [159, 0]
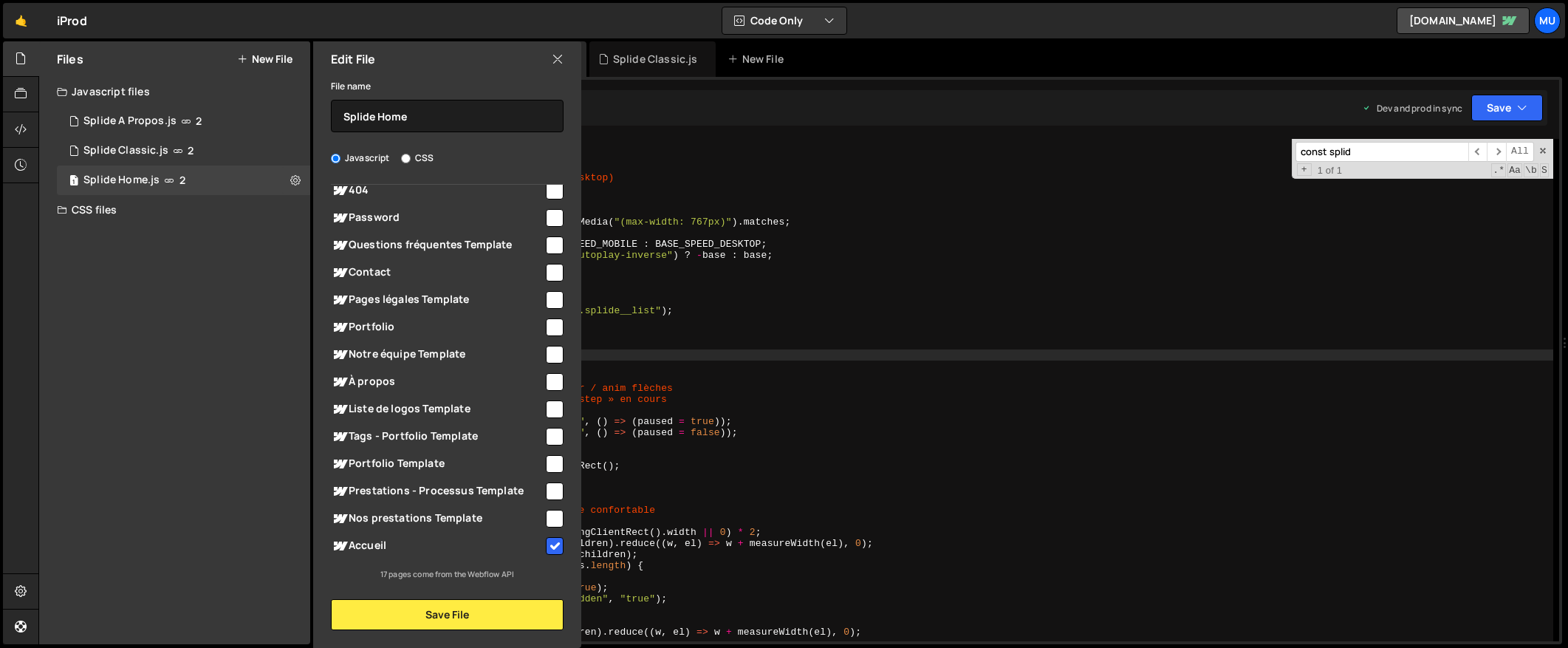
click at [557, 59] on icon at bounding box center [557, 59] width 12 height 16
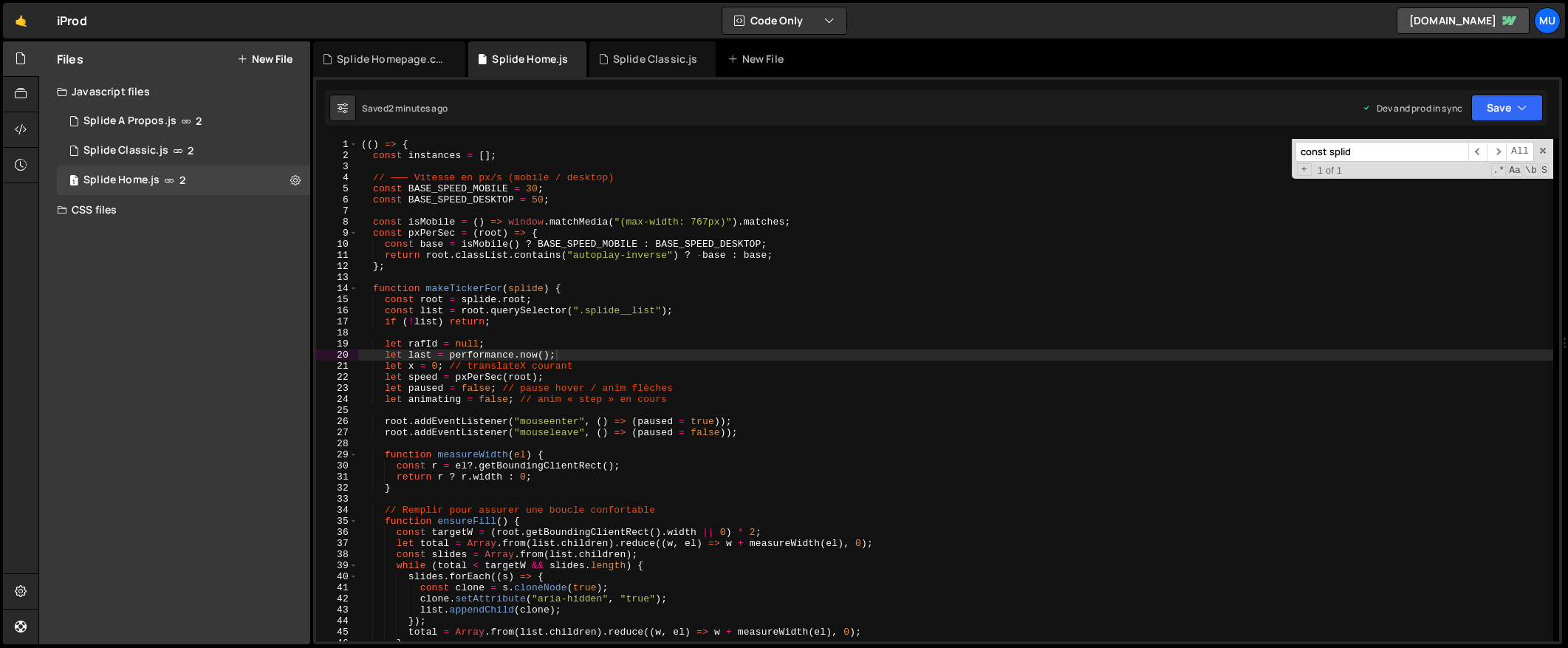
click at [672, 324] on div "(( ) => { const instances = [ ] ; // ——— Vitesse en px/s (mobile / desktop) con…" at bounding box center [956, 400] width 1195 height 525
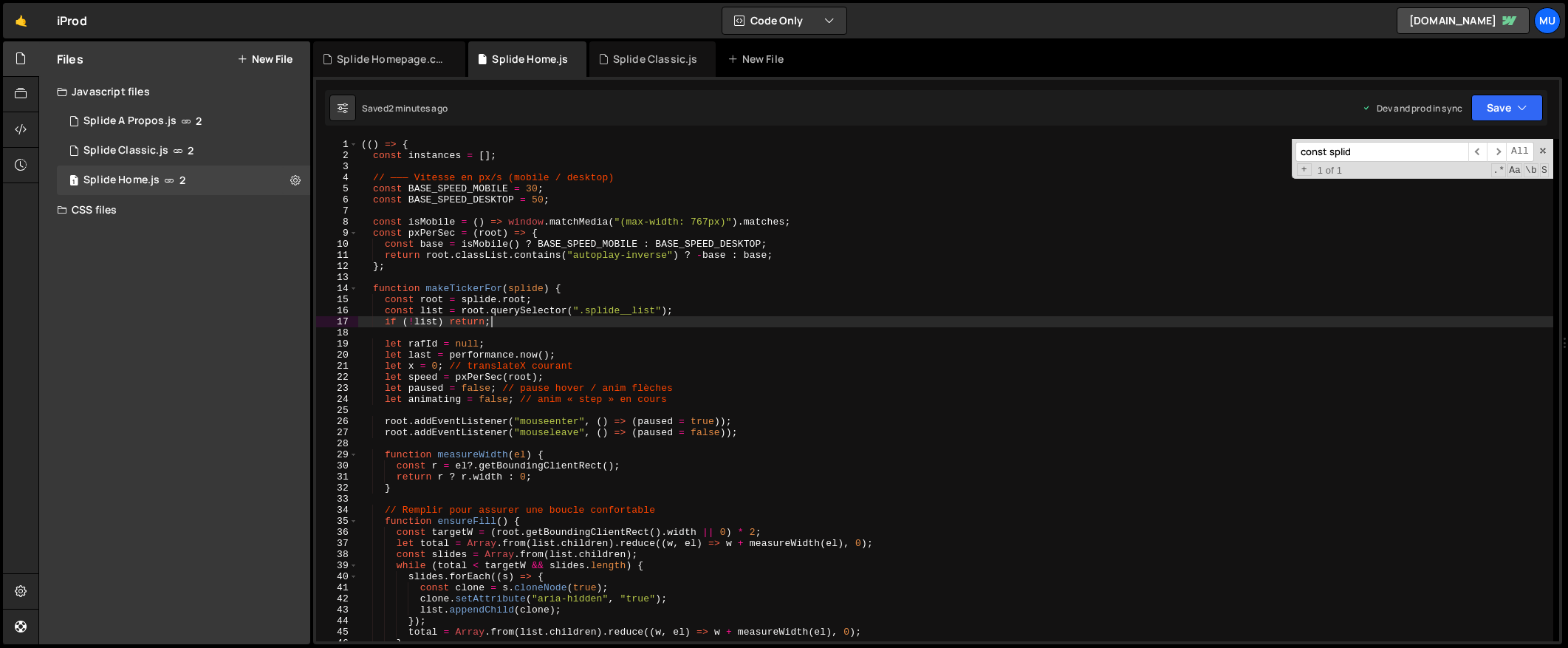
type textarea "})();"
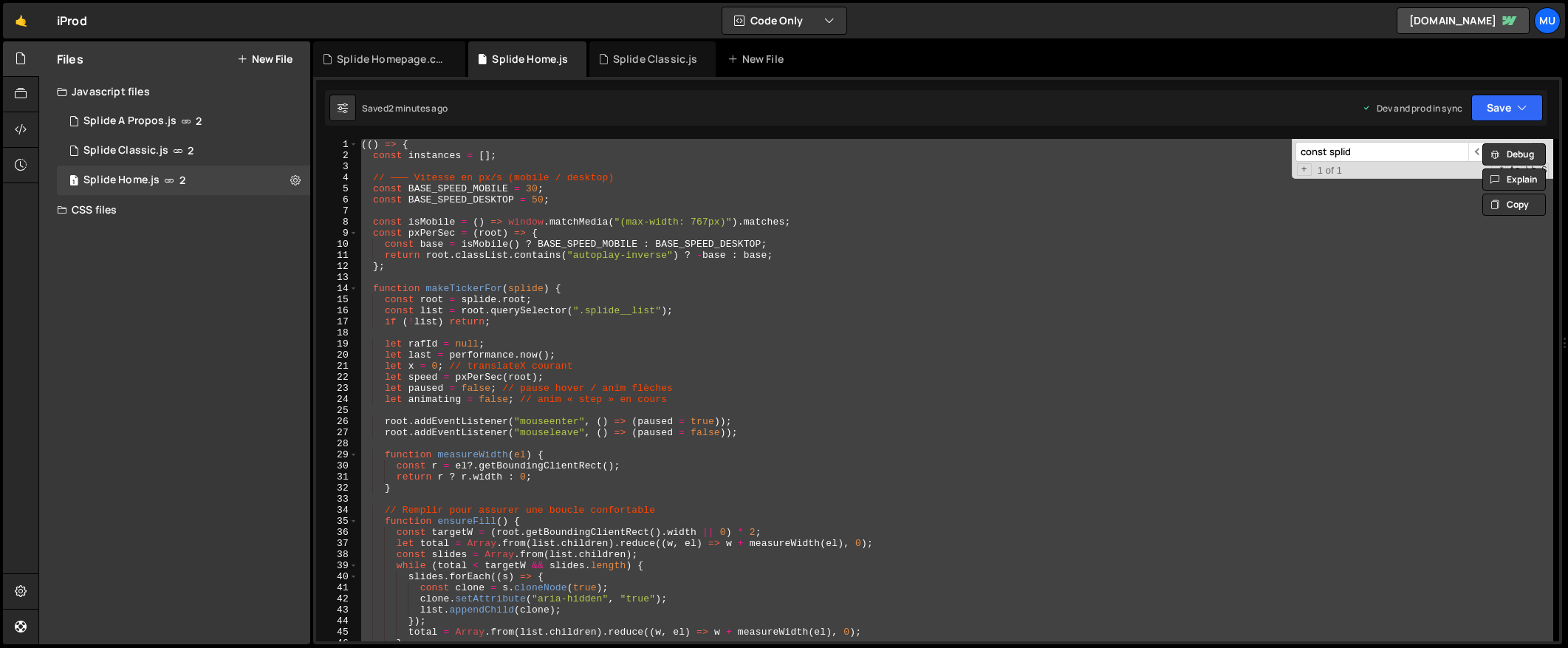
paste textarea
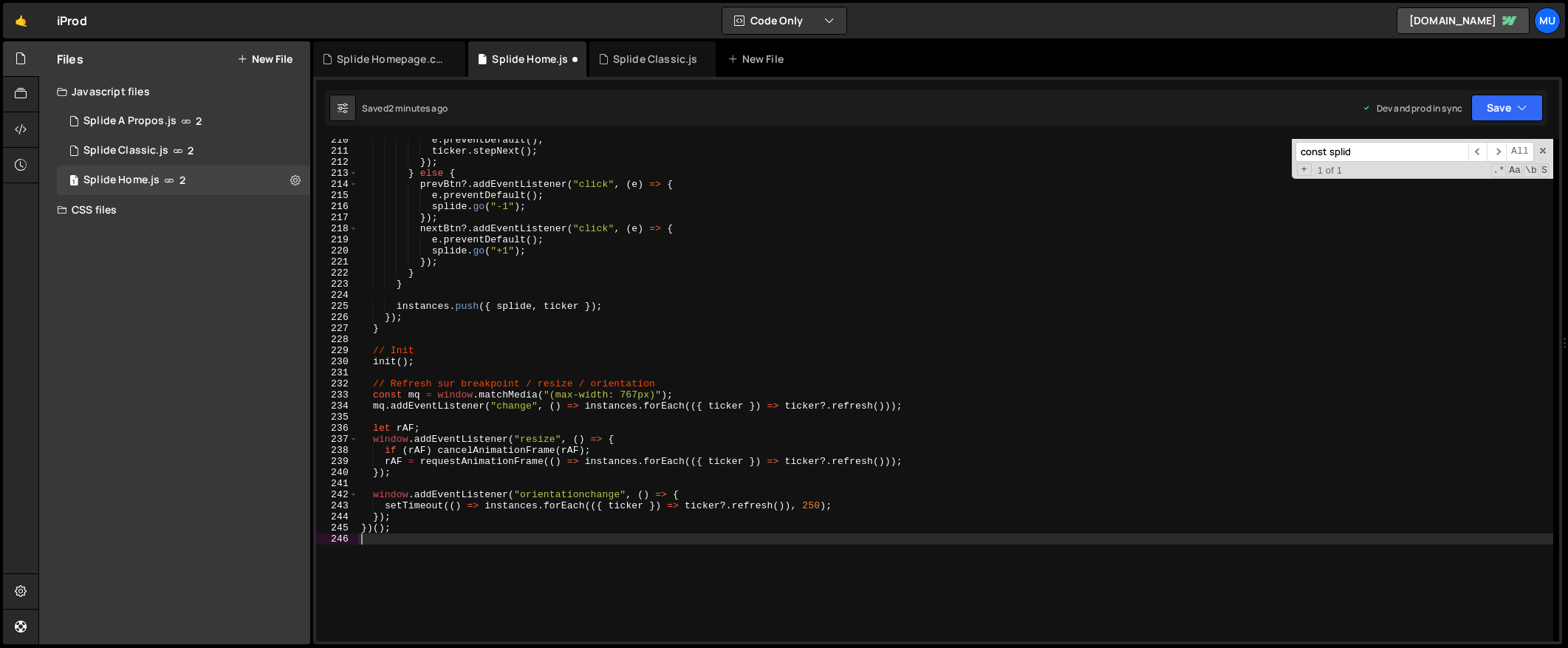
scroll to position [2469, 0]
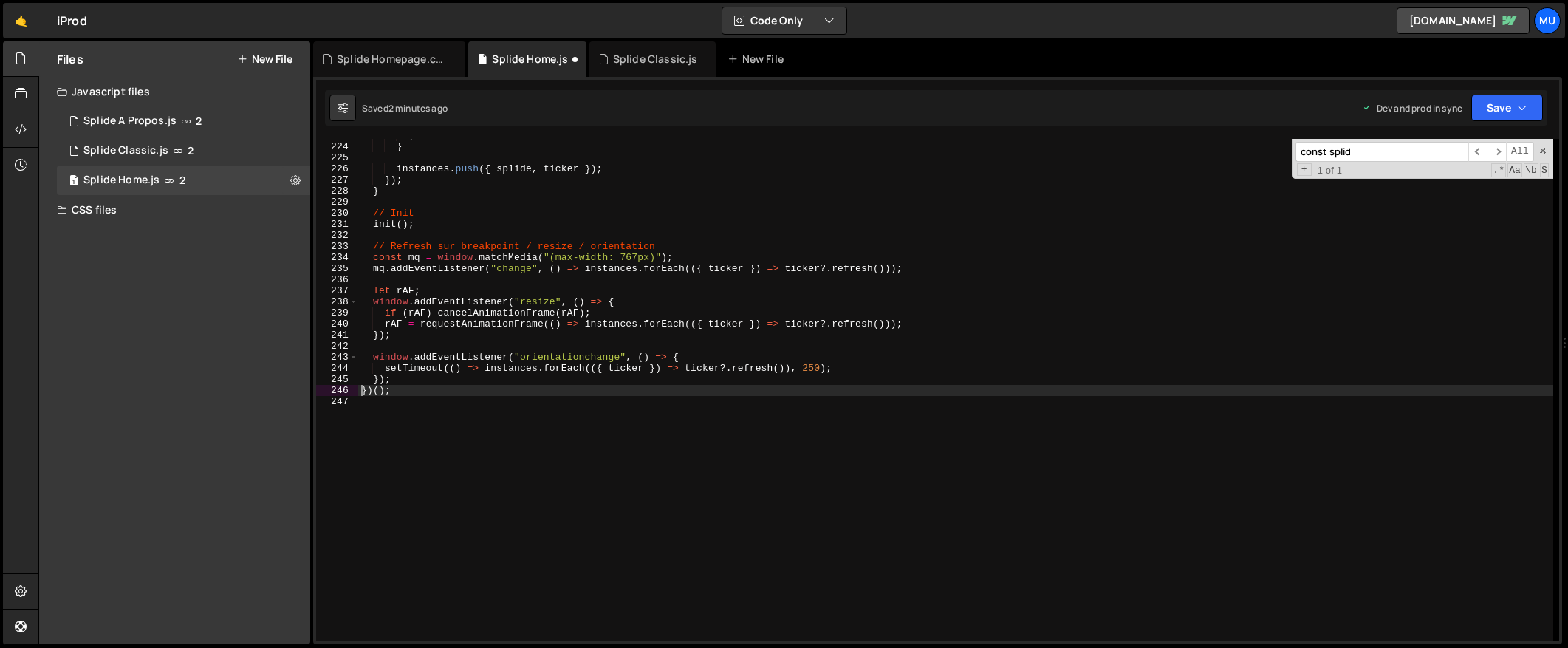
type textarea "})();"
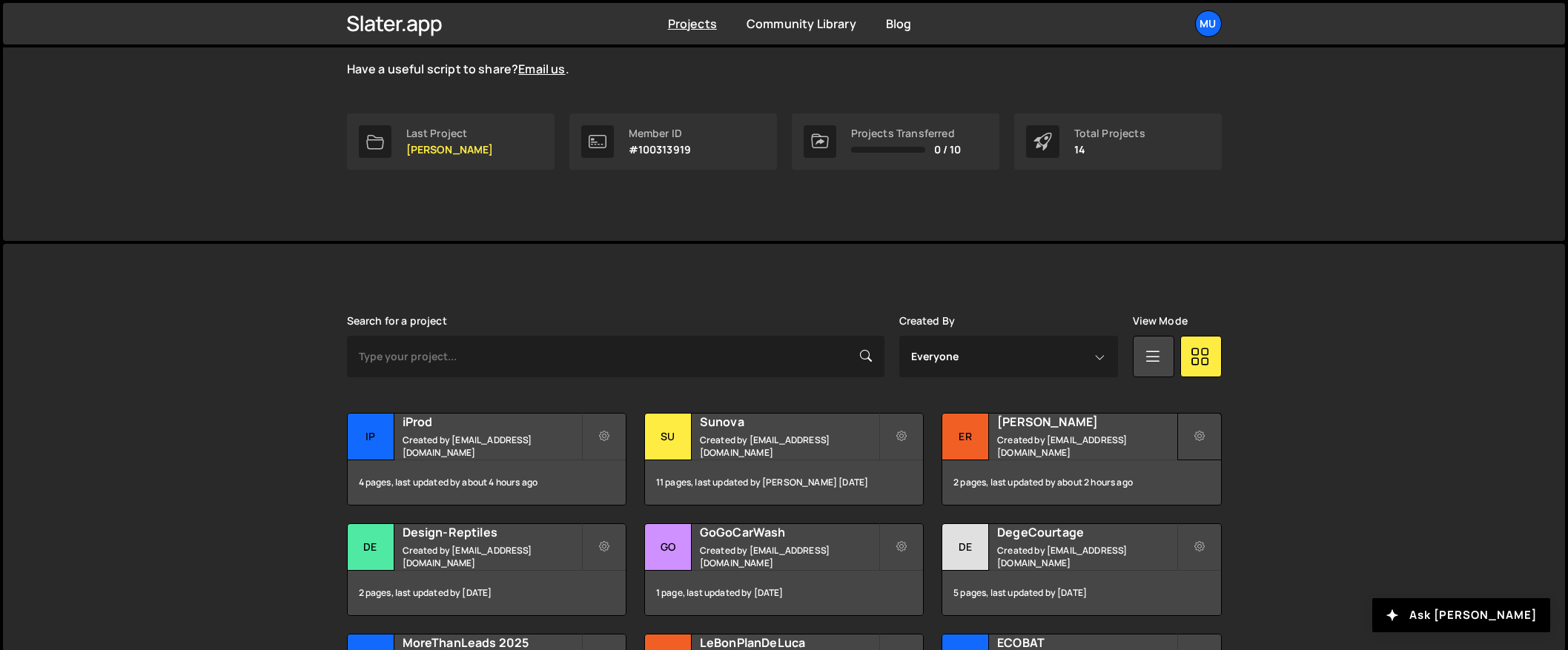
scroll to position [285, 0]
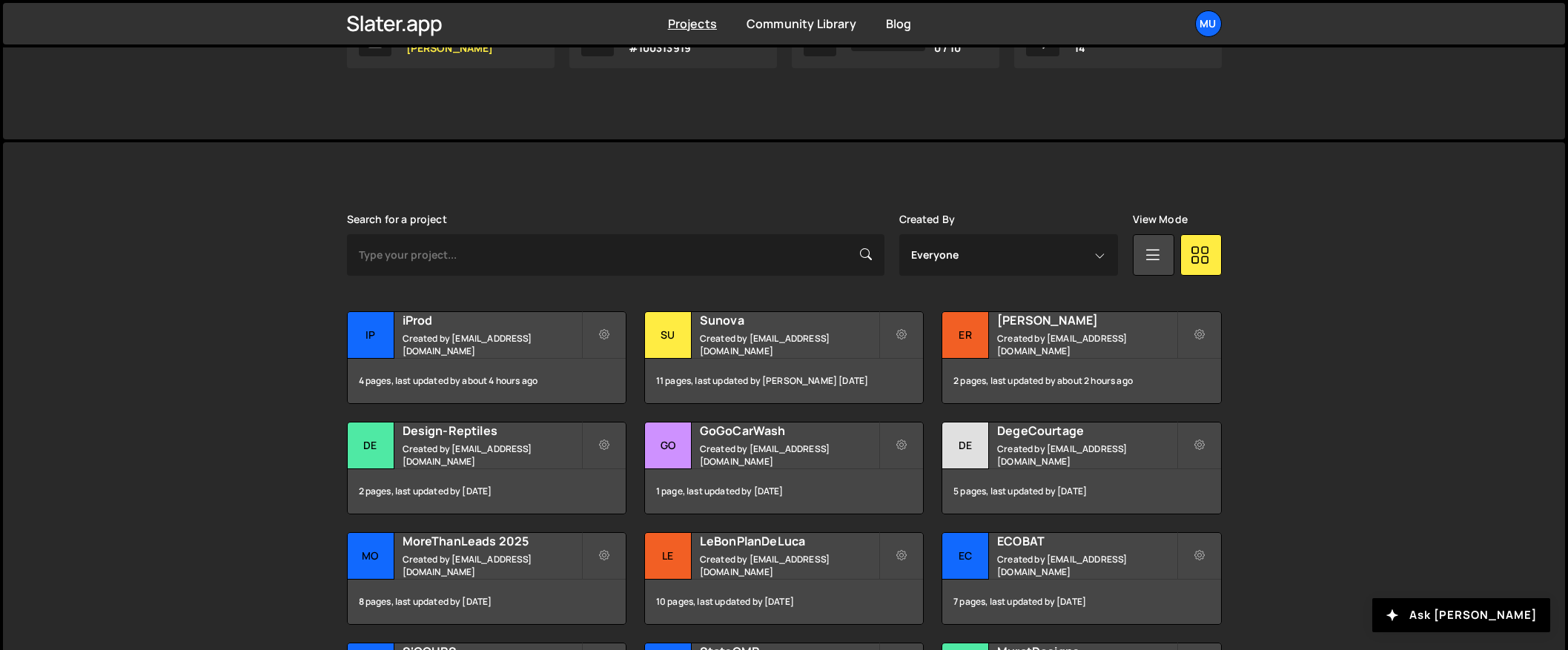
click at [640, 213] on div "Search for a project" at bounding box center [616, 244] width 538 height 62
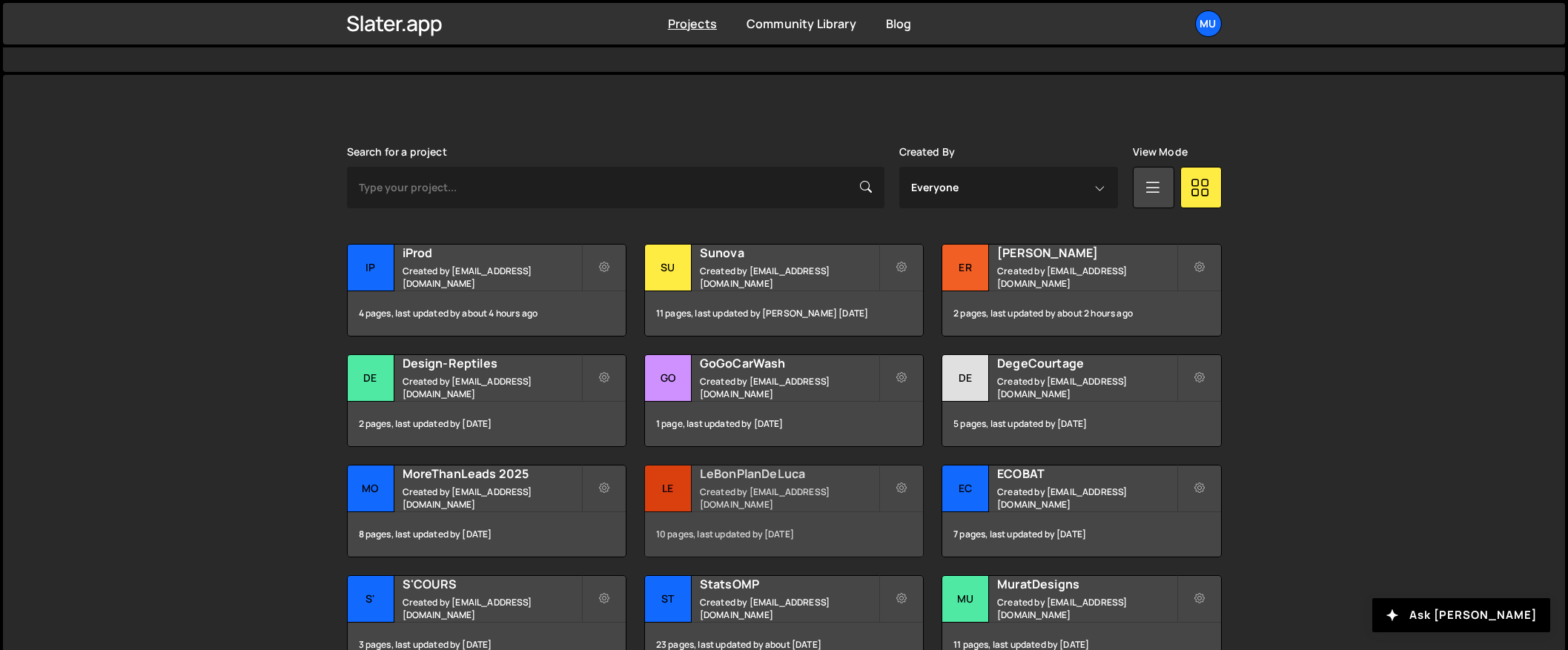
click at [812, 476] on h2 "LeBonPlanDeLuca" at bounding box center [789, 473] width 179 height 16
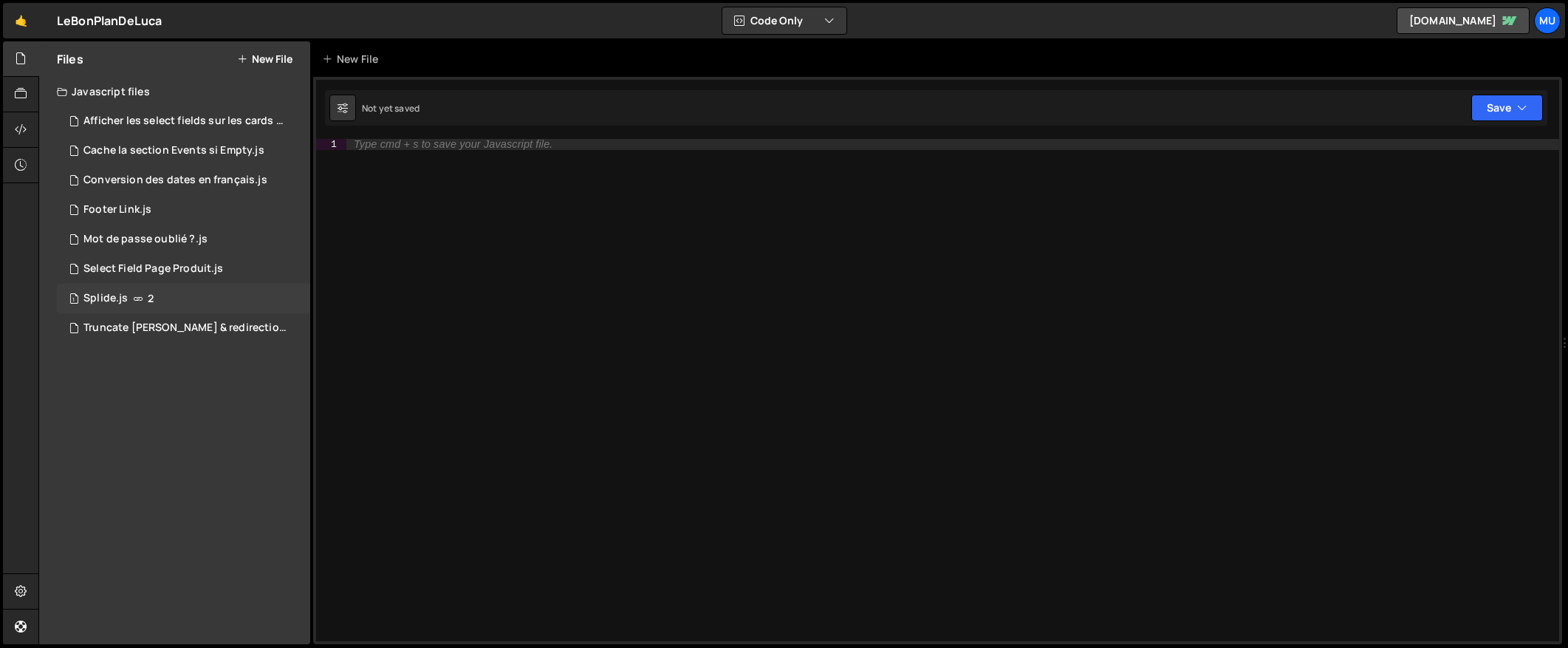
click at [186, 295] on div "1 Splide.js 2" at bounding box center [184, 298] width 253 height 29
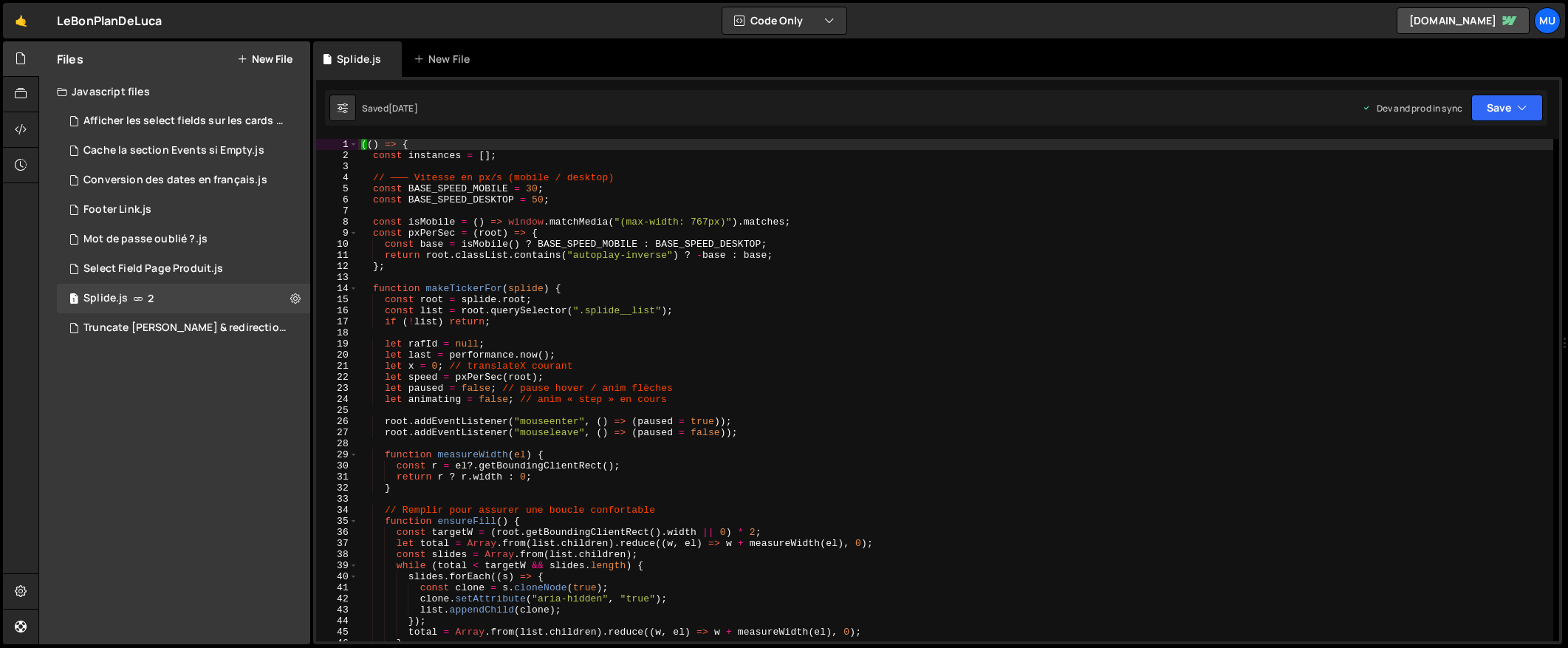
click at [516, 234] on div "(( ) => { const instances = [ ] ; // ——— Vitesse en px/s (mobile / desktop) con…" at bounding box center [956, 400] width 1195 height 525
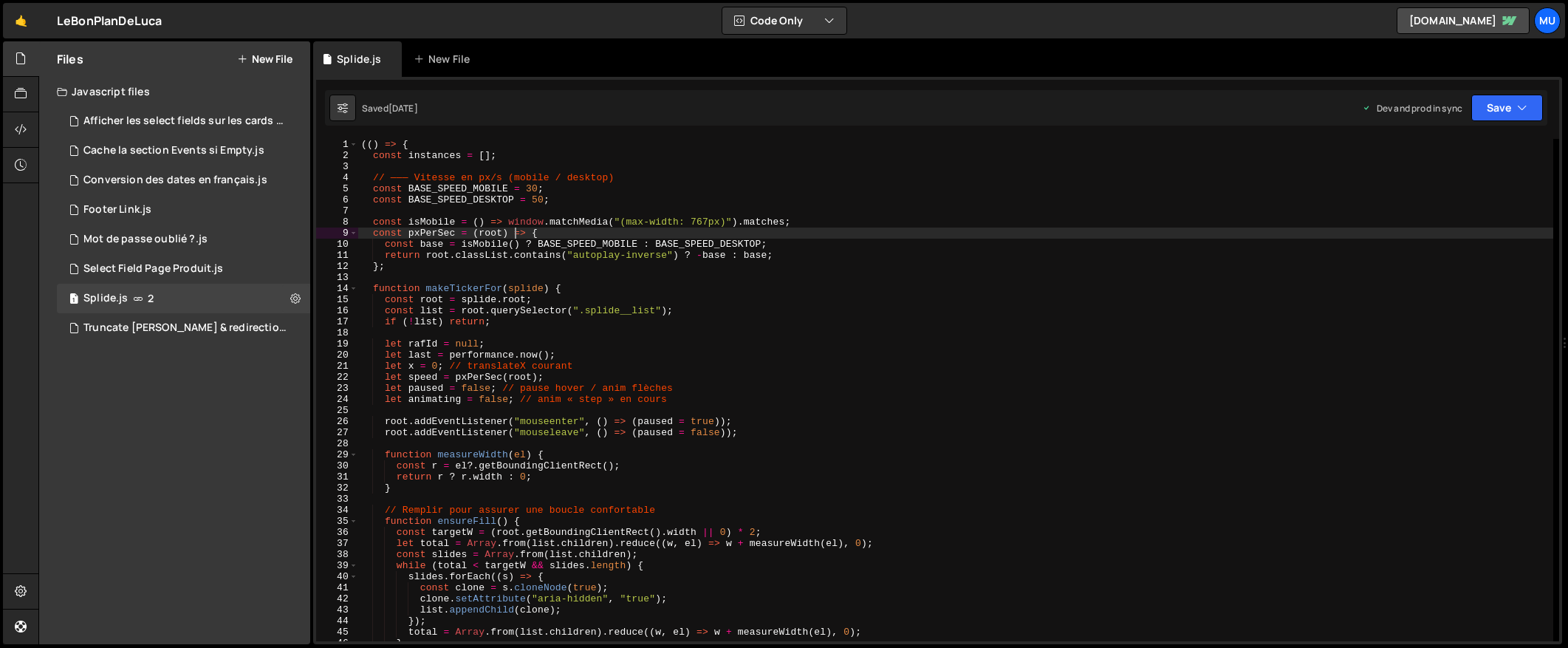
type textarea "})();"
